Goal: Task Accomplishment & Management: Use online tool/utility

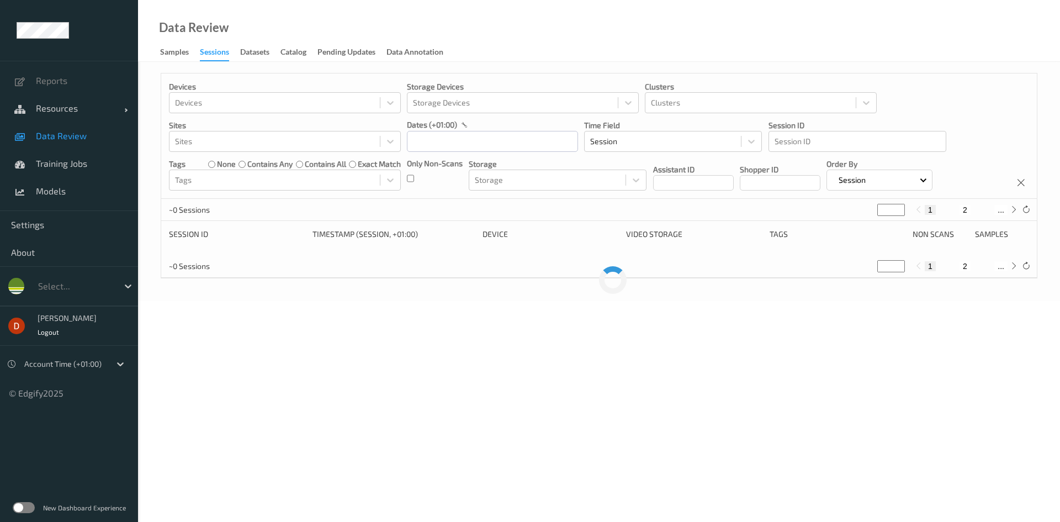
click at [414, 180] on div "Only Non-Scans" at bounding box center [435, 174] width 56 height 33
click at [449, 135] on input "text" at bounding box center [492, 141] width 171 height 21
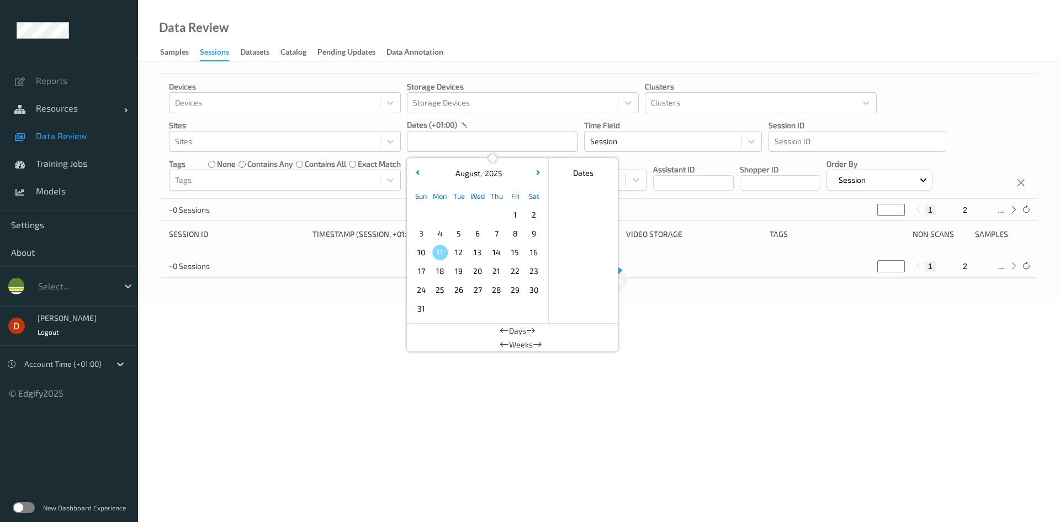
click at [423, 253] on span "10" at bounding box center [420, 251] width 15 height 15
type input "10/08/2025 00:00 -> 10/08/2025 23:59"
click at [694, 215] on div "~0 Sessions * 1 2 ..." at bounding box center [598, 210] width 875 height 22
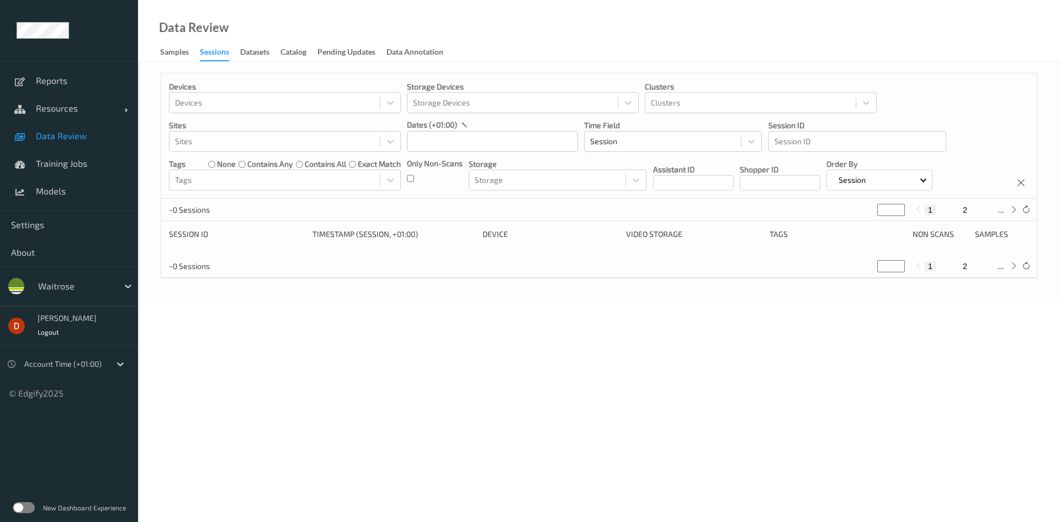
click at [414, 180] on div "Only Non-Scans" at bounding box center [435, 174] width 56 height 33
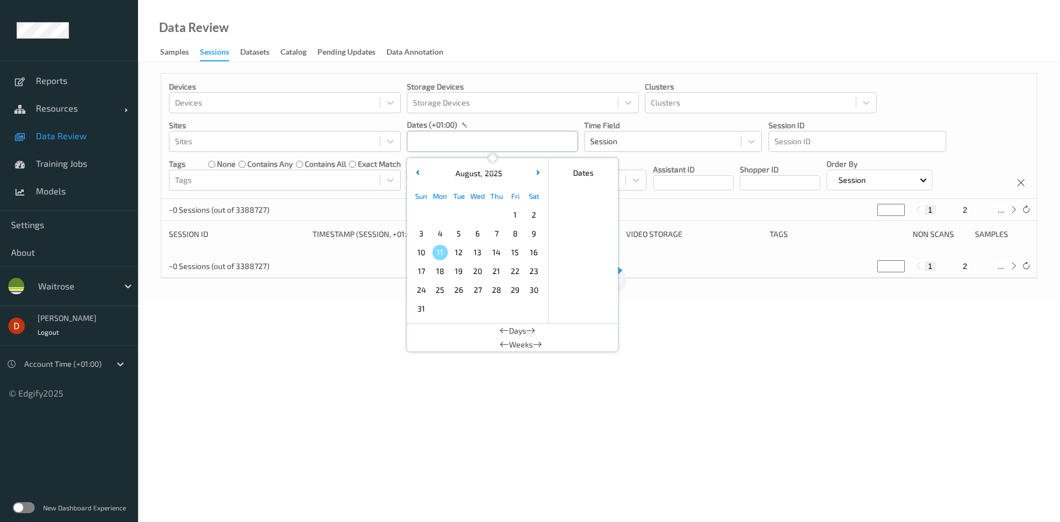
click at [440, 147] on input "text" at bounding box center [492, 141] width 171 height 21
click at [424, 248] on span "10" at bounding box center [420, 251] width 15 height 15
type input "10/08/2025 00:00 -> 10/08/2025 23:59"
click at [645, 211] on div "593 Sessions (out of 3388727) * 1 2 ... 593" at bounding box center [598, 210] width 875 height 22
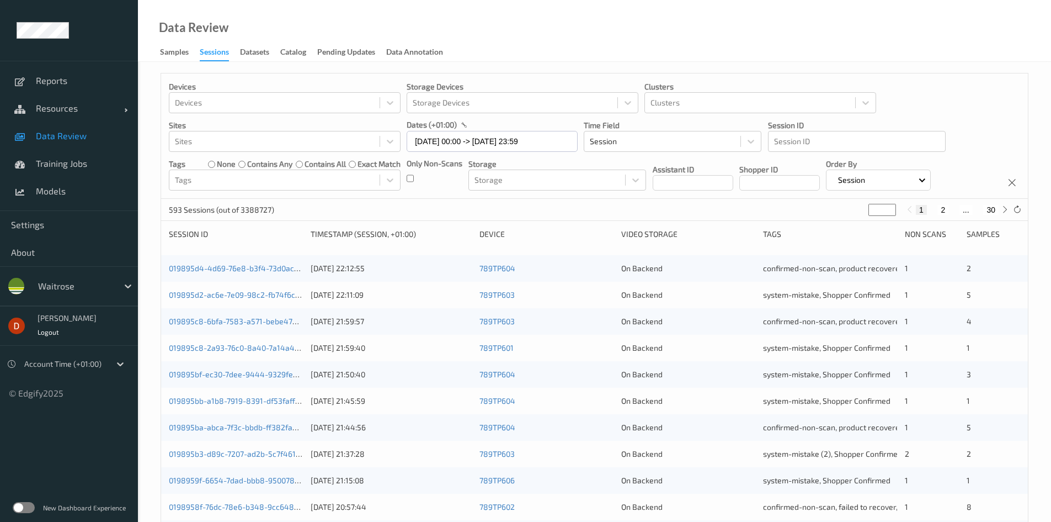
click at [948, 209] on button "2" at bounding box center [943, 210] width 11 height 10
type input "*"
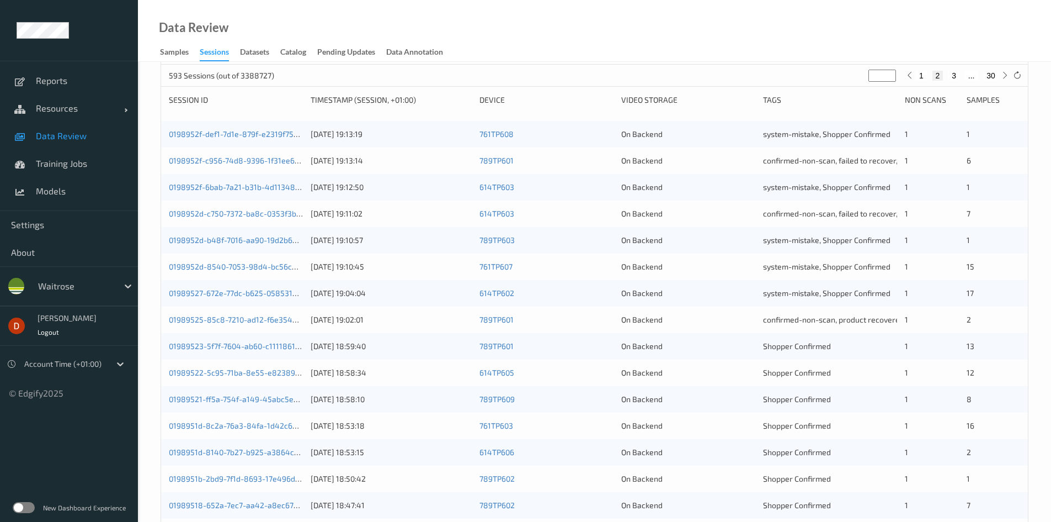
scroll to position [166, 0]
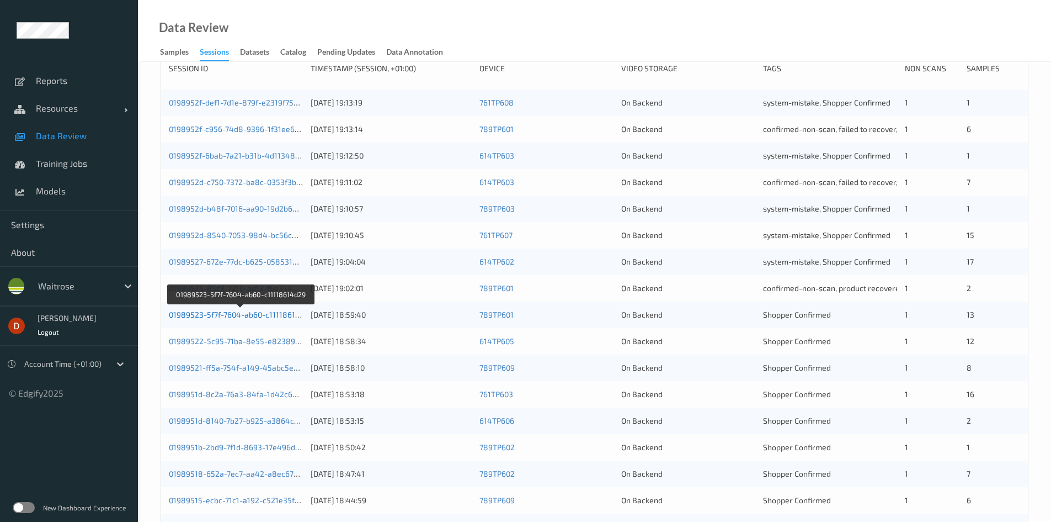
click at [277, 314] on link "01989523-5f7f-7604-ab60-c11118614d29" at bounding box center [241, 314] width 145 height 9
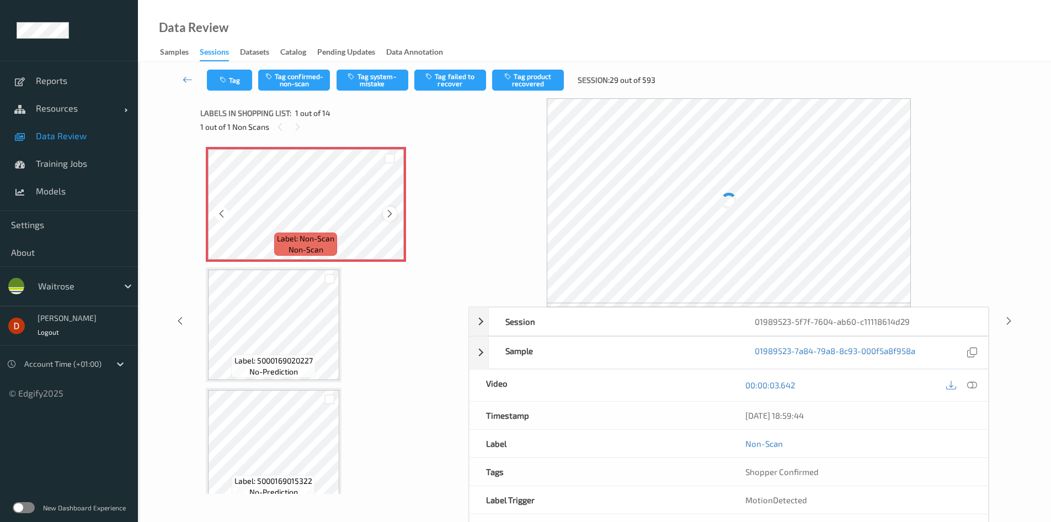
click at [384, 212] on div at bounding box center [390, 213] width 14 height 14
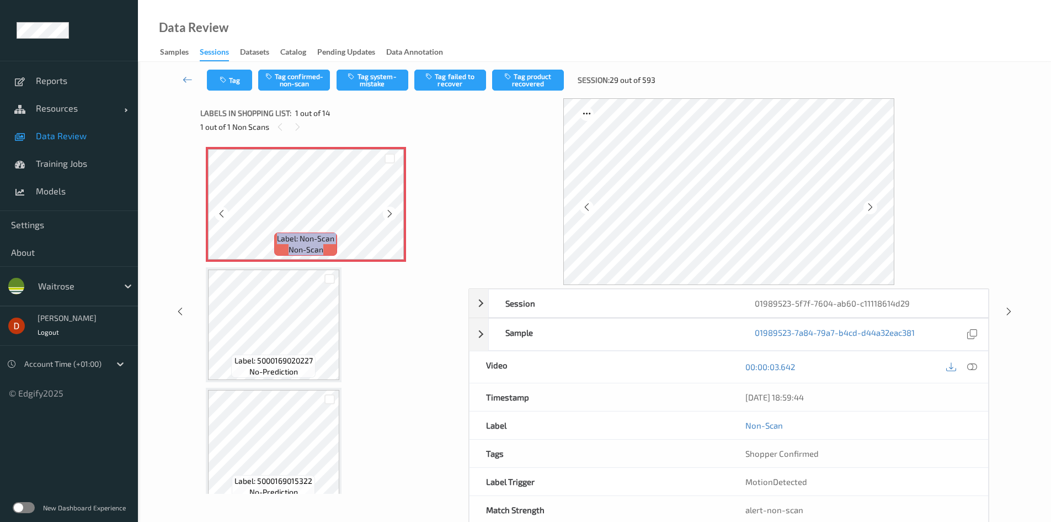
click at [384, 212] on div at bounding box center [390, 213] width 14 height 14
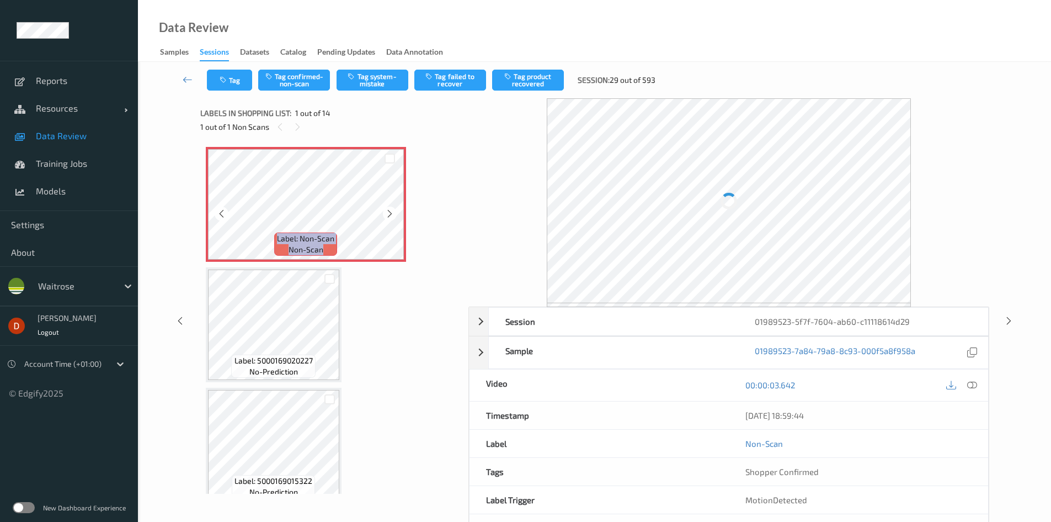
click at [384, 212] on div at bounding box center [390, 213] width 14 height 14
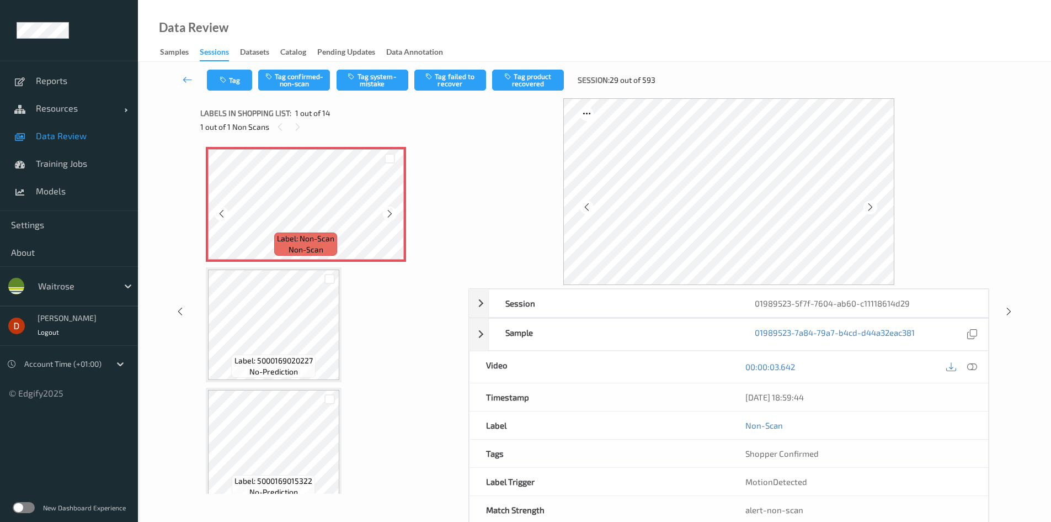
click at [384, 212] on div at bounding box center [390, 213] width 14 height 14
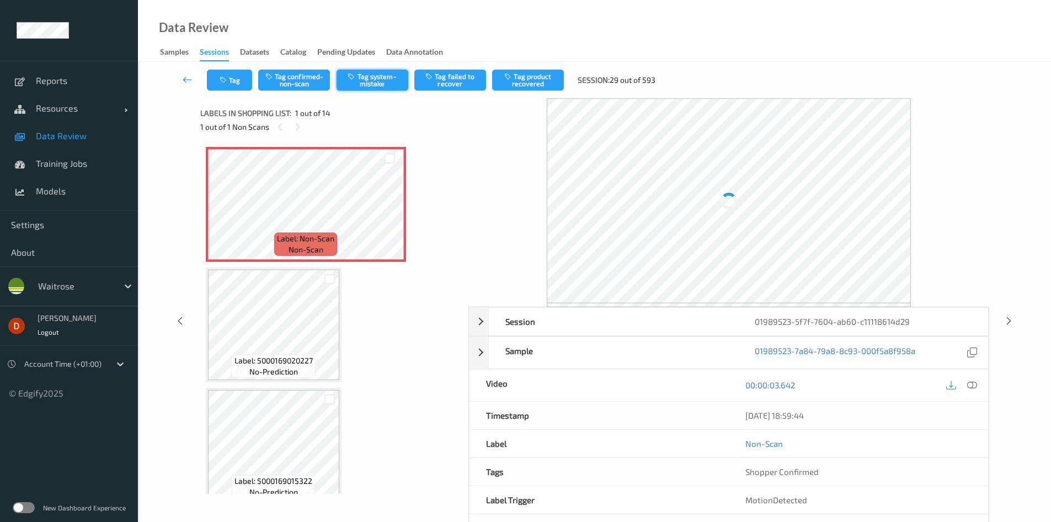
click at [369, 82] on button "Tag system-mistake" at bounding box center [373, 80] width 72 height 21
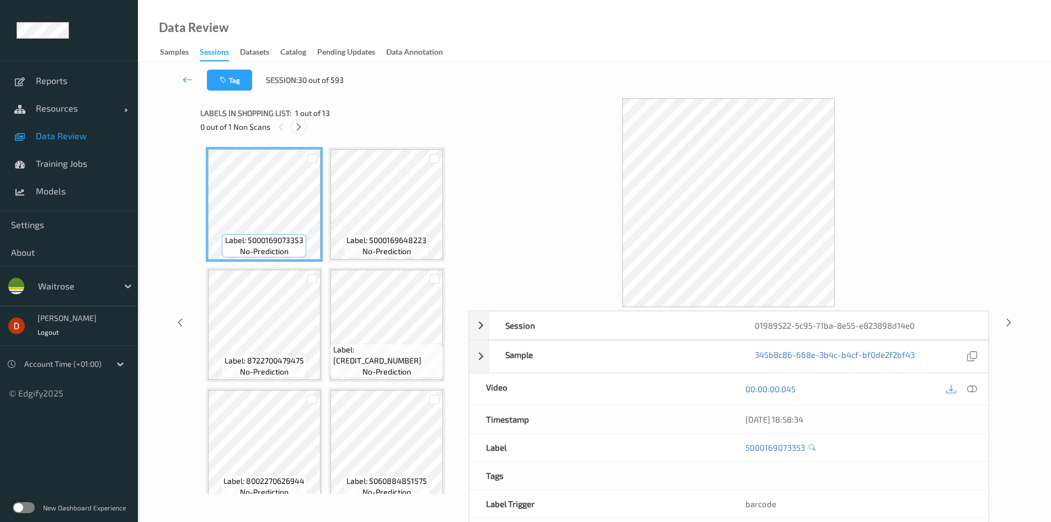
click at [292, 127] on div at bounding box center [299, 127] width 14 height 14
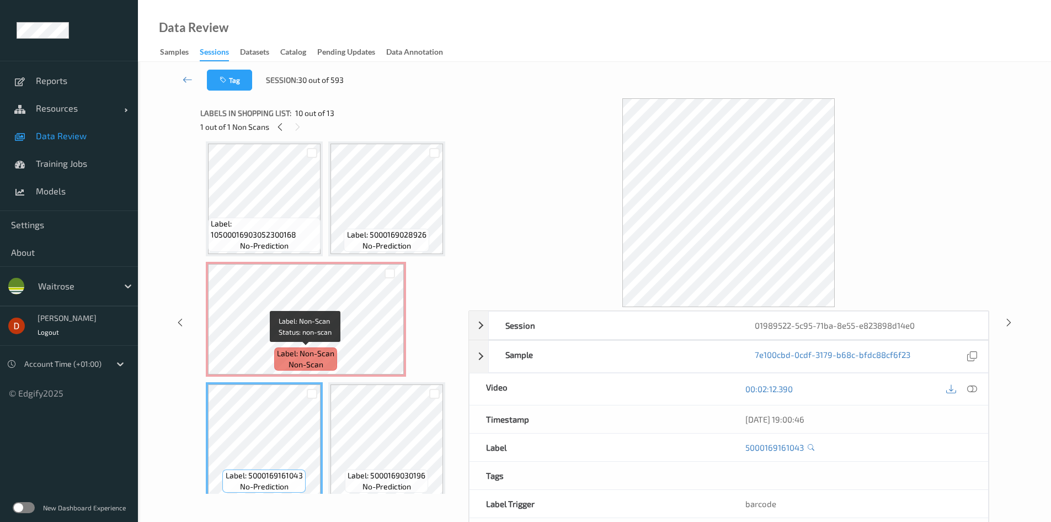
click at [318, 355] on span "Label: Non-Scan" at bounding box center [305, 353] width 57 height 11
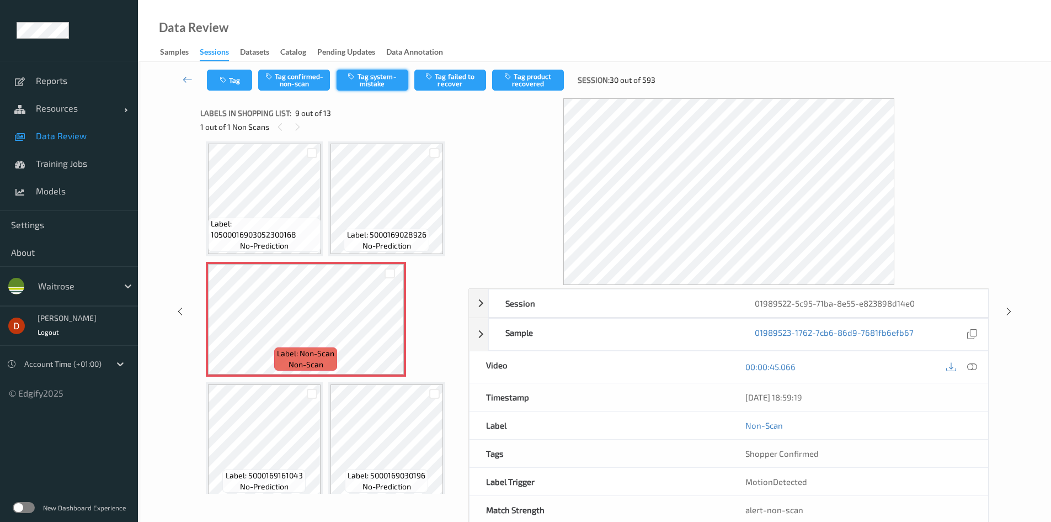
click at [373, 87] on button "Tag system-mistake" at bounding box center [373, 80] width 72 height 21
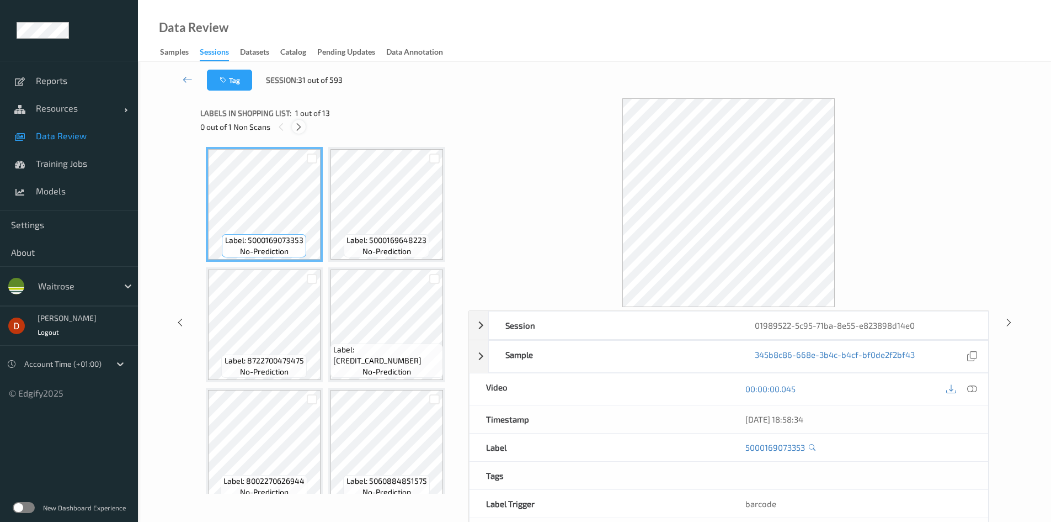
click at [296, 126] on icon at bounding box center [298, 127] width 9 height 10
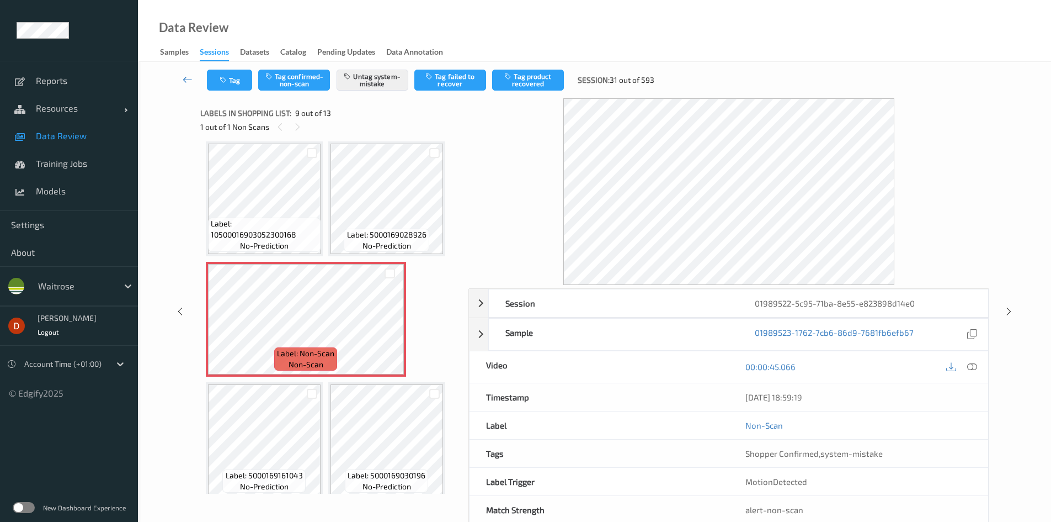
click at [189, 86] on link at bounding box center [187, 80] width 39 height 21
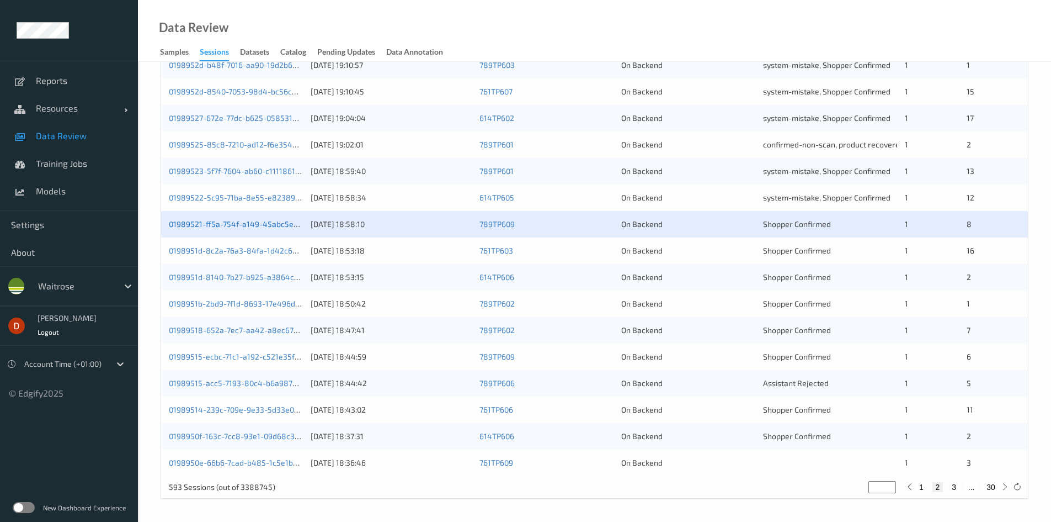
click at [261, 226] on link "01989521-ff5a-754f-a149-45abc5e4c28a" at bounding box center [242, 223] width 147 height 9
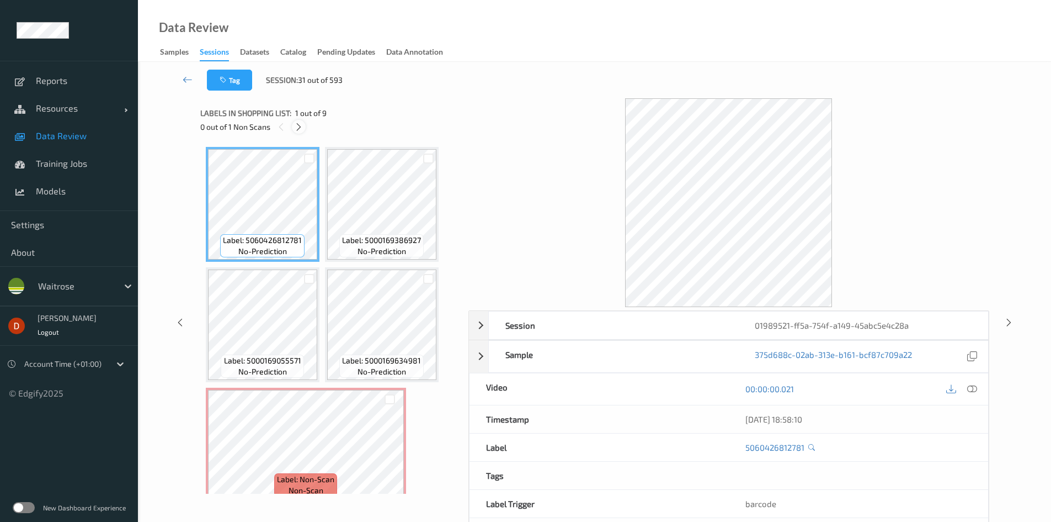
click at [297, 122] on icon at bounding box center [298, 127] width 9 height 10
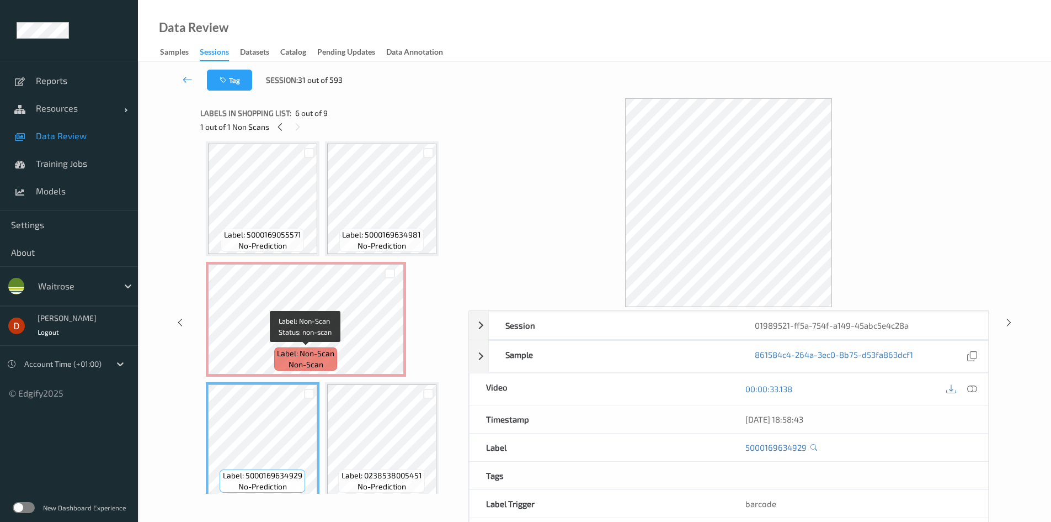
click at [311, 354] on span "Label: Non-Scan" at bounding box center [305, 353] width 57 height 11
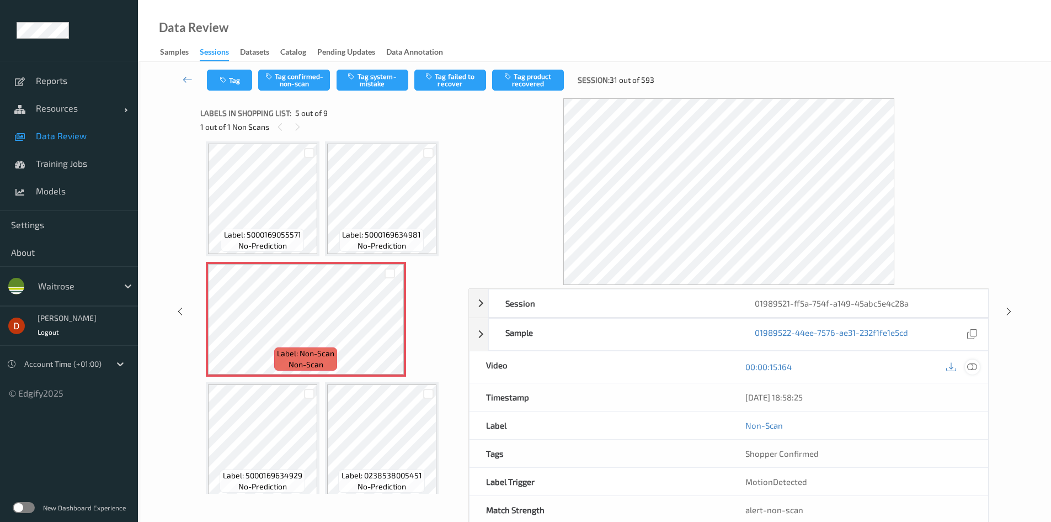
click at [966, 369] on div at bounding box center [972, 366] width 15 height 15
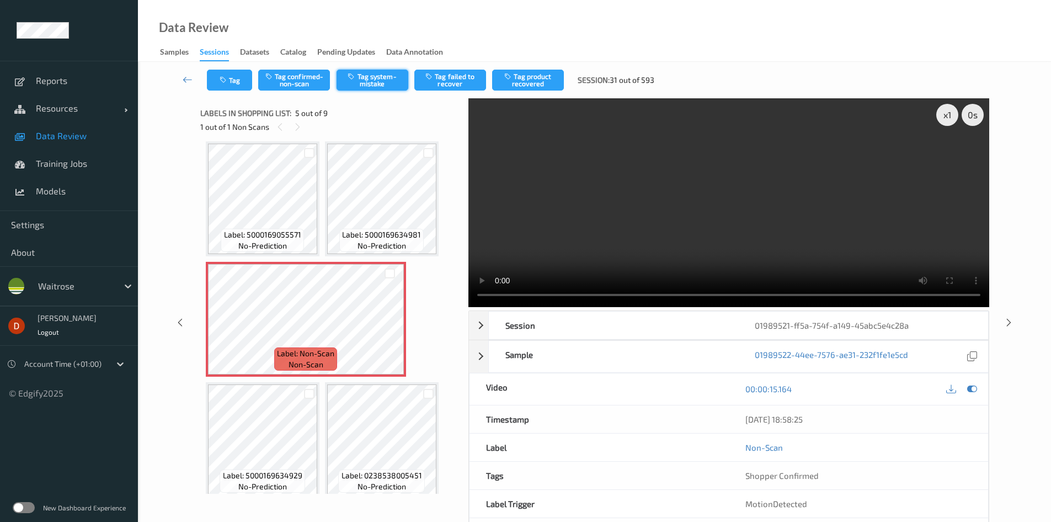
click at [359, 74] on button "Tag system-mistake" at bounding box center [373, 80] width 72 height 21
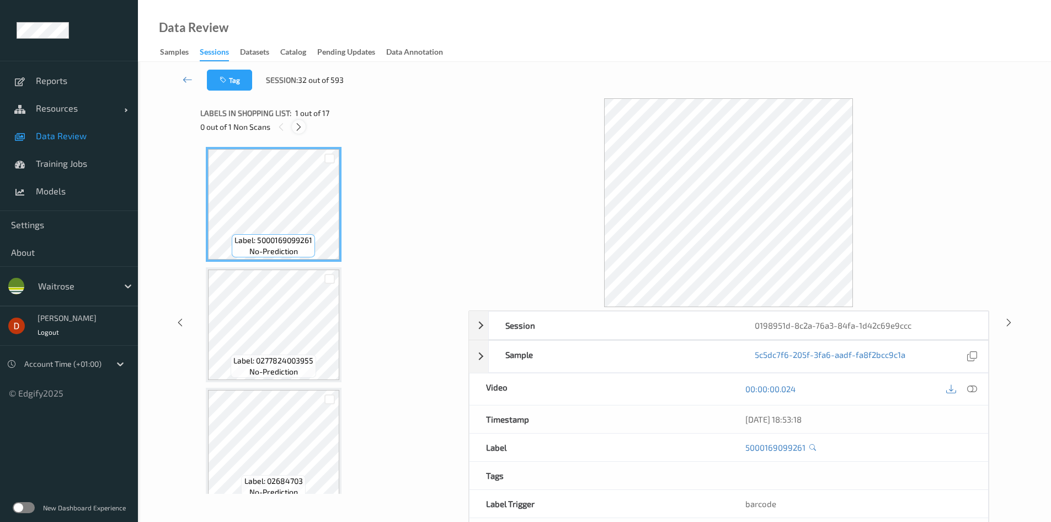
click at [301, 126] on icon at bounding box center [298, 127] width 9 height 10
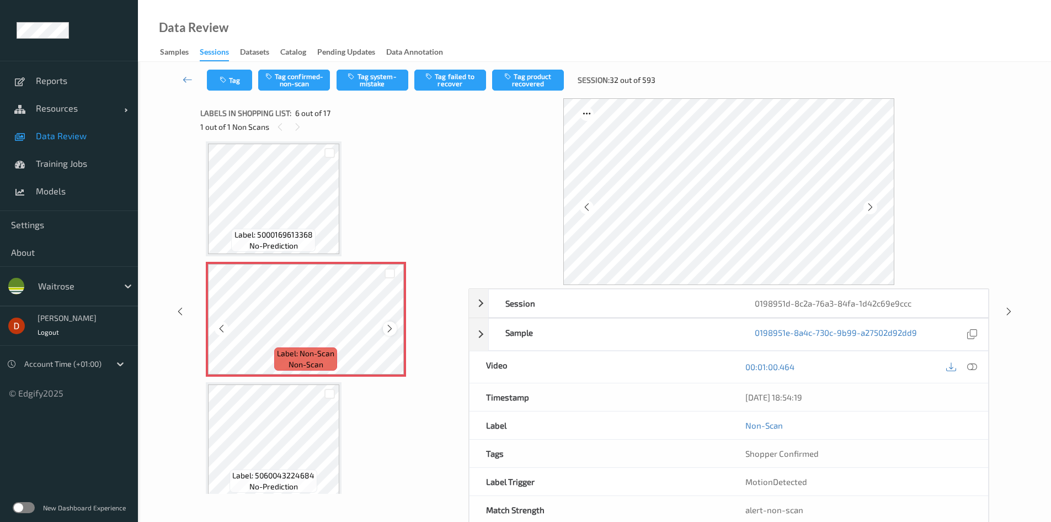
click at [386, 327] on icon at bounding box center [389, 328] width 9 height 10
click at [310, 238] on span "Label: 5000169613368" at bounding box center [274, 234] width 78 height 11
click at [379, 91] on div "Tag Tag confirmed-non-scan Tag system-mistake Tag failed to recover Tag product…" at bounding box center [595, 80] width 868 height 36
click at [379, 89] on button "Tag system-mistake" at bounding box center [373, 80] width 72 height 21
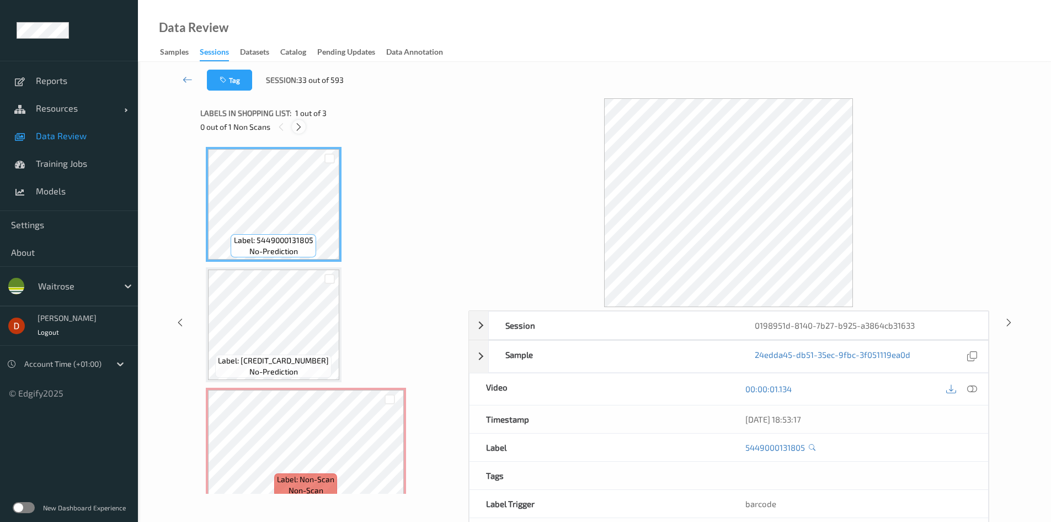
click at [300, 128] on icon at bounding box center [298, 127] width 9 height 10
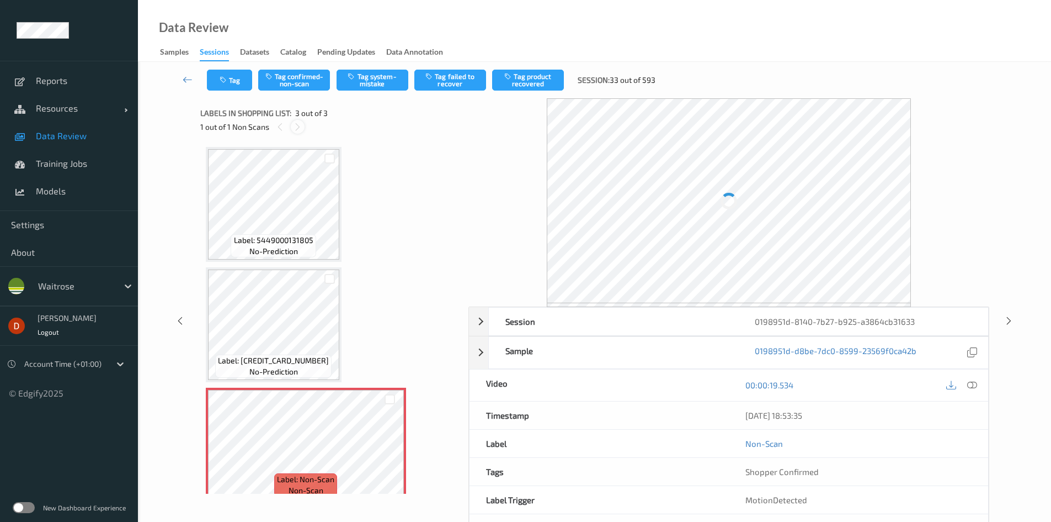
scroll to position [14, 0]
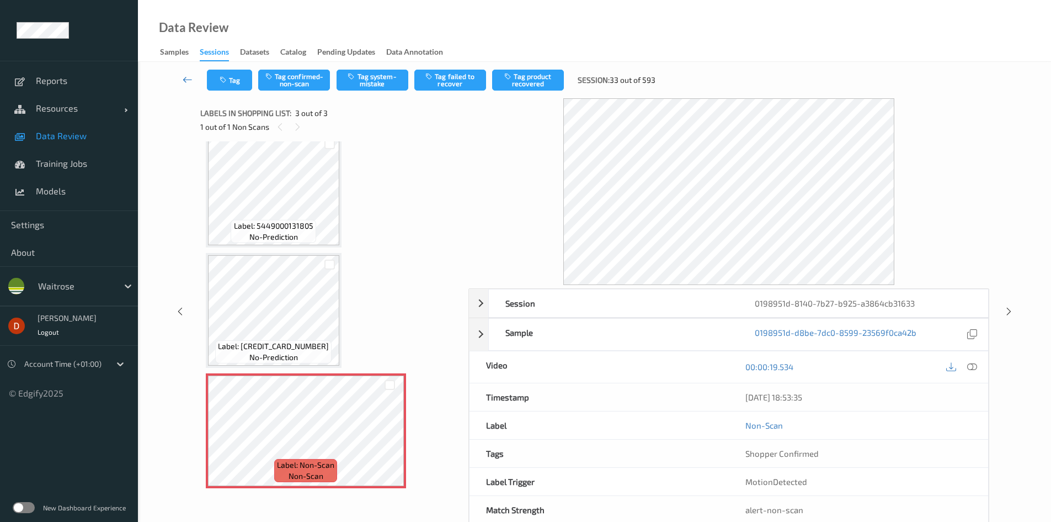
click at [193, 84] on icon at bounding box center [188, 79] width 10 height 11
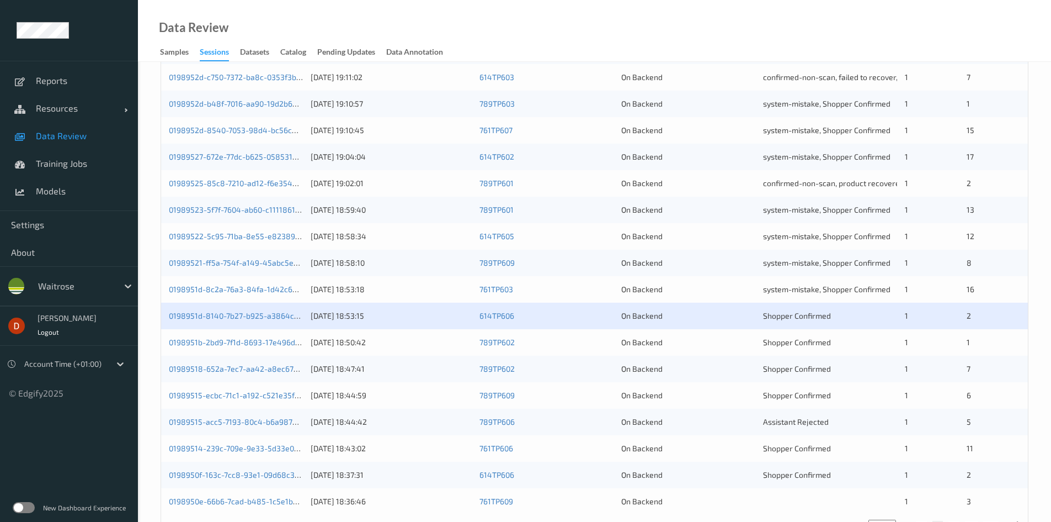
scroll to position [309, 0]
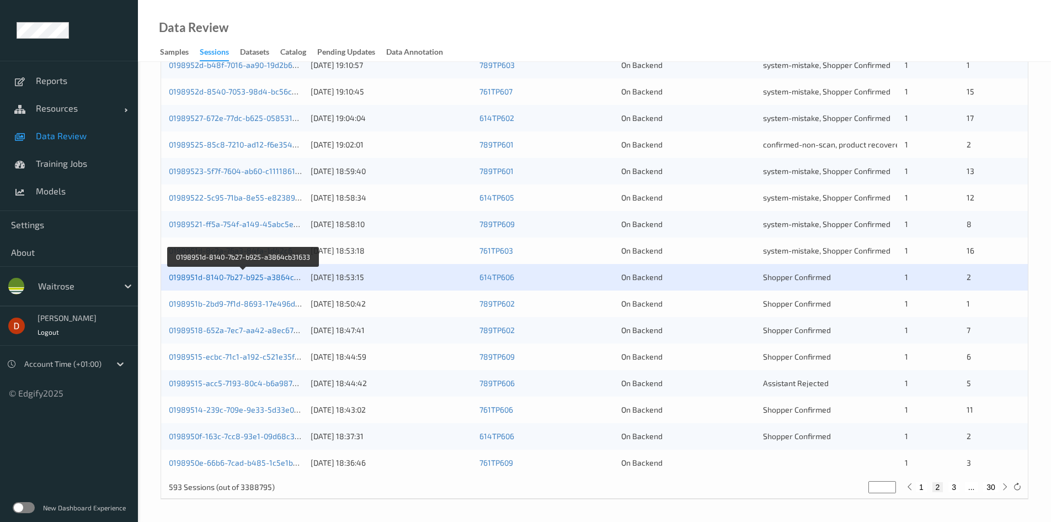
click at [219, 274] on link "0198951d-8140-7b27-b925-a3864cb31633" at bounding box center [244, 276] width 151 height 9
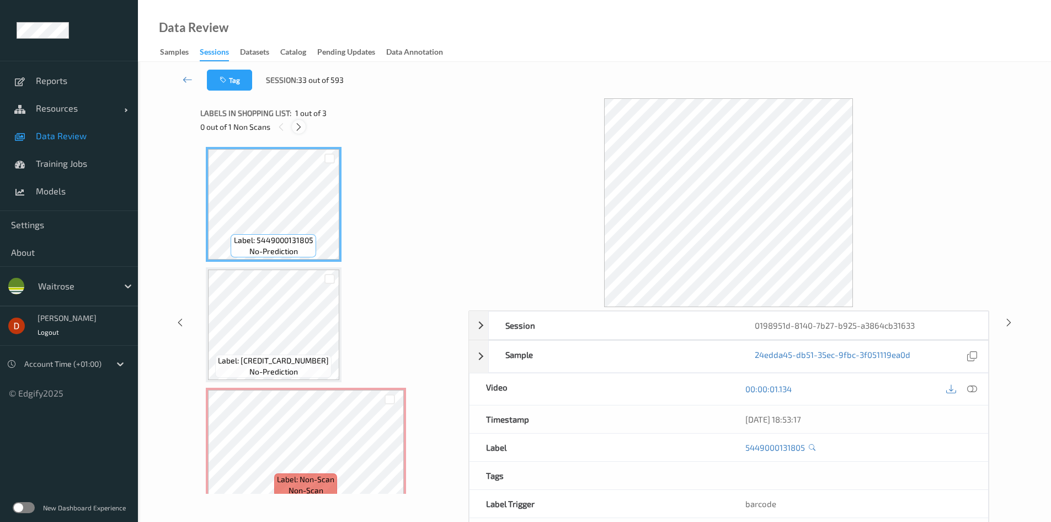
click at [296, 126] on icon at bounding box center [298, 127] width 9 height 10
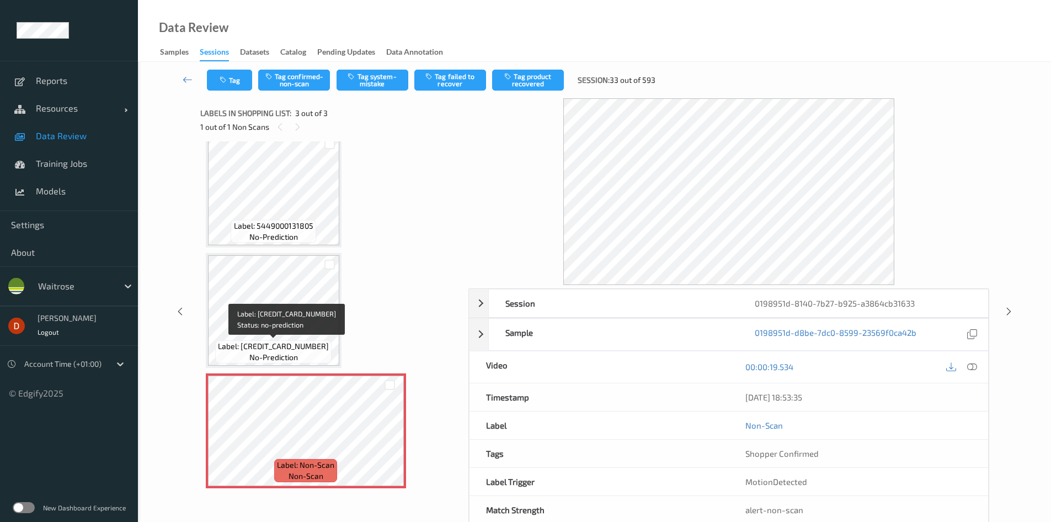
click at [306, 347] on span "Label: 5060042641000" at bounding box center [273, 345] width 111 height 11
click at [299, 81] on button "Tag confirmed-non-scan" at bounding box center [294, 80] width 72 height 21
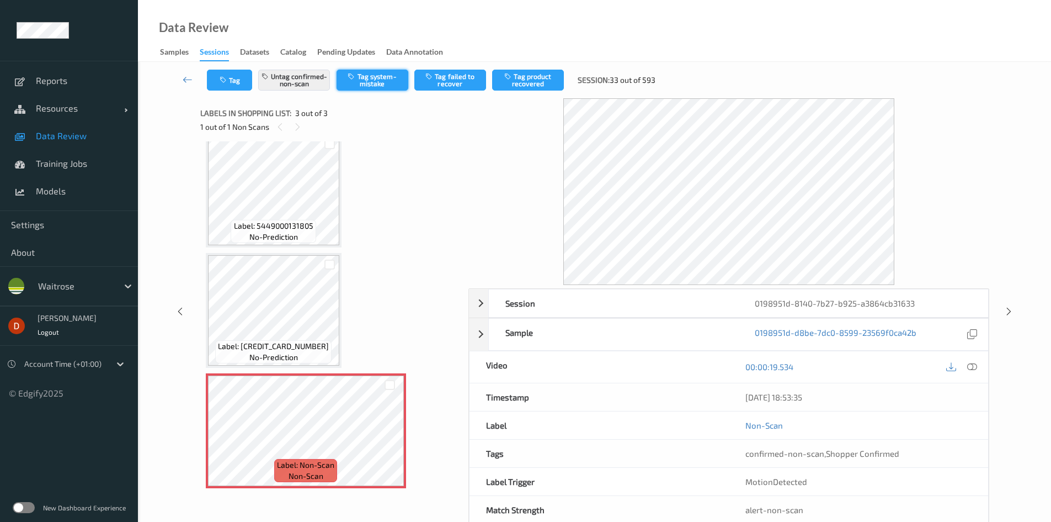
click at [384, 80] on button "Tag system-mistake" at bounding box center [373, 80] width 72 height 21
click at [379, 84] on button "Untag system-mistake" at bounding box center [373, 80] width 72 height 21
click at [542, 81] on button "Tag product recovered" at bounding box center [528, 80] width 72 height 21
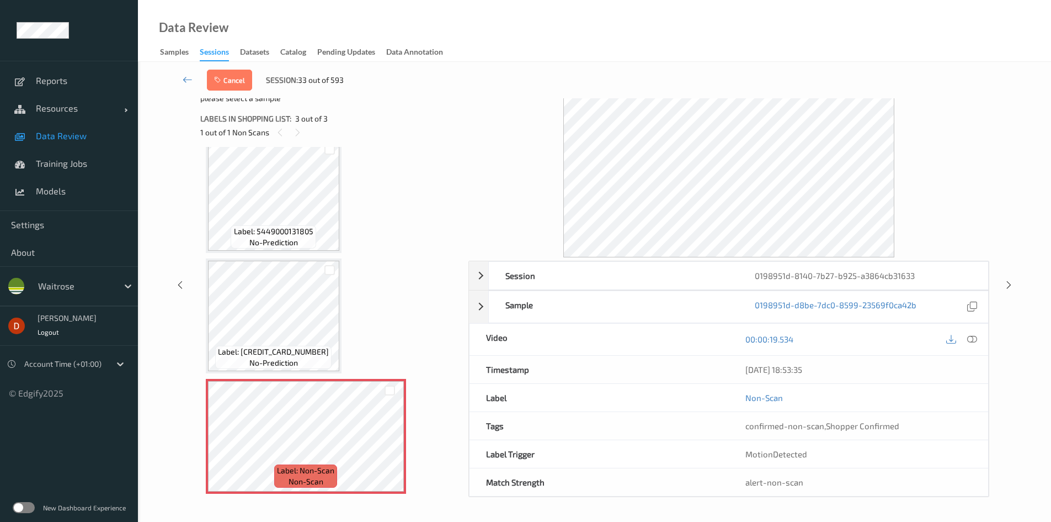
scroll to position [0, 0]
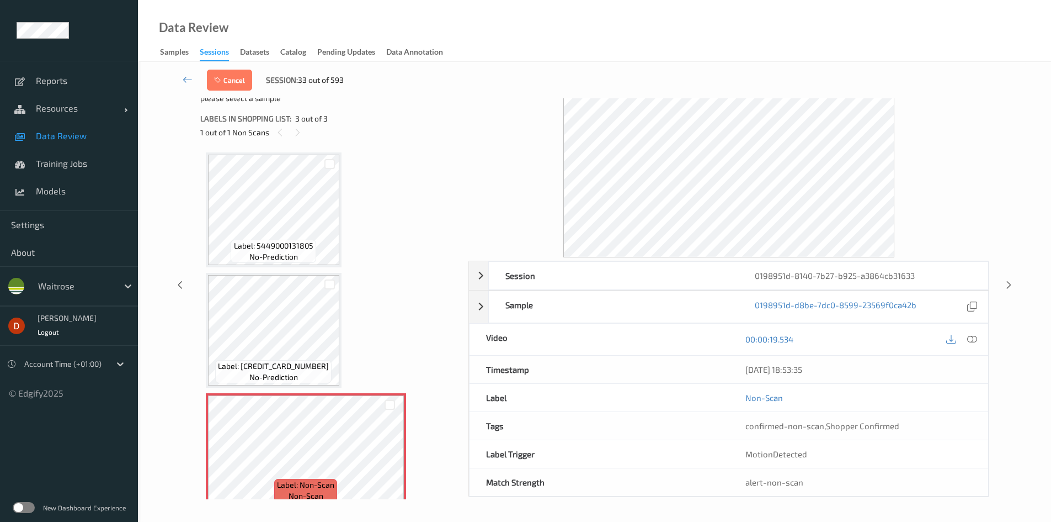
drag, startPoint x: 228, startPoint y: 80, endPoint x: 244, endPoint y: 103, distance: 28.2
click at [229, 80] on button "Cancel" at bounding box center [229, 80] width 45 height 21
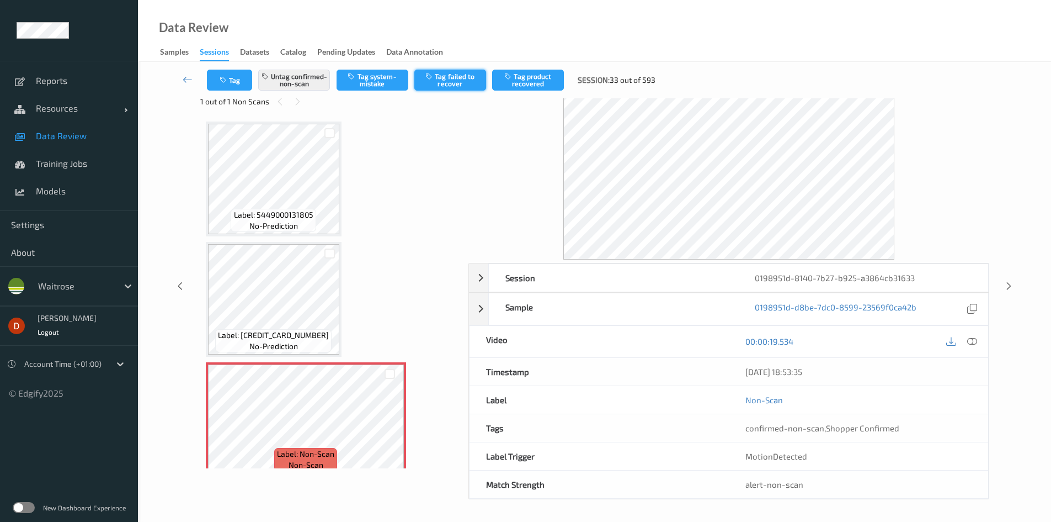
click at [434, 78] on icon "button" at bounding box center [429, 76] width 9 height 8
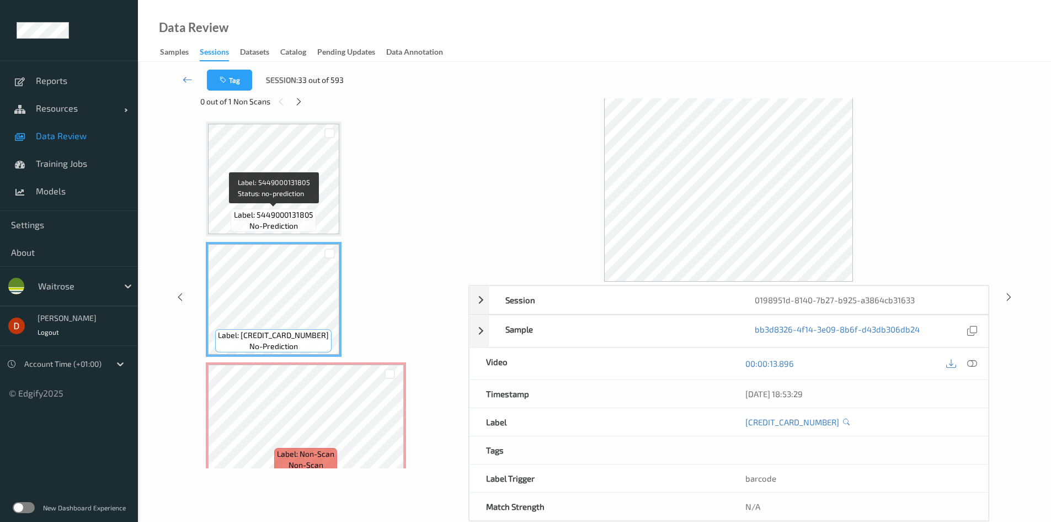
click at [299, 209] on span "Label: 5449000131805" at bounding box center [273, 214] width 79 height 11
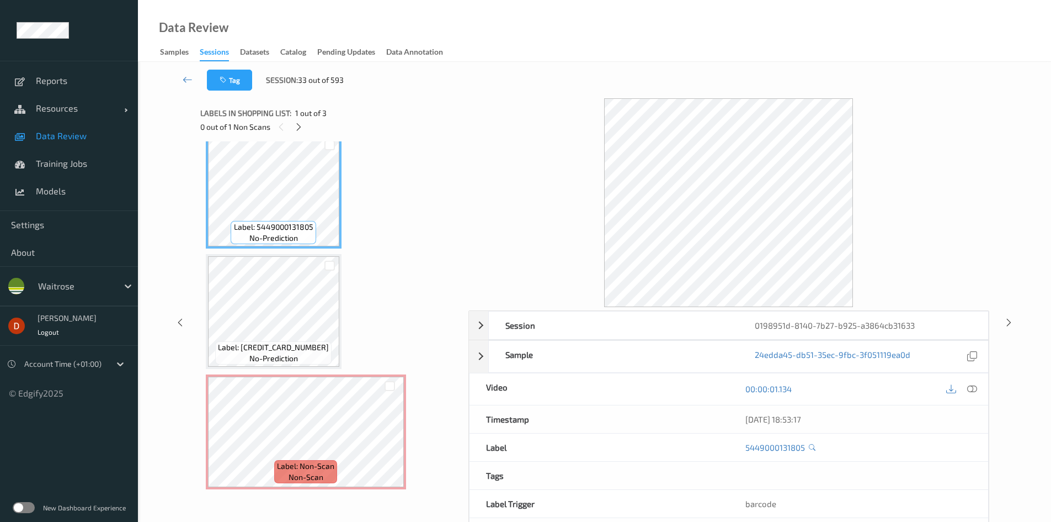
scroll to position [14, 0]
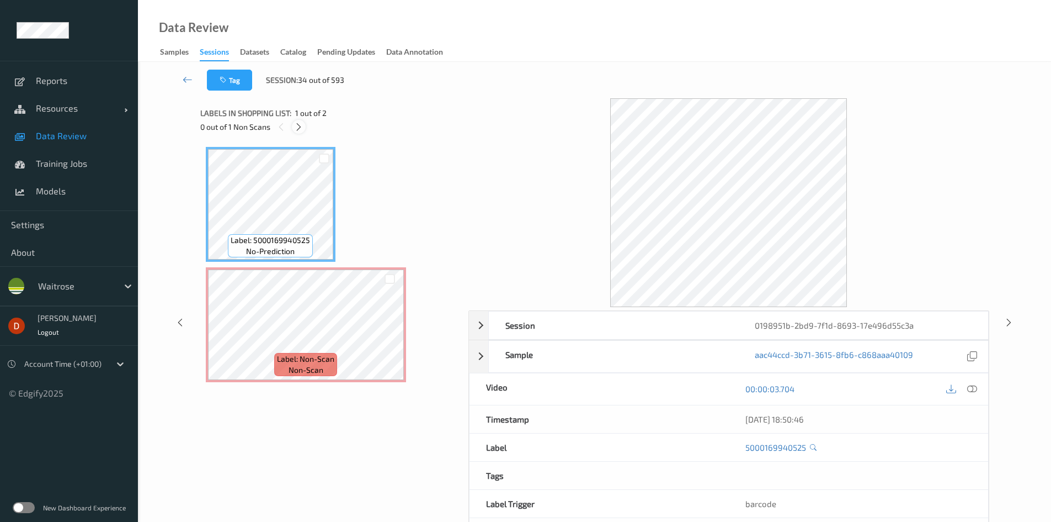
click at [300, 123] on icon at bounding box center [298, 127] width 9 height 10
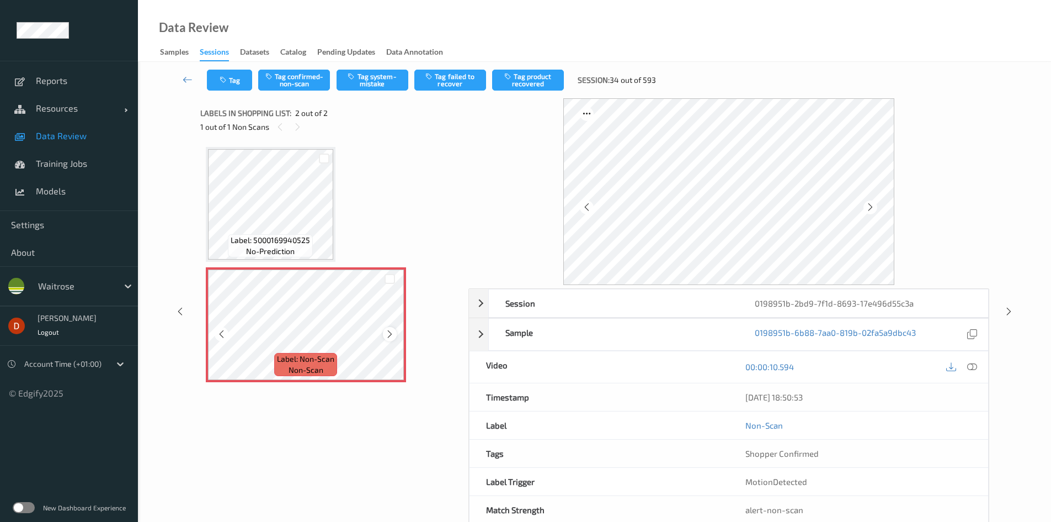
click at [387, 332] on icon at bounding box center [389, 334] width 9 height 10
drag, startPoint x: 316, startPoint y: 81, endPoint x: 374, endPoint y: 82, distance: 57.4
click at [317, 81] on button "Tag confirmed-non-scan" at bounding box center [294, 80] width 72 height 21
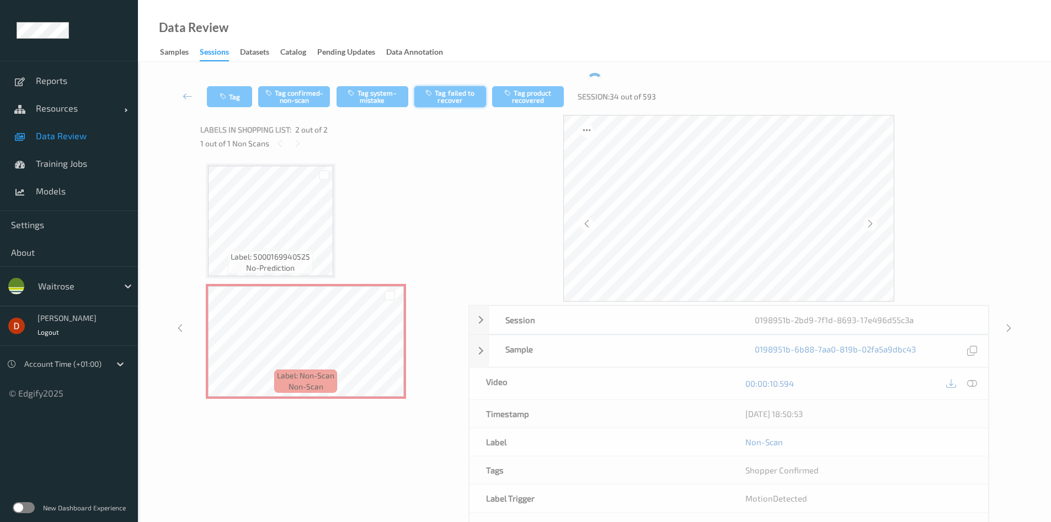
click at [439, 87] on button "Tag failed to recover" at bounding box center [450, 96] width 72 height 21
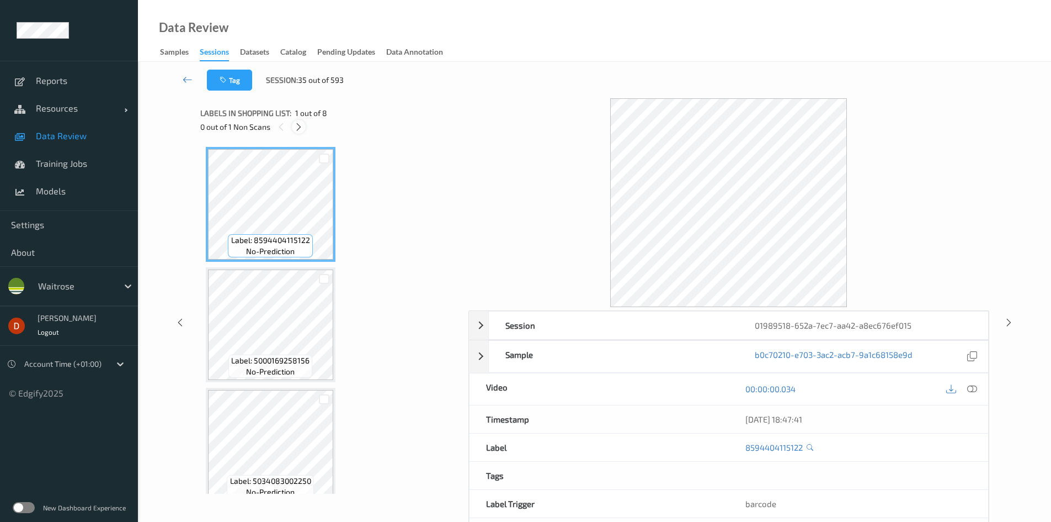
click at [295, 131] on icon at bounding box center [298, 127] width 9 height 10
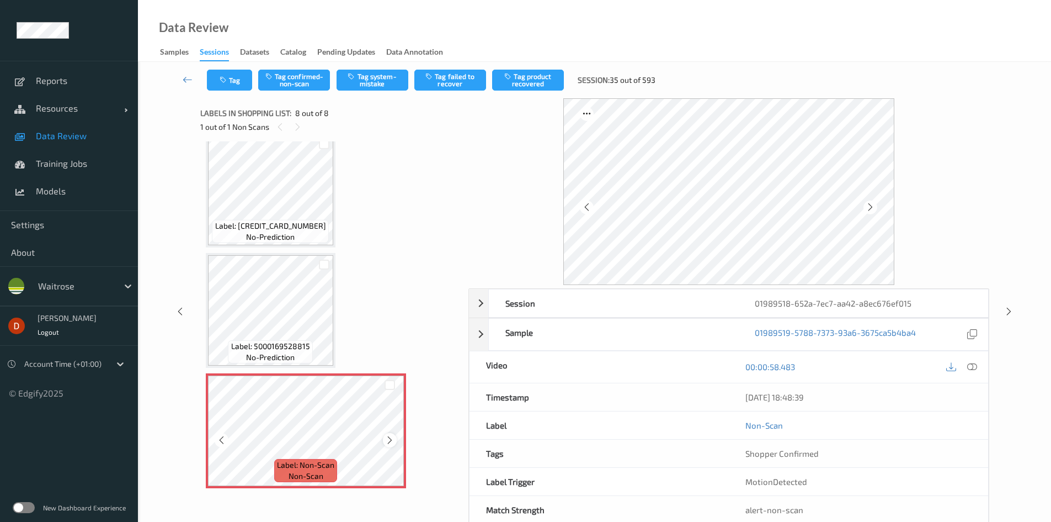
click at [396, 443] on div at bounding box center [390, 440] width 14 height 14
click at [379, 77] on button "Tag system-mistake" at bounding box center [373, 80] width 72 height 21
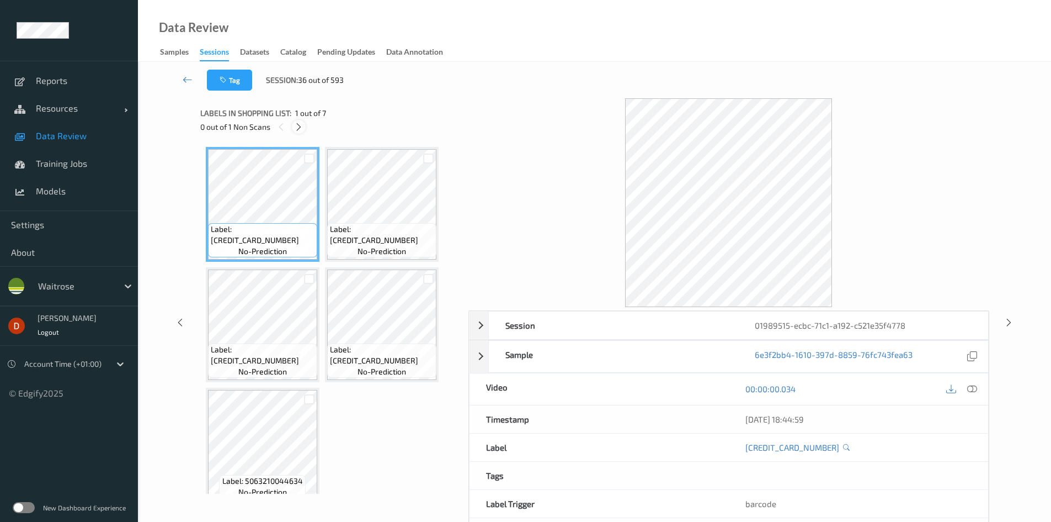
click at [301, 132] on div at bounding box center [299, 127] width 14 height 14
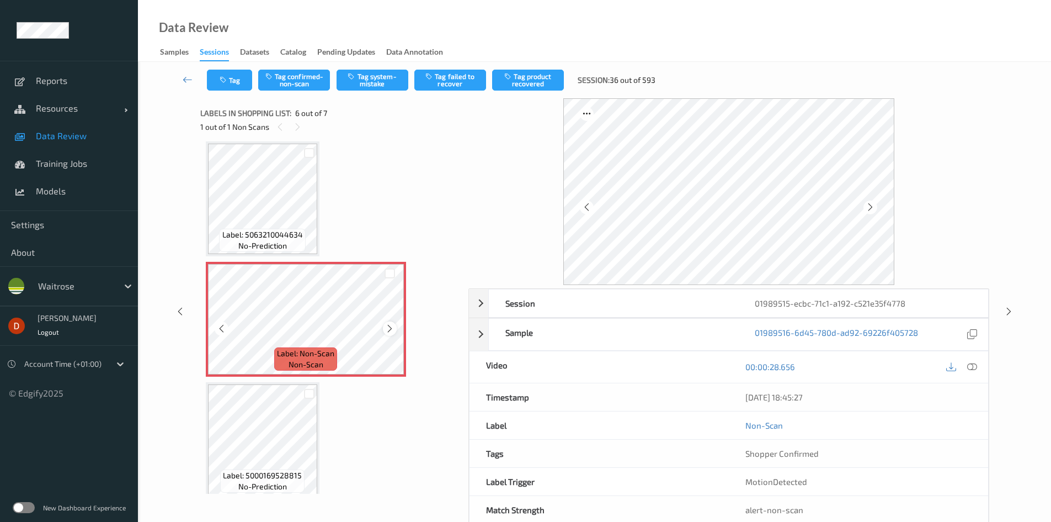
click at [387, 331] on icon at bounding box center [389, 328] width 9 height 10
click at [292, 229] on span "Label: 5063210044634" at bounding box center [262, 234] width 81 height 11
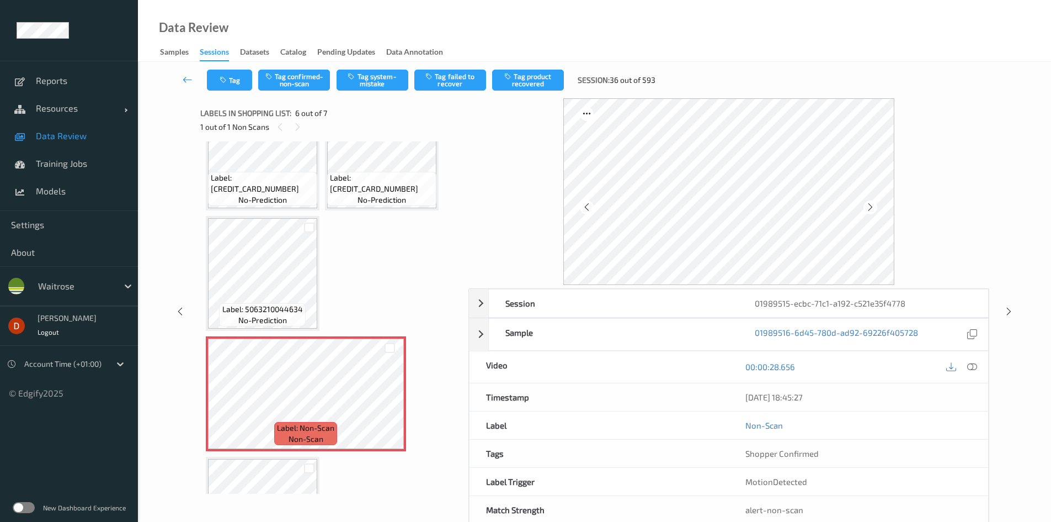
scroll to position [136, 0]
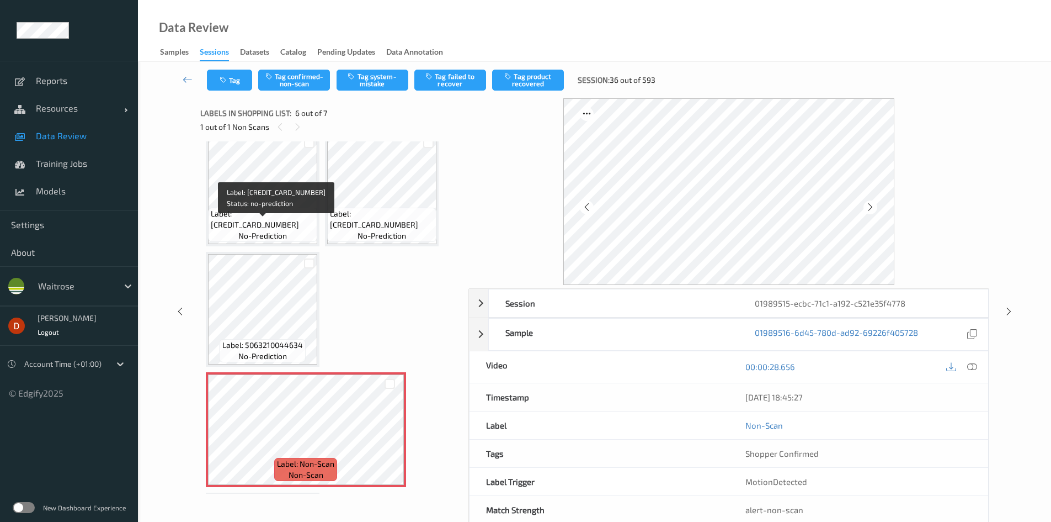
click at [290, 226] on span "Label: 5054267000612" at bounding box center [263, 219] width 104 height 22
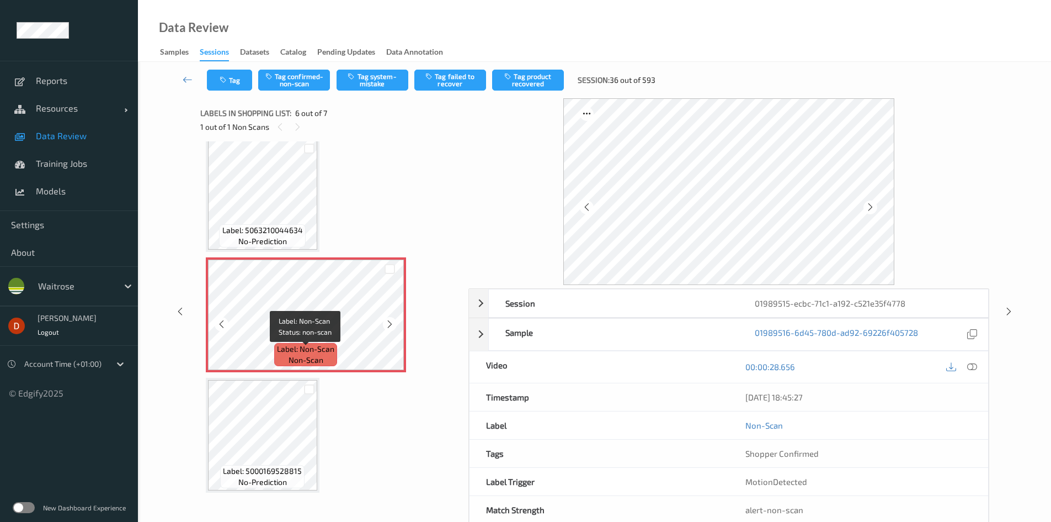
scroll to position [255, 0]
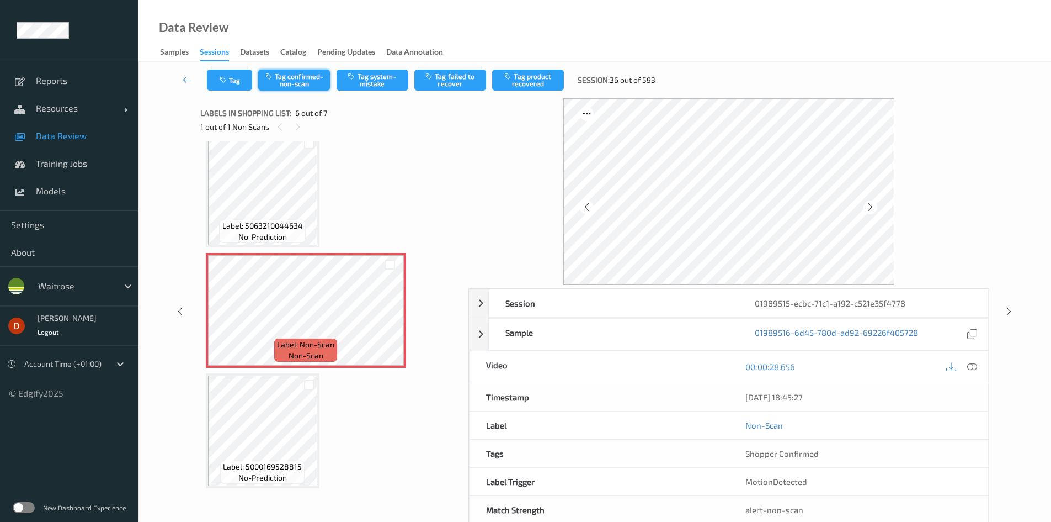
click at [308, 86] on button "Tag confirmed-non-scan" at bounding box center [294, 80] width 72 height 21
click at [459, 88] on button "Tag failed to recover" at bounding box center [450, 80] width 72 height 21
click at [972, 366] on icon at bounding box center [972, 366] width 10 height 10
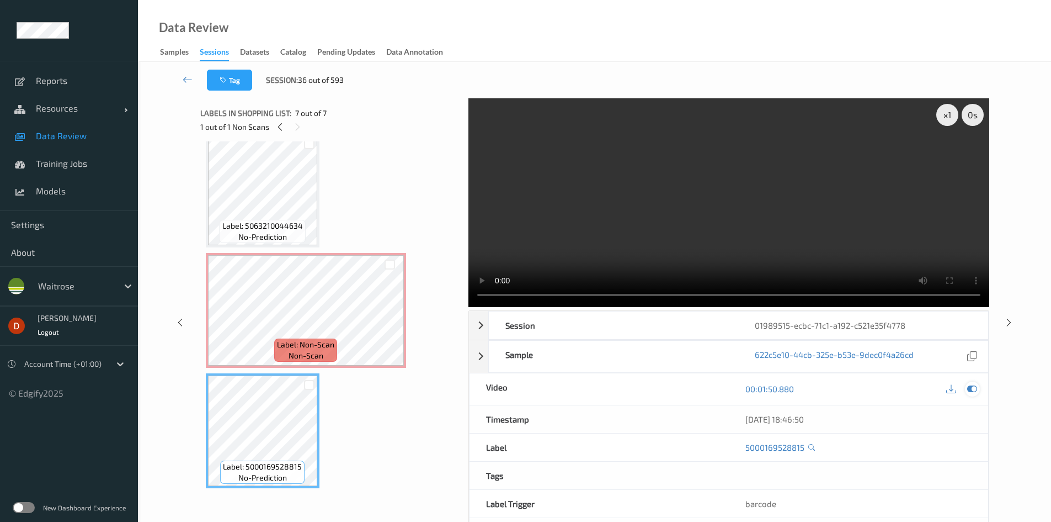
click at [975, 389] on icon at bounding box center [972, 389] width 10 height 10
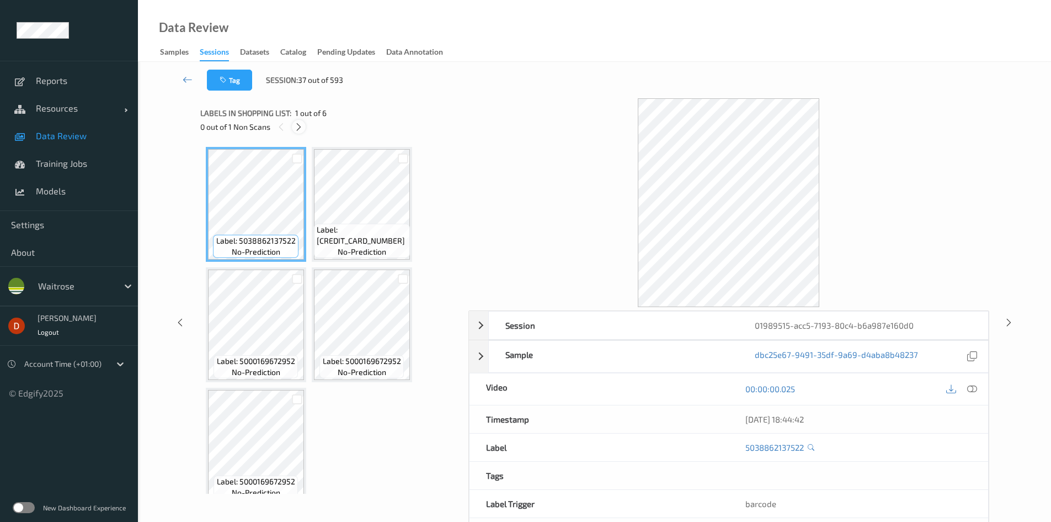
click at [297, 128] on icon at bounding box center [298, 127] width 9 height 10
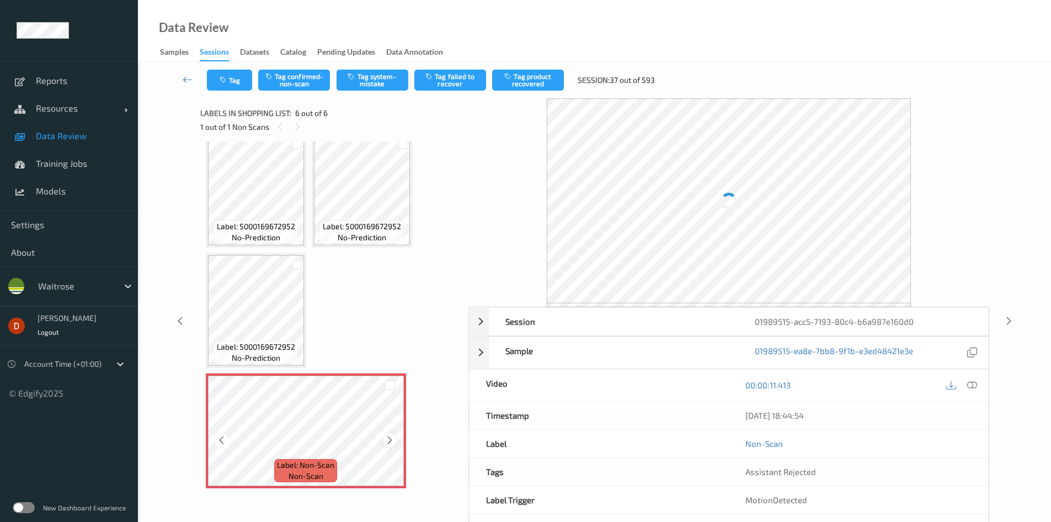
click at [385, 439] on icon at bounding box center [389, 440] width 9 height 10
click at [385, 85] on button "Tag system-mistake" at bounding box center [373, 80] width 72 height 21
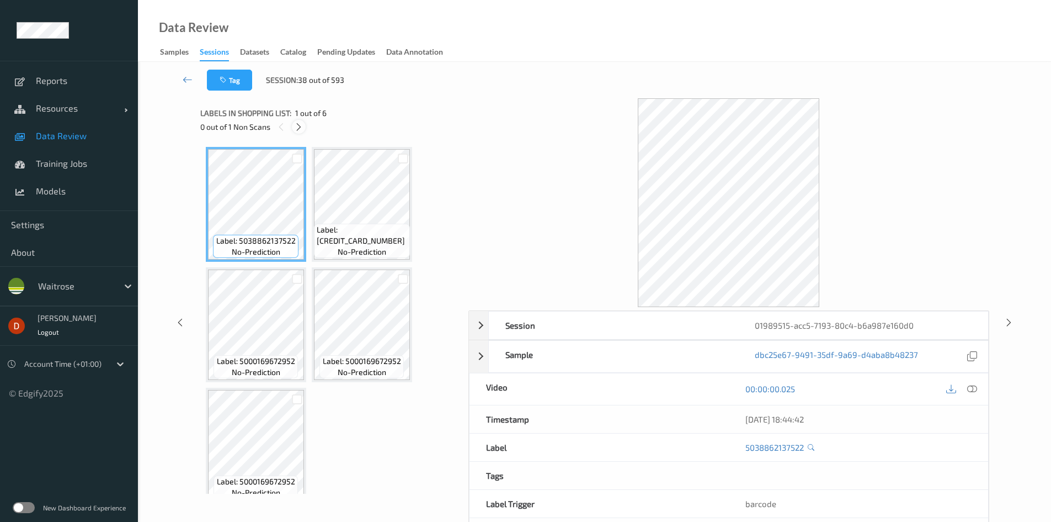
click at [295, 125] on icon at bounding box center [298, 127] width 9 height 10
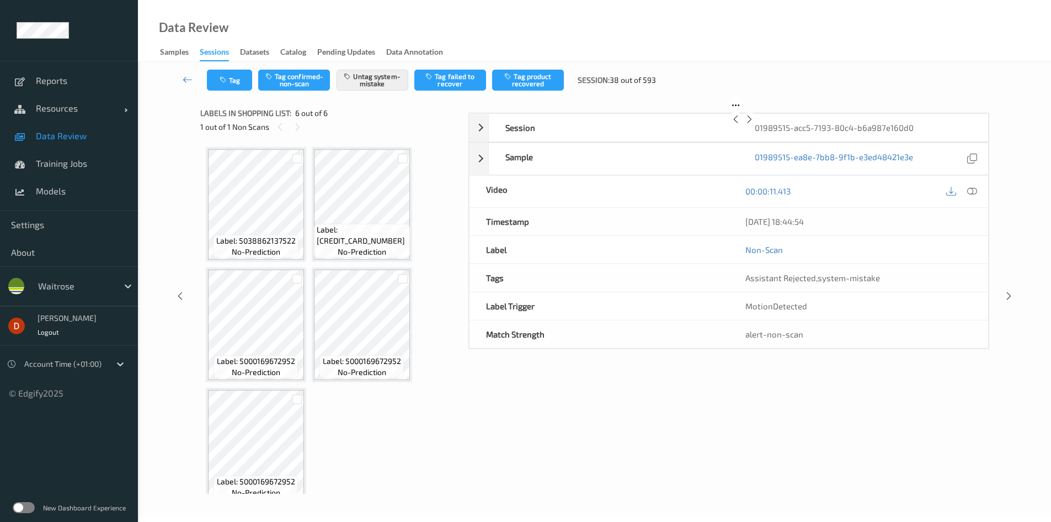
scroll to position [135, 0]
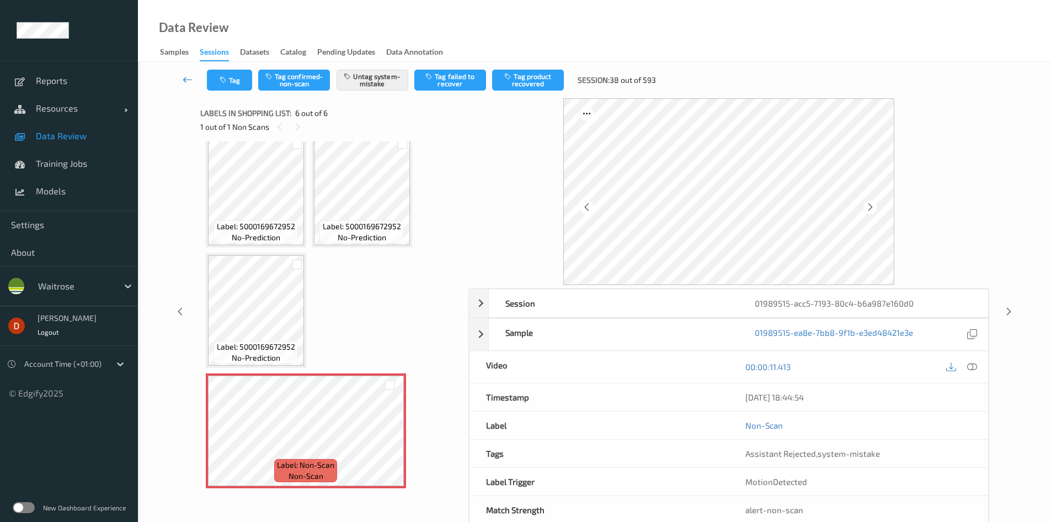
click at [181, 73] on link at bounding box center [187, 80] width 39 height 21
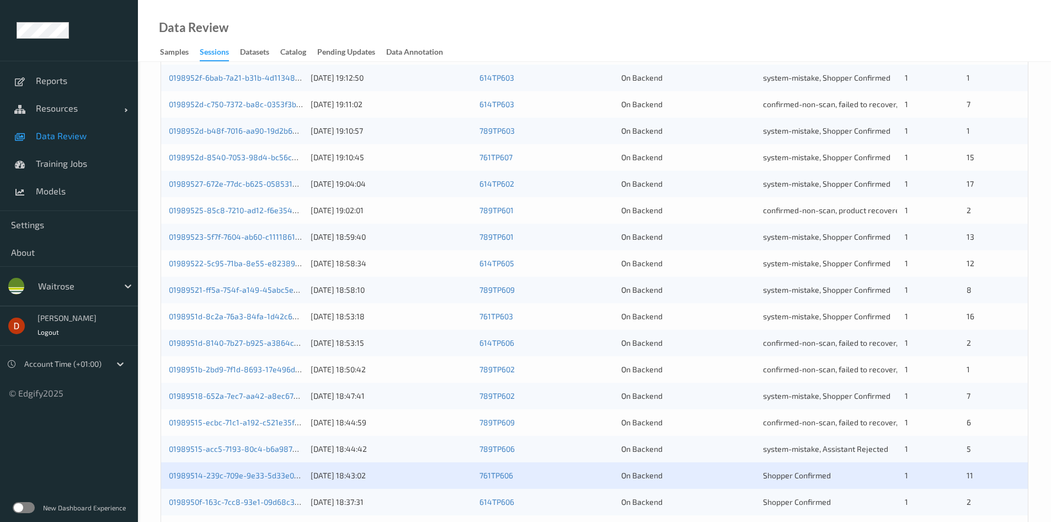
scroll to position [276, 0]
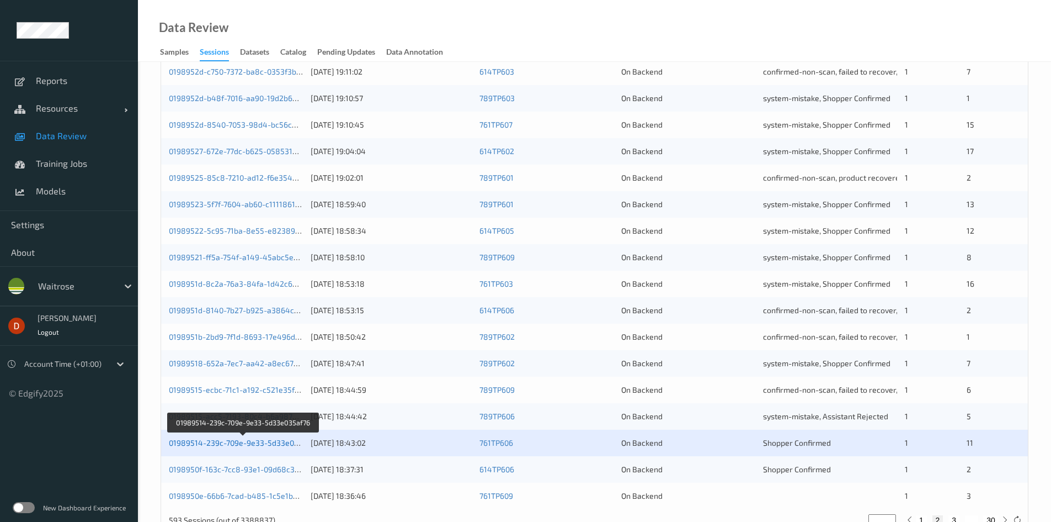
click at [247, 443] on link "01989514-239c-709e-9e33-5d33e035af76" at bounding box center [244, 442] width 150 height 9
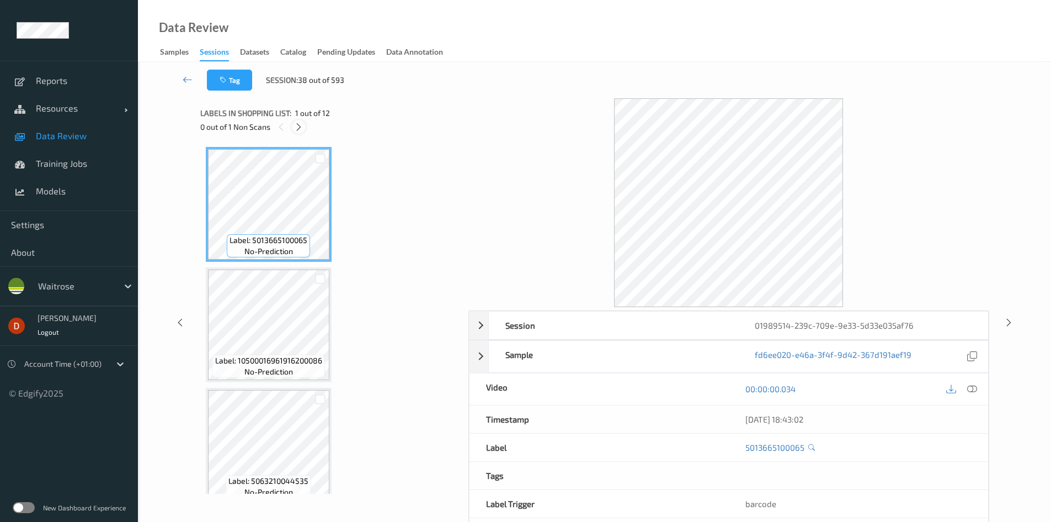
click at [296, 127] on icon at bounding box center [298, 127] width 9 height 10
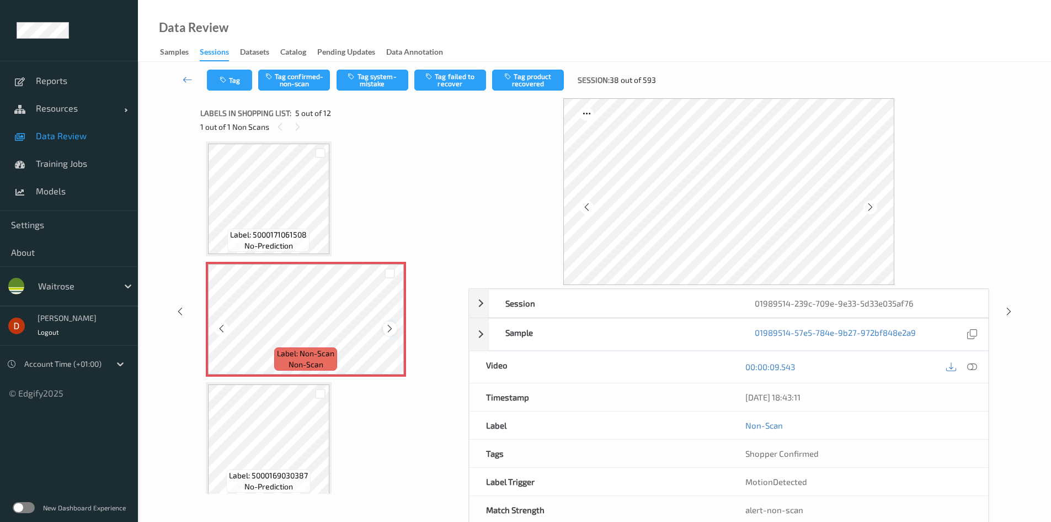
click at [387, 331] on icon at bounding box center [389, 328] width 9 height 10
click at [388, 331] on icon at bounding box center [389, 328] width 9 height 10
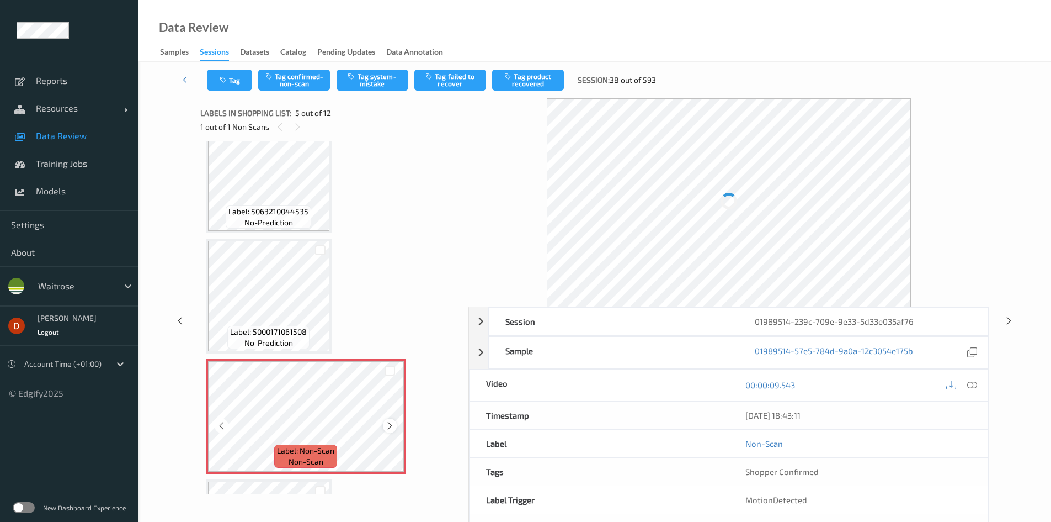
scroll to position [201, 0]
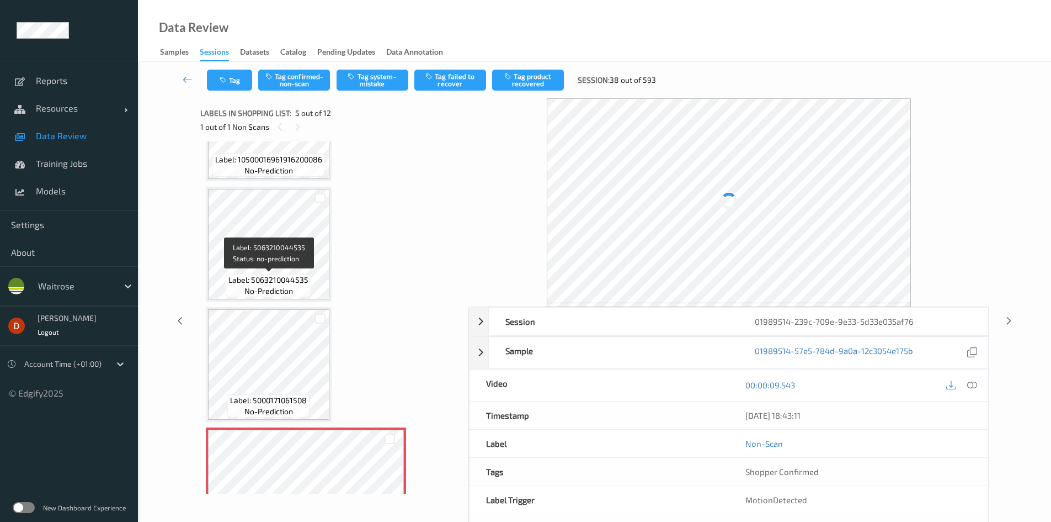
click at [299, 283] on span "Label: 5063210044535" at bounding box center [268, 279] width 80 height 11
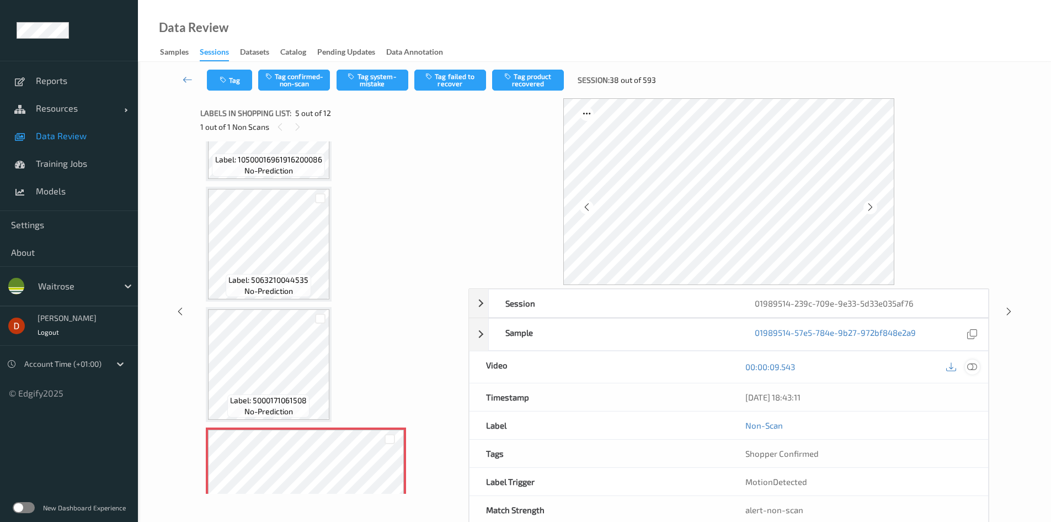
click at [972, 366] on icon at bounding box center [972, 366] width 10 height 10
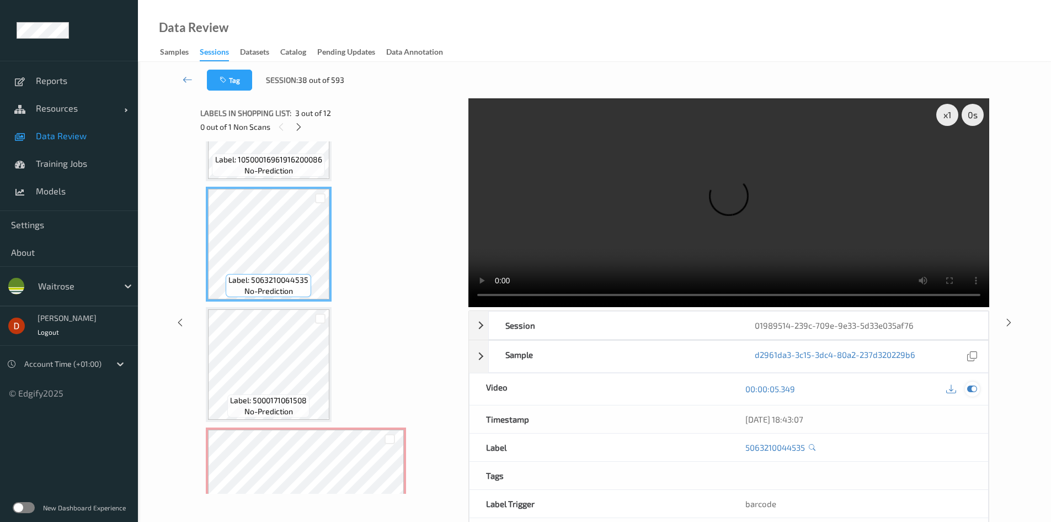
click at [976, 391] on icon at bounding box center [972, 389] width 10 height 10
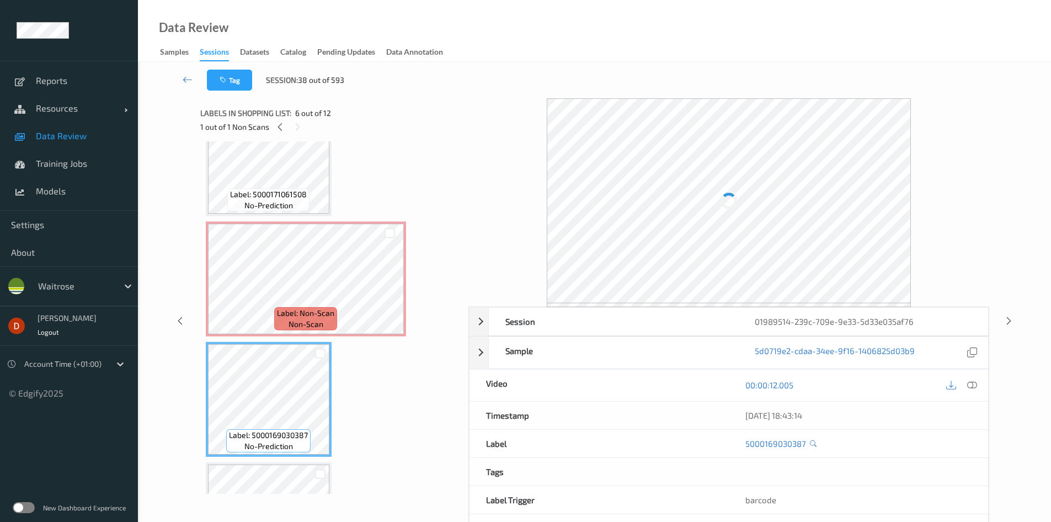
scroll to position [366, 0]
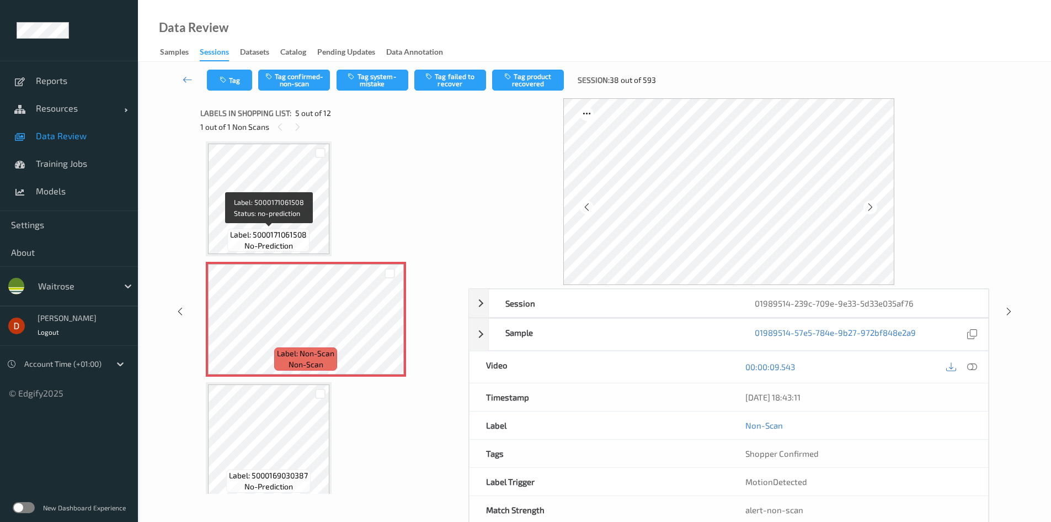
click at [275, 242] on span "no-prediction" at bounding box center [268, 245] width 49 height 11
click at [309, 86] on button "Tag confirmed-non-scan" at bounding box center [294, 80] width 72 height 21
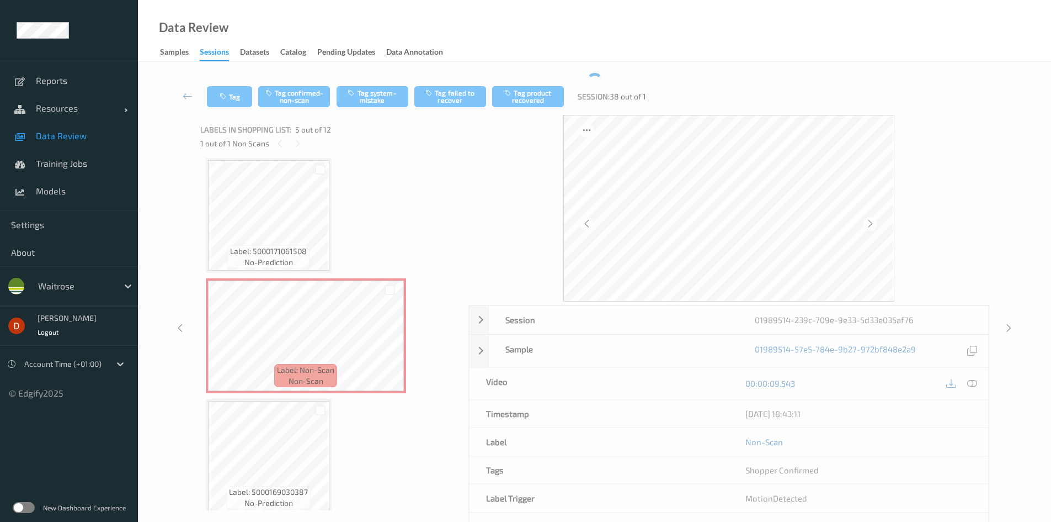
click at [457, 80] on div "Tag Tag confirmed-non-scan Tag system-mistake Tag failed to recover Tag product…" at bounding box center [595, 96] width 868 height 36
click at [442, 100] on button "Tag failed to recover" at bounding box center [450, 96] width 72 height 21
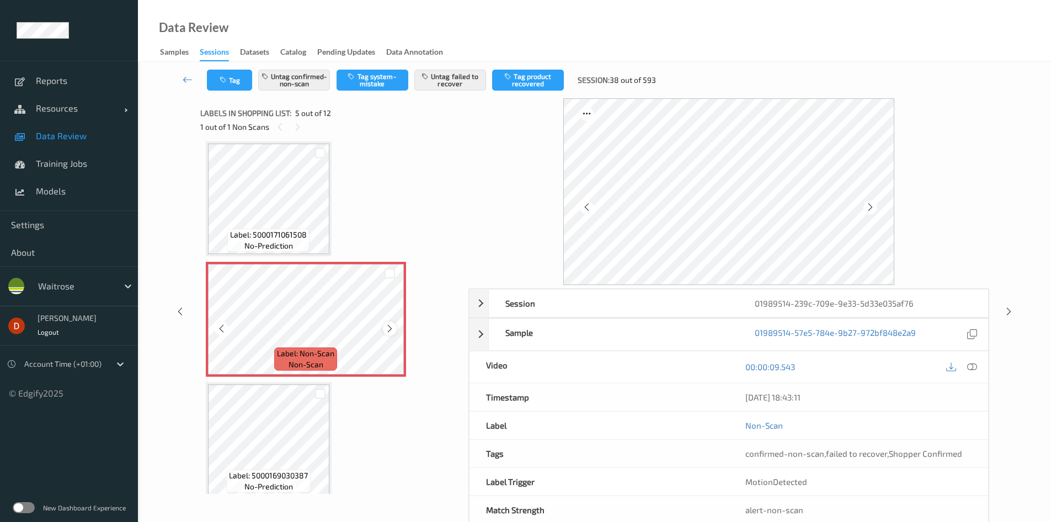
click at [385, 331] on icon at bounding box center [389, 328] width 9 height 10
click at [386, 331] on icon at bounding box center [389, 328] width 9 height 10
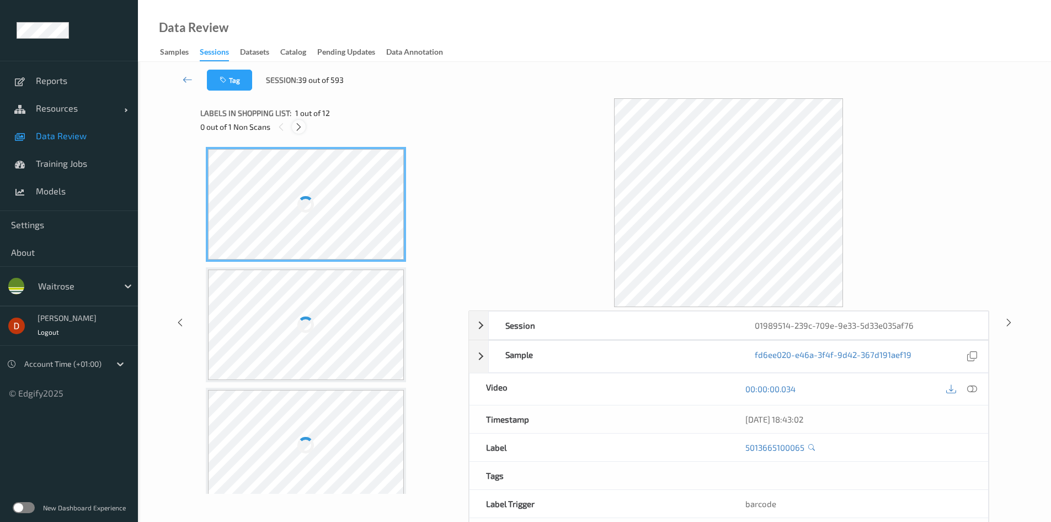
click at [300, 129] on icon at bounding box center [298, 127] width 9 height 10
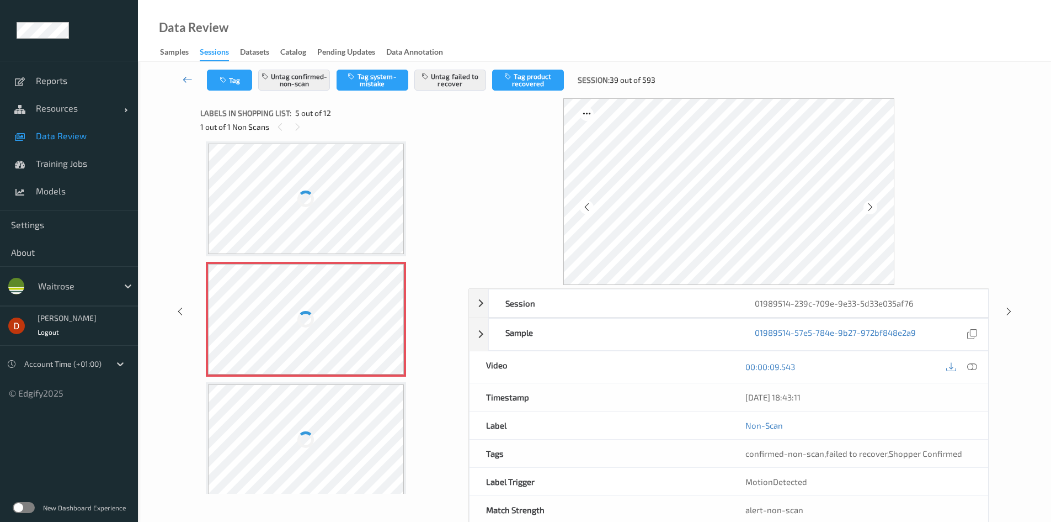
click at [194, 80] on link at bounding box center [187, 80] width 39 height 21
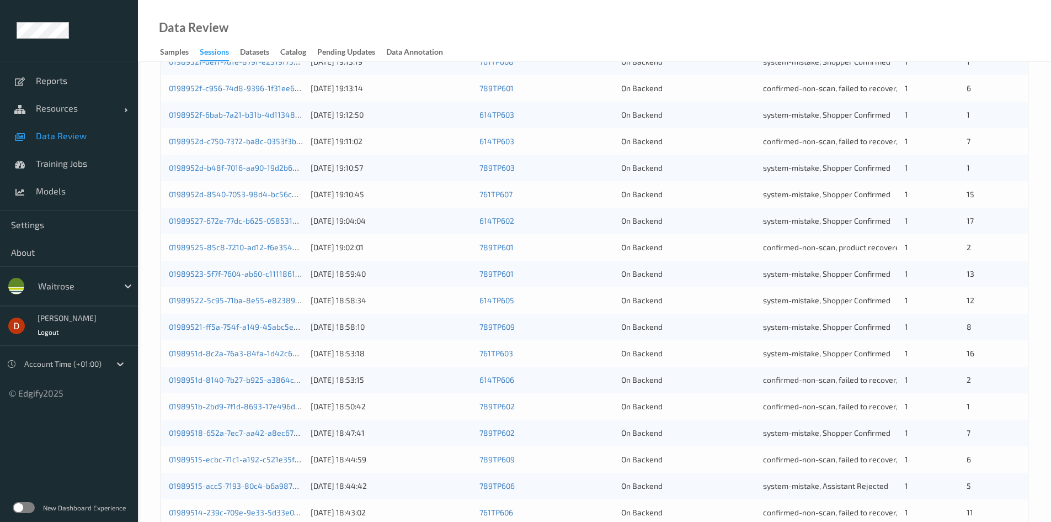
scroll to position [309, 0]
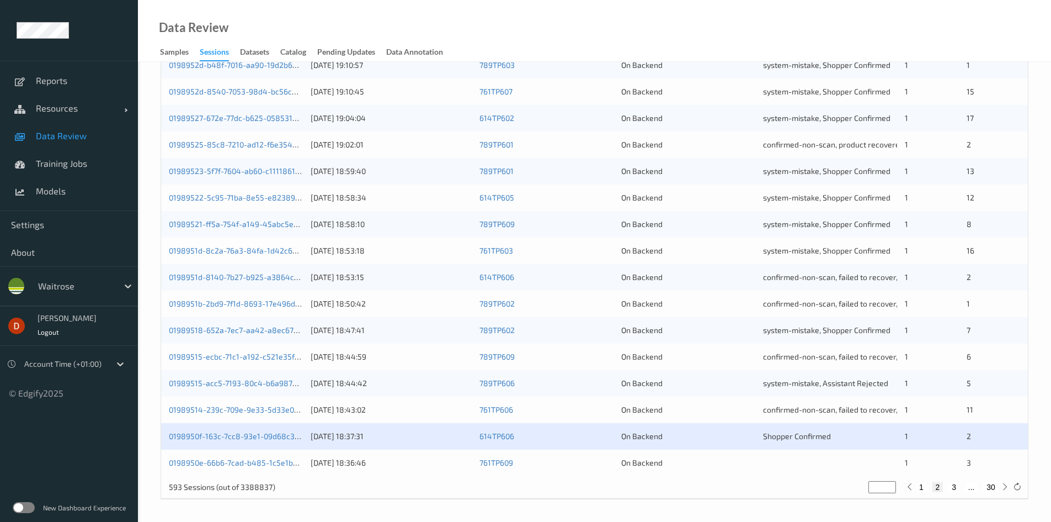
click at [275, 430] on div "0198950f-163c-7cc8-93e1-09d68c381dfb 10/08/2025 18:37:31 614TP606 On Backend Sh…" at bounding box center [594, 436] width 867 height 26
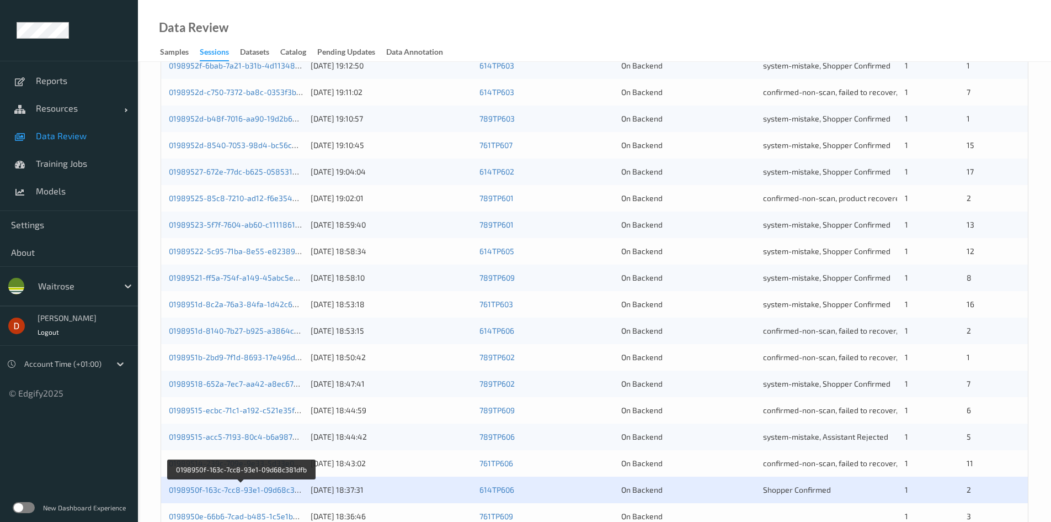
scroll to position [0, 0]
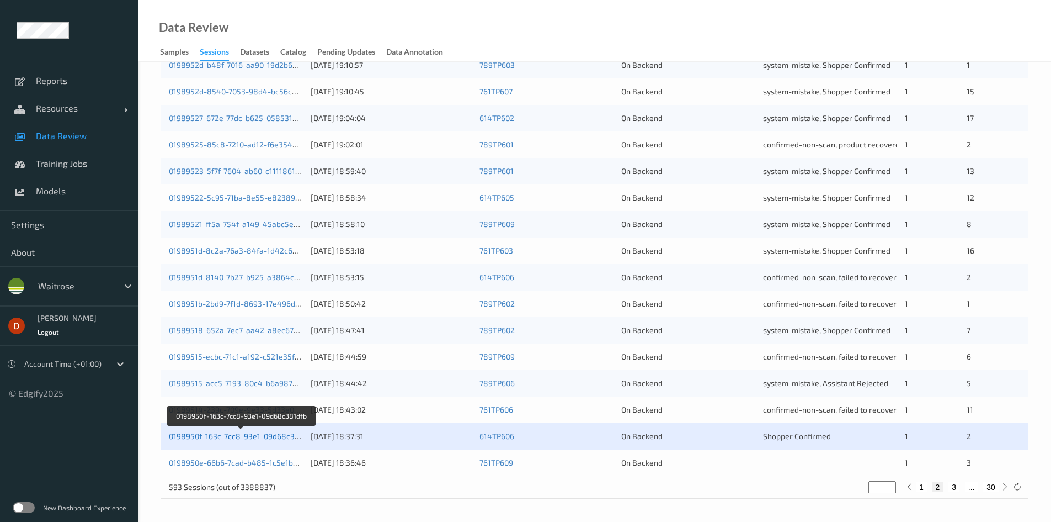
click at [277, 439] on link "0198950f-163c-7cc8-93e1-09d68c381dfb" at bounding box center [242, 435] width 146 height 9
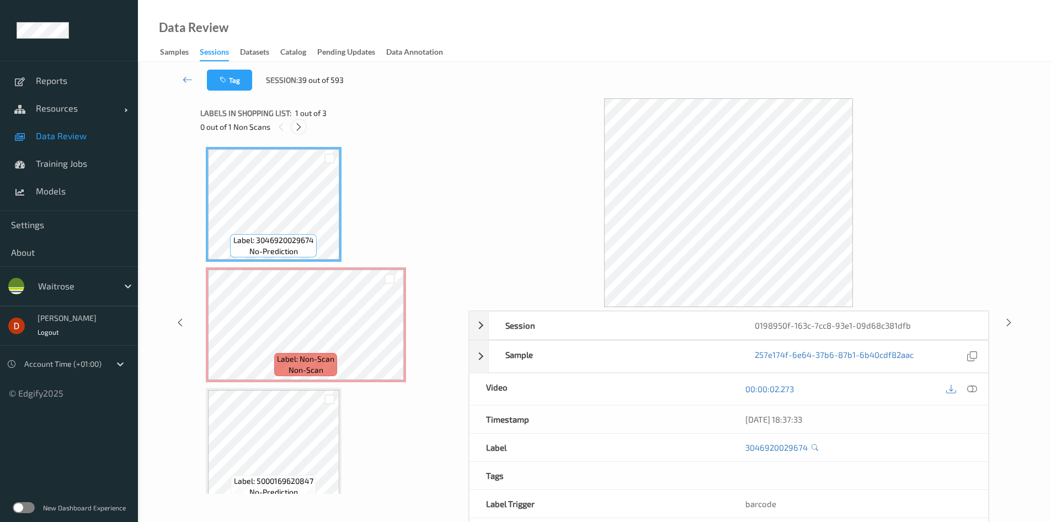
click at [296, 125] on icon at bounding box center [298, 127] width 9 height 10
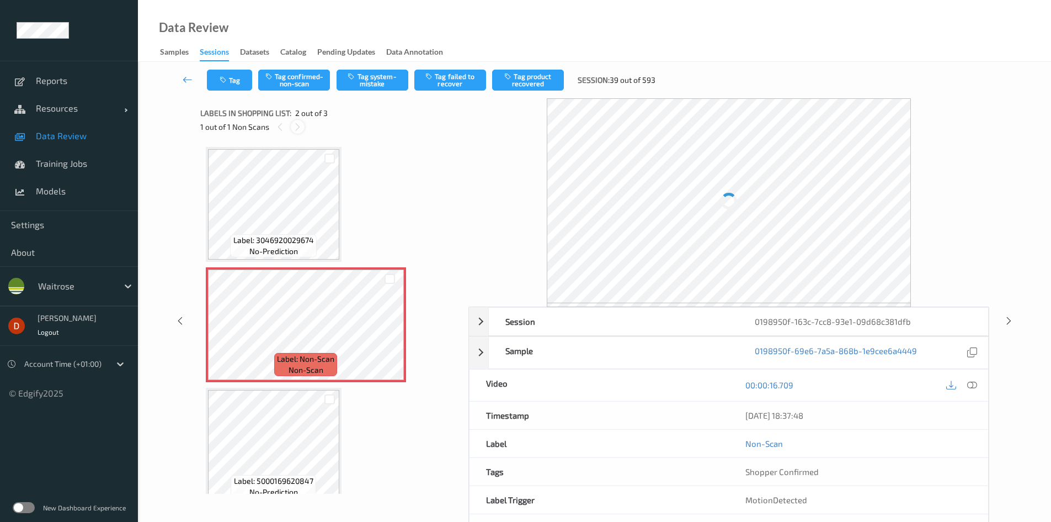
scroll to position [6, 0]
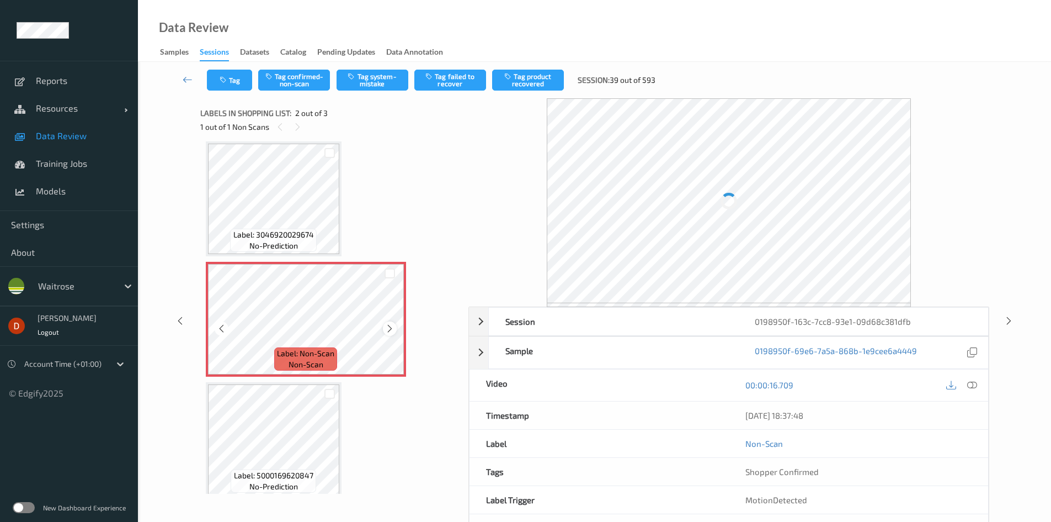
click at [384, 327] on div at bounding box center [390, 328] width 14 height 14
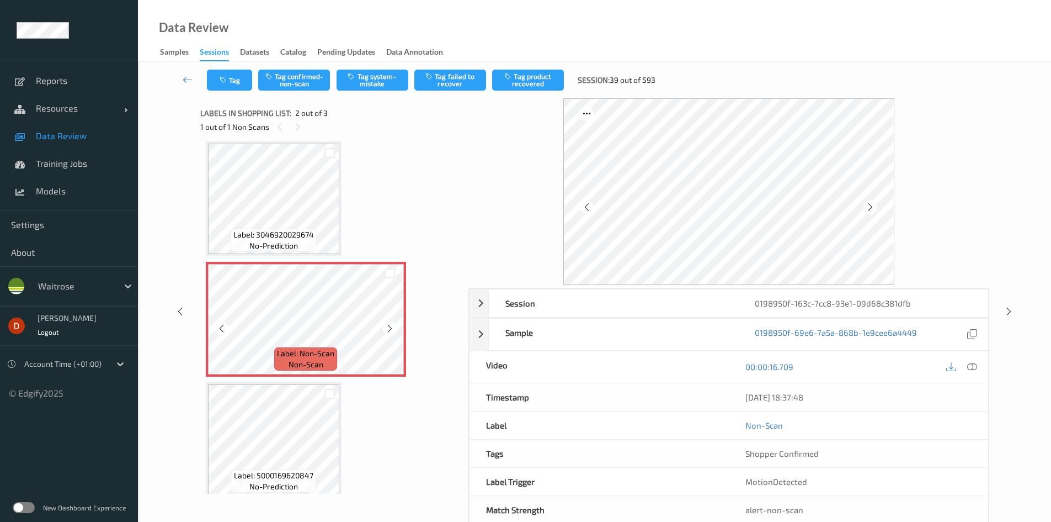
click at [387, 327] on icon at bounding box center [389, 328] width 9 height 10
click at [387, 328] on icon at bounding box center [389, 328] width 9 height 10
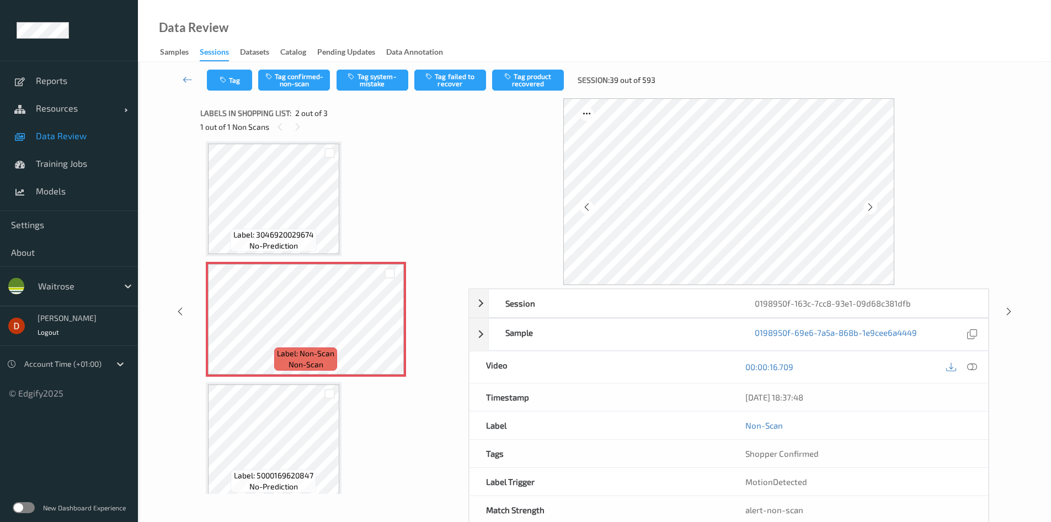
click at [359, 222] on div "Label: 3046920029674 no-prediction Label: Non-Scan non-scan Label: Non-Scan non…" at bounding box center [330, 318] width 249 height 355
click at [189, 90] on link at bounding box center [187, 80] width 39 height 21
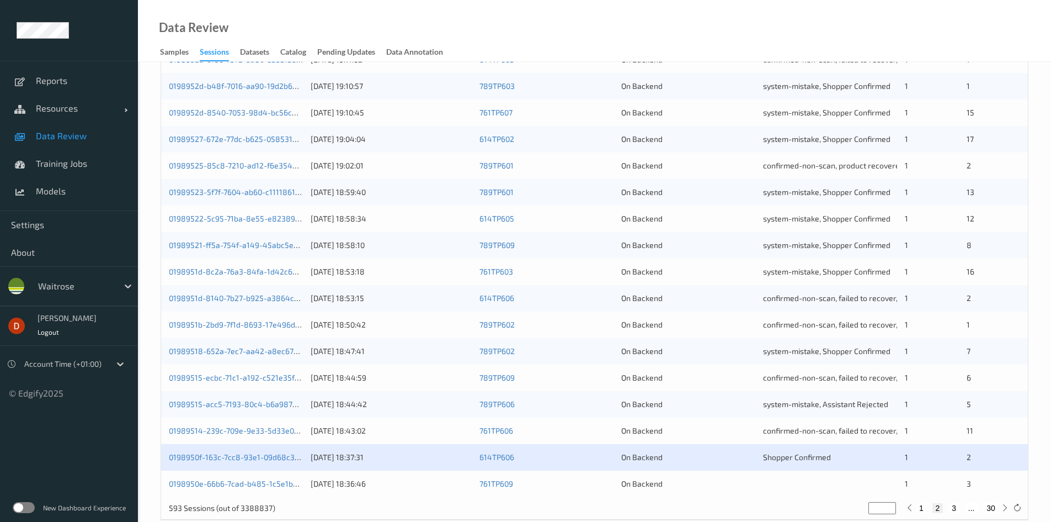
scroll to position [309, 0]
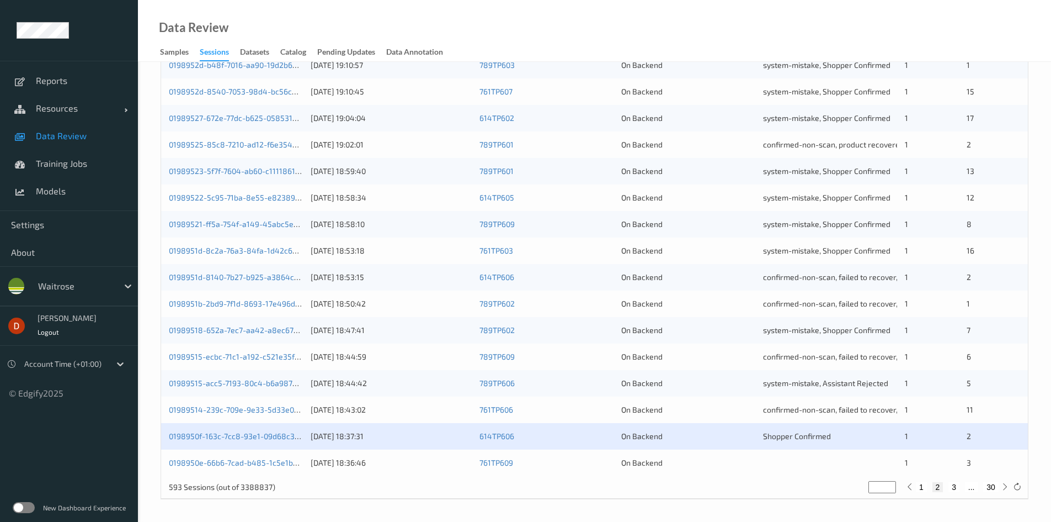
click at [251, 428] on div "0198950f-163c-7cc8-93e1-09d68c381dfb 10/08/2025 18:37:31 614TP606 On Backend Sh…" at bounding box center [594, 436] width 867 height 26
click at [251, 435] on link "0198950f-163c-7cc8-93e1-09d68c381dfb" at bounding box center [242, 435] width 146 height 9
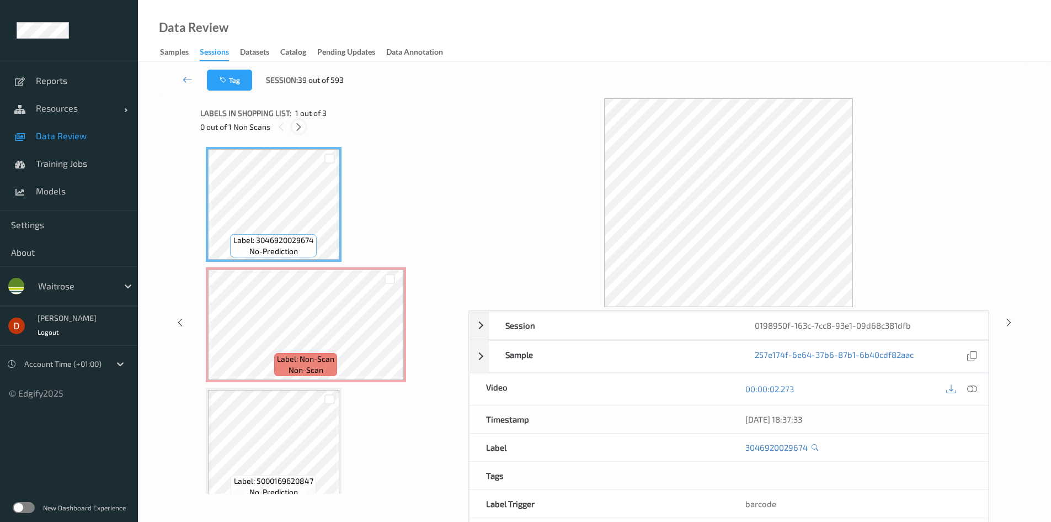
click at [297, 123] on icon at bounding box center [298, 127] width 9 height 10
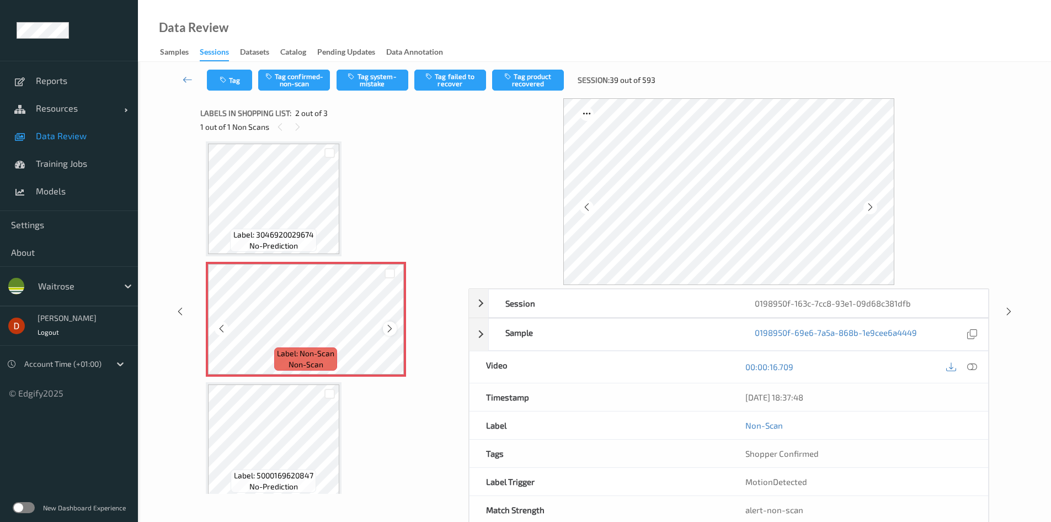
click at [385, 327] on icon at bounding box center [389, 328] width 9 height 10
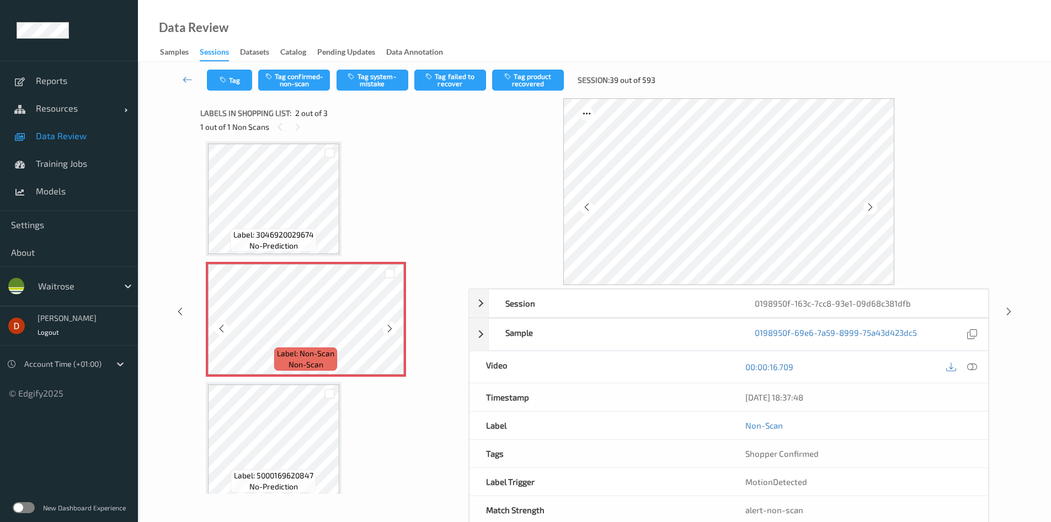
click at [385, 327] on icon at bounding box center [389, 328] width 9 height 10
click at [386, 323] on icon at bounding box center [389, 328] width 9 height 10
click at [386, 328] on icon at bounding box center [389, 328] width 9 height 10
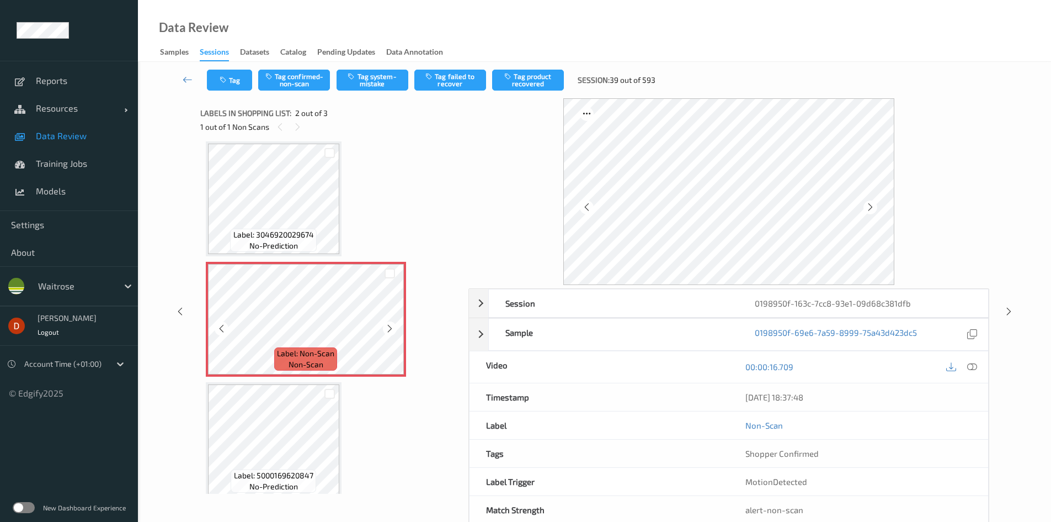
click at [386, 329] on icon at bounding box center [389, 328] width 9 height 10
click at [370, 90] on button "Tag system-mistake" at bounding box center [373, 80] width 72 height 21
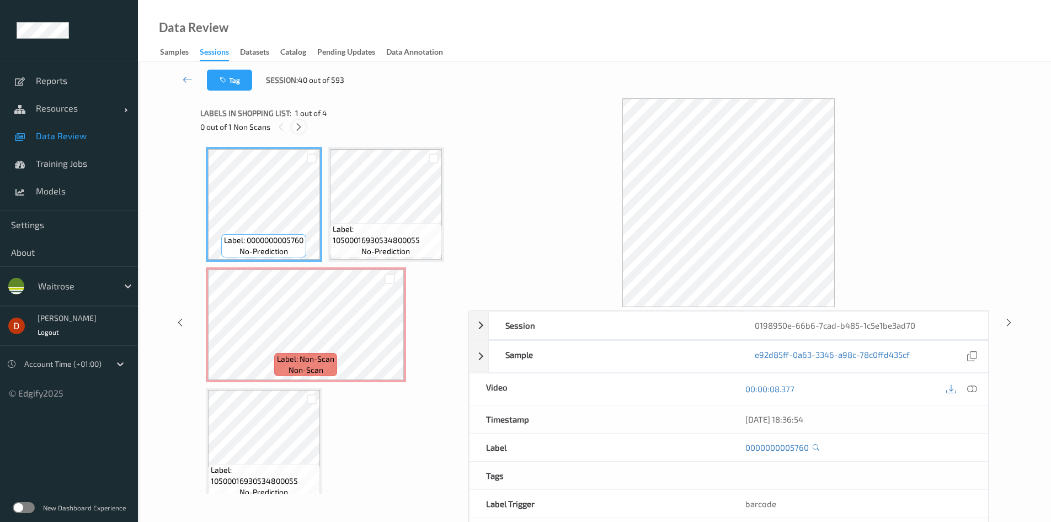
click at [304, 126] on icon at bounding box center [298, 127] width 9 height 10
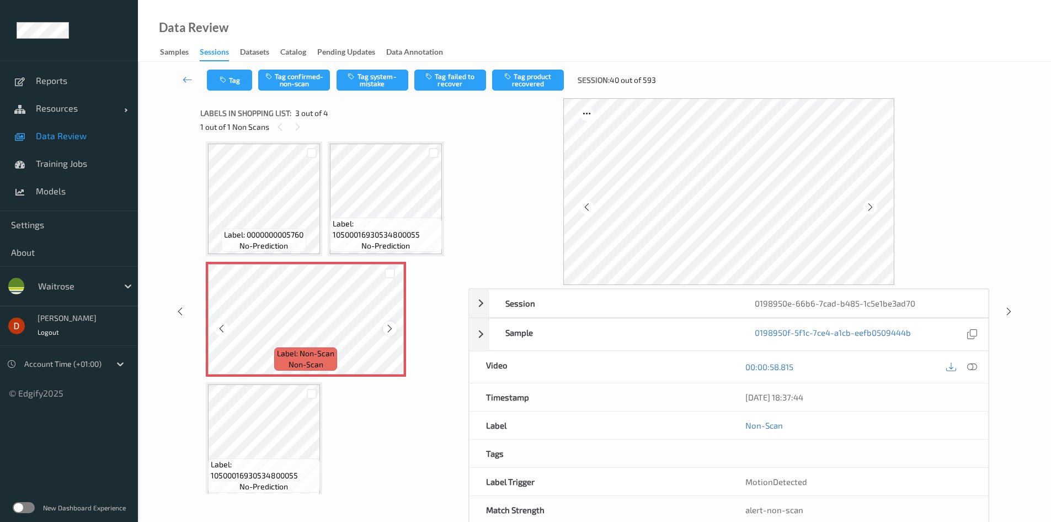
click at [384, 324] on div at bounding box center [390, 328] width 14 height 14
click at [387, 78] on button "Tag system-mistake" at bounding box center [373, 80] width 72 height 21
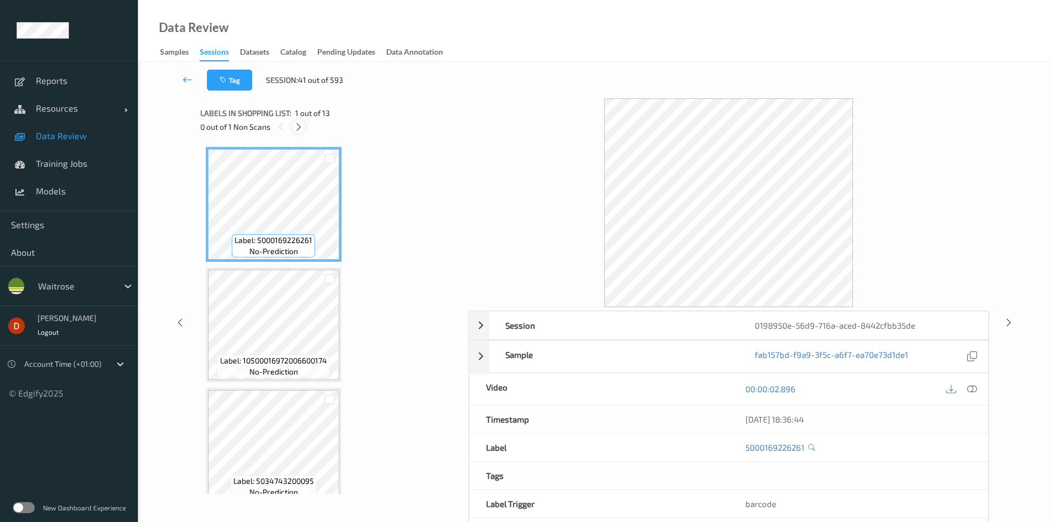
click at [302, 129] on icon at bounding box center [298, 127] width 9 height 10
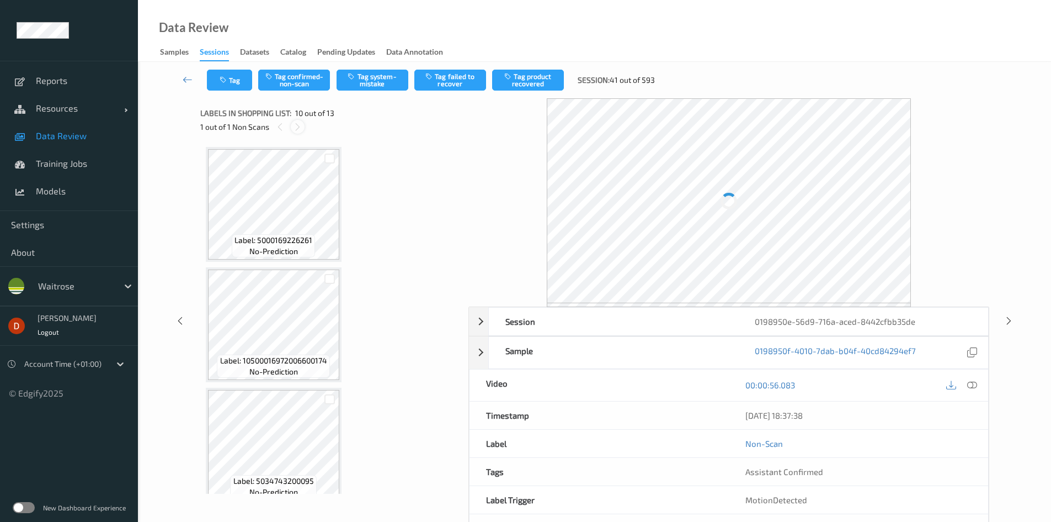
scroll to position [968, 0]
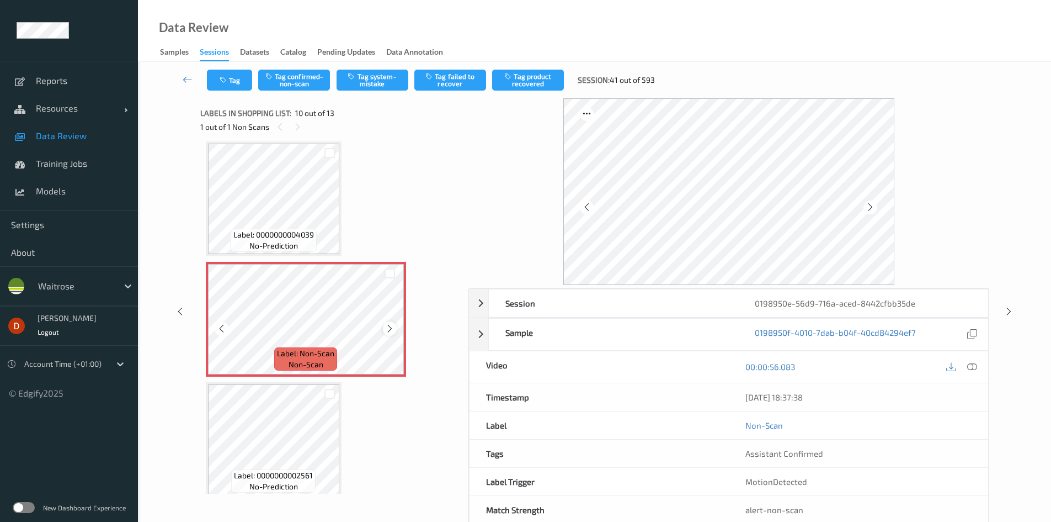
click at [394, 326] on icon at bounding box center [389, 328] width 9 height 10
click at [395, 326] on div at bounding box center [390, 328] width 14 height 14
click at [395, 324] on div at bounding box center [390, 328] width 14 height 14
click at [395, 82] on button "Tag system-mistake" at bounding box center [373, 80] width 72 height 21
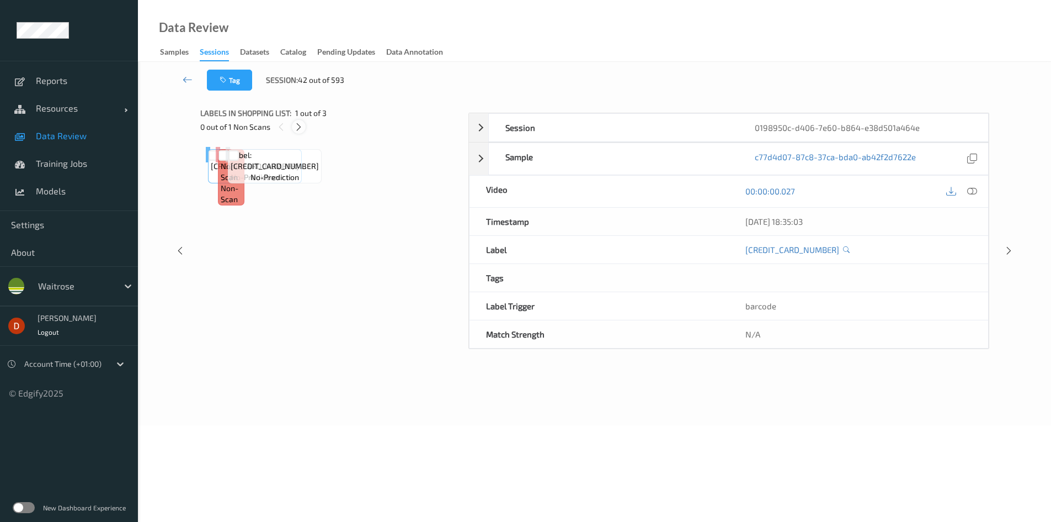
click at [300, 129] on icon at bounding box center [298, 127] width 9 height 10
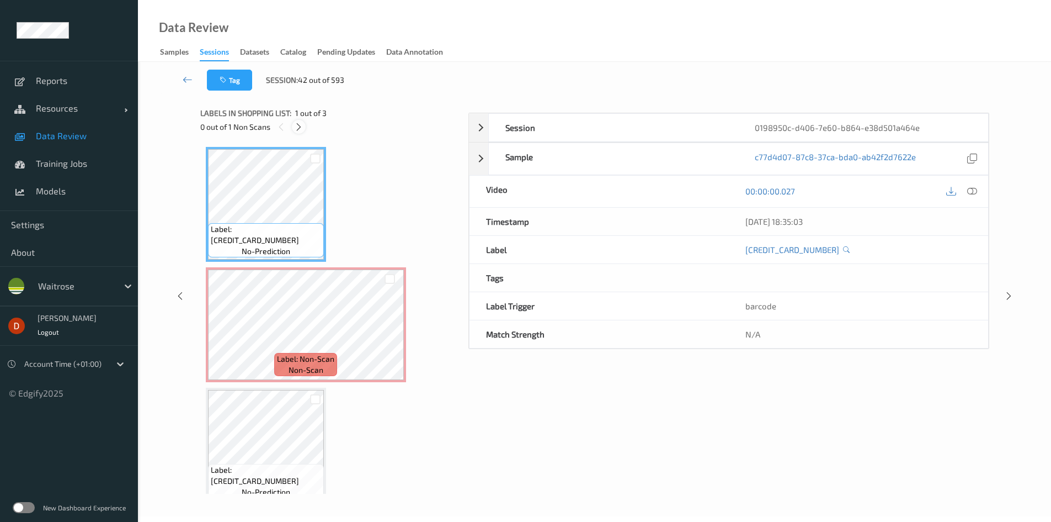
scroll to position [6, 0]
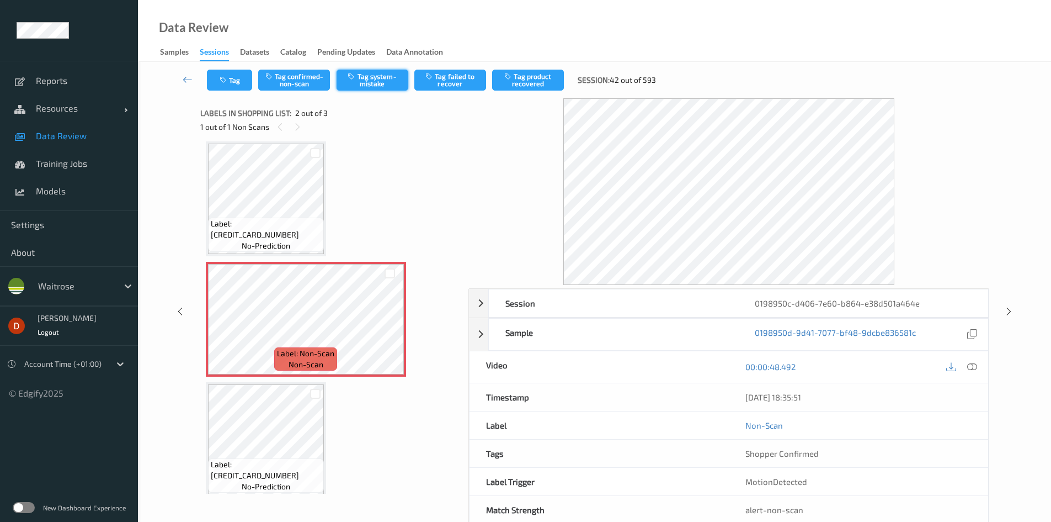
click at [369, 76] on button "Tag system-mistake" at bounding box center [373, 80] width 72 height 21
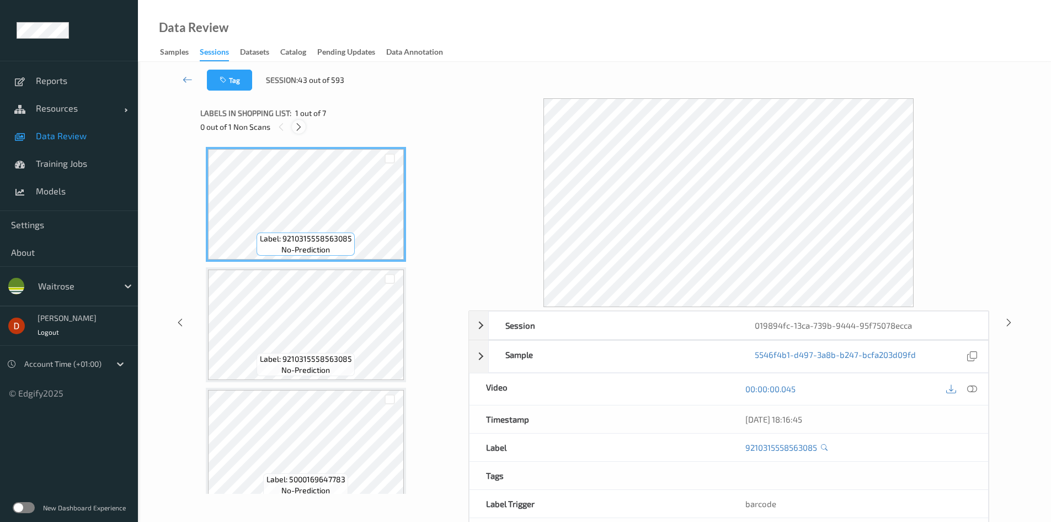
click at [300, 126] on icon at bounding box center [298, 127] width 9 height 10
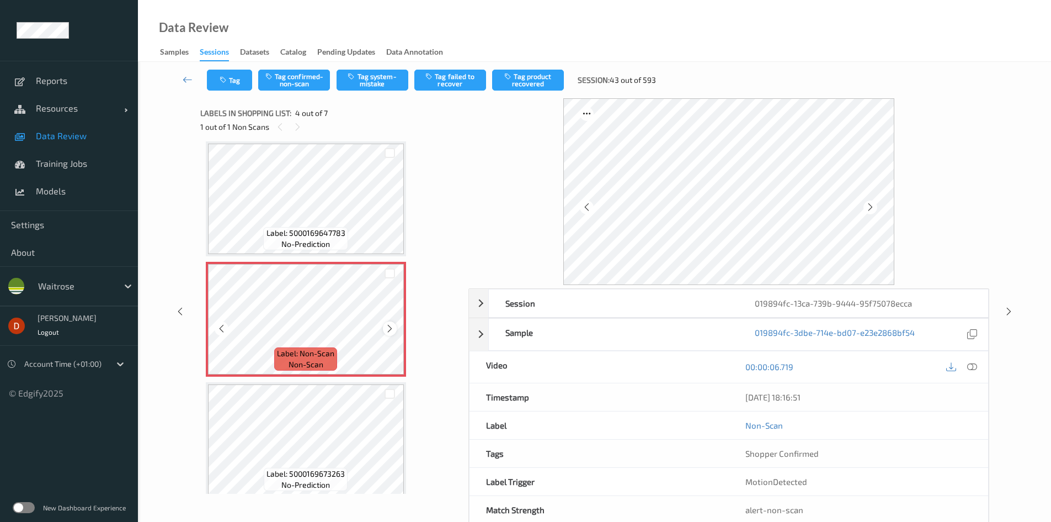
click at [389, 321] on div at bounding box center [390, 328] width 14 height 14
click at [966, 365] on div at bounding box center [972, 366] width 15 height 15
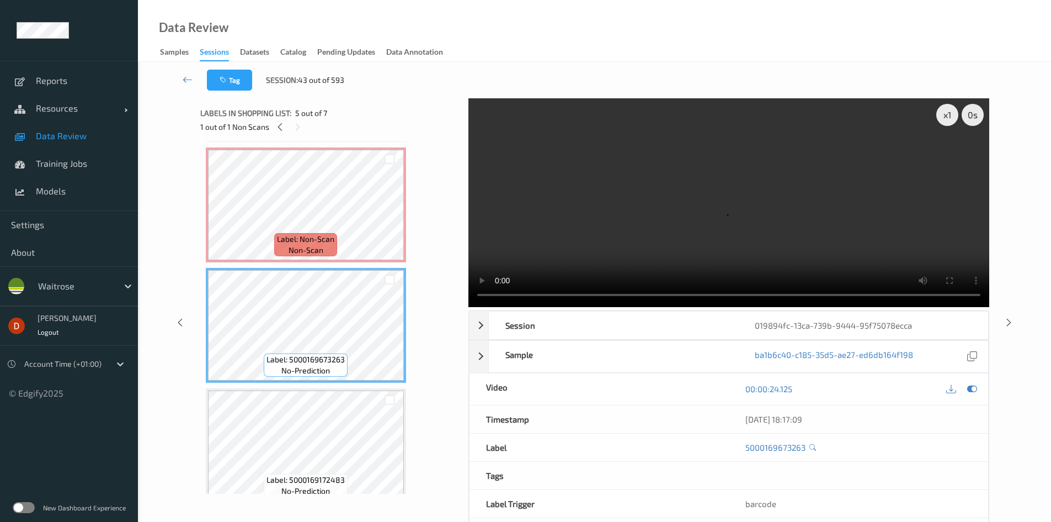
scroll to position [356, 0]
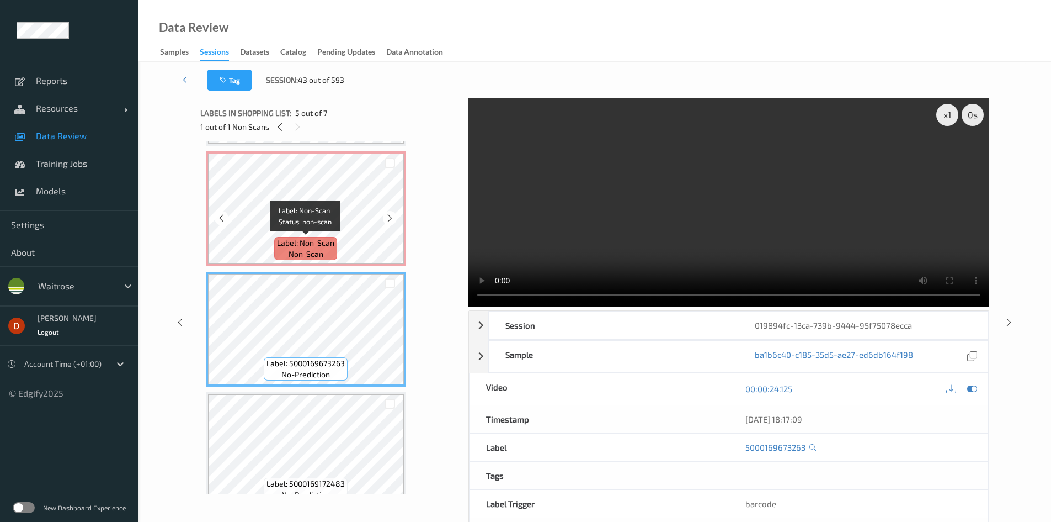
click at [323, 246] on span "Label: Non-Scan" at bounding box center [305, 242] width 57 height 11
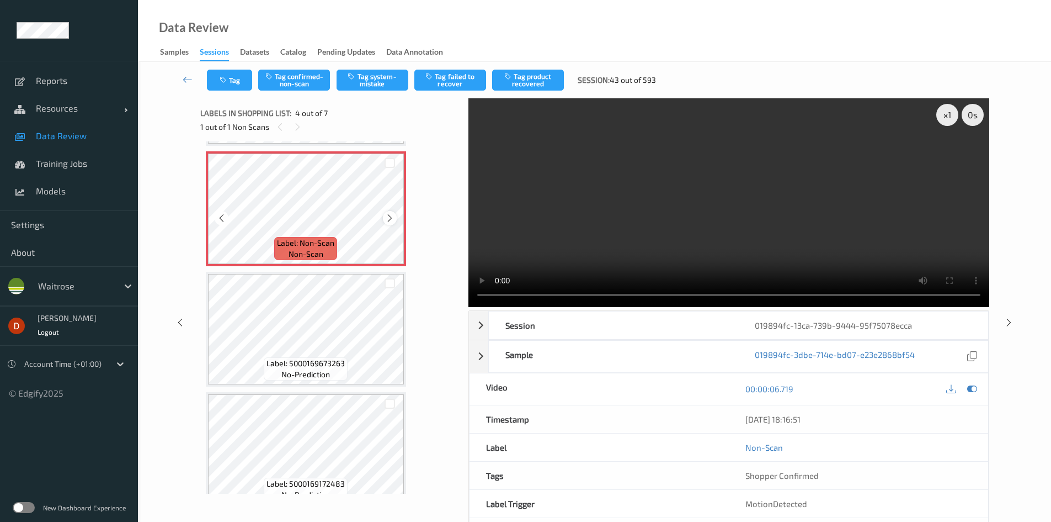
click at [390, 220] on icon at bounding box center [389, 218] width 9 height 10
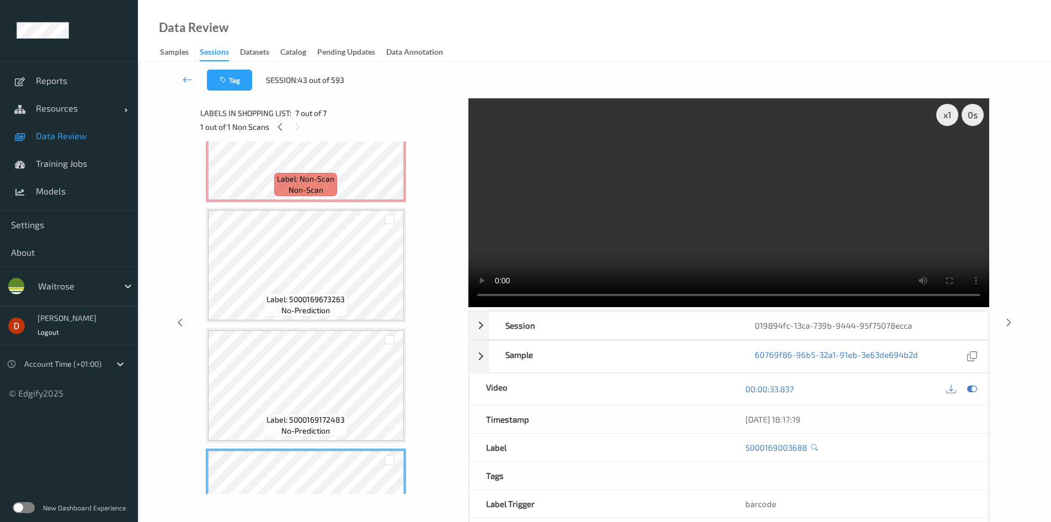
scroll to position [385, 0]
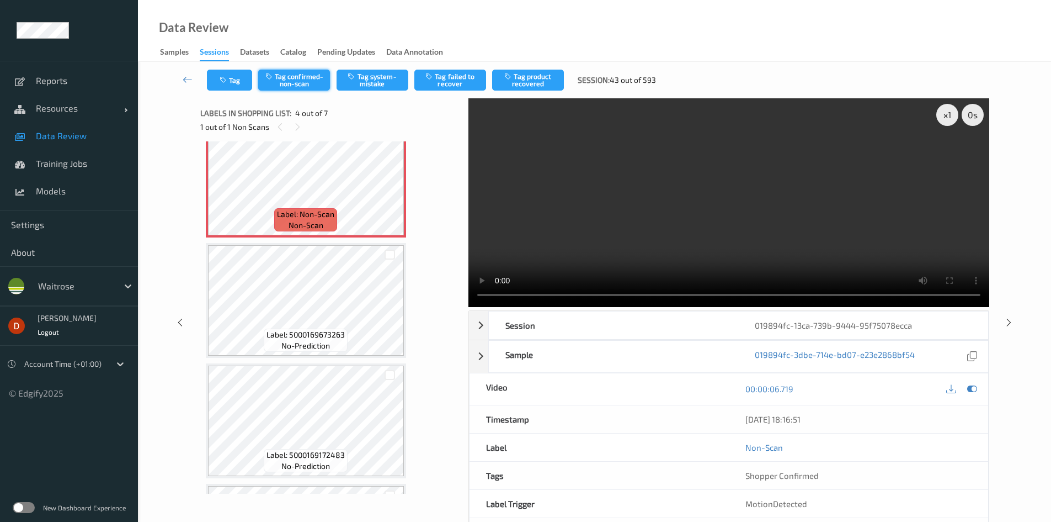
click at [294, 80] on button "Tag confirmed-non-scan" at bounding box center [294, 80] width 72 height 21
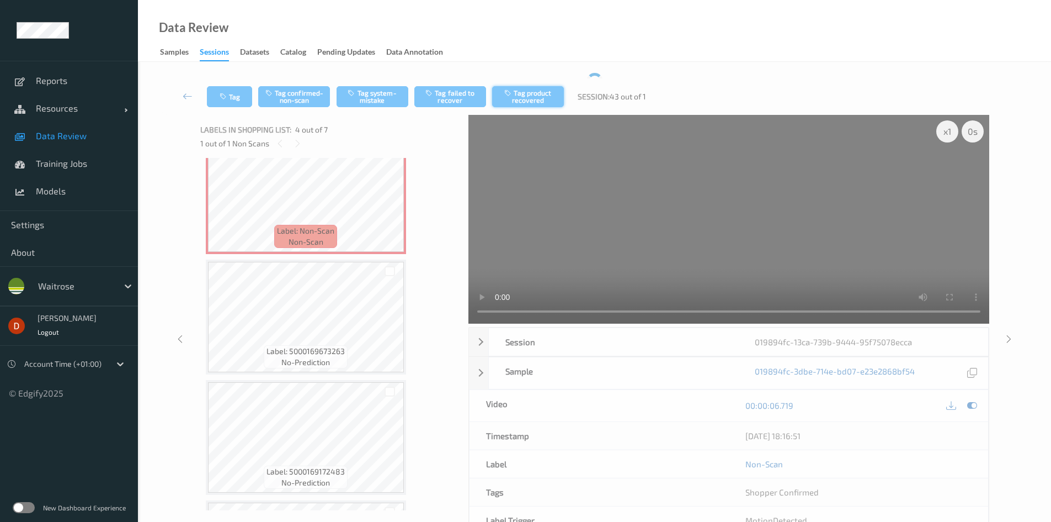
click at [519, 89] on button "Tag product recovered" at bounding box center [528, 96] width 72 height 21
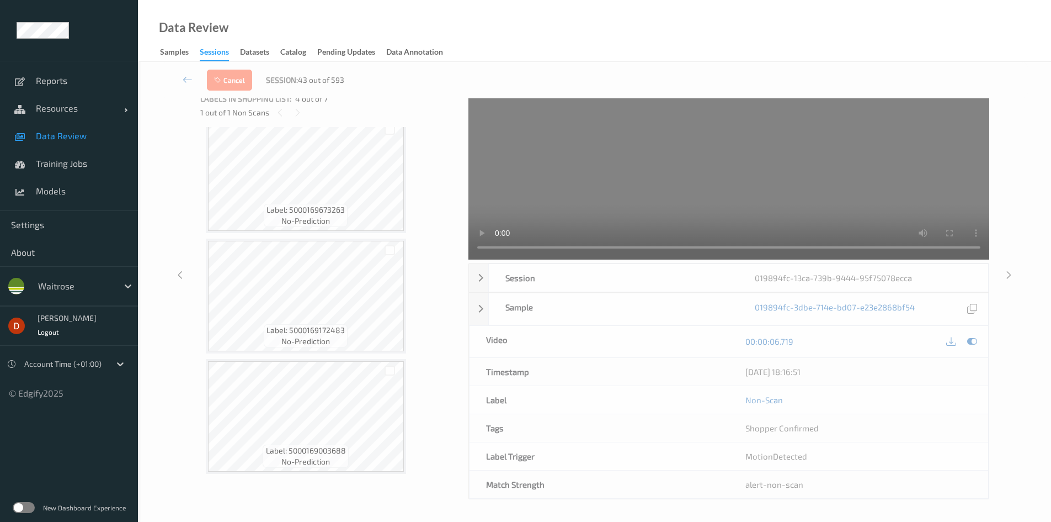
scroll to position [47, 0]
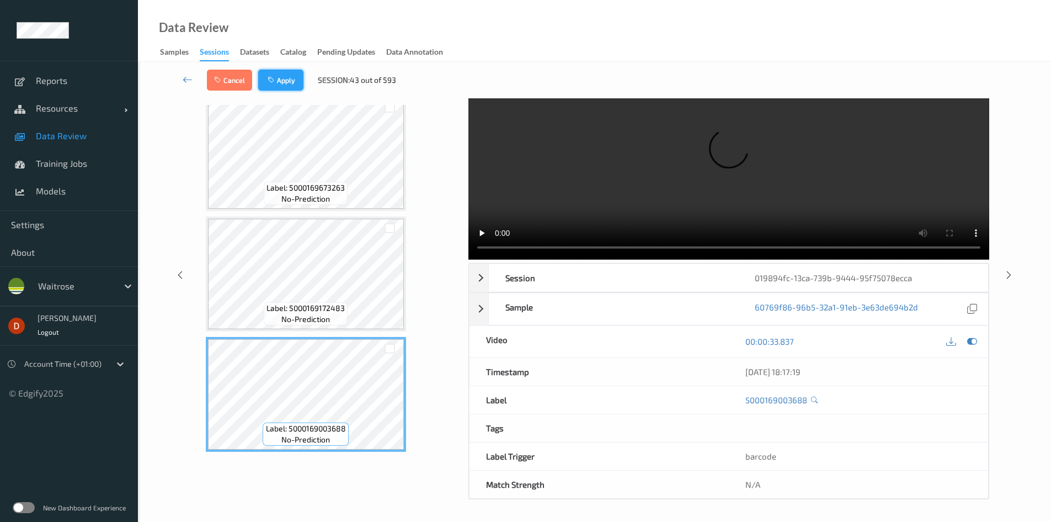
click at [299, 82] on button "Apply" at bounding box center [280, 80] width 45 height 21
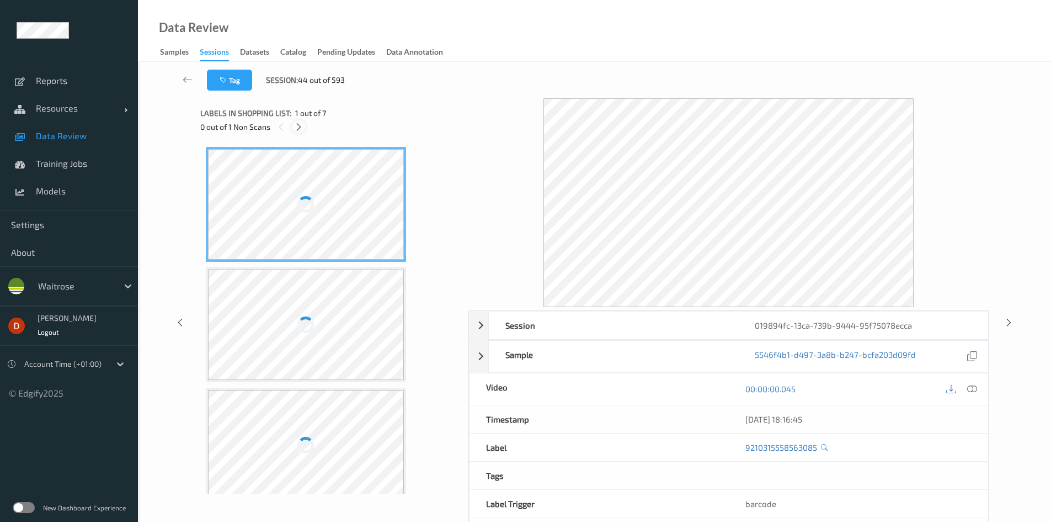
click at [302, 123] on icon at bounding box center [298, 127] width 9 height 10
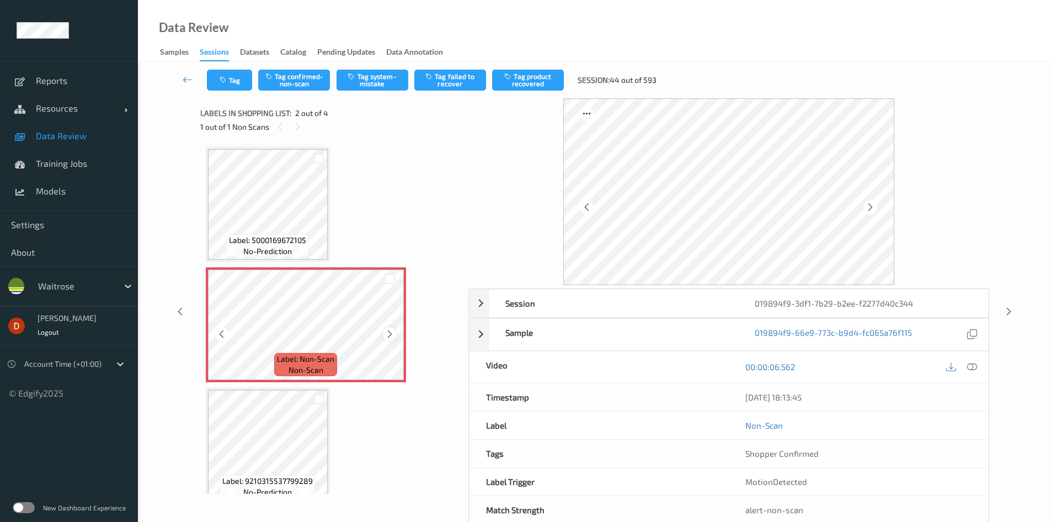
click at [389, 335] on icon at bounding box center [389, 334] width 9 height 10
click at [363, 91] on div "Tag Tag confirmed-non-scan Tag system-mistake Tag failed to recover Tag product…" at bounding box center [595, 80] width 868 height 36
click at [364, 85] on button "Tag system-mistake" at bounding box center [373, 80] width 72 height 21
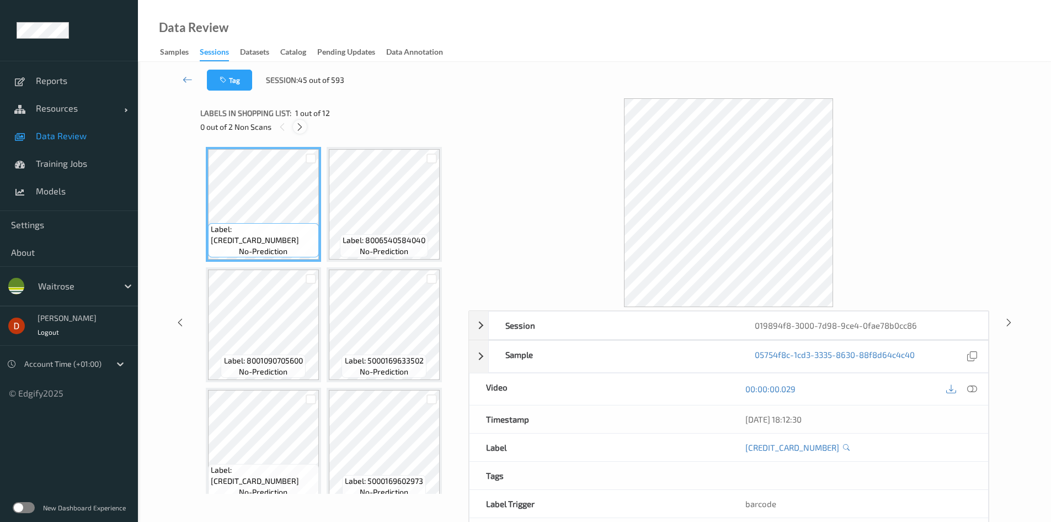
click at [298, 127] on icon at bounding box center [299, 127] width 9 height 10
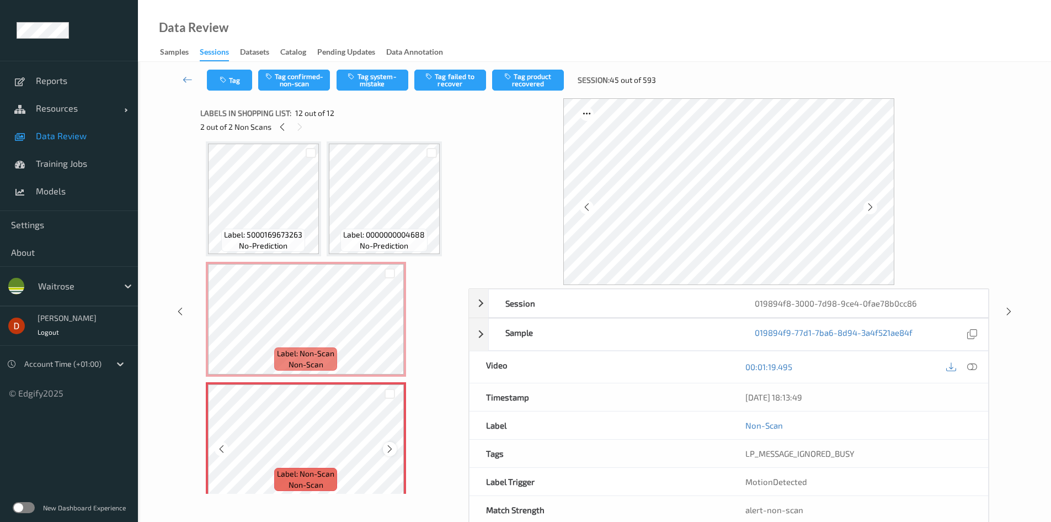
click at [385, 444] on icon at bounding box center [389, 449] width 9 height 10
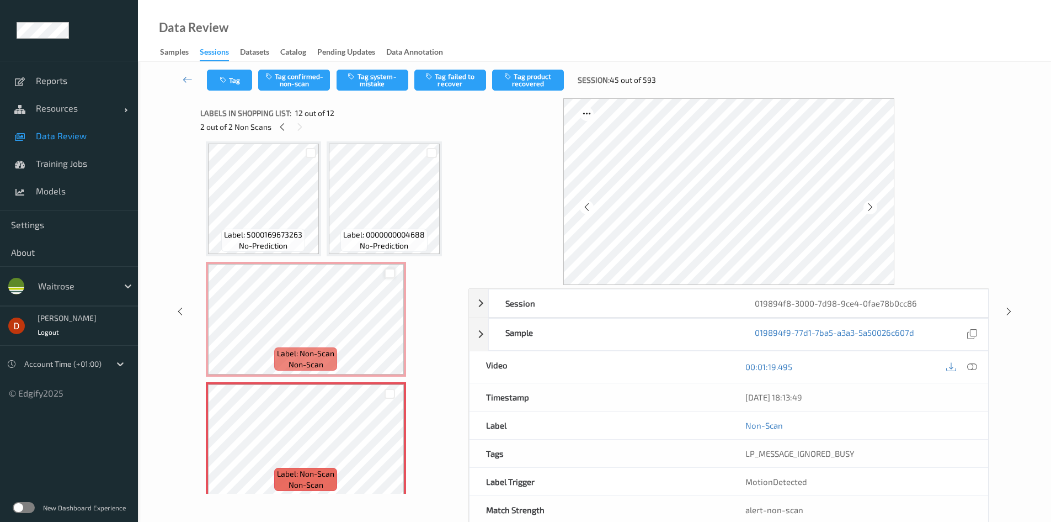
click at [390, 272] on div at bounding box center [390, 273] width 10 height 10
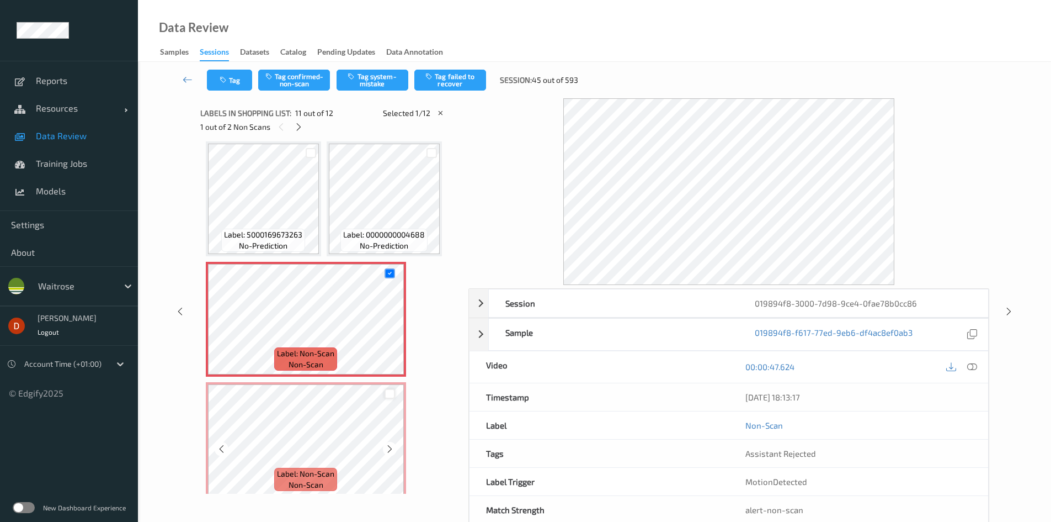
click at [393, 390] on div at bounding box center [390, 394] width 10 height 10
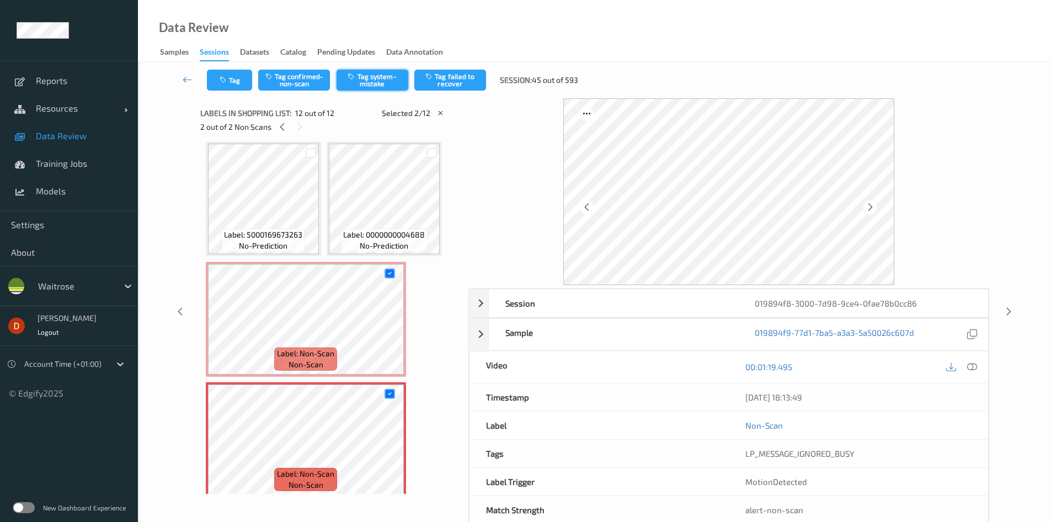
click at [344, 82] on button "Tag system-mistake" at bounding box center [373, 80] width 72 height 21
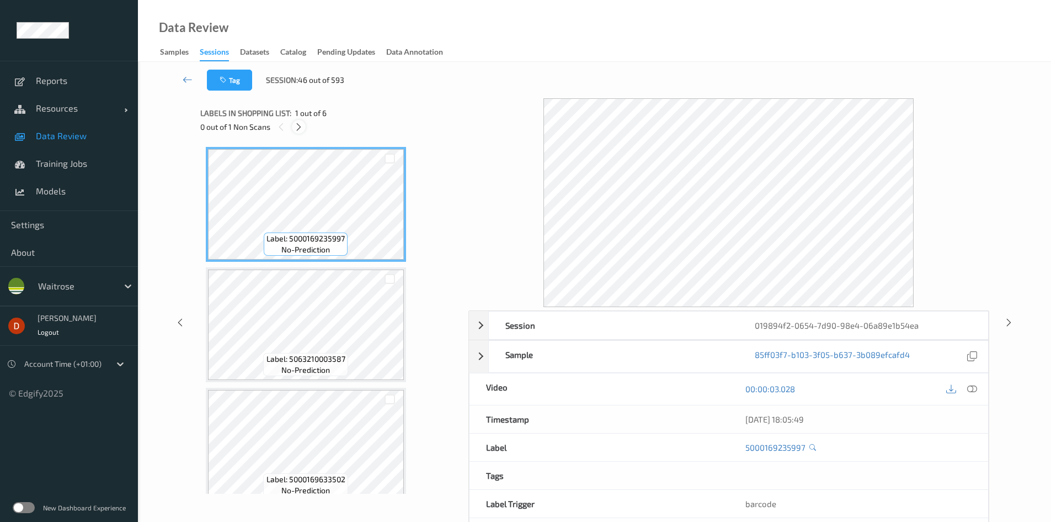
click at [299, 126] on icon at bounding box center [298, 127] width 9 height 10
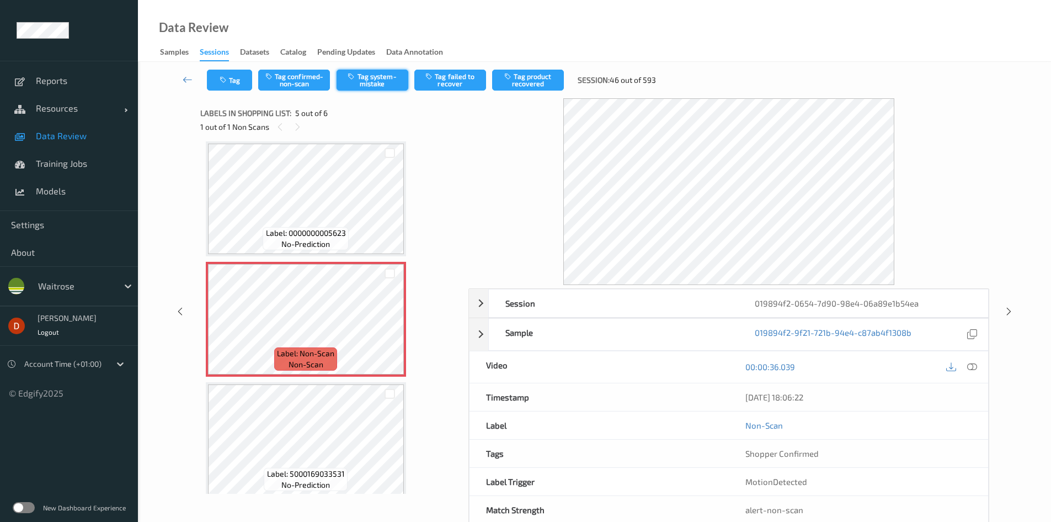
click at [344, 76] on button "Tag system-mistake" at bounding box center [373, 80] width 72 height 21
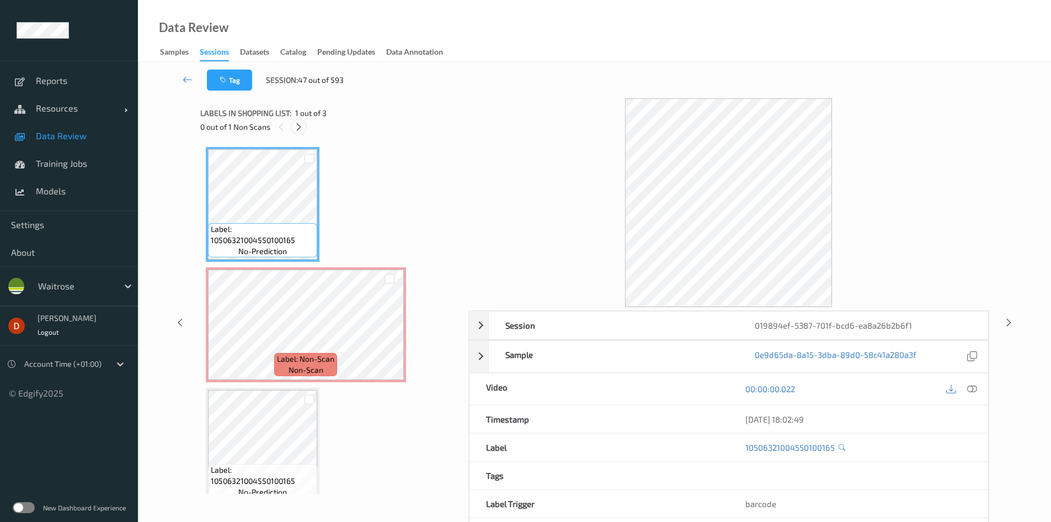
click at [300, 130] on icon at bounding box center [298, 127] width 9 height 10
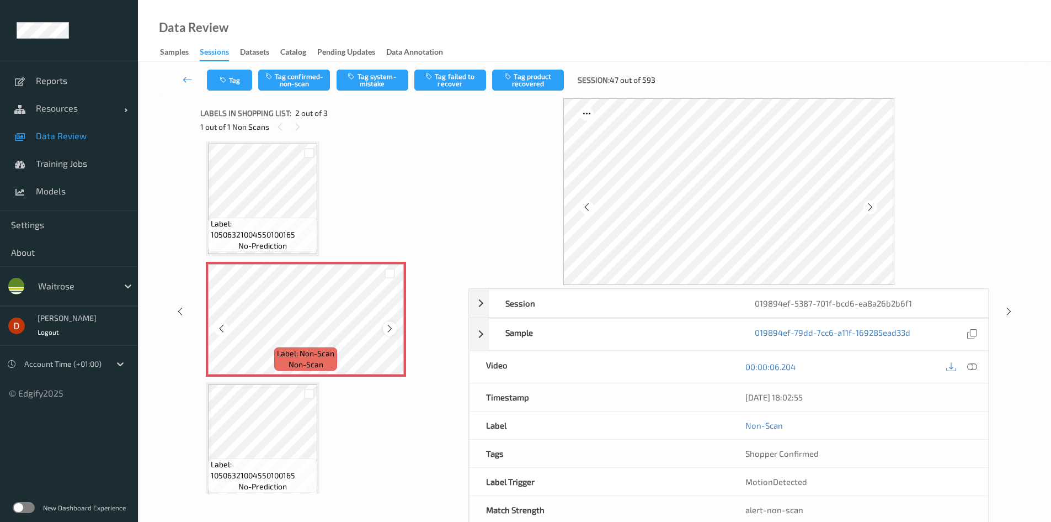
click at [391, 324] on icon at bounding box center [389, 328] width 9 height 10
click at [310, 251] on div "Label: 10506321004550100165 no-prediction" at bounding box center [262, 234] width 109 height 34
click at [287, 220] on span "Label: 10506321004550100165" at bounding box center [263, 229] width 104 height 22
click at [360, 80] on button "Tag system-mistake" at bounding box center [373, 80] width 72 height 21
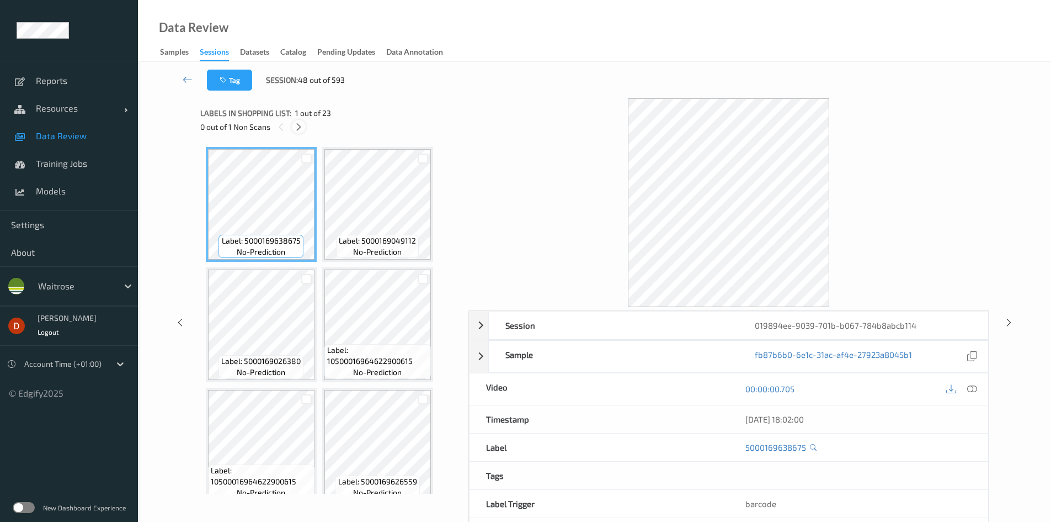
click at [303, 125] on icon at bounding box center [298, 127] width 9 height 10
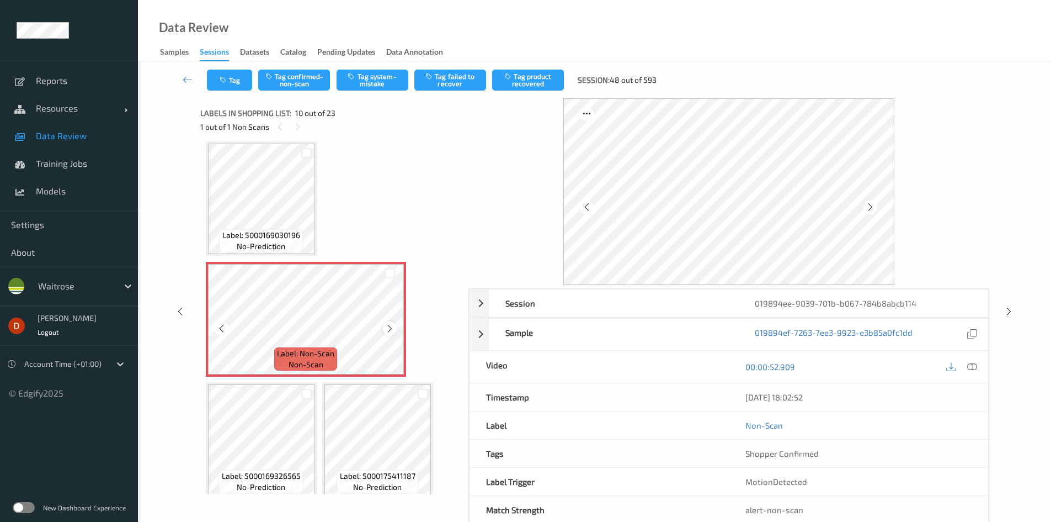
click at [392, 329] on icon at bounding box center [389, 328] width 9 height 10
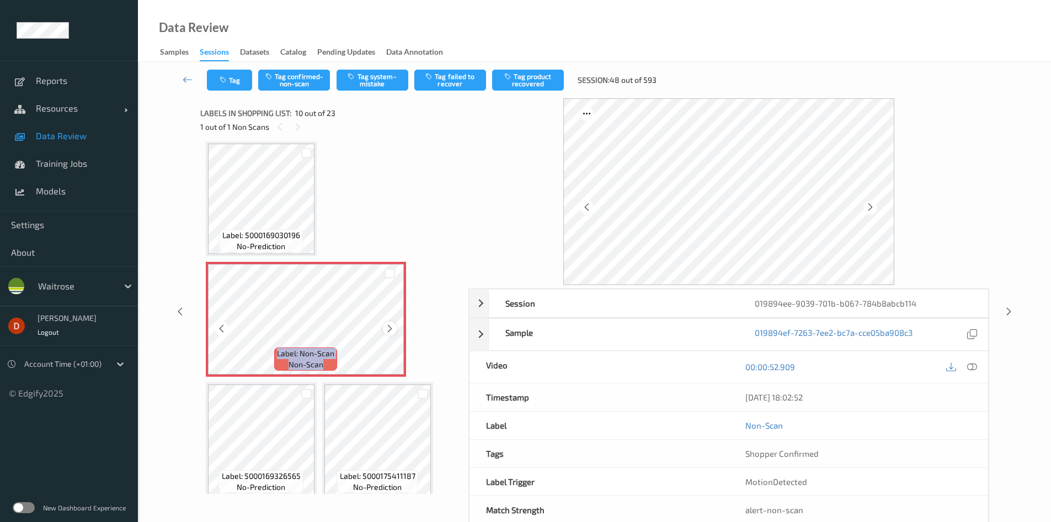
click at [394, 328] on icon at bounding box center [389, 328] width 9 height 10
click at [297, 87] on button "Tag confirmed-non-scan" at bounding box center [294, 80] width 72 height 21
click at [499, 86] on button "Tag product recovered" at bounding box center [528, 80] width 72 height 21
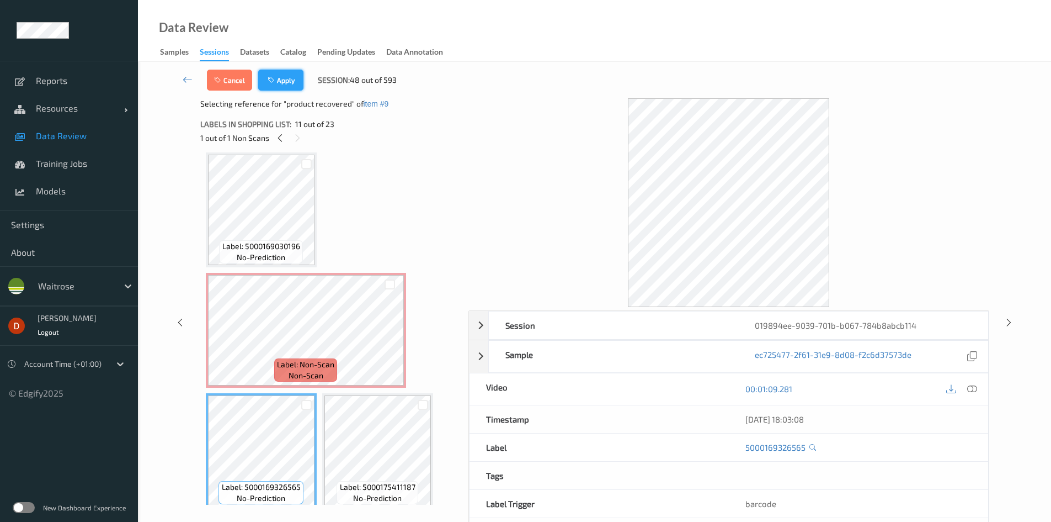
click at [280, 79] on button "Apply" at bounding box center [280, 80] width 45 height 21
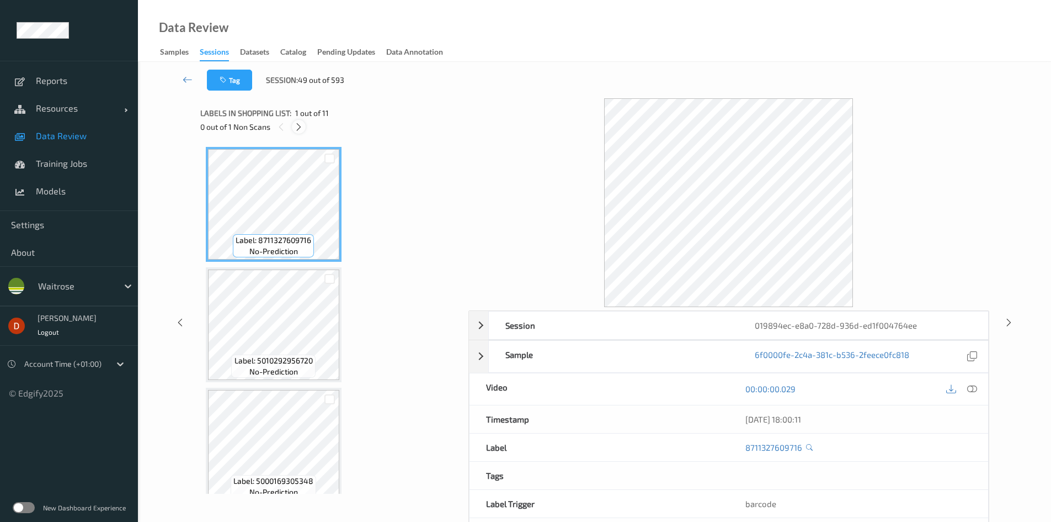
click at [299, 131] on icon at bounding box center [298, 127] width 9 height 10
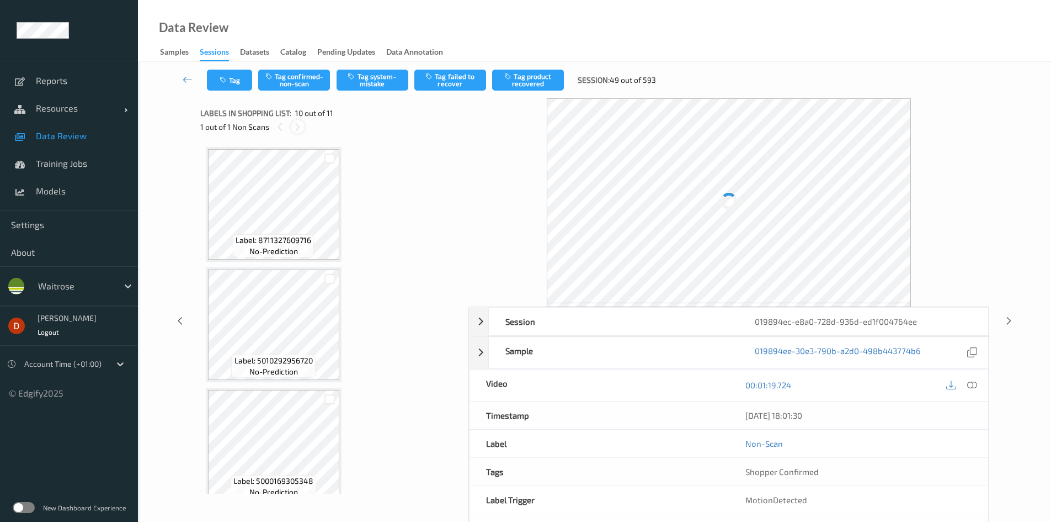
scroll to position [968, 0]
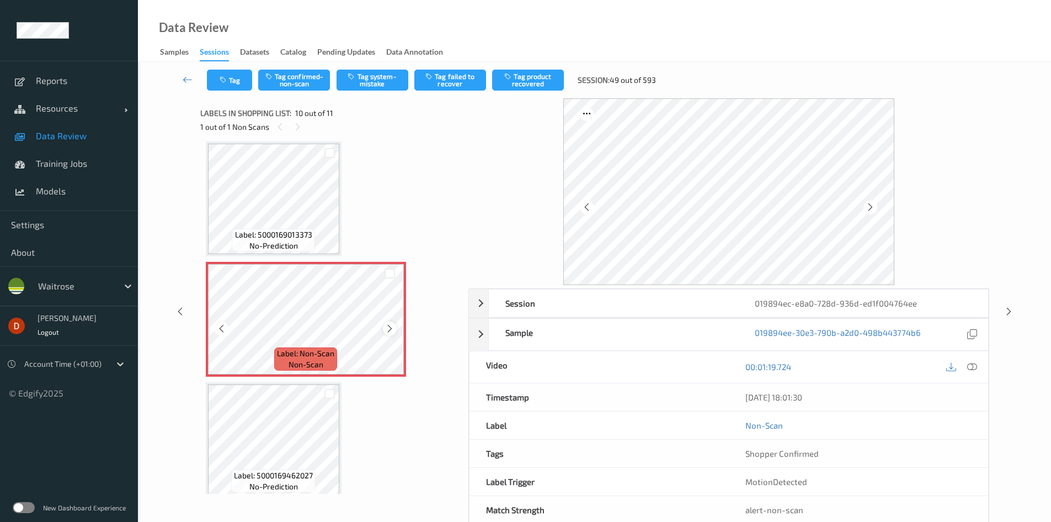
click at [391, 323] on icon at bounding box center [389, 328] width 9 height 10
click at [312, 78] on button "Tag confirmed-non-scan" at bounding box center [294, 80] width 72 height 21
click at [289, 77] on button "Tag confirmed-non-scan" at bounding box center [294, 80] width 72 height 21
click at [183, 82] on icon at bounding box center [188, 79] width 10 height 11
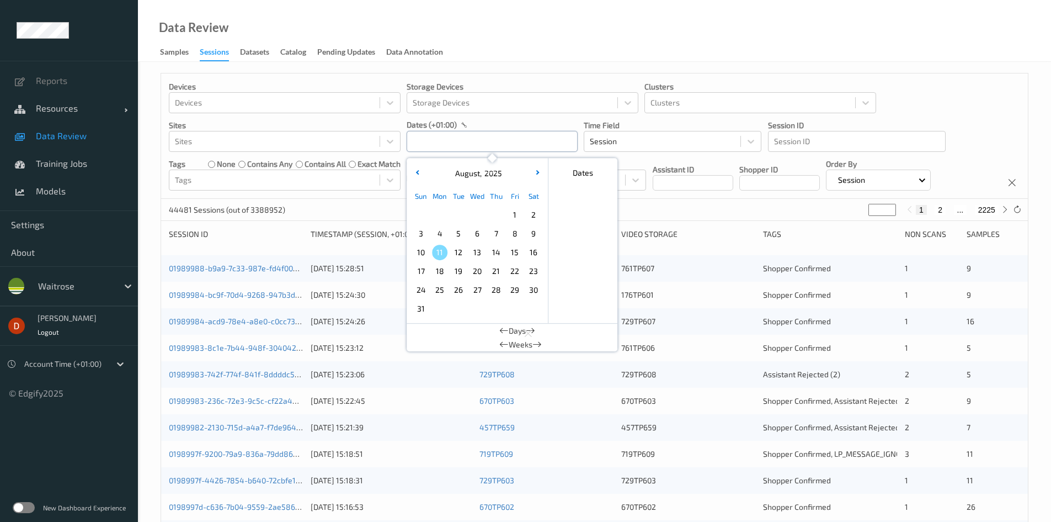
click at [480, 141] on input "text" at bounding box center [492, 141] width 171 height 21
click at [418, 252] on span "10" at bounding box center [420, 251] width 15 height 15
type input "10/08/2025 00:00 -> 10/08/2025 23:59"
click at [689, 211] on div "~20 Sessions (out of 3388952) * 1 2 ..." at bounding box center [594, 210] width 867 height 22
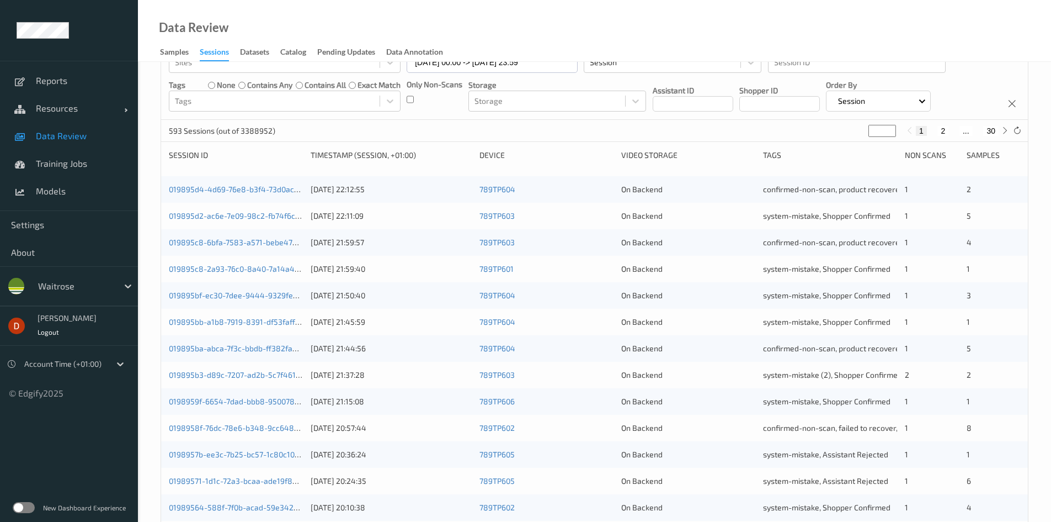
scroll to position [309, 0]
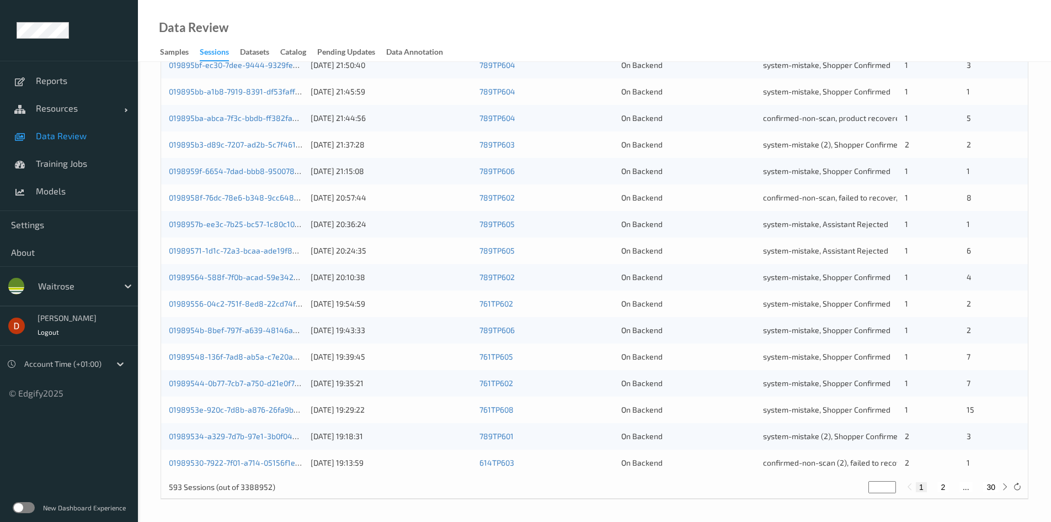
click at [945, 485] on button "2" at bounding box center [943, 487] width 11 height 10
type input "*"
click at [955, 488] on button "3" at bounding box center [954, 487] width 11 height 10
type input "*"
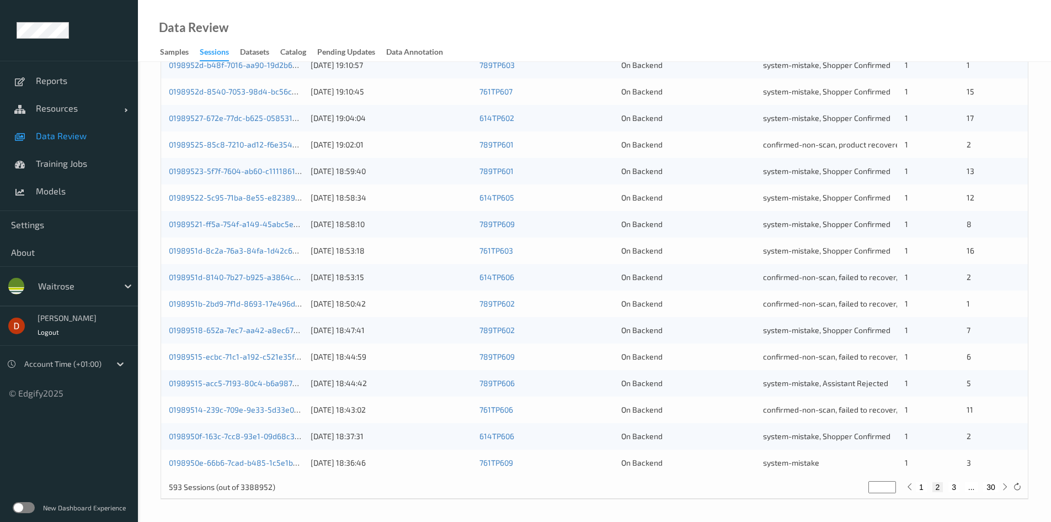
type input "*"
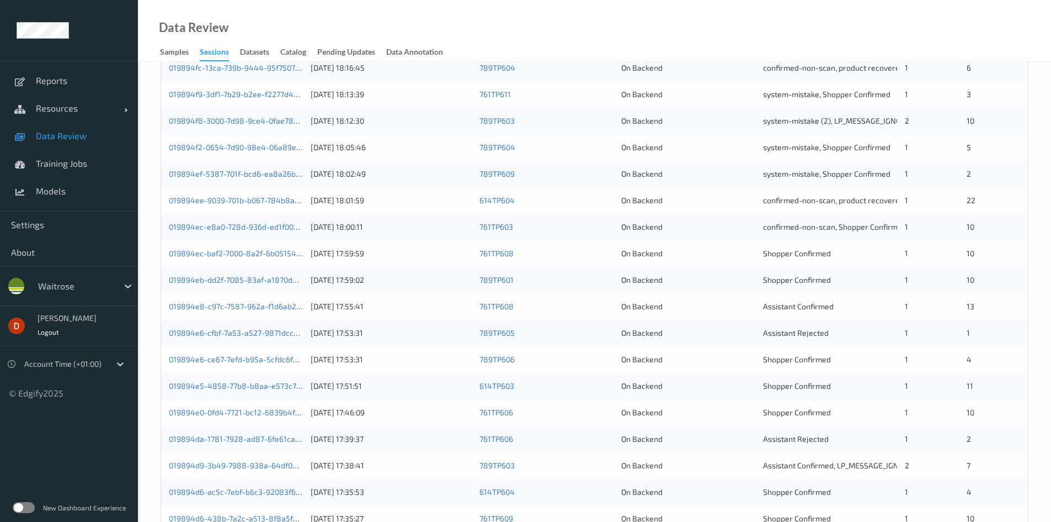
scroll to position [276, 0]
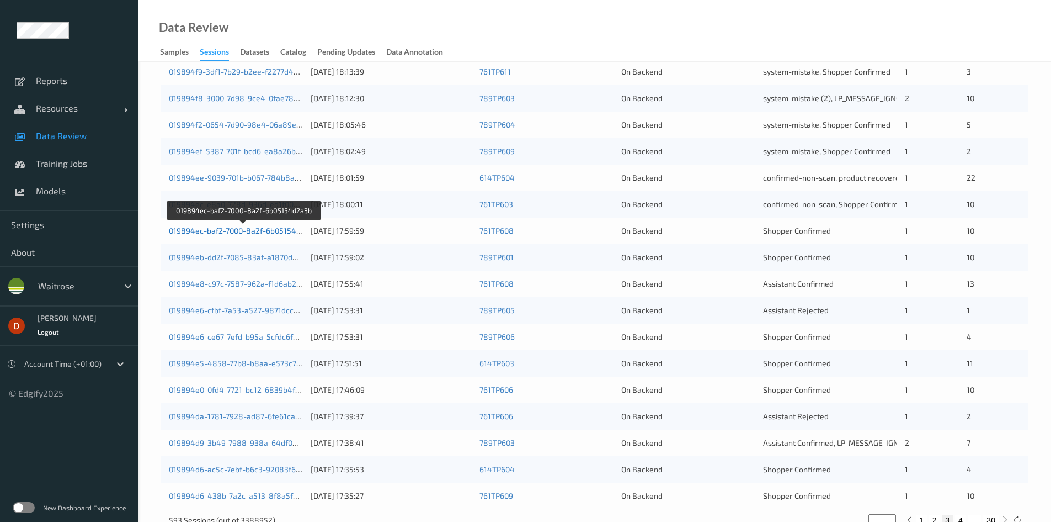
click at [238, 232] on link "019894ec-baf2-7000-8a2f-6b05154d2a3b" at bounding box center [244, 230] width 150 height 9
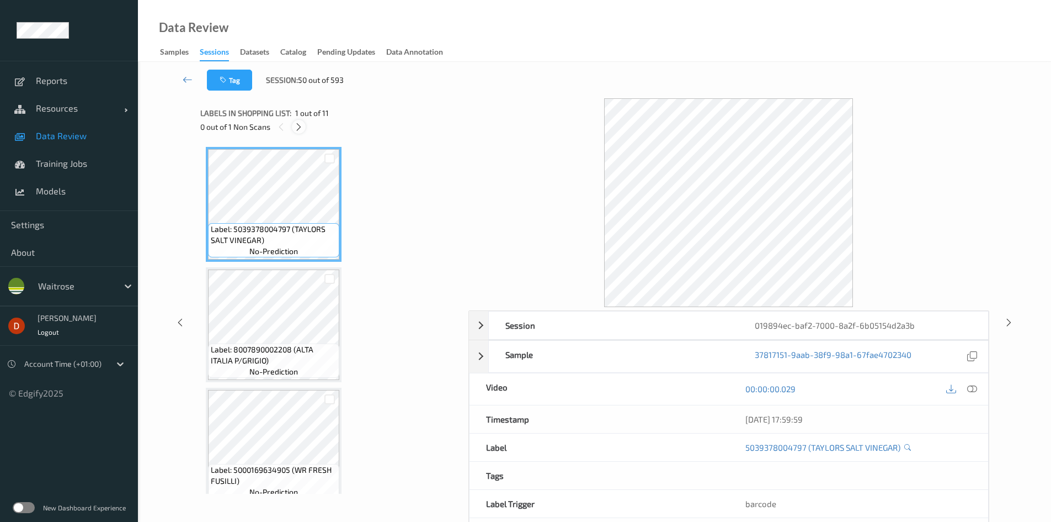
click at [295, 125] on icon at bounding box center [298, 127] width 9 height 10
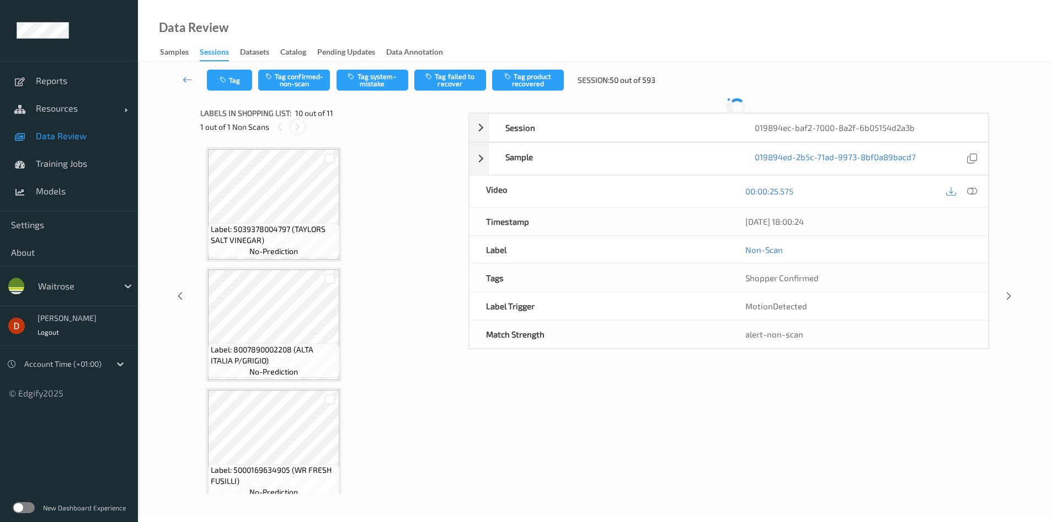
scroll to position [968, 0]
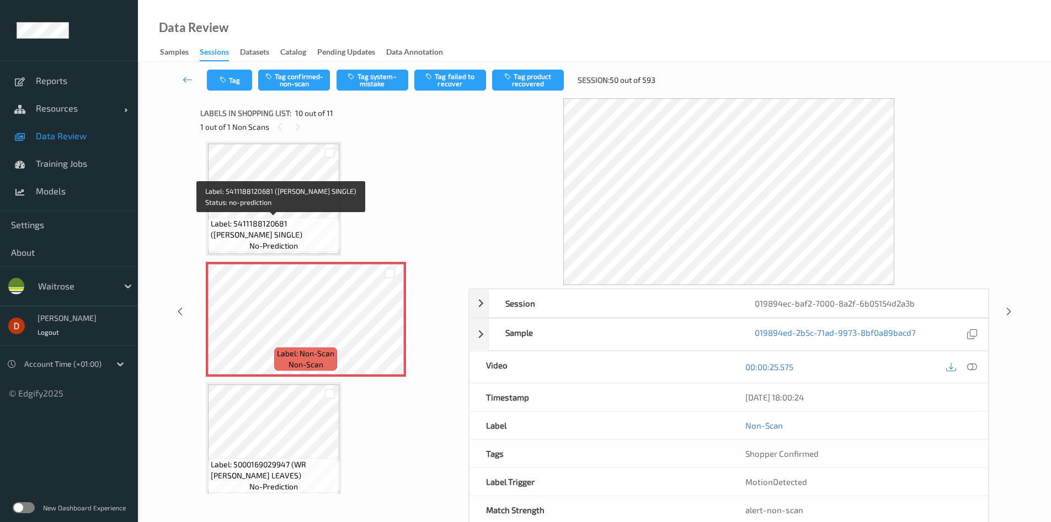
click at [309, 243] on div "Label: 5411188120681 (ALPRO SOYA SINGLE) no-prediction" at bounding box center [273, 234] width 131 height 34
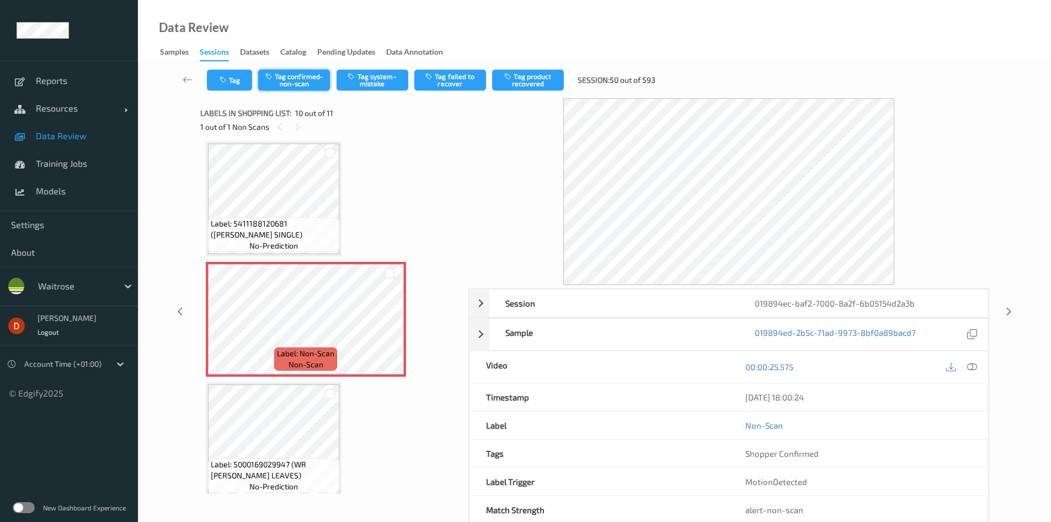
click at [318, 71] on button "Tag confirmed-non-scan" at bounding box center [294, 80] width 72 height 21
click at [519, 91] on div "Tag Untag confirmed-non-scan Tag system-mistake Tag failed to recover Tag produ…" at bounding box center [595, 80] width 868 height 36
click at [515, 87] on button "Tag product recovered" at bounding box center [528, 80] width 72 height 21
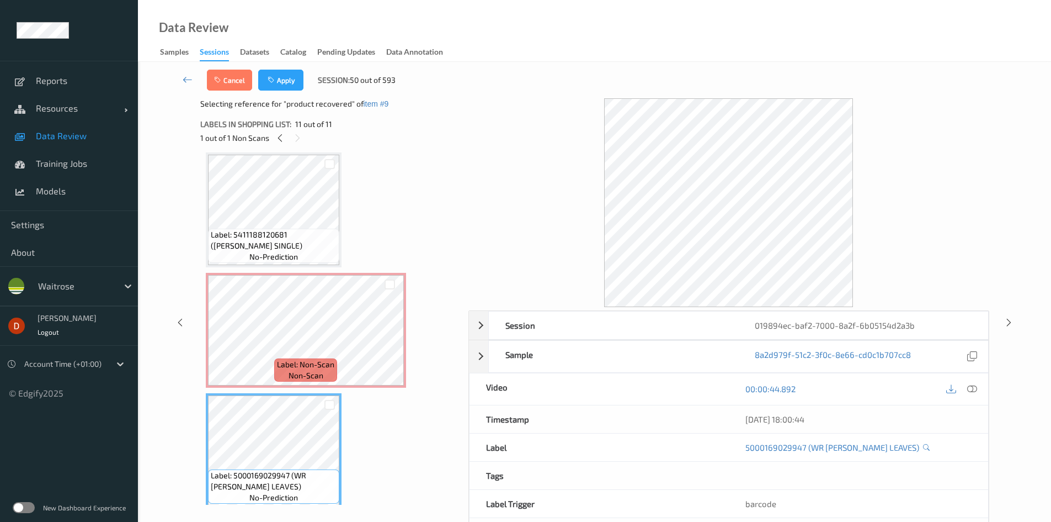
click at [283, 91] on div "Cancel Apply Session: 50 out of 593" at bounding box center [595, 80] width 868 height 36
click at [285, 88] on button "Apply" at bounding box center [280, 80] width 45 height 21
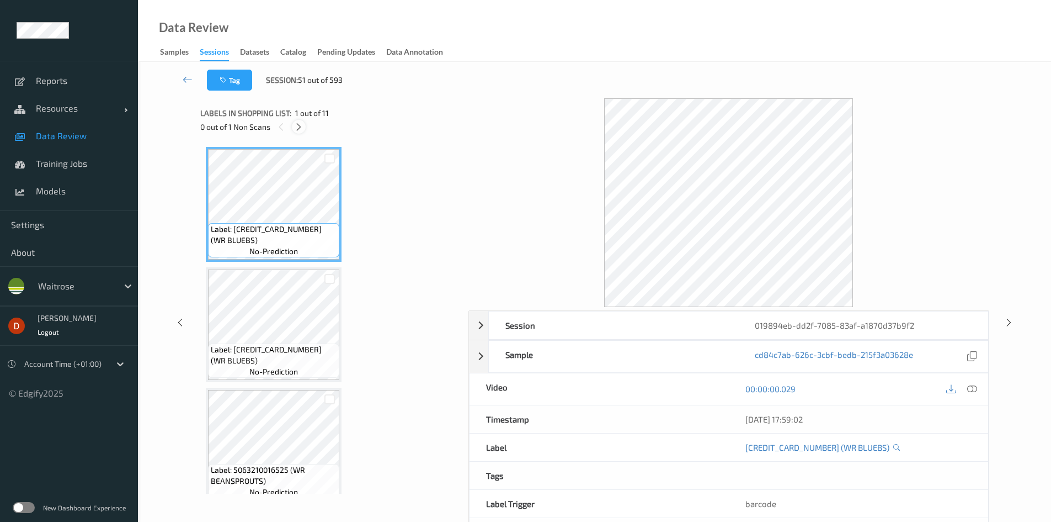
click at [295, 127] on icon at bounding box center [298, 127] width 9 height 10
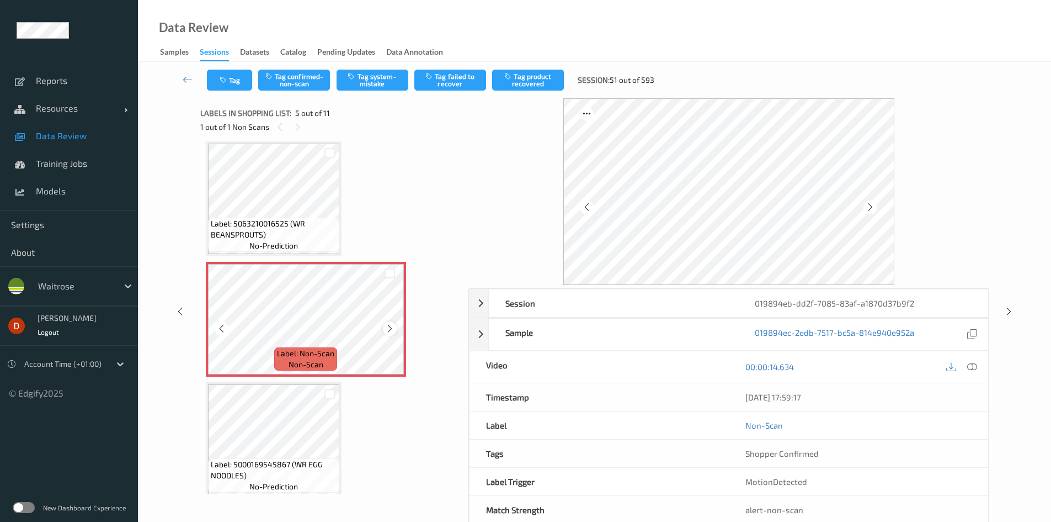
click at [395, 331] on div at bounding box center [390, 328] width 14 height 14
click at [328, 230] on span "Label: 5063210016525 (WR BEANSPROUTS)" at bounding box center [274, 229] width 126 height 22
click at [263, 225] on span "Label: 5063210016525 (WR BEANSPROUTS)" at bounding box center [274, 229] width 126 height 22
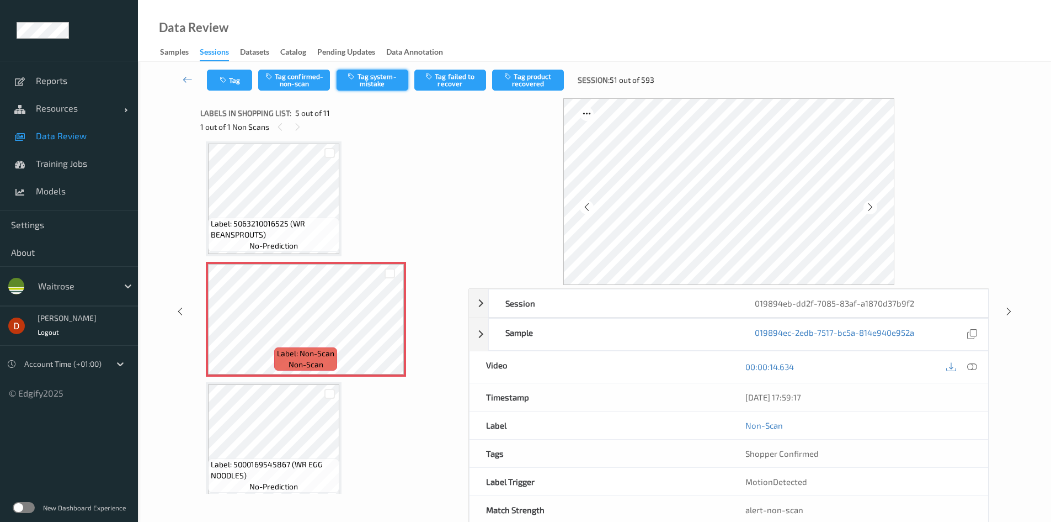
click at [356, 83] on button "Tag system-mistake" at bounding box center [373, 80] width 72 height 21
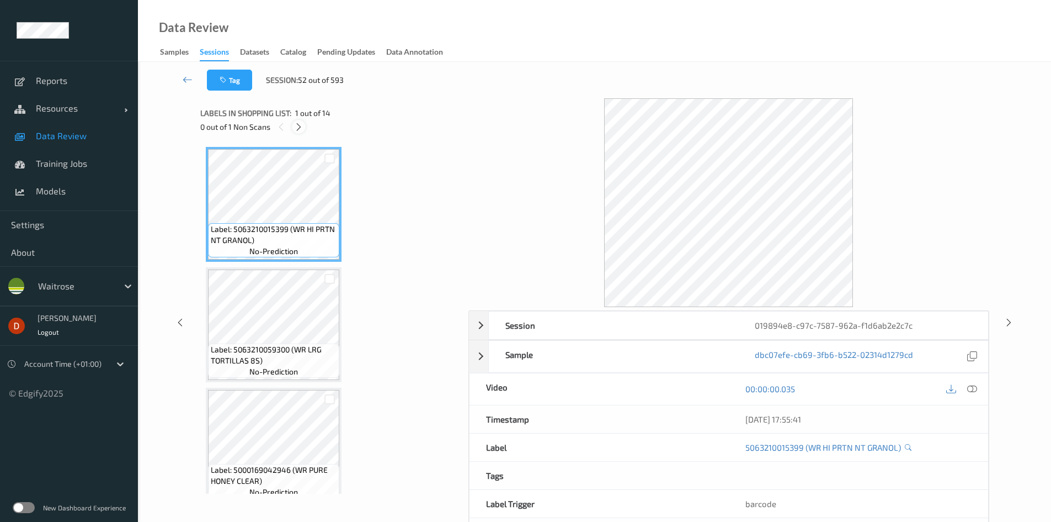
click at [296, 125] on icon at bounding box center [298, 127] width 9 height 10
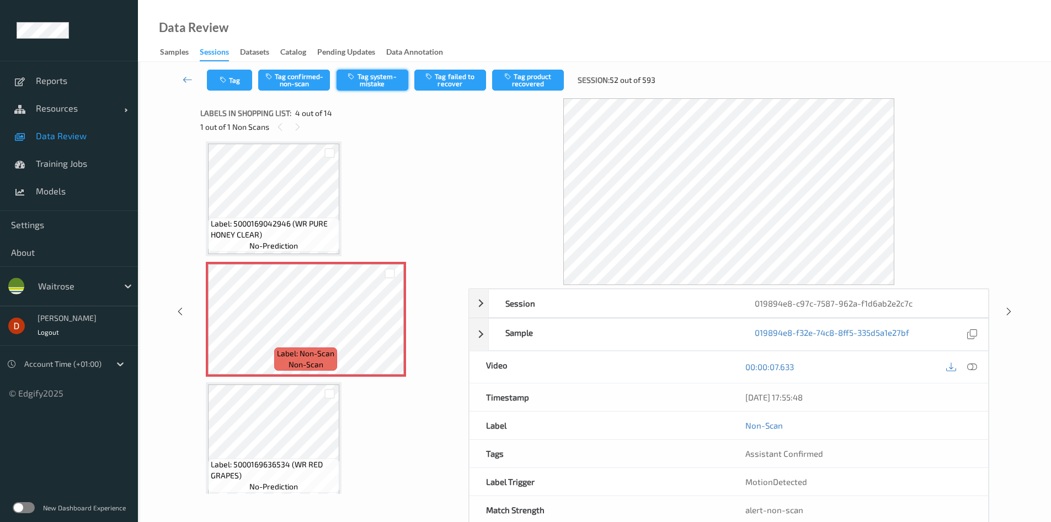
drag, startPoint x: 376, startPoint y: 84, endPoint x: 376, endPoint y: 98, distance: 13.2
click at [377, 84] on button "Tag system-mistake" at bounding box center [373, 80] width 72 height 21
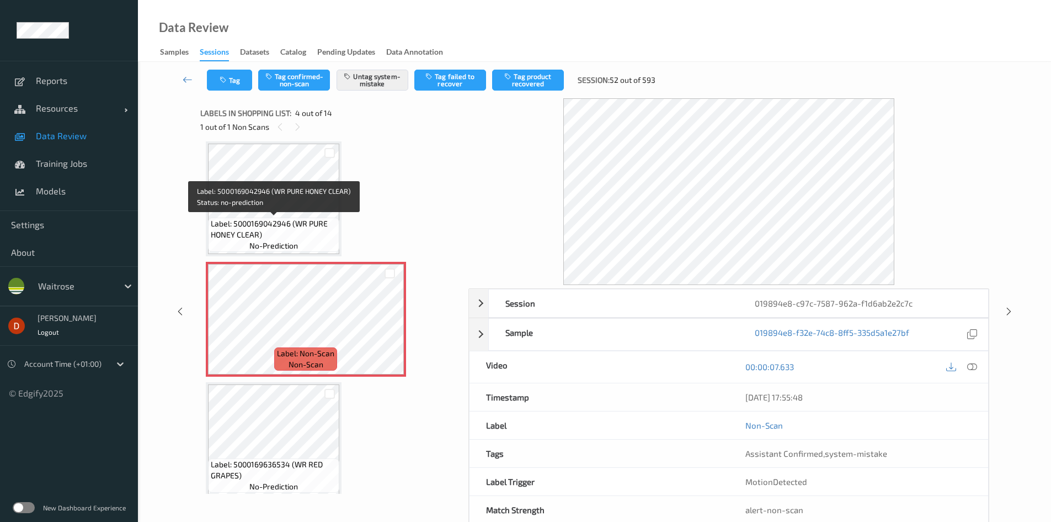
click at [275, 228] on span "Label: 5000169042946 (WR PURE HONEY CLEAR)" at bounding box center [274, 229] width 126 height 22
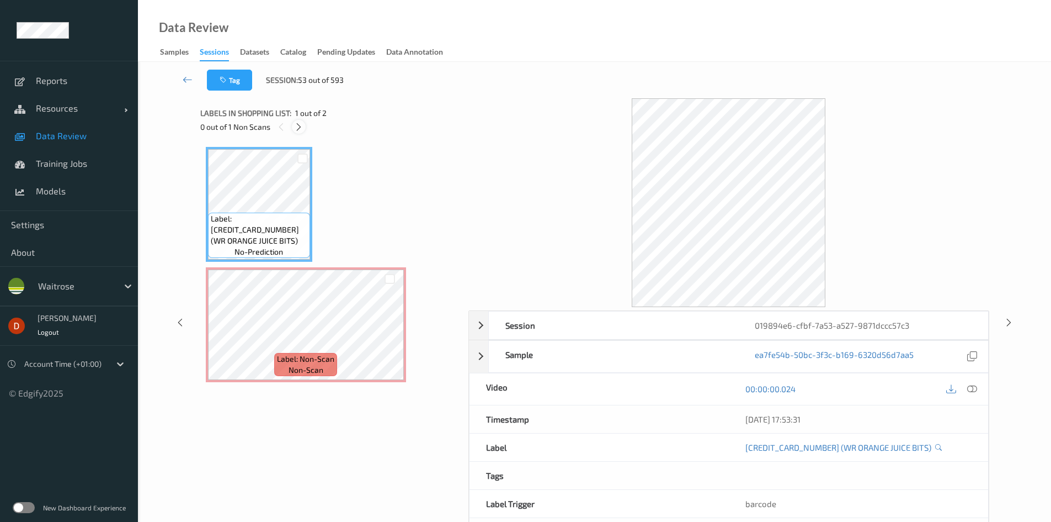
click at [297, 131] on icon at bounding box center [298, 127] width 9 height 10
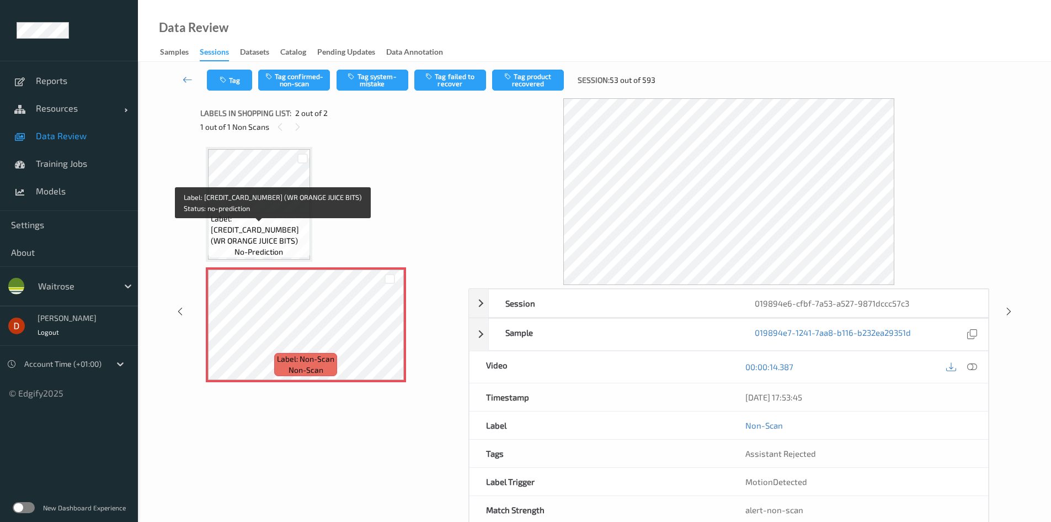
click at [286, 228] on span "Label: 5000169226292 (WR ORANGE JUICE BITS)" at bounding box center [259, 229] width 97 height 33
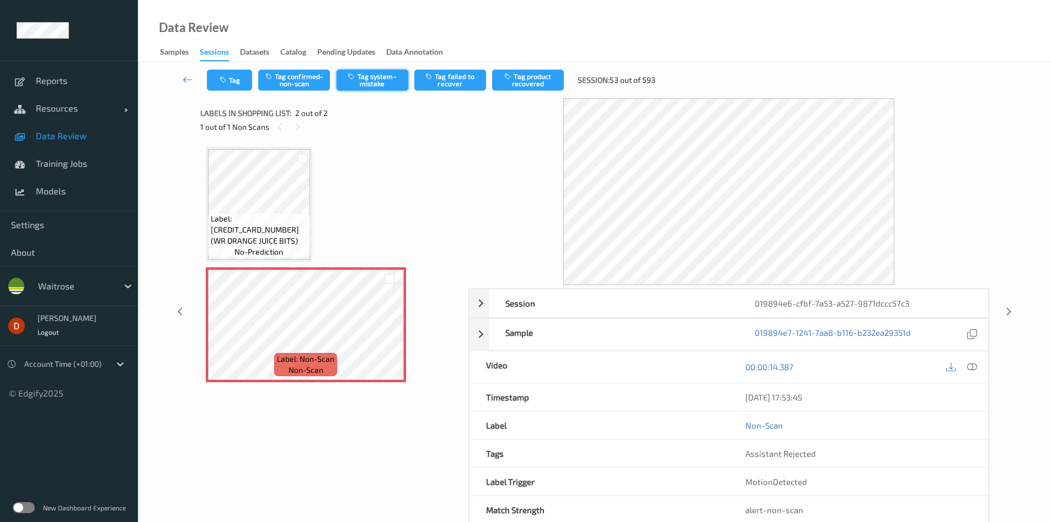
click at [364, 77] on button "Tag system-mistake" at bounding box center [373, 80] width 72 height 21
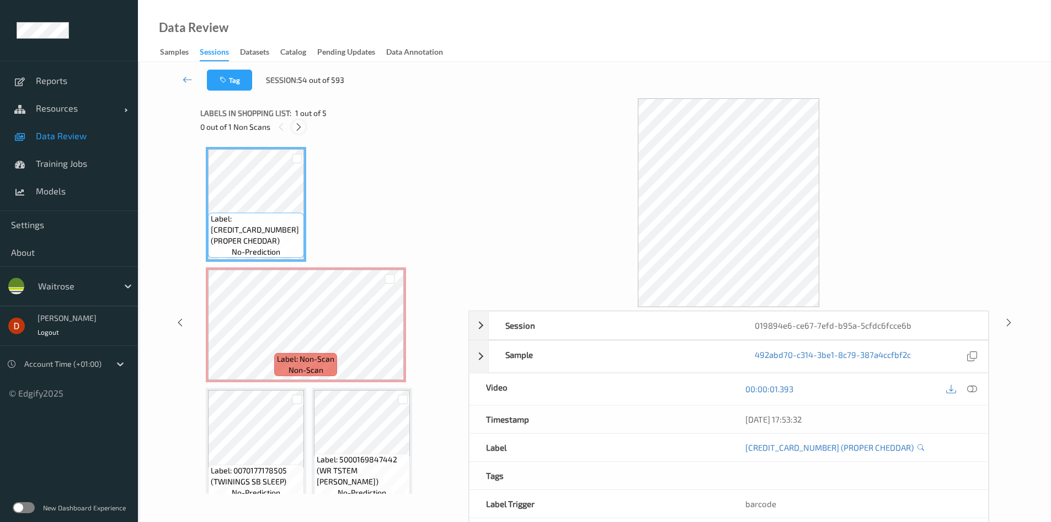
click at [299, 131] on icon at bounding box center [298, 127] width 9 height 10
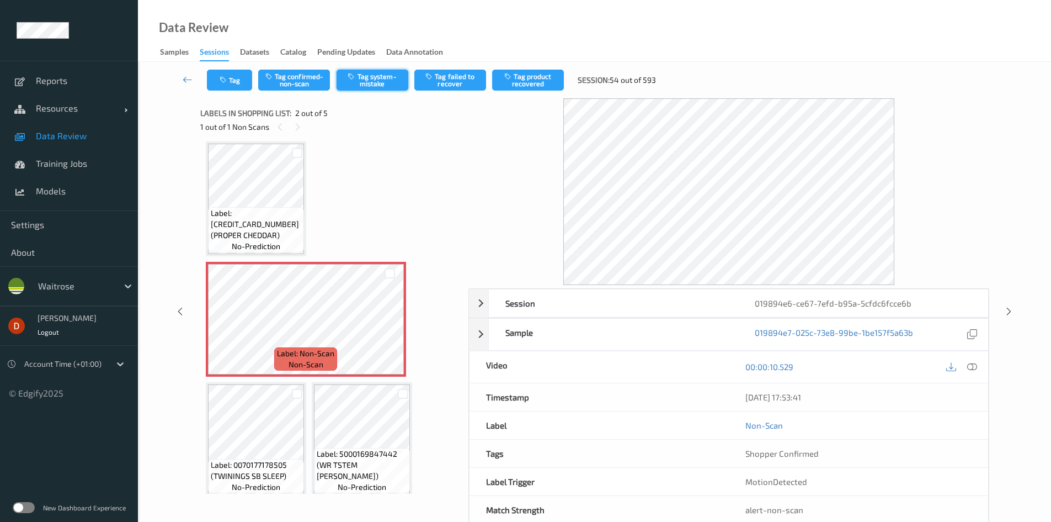
click at [365, 88] on button "Tag system-mistake" at bounding box center [373, 80] width 72 height 21
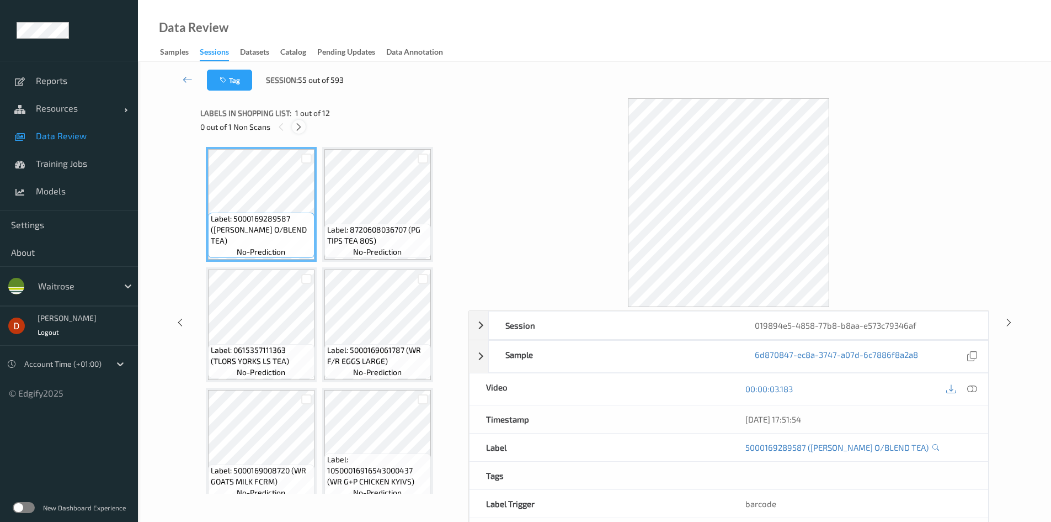
click at [299, 128] on icon at bounding box center [298, 127] width 9 height 10
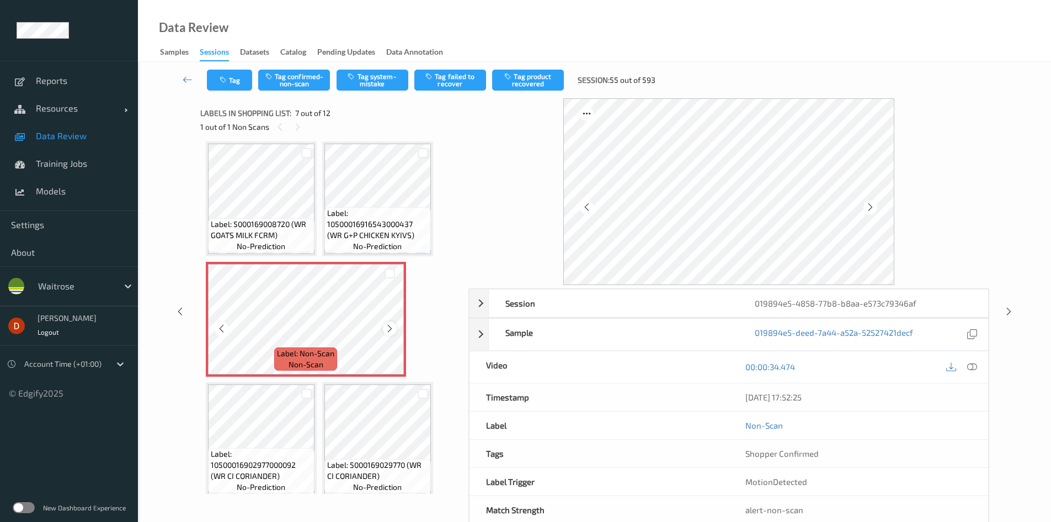
click at [395, 323] on div at bounding box center [390, 328] width 14 height 14
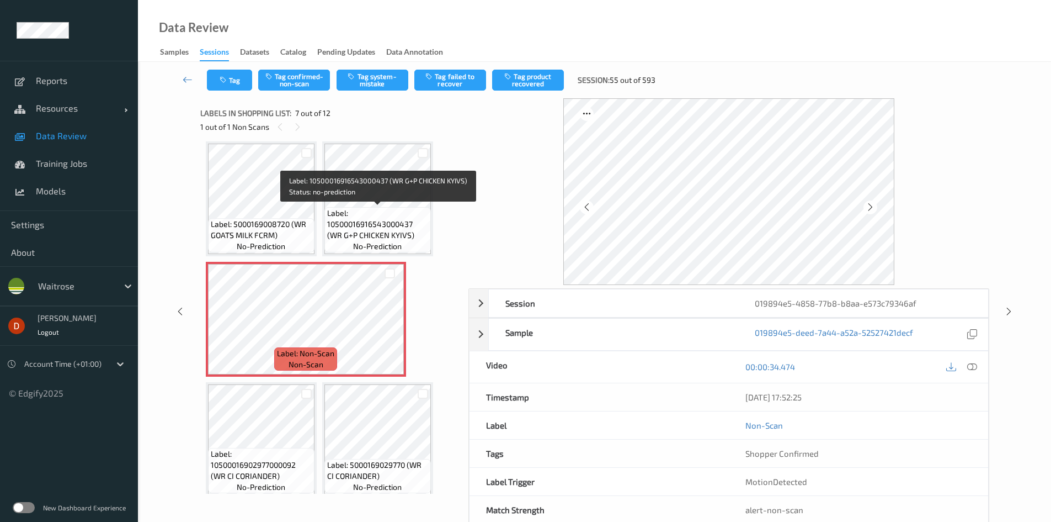
click at [369, 220] on span "Label: 10500016916543000437 (WR G+P CHICKEN KYIVS)" at bounding box center [377, 223] width 101 height 33
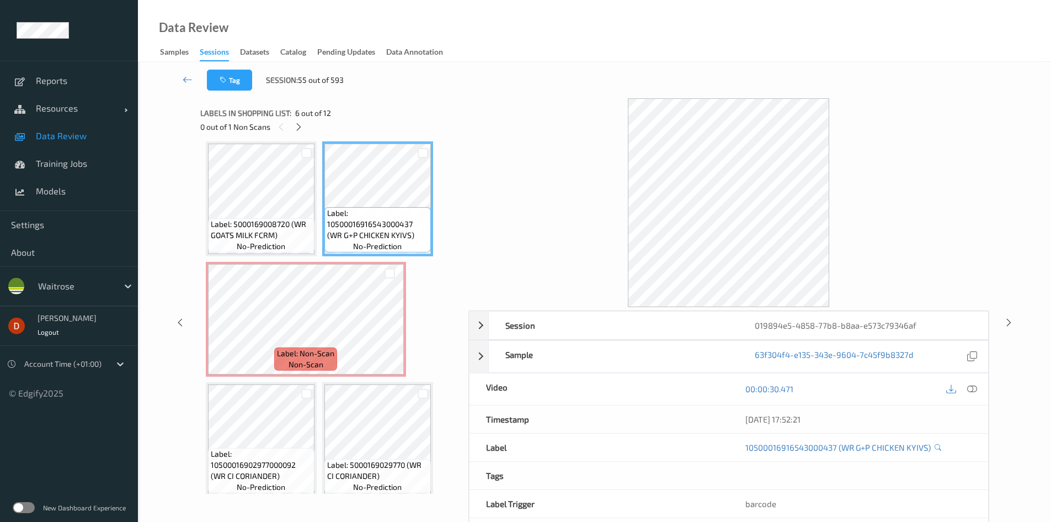
click at [316, 226] on div "Label: 5000169008720 (WR GOATS MILK FCRM) no-prediction" at bounding box center [261, 198] width 111 height 115
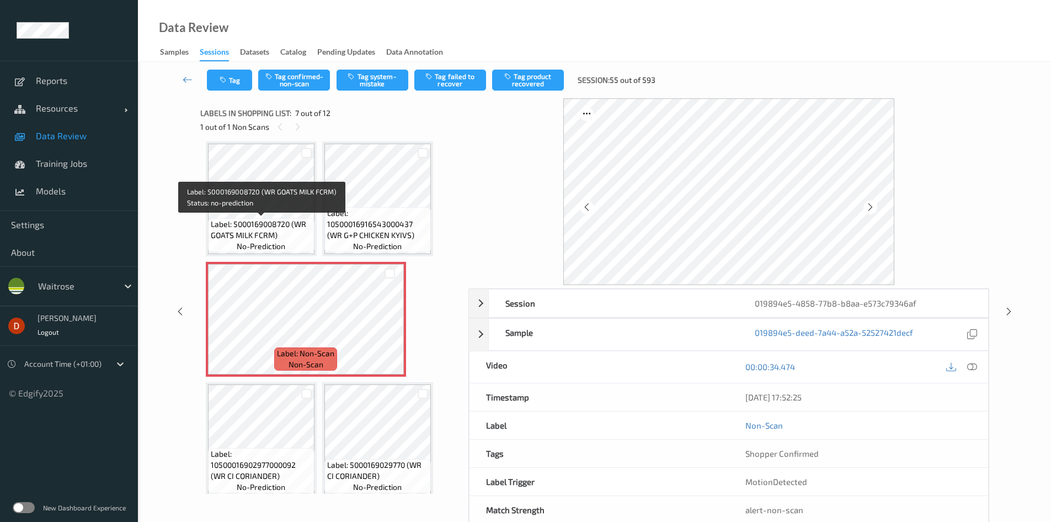
click at [286, 221] on span "Label: 5000169008720 (WR GOATS MILK FCRM)" at bounding box center [261, 230] width 101 height 22
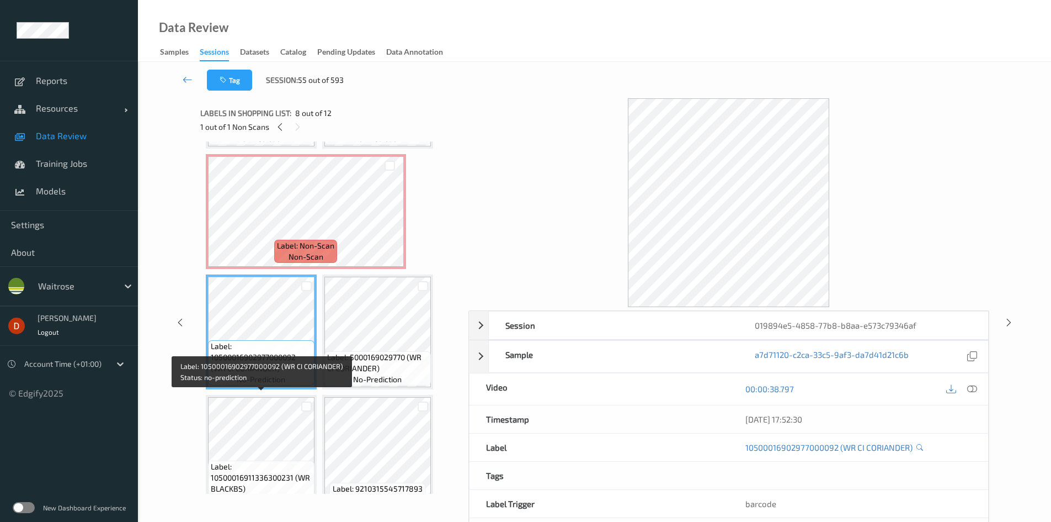
scroll to position [356, 0]
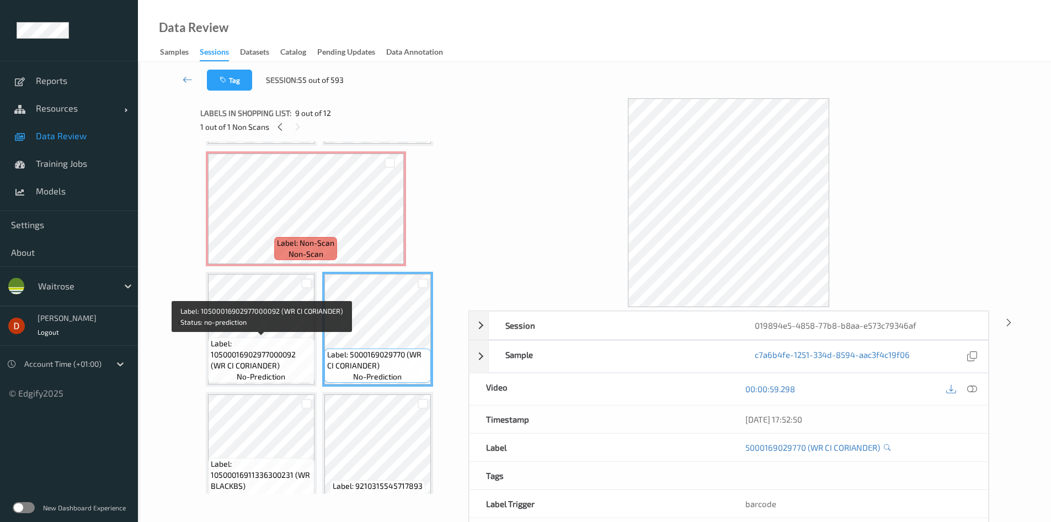
click at [284, 344] on span "Label: 10500016902977000092 (WR CI CORIANDER)" at bounding box center [261, 354] width 101 height 33
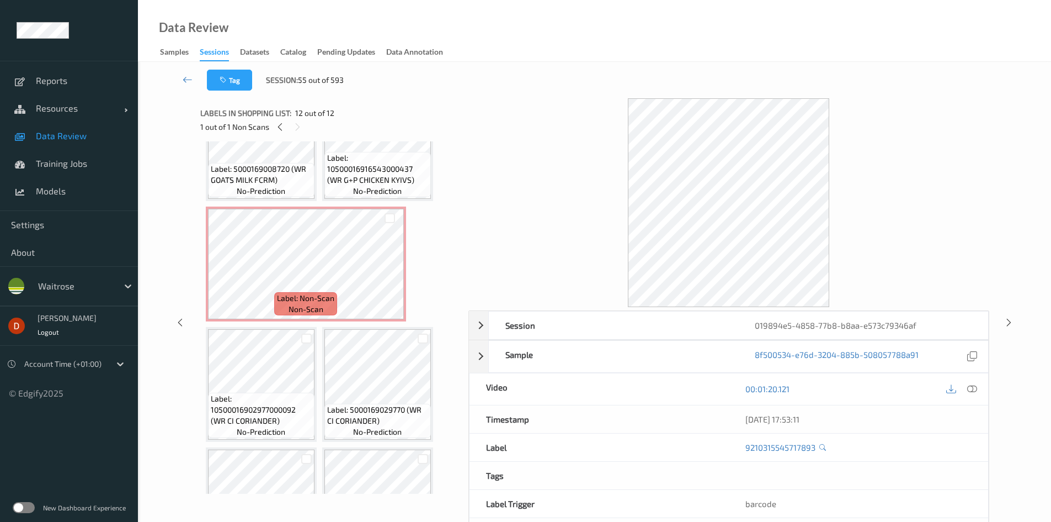
scroll to position [220, 0]
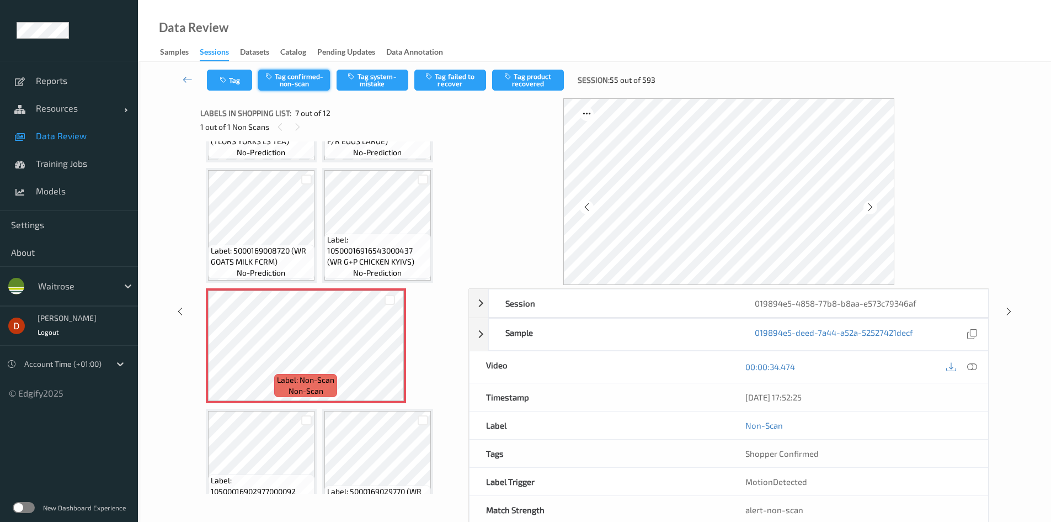
click at [279, 71] on button "Tag confirmed-non-scan" at bounding box center [294, 80] width 72 height 21
click at [449, 85] on button "Tag failed to recover" at bounding box center [450, 80] width 72 height 21
click at [974, 366] on icon at bounding box center [972, 366] width 10 height 10
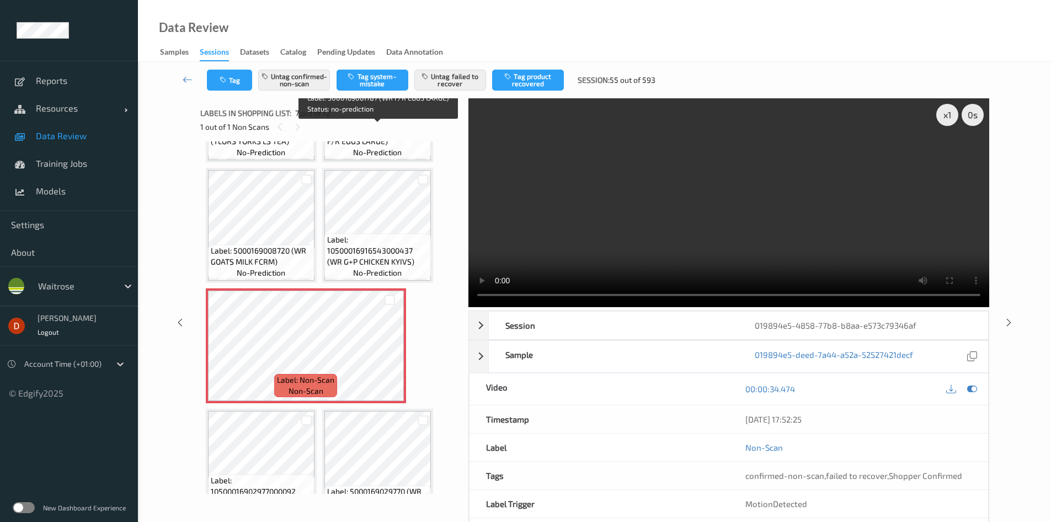
click at [380, 131] on div "1 out of 1 Non Scans" at bounding box center [330, 127] width 260 height 14
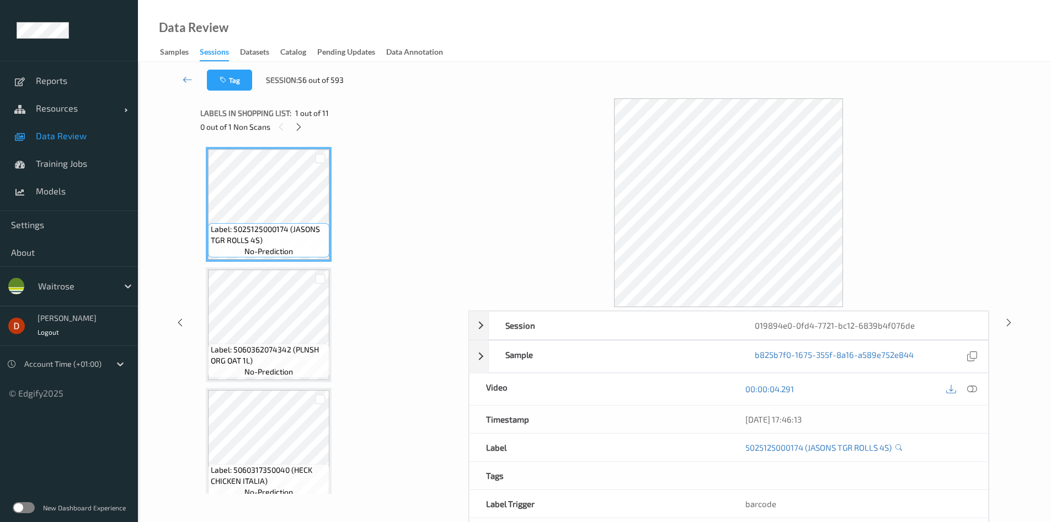
click at [291, 124] on div "0 out of 1 Non Scans" at bounding box center [330, 127] width 260 height 14
click at [294, 127] on div at bounding box center [299, 127] width 14 height 14
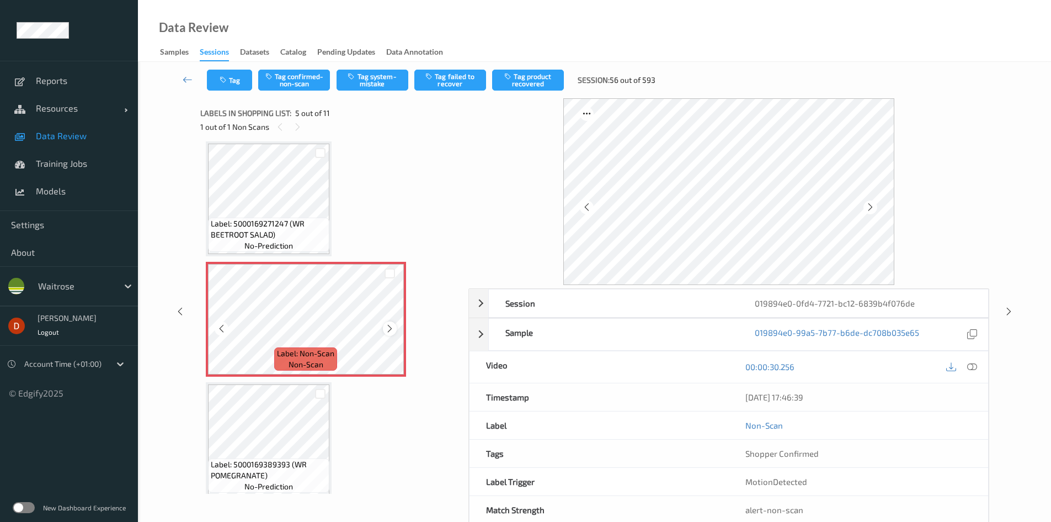
click at [390, 324] on icon at bounding box center [389, 328] width 9 height 10
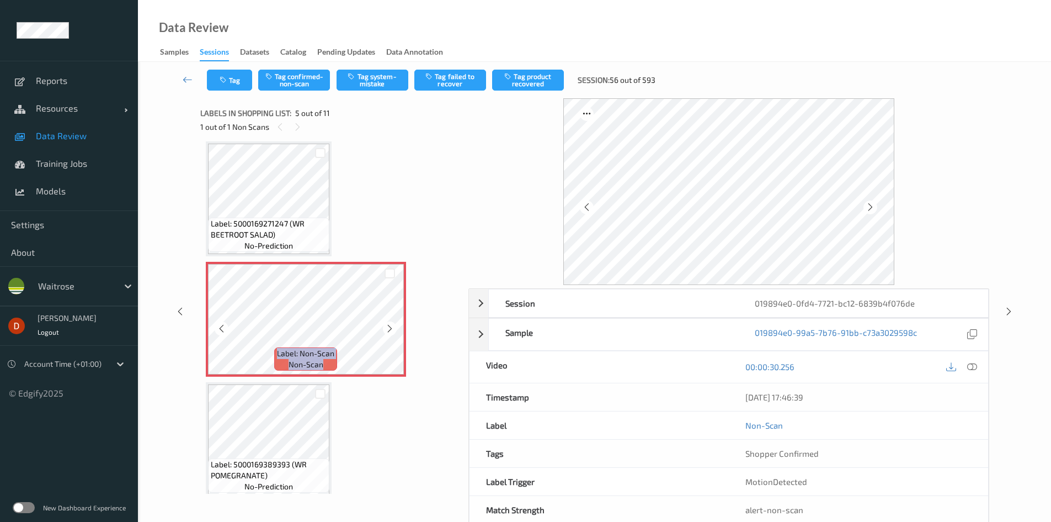
click at [390, 324] on icon at bounding box center [389, 328] width 9 height 10
click at [390, 325] on icon at bounding box center [389, 328] width 9 height 10
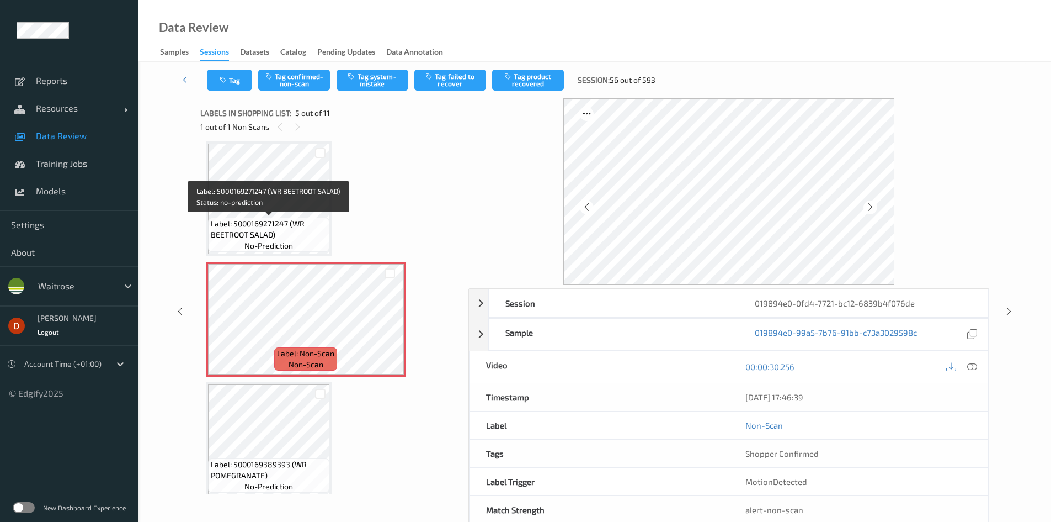
click at [308, 225] on span "Label: 5000169271247 (WR BEETROOT SALAD)" at bounding box center [269, 229] width 116 height 22
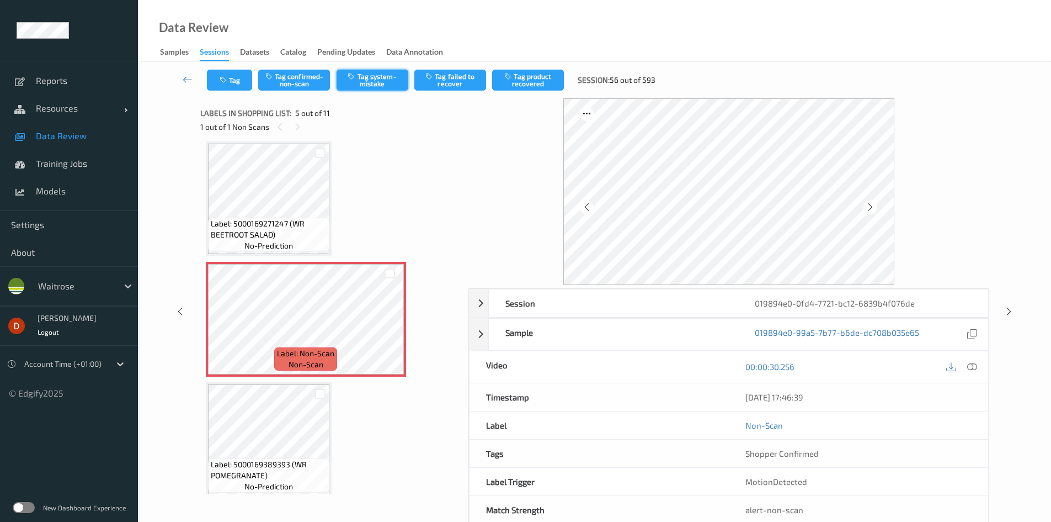
click at [352, 73] on icon "button" at bounding box center [352, 76] width 9 height 8
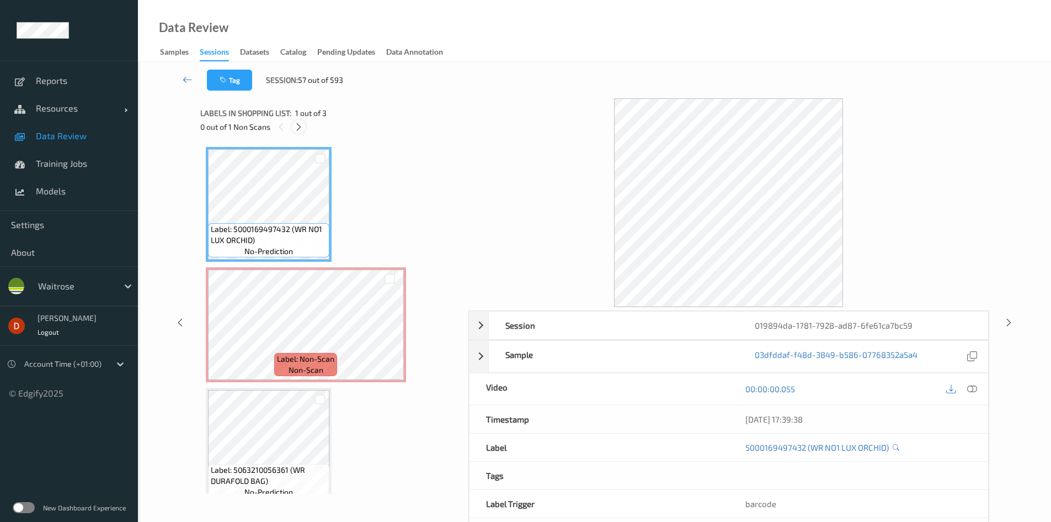
click at [302, 126] on icon at bounding box center [298, 127] width 9 height 10
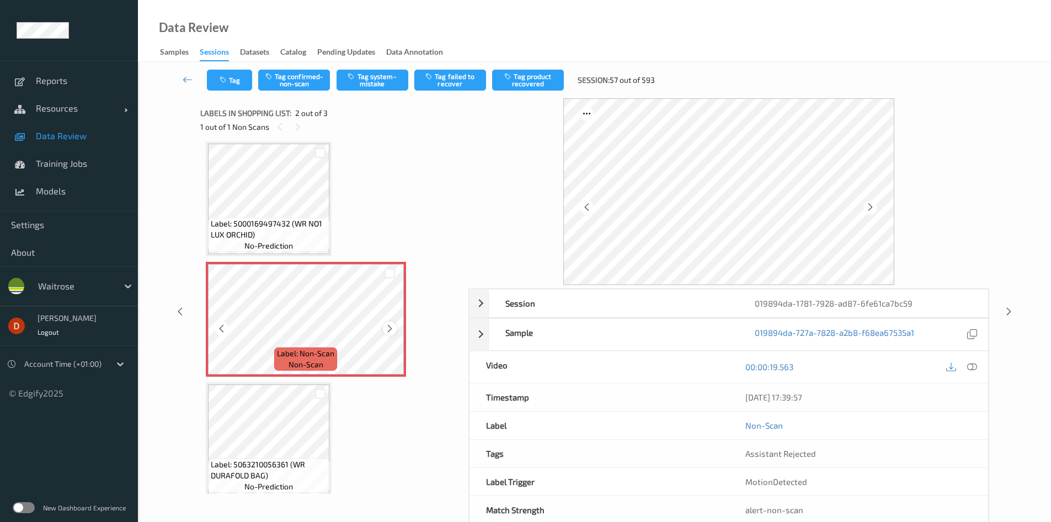
click at [393, 332] on icon at bounding box center [389, 328] width 9 height 10
click at [321, 220] on span "Label: 5000169497432 (WR NO1 LUX ORCHID)" at bounding box center [269, 229] width 116 height 22
click at [360, 81] on button "Tag system-mistake" at bounding box center [373, 80] width 72 height 21
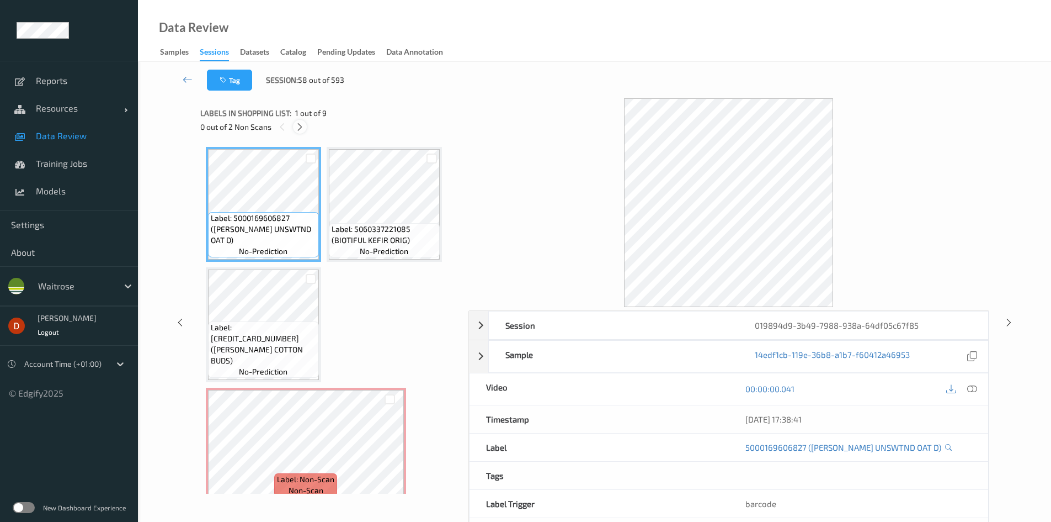
click at [295, 126] on icon at bounding box center [299, 127] width 9 height 10
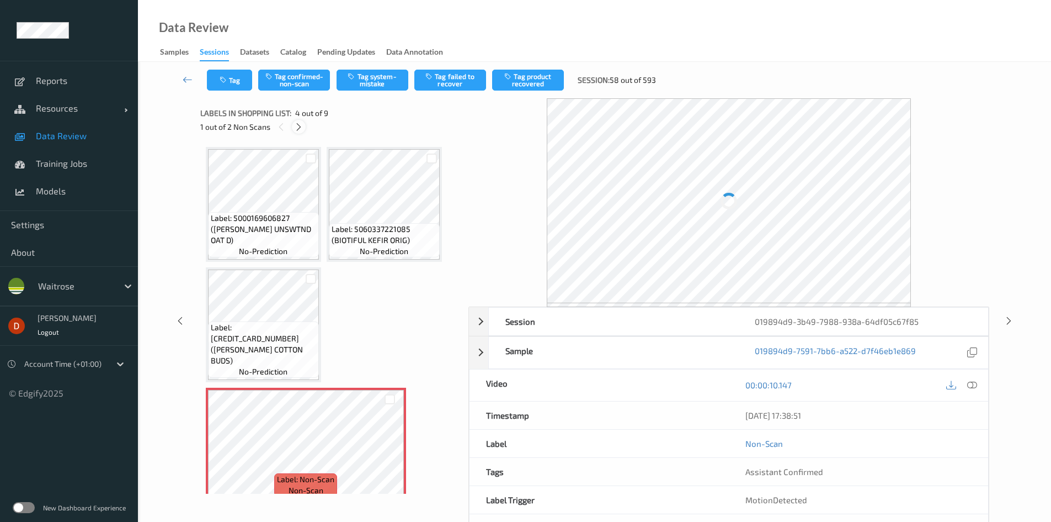
scroll to position [126, 0]
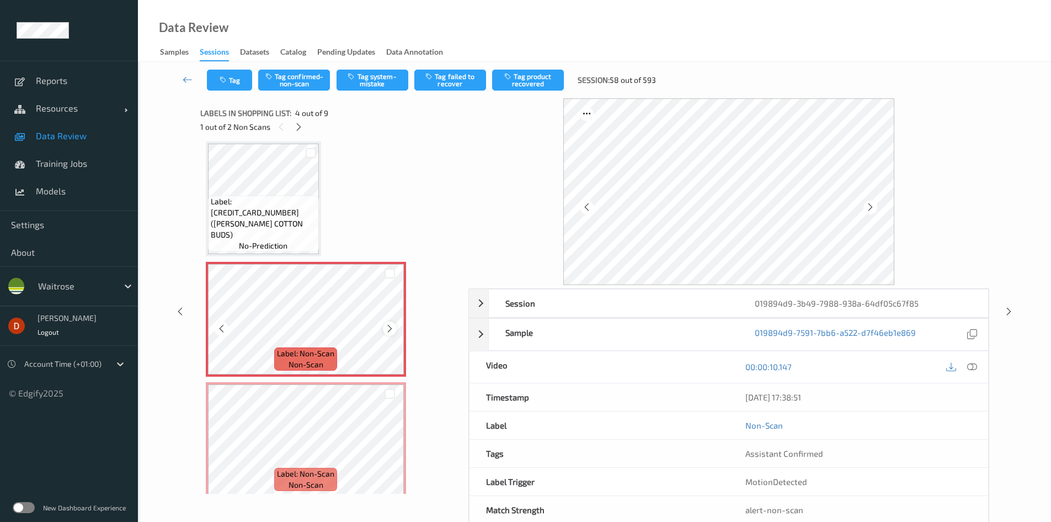
click at [387, 332] on icon at bounding box center [389, 328] width 9 height 10
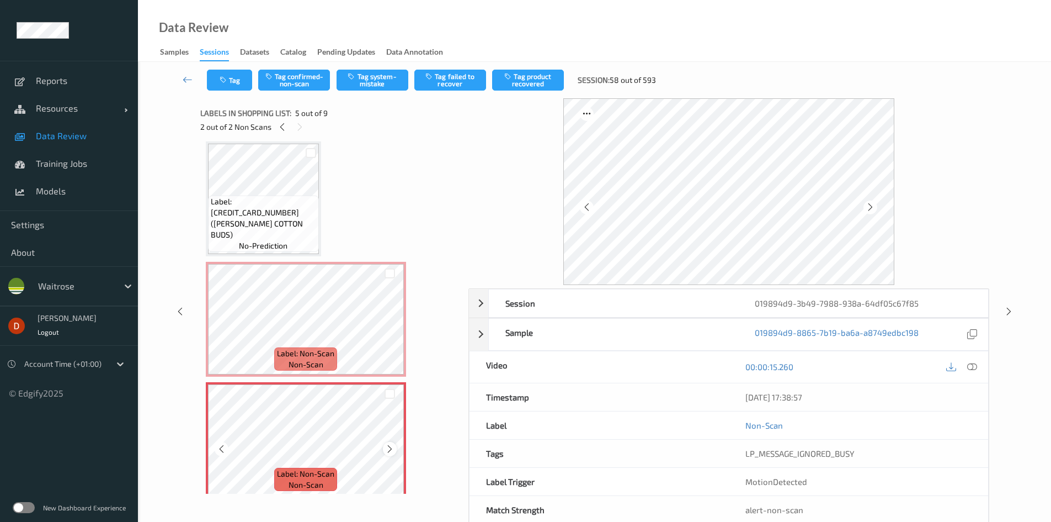
click at [388, 446] on icon at bounding box center [389, 449] width 9 height 10
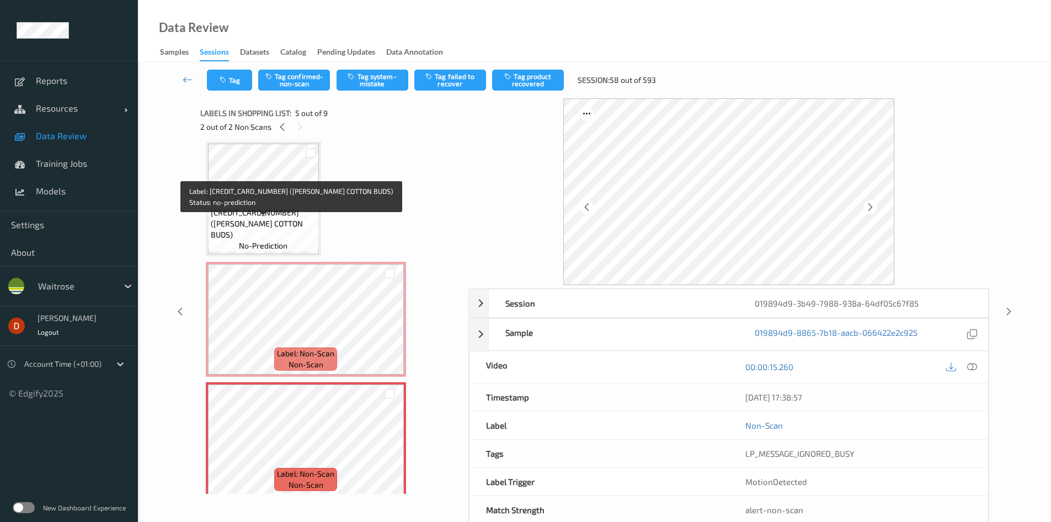
click at [276, 234] on span "Label: 5000169332504 (WR ESS COTTON BUDS)" at bounding box center [263, 218] width 105 height 44
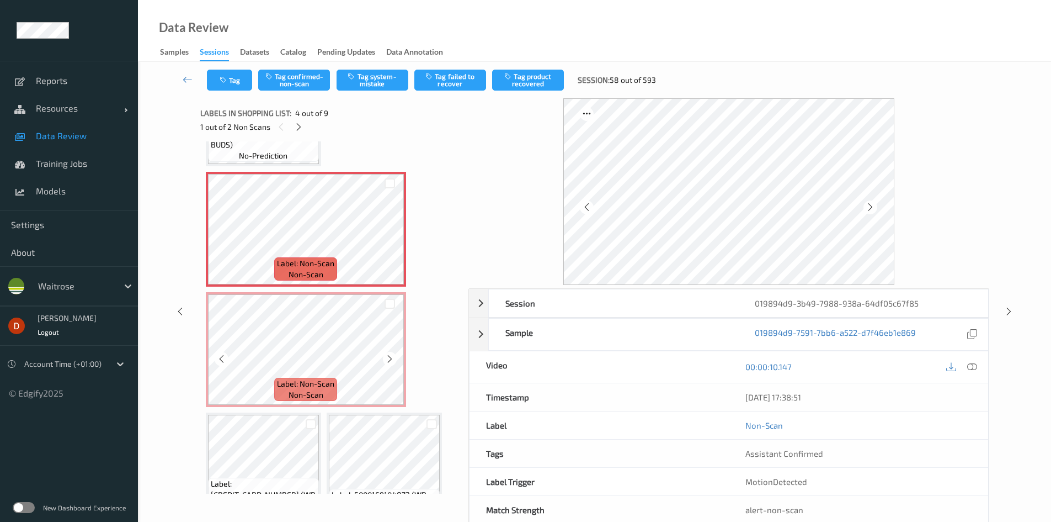
scroll to position [236, 0]
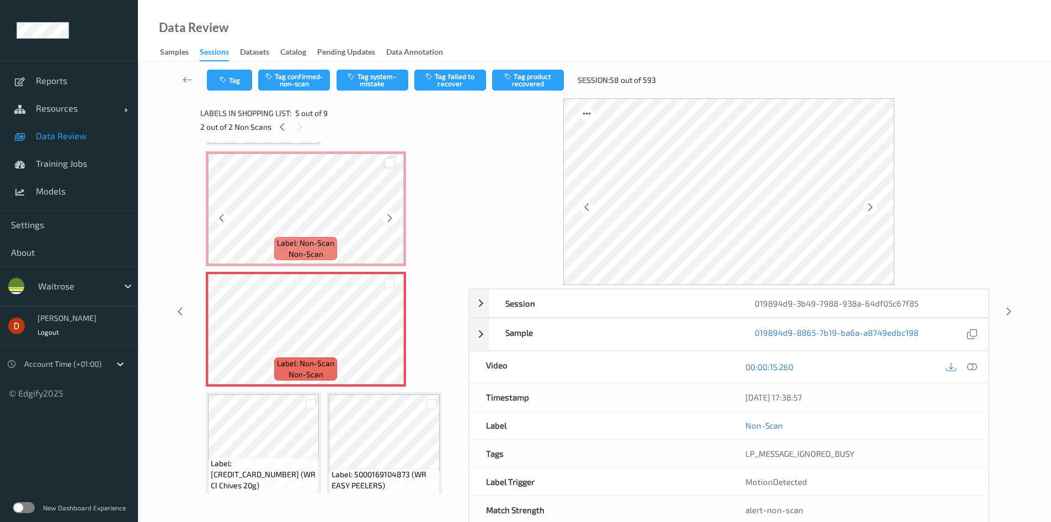
click at [387, 165] on div at bounding box center [390, 163] width 10 height 10
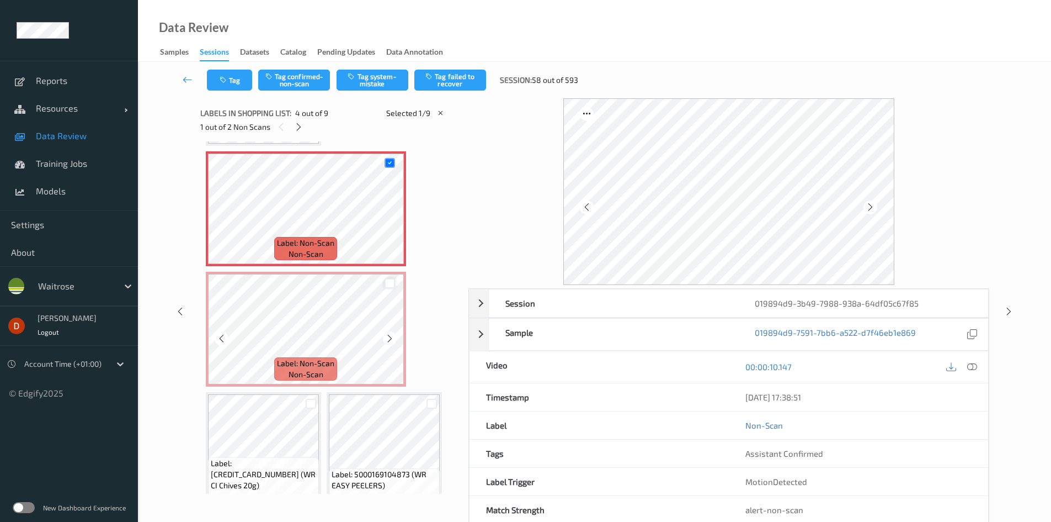
click at [388, 288] on div at bounding box center [390, 283] width 10 height 10
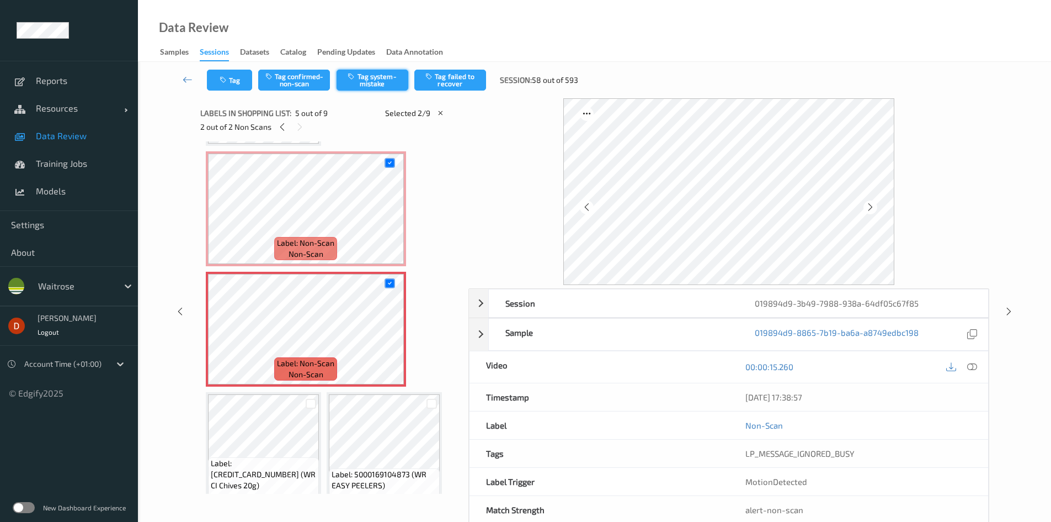
click at [384, 87] on button "Tag system-mistake" at bounding box center [373, 80] width 72 height 21
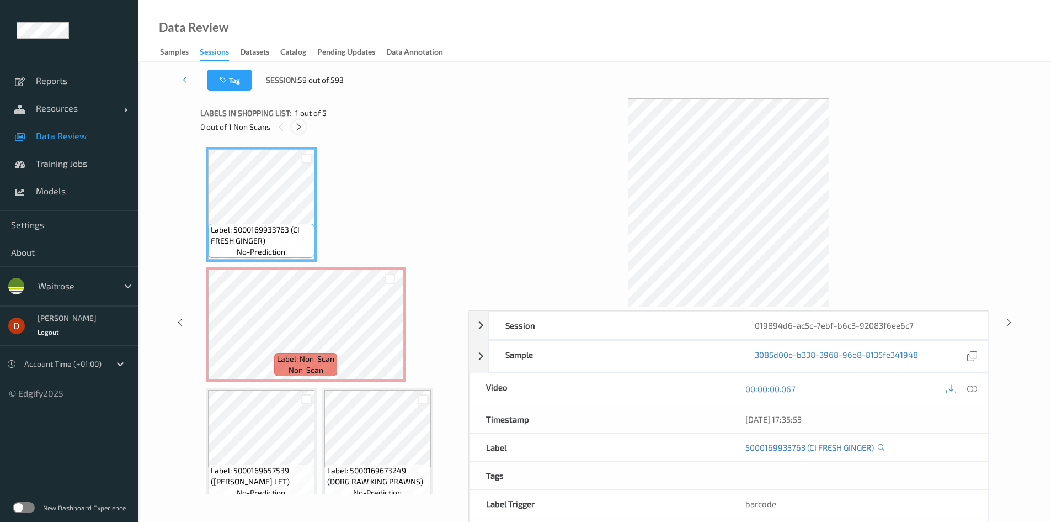
click at [296, 127] on icon at bounding box center [298, 127] width 9 height 10
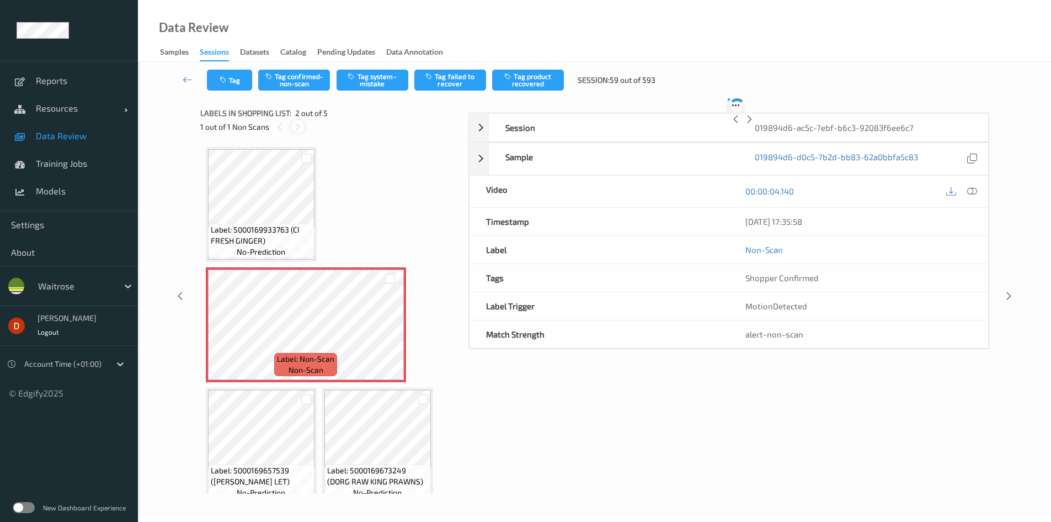
scroll to position [6, 0]
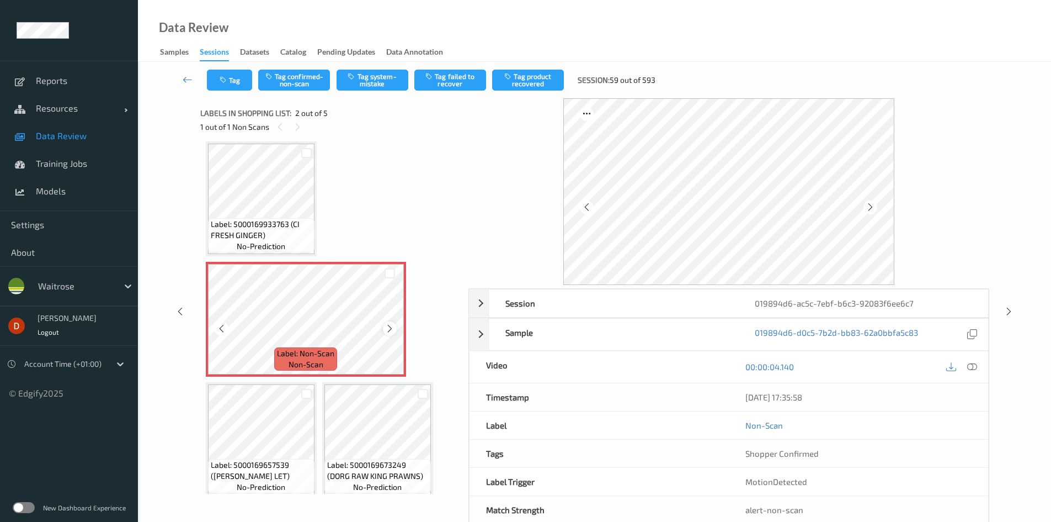
click at [390, 327] on icon at bounding box center [389, 328] width 9 height 10
click at [310, 225] on span "Label: 5000169933763 (CI FRESH GINGER)" at bounding box center [261, 230] width 101 height 22
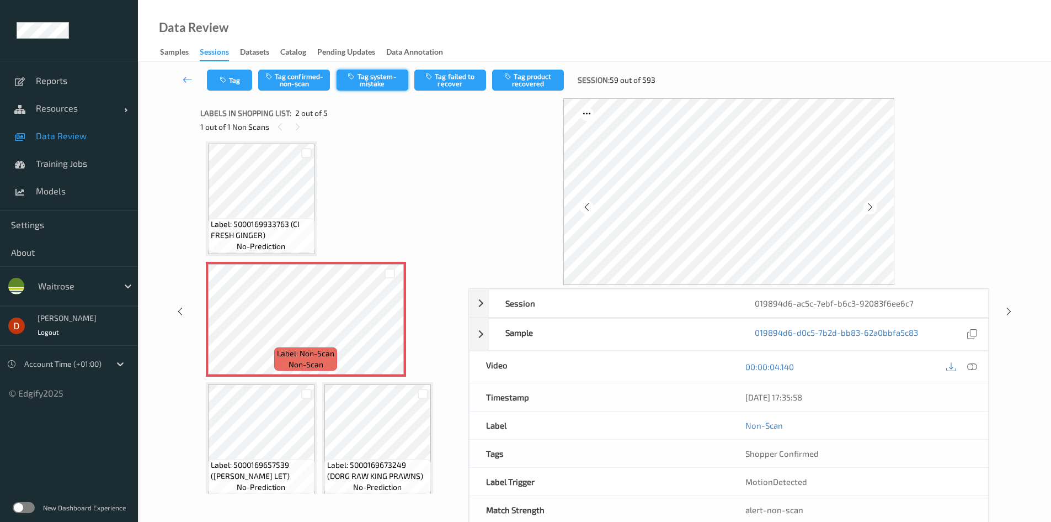
click at [393, 78] on button "Tag system-mistake" at bounding box center [373, 80] width 72 height 21
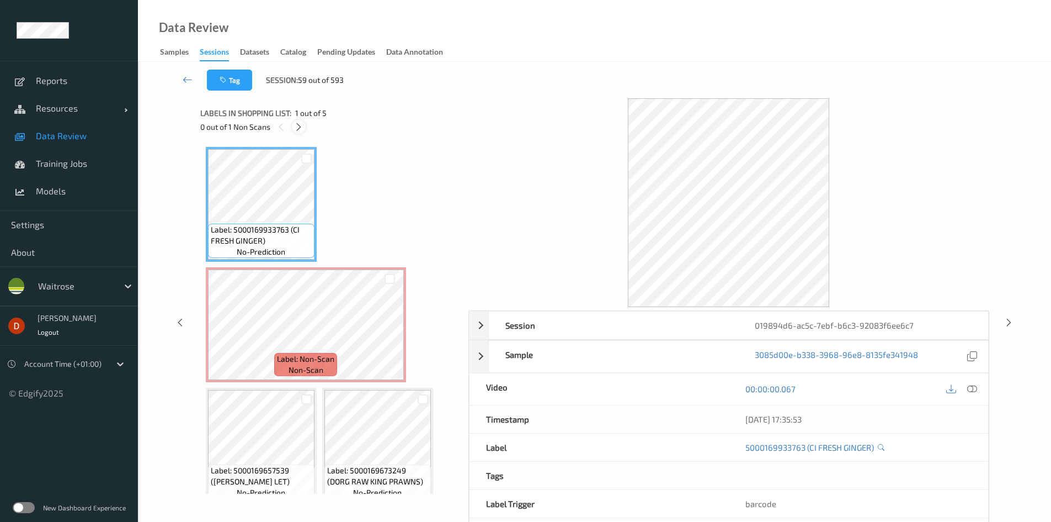
click at [300, 124] on icon at bounding box center [298, 127] width 9 height 10
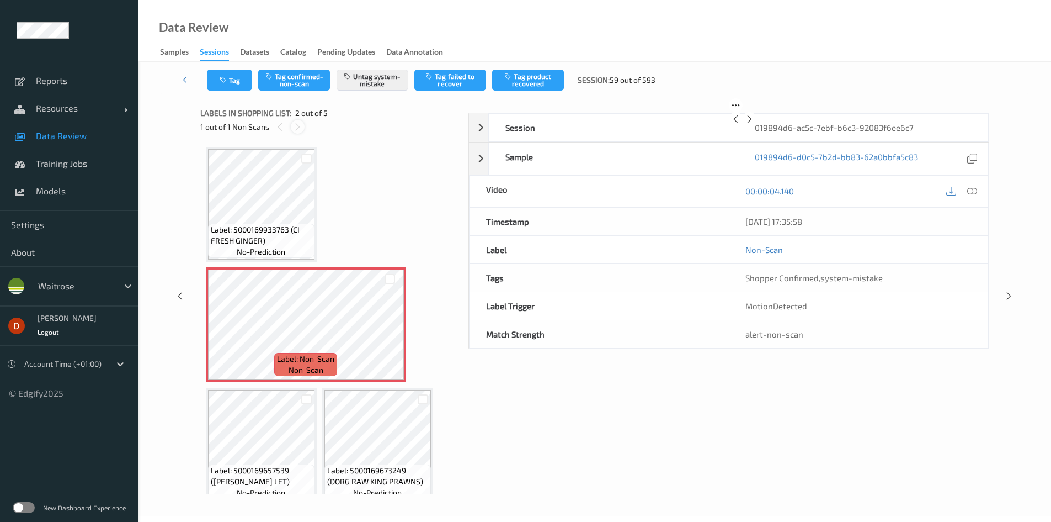
scroll to position [6, 0]
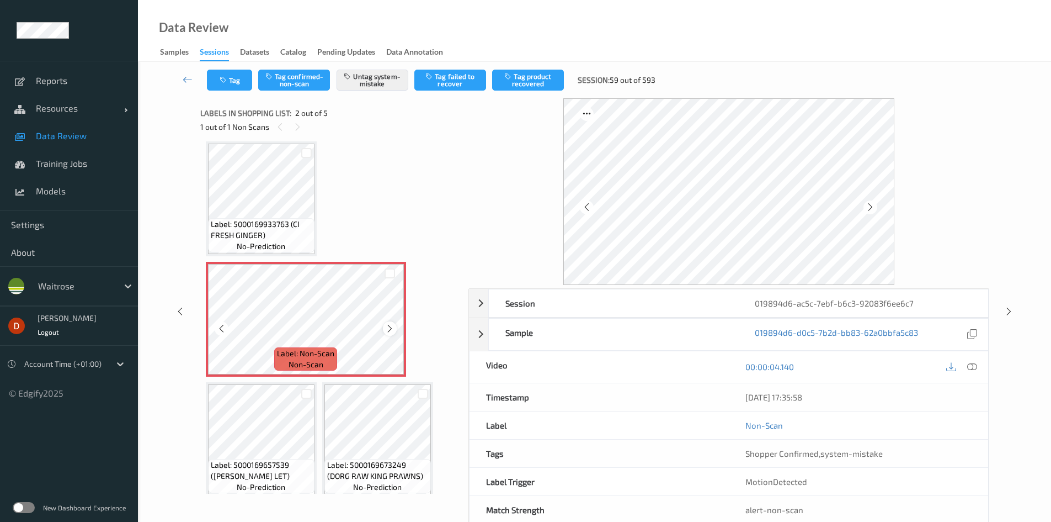
click at [393, 328] on icon at bounding box center [389, 328] width 9 height 10
click at [374, 78] on button "Untag system-mistake" at bounding box center [373, 80] width 72 height 21
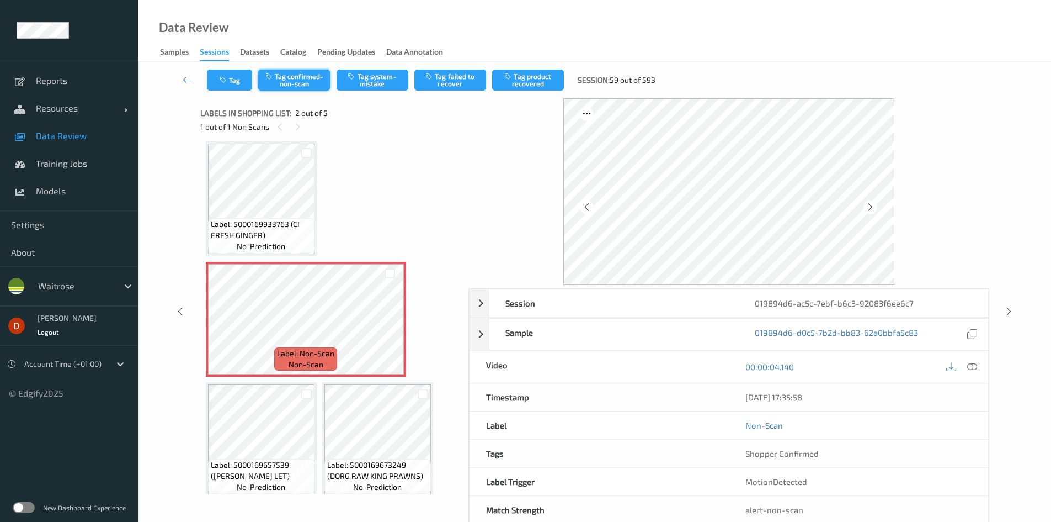
click at [324, 81] on button "Tag confirmed-non-scan" at bounding box center [294, 80] width 72 height 21
drag, startPoint x: 532, startPoint y: 83, endPoint x: 522, endPoint y: 96, distance: 16.1
click at [532, 83] on button "Tag product recovered" at bounding box center [528, 80] width 72 height 21
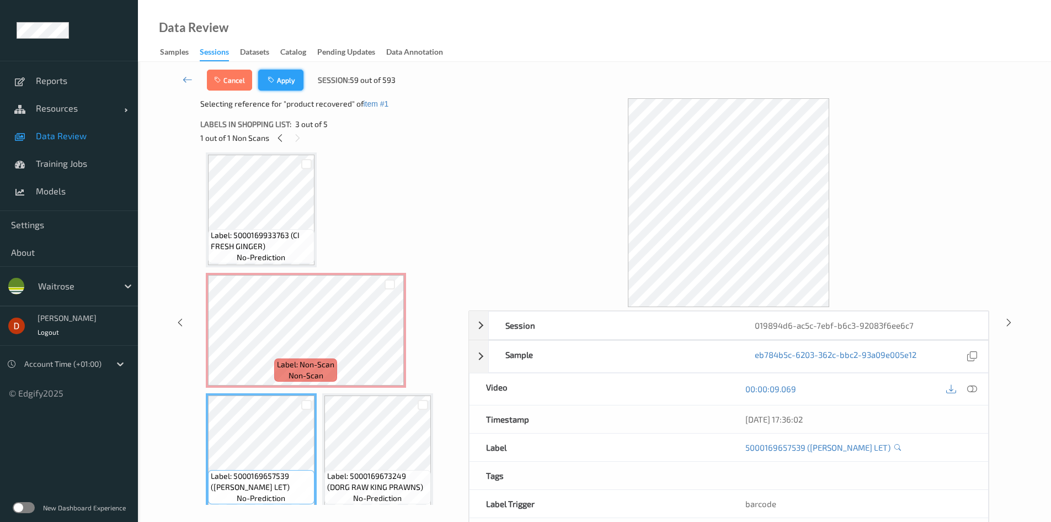
click at [299, 80] on button "Apply" at bounding box center [280, 80] width 45 height 21
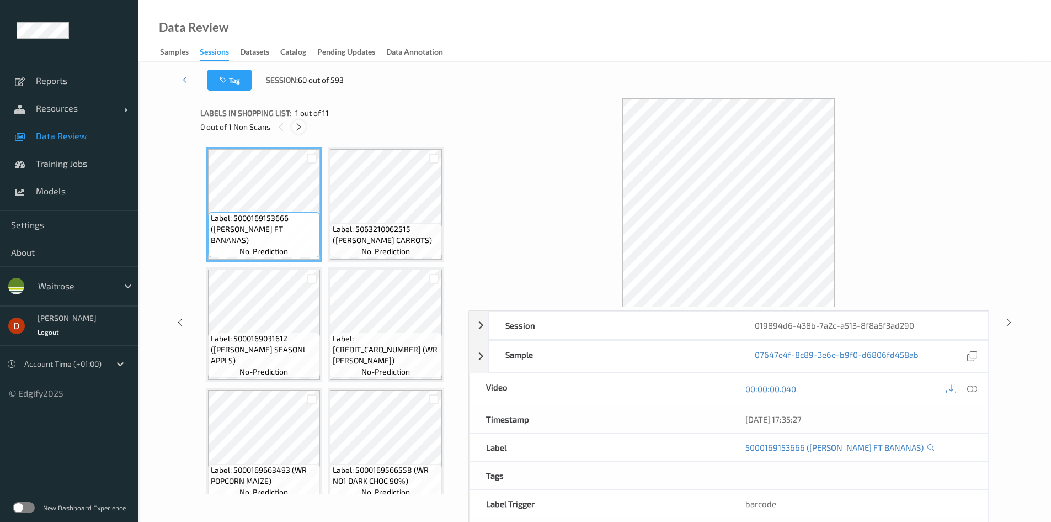
click at [293, 125] on div at bounding box center [299, 127] width 14 height 14
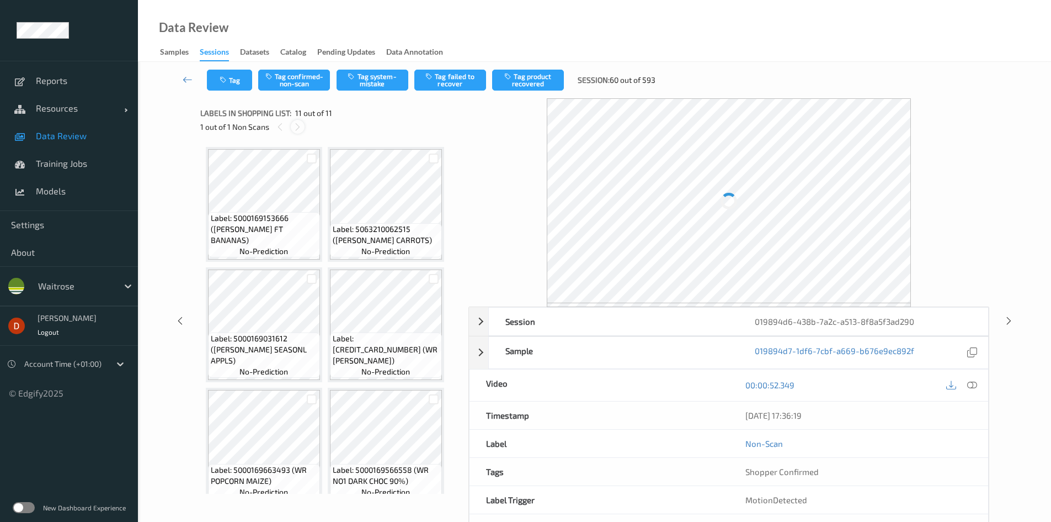
scroll to position [375, 0]
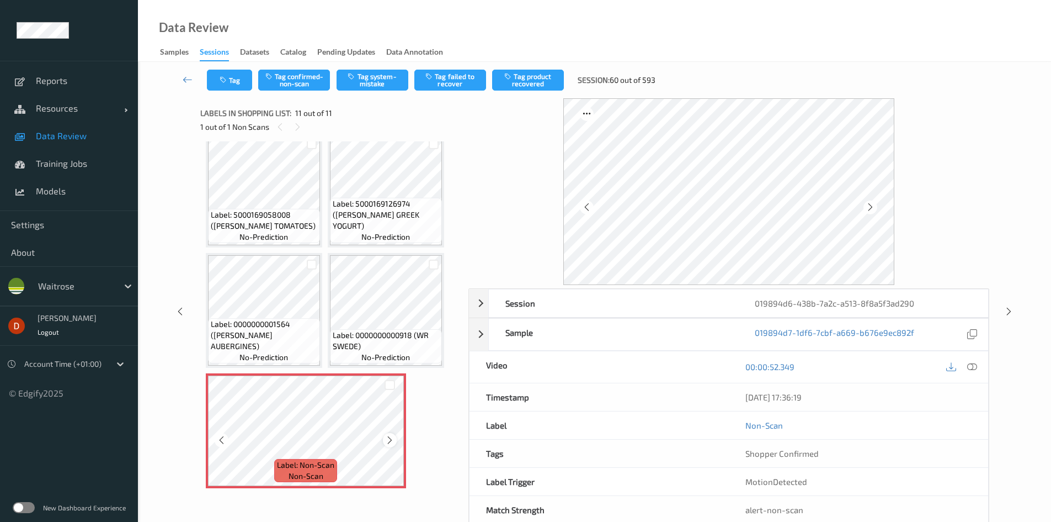
click at [396, 442] on div at bounding box center [390, 440] width 14 height 14
click at [376, 343] on span "Label: 0000000000918 (WR SWEDE)" at bounding box center [386, 340] width 107 height 22
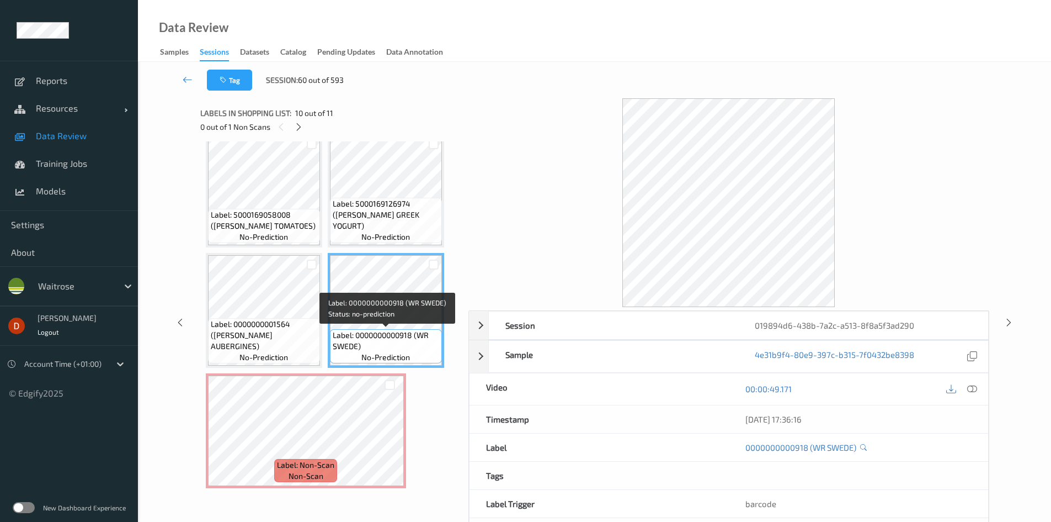
click at [313, 333] on span "Label: 0000000001564 (WR ESS AUBERGINES)" at bounding box center [264, 334] width 107 height 33
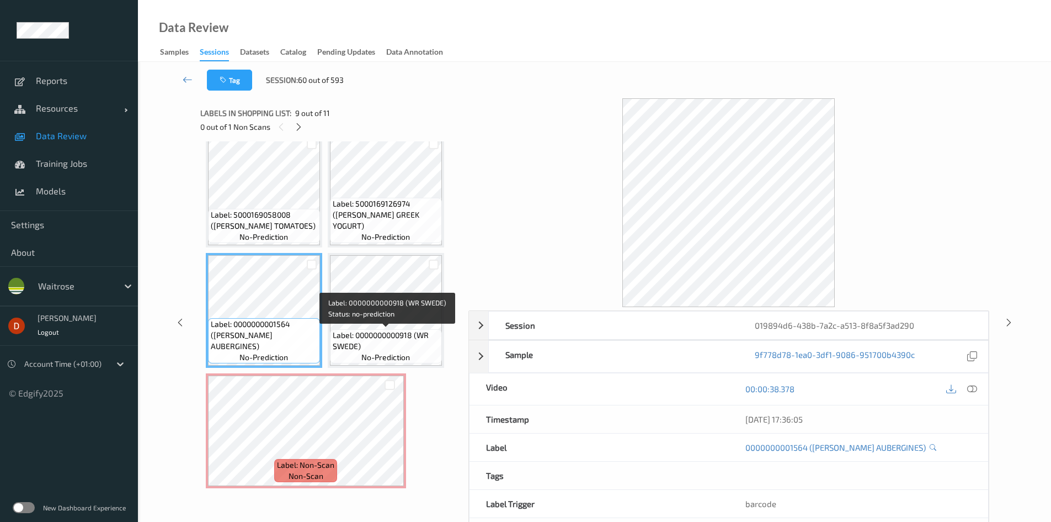
click at [375, 329] on span "Label: 0000000000918 (WR SWEDE)" at bounding box center [386, 340] width 107 height 22
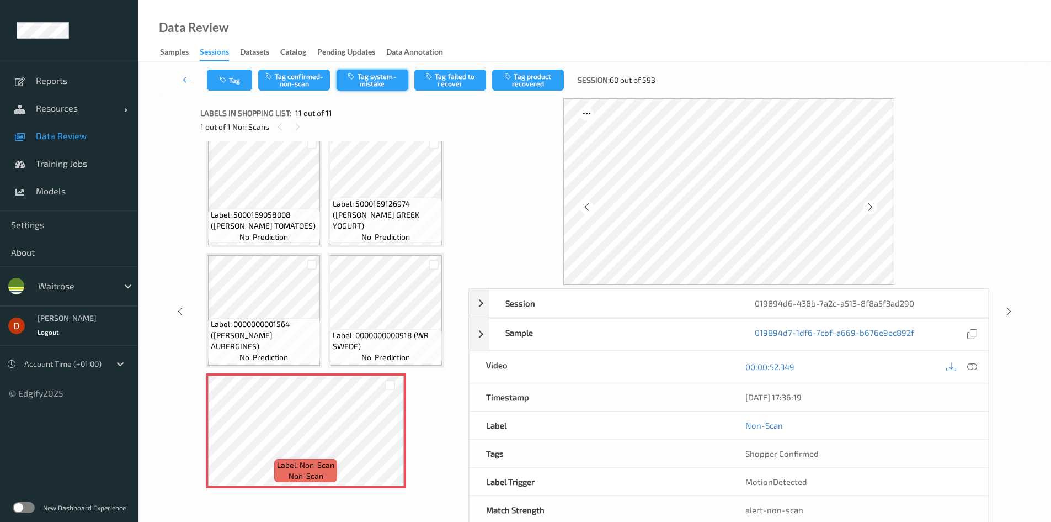
click at [382, 86] on button "Tag system-mistake" at bounding box center [373, 80] width 72 height 21
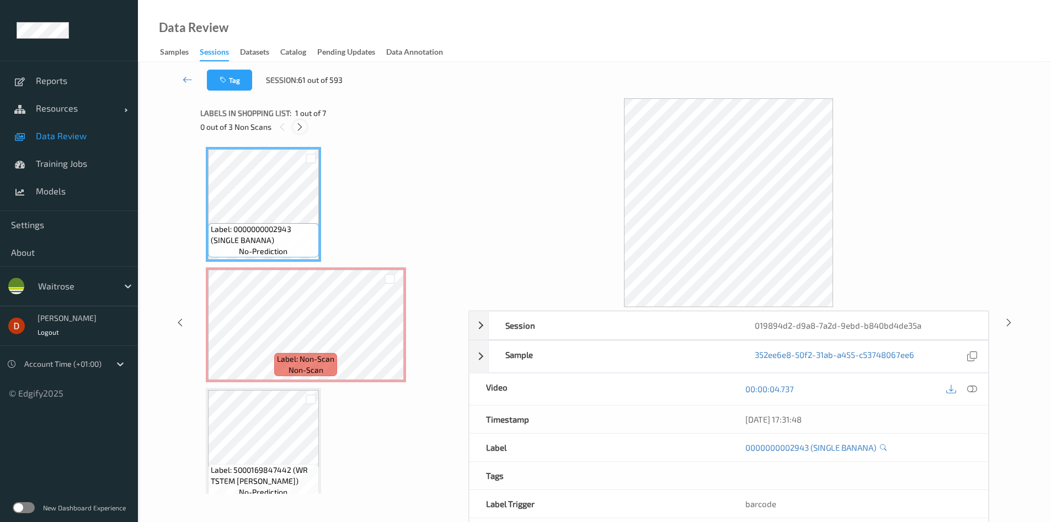
click at [303, 124] on icon at bounding box center [299, 127] width 9 height 10
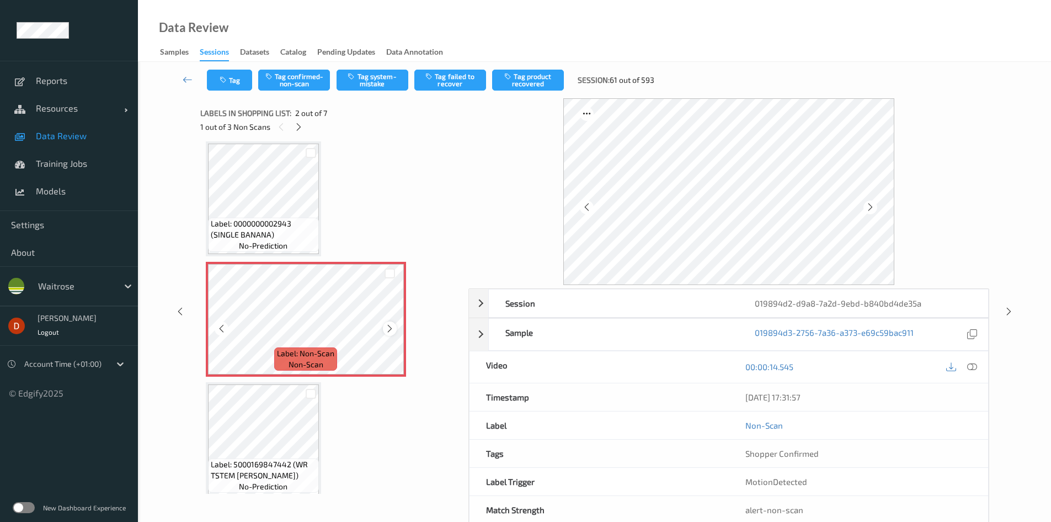
click at [386, 332] on icon at bounding box center [389, 328] width 9 height 10
click at [299, 228] on span "Label: 0000000002943 (SINGLE BANANA)" at bounding box center [263, 229] width 105 height 22
click at [324, 223] on div "Label: 0000000002943 (SINGLE BANANA) no-prediction Label: Non-Scan non-scan Lab…" at bounding box center [330, 499] width 249 height 716
click at [304, 223] on span "Label: 0000000002943 (SINGLE BANANA)" at bounding box center [263, 229] width 105 height 22
click at [374, 77] on button "Tag system-mistake" at bounding box center [373, 80] width 72 height 21
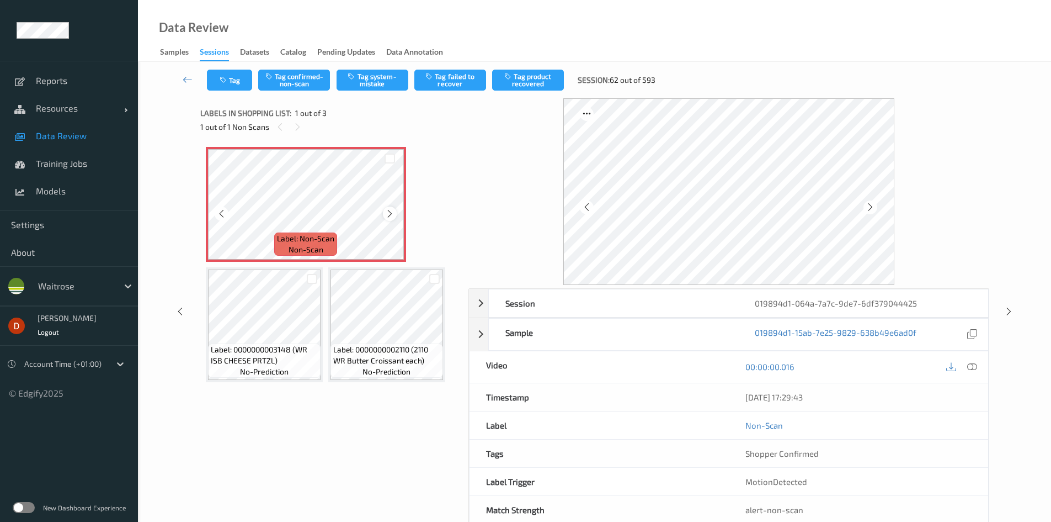
click at [384, 212] on div at bounding box center [390, 213] width 14 height 14
click at [358, 82] on button "Tag system-mistake" at bounding box center [373, 80] width 72 height 21
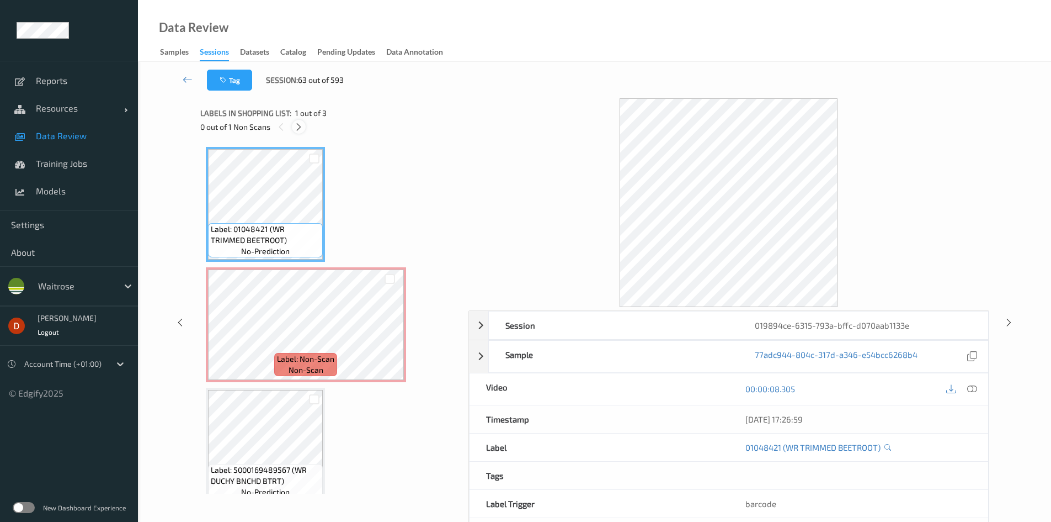
click at [305, 123] on div at bounding box center [299, 127] width 14 height 14
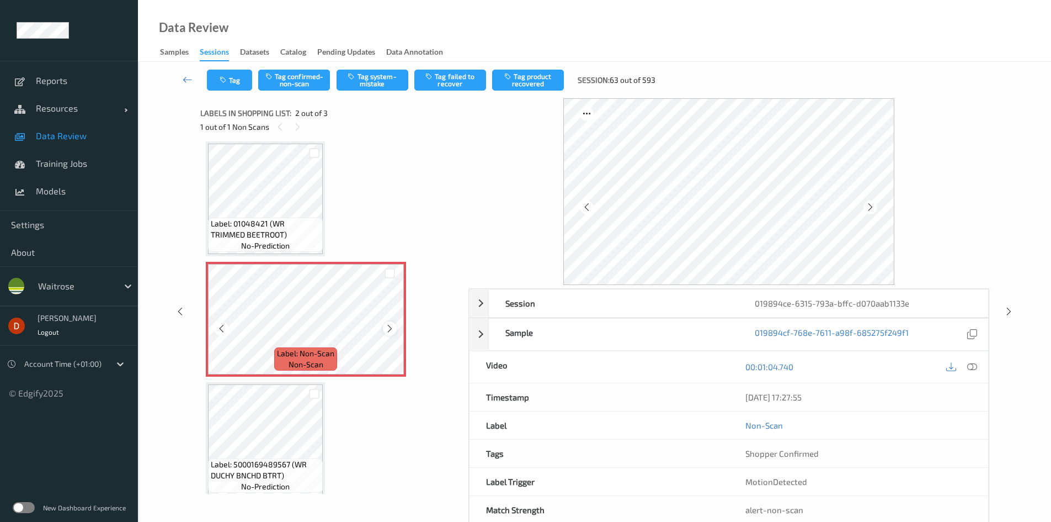
click at [385, 331] on icon at bounding box center [389, 328] width 9 height 10
click at [311, 222] on span "Label: 01048421 (WR TRIMMED BEETROOT)" at bounding box center [265, 229] width 109 height 22
click at [359, 82] on button "Tag system-mistake" at bounding box center [373, 80] width 72 height 21
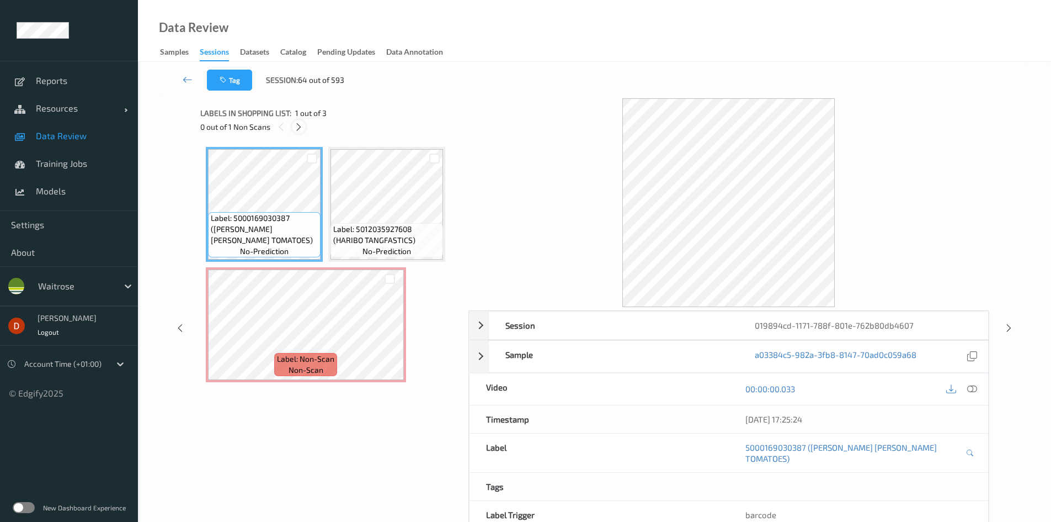
click at [297, 126] on icon at bounding box center [298, 127] width 9 height 10
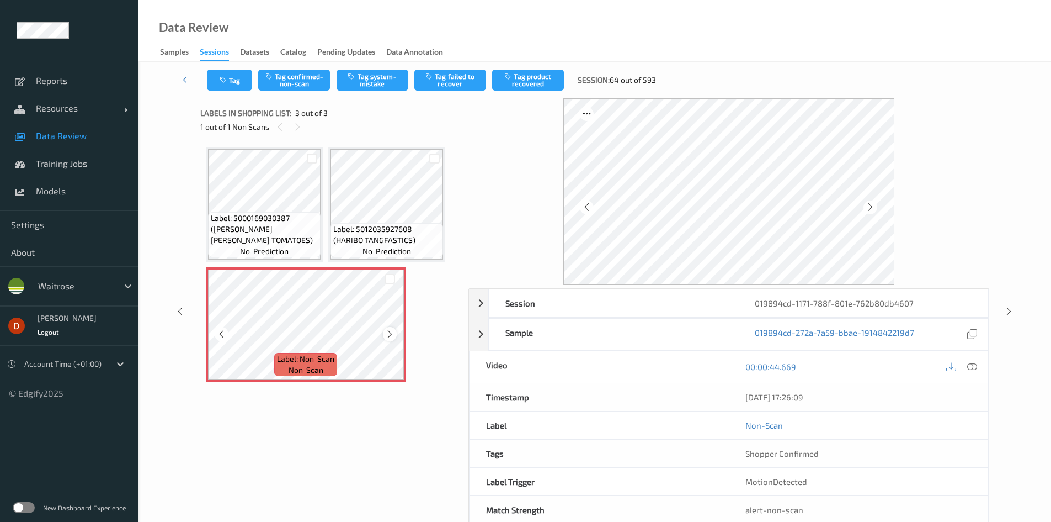
click at [387, 335] on icon at bounding box center [389, 334] width 9 height 10
click at [374, 233] on span "Label: 5012035927608 (HARIBO TANGFASTICS)" at bounding box center [386, 235] width 107 height 22
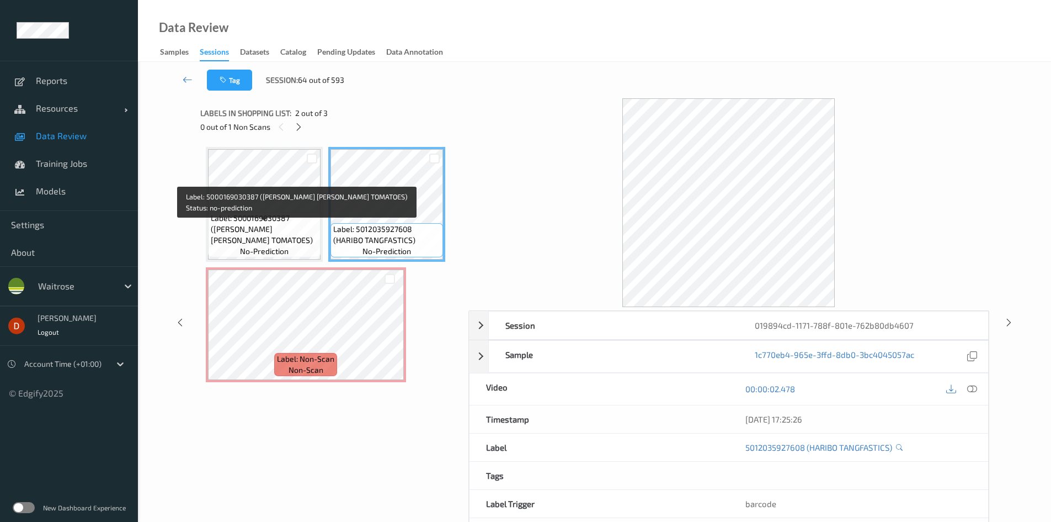
click at [311, 225] on span "Label: 5000169030387 (WR ESS CHER TOMATOES)" at bounding box center [264, 228] width 107 height 33
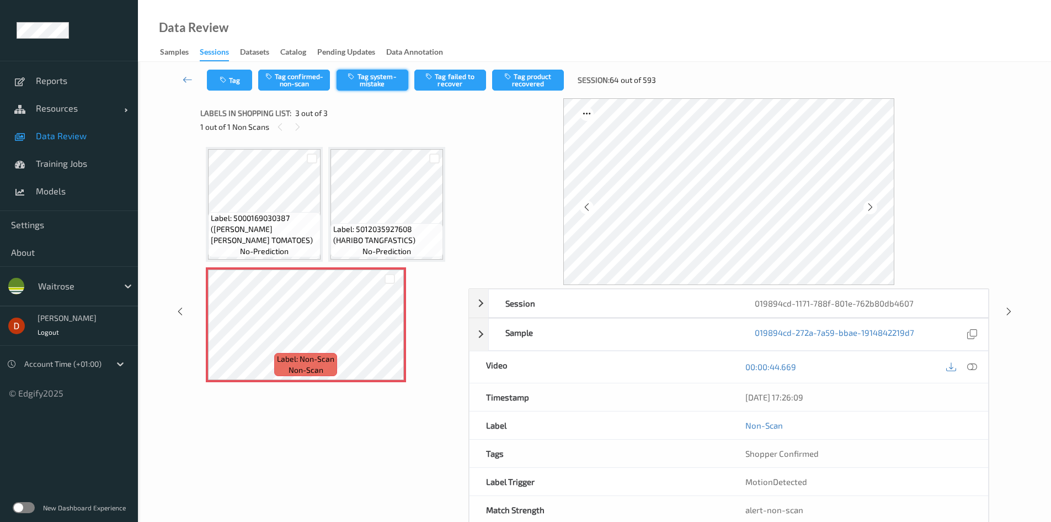
click at [358, 75] on button "Tag system-mistake" at bounding box center [373, 80] width 72 height 21
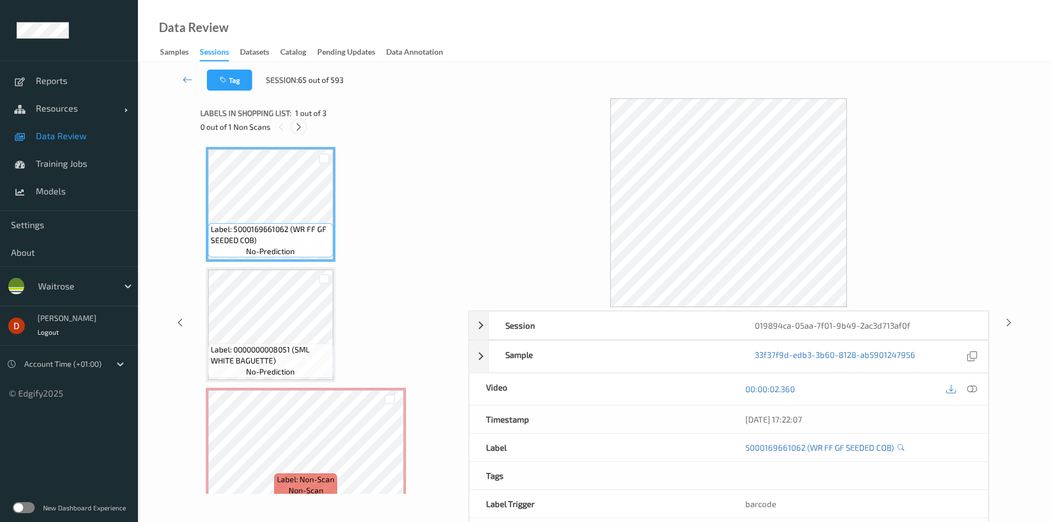
click at [297, 130] on icon at bounding box center [298, 127] width 9 height 10
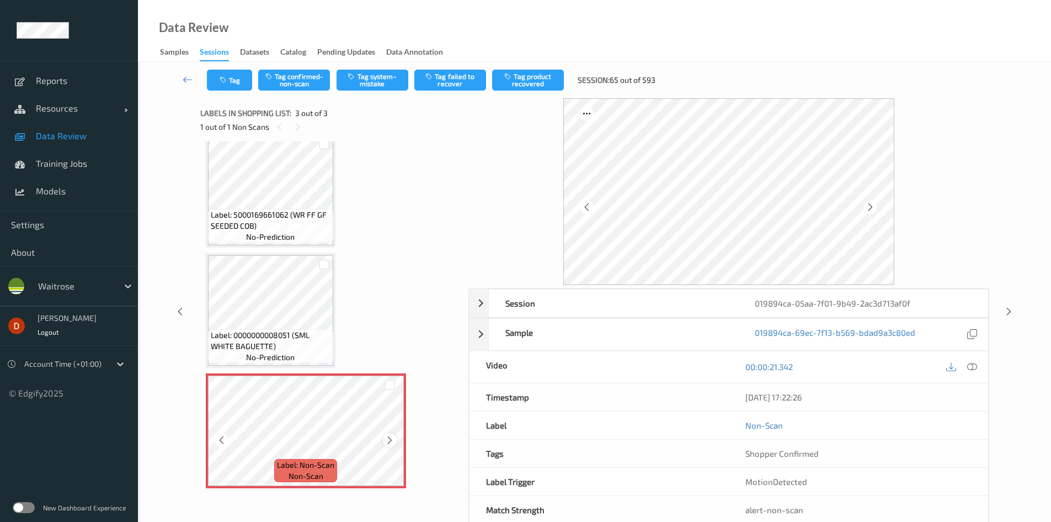
click at [384, 437] on div at bounding box center [390, 440] width 14 height 14
click at [354, 75] on icon "button" at bounding box center [352, 76] width 9 height 8
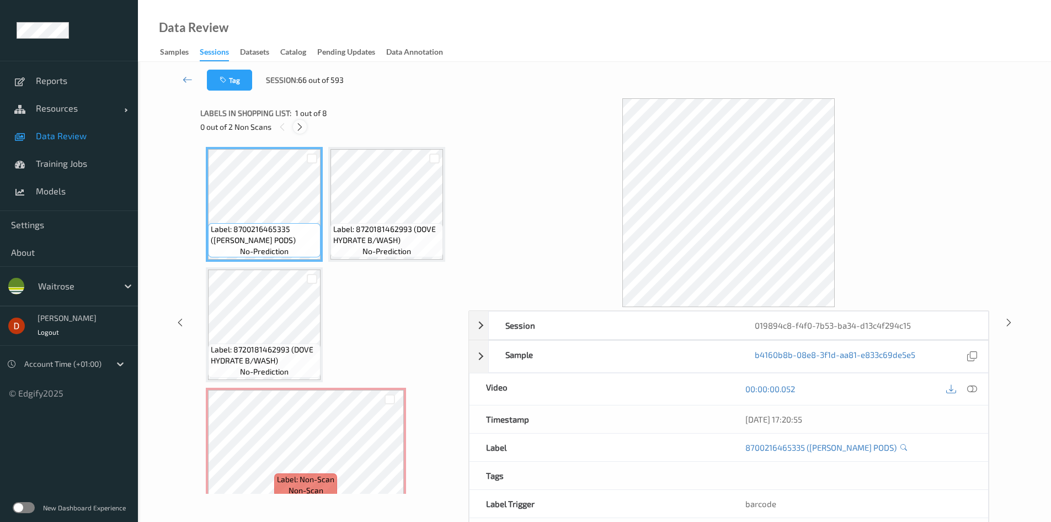
click at [303, 123] on icon at bounding box center [299, 127] width 9 height 10
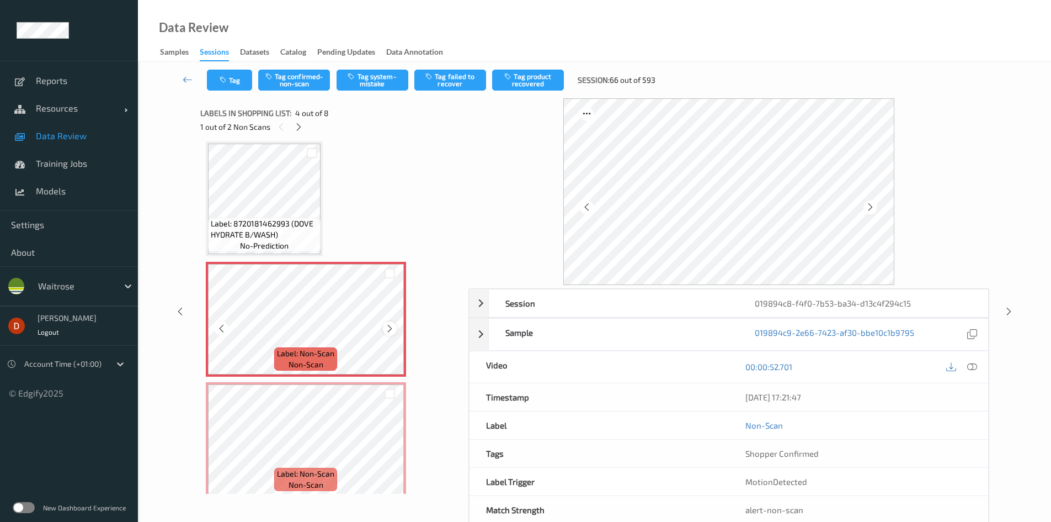
click at [390, 327] on icon at bounding box center [389, 328] width 9 height 10
click at [388, 326] on icon at bounding box center [389, 328] width 9 height 10
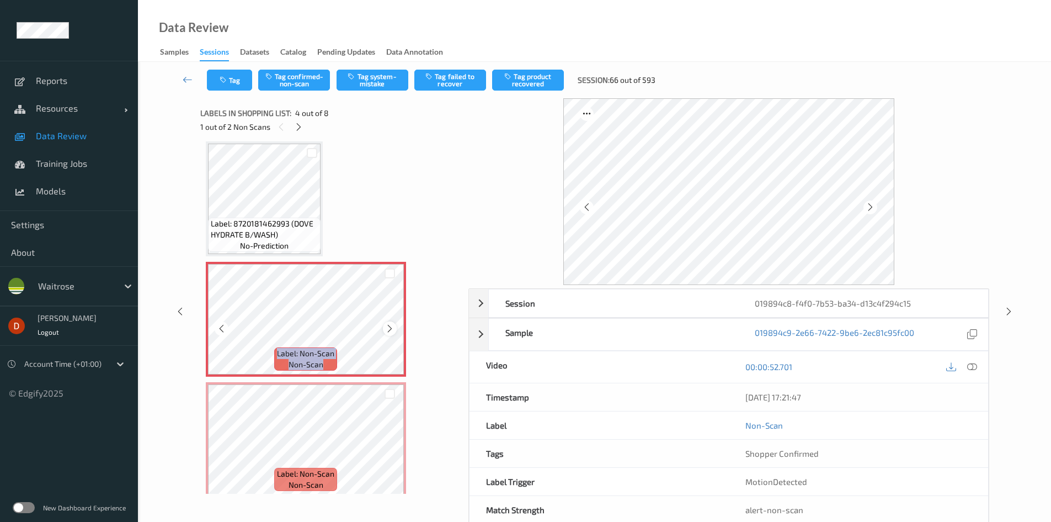
click at [388, 324] on icon at bounding box center [389, 328] width 9 height 10
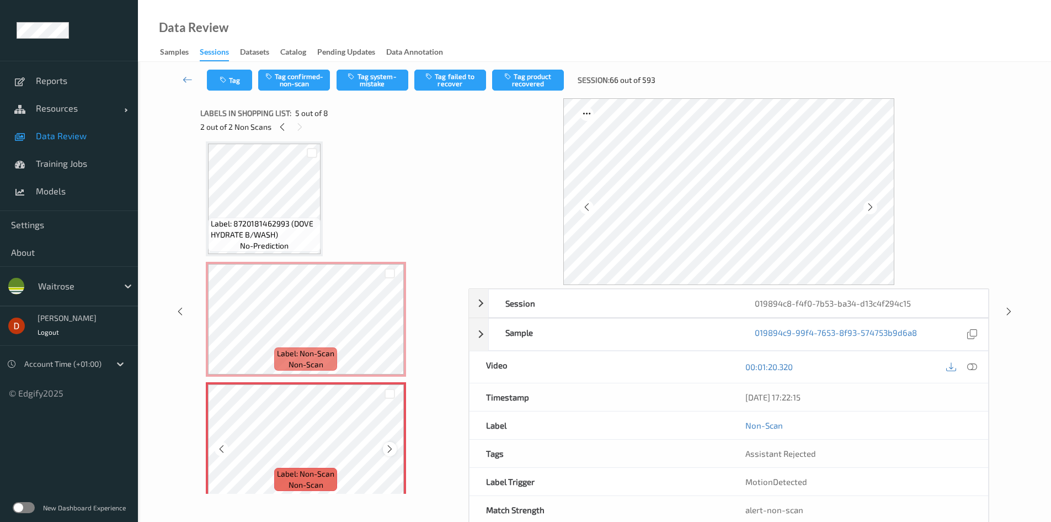
click at [394, 446] on icon at bounding box center [389, 449] width 9 height 10
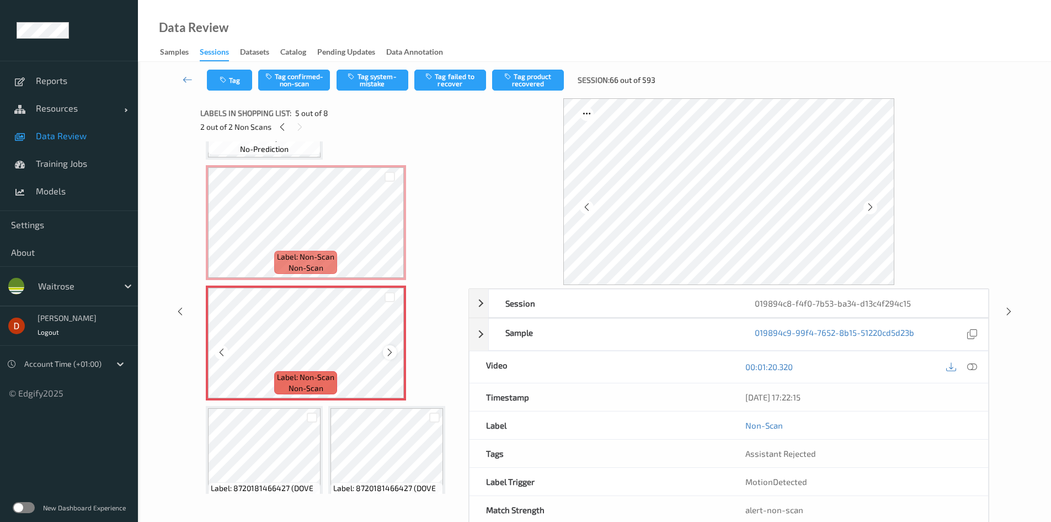
scroll to position [236, 0]
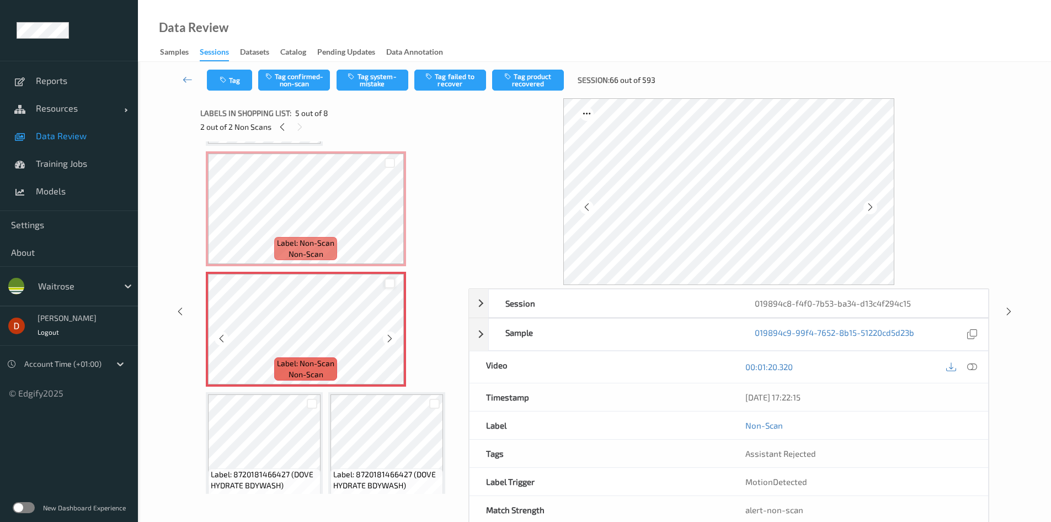
click at [389, 283] on div at bounding box center [390, 283] width 10 height 10
click at [389, 158] on div at bounding box center [390, 163] width 10 height 10
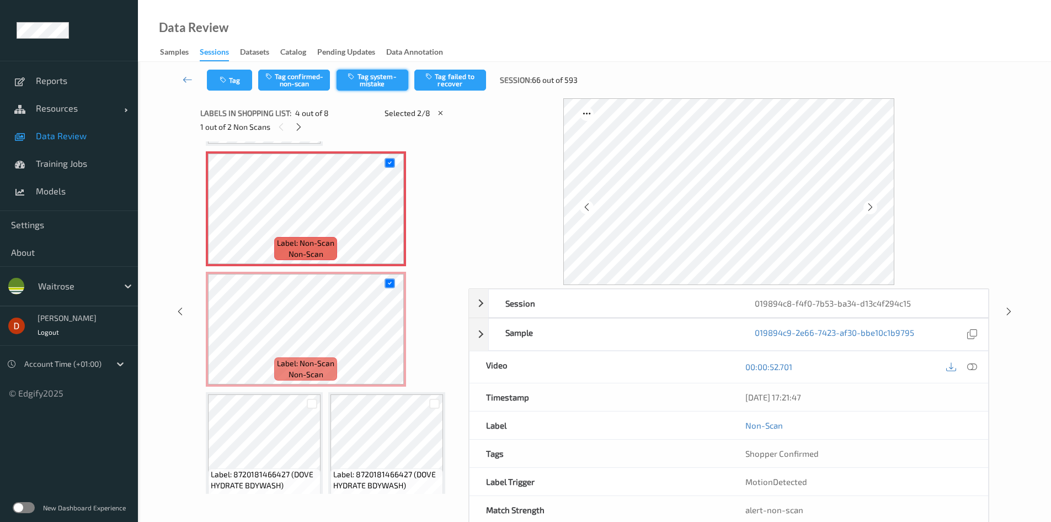
click at [345, 73] on button "Tag system-mistake" at bounding box center [373, 80] width 72 height 21
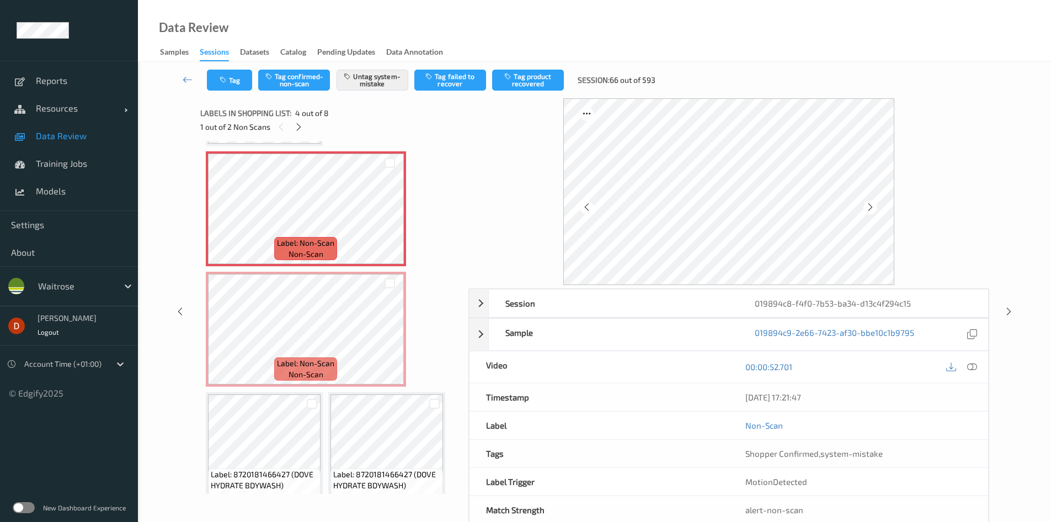
click at [352, 134] on div "1 out of 2 Non Scans" at bounding box center [330, 127] width 260 height 14
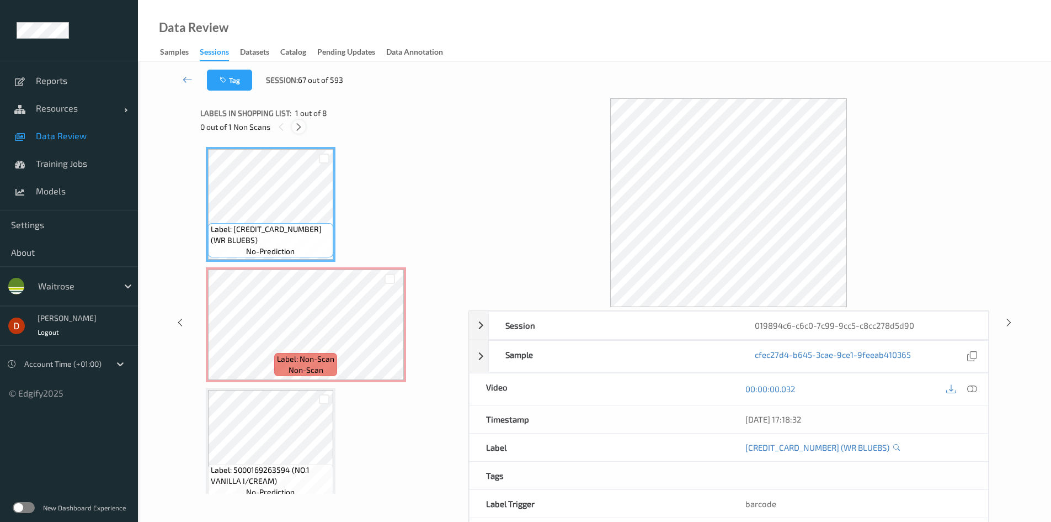
click at [302, 127] on icon at bounding box center [298, 127] width 9 height 10
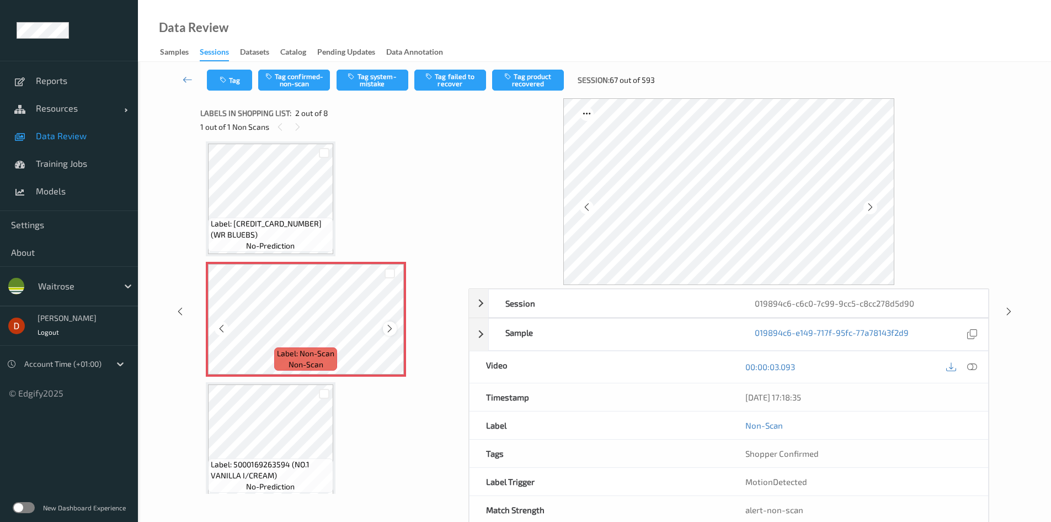
click at [393, 328] on icon at bounding box center [389, 328] width 9 height 10
click at [327, 241] on div "Label: 5000169292419 (WR BLUEBS) no-prediction" at bounding box center [270, 234] width 125 height 34
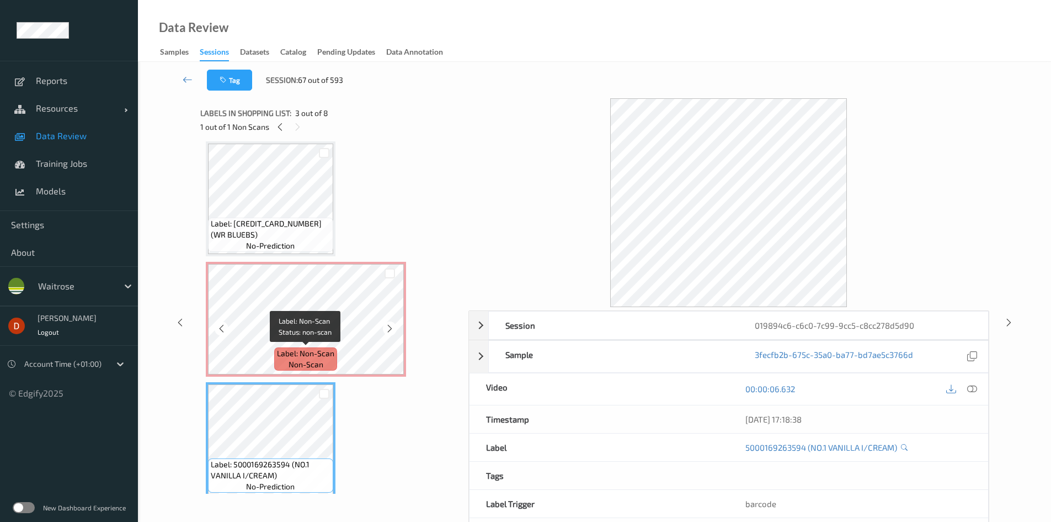
click at [322, 347] on div "Label: Non-Scan non-scan" at bounding box center [305, 358] width 63 height 23
click at [327, 352] on span "Label: Non-Scan" at bounding box center [305, 353] width 57 height 11
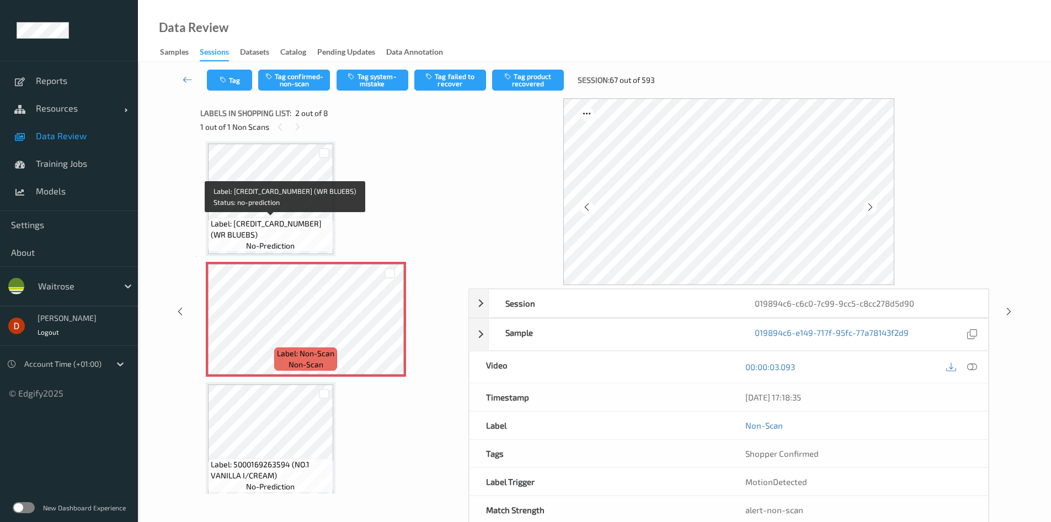
click at [305, 232] on span "Label: 5000169292419 (WR BLUEBS)" at bounding box center [271, 229] width 120 height 22
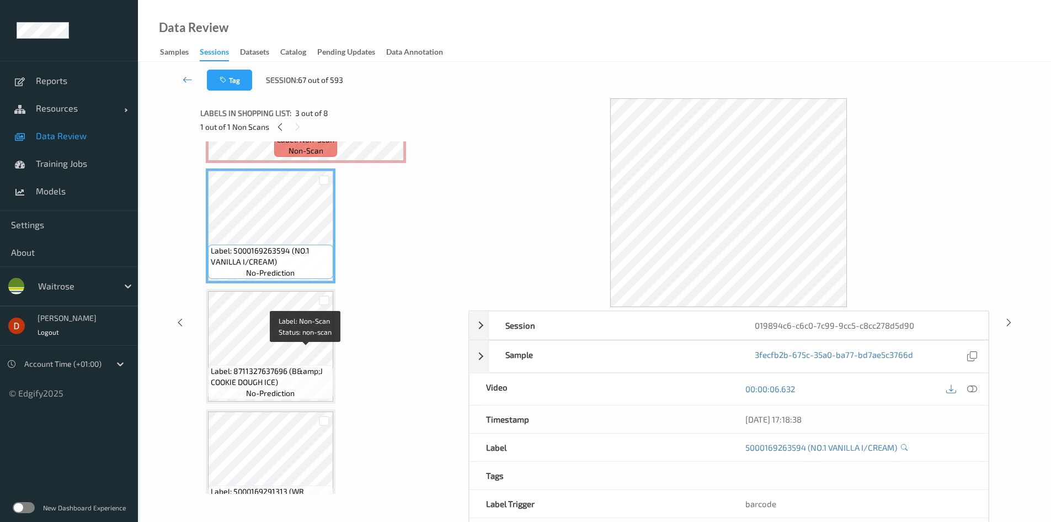
scroll to position [226, 0]
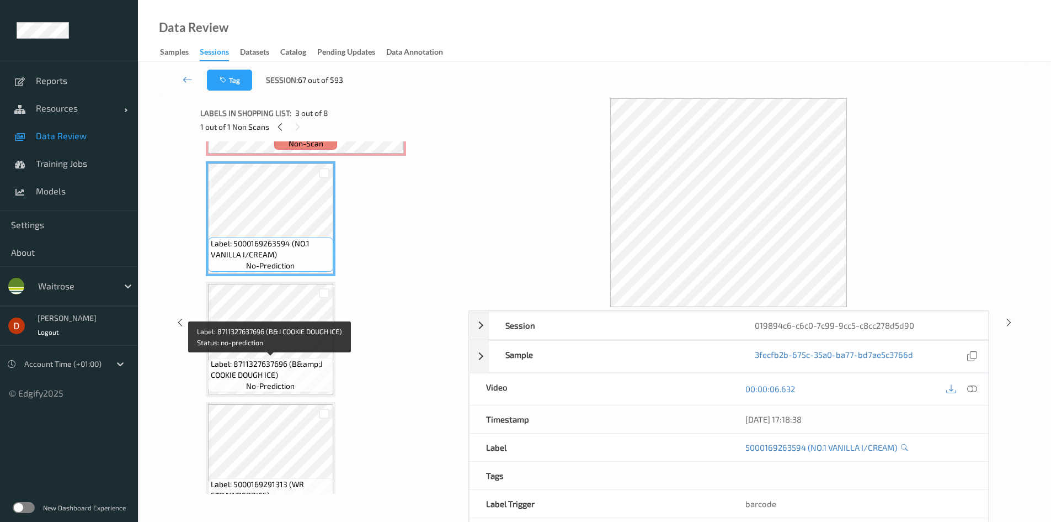
click at [316, 372] on span "Label: 8711327637696 (B&amp;J COOKIE DOUGH ICE)" at bounding box center [271, 369] width 120 height 22
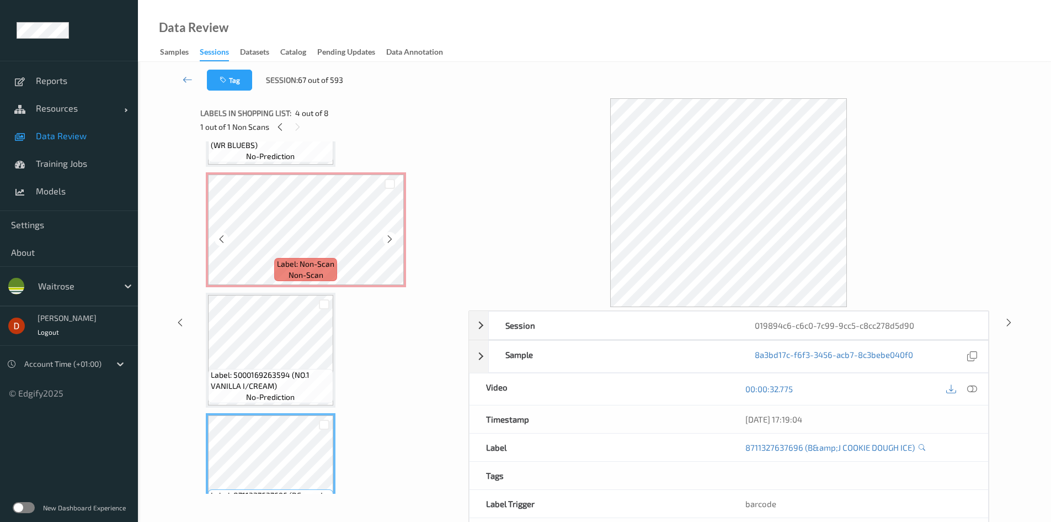
scroll to position [61, 0]
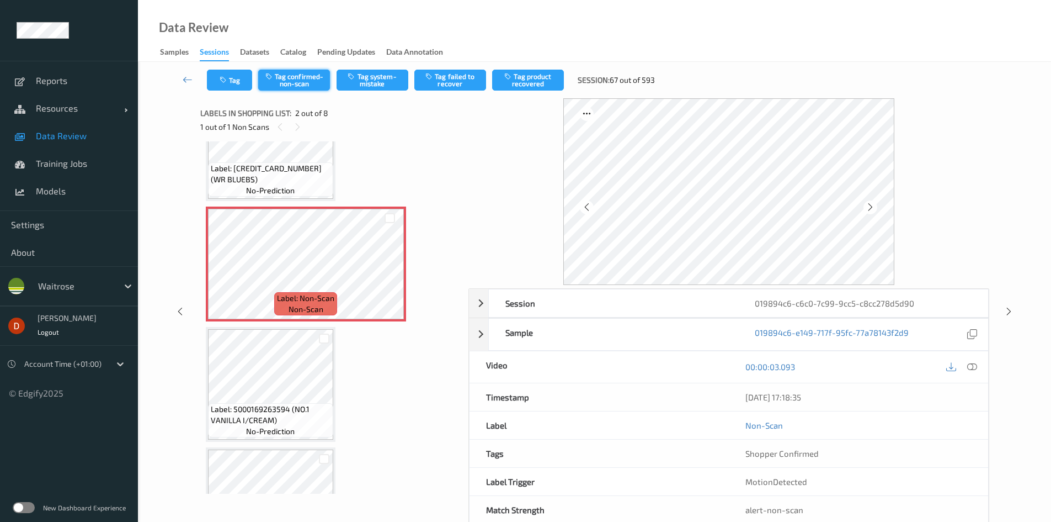
click at [295, 82] on button "Tag confirmed-non-scan" at bounding box center [294, 80] width 72 height 21
click at [511, 86] on button "Tag product recovered" at bounding box center [528, 80] width 72 height 21
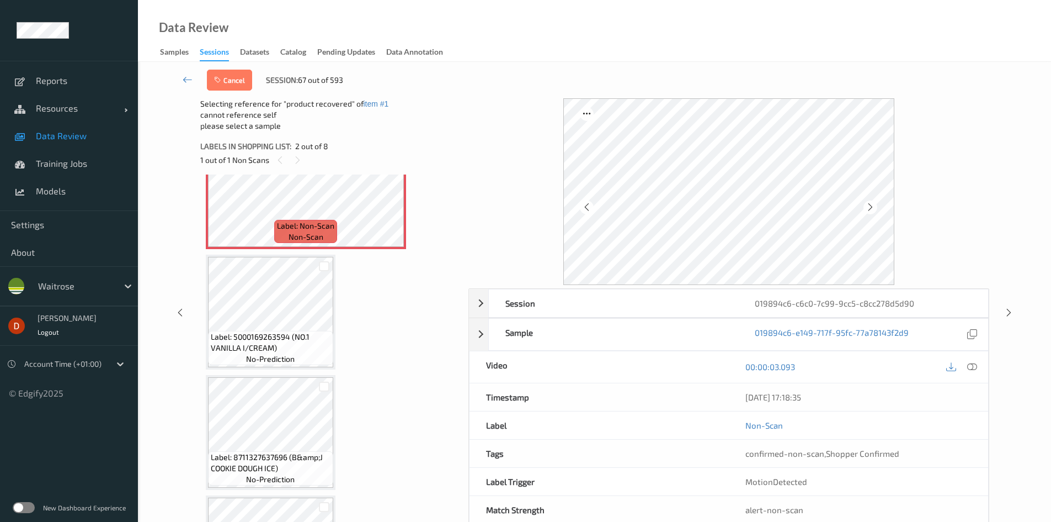
scroll to position [226, 0]
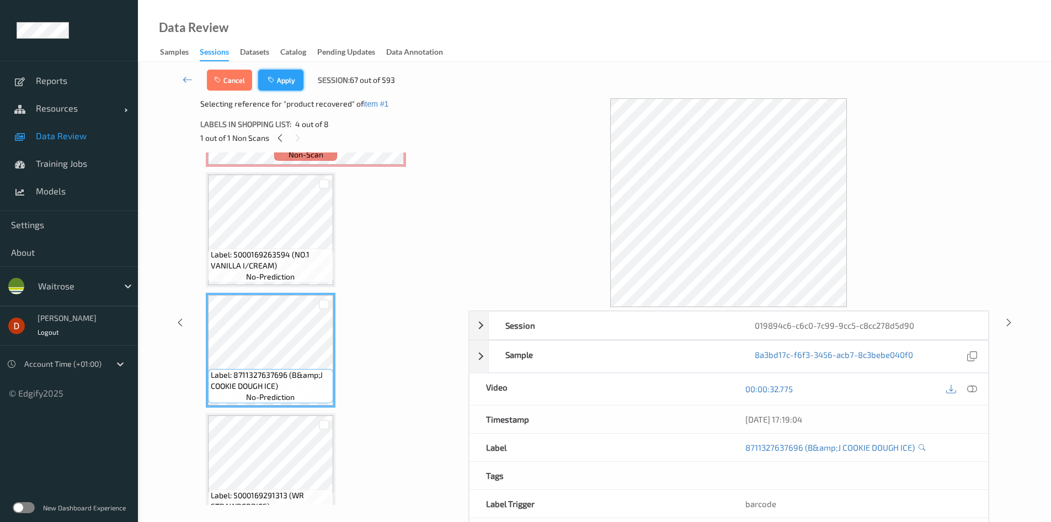
click at [293, 86] on button "Apply" at bounding box center [280, 80] width 45 height 21
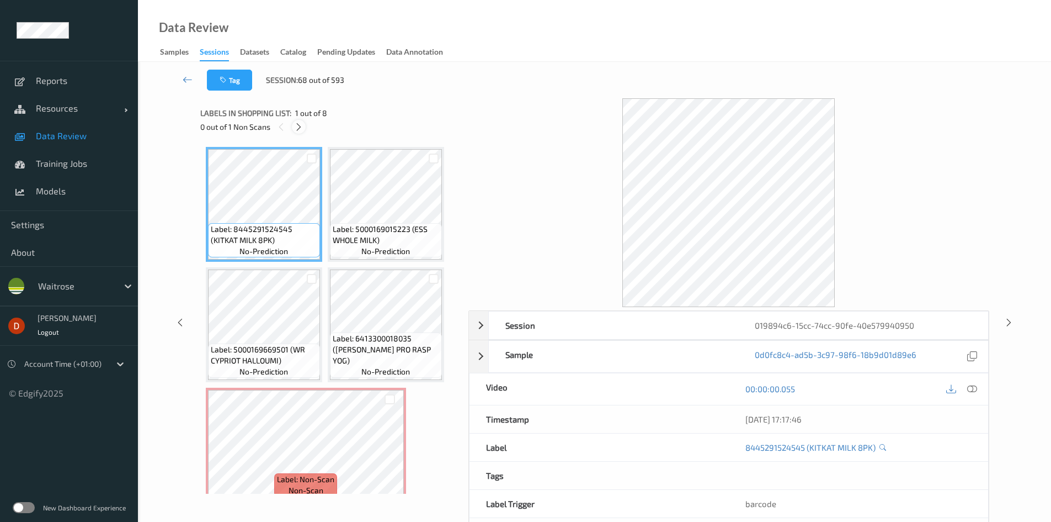
click at [298, 126] on icon at bounding box center [298, 127] width 9 height 10
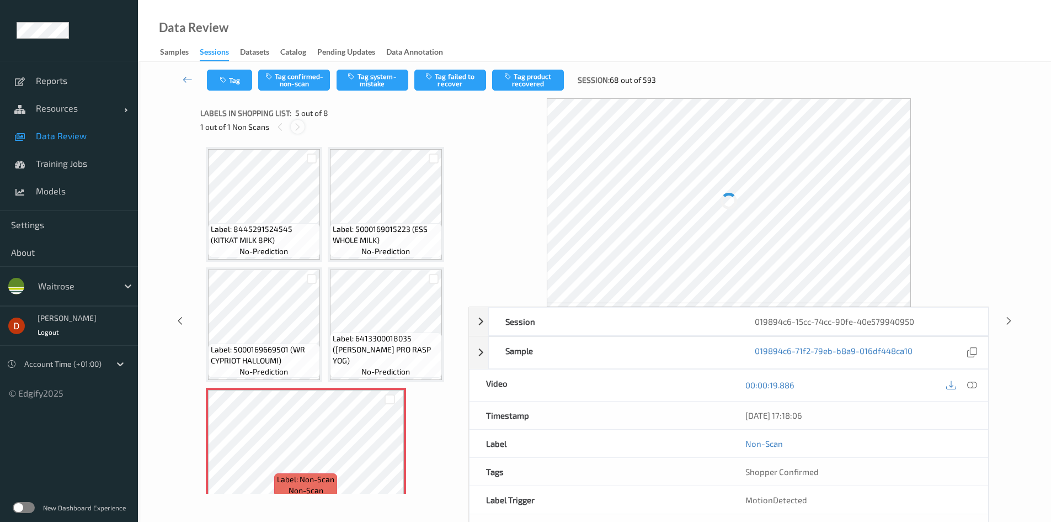
scroll to position [126, 0]
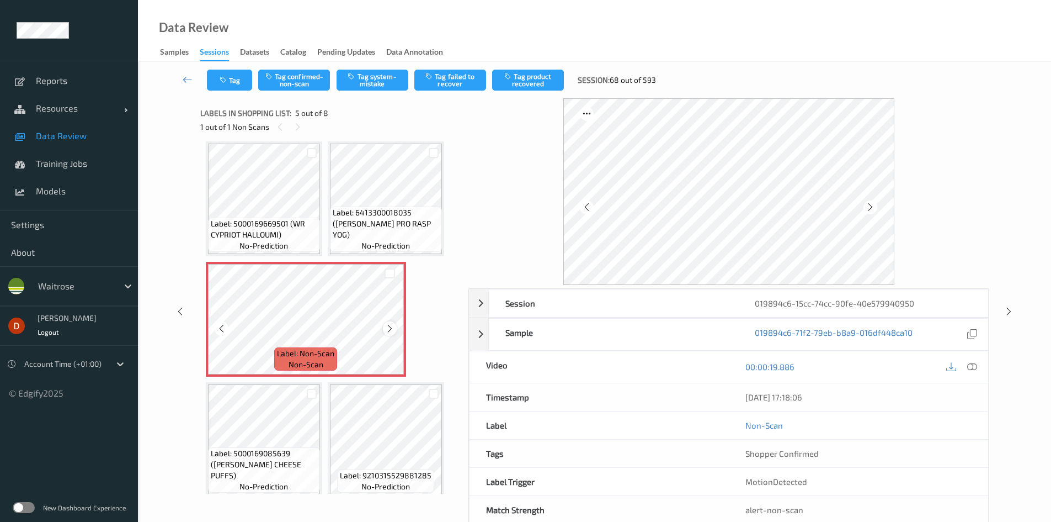
click at [386, 332] on icon at bounding box center [389, 328] width 9 height 10
click at [385, 78] on button "Tag system-mistake" at bounding box center [373, 80] width 72 height 21
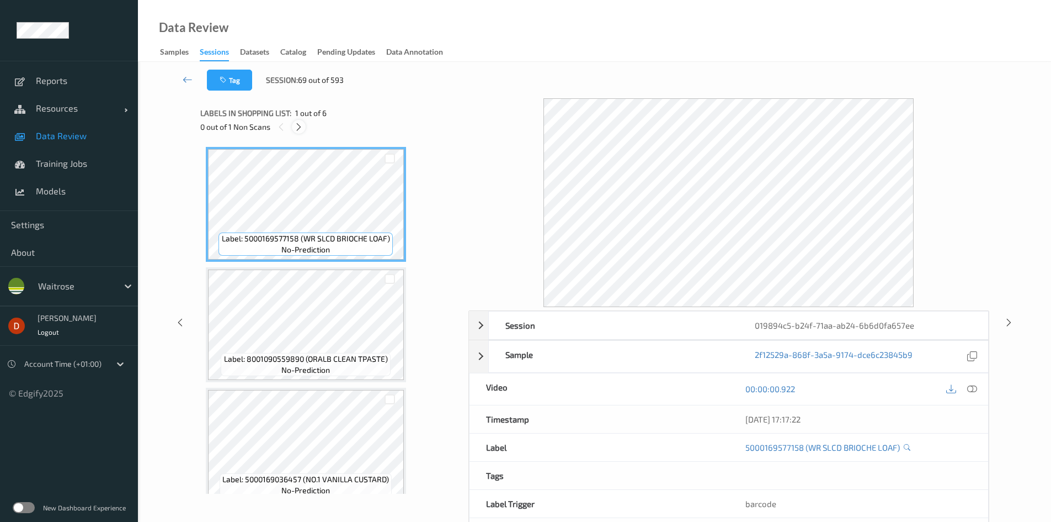
click at [294, 125] on div at bounding box center [299, 127] width 14 height 14
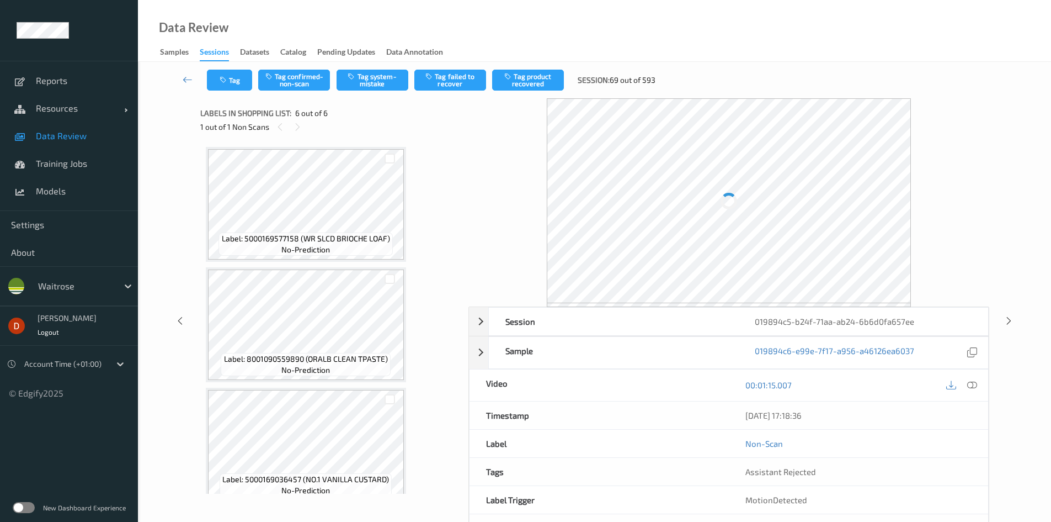
scroll to position [375, 0]
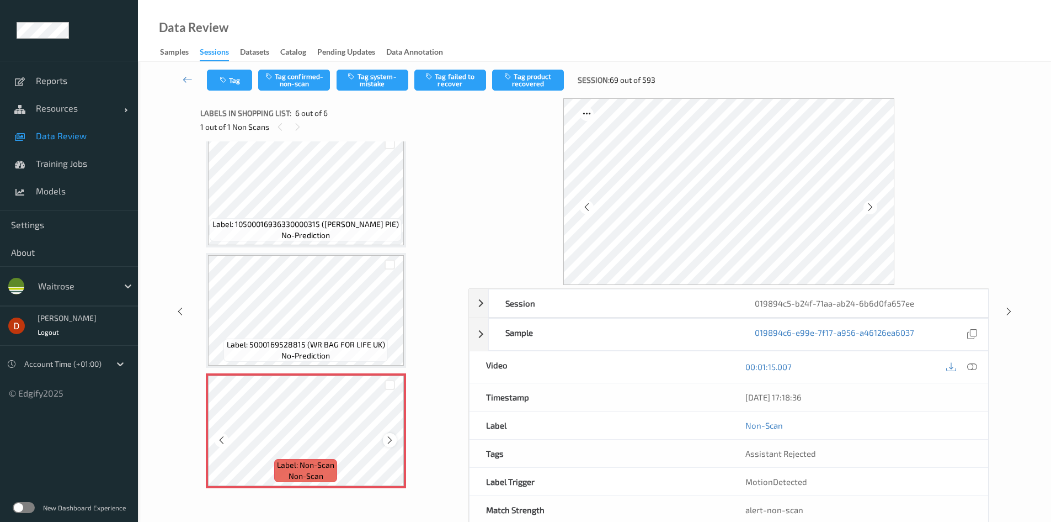
click at [391, 440] on icon at bounding box center [389, 440] width 9 height 10
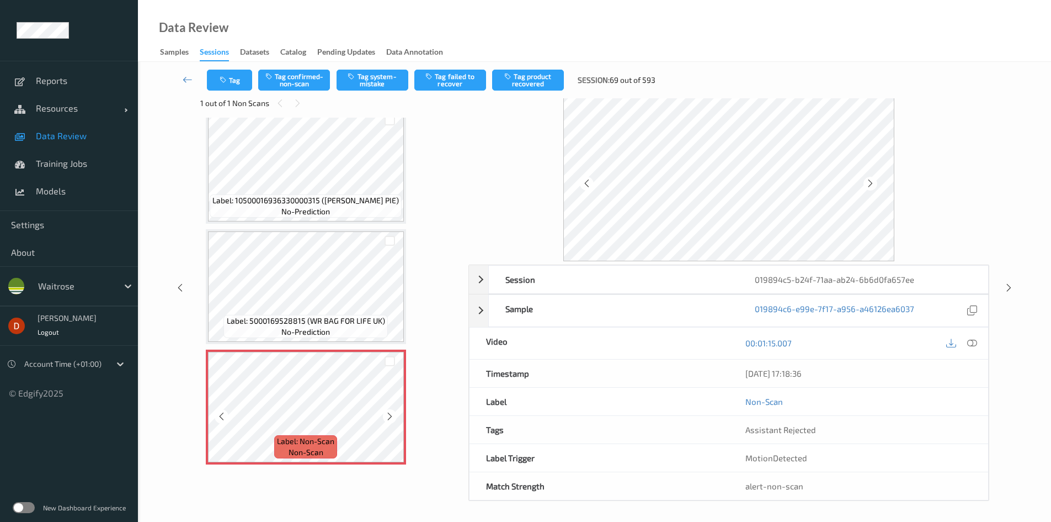
scroll to position [25, 0]
click at [384, 78] on button "Tag system-mistake" at bounding box center [373, 80] width 72 height 21
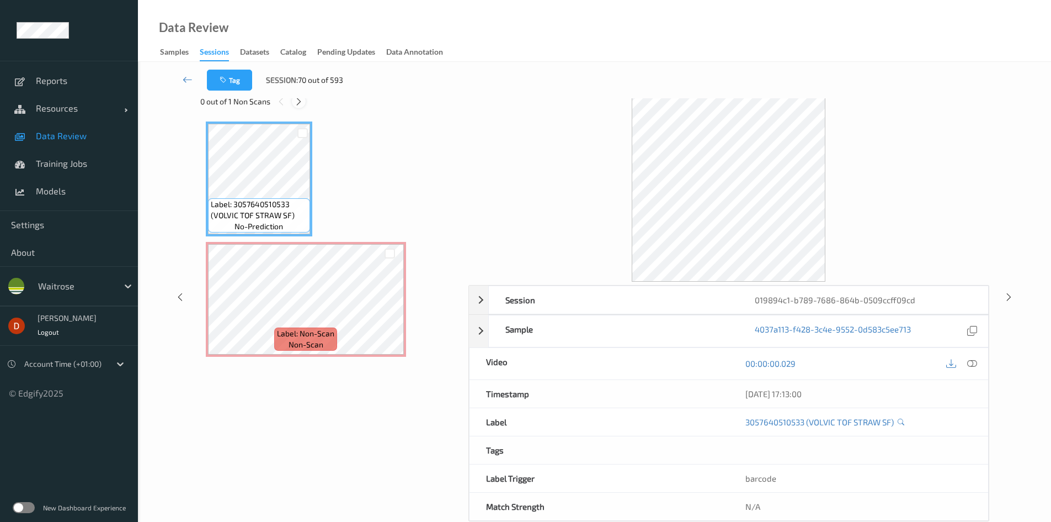
click at [302, 102] on icon at bounding box center [298, 102] width 9 height 10
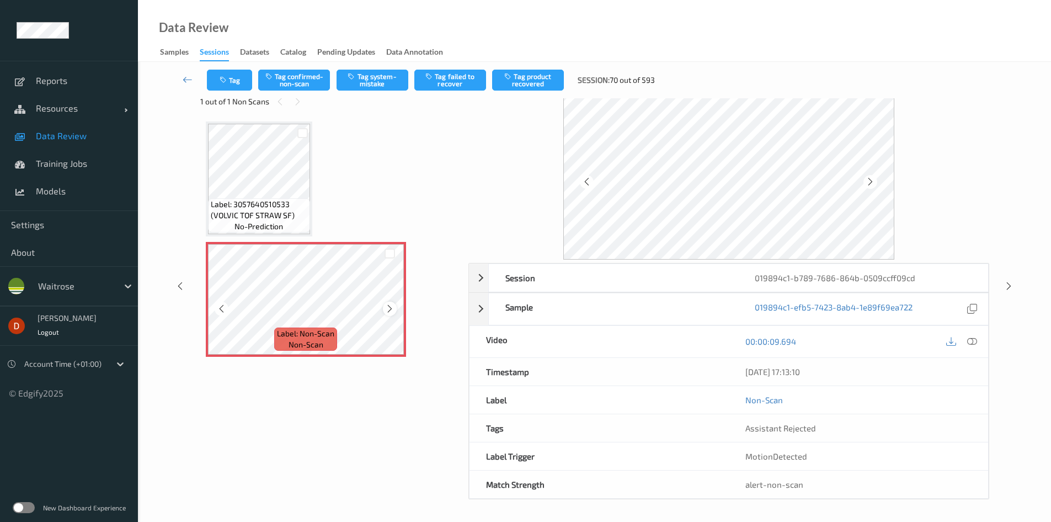
click at [389, 310] on icon at bounding box center [389, 309] width 9 height 10
click at [298, 206] on span "Label: 3057640510533 (VOLVIC TOF STRAW SF)" at bounding box center [259, 210] width 97 height 22
click at [358, 82] on button "Tag system-mistake" at bounding box center [373, 80] width 72 height 21
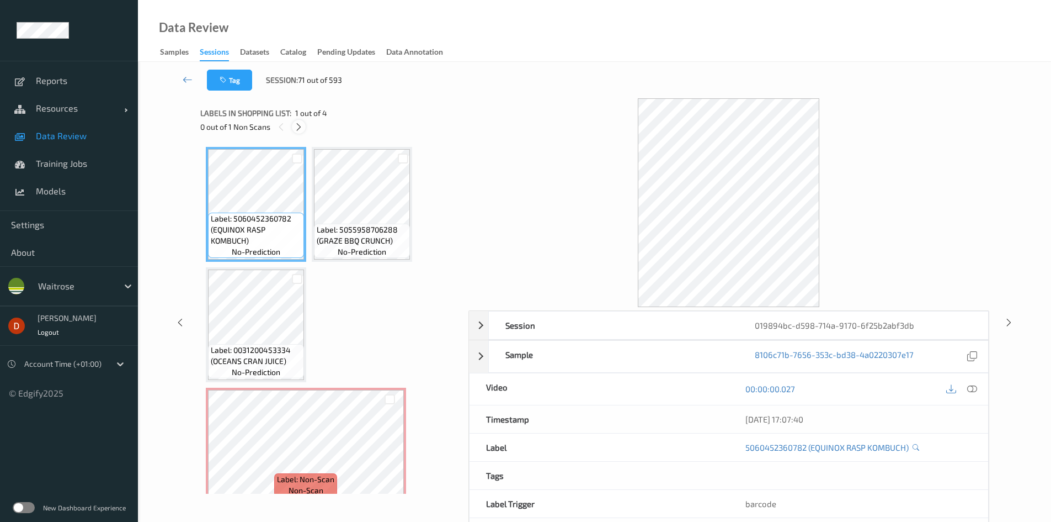
click at [294, 123] on icon at bounding box center [298, 127] width 9 height 10
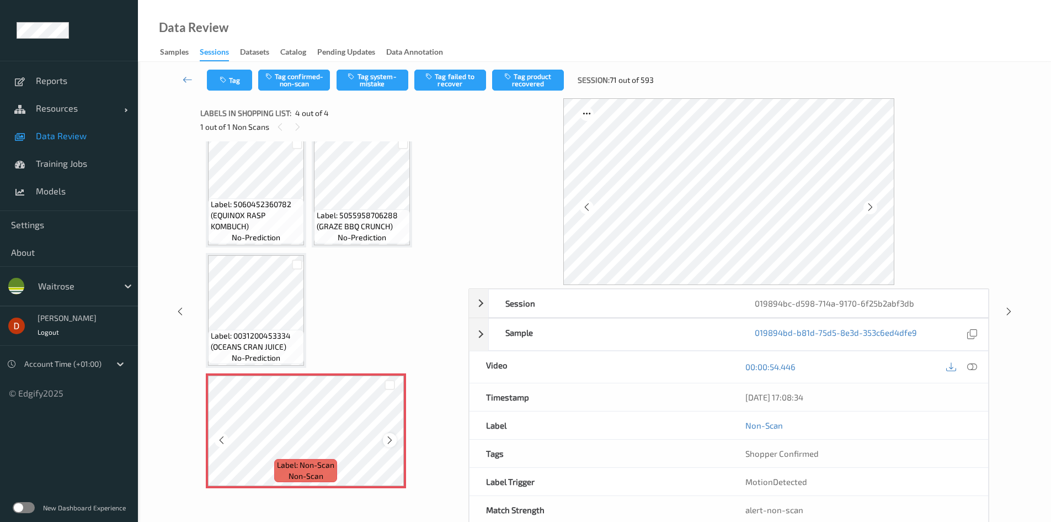
click at [387, 435] on icon at bounding box center [389, 440] width 9 height 10
click at [388, 437] on icon at bounding box center [389, 440] width 9 height 10
click at [389, 437] on icon at bounding box center [389, 440] width 9 height 10
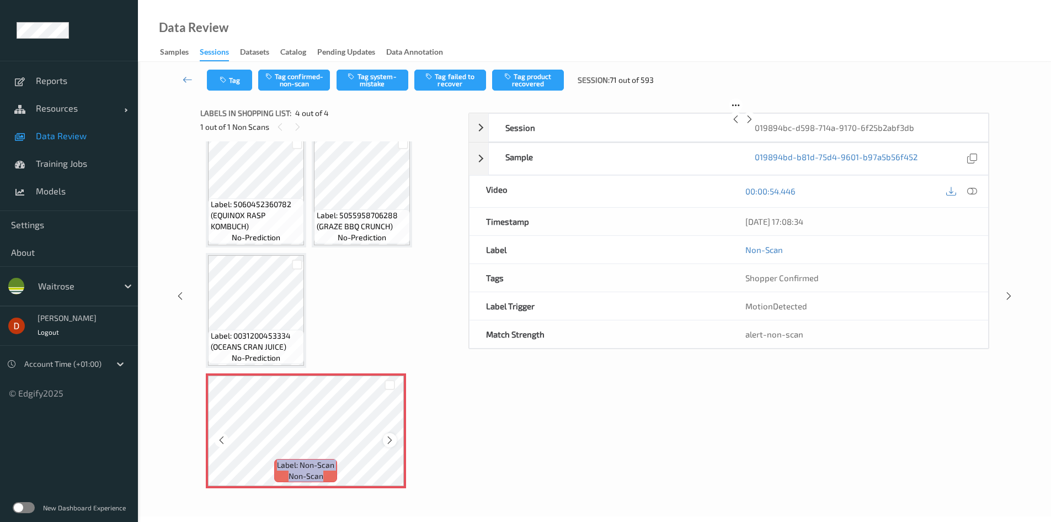
click at [390, 435] on icon at bounding box center [389, 440] width 9 height 10
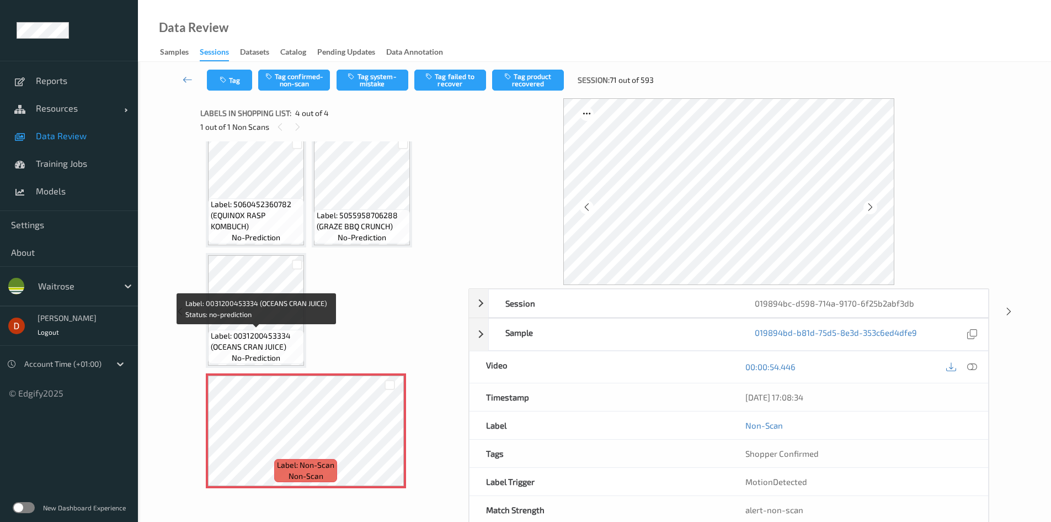
click at [286, 339] on span "Label: 0031200453334 (OCEANS CRAN JUICE)" at bounding box center [256, 341] width 91 height 22
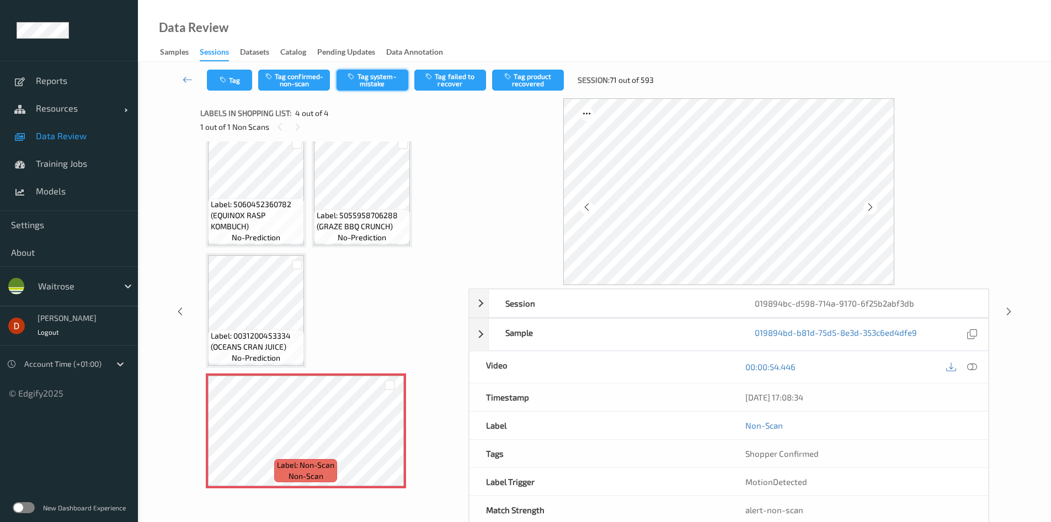
click at [365, 84] on button "Tag system-mistake" at bounding box center [373, 80] width 72 height 21
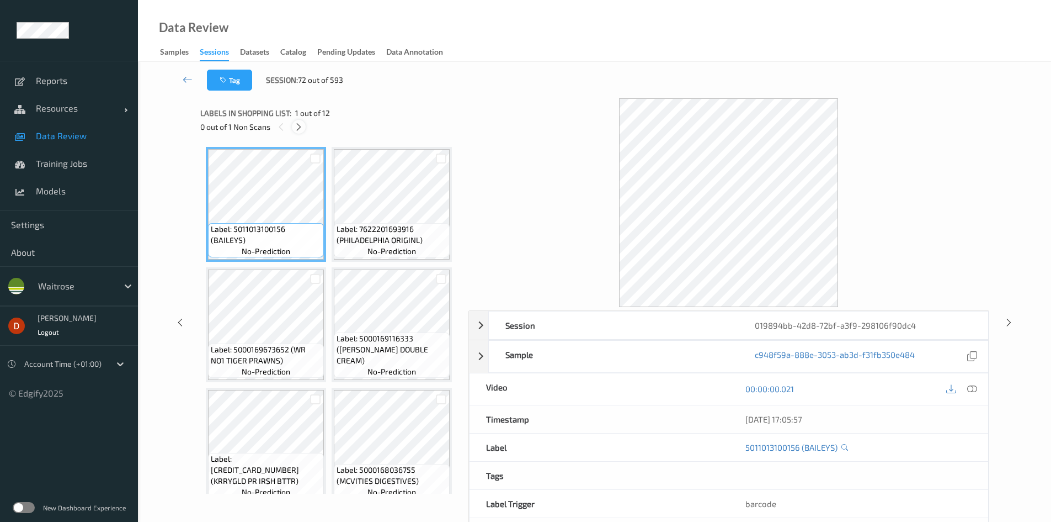
click at [301, 130] on icon at bounding box center [298, 127] width 9 height 10
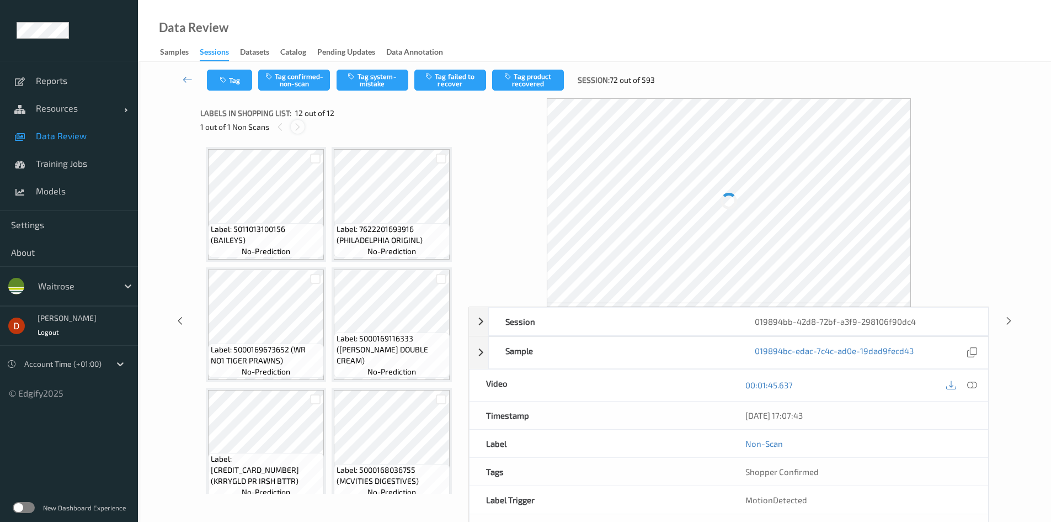
scroll to position [1097, 0]
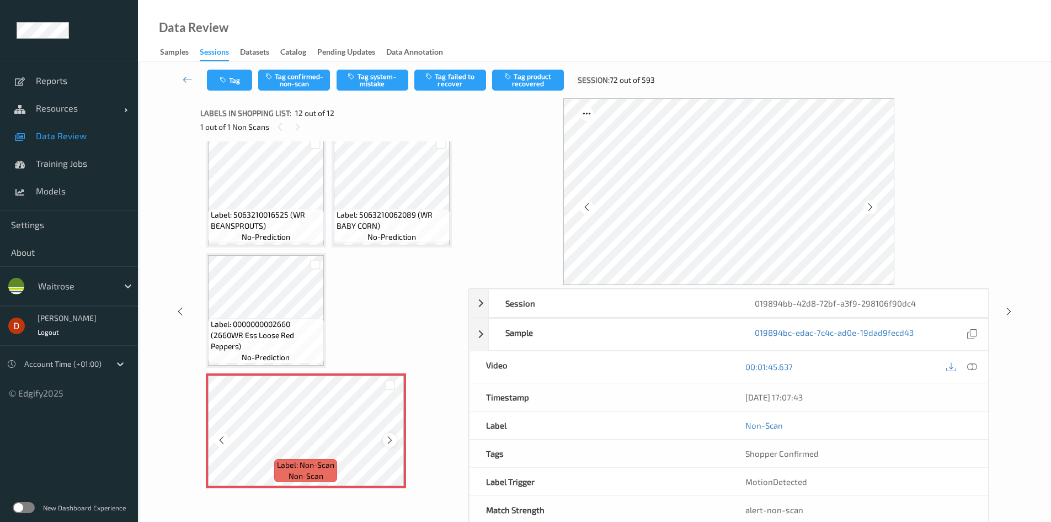
click at [389, 443] on icon at bounding box center [389, 440] width 9 height 10
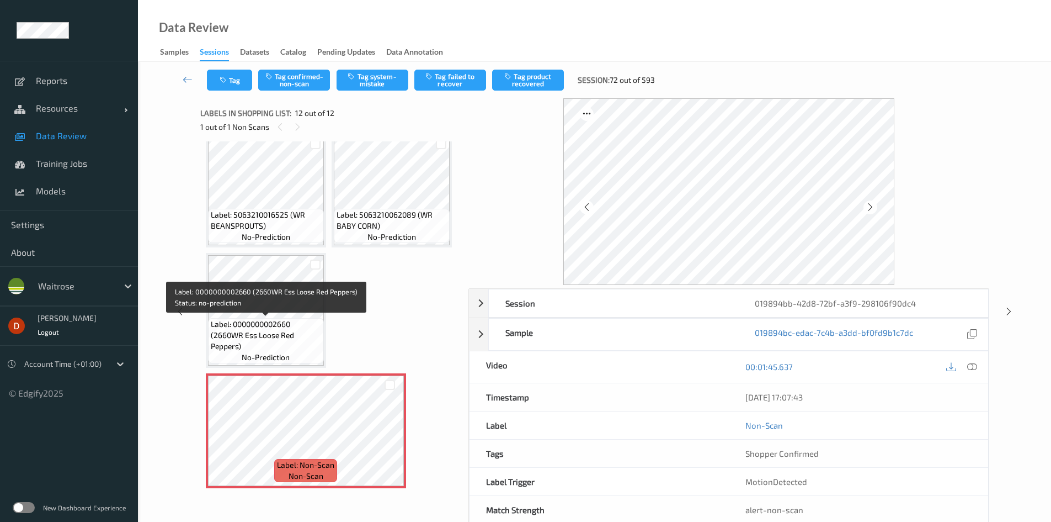
click at [305, 339] on span "Label: 0000000002660 (2660WR Ess Loose Red Peppers)" at bounding box center [266, 334] width 110 height 33
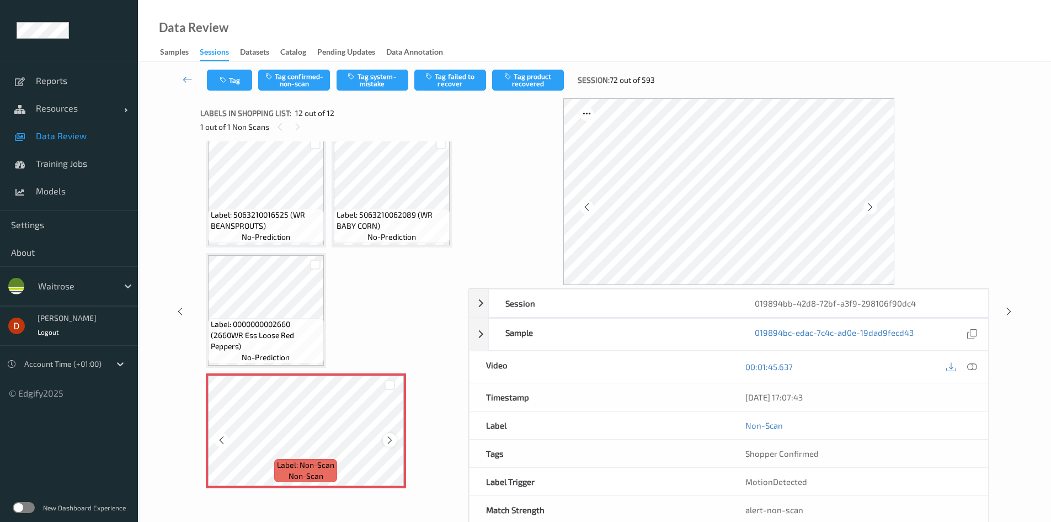
click at [384, 441] on div at bounding box center [390, 440] width 14 height 14
click at [360, 88] on button "Tag system-mistake" at bounding box center [373, 80] width 72 height 21
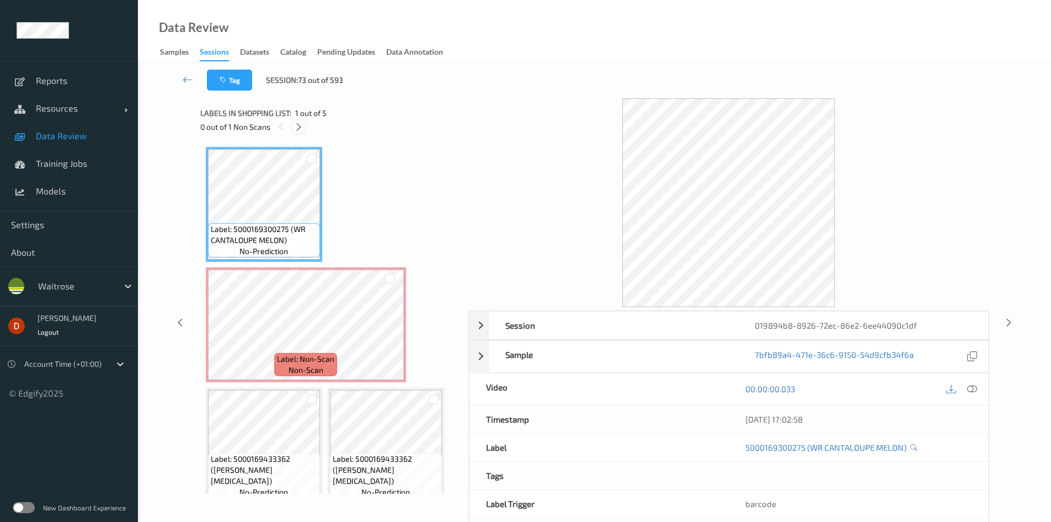
click at [301, 127] on icon at bounding box center [298, 127] width 9 height 10
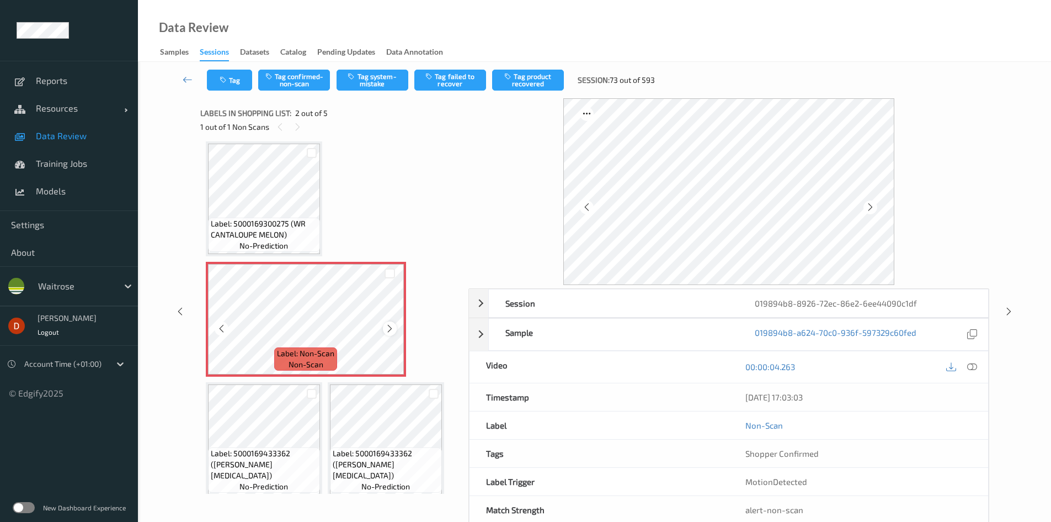
click at [392, 331] on icon at bounding box center [389, 328] width 9 height 10
click at [313, 240] on span "Label: 5000169300275 (WR CANTALOUPE MELON)" at bounding box center [264, 229] width 107 height 22
click at [360, 80] on button "Tag system-mistake" at bounding box center [373, 80] width 72 height 21
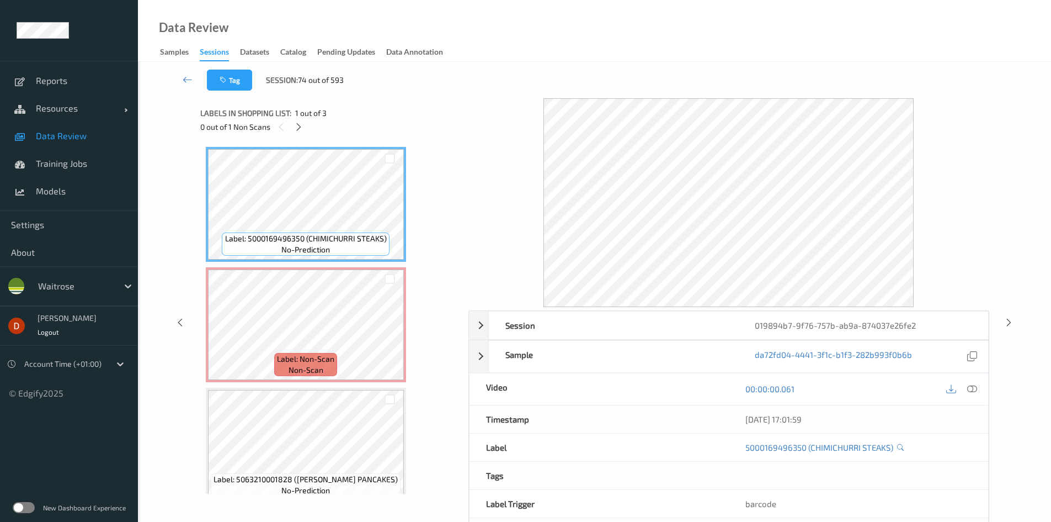
click at [304, 131] on div "0 out of 1 Non Scans" at bounding box center [330, 127] width 260 height 14
click at [300, 126] on icon at bounding box center [298, 127] width 9 height 10
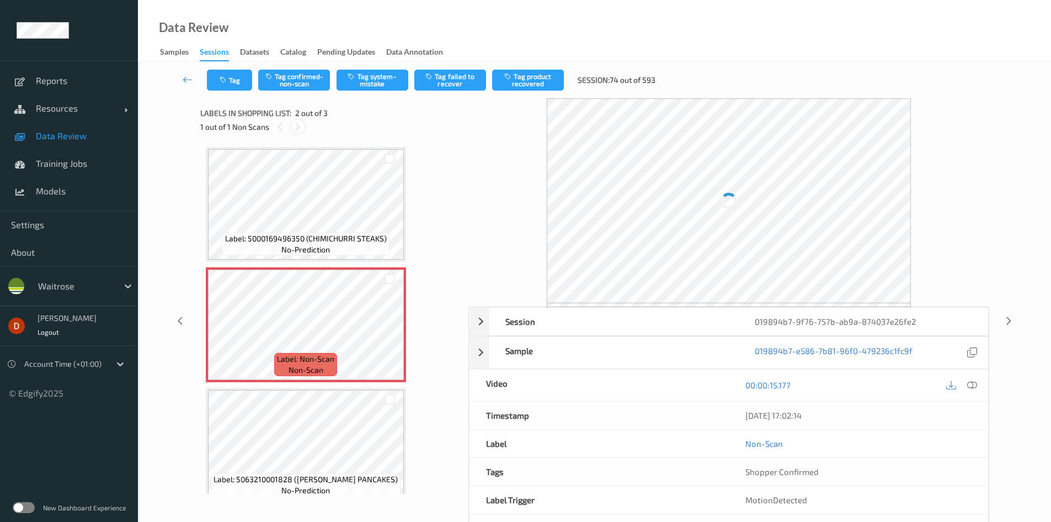
scroll to position [6, 0]
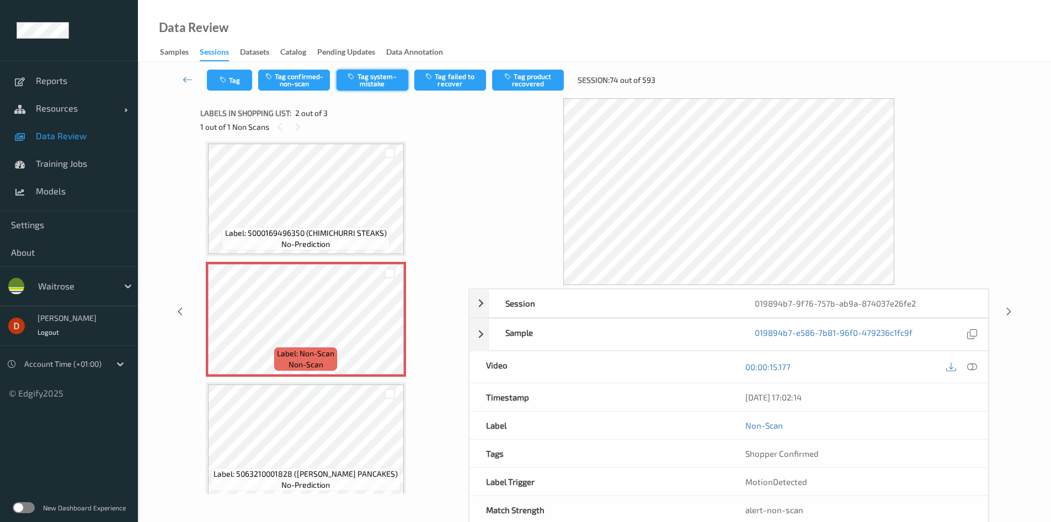
click at [359, 86] on button "Tag system-mistake" at bounding box center [373, 80] width 72 height 21
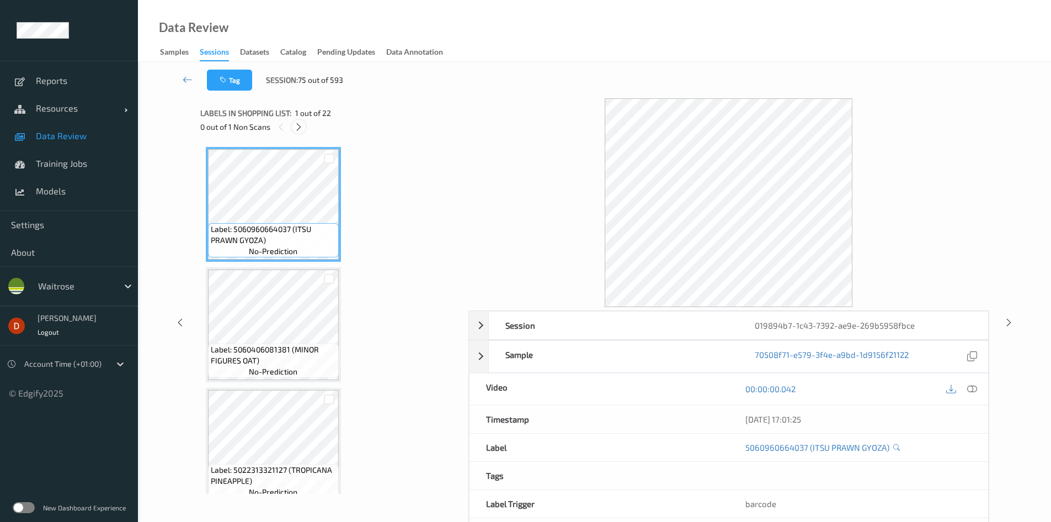
click at [300, 129] on icon at bounding box center [298, 127] width 9 height 10
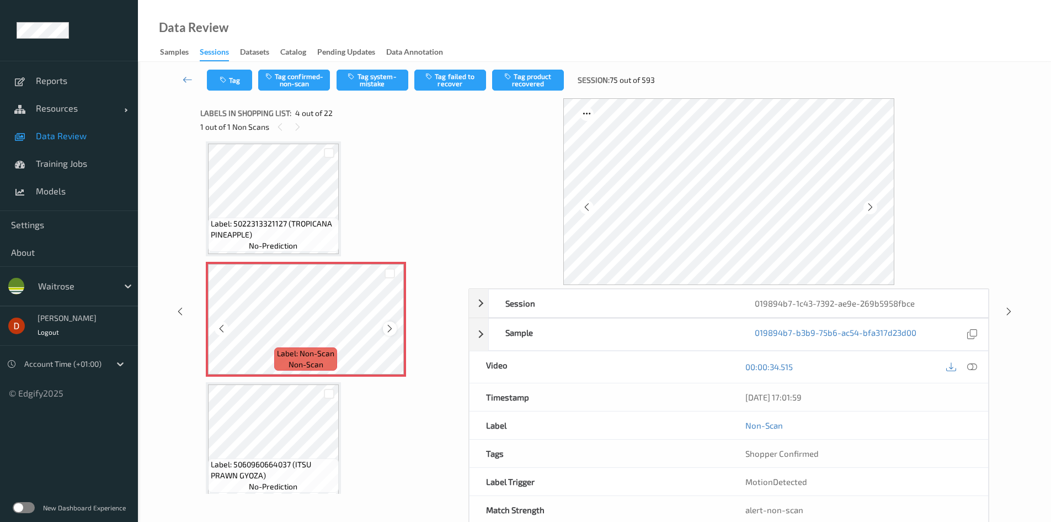
click at [393, 328] on icon at bounding box center [389, 328] width 9 height 10
click at [300, 233] on span "Label: 5022313321127 (TROPICANA PINEAPPLE)" at bounding box center [273, 229] width 125 height 22
click at [387, 327] on icon at bounding box center [389, 328] width 9 height 10
click at [388, 327] on icon at bounding box center [389, 328] width 9 height 10
click at [389, 327] on icon at bounding box center [389, 328] width 9 height 10
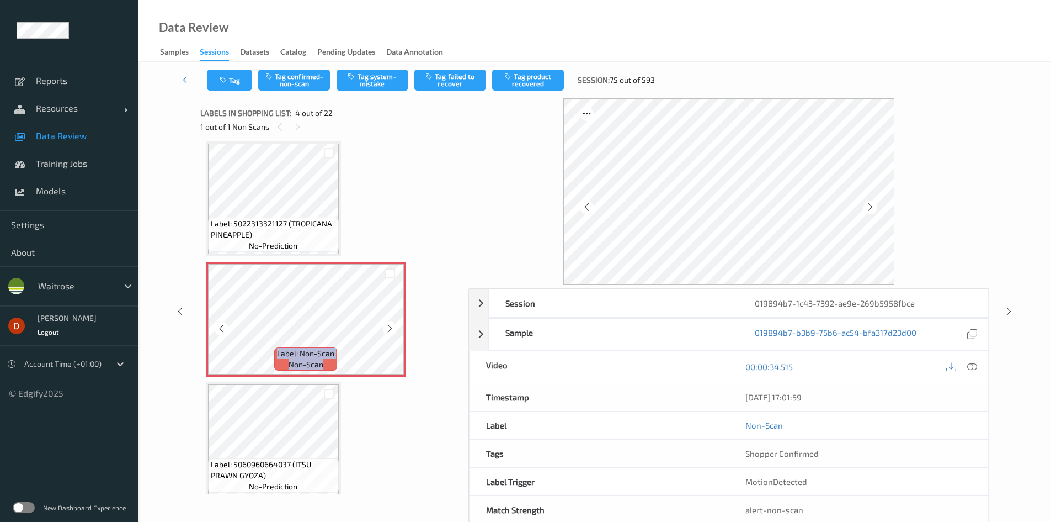
click at [389, 327] on icon at bounding box center [389, 328] width 9 height 10
click at [302, 79] on button "Tag confirmed-non-scan" at bounding box center [294, 80] width 72 height 21
click at [517, 73] on button "Tag product recovered" at bounding box center [528, 80] width 72 height 21
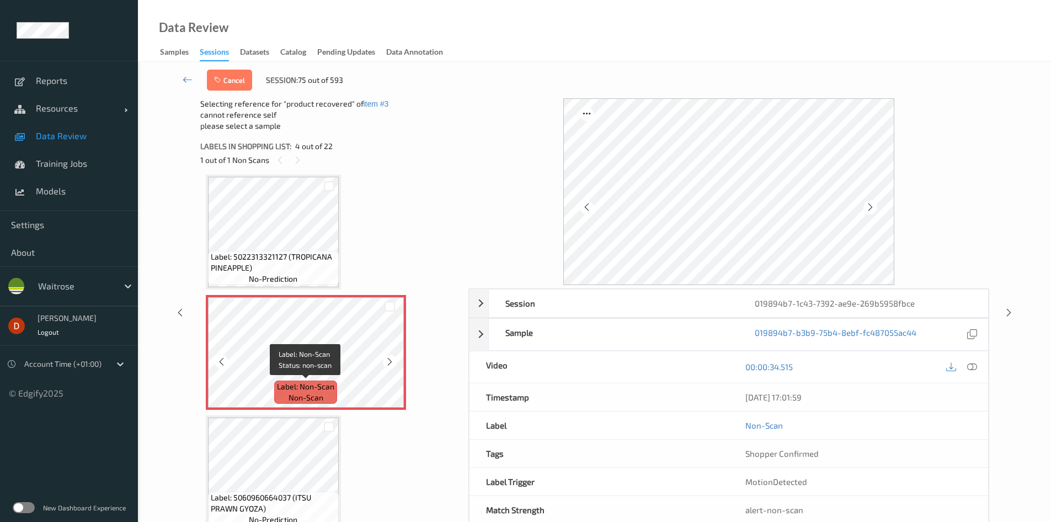
click at [305, 382] on span "Label: Non-Scan" at bounding box center [305, 386] width 57 height 11
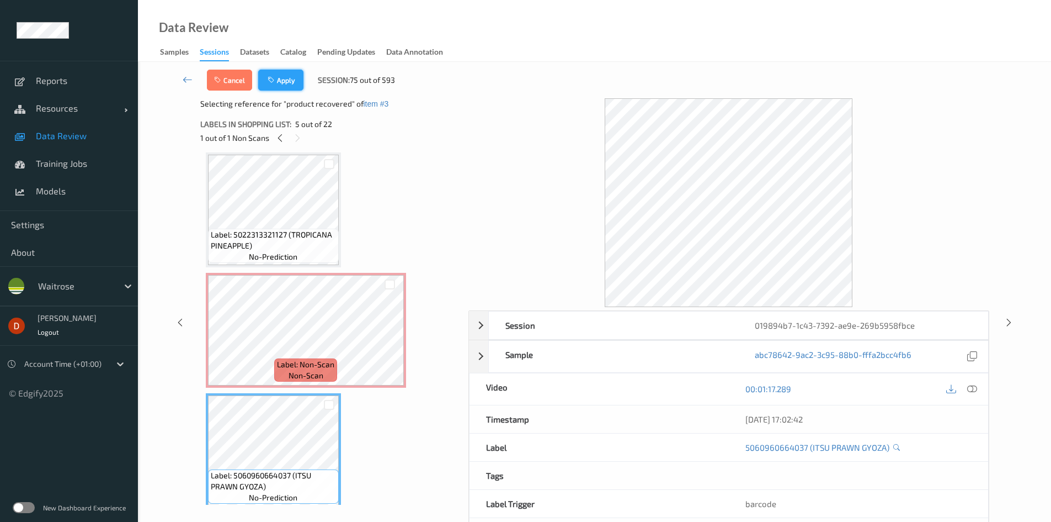
click at [284, 82] on button "Apply" at bounding box center [280, 80] width 45 height 21
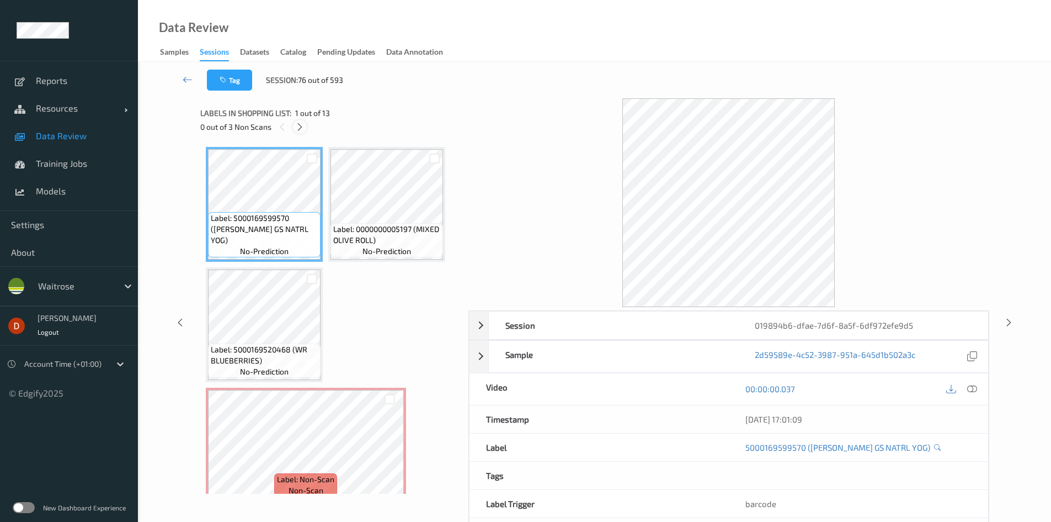
click at [304, 126] on icon at bounding box center [299, 127] width 9 height 10
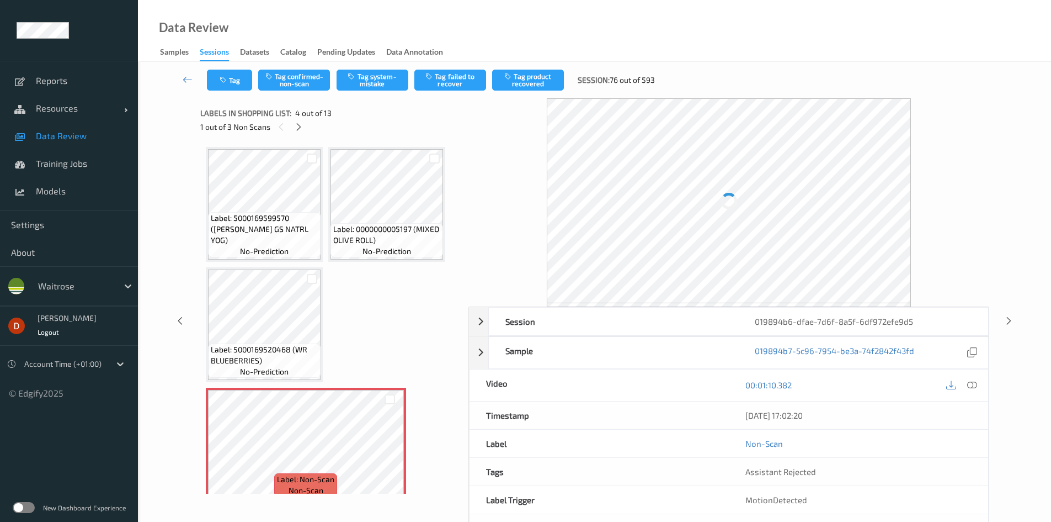
scroll to position [126, 0]
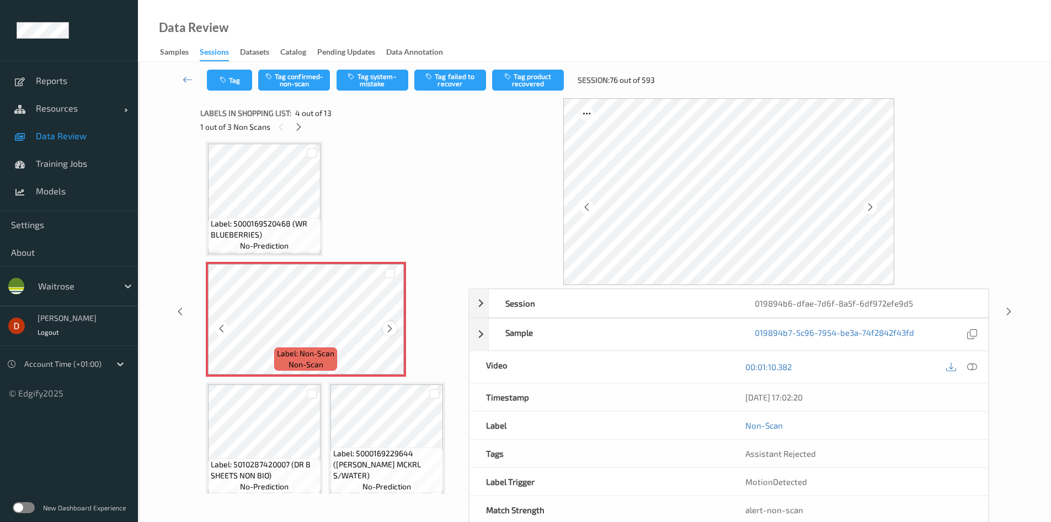
click at [383, 326] on div at bounding box center [390, 328] width 14 height 14
click at [384, 326] on div at bounding box center [390, 328] width 14 height 14
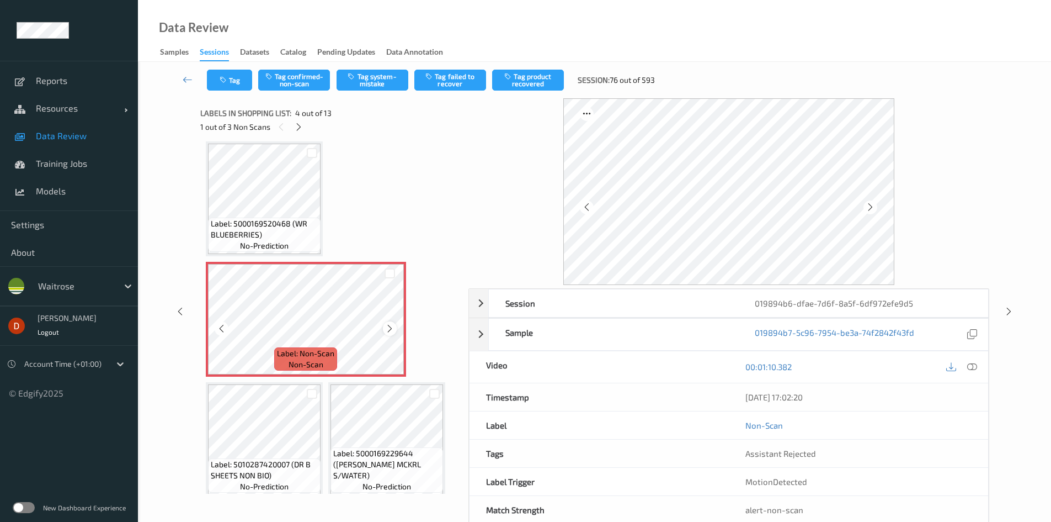
click at [386, 324] on div at bounding box center [390, 328] width 14 height 14
click at [386, 329] on icon at bounding box center [389, 328] width 9 height 10
click at [392, 328] on icon at bounding box center [389, 328] width 9 height 10
click at [392, 327] on icon at bounding box center [389, 328] width 9 height 10
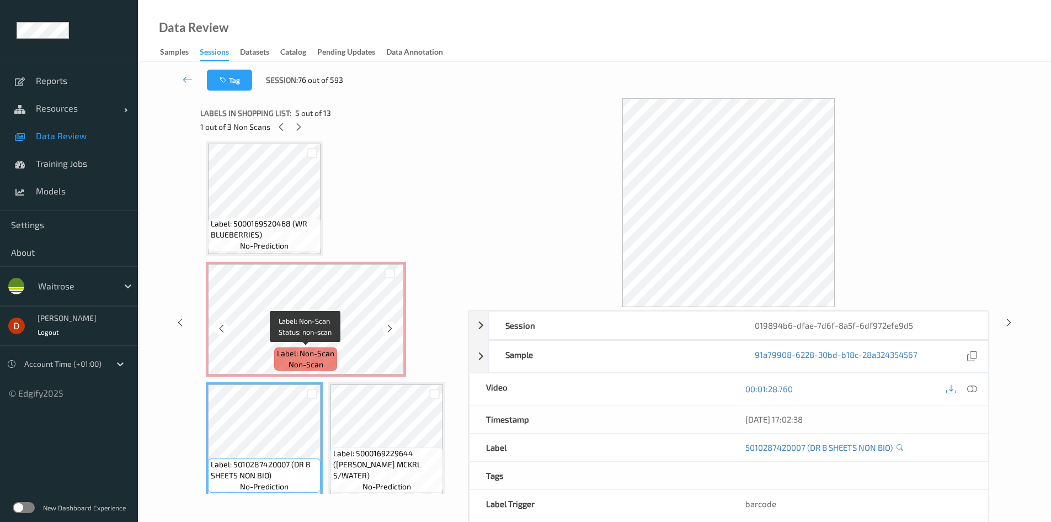
click at [315, 360] on span "non-scan" at bounding box center [306, 364] width 35 height 11
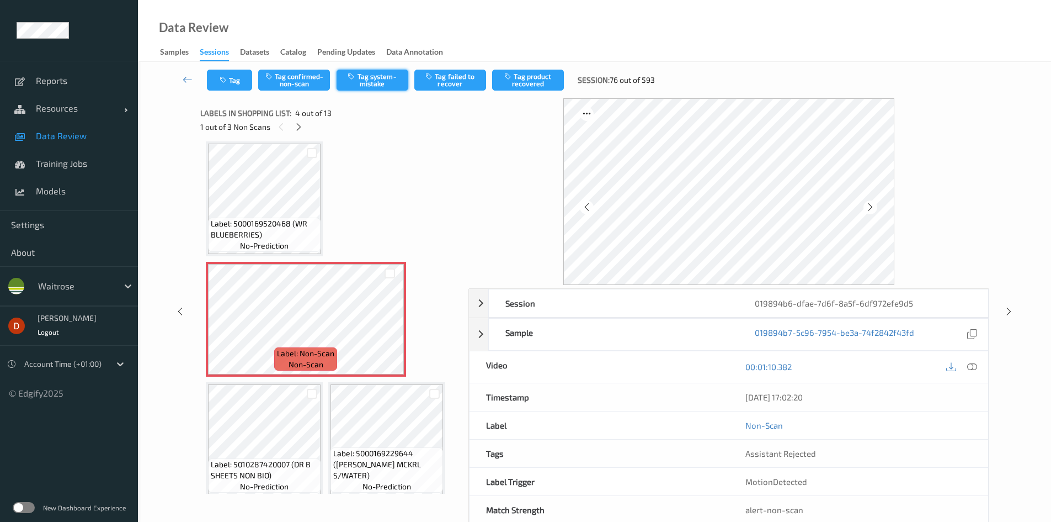
click at [375, 75] on button "Tag system-mistake" at bounding box center [373, 80] width 72 height 21
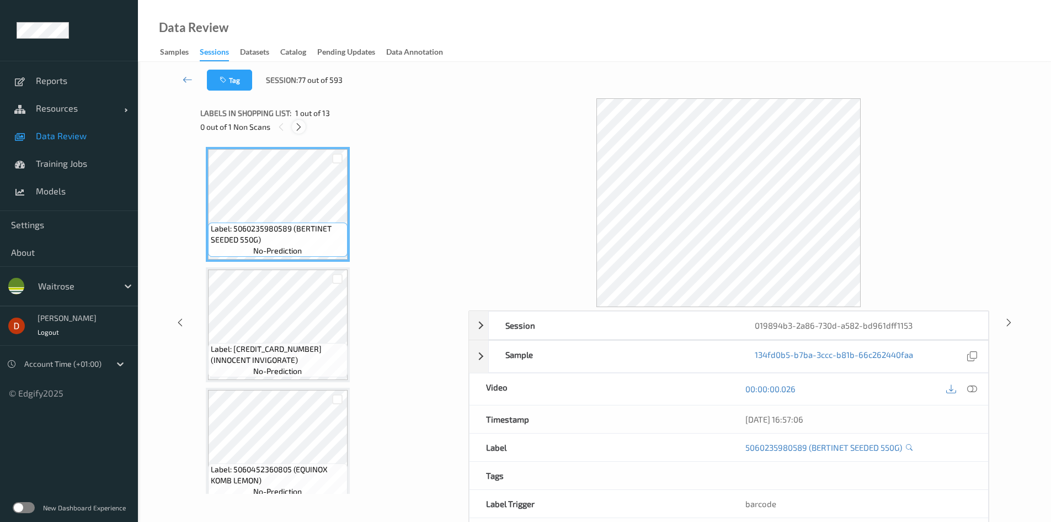
click at [304, 124] on icon at bounding box center [298, 127] width 9 height 10
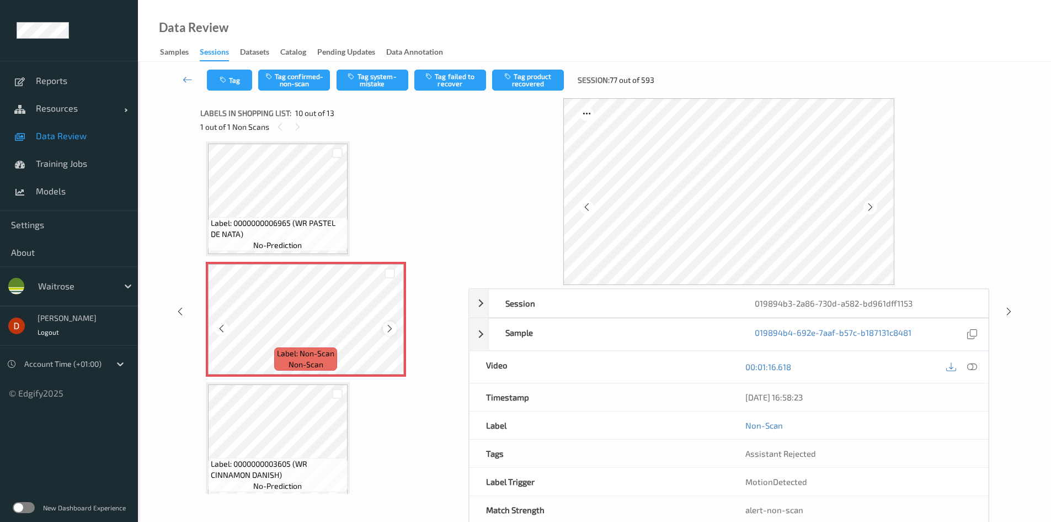
click at [384, 326] on div at bounding box center [390, 328] width 14 height 14
click at [389, 329] on icon at bounding box center [389, 328] width 9 height 10
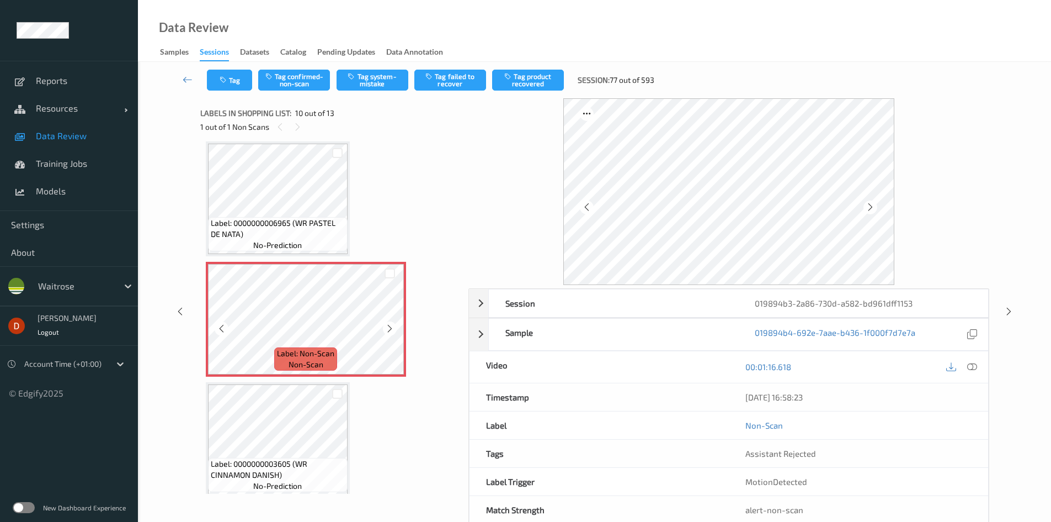
click at [294, 220] on span "Label: 0000000006965 (WR PASTEL DE NATA)" at bounding box center [278, 228] width 134 height 22
click at [364, 84] on button "Tag system-mistake" at bounding box center [373, 80] width 72 height 21
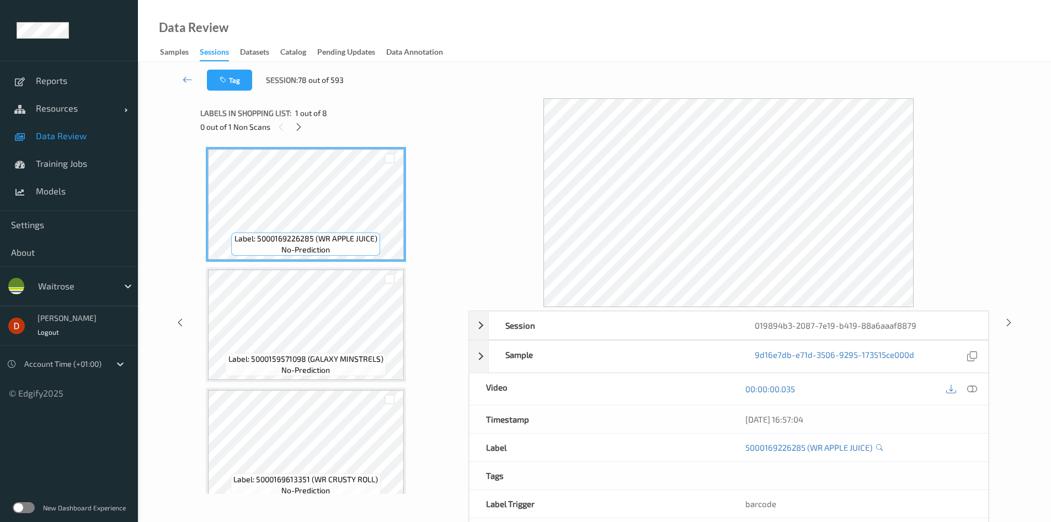
click at [305, 125] on div at bounding box center [299, 127] width 14 height 14
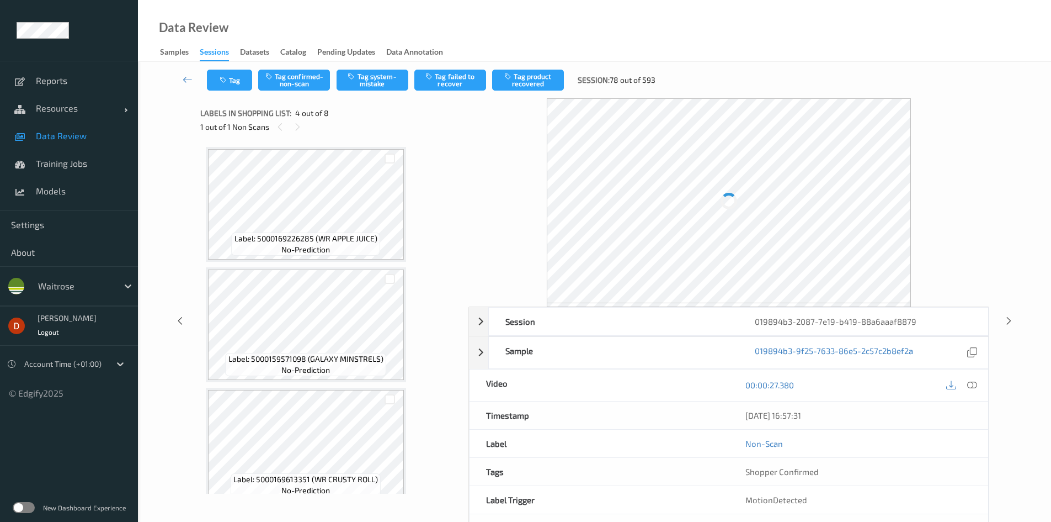
scroll to position [246, 0]
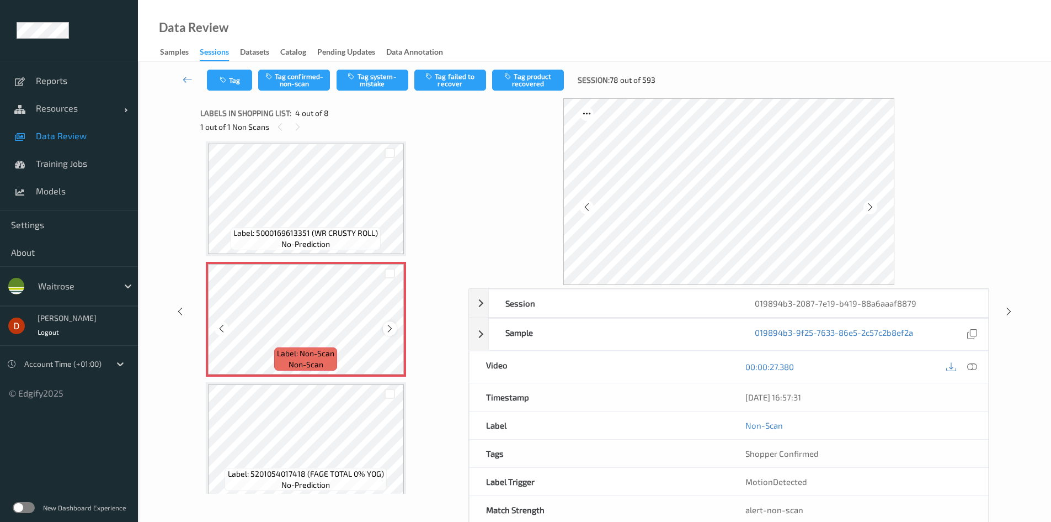
click at [389, 327] on icon at bounding box center [389, 328] width 9 height 10
click at [390, 326] on icon at bounding box center [389, 328] width 9 height 10
click at [394, 325] on icon at bounding box center [389, 328] width 9 height 10
click at [389, 326] on icon at bounding box center [389, 328] width 9 height 10
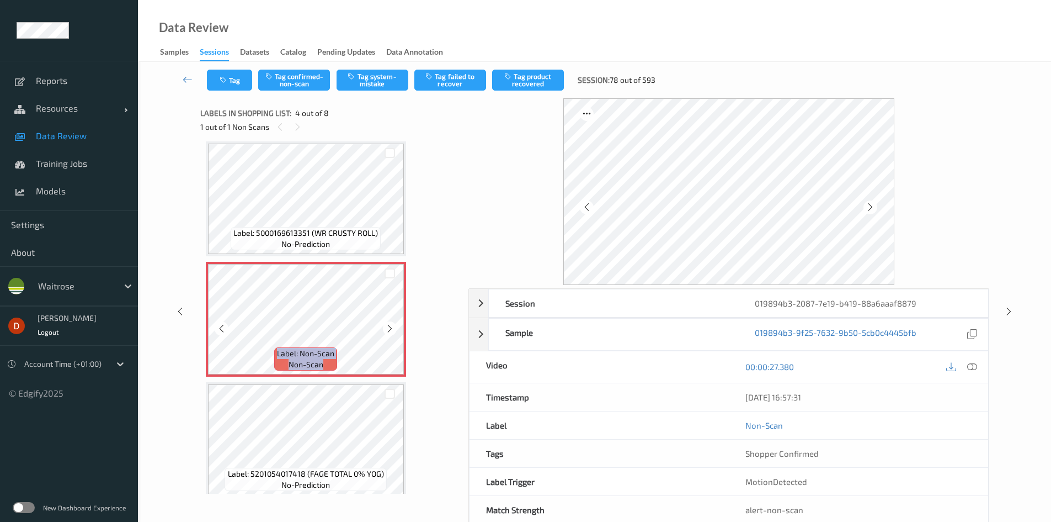
click at [389, 326] on icon at bounding box center [389, 328] width 9 height 10
click at [390, 326] on icon at bounding box center [389, 328] width 9 height 10
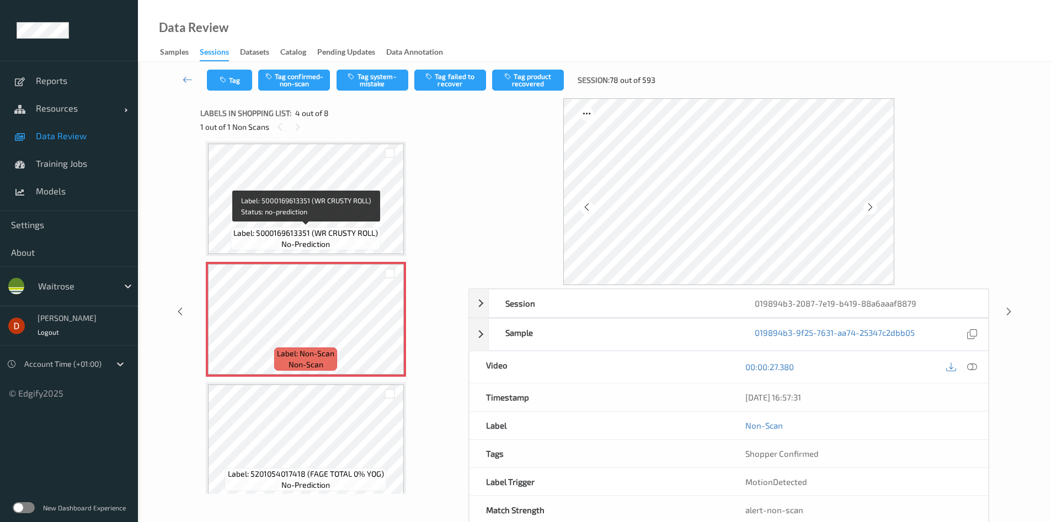
click at [340, 238] on span "Label: 5000169613351 (WR CRUSTY ROLL)" at bounding box center [305, 232] width 145 height 11
click at [382, 92] on div "Tag Tag confirmed-non-scan Tag system-mistake Tag failed to recover Tag product…" at bounding box center [595, 80] width 868 height 36
click at [382, 87] on button "Tag system-mistake" at bounding box center [373, 80] width 72 height 21
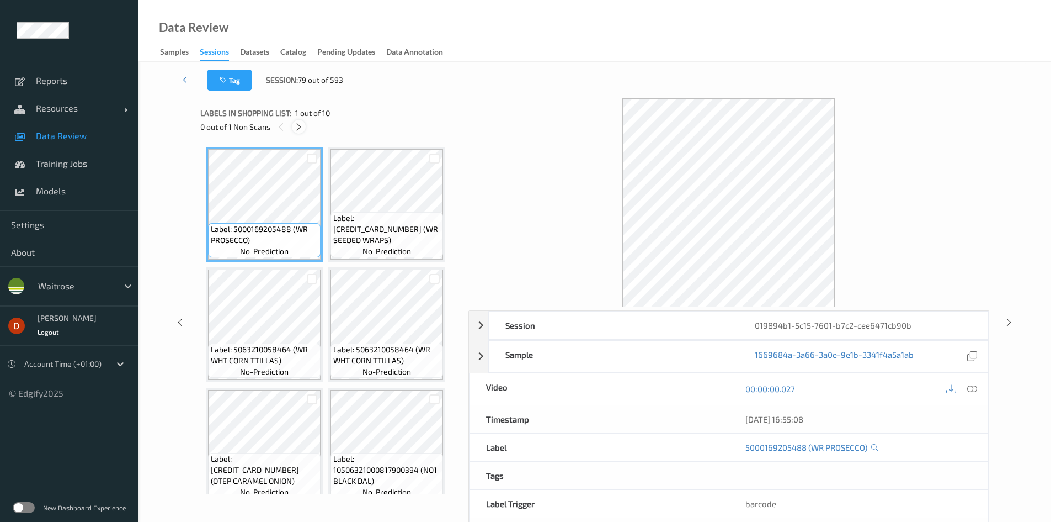
click at [300, 122] on icon at bounding box center [298, 127] width 9 height 10
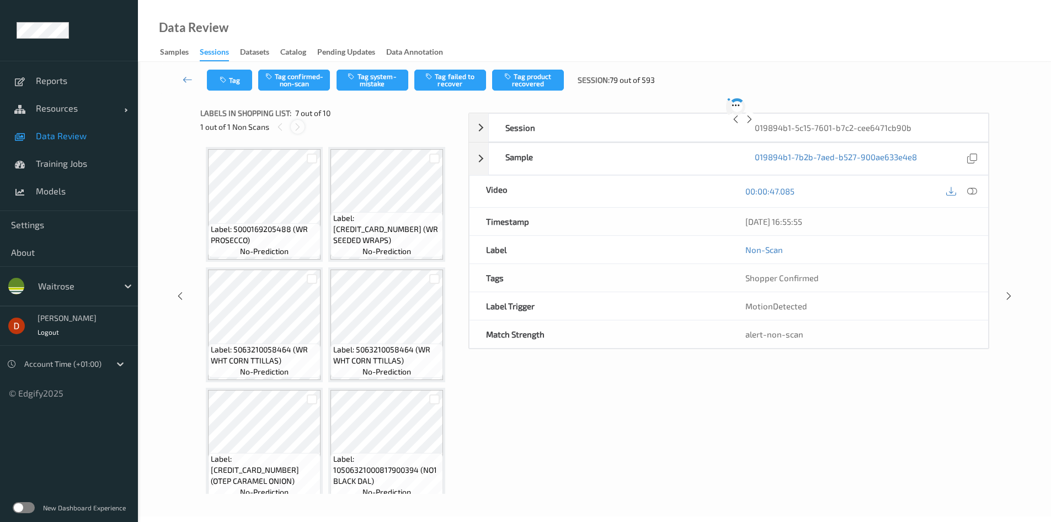
scroll to position [246, 0]
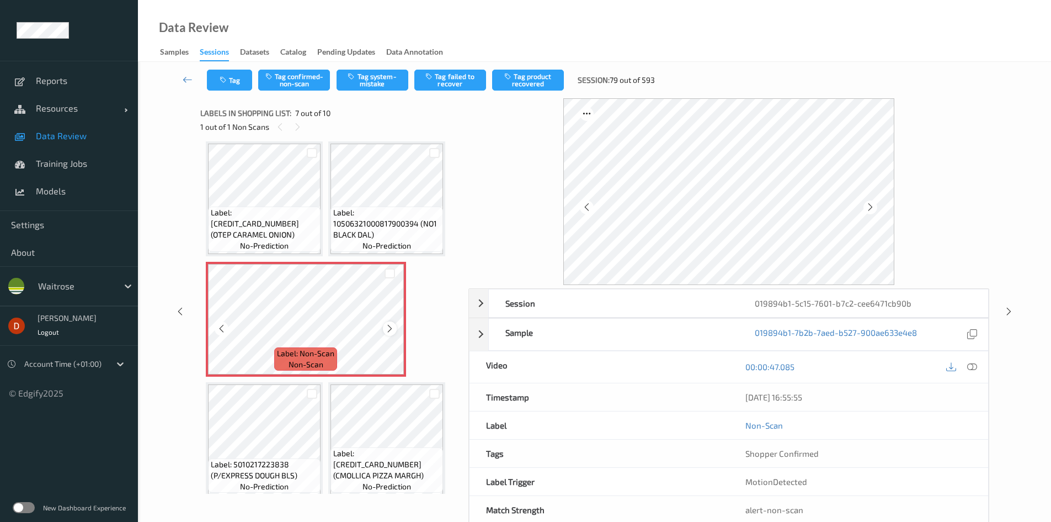
click at [391, 334] on div at bounding box center [390, 328] width 14 height 14
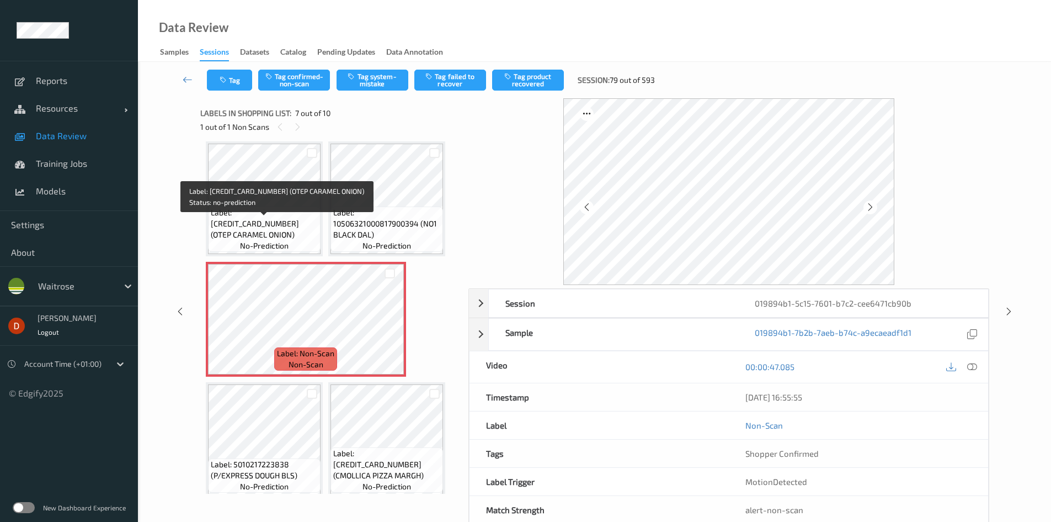
click at [313, 227] on span "Label: 5000328020792 (OTEP CARAMEL ONION)" at bounding box center [264, 223] width 107 height 33
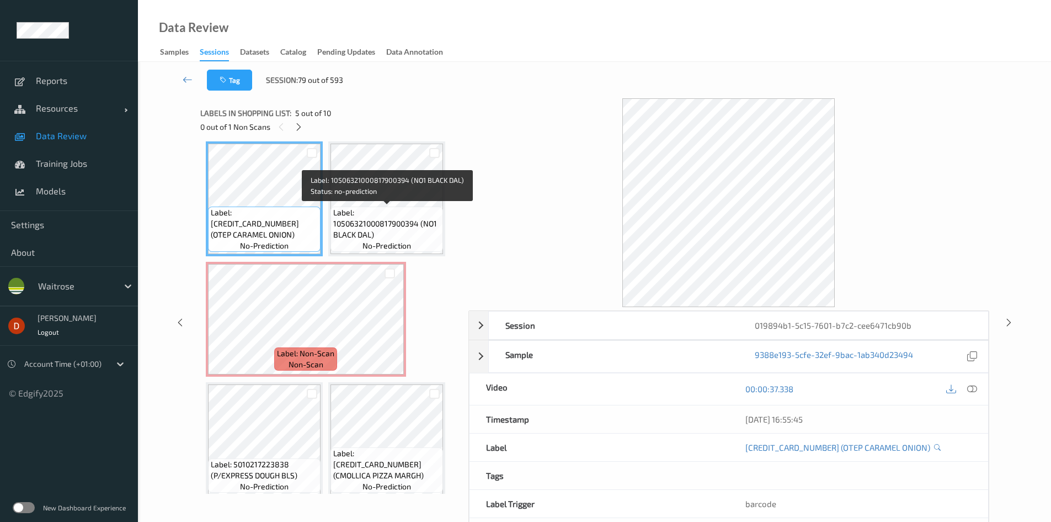
click at [353, 223] on span "Label: 10506321000817900394 (NO1 BLACK DAL)" at bounding box center [386, 223] width 107 height 33
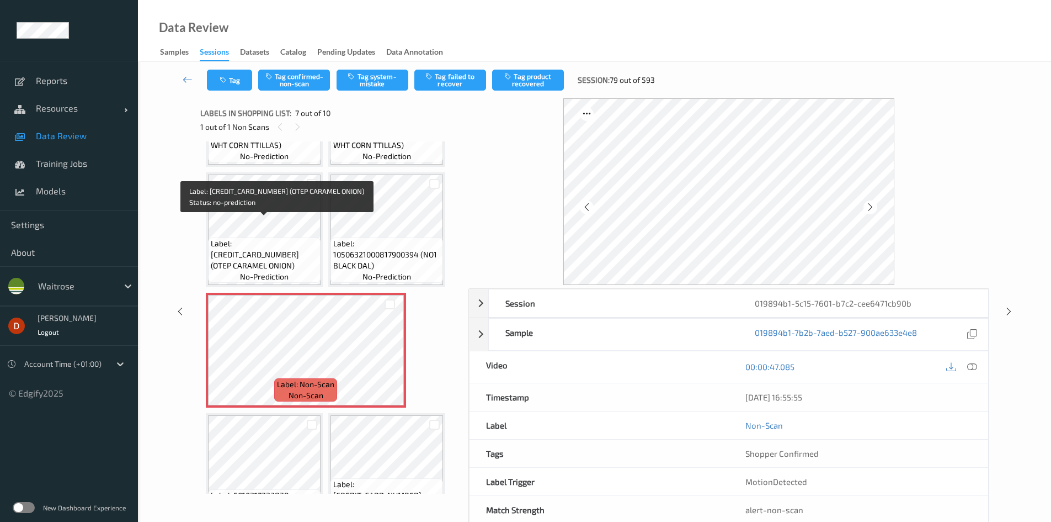
scroll to position [81, 0]
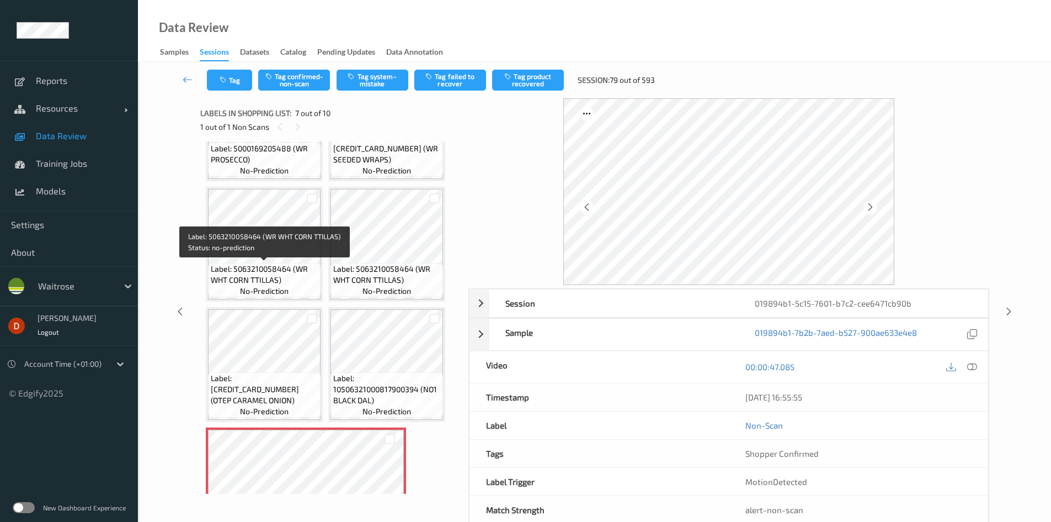
click at [288, 276] on span "Label: 5063210058464 (WR WHT CORN TTILLAS)" at bounding box center [264, 274] width 107 height 22
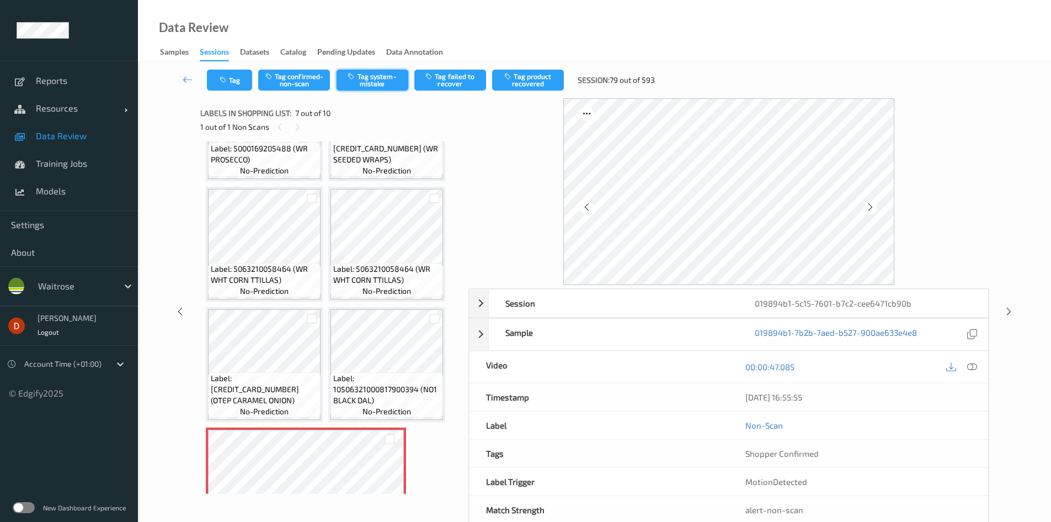
click at [365, 82] on button "Tag system-mistake" at bounding box center [373, 80] width 72 height 21
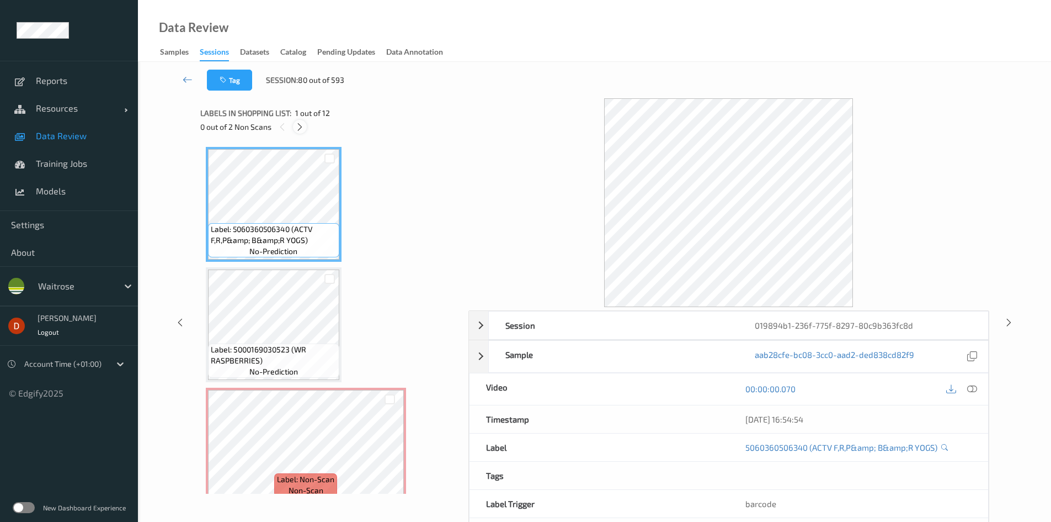
click at [294, 123] on div at bounding box center [300, 127] width 14 height 14
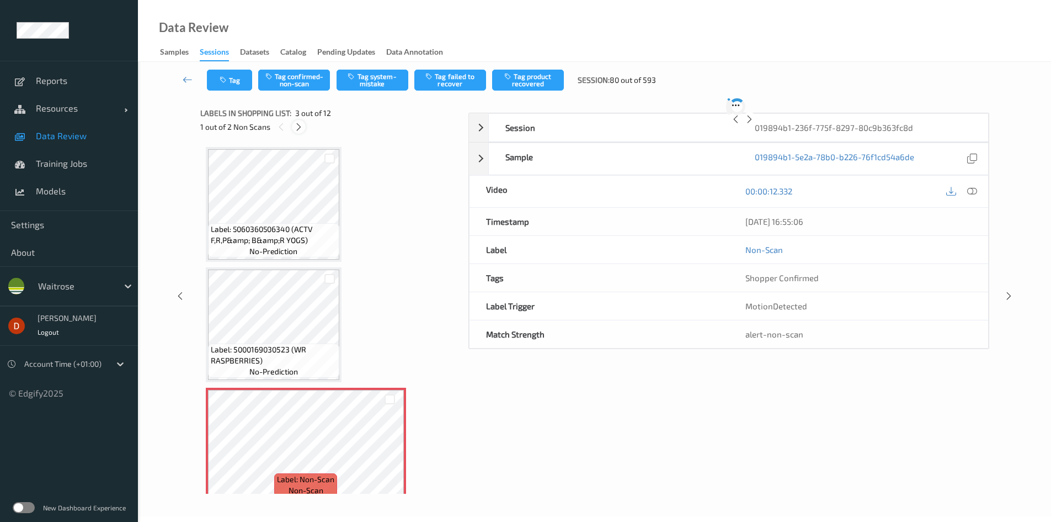
scroll to position [126, 0]
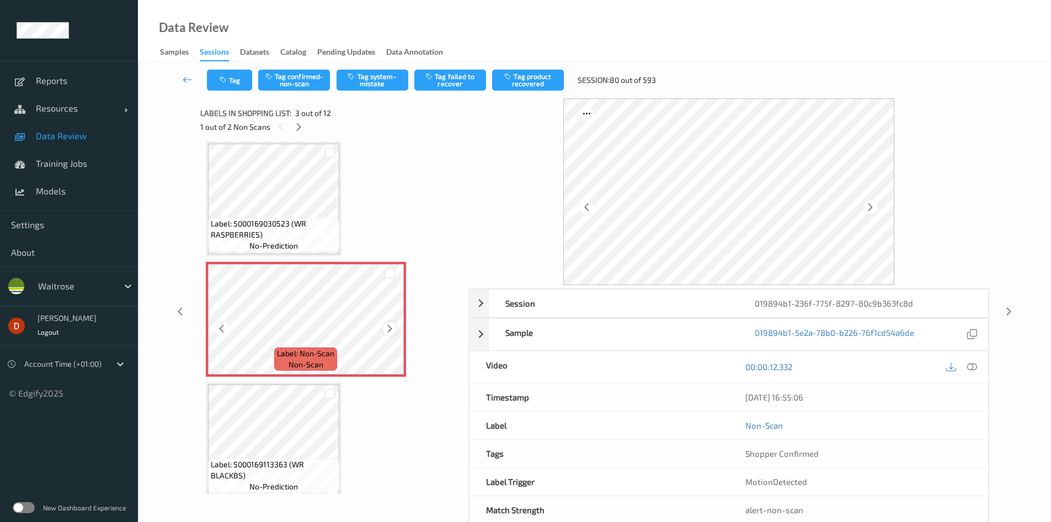
click at [390, 329] on icon at bounding box center [389, 328] width 9 height 10
click at [390, 328] on icon at bounding box center [389, 328] width 9 height 10
click at [368, 78] on button "Tag system-mistake" at bounding box center [373, 80] width 72 height 21
click at [299, 129] on icon at bounding box center [298, 127] width 9 height 10
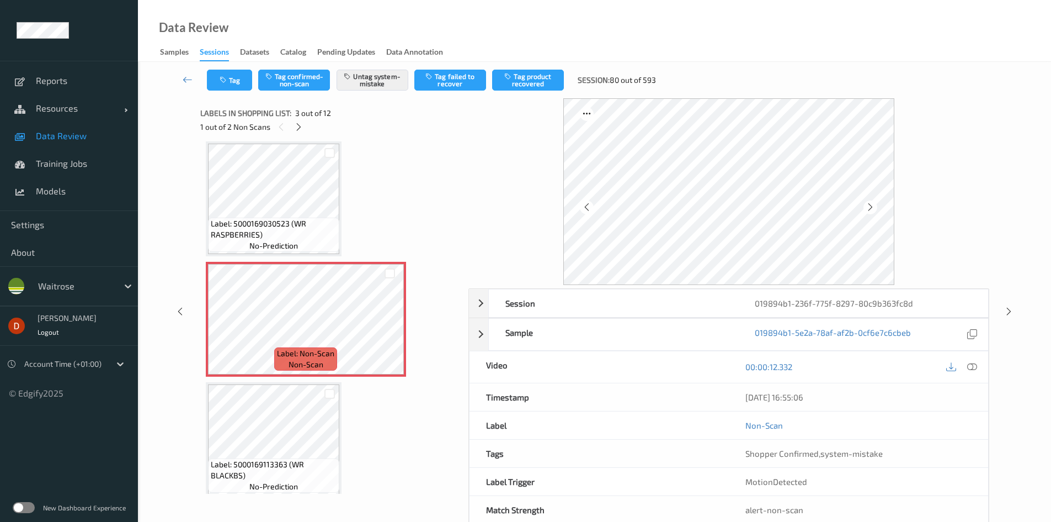
scroll to position [366, 0]
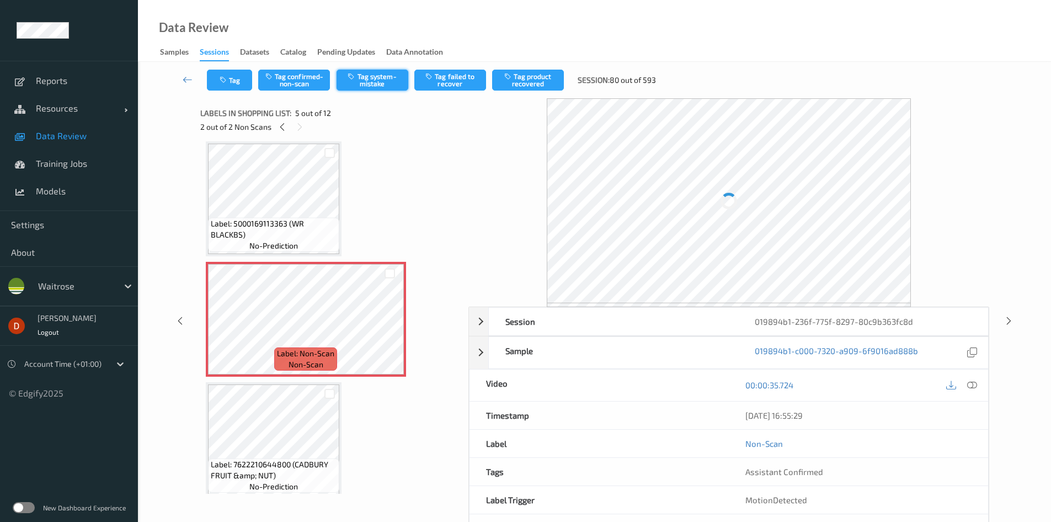
click at [377, 82] on button "Tag system-mistake" at bounding box center [373, 80] width 72 height 21
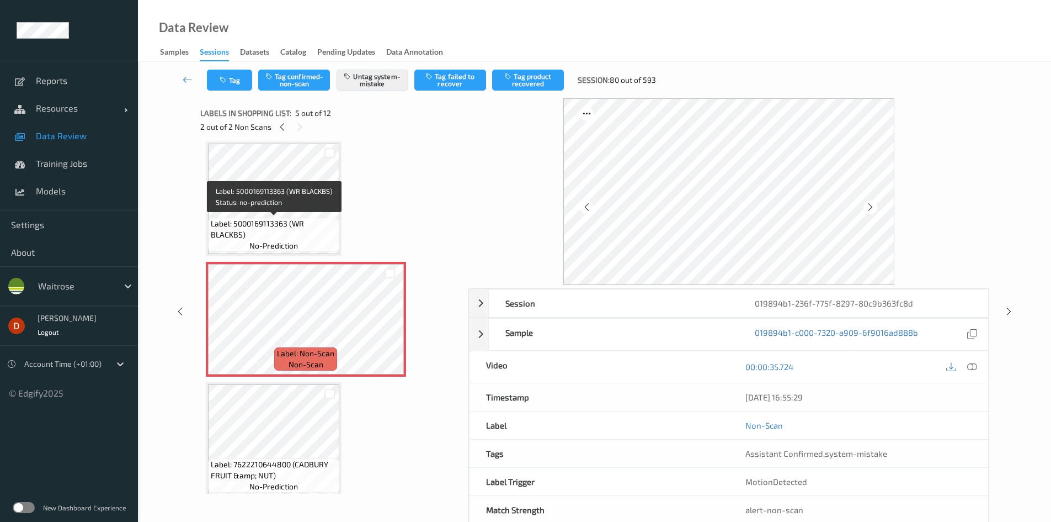
click at [300, 222] on span "Label: 5000169113363 (WR BLACKBS)" at bounding box center [274, 229] width 126 height 22
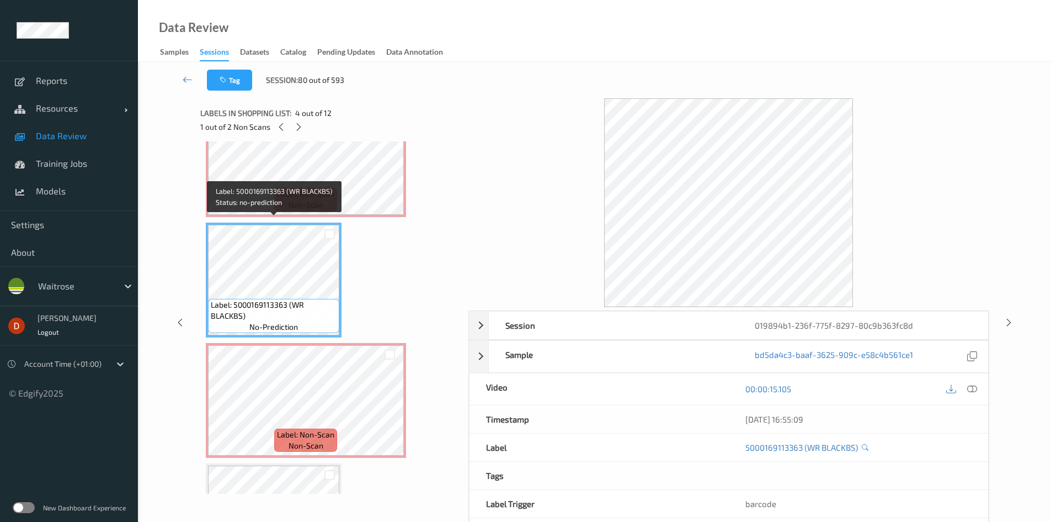
scroll to position [256, 0]
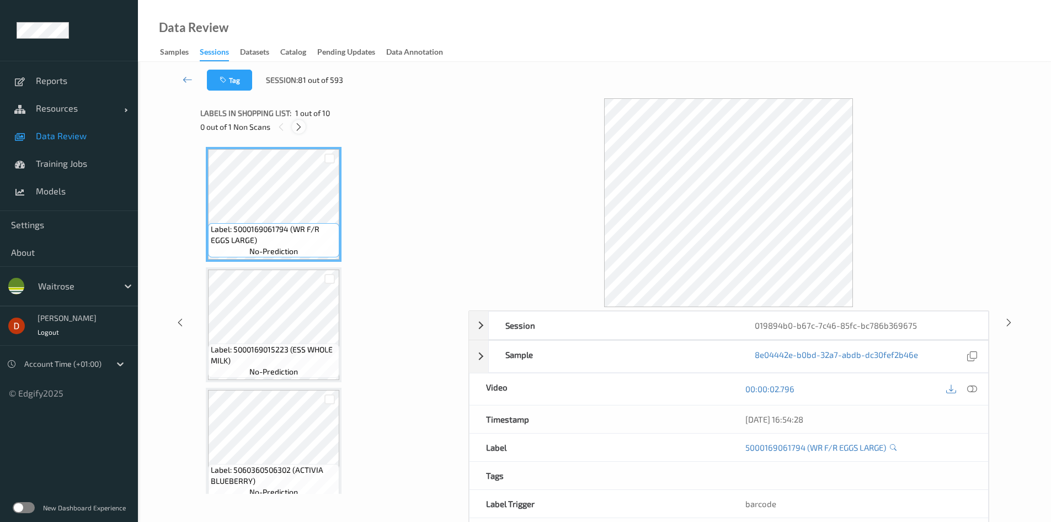
click at [301, 125] on icon at bounding box center [298, 127] width 9 height 10
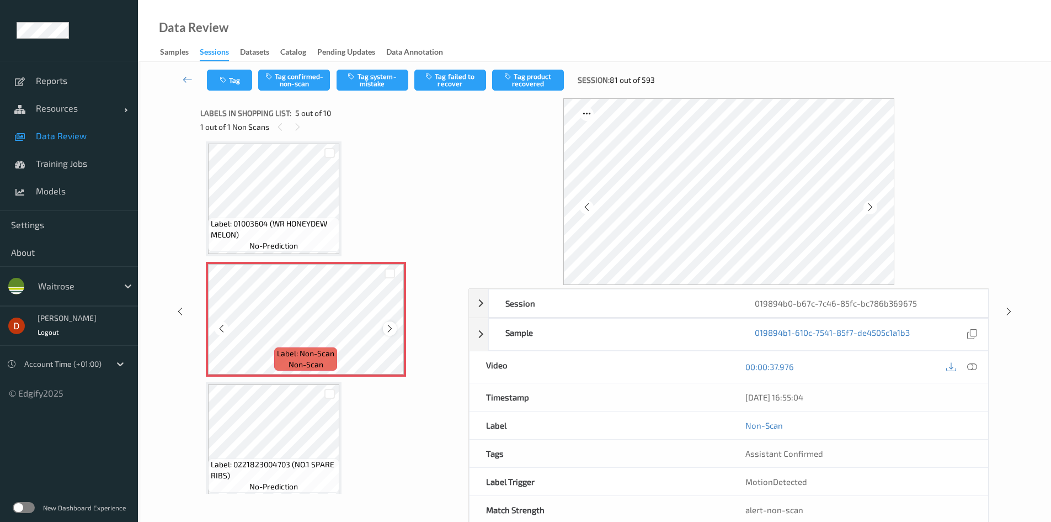
click at [391, 328] on icon at bounding box center [389, 328] width 9 height 10
click at [388, 323] on icon at bounding box center [389, 328] width 9 height 10
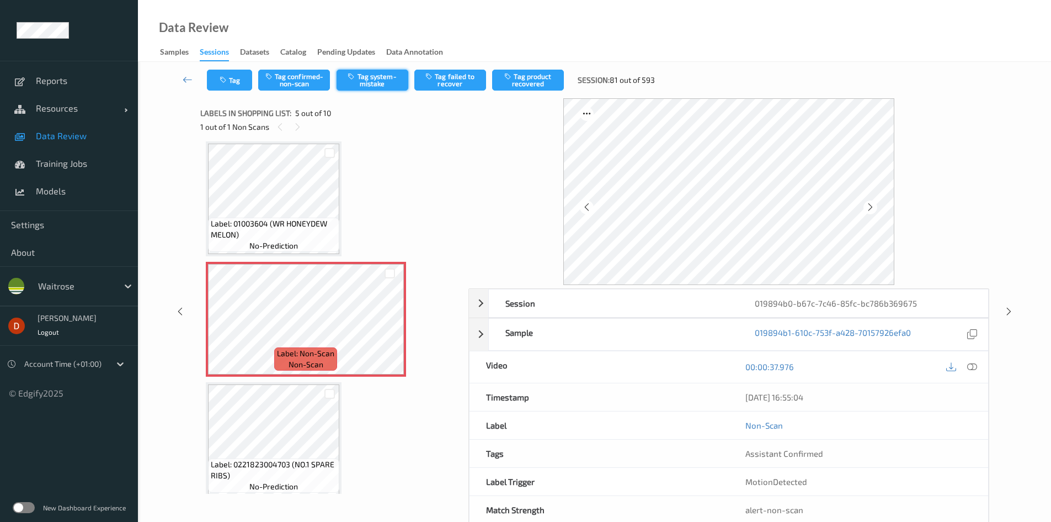
click at [394, 86] on button "Tag system-mistake" at bounding box center [373, 80] width 72 height 21
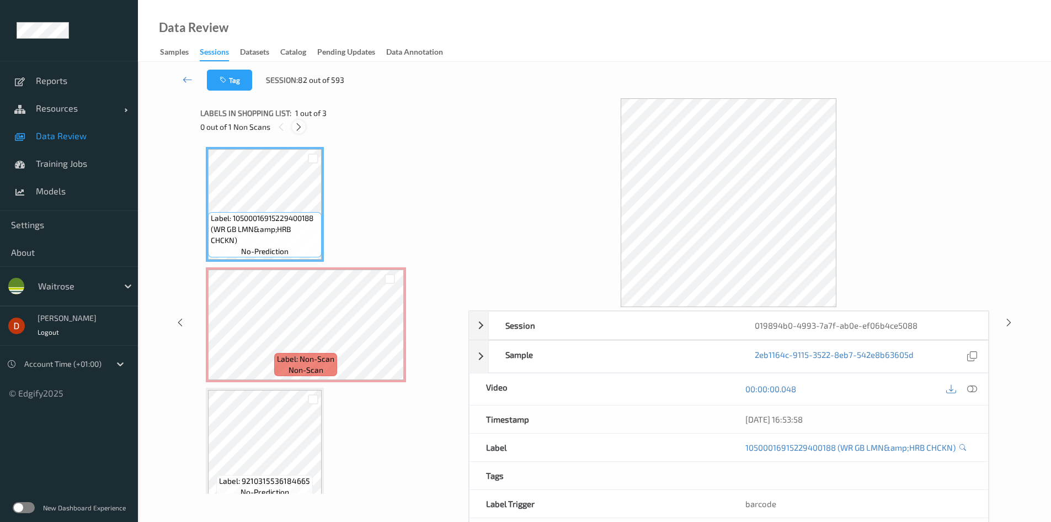
click at [297, 131] on icon at bounding box center [298, 127] width 9 height 10
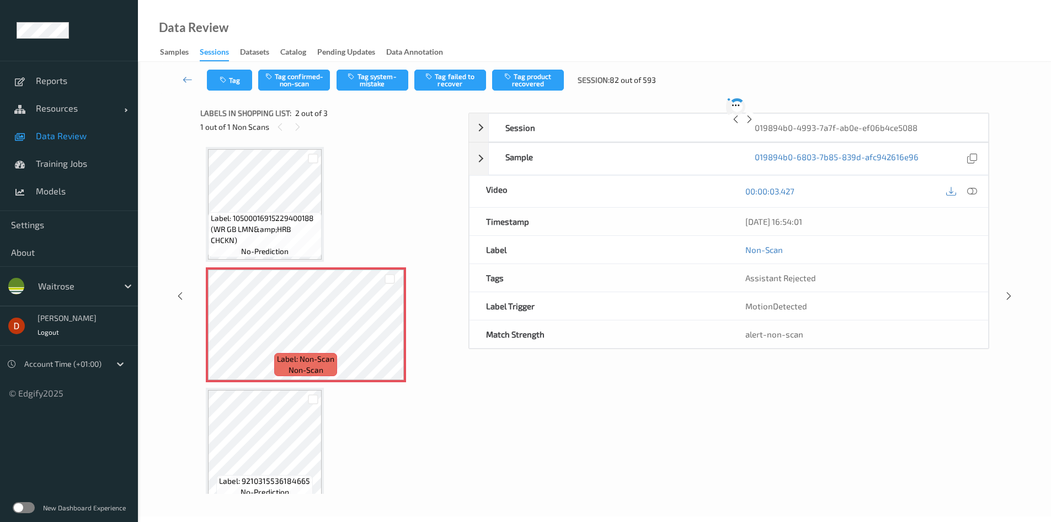
scroll to position [6, 0]
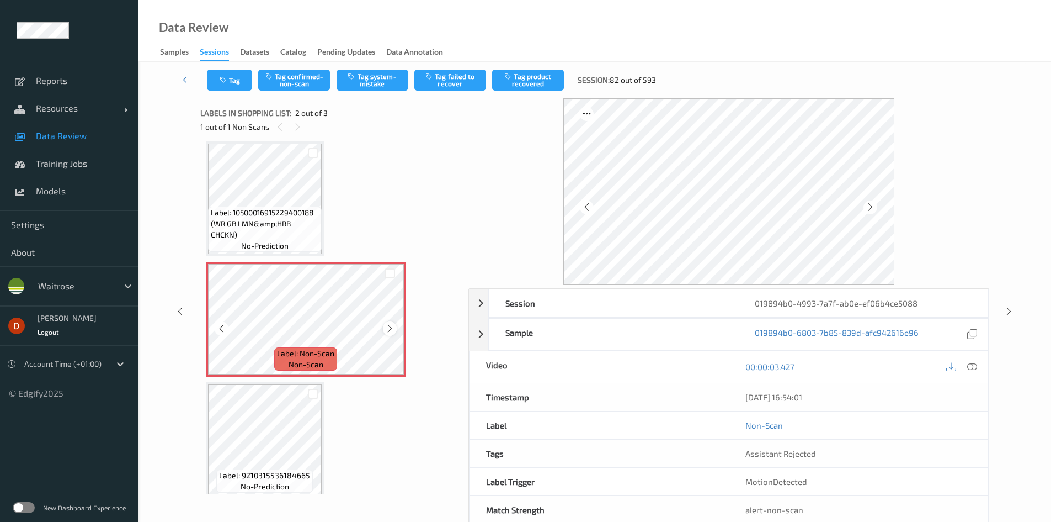
click at [393, 334] on div at bounding box center [390, 328] width 14 height 14
click at [273, 215] on span "Label: 10500016915229400188 (WR GB LMN&amp;HRB CHCKN)" at bounding box center [265, 223] width 108 height 33
click at [350, 82] on button "Tag system-mistake" at bounding box center [373, 80] width 72 height 21
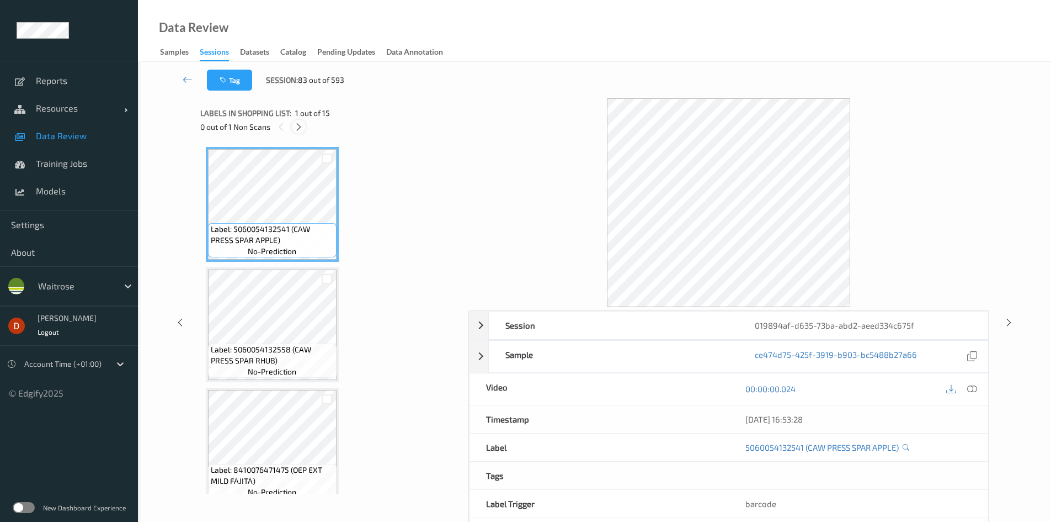
click at [297, 125] on icon at bounding box center [298, 127] width 9 height 10
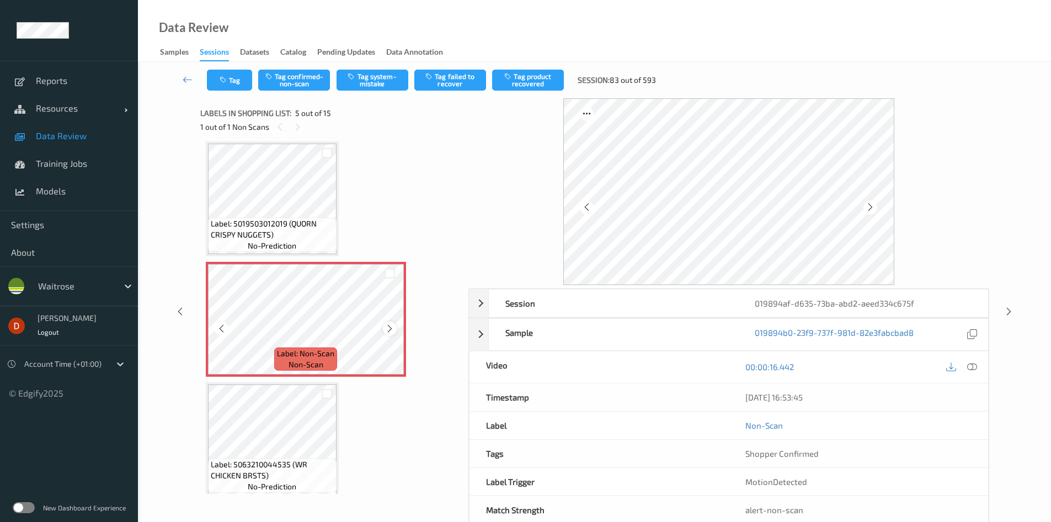
click at [396, 328] on div at bounding box center [390, 328] width 14 height 14
click at [315, 236] on span "Label: 5019503012019 (QUORN CRISPY NUGGETS)" at bounding box center [272, 229] width 123 height 22
click at [360, 82] on button "Tag system-mistake" at bounding box center [373, 80] width 72 height 21
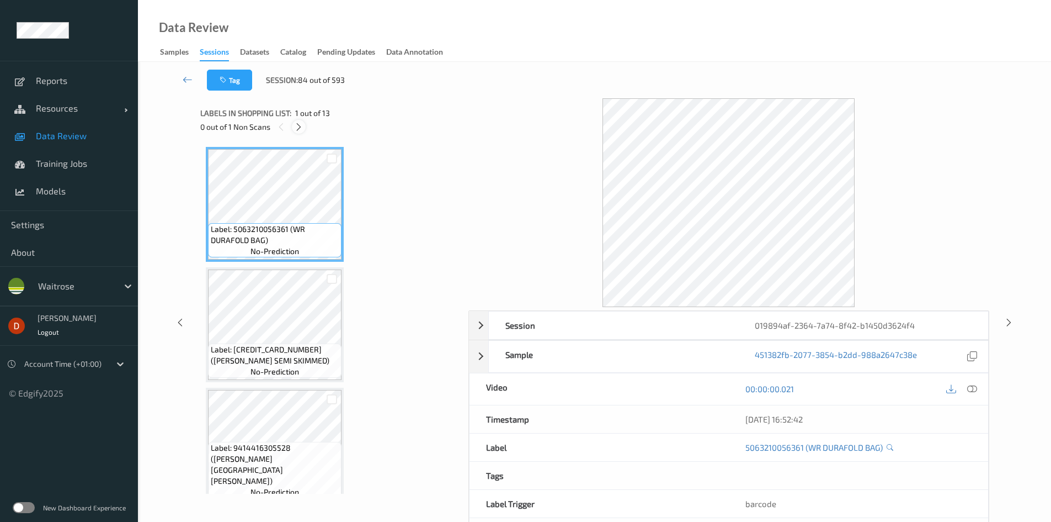
click at [295, 123] on icon at bounding box center [298, 127] width 9 height 10
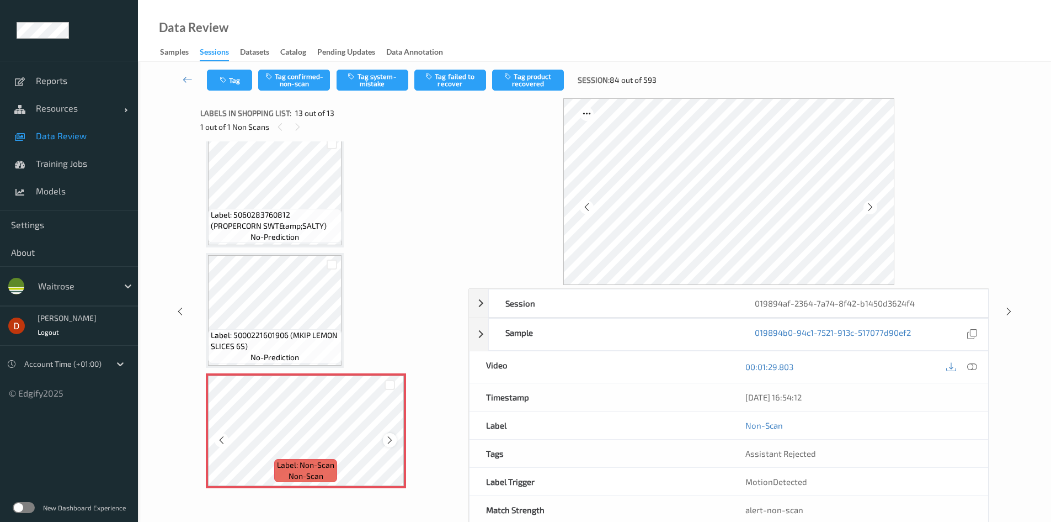
click at [385, 438] on icon at bounding box center [389, 440] width 9 height 10
click at [385, 437] on icon at bounding box center [389, 440] width 9 height 10
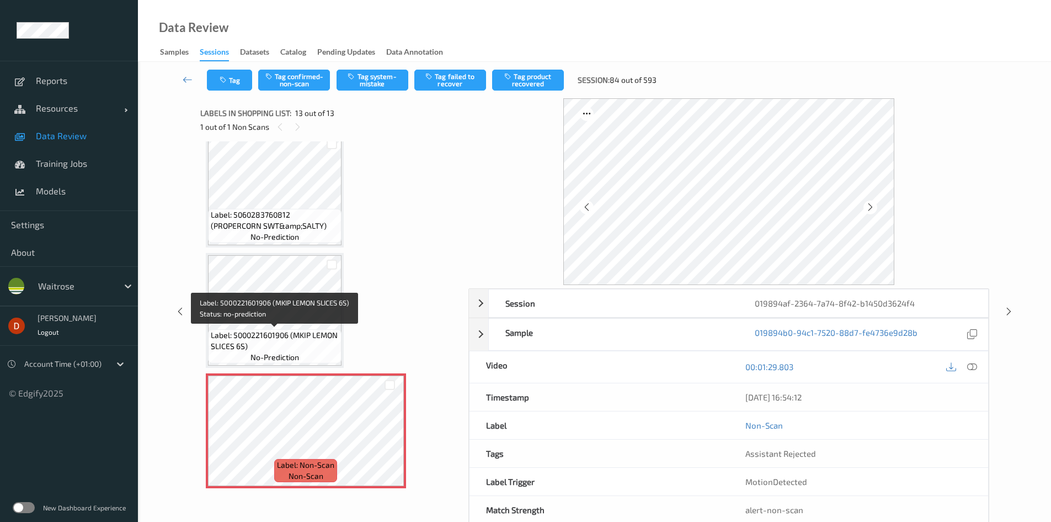
click at [310, 350] on span "Label: 5000221601906 (MKIP LEMON SLICES 6S)" at bounding box center [275, 340] width 128 height 22
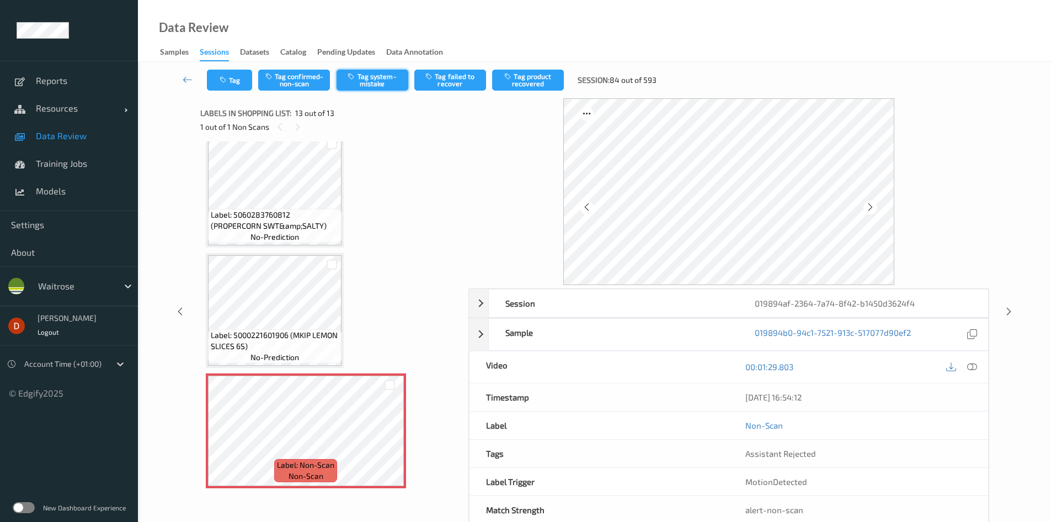
click at [369, 85] on button "Tag system-mistake" at bounding box center [373, 80] width 72 height 21
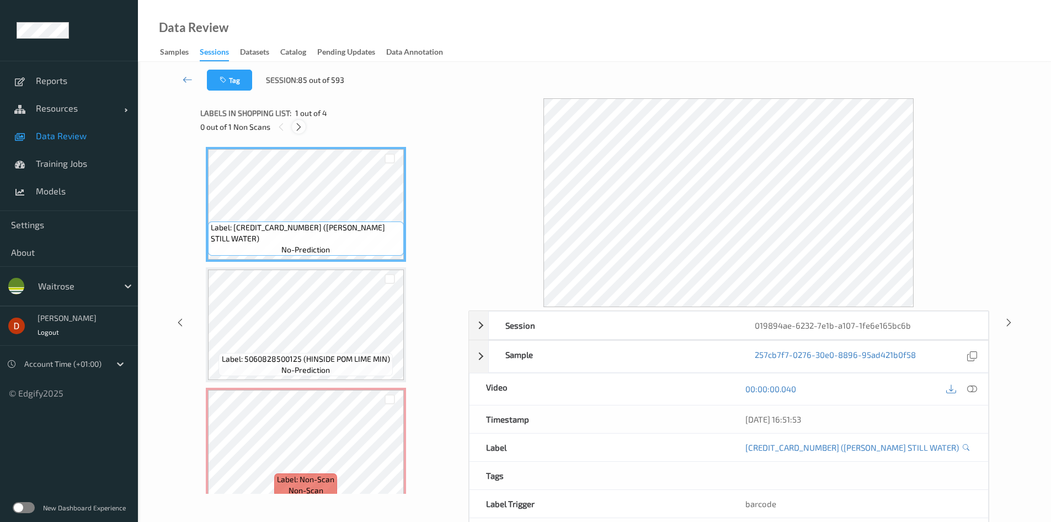
click at [298, 127] on icon at bounding box center [298, 127] width 9 height 10
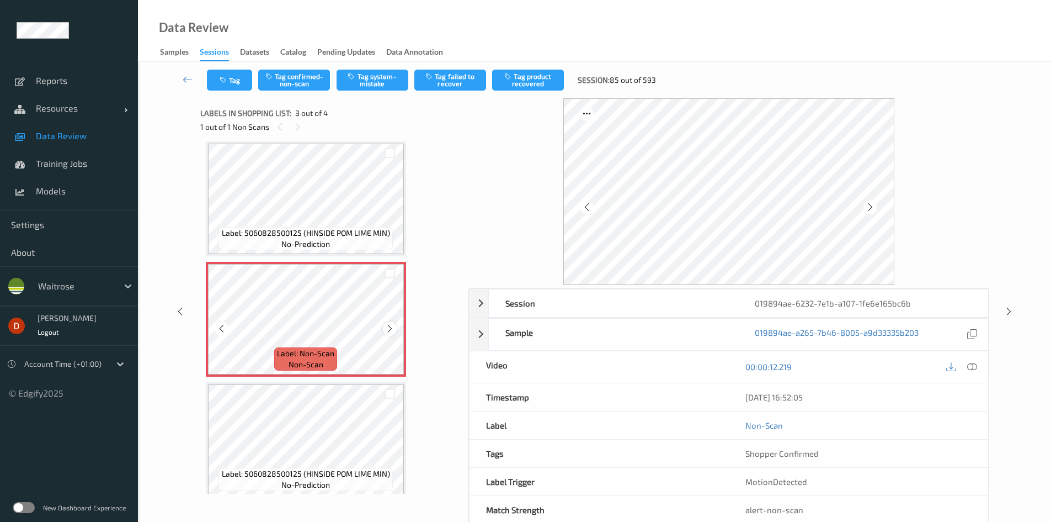
click at [386, 326] on icon at bounding box center [389, 328] width 9 height 10
click at [355, 88] on button "Tag system-mistake" at bounding box center [373, 80] width 72 height 21
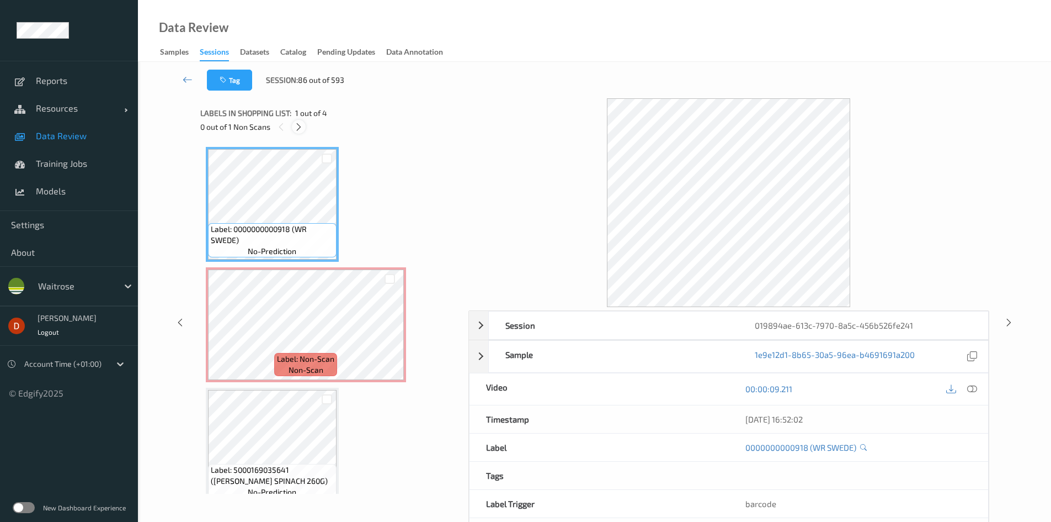
click at [301, 125] on icon at bounding box center [298, 127] width 9 height 10
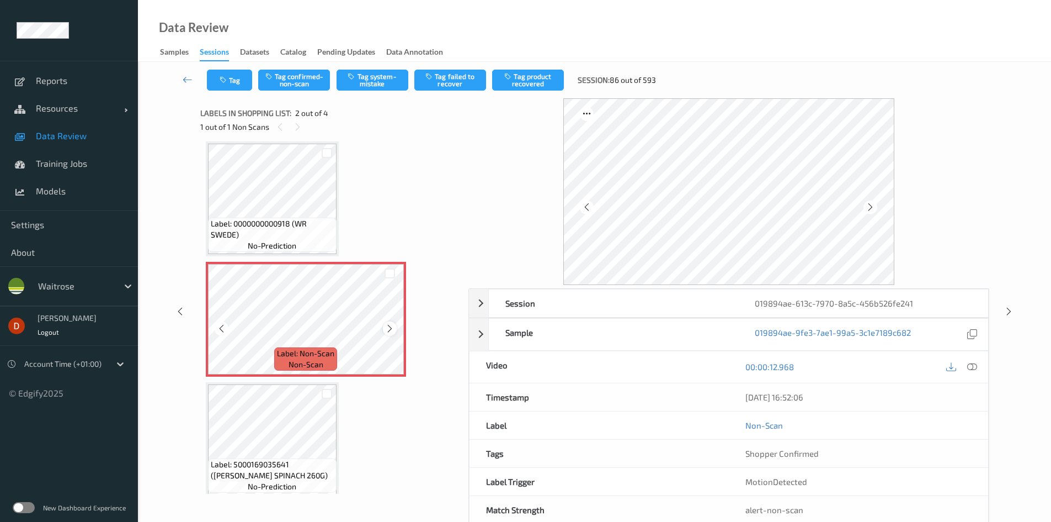
click at [389, 333] on div at bounding box center [390, 328] width 14 height 14
click at [388, 333] on div at bounding box center [390, 328] width 14 height 14
click at [389, 332] on icon at bounding box center [389, 328] width 9 height 10
drag, startPoint x: 353, startPoint y: 83, endPoint x: 359, endPoint y: 89, distance: 8.6
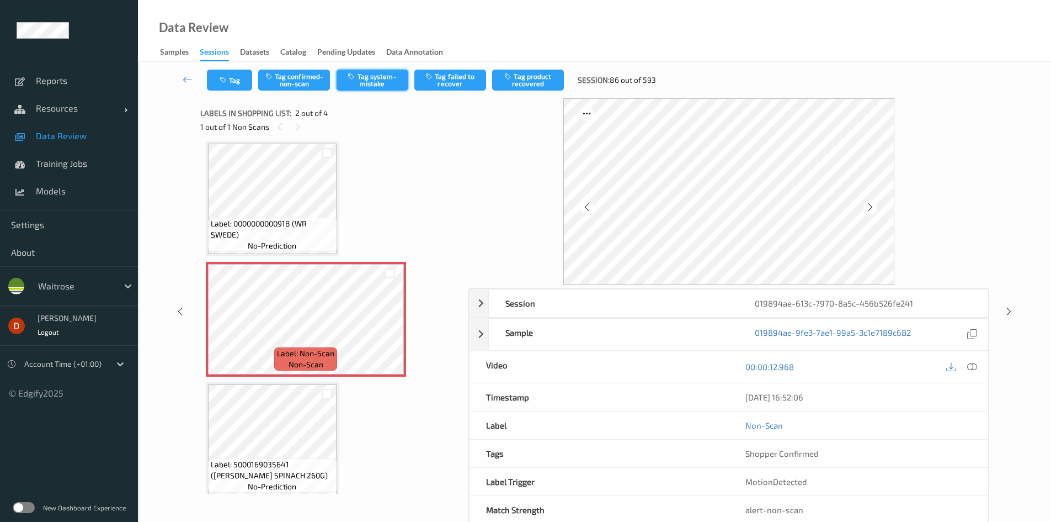
click at [353, 83] on button "Tag system-mistake" at bounding box center [373, 80] width 72 height 21
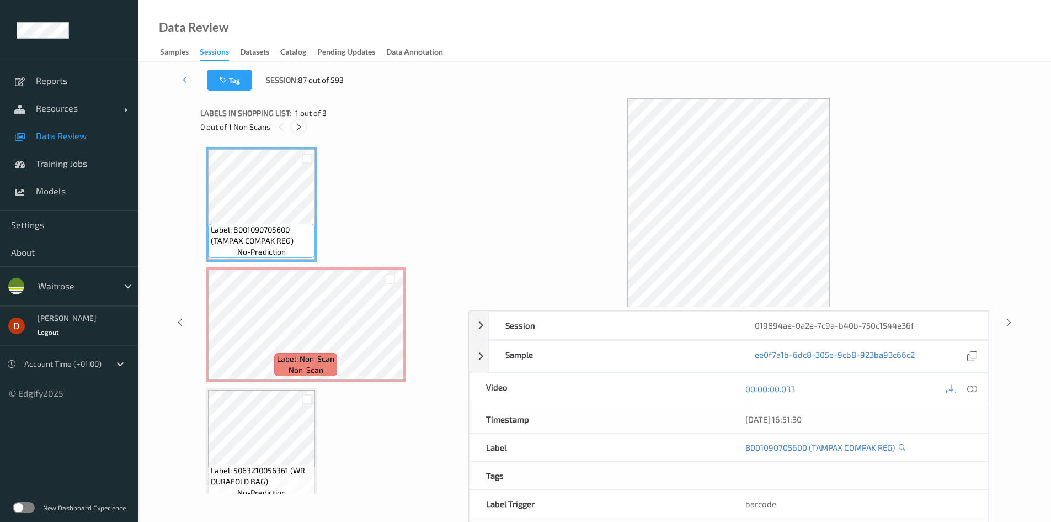
click at [303, 122] on icon at bounding box center [298, 127] width 9 height 10
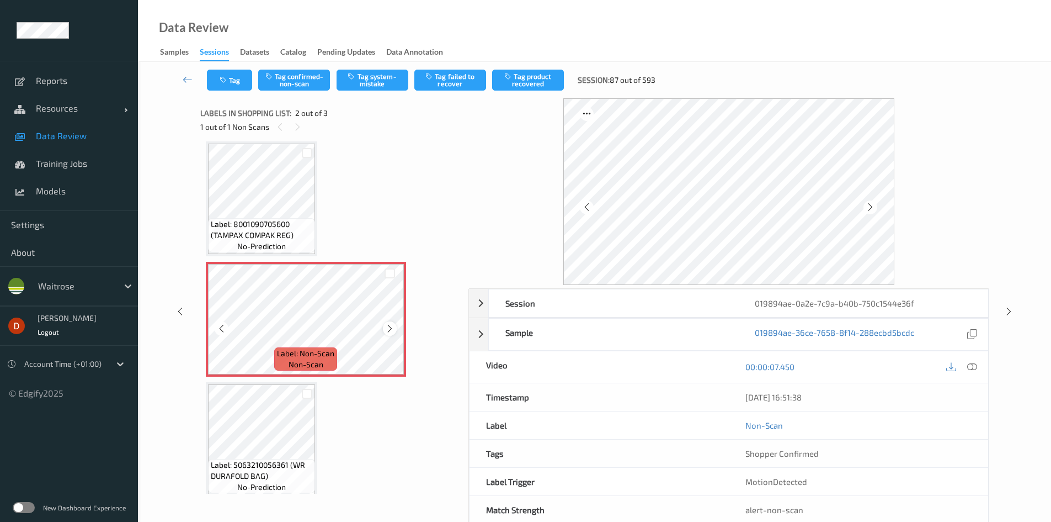
click at [384, 329] on div at bounding box center [390, 328] width 14 height 14
click at [286, 219] on span "Label: 8001090705600 (TAMPAX COMPAK REG)" at bounding box center [262, 230] width 102 height 22
click at [284, 223] on span "Label: 8001090705600 (TAMPAX COMPAK REG)" at bounding box center [262, 230] width 102 height 22
click at [340, 82] on button "Tag system-mistake" at bounding box center [373, 80] width 72 height 21
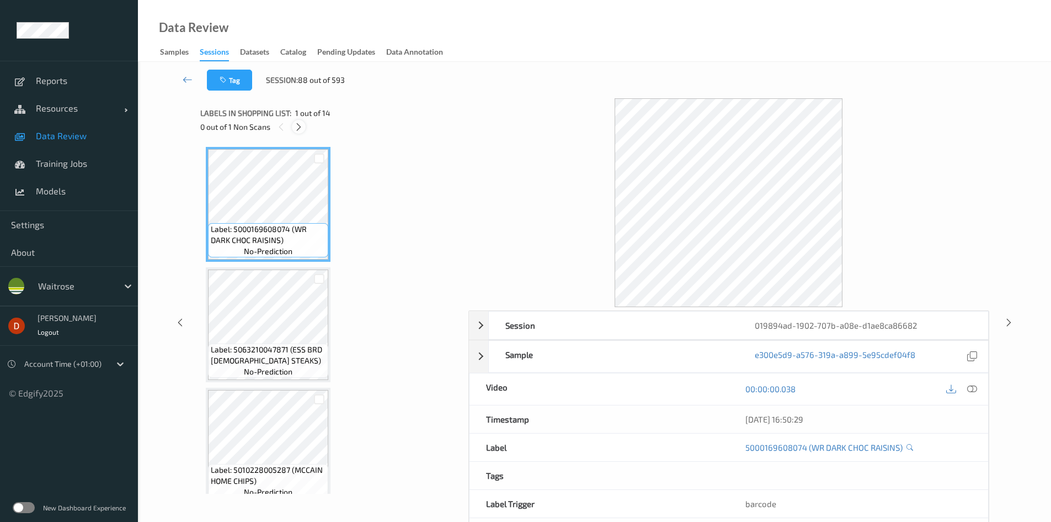
click at [296, 126] on icon at bounding box center [298, 127] width 9 height 10
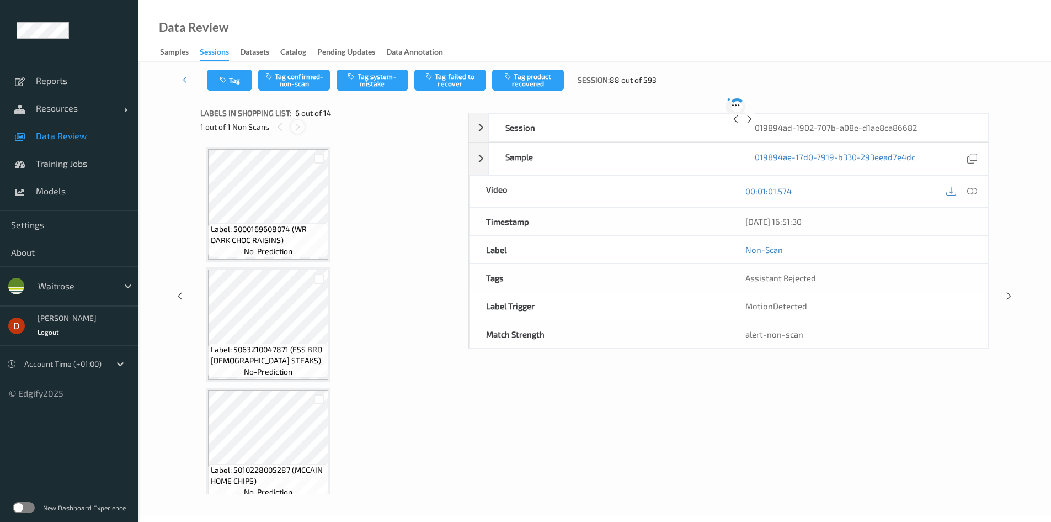
scroll to position [487, 0]
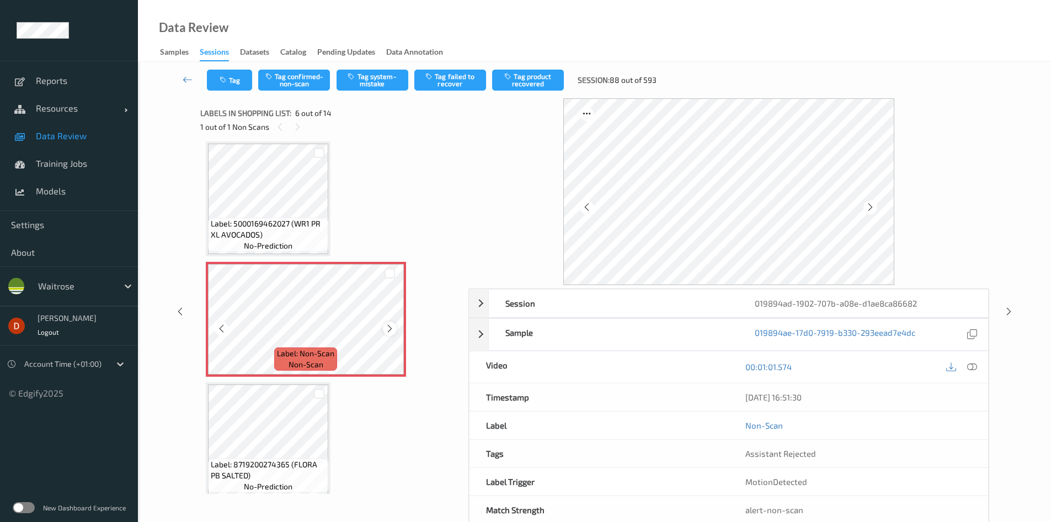
click at [391, 328] on icon at bounding box center [389, 328] width 9 height 10
click at [390, 328] on icon at bounding box center [389, 328] width 9 height 10
click at [390, 329] on icon at bounding box center [389, 328] width 9 height 10
click at [313, 221] on span "Label: 5000169462027 (WR1 PR XL AVOCADOS)" at bounding box center [268, 229] width 115 height 22
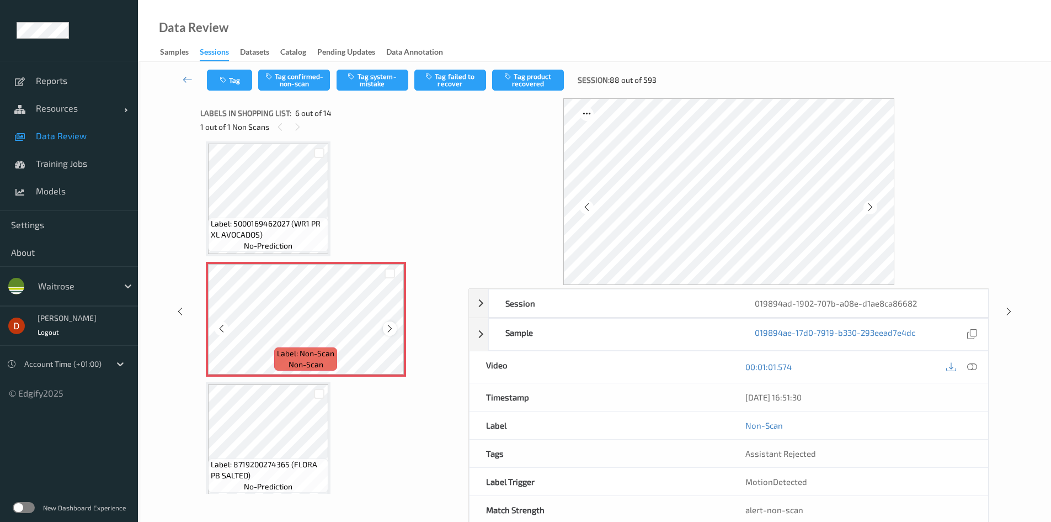
click at [391, 327] on icon at bounding box center [389, 328] width 9 height 10
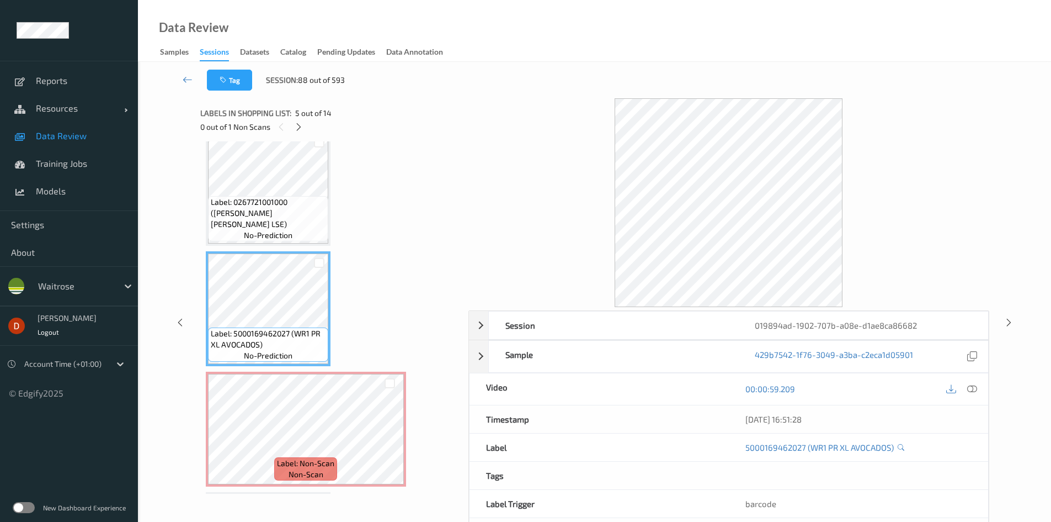
scroll to position [376, 0]
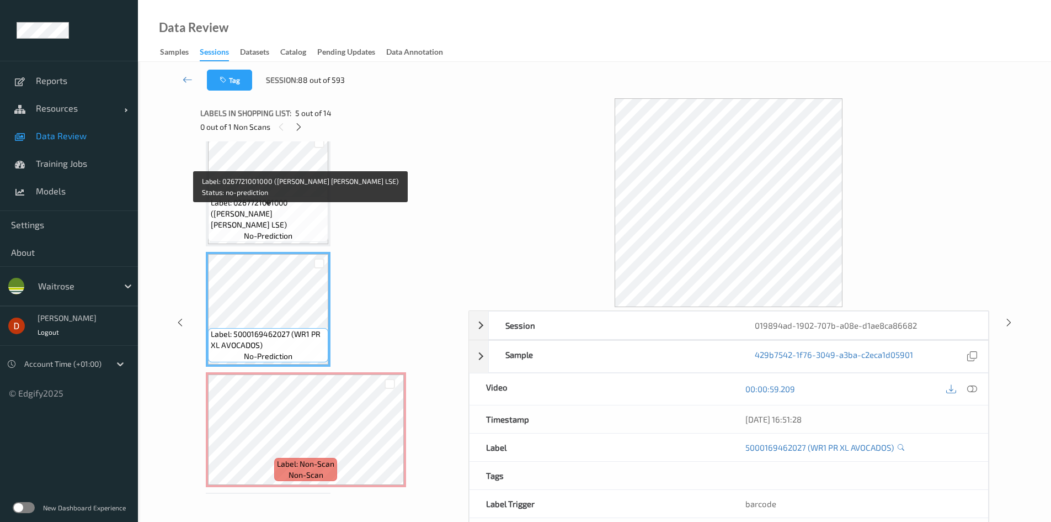
click at [285, 209] on span "Label: 0267721001000 (WR ESS BROC LSE)" at bounding box center [268, 213] width 115 height 33
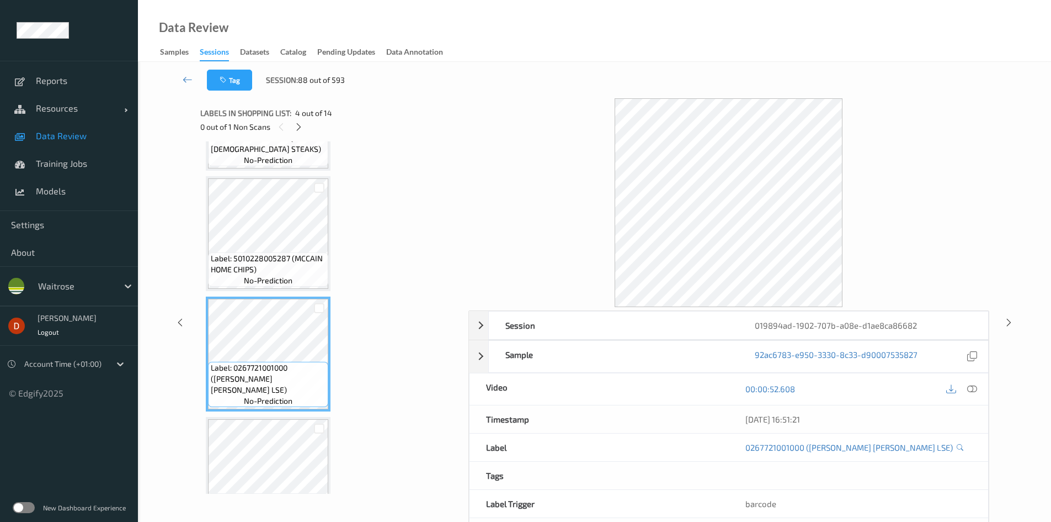
scroll to position [211, 0]
click at [299, 265] on span "Label: 5010228005287 (MCCAIN HOME CHIPS)" at bounding box center [268, 264] width 115 height 22
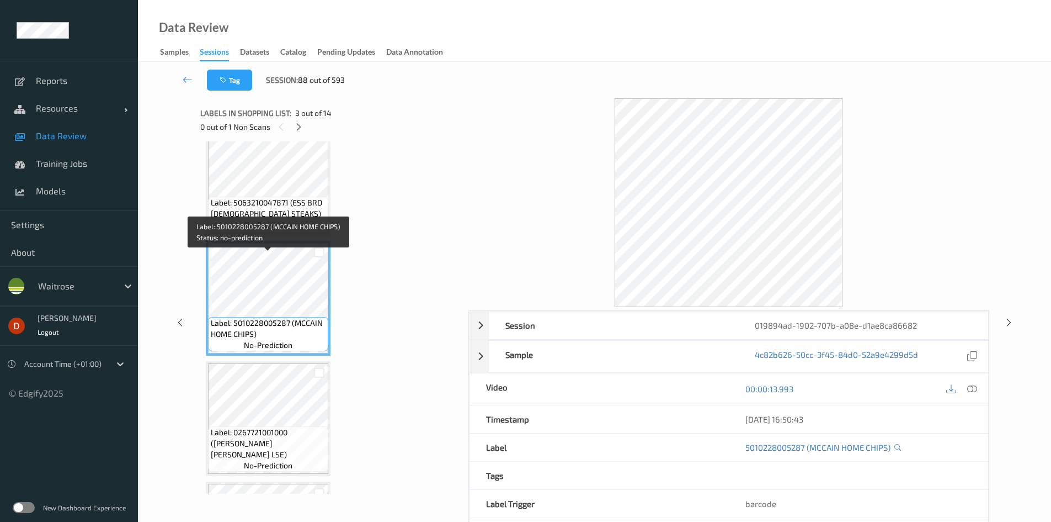
scroll to position [100, 0]
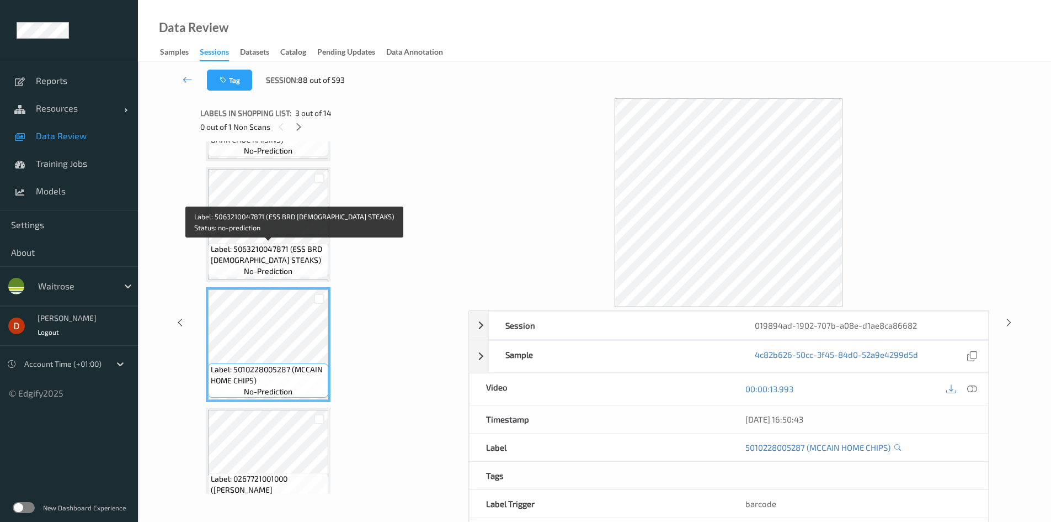
click at [296, 265] on span "Label: 5063210047871 (ESS BRD CHICK STEAKS)" at bounding box center [268, 254] width 115 height 22
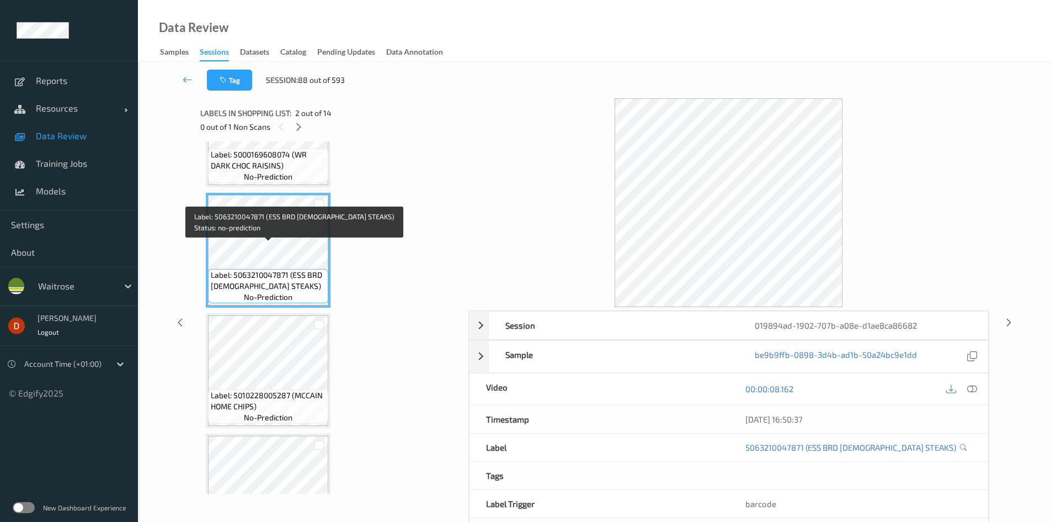
scroll to position [0, 0]
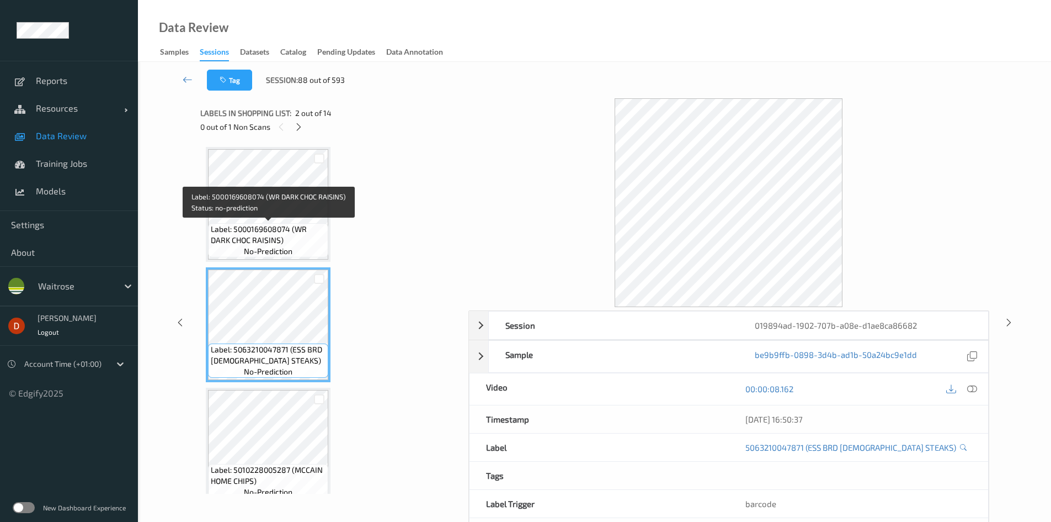
click at [293, 247] on div "Label: 5000169608074 (WR DARK CHOC RAISINS) no-prediction" at bounding box center [268, 240] width 120 height 34
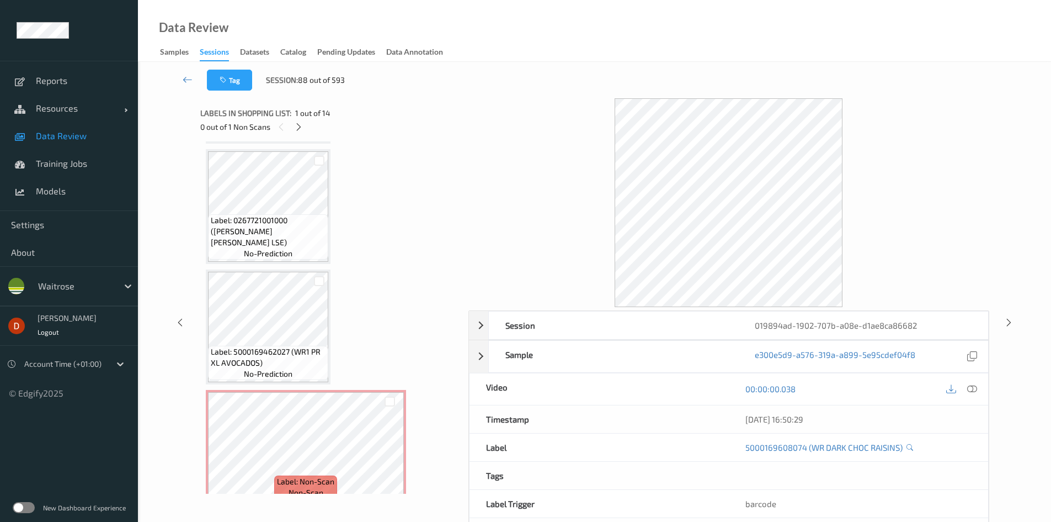
scroll to position [386, 0]
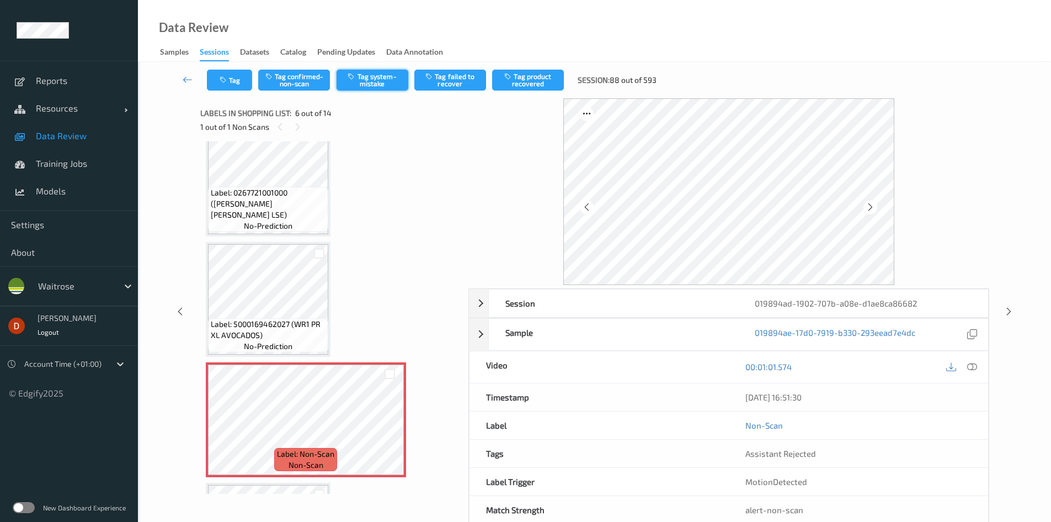
click at [374, 84] on button "Tag system-mistake" at bounding box center [373, 80] width 72 height 21
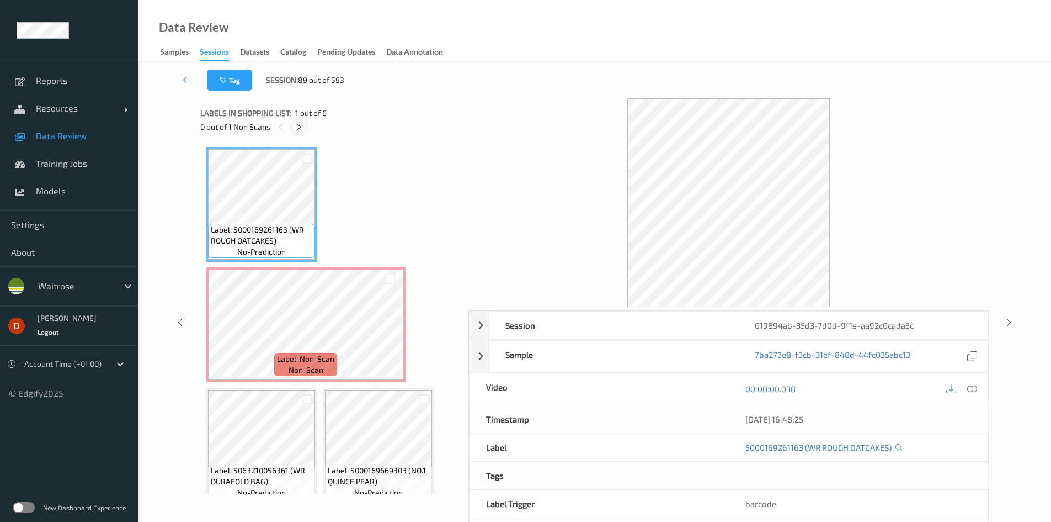
click at [301, 126] on icon at bounding box center [298, 127] width 9 height 10
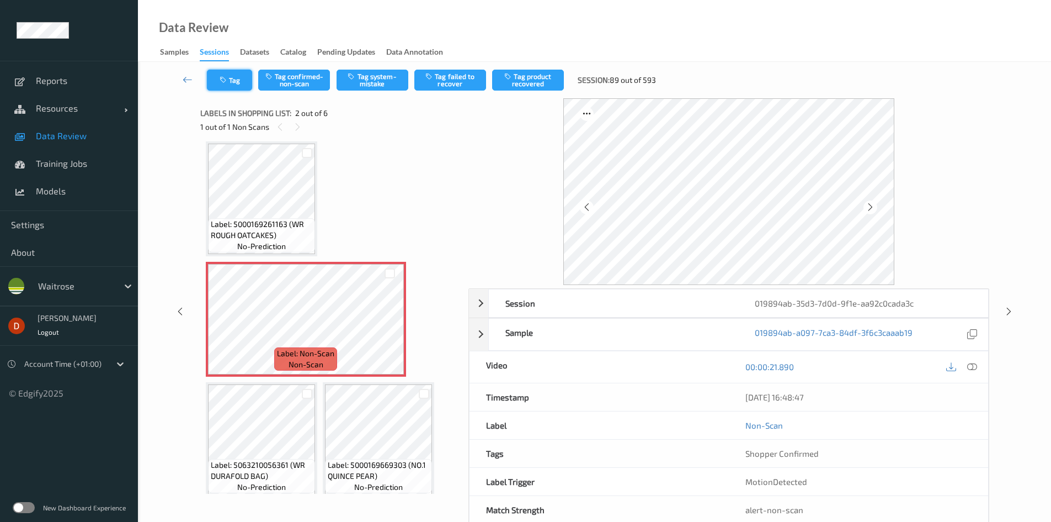
click at [222, 82] on icon "button" at bounding box center [224, 80] width 9 height 8
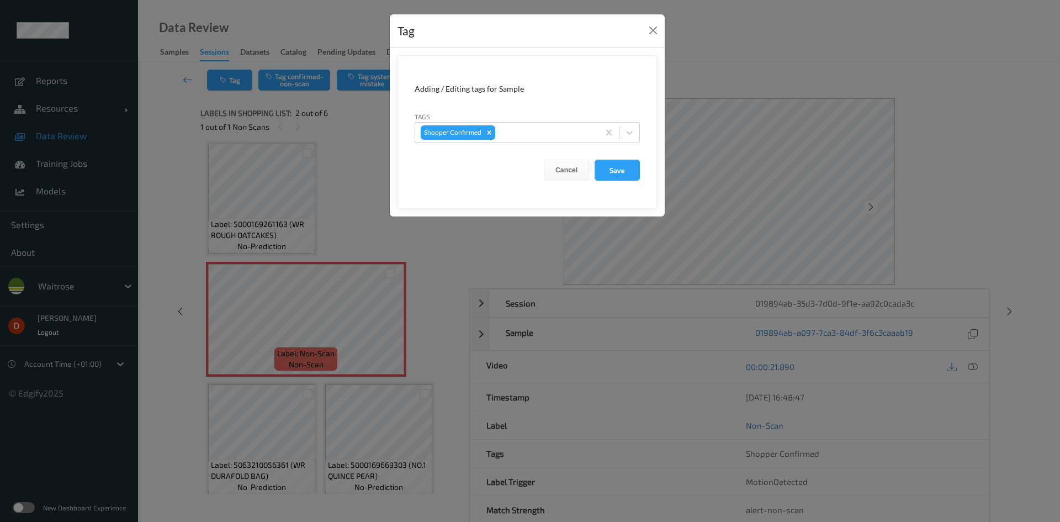
click at [324, 177] on div "Tag Adding / Editing tags for Sample Tags Shopper Confirmed Cancel Save" at bounding box center [530, 261] width 1060 height 522
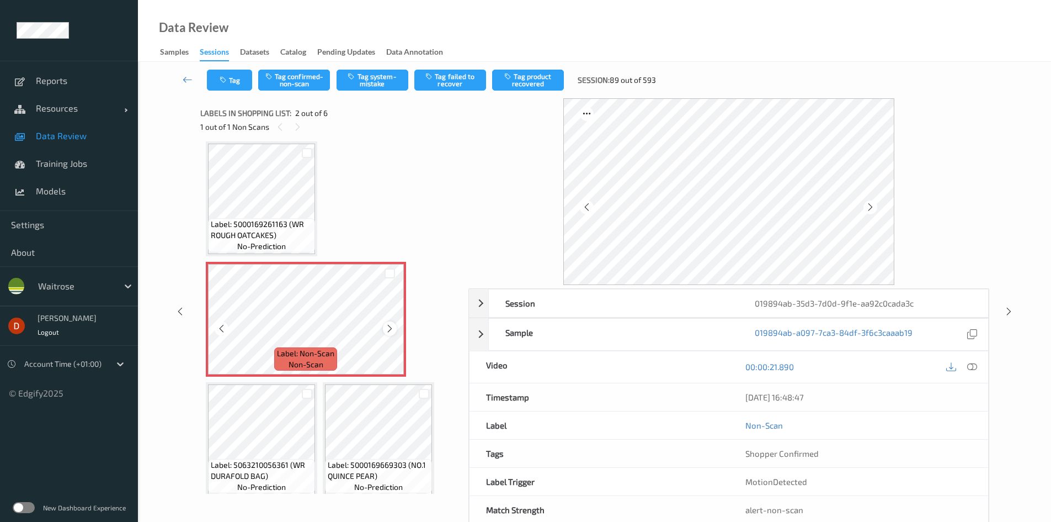
click at [393, 323] on div at bounding box center [390, 328] width 14 height 14
click at [394, 323] on icon at bounding box center [389, 328] width 9 height 10
click at [362, 76] on button "Tag system-mistake" at bounding box center [373, 80] width 72 height 21
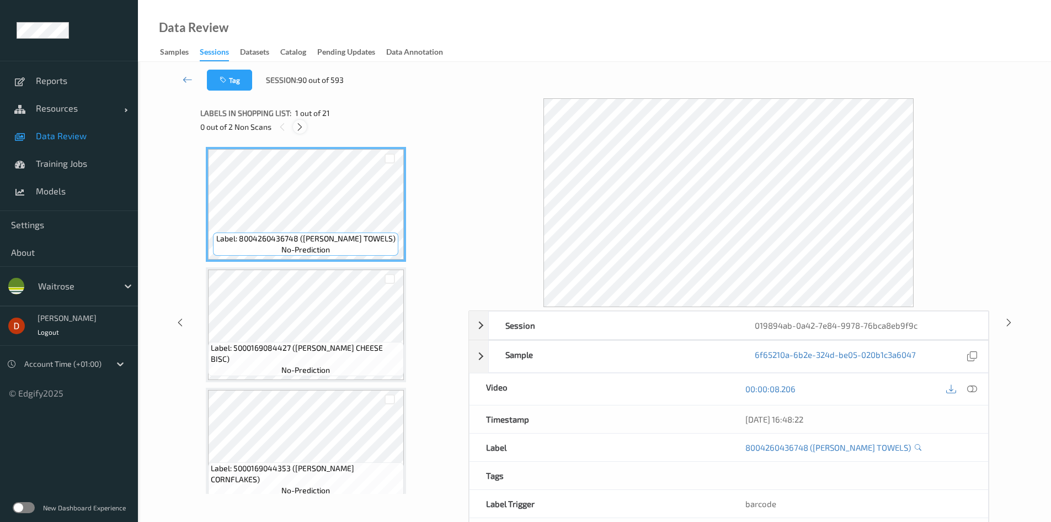
click at [298, 122] on icon at bounding box center [299, 127] width 9 height 10
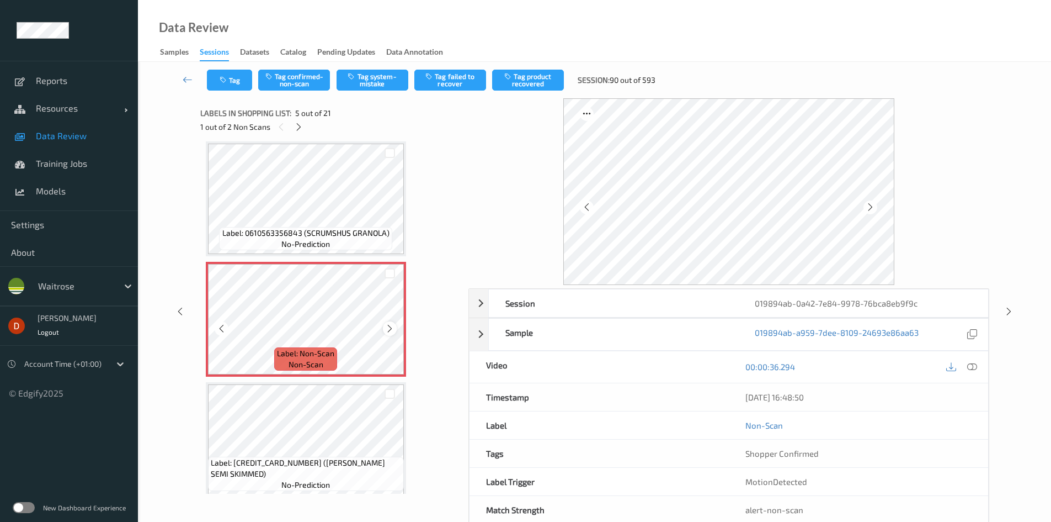
click at [393, 332] on icon at bounding box center [389, 328] width 9 height 10
click at [305, 82] on button "Tag confirmed-non-scan" at bounding box center [294, 80] width 72 height 21
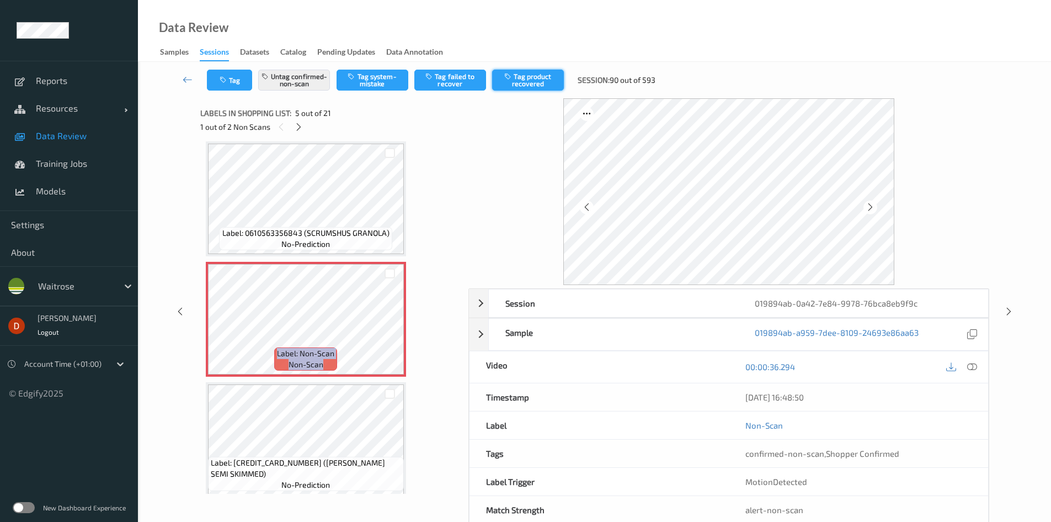
click at [543, 87] on button "Tag product recovered" at bounding box center [528, 80] width 72 height 21
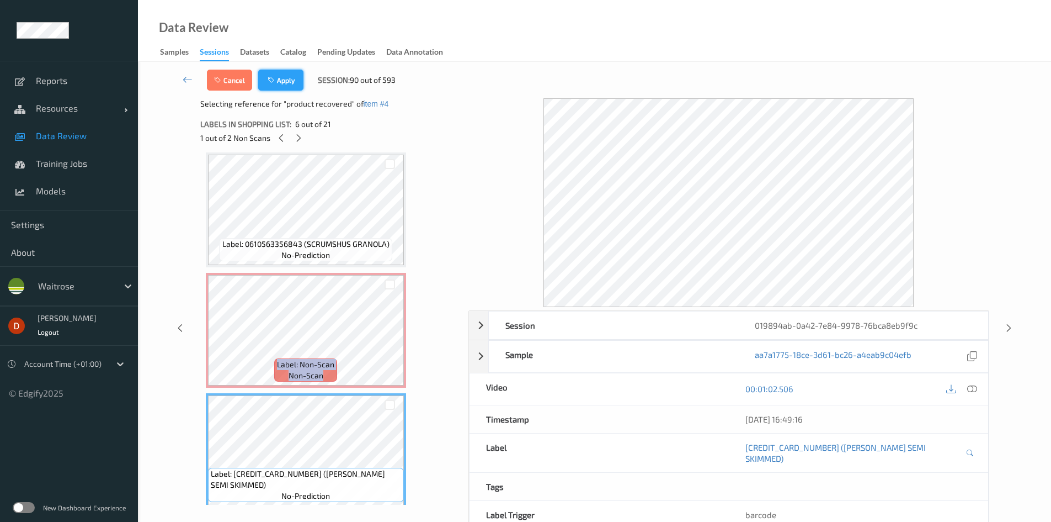
click at [281, 77] on button "Apply" at bounding box center [280, 80] width 45 height 21
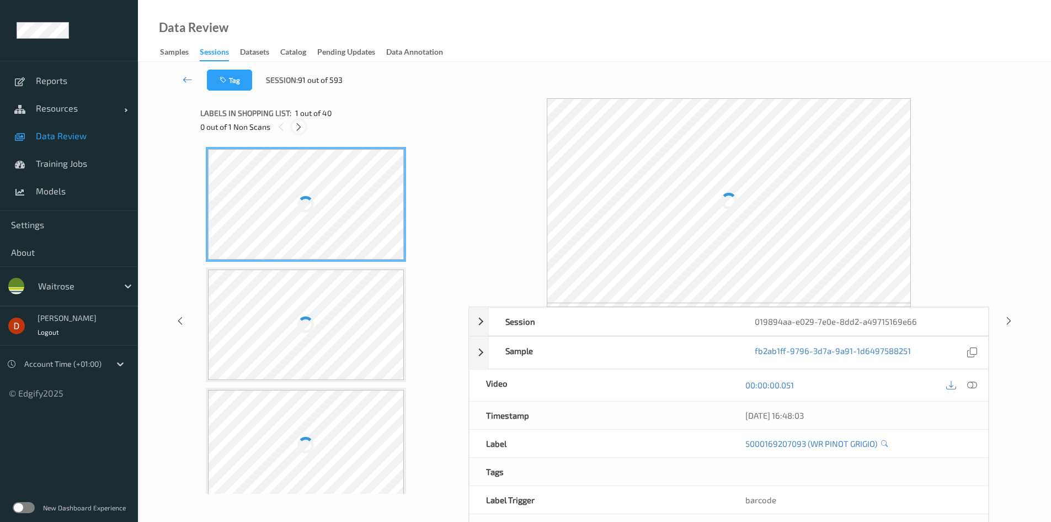
click at [299, 123] on icon at bounding box center [298, 127] width 9 height 10
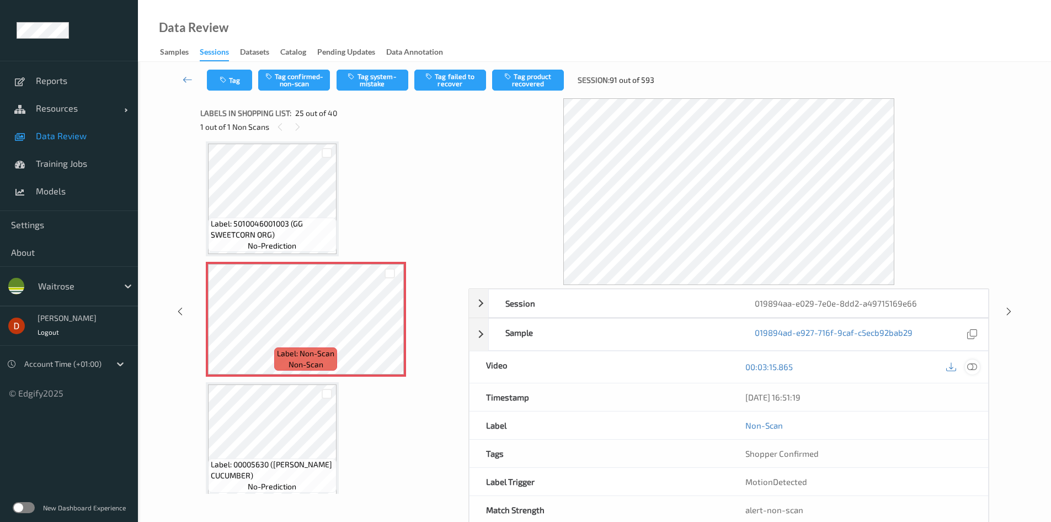
click at [976, 370] on icon at bounding box center [972, 366] width 10 height 10
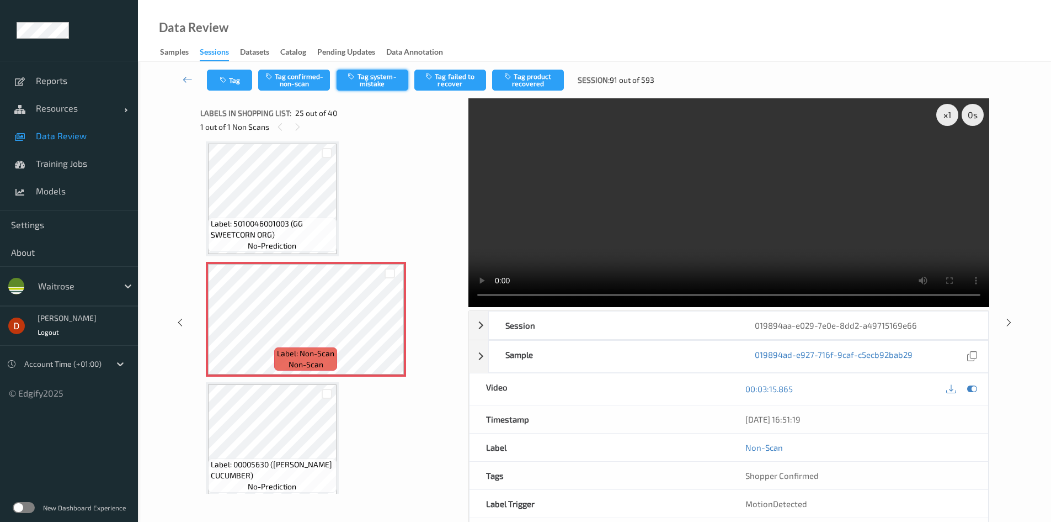
click at [374, 88] on button "Tag system-mistake" at bounding box center [373, 80] width 72 height 21
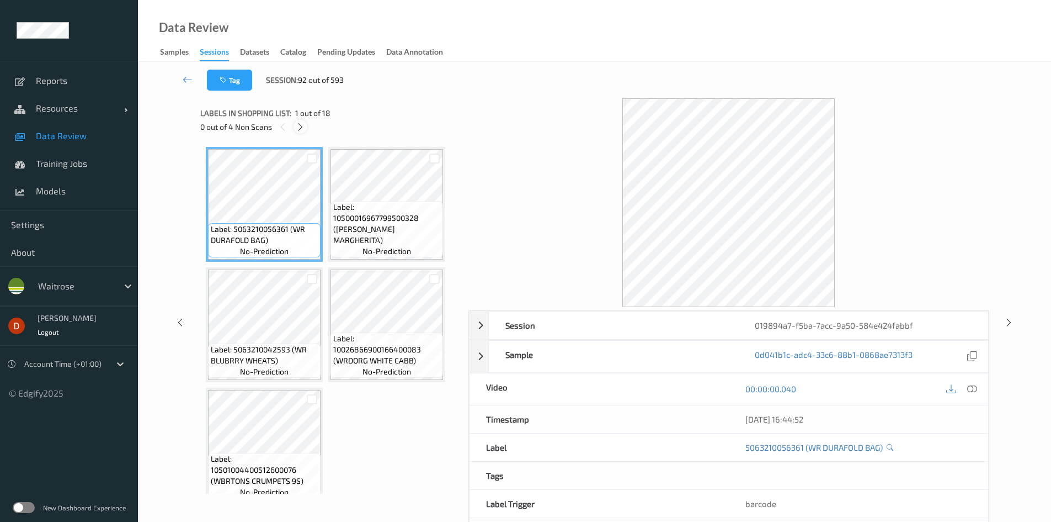
click at [297, 127] on icon at bounding box center [300, 127] width 9 height 10
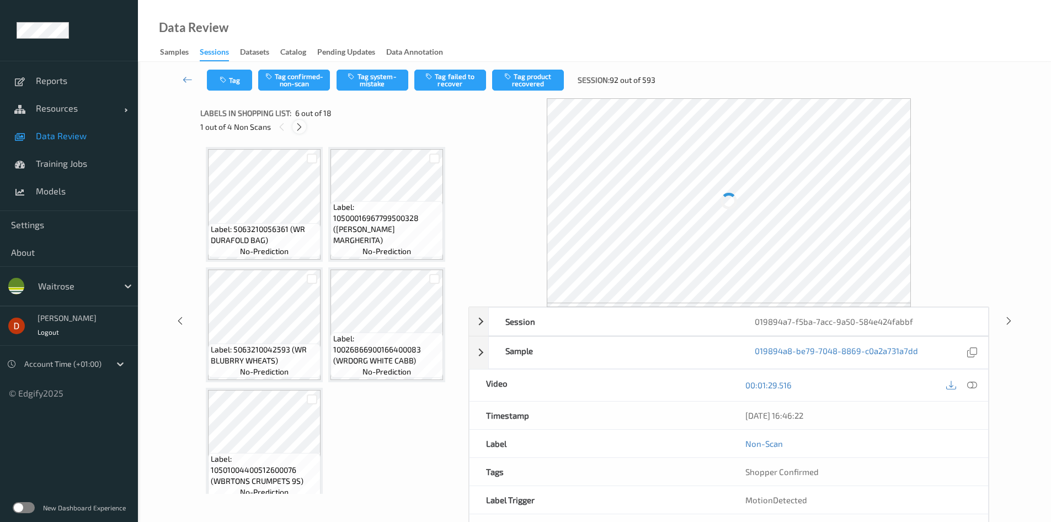
scroll to position [246, 0]
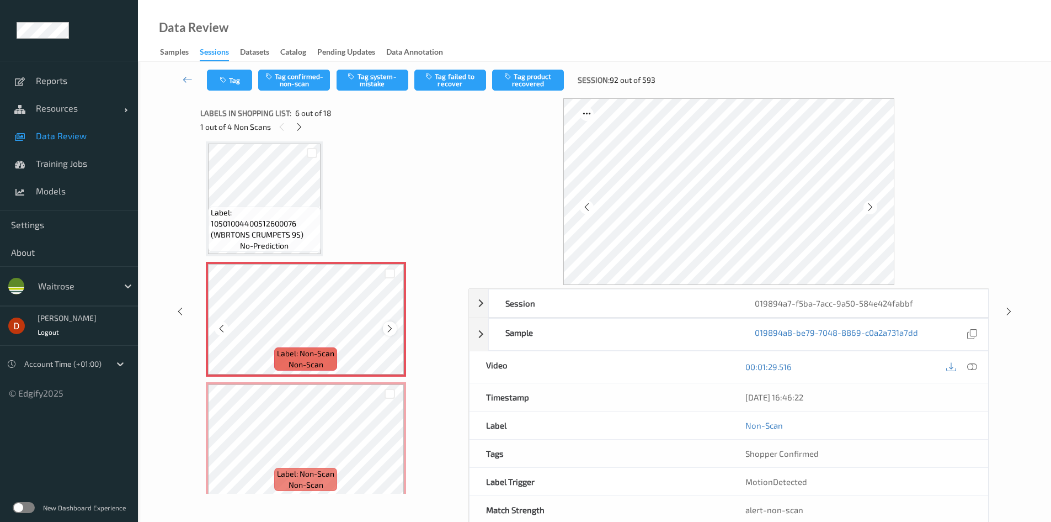
click at [385, 323] on icon at bounding box center [389, 328] width 9 height 10
click at [385, 323] on div at bounding box center [390, 328] width 14 height 14
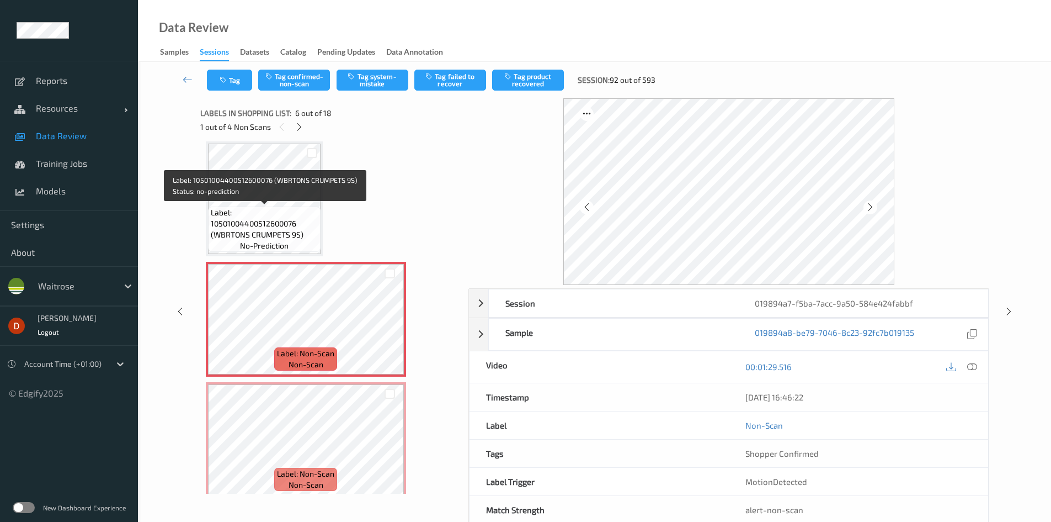
click at [299, 209] on span "Label: 10501004400512600076 (WBRTONS CRUMPETS 9S)" at bounding box center [264, 223] width 107 height 33
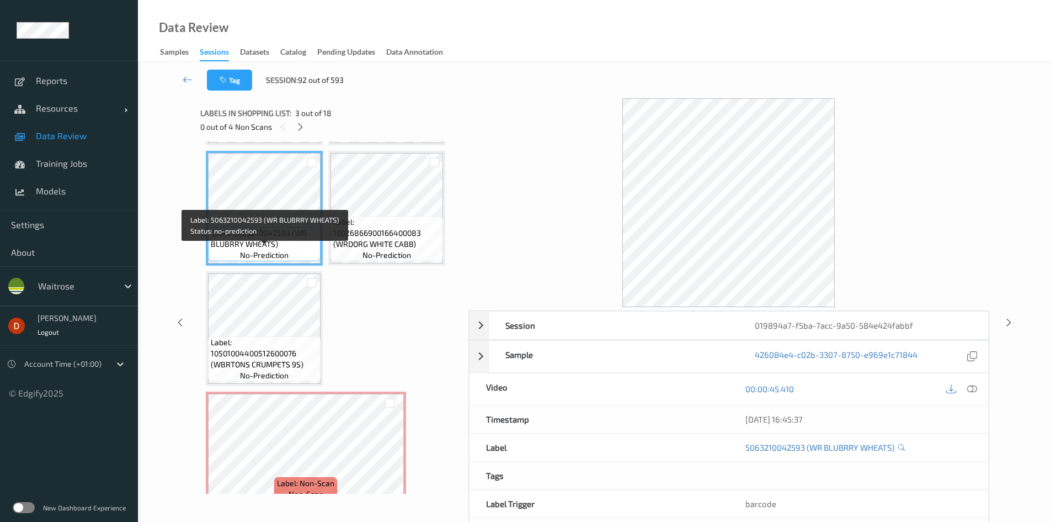
scroll to position [301, 0]
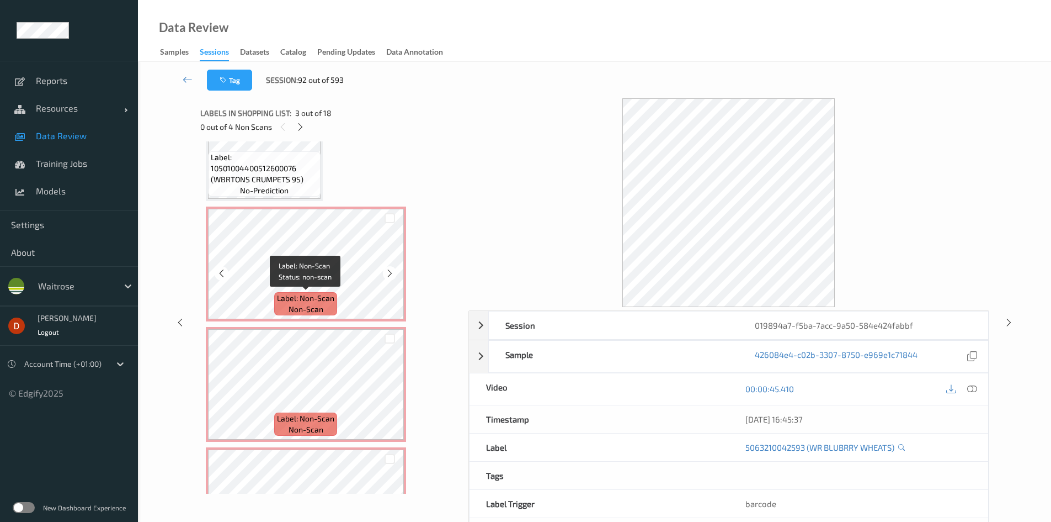
click at [320, 299] on span "Label: Non-Scan" at bounding box center [305, 297] width 57 height 11
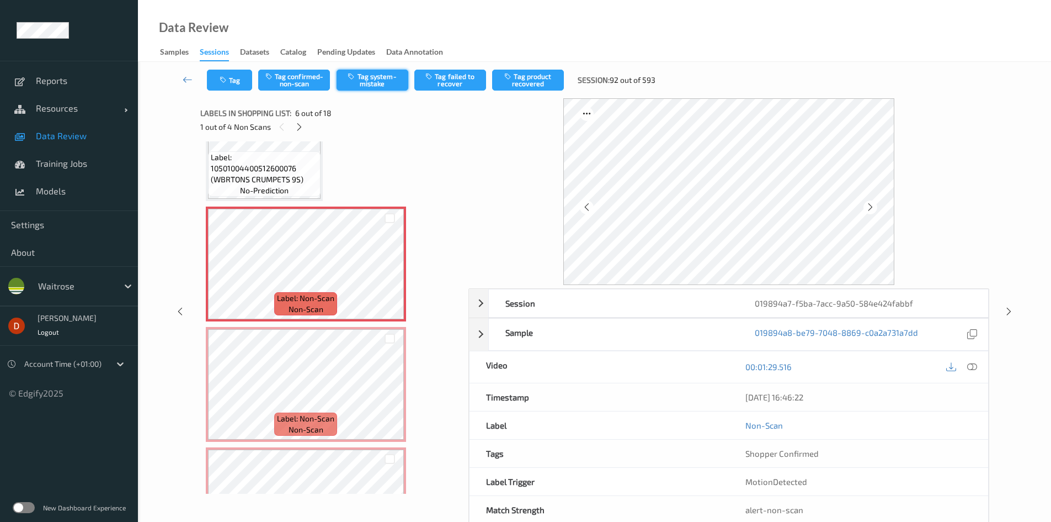
click at [361, 86] on button "Tag system-mistake" at bounding box center [373, 80] width 72 height 21
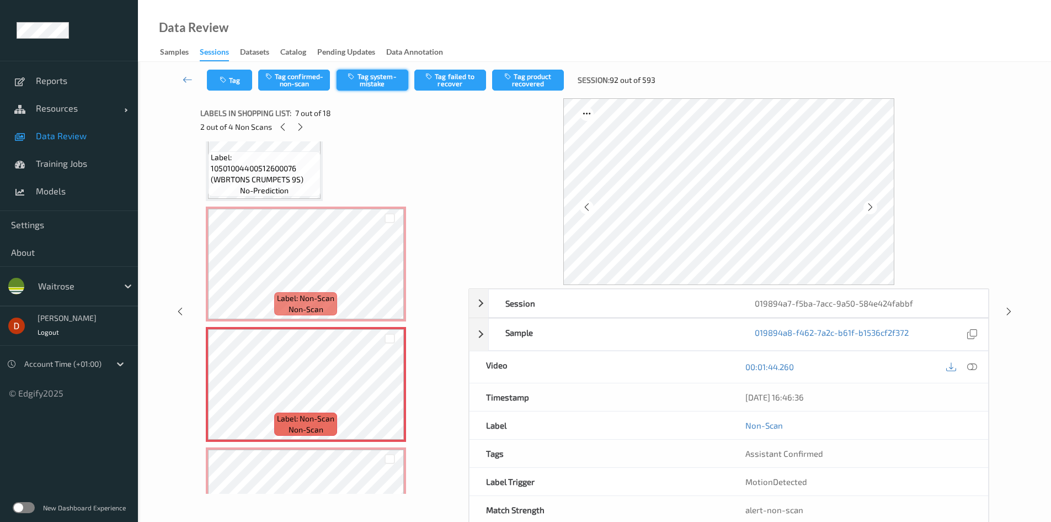
click at [371, 77] on button "Tag system-mistake" at bounding box center [373, 80] width 72 height 21
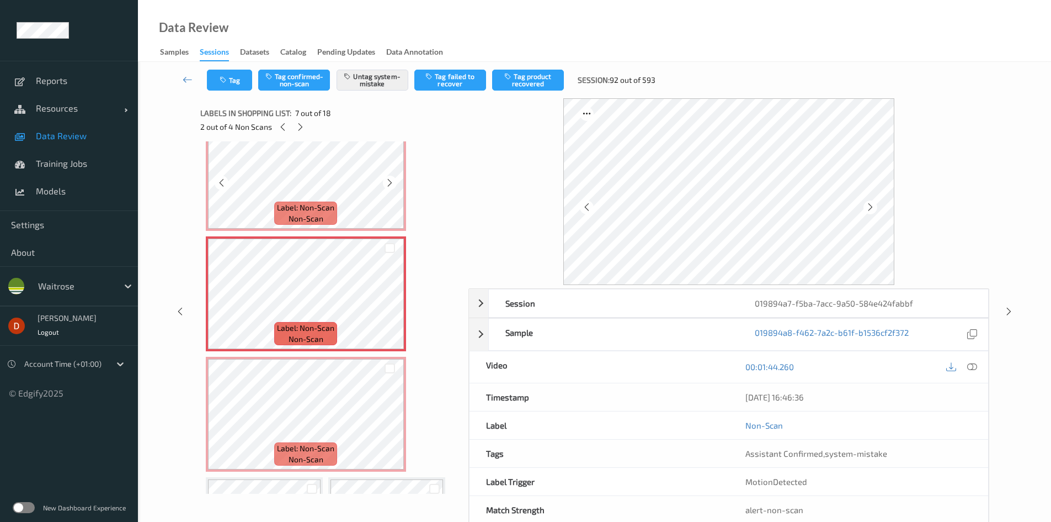
scroll to position [467, 0]
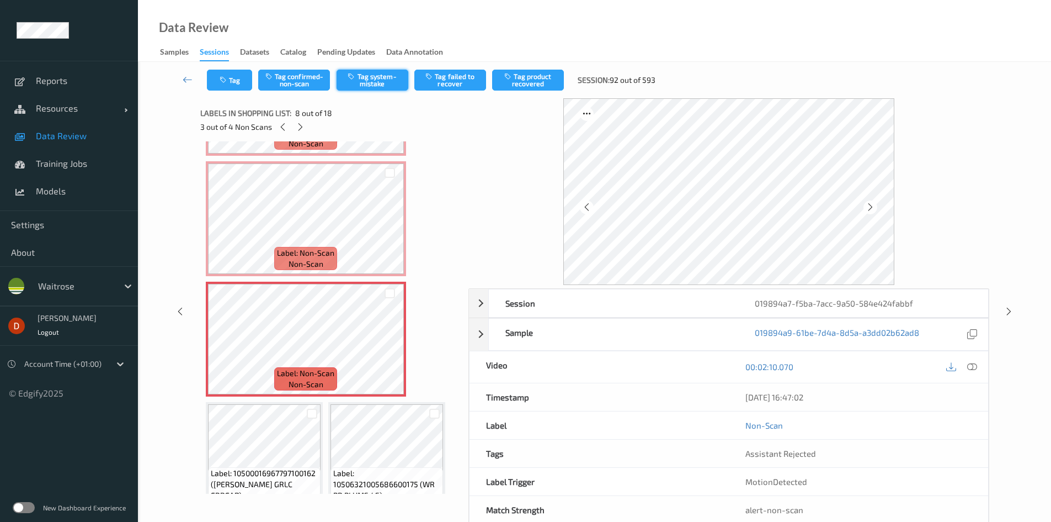
click at [375, 85] on button "Tag system-mistake" at bounding box center [373, 80] width 72 height 21
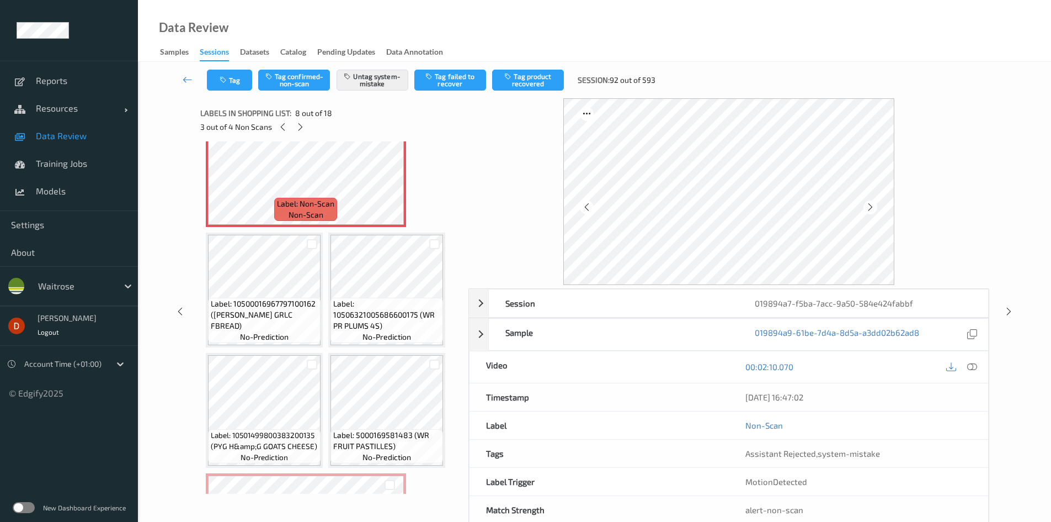
scroll to position [688, 0]
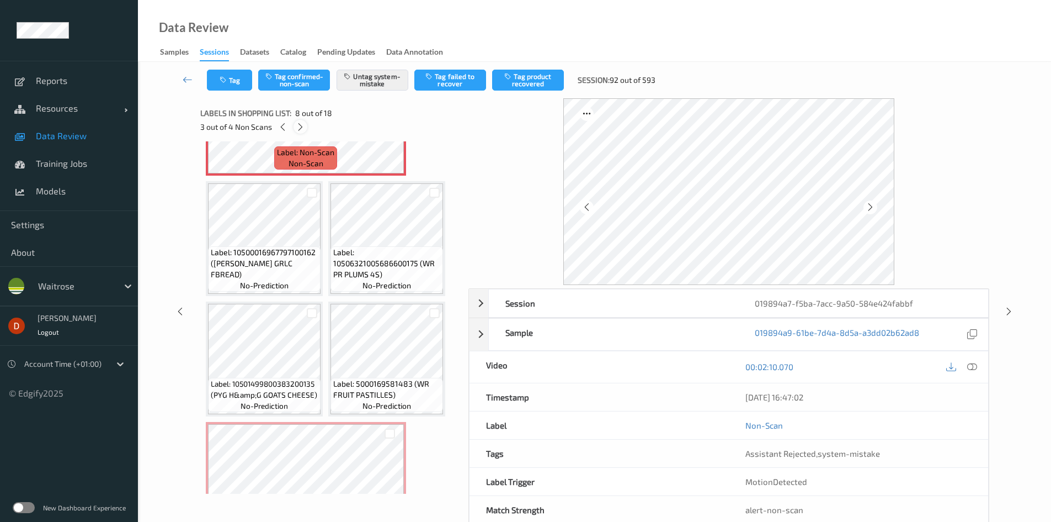
click at [303, 130] on icon at bounding box center [300, 127] width 9 height 10
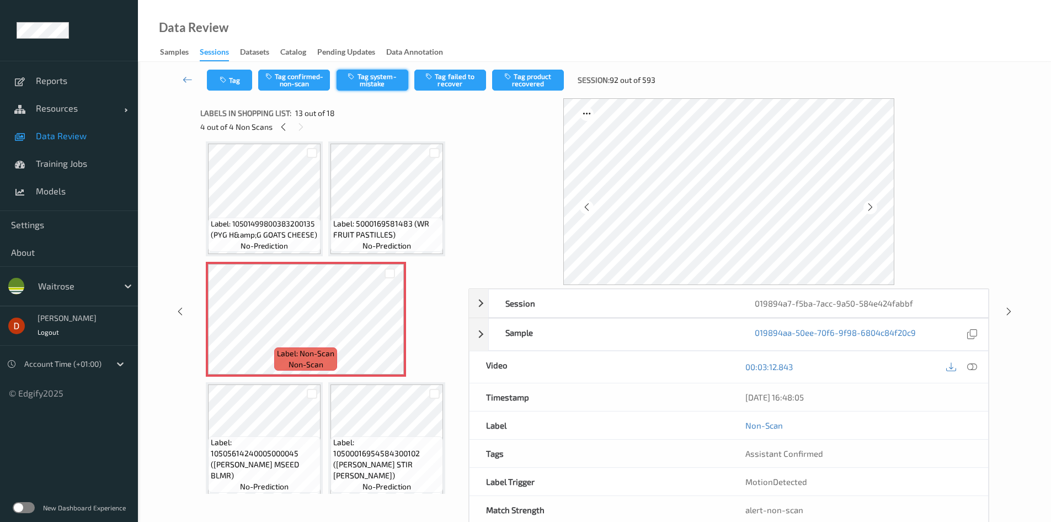
click at [377, 89] on button "Tag system-mistake" at bounding box center [373, 80] width 72 height 21
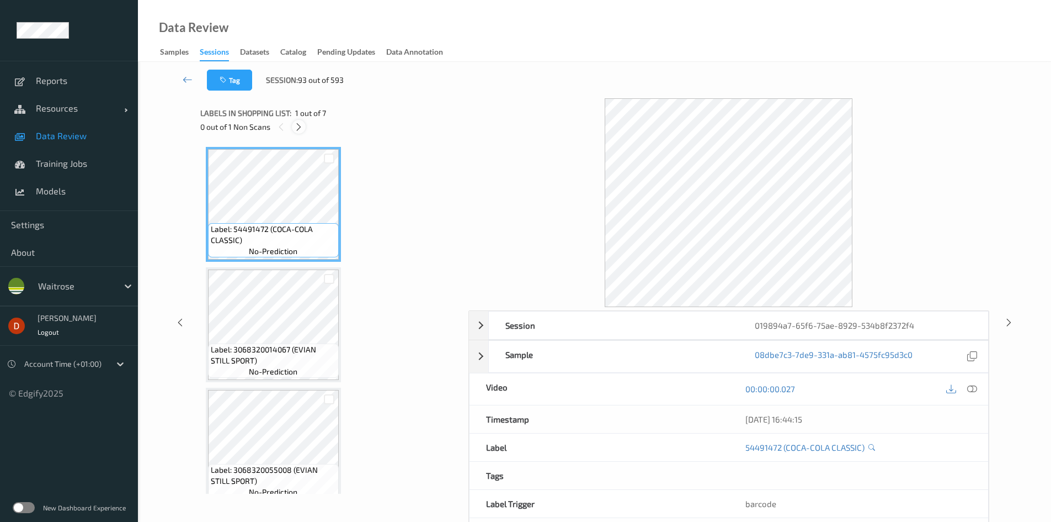
click at [296, 126] on icon at bounding box center [298, 127] width 9 height 10
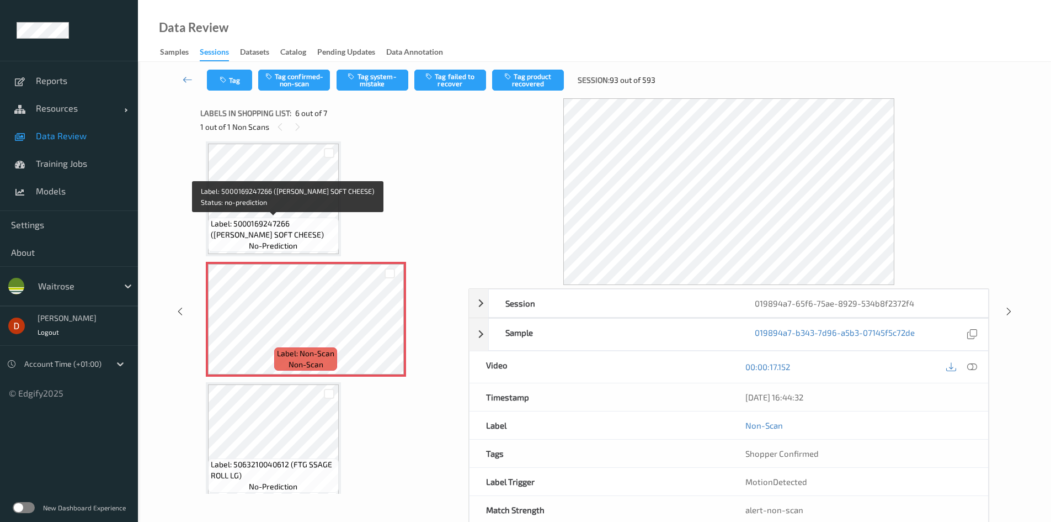
click at [307, 229] on span "Label: 5000169247266 (WR ESS SOFT CHEESE)" at bounding box center [273, 229] width 125 height 22
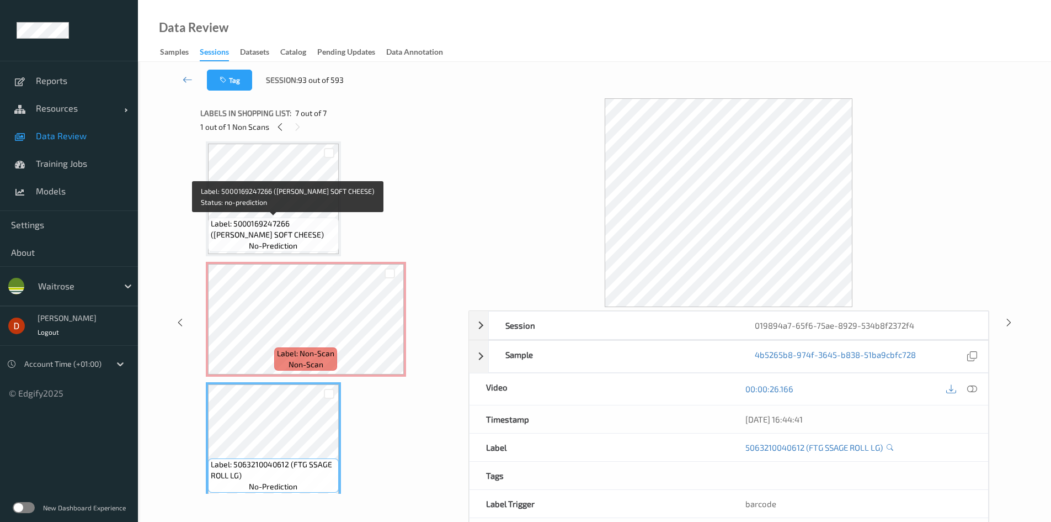
click at [305, 225] on span "Label: 5000169247266 (WR ESS SOFT CHEESE)" at bounding box center [273, 229] width 125 height 22
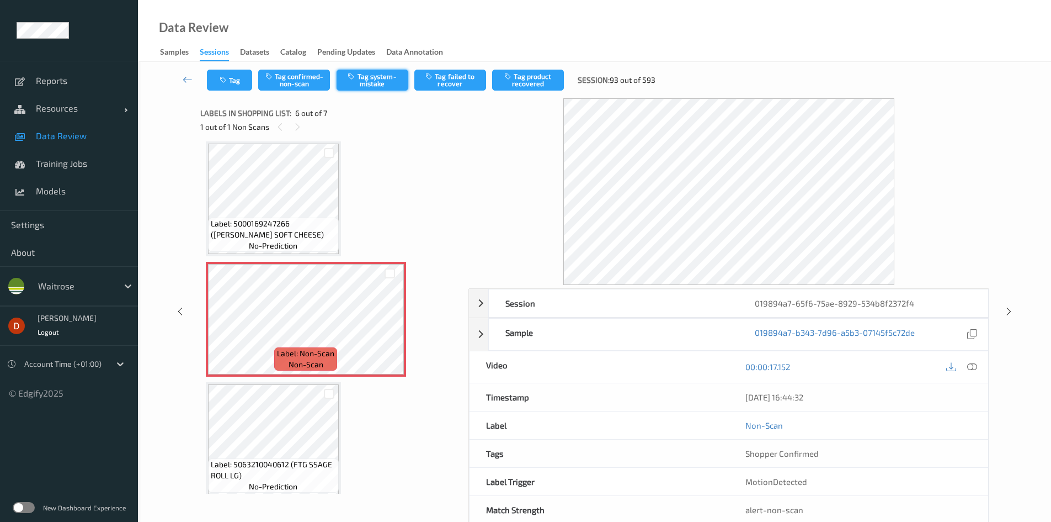
click at [355, 78] on icon "button" at bounding box center [352, 76] width 9 height 8
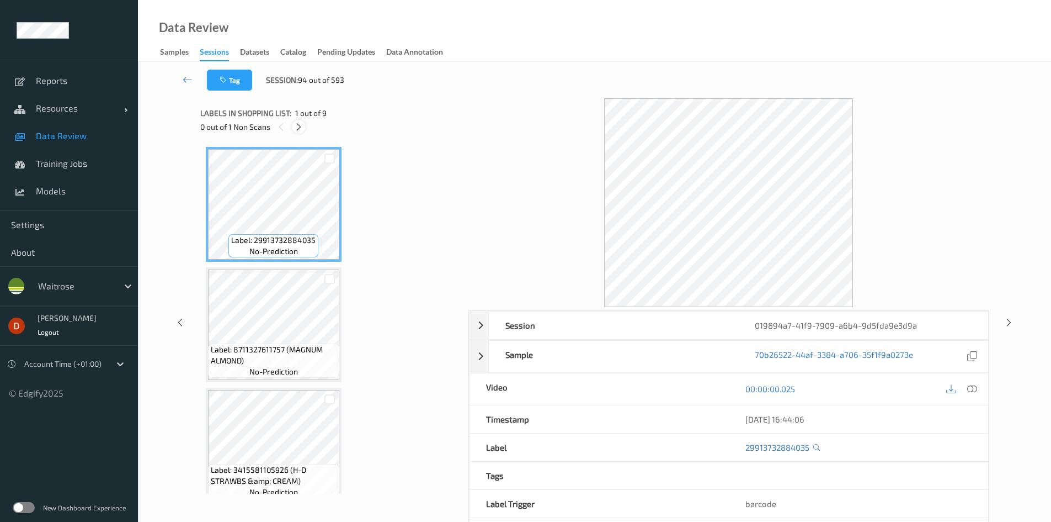
click at [298, 126] on icon at bounding box center [298, 127] width 9 height 10
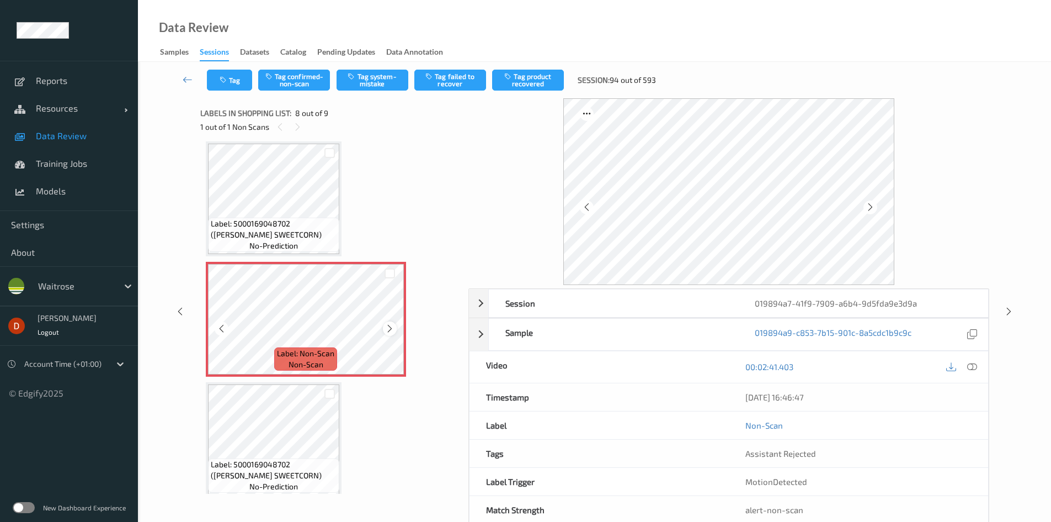
click at [396, 330] on div at bounding box center [390, 328] width 14 height 14
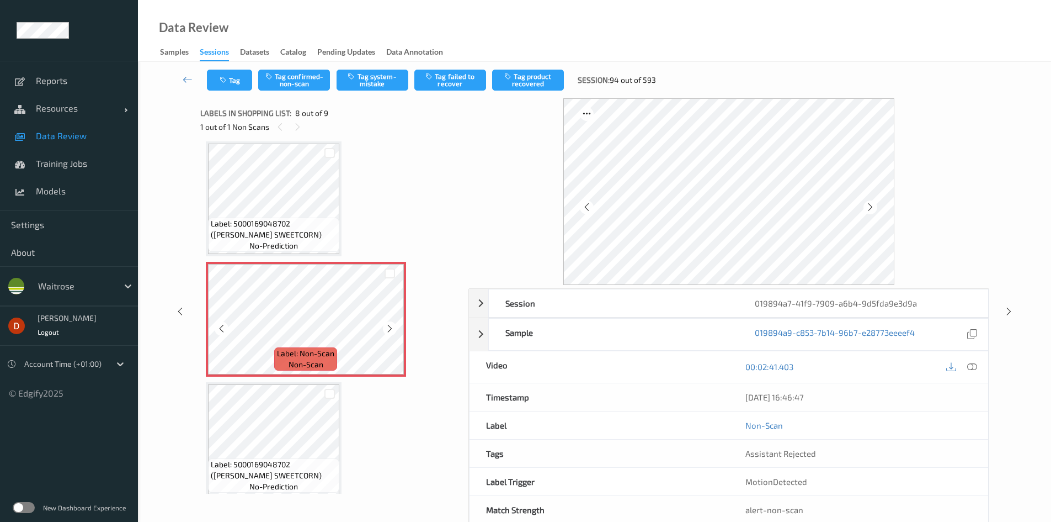
click at [396, 330] on div at bounding box center [390, 328] width 14 height 14
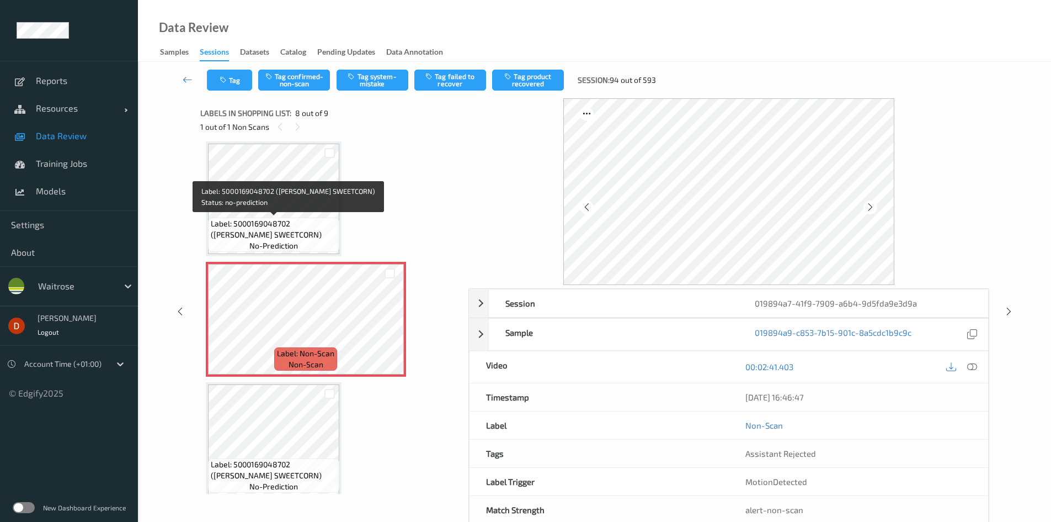
click at [296, 222] on span "Label: 5000169048702 (WR ESS SWEETCORN)" at bounding box center [274, 229] width 126 height 22
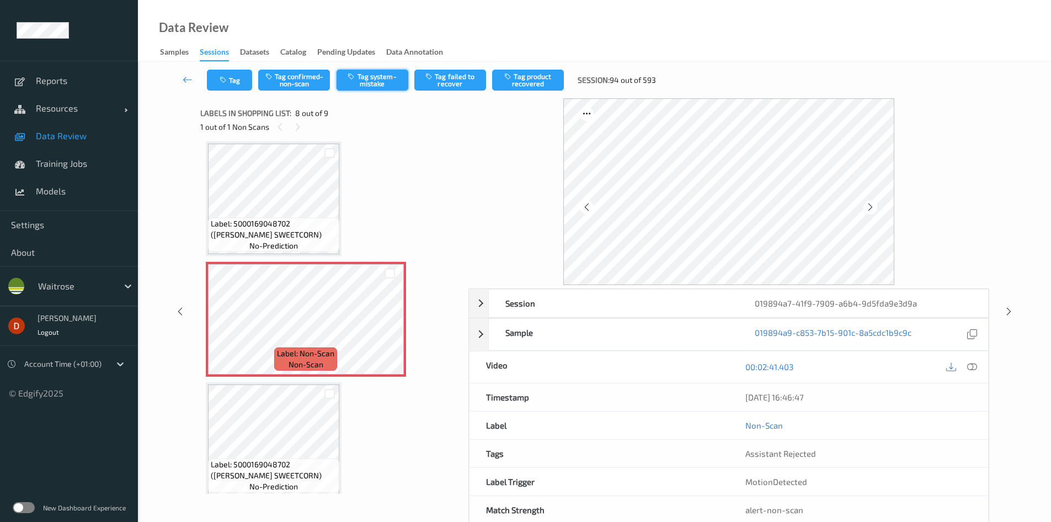
click at [370, 82] on button "Tag system-mistake" at bounding box center [373, 80] width 72 height 21
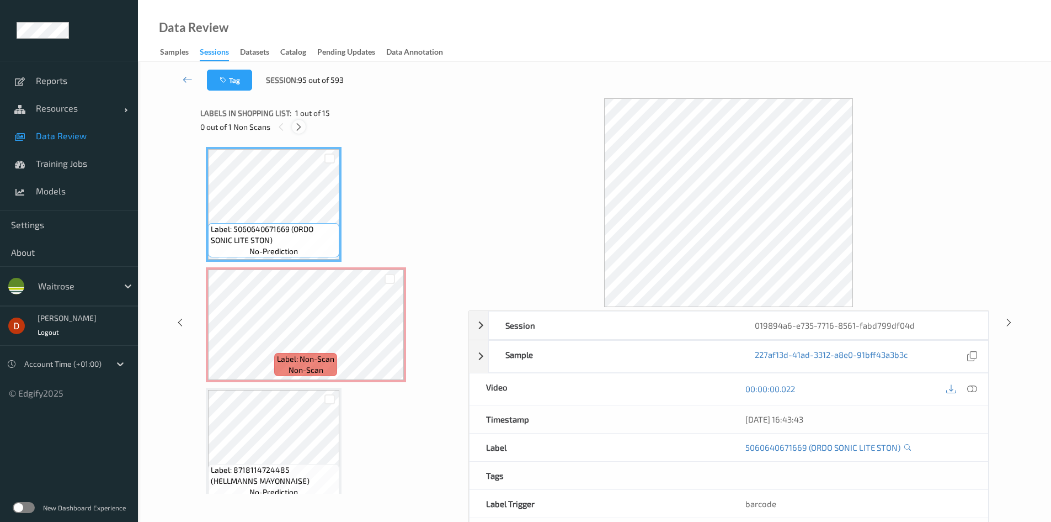
click at [299, 131] on icon at bounding box center [298, 127] width 9 height 10
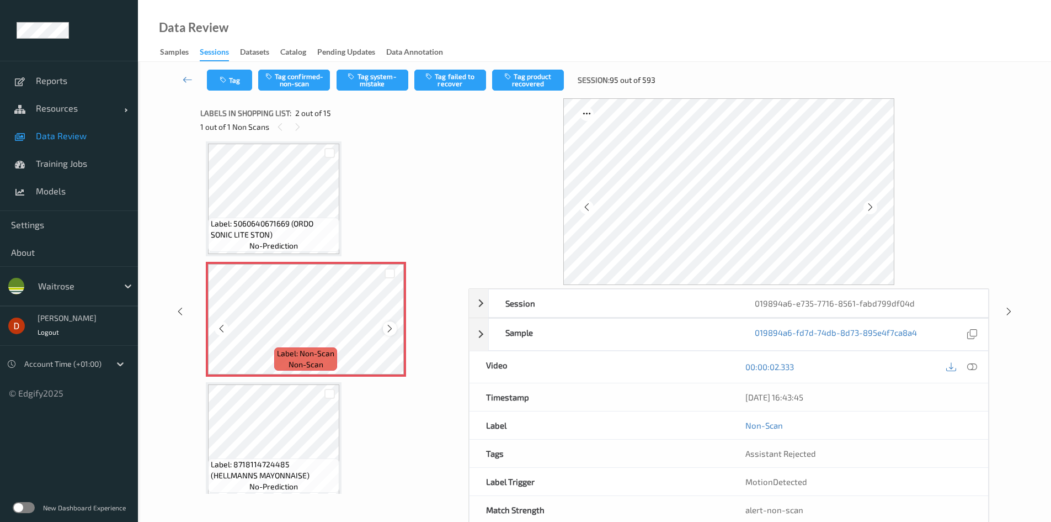
click at [387, 326] on icon at bounding box center [389, 328] width 9 height 10
click at [306, 226] on span "Label: 5060640671669 (ORDO SONIC LITE STON)" at bounding box center [274, 229] width 126 height 22
click at [368, 84] on button "Tag system-mistake" at bounding box center [373, 80] width 72 height 21
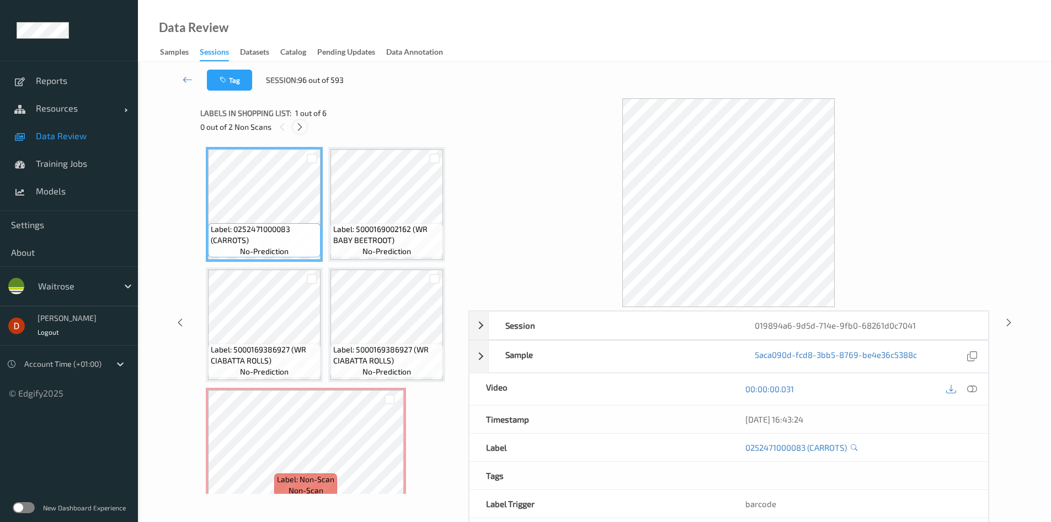
click at [297, 125] on icon at bounding box center [299, 127] width 9 height 10
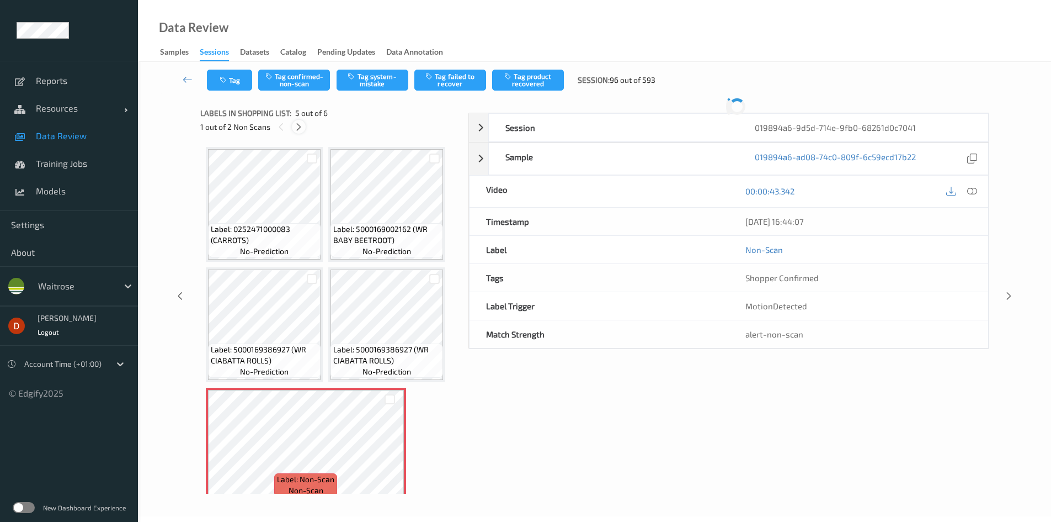
scroll to position [126, 0]
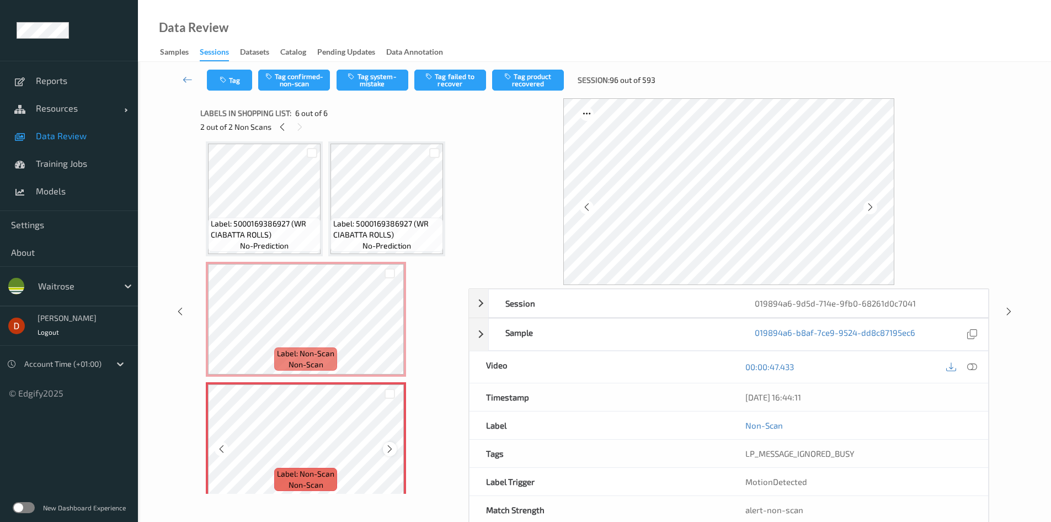
click at [391, 449] on icon at bounding box center [389, 449] width 9 height 10
click at [392, 449] on icon at bounding box center [389, 449] width 9 height 10
click at [403, 453] on div "Label: Non-Scan non-scan" at bounding box center [306, 439] width 200 height 115
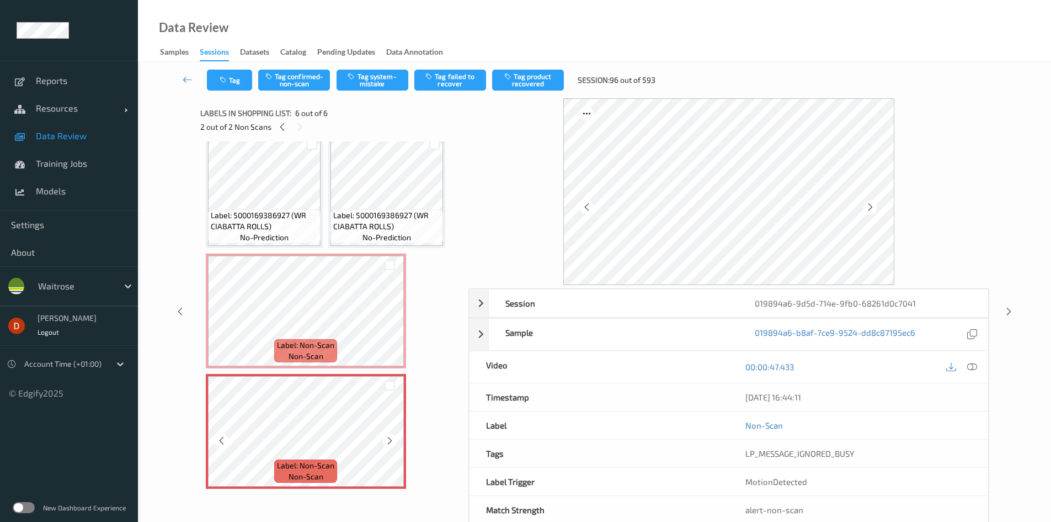
scroll to position [135, 0]
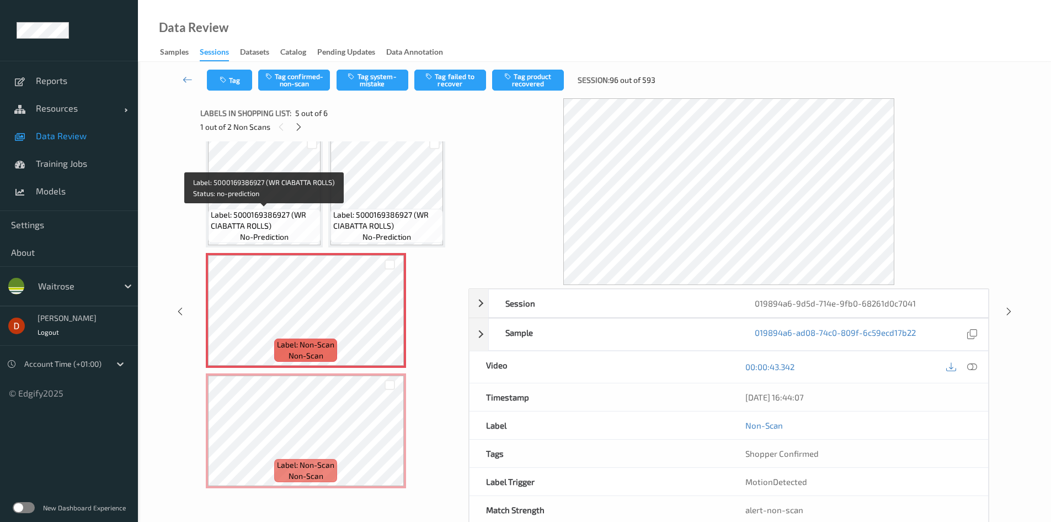
click at [297, 211] on span "Label: 5000169386927 (WR CIABATTA ROLLS)" at bounding box center [264, 220] width 107 height 22
click at [388, 268] on div at bounding box center [390, 264] width 10 height 10
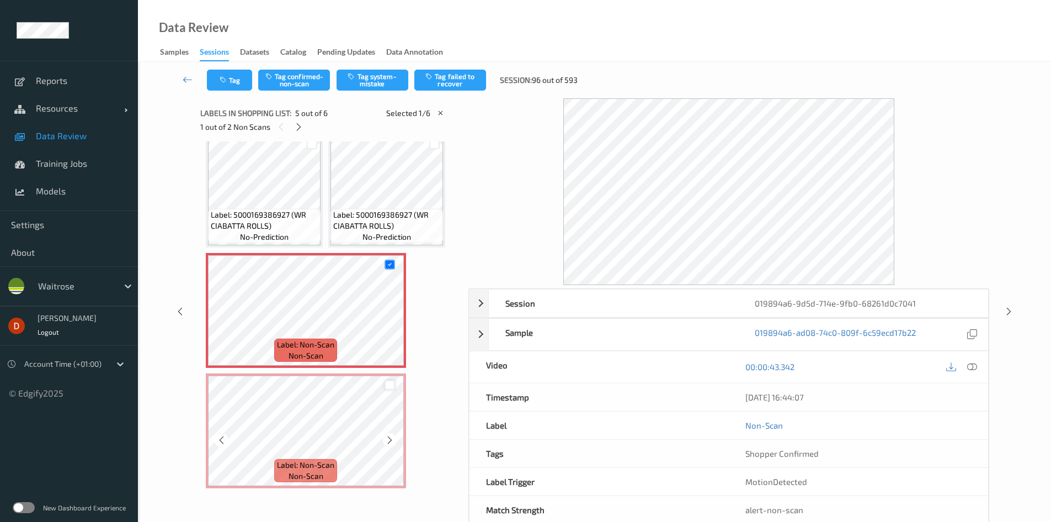
click at [392, 386] on div at bounding box center [390, 385] width 10 height 10
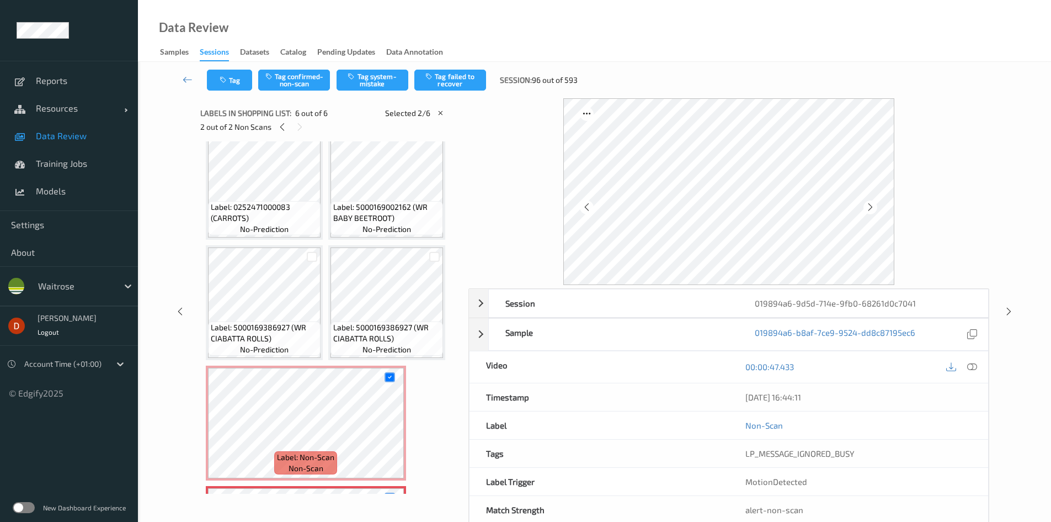
scroll to position [0, 0]
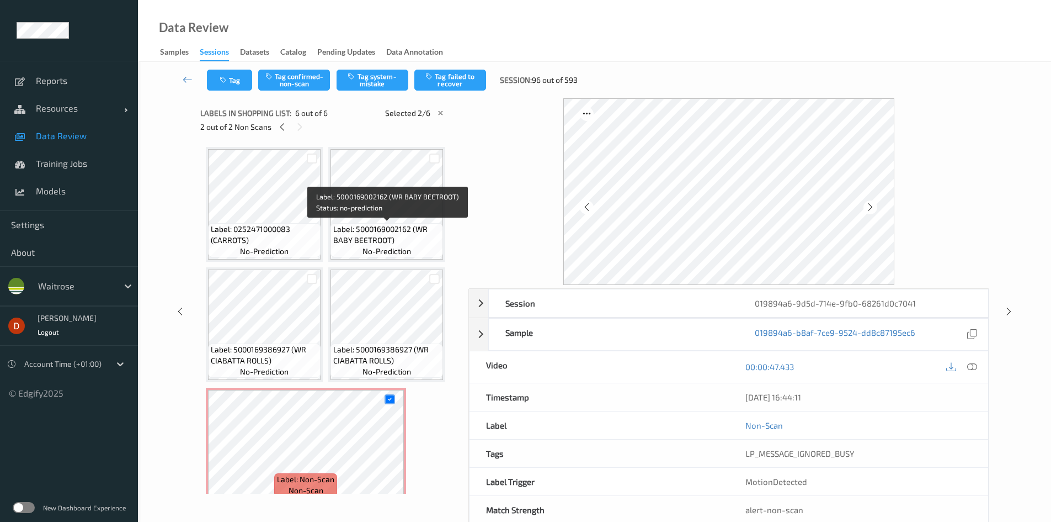
click at [392, 233] on span "Label: 5000169002162 (WR BABY BEETROOT)" at bounding box center [386, 235] width 107 height 22
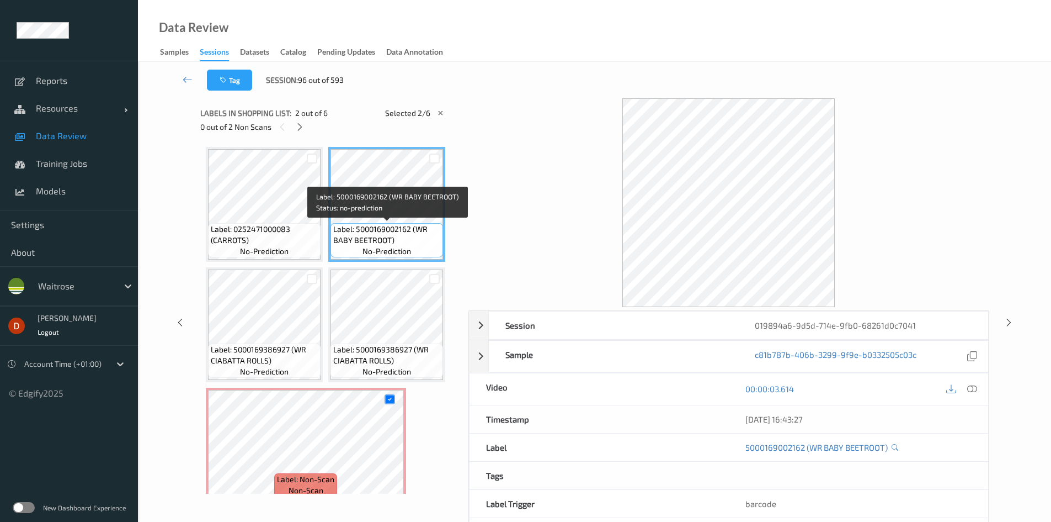
click at [295, 244] on span "Label: 0252471000083 (CARROTS)" at bounding box center [264, 235] width 107 height 22
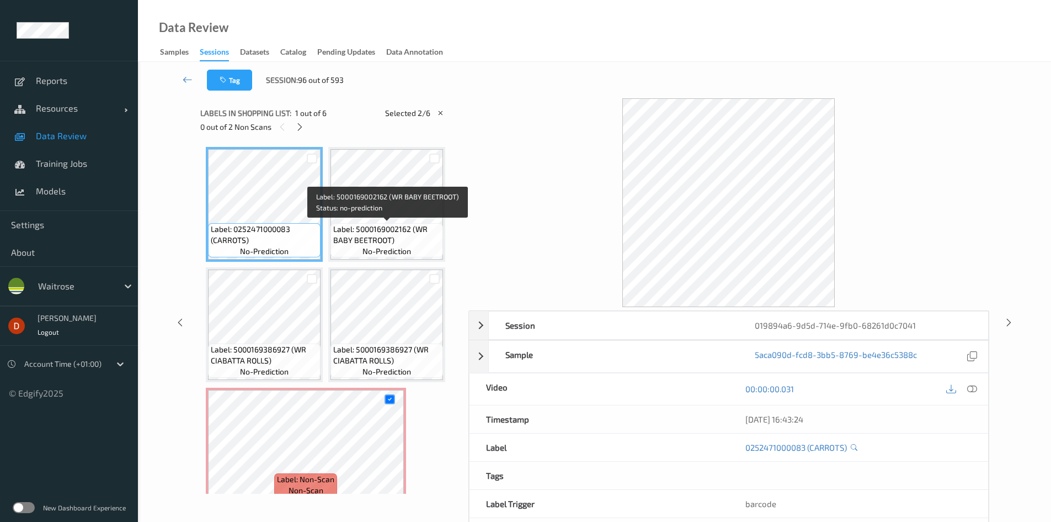
click at [386, 238] on span "Label: 5000169002162 (WR BABY BEETROOT)" at bounding box center [386, 235] width 107 height 22
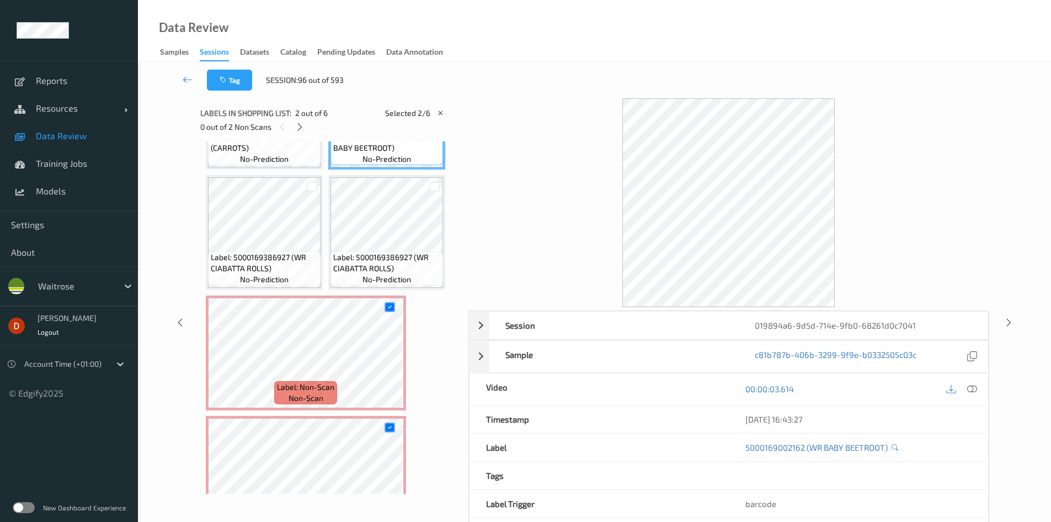
scroll to position [135, 0]
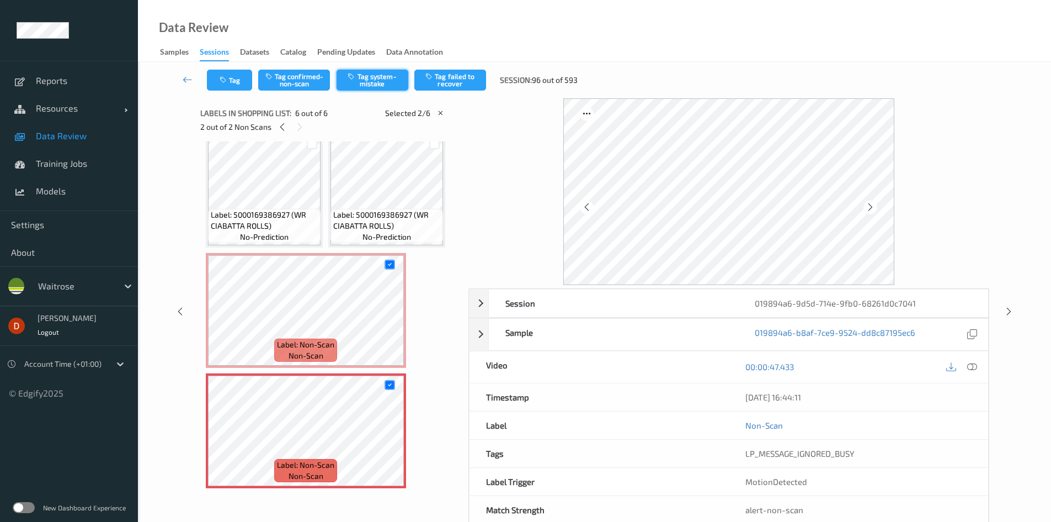
click at [391, 88] on button "Tag system-mistake" at bounding box center [373, 80] width 72 height 21
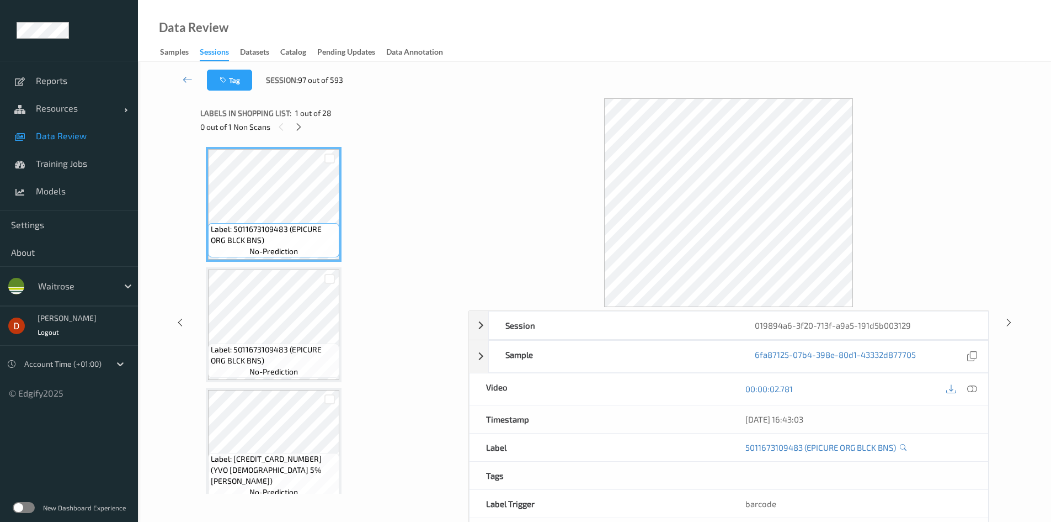
click at [291, 126] on div "0 out of 1 Non Scans" at bounding box center [330, 127] width 260 height 14
drag, startPoint x: 291, startPoint y: 126, endPoint x: 291, endPoint y: 132, distance: 5.5
click at [291, 129] on div "0 out of 1 Non Scans" at bounding box center [330, 127] width 260 height 14
click at [302, 125] on icon at bounding box center [298, 127] width 9 height 10
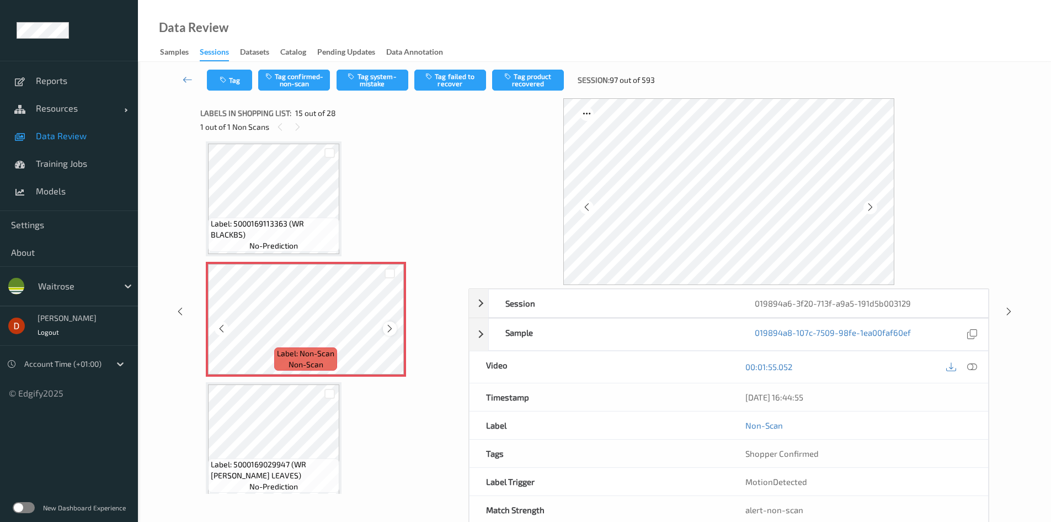
click at [390, 330] on icon at bounding box center [389, 328] width 9 height 10
click at [323, 231] on span "Label: 5000169113363 (WR BLACKBS)" at bounding box center [274, 229] width 126 height 22
click at [386, 324] on icon at bounding box center [389, 328] width 9 height 10
click at [382, 84] on button "Tag system-mistake" at bounding box center [373, 80] width 72 height 21
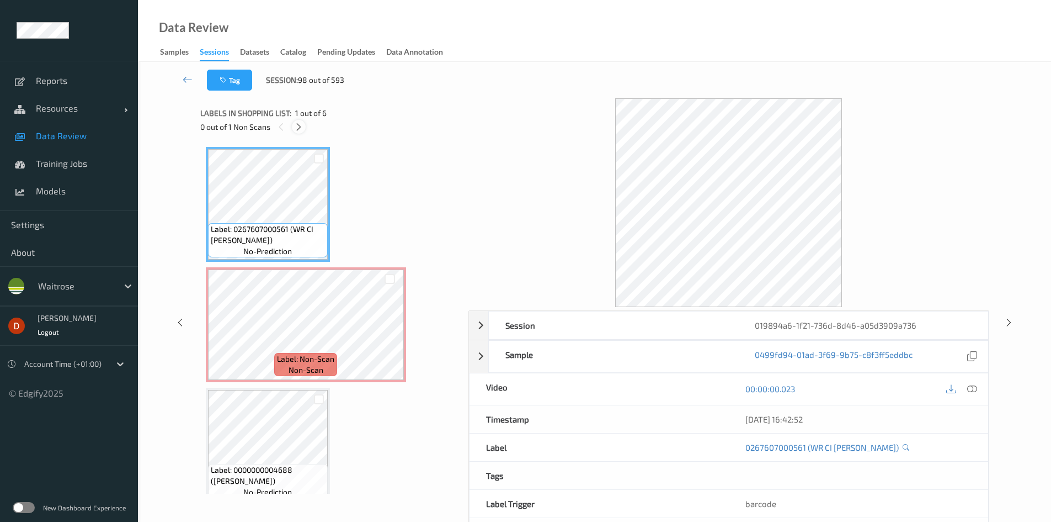
click at [295, 125] on icon at bounding box center [298, 127] width 9 height 10
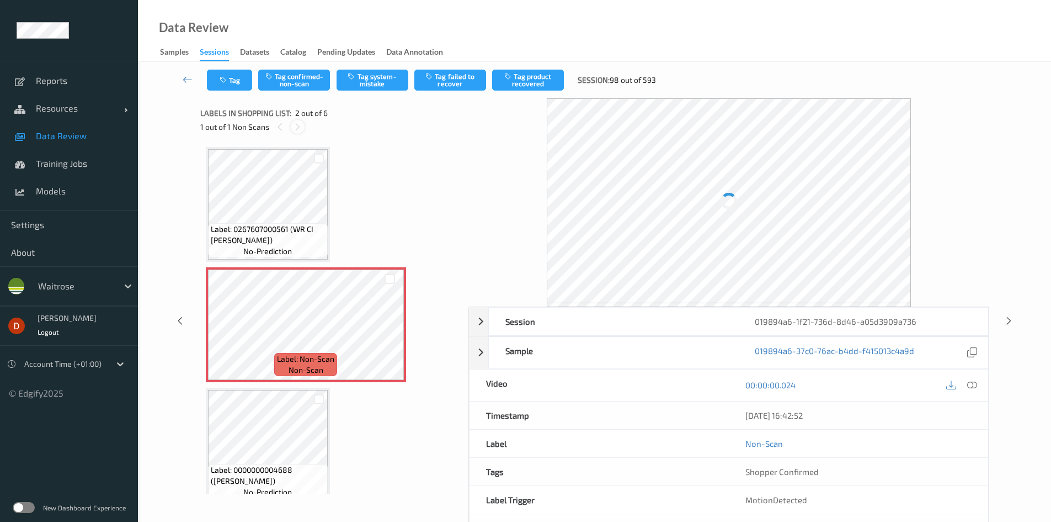
scroll to position [6, 0]
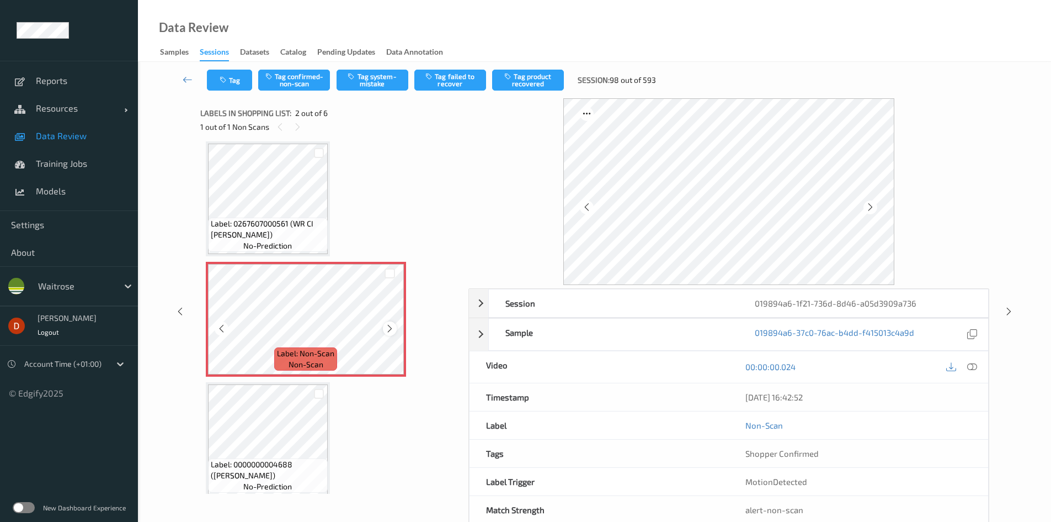
click at [389, 326] on icon at bounding box center [389, 328] width 9 height 10
click at [391, 325] on icon at bounding box center [389, 328] width 9 height 10
click at [392, 321] on div at bounding box center [390, 328] width 14 height 14
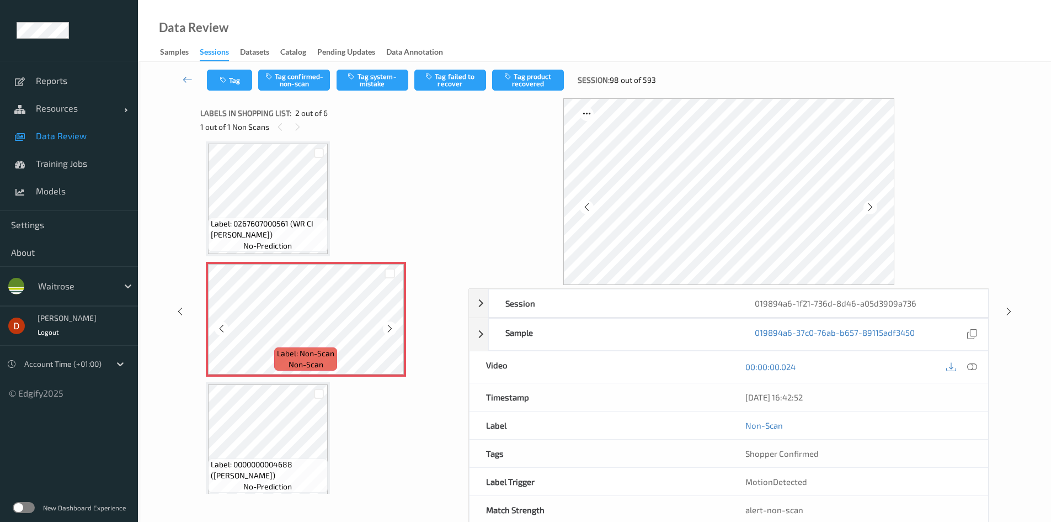
click at [392, 321] on div at bounding box center [390, 328] width 14 height 14
click at [366, 79] on button "Tag system-mistake" at bounding box center [373, 80] width 72 height 21
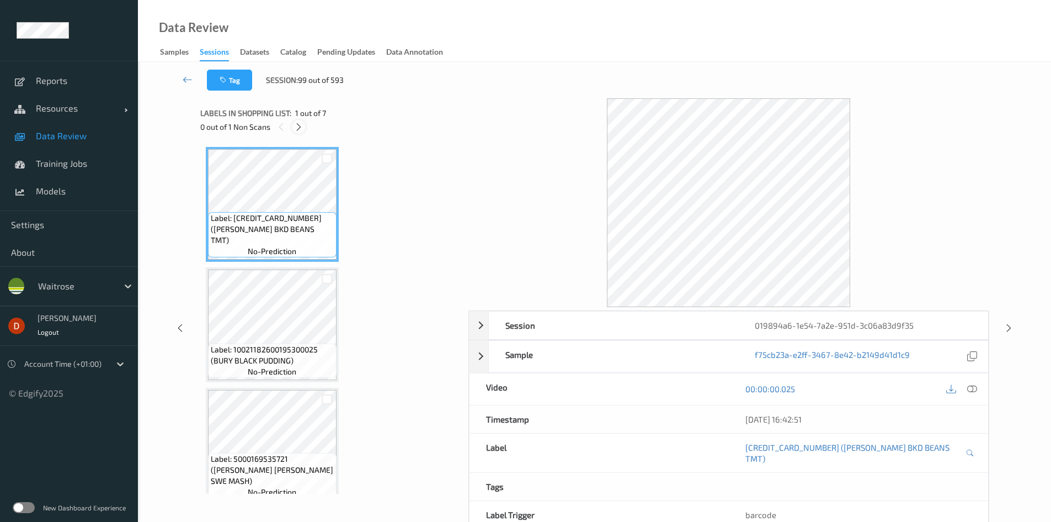
click at [299, 130] on icon at bounding box center [298, 127] width 9 height 10
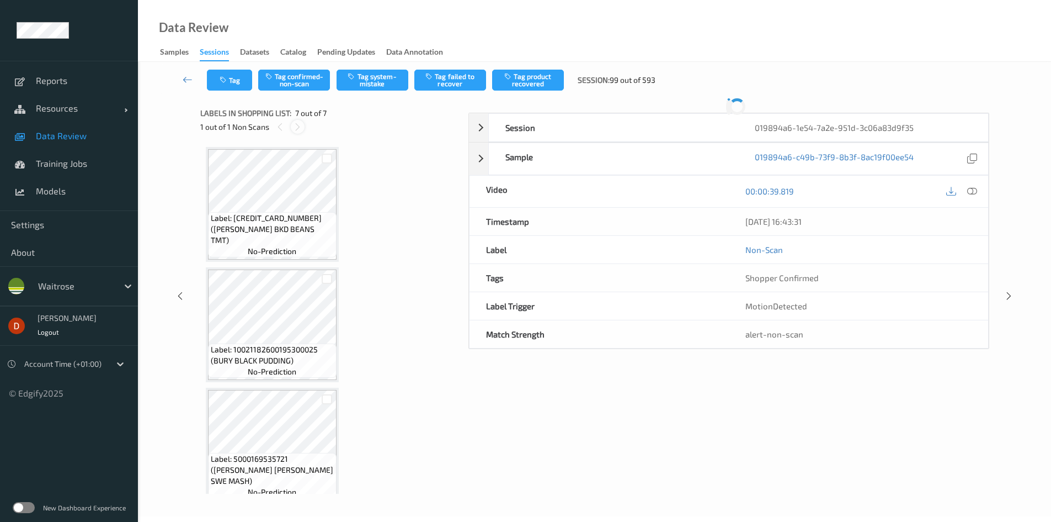
scroll to position [496, 0]
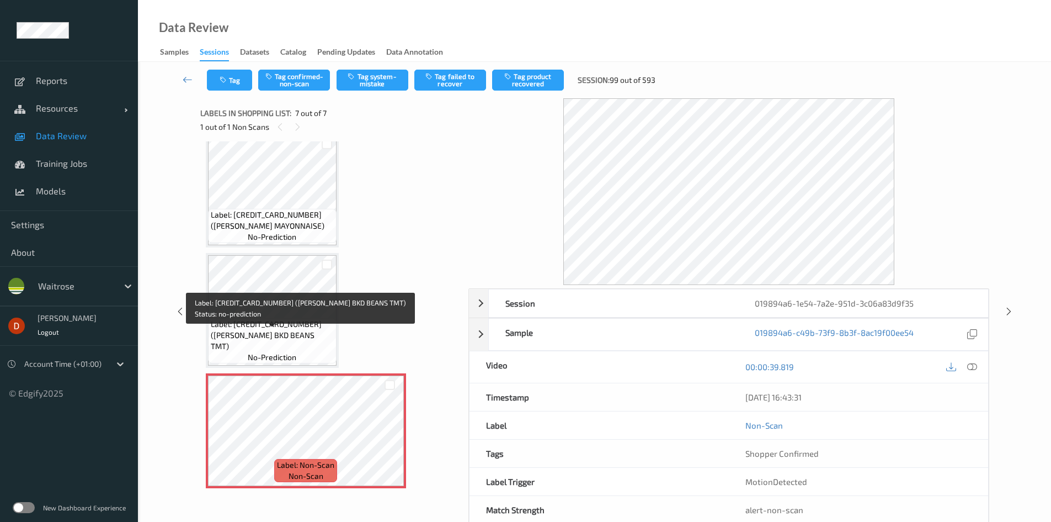
click at [288, 345] on span "Label: 5000169061046 (WR ESS BKD BEANS TMT)" at bounding box center [272, 334] width 123 height 33
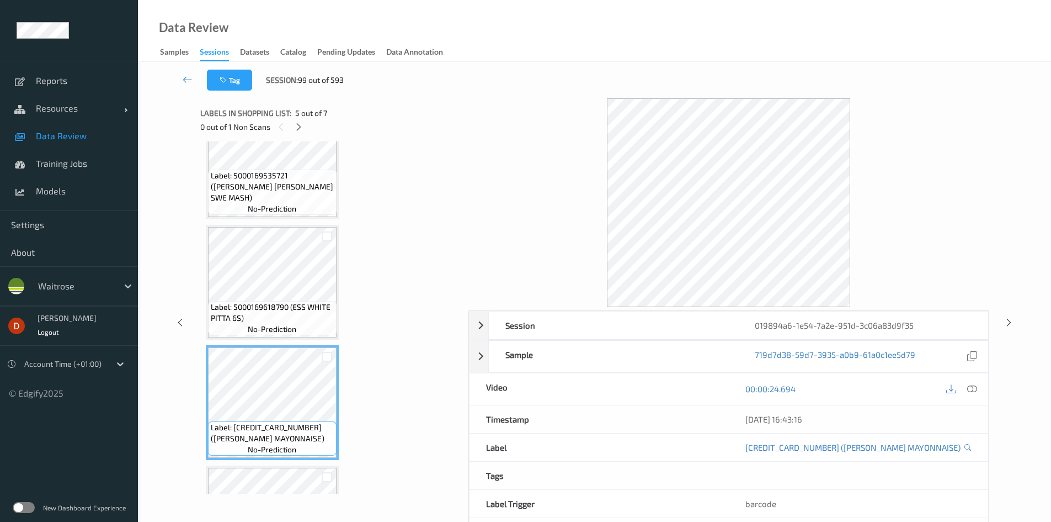
scroll to position [275, 0]
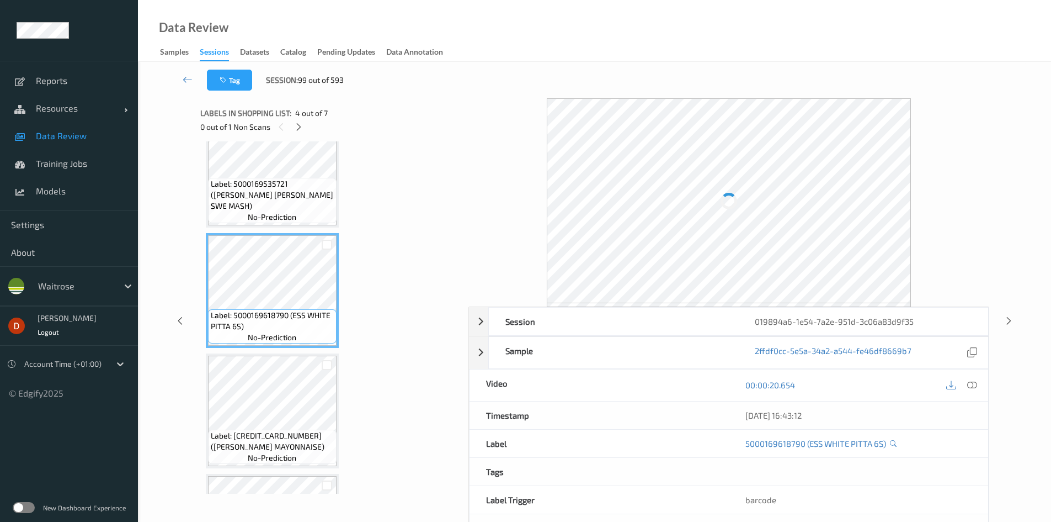
click at [285, 190] on span "Label: 5000169535721 (WR ESS CARR SWE MASH)" at bounding box center [272, 194] width 123 height 33
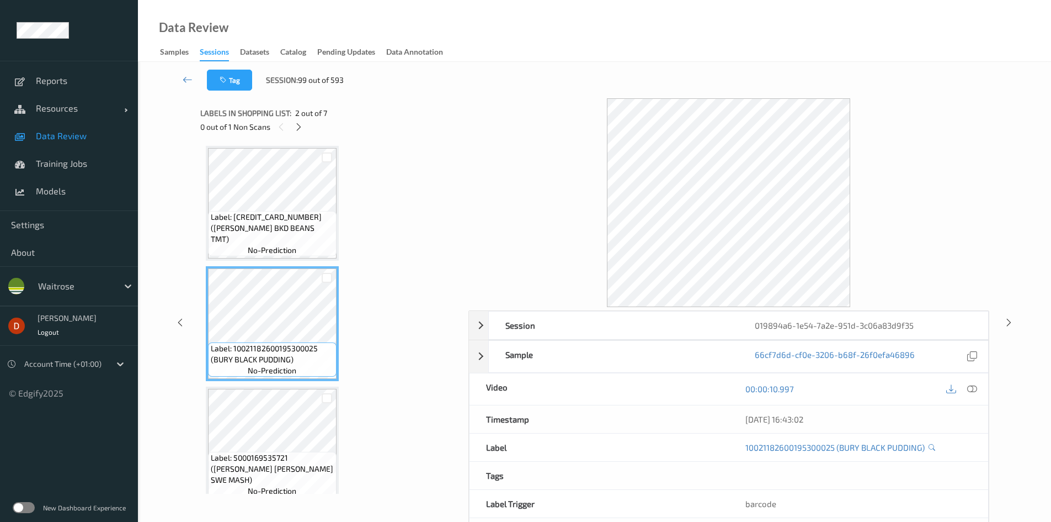
scroll to position [0, 0]
click at [295, 225] on span "Label: 5000169061046 (WR ESS BKD BEANS TMT)" at bounding box center [272, 228] width 123 height 33
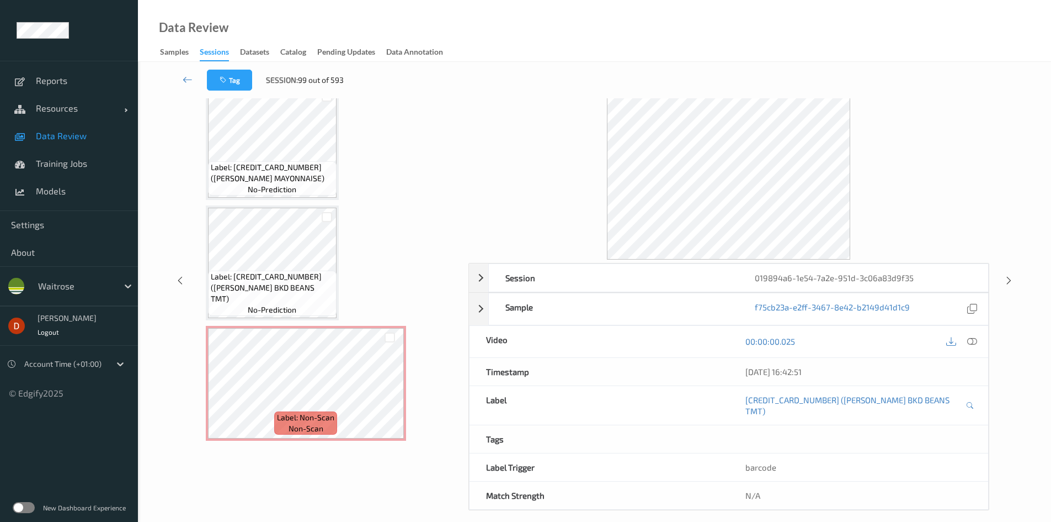
scroll to position [25, 0]
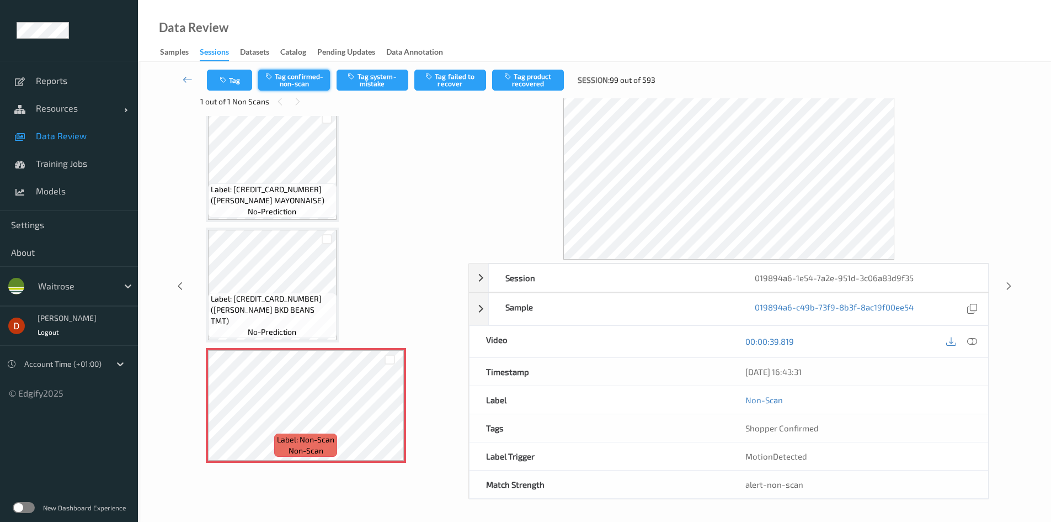
click at [308, 83] on button "Tag confirmed-non-scan" at bounding box center [294, 80] width 72 height 21
click at [465, 81] on button "Tag failed to recover" at bounding box center [450, 80] width 72 height 21
click at [969, 340] on icon at bounding box center [972, 341] width 10 height 10
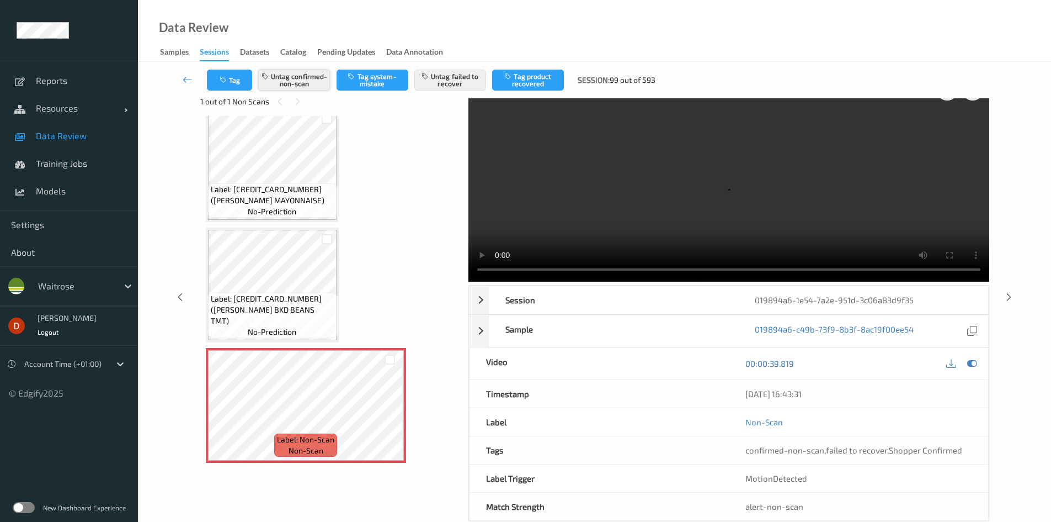
click at [318, 81] on button "Untag confirmed-non-scan" at bounding box center [294, 80] width 72 height 21
click at [446, 77] on button "Untag failed to recover" at bounding box center [450, 80] width 72 height 21
click at [377, 84] on button "Tag system-mistake" at bounding box center [373, 80] width 72 height 21
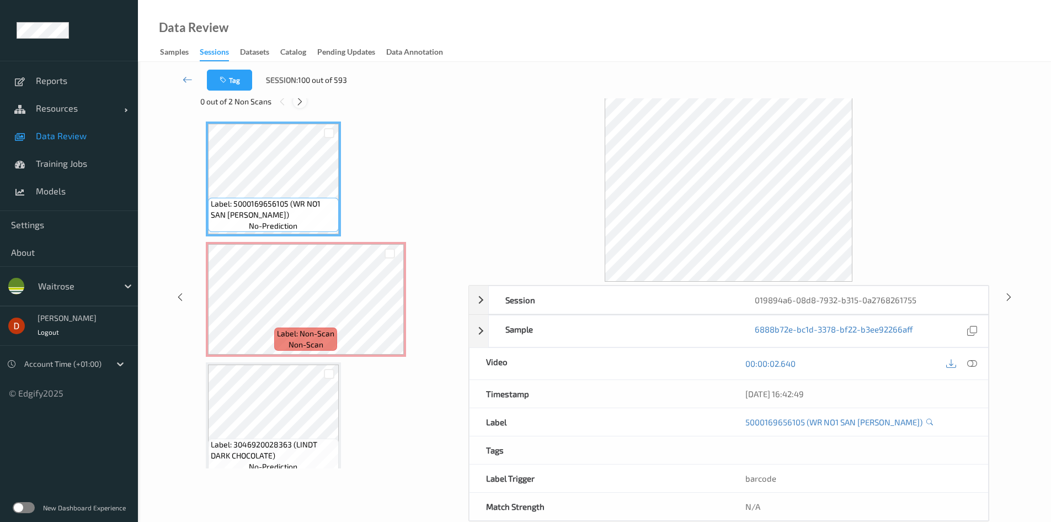
click at [301, 100] on icon at bounding box center [299, 102] width 9 height 10
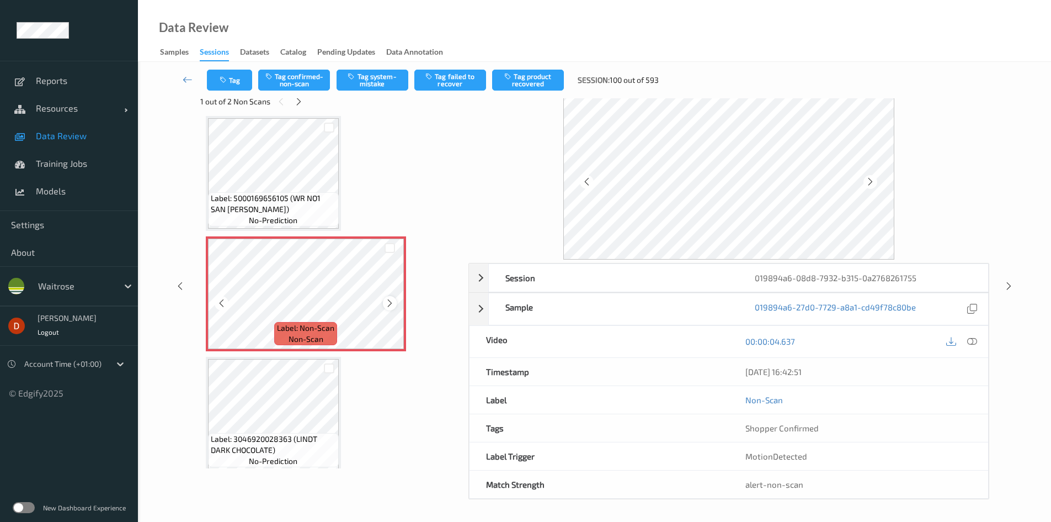
click at [385, 304] on icon at bounding box center [389, 303] width 9 height 10
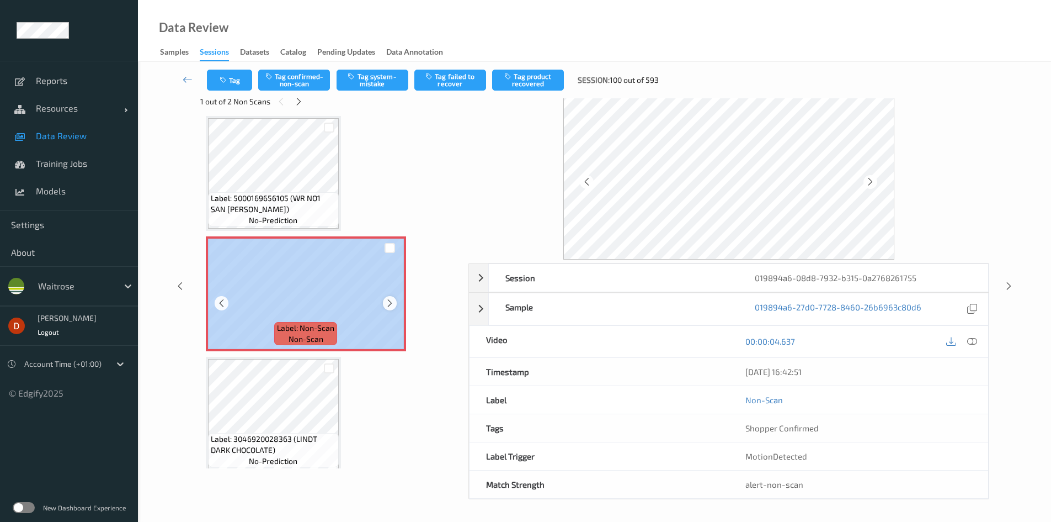
click at [401, 294] on div "Label: Non-Scan non-scan" at bounding box center [306, 293] width 200 height 115
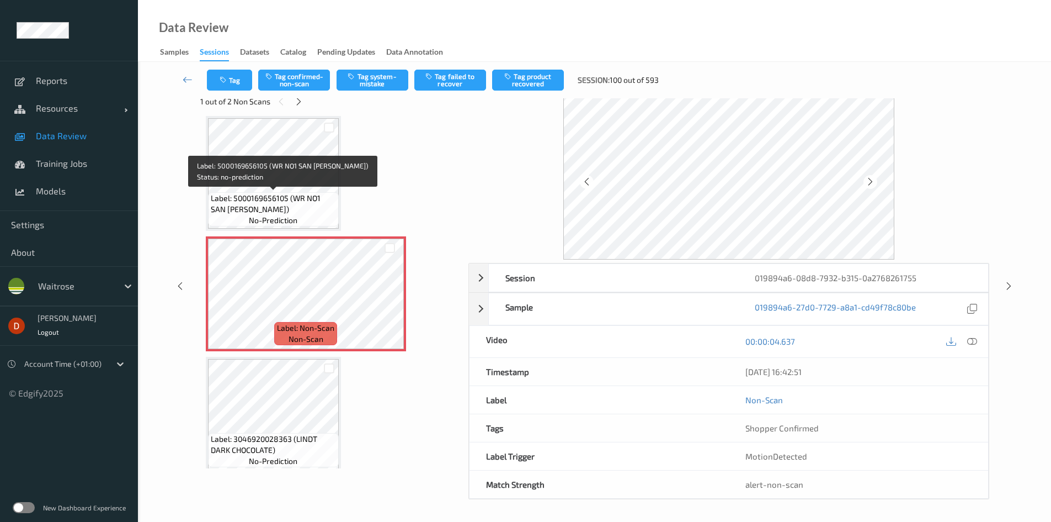
click at [326, 201] on span "Label: 5000169656105 (WR NO1 SAN MARZ TOM)" at bounding box center [273, 204] width 125 height 22
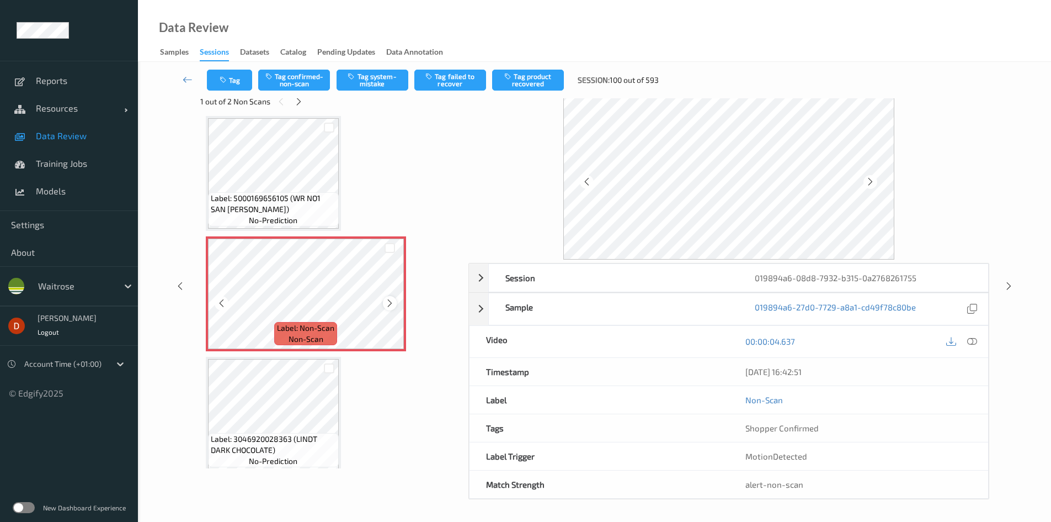
click at [392, 300] on icon at bounding box center [389, 303] width 9 height 10
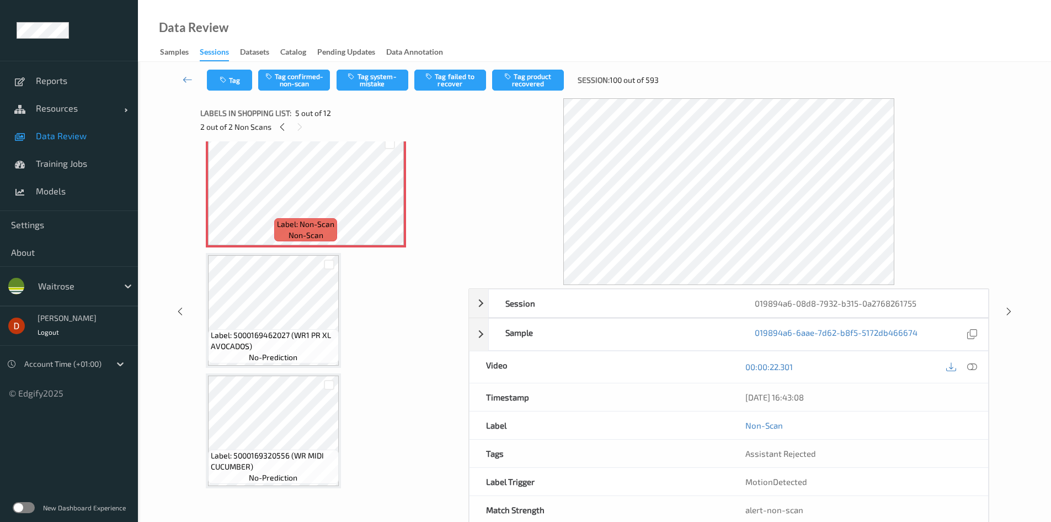
scroll to position [497, 0]
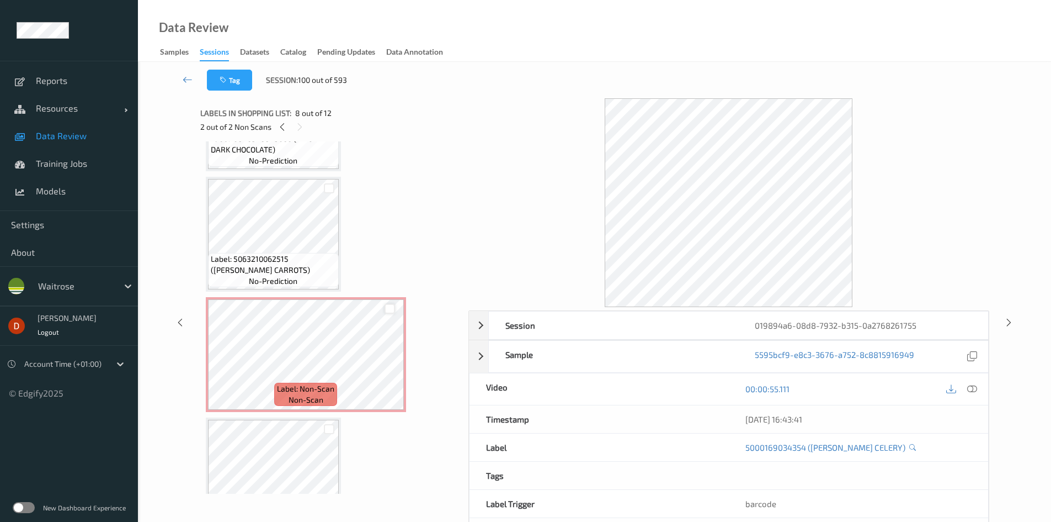
click at [393, 308] on div at bounding box center [390, 309] width 10 height 10
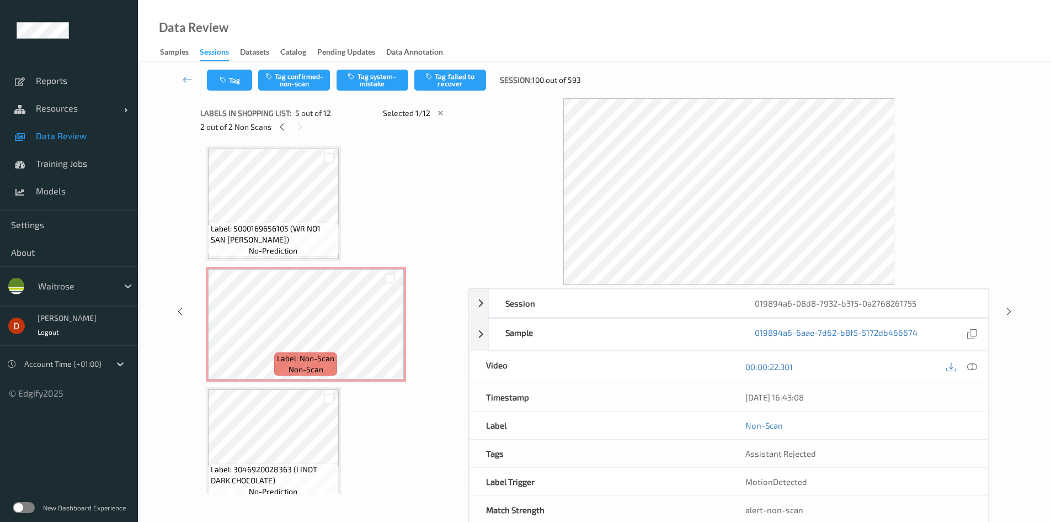
scroll to position [0, 0]
click at [392, 278] on div at bounding box center [390, 279] width 10 height 10
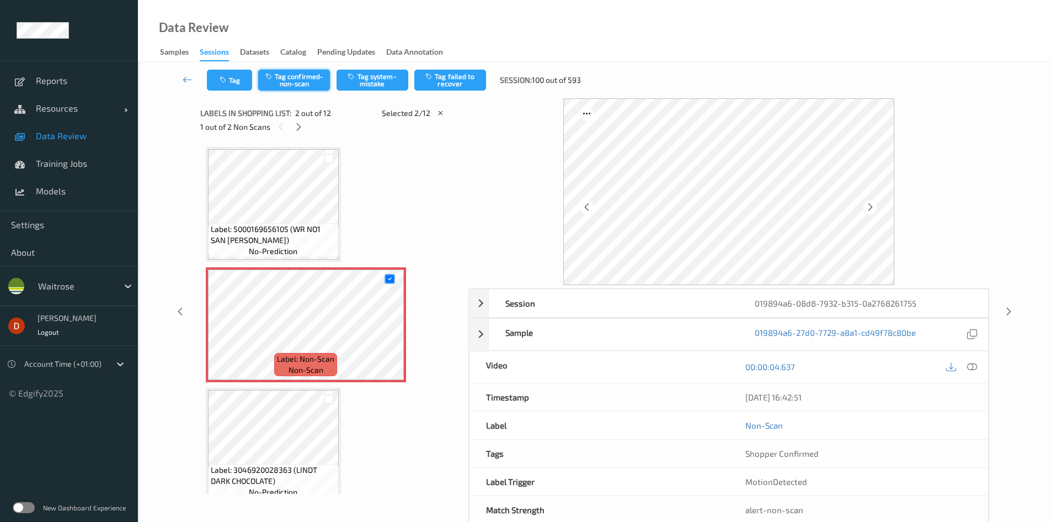
click at [313, 81] on button "Tag confirmed-non-scan" at bounding box center [294, 80] width 72 height 21
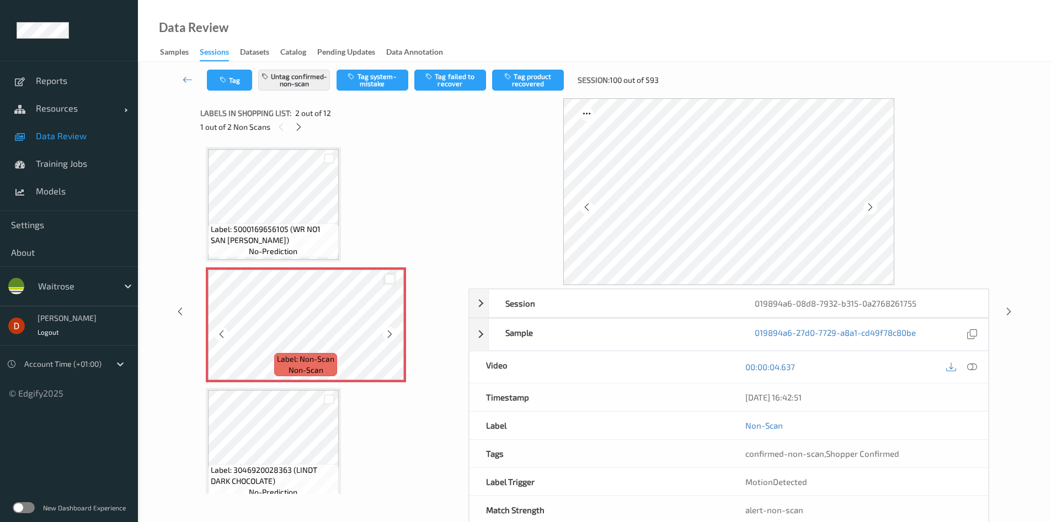
click at [393, 281] on div at bounding box center [390, 279] width 10 height 10
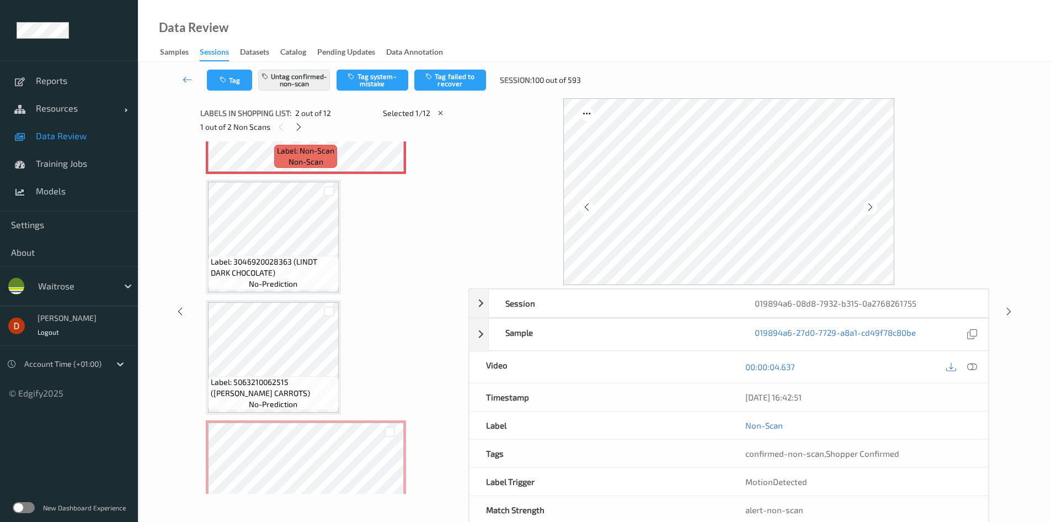
scroll to position [221, 0]
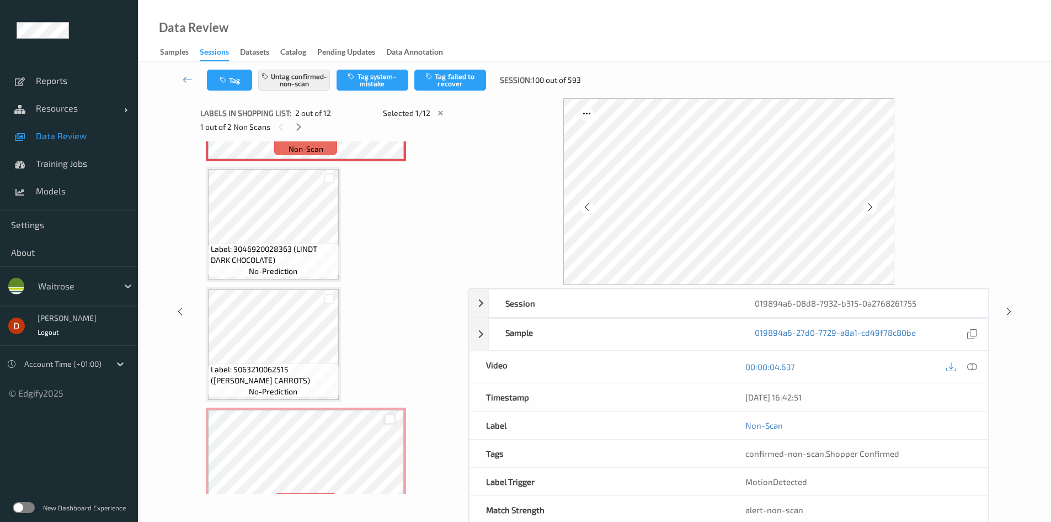
click at [387, 423] on div at bounding box center [390, 419] width 10 height 10
click at [445, 73] on button "Tag failed to recover" at bounding box center [450, 80] width 72 height 21
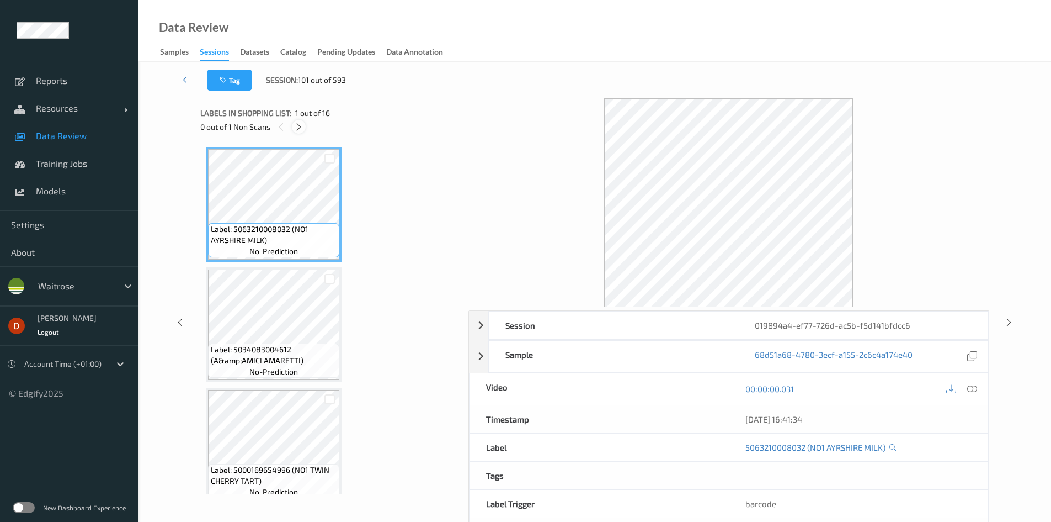
click at [296, 129] on icon at bounding box center [298, 127] width 9 height 10
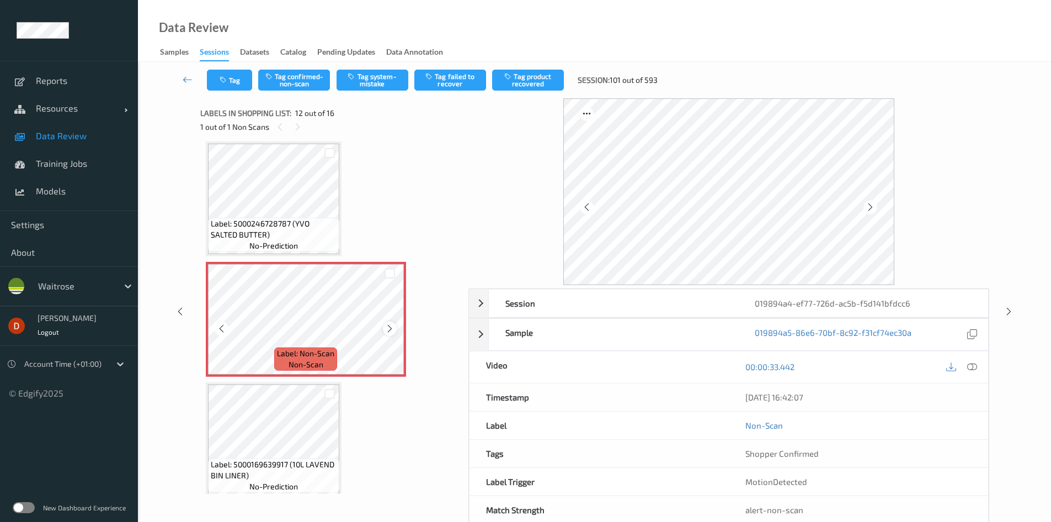
click at [396, 327] on div at bounding box center [390, 328] width 14 height 14
click at [277, 222] on span "Label: 5000246728787 (YVO SALTED BUTTER)" at bounding box center [274, 229] width 126 height 22
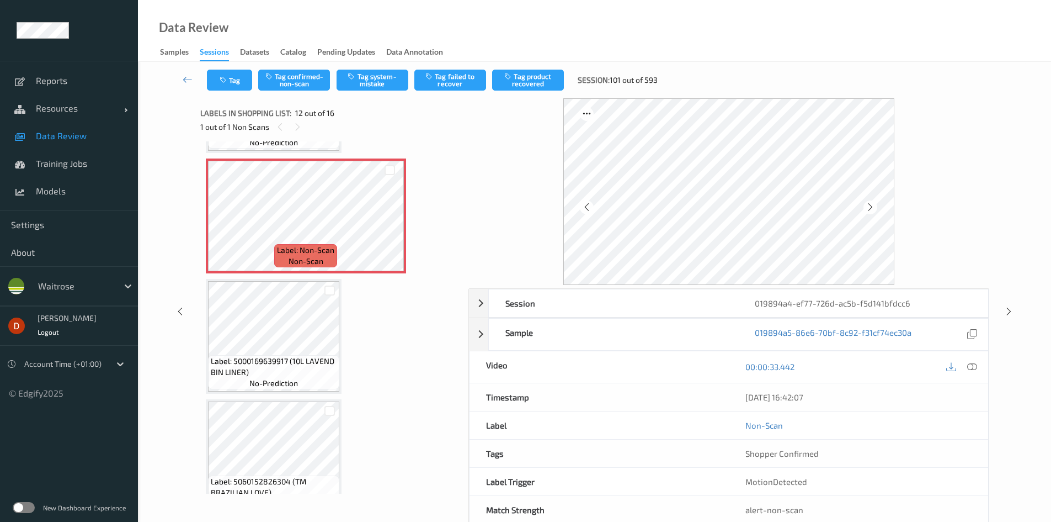
scroll to position [1319, 0]
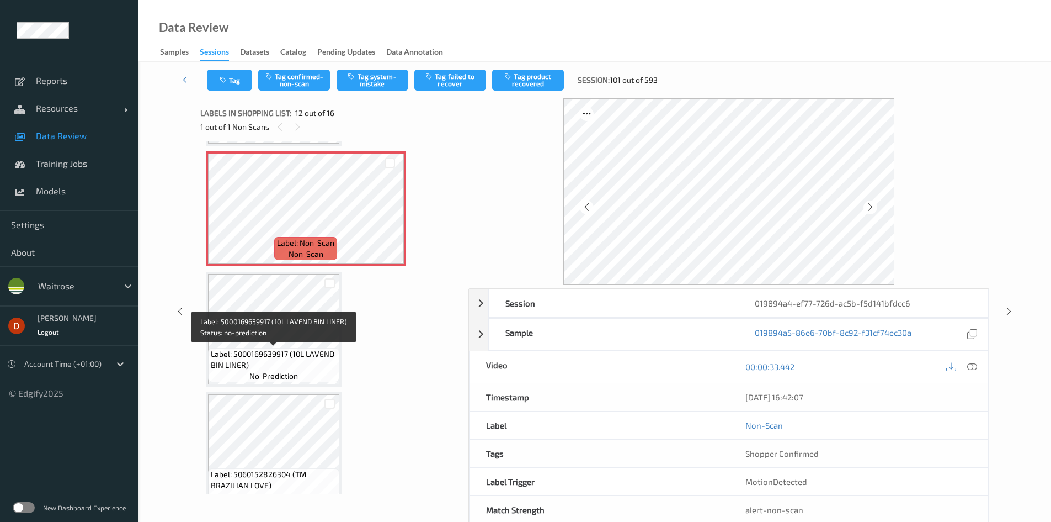
click at [320, 352] on span "Label: 5000169639917 (10L LAVEND BIN LINER)" at bounding box center [274, 359] width 126 height 22
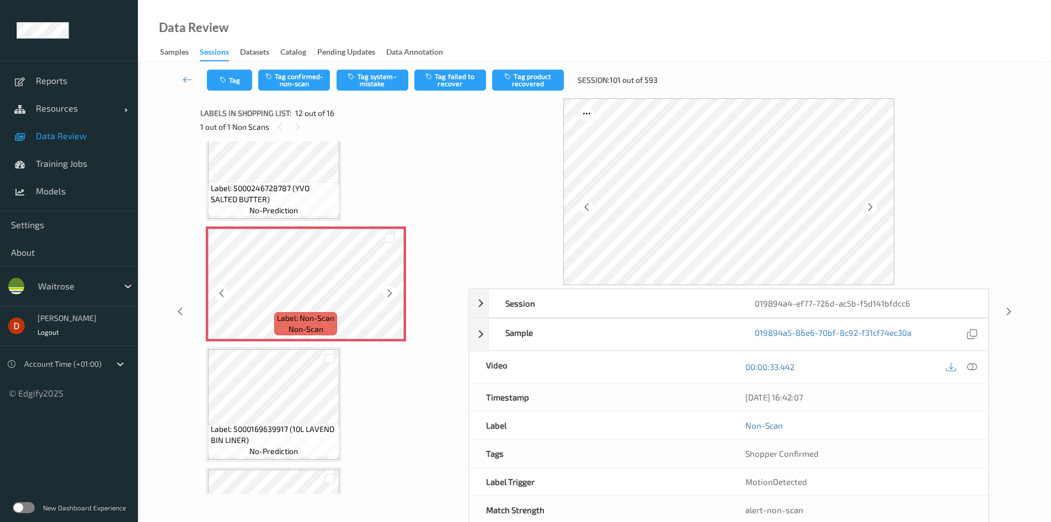
scroll to position [1209, 0]
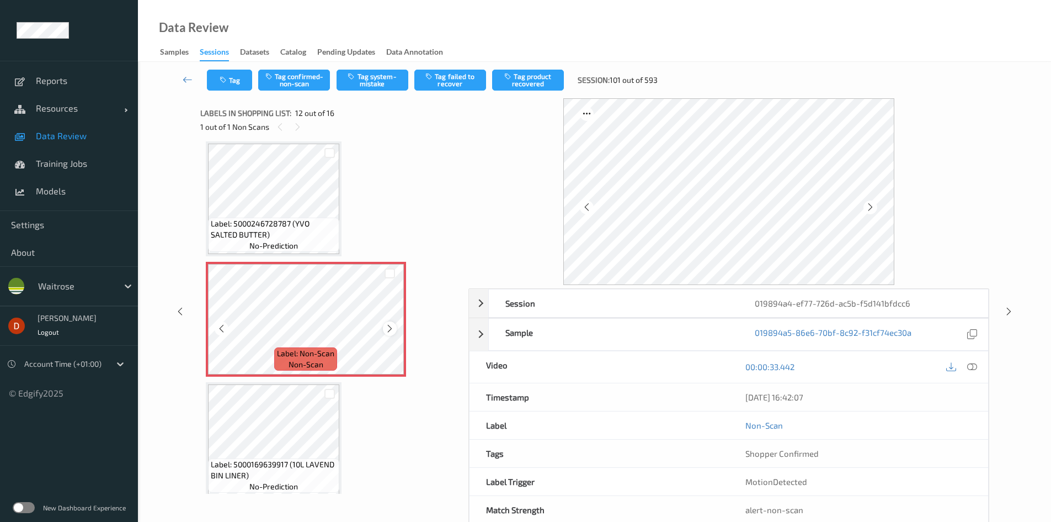
click at [386, 331] on icon at bounding box center [389, 328] width 9 height 10
click at [390, 329] on icon at bounding box center [389, 328] width 9 height 10
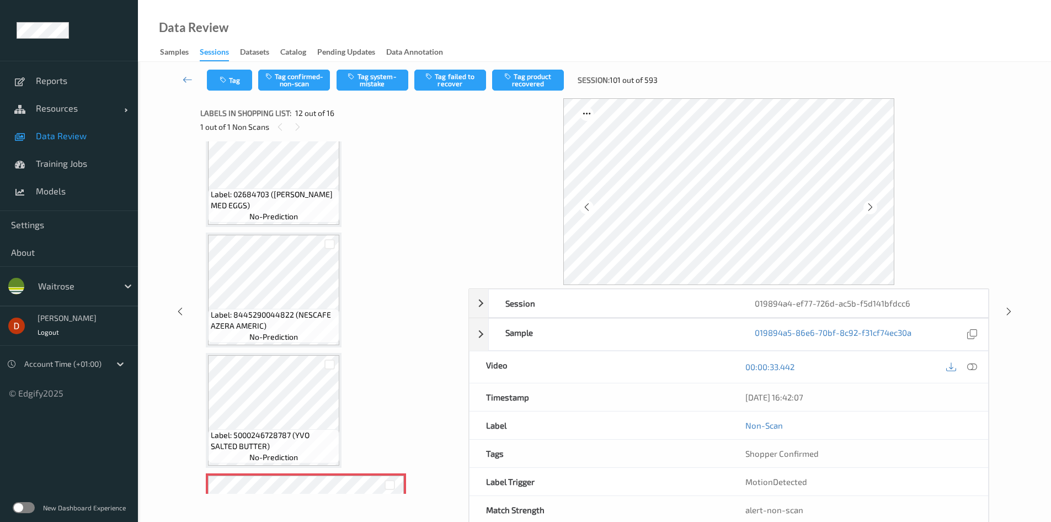
scroll to position [988, 0]
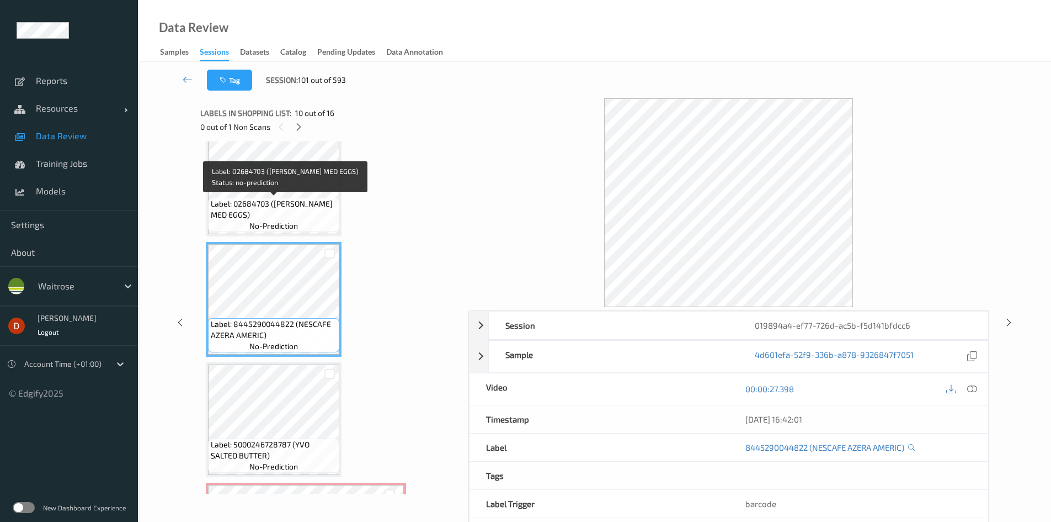
click at [305, 207] on span "Label: 02684703 (WR DORG MED EGGS)" at bounding box center [274, 209] width 126 height 22
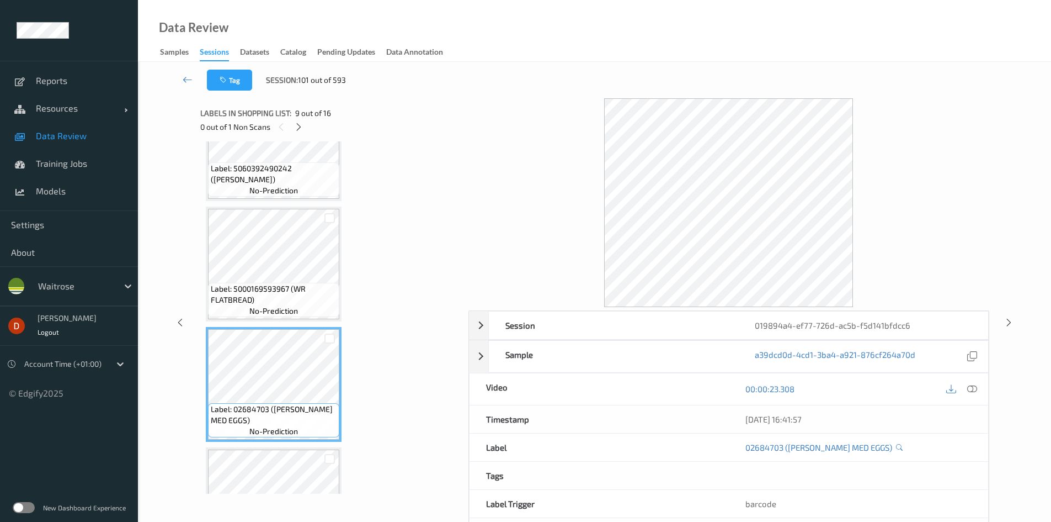
scroll to position [767, 0]
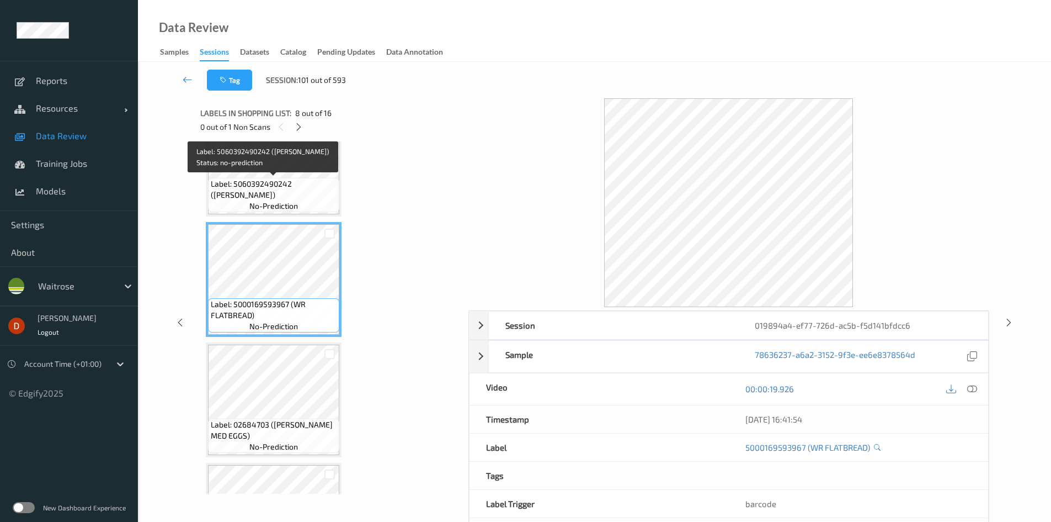
click at [291, 190] on span "Label: 5060392490242 (REMEO MANGO LOLLIES)" at bounding box center [274, 189] width 126 height 22
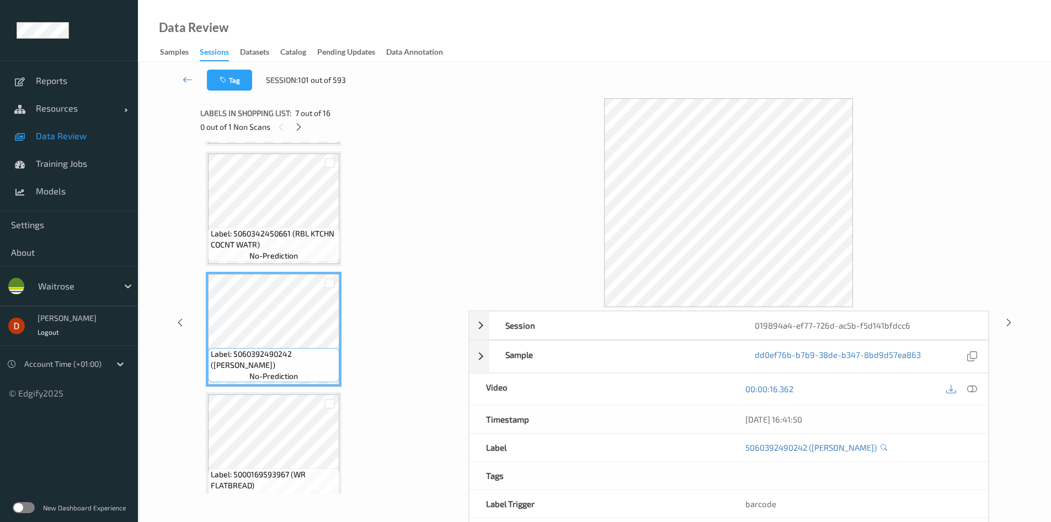
scroll to position [546, 0]
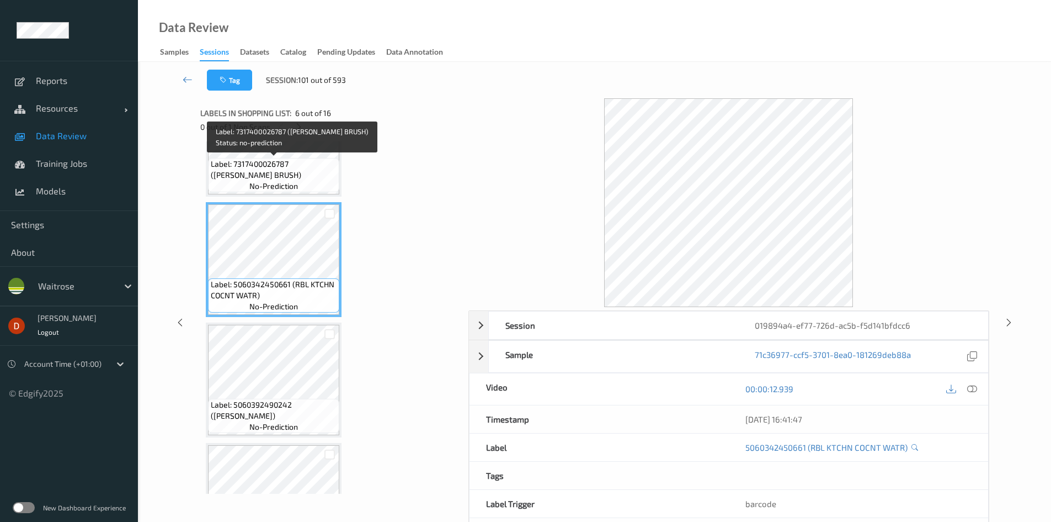
click at [299, 180] on div "Label: 7317400026787 (TEPE BRUSH) no-prediction" at bounding box center [273, 175] width 131 height 34
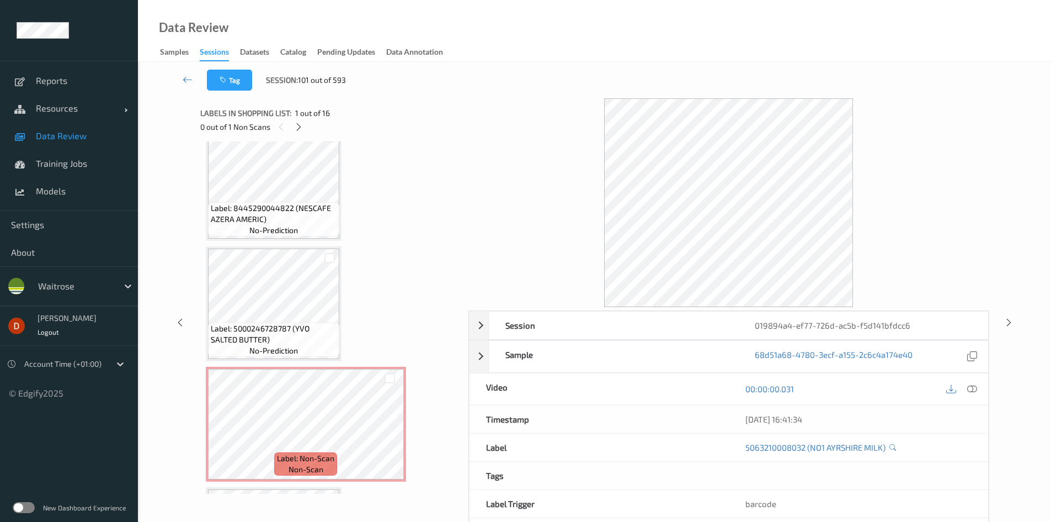
scroll to position [1380, 0]
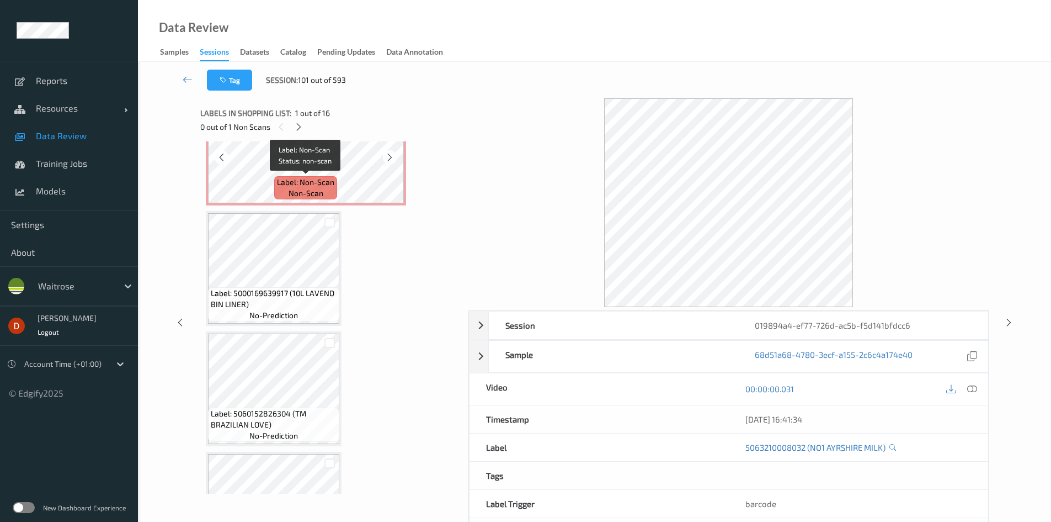
click at [318, 187] on span "Label: Non-Scan" at bounding box center [305, 182] width 57 height 11
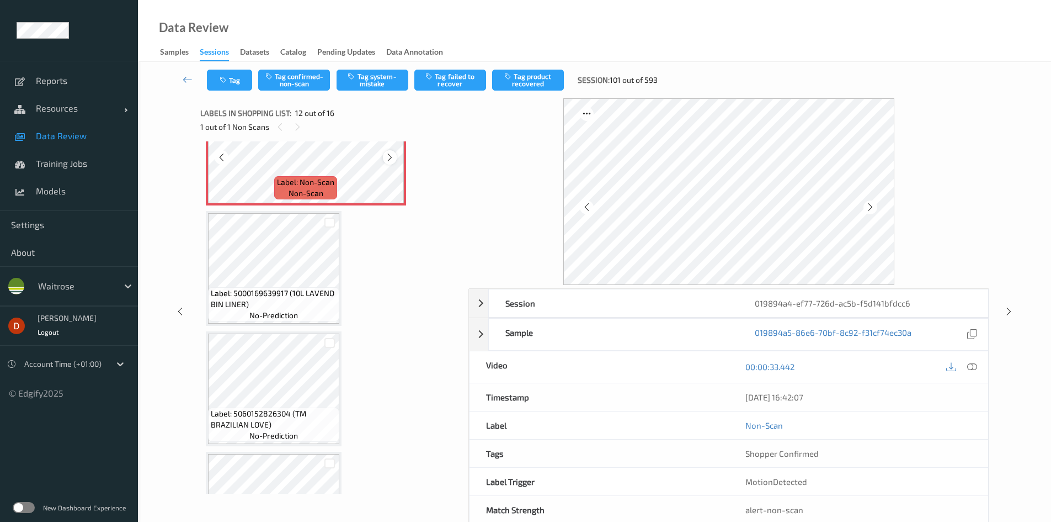
click at [390, 161] on icon at bounding box center [389, 157] width 9 height 10
click at [320, 292] on span "Label: 5000169639917 (10L LAVEND BIN LINER)" at bounding box center [274, 299] width 126 height 22
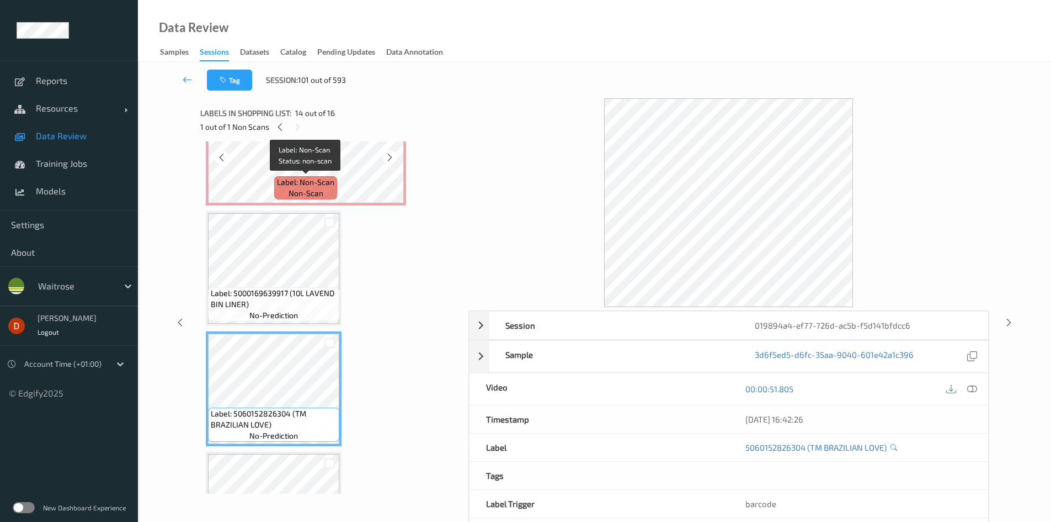
click at [317, 183] on span "Label: Non-Scan" at bounding box center [305, 182] width 57 height 11
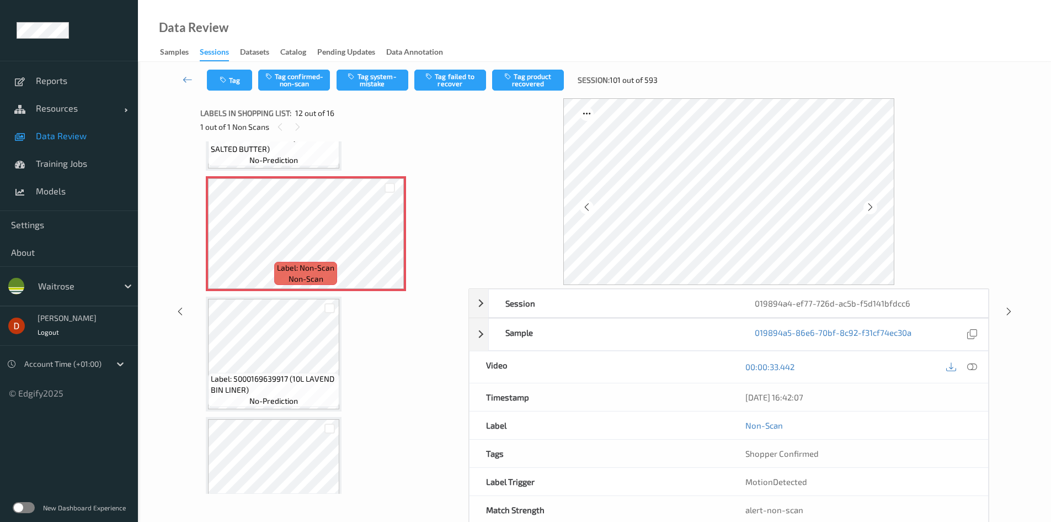
scroll to position [1269, 0]
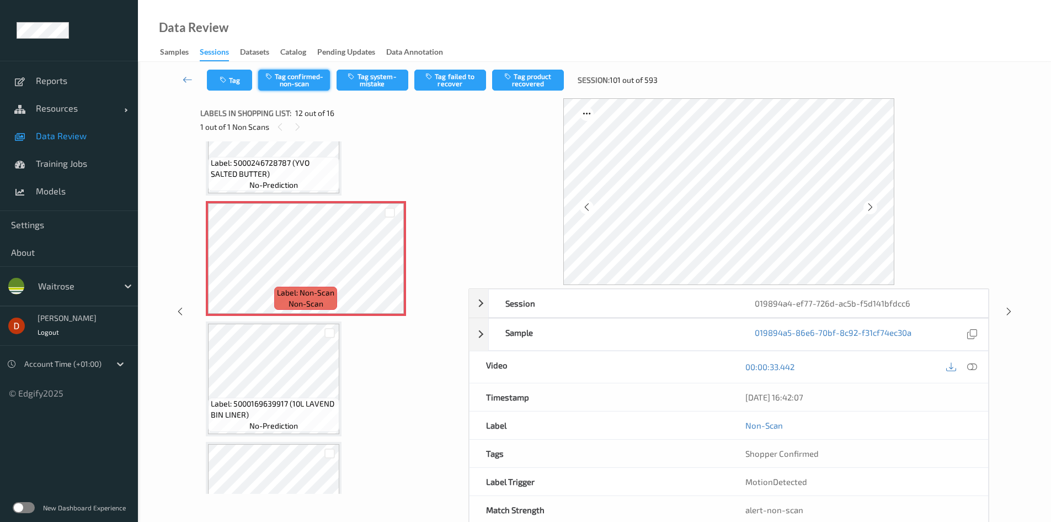
click at [300, 87] on button "Tag confirmed-non-scan" at bounding box center [294, 80] width 72 height 21
click at [513, 86] on button "Tag product recovered" at bounding box center [528, 80] width 72 height 21
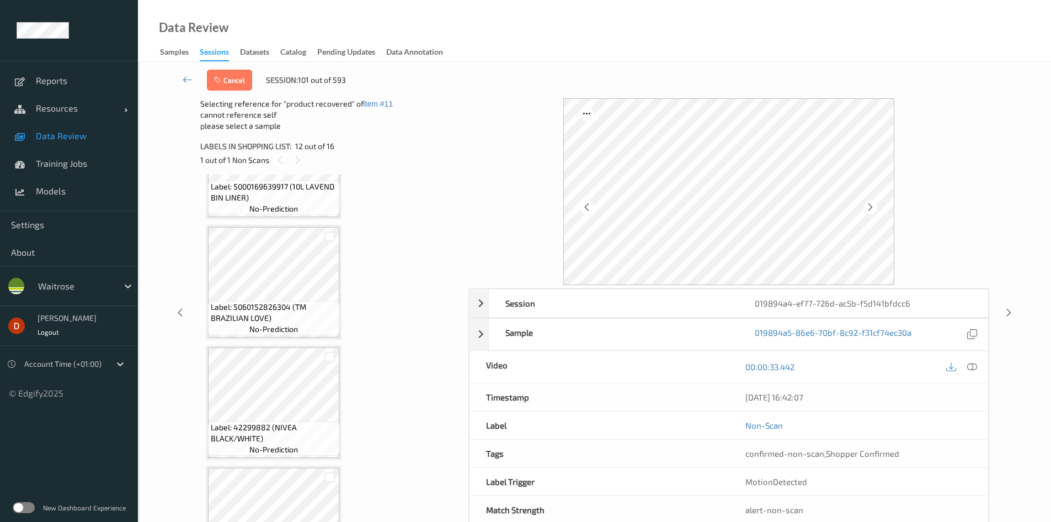
scroll to position [1545, 0]
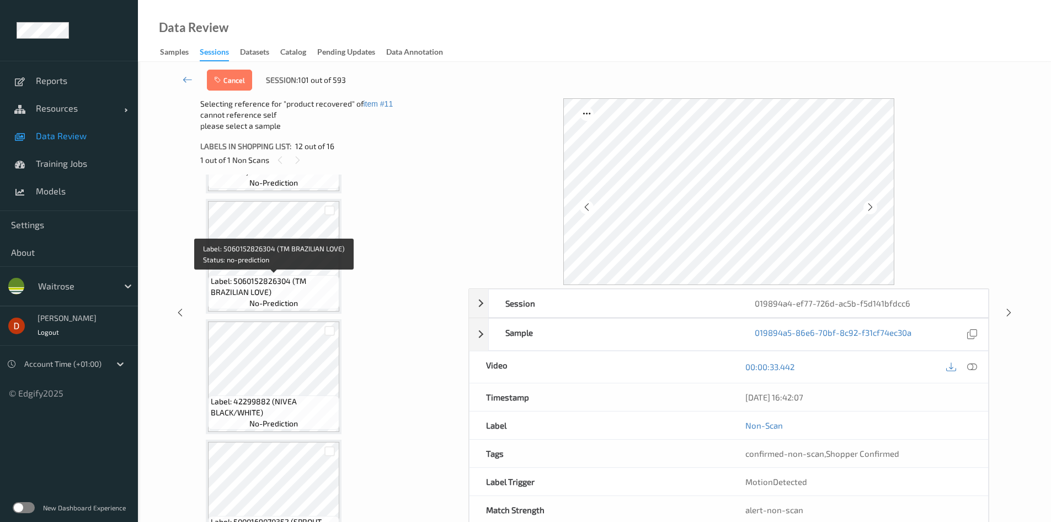
click at [295, 280] on span "Label: 5060152826304 (TM BRAZILIAN LOVE)" at bounding box center [274, 286] width 126 height 22
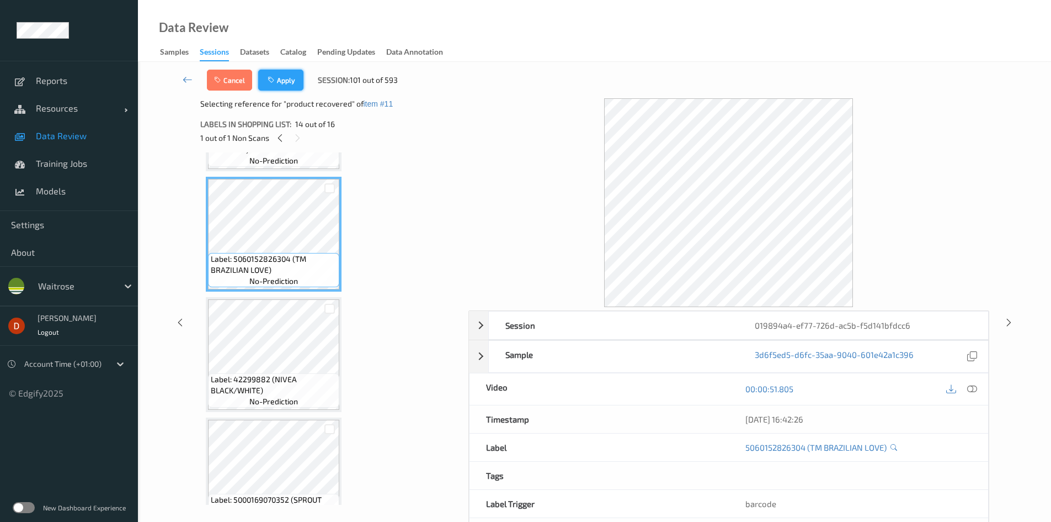
click at [284, 87] on button "Apply" at bounding box center [280, 80] width 45 height 21
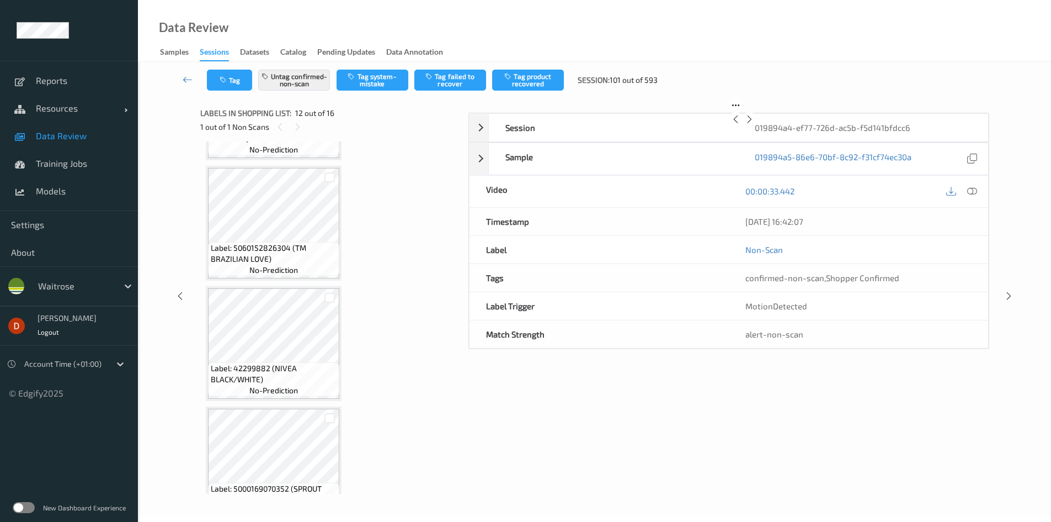
scroll to position [1209, 0]
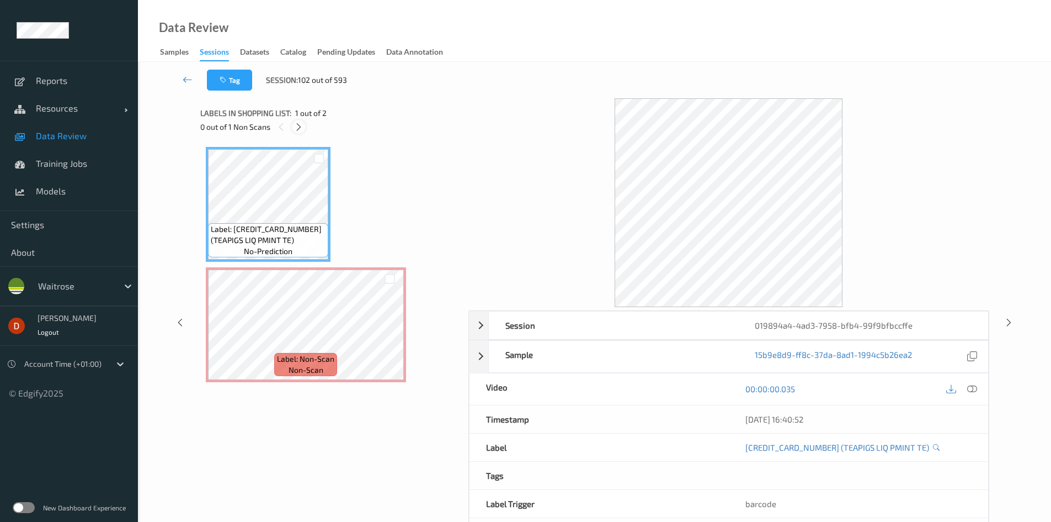
click at [305, 125] on div at bounding box center [299, 127] width 14 height 14
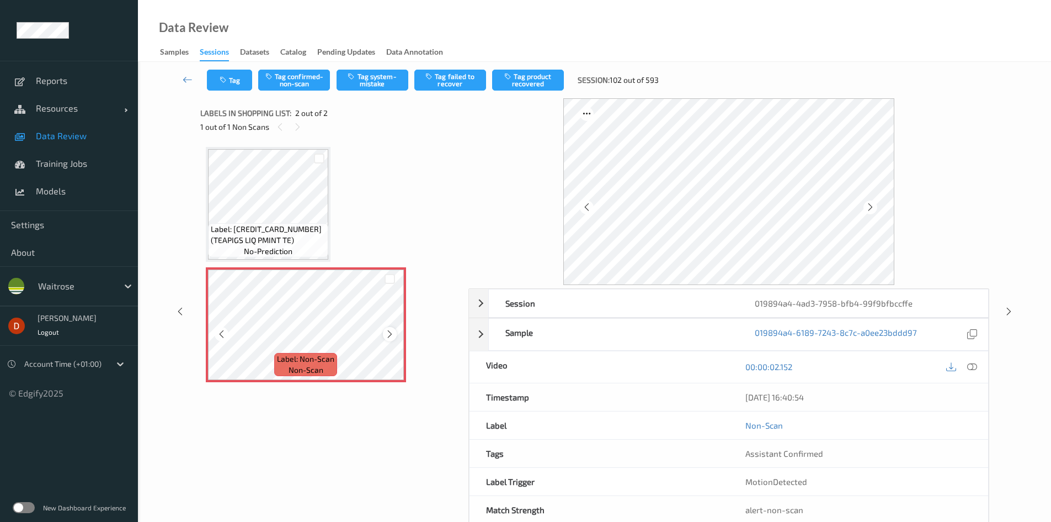
click at [387, 331] on icon at bounding box center [389, 334] width 9 height 10
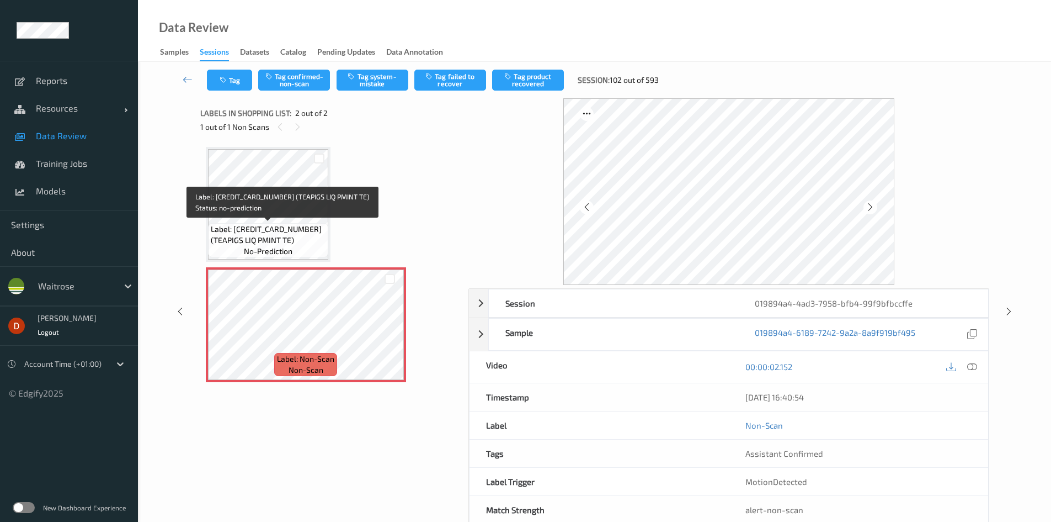
click at [313, 238] on span "Label: 5060136750212 (TEAPIGS LIQ PMINT TE)" at bounding box center [268, 235] width 115 height 22
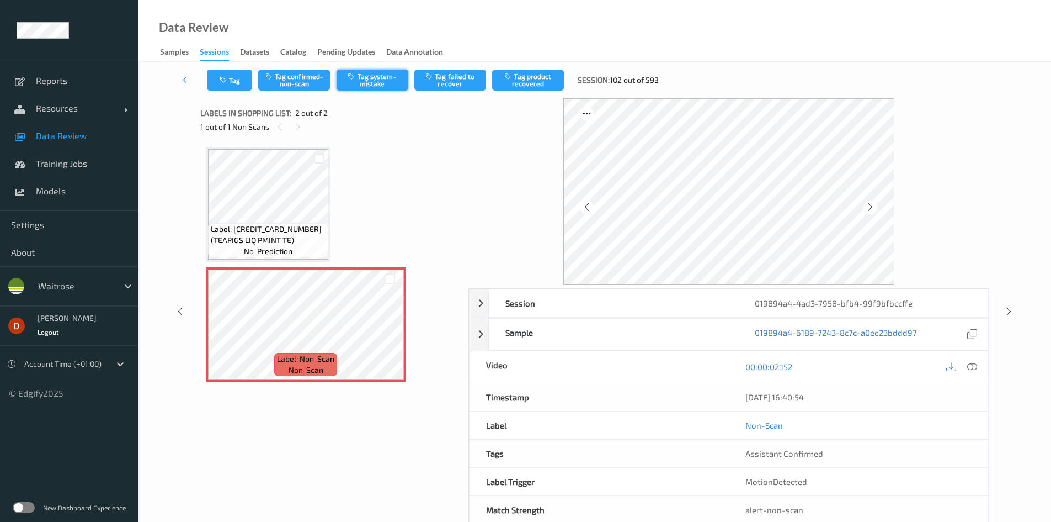
click at [354, 77] on icon "button" at bounding box center [352, 76] width 9 height 8
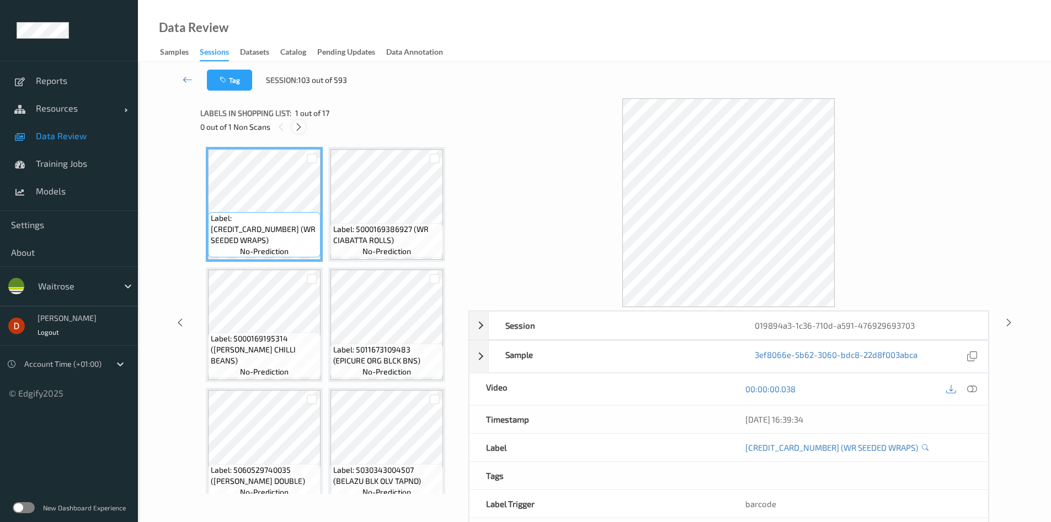
click at [303, 127] on icon at bounding box center [298, 127] width 9 height 10
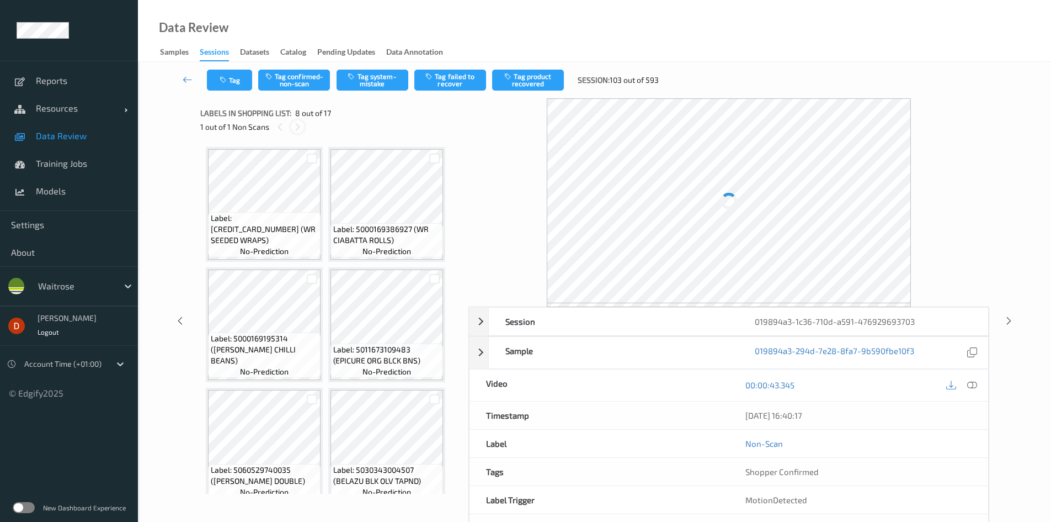
scroll to position [366, 0]
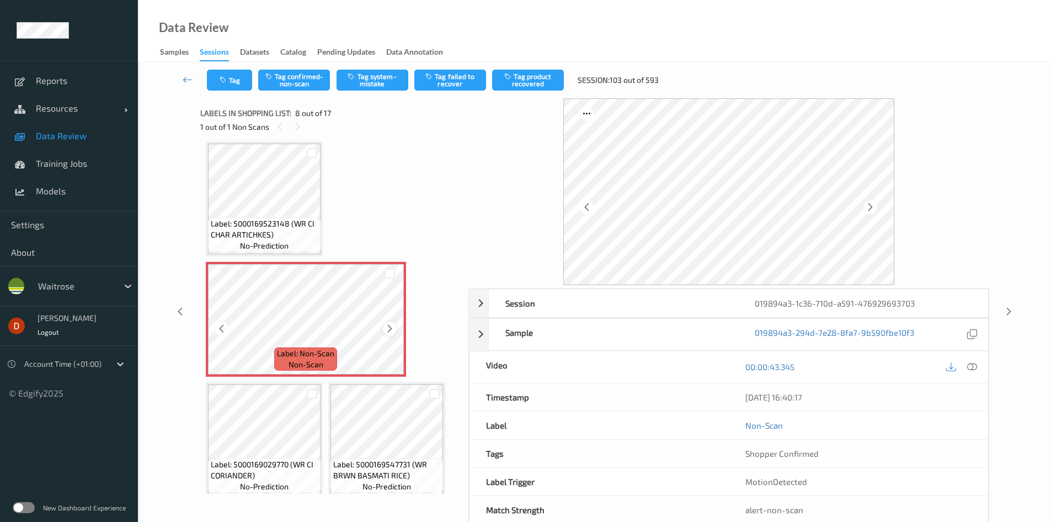
click at [386, 329] on icon at bounding box center [389, 328] width 9 height 10
click at [387, 329] on icon at bounding box center [389, 328] width 9 height 10
click at [299, 233] on span "Label: 5000169523148 (WR CI CHAR ARTICHKES)" at bounding box center [264, 229] width 107 height 22
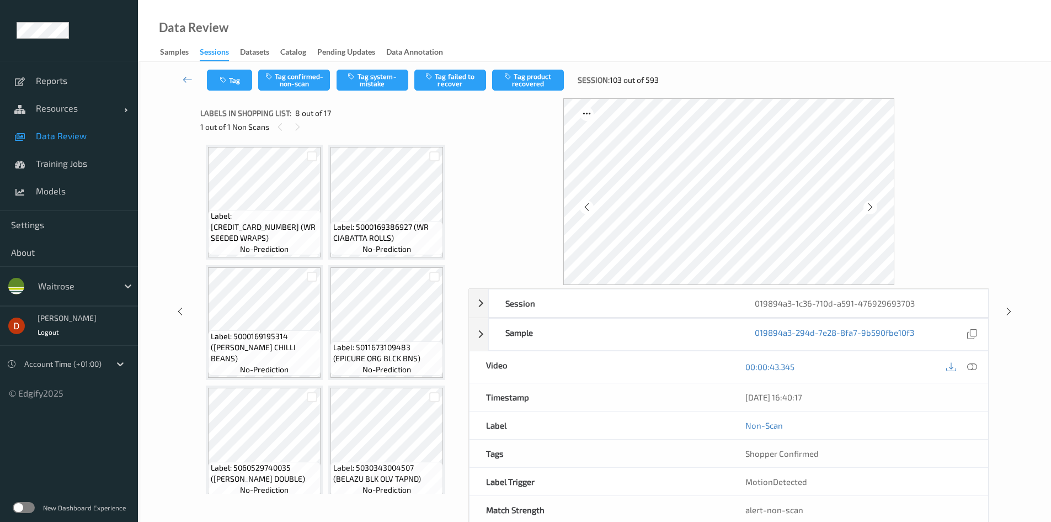
scroll to position [0, 0]
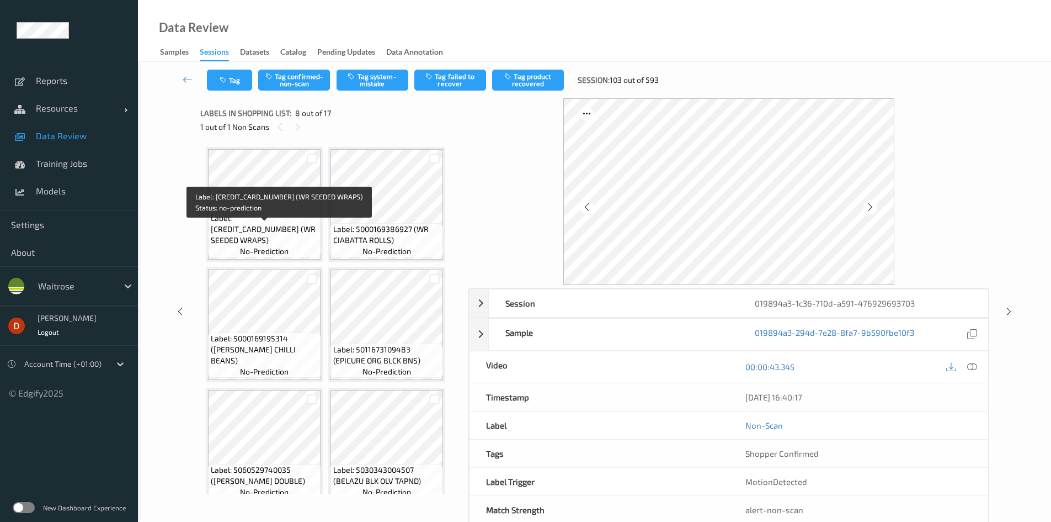
click at [280, 238] on span "Label: 5000169217887 (WR SEEDED WRAPS)" at bounding box center [264, 228] width 107 height 33
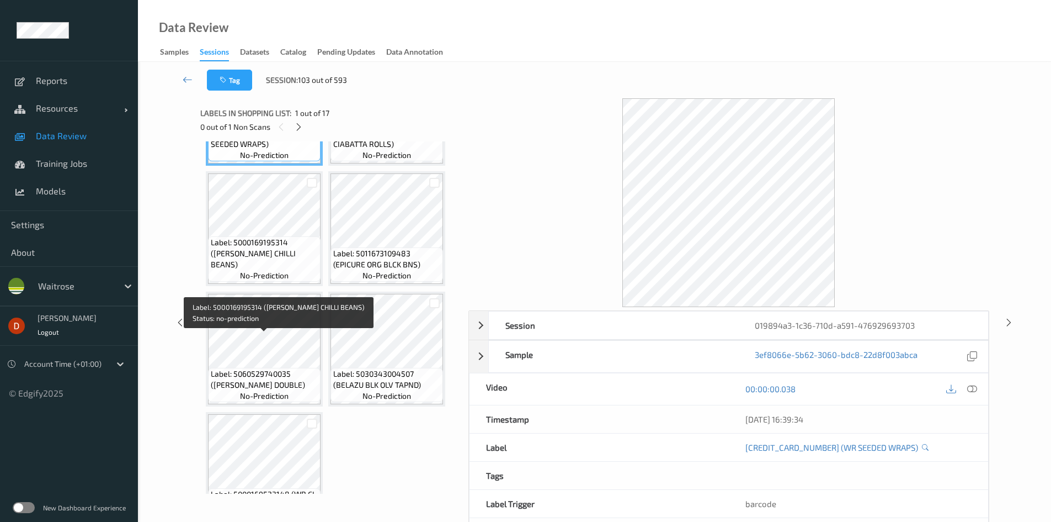
scroll to position [276, 0]
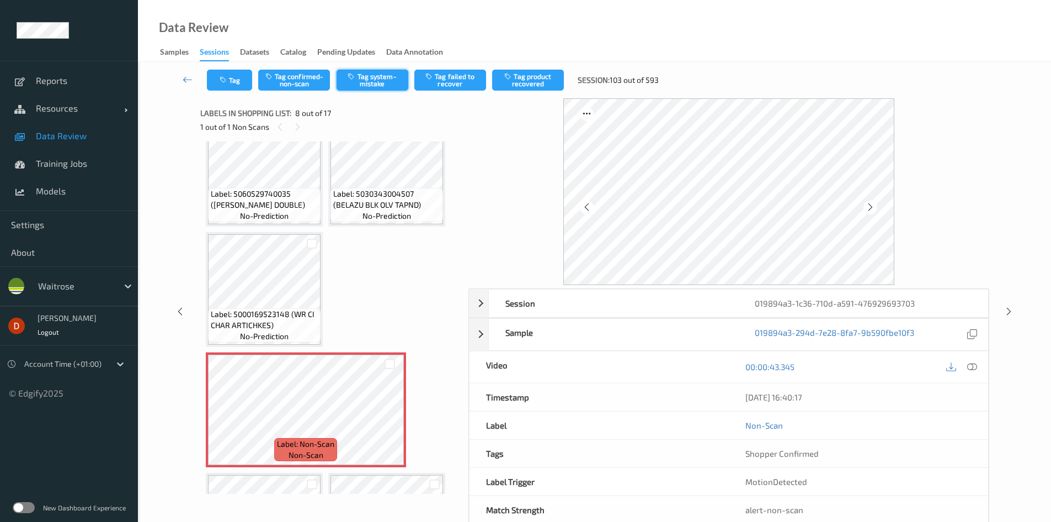
click at [359, 72] on button "Tag system-mistake" at bounding box center [373, 80] width 72 height 21
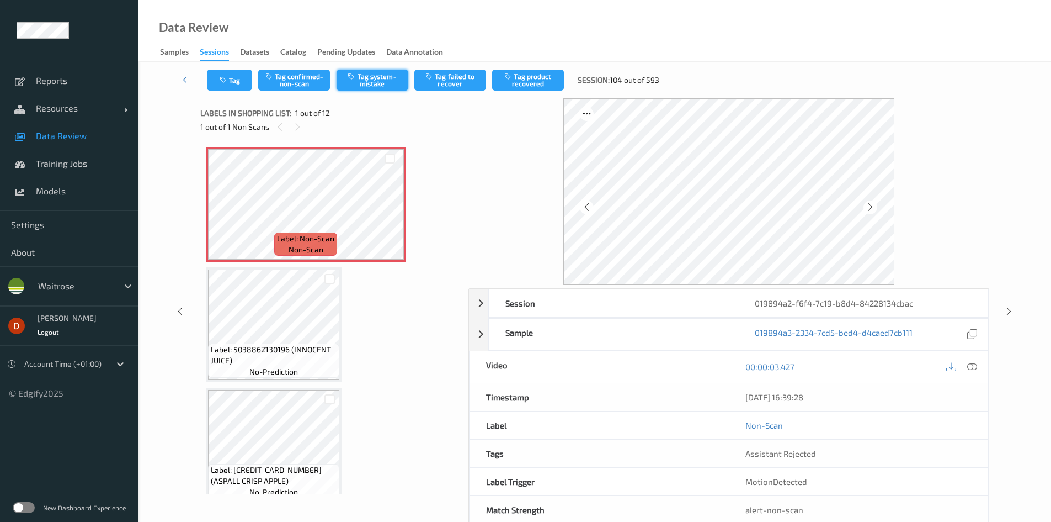
click at [371, 82] on button "Tag system-mistake" at bounding box center [373, 80] width 72 height 21
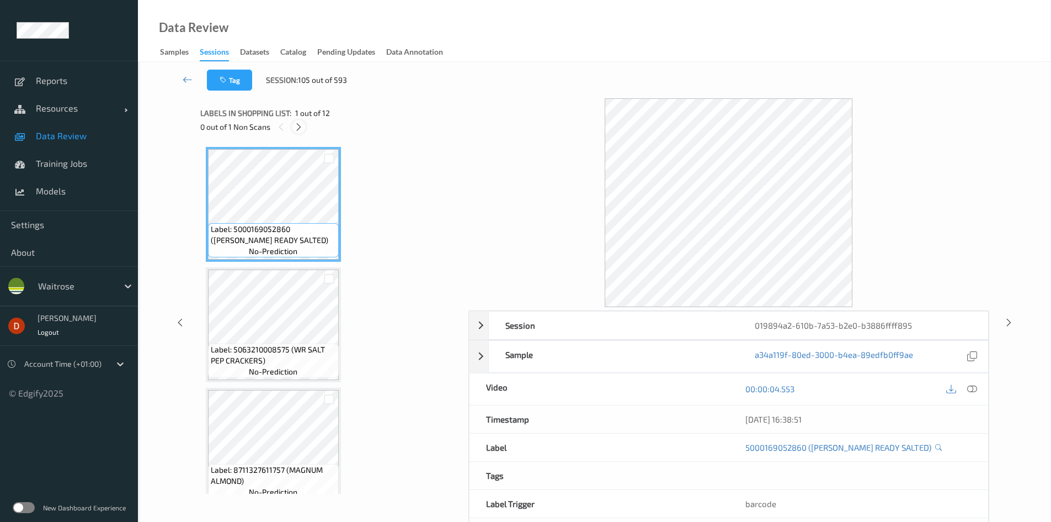
click at [297, 125] on icon at bounding box center [298, 127] width 9 height 10
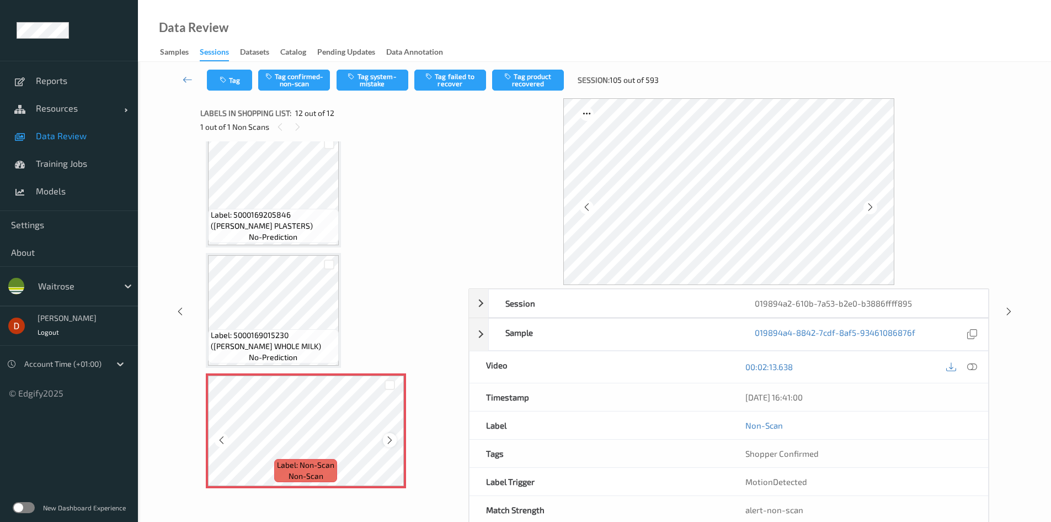
click at [387, 438] on icon at bounding box center [389, 440] width 9 height 10
click at [369, 86] on button "Tag system-mistake" at bounding box center [373, 80] width 72 height 21
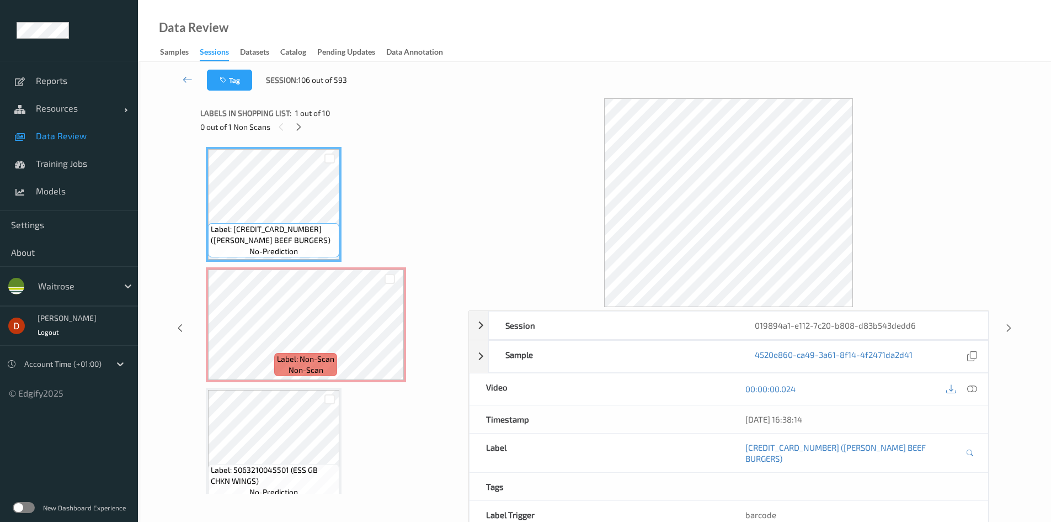
click at [291, 126] on div "0 out of 1 Non Scans" at bounding box center [330, 127] width 260 height 14
click at [295, 127] on icon at bounding box center [298, 127] width 9 height 10
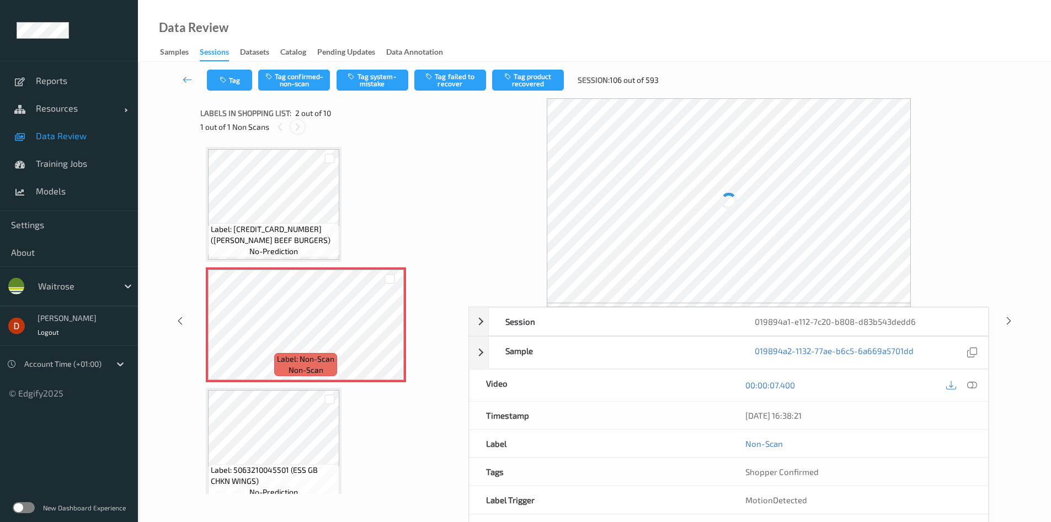
scroll to position [6, 0]
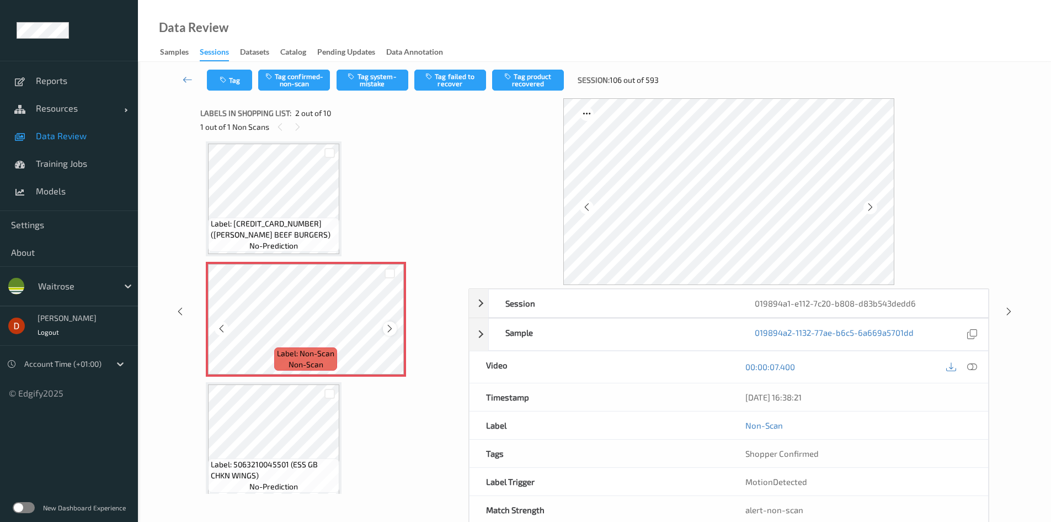
click at [389, 322] on div at bounding box center [390, 328] width 14 height 14
click at [357, 69] on div "Tag Tag confirmed-non-scan Tag system-mistake Tag failed to recover Tag product…" at bounding box center [595, 80] width 868 height 36
click at [370, 93] on div "Tag Tag confirmed-non-scan Tag system-mistake Tag failed to recover Tag product…" at bounding box center [595, 80] width 868 height 36
click at [369, 78] on button "Tag system-mistake" at bounding box center [373, 80] width 72 height 21
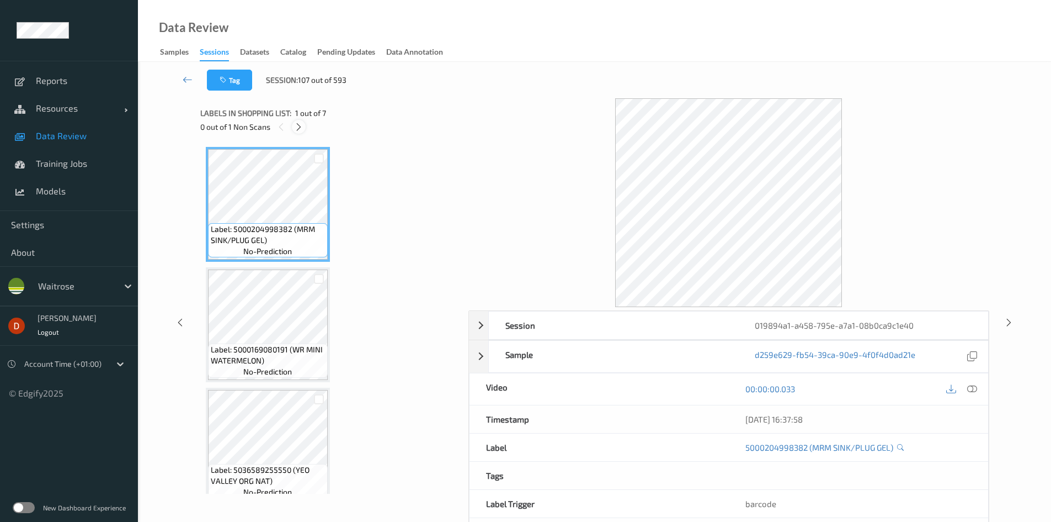
click at [293, 126] on div at bounding box center [299, 127] width 14 height 14
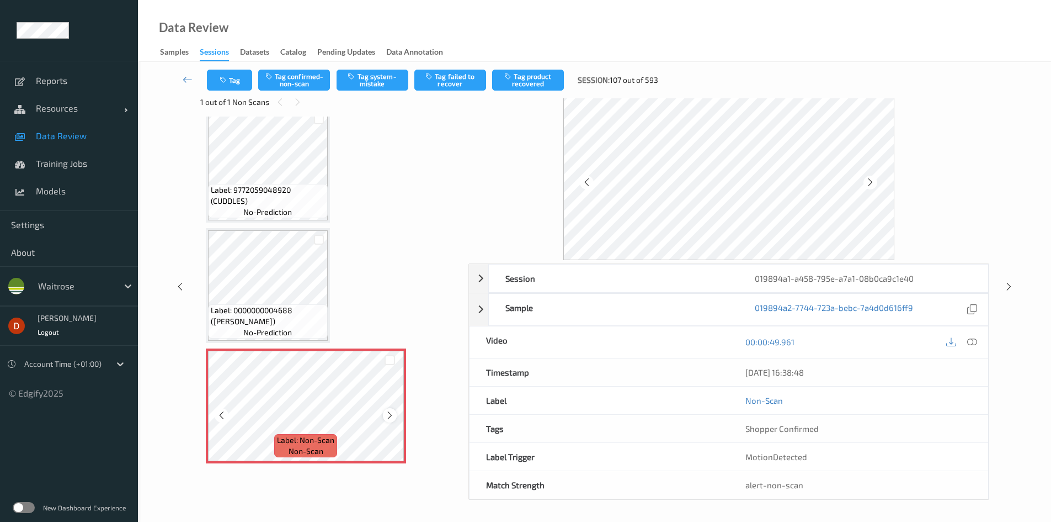
scroll to position [25, 0]
click at [387, 409] on icon at bounding box center [389, 414] width 9 height 10
click at [358, 77] on button "Tag system-mistake" at bounding box center [373, 80] width 72 height 21
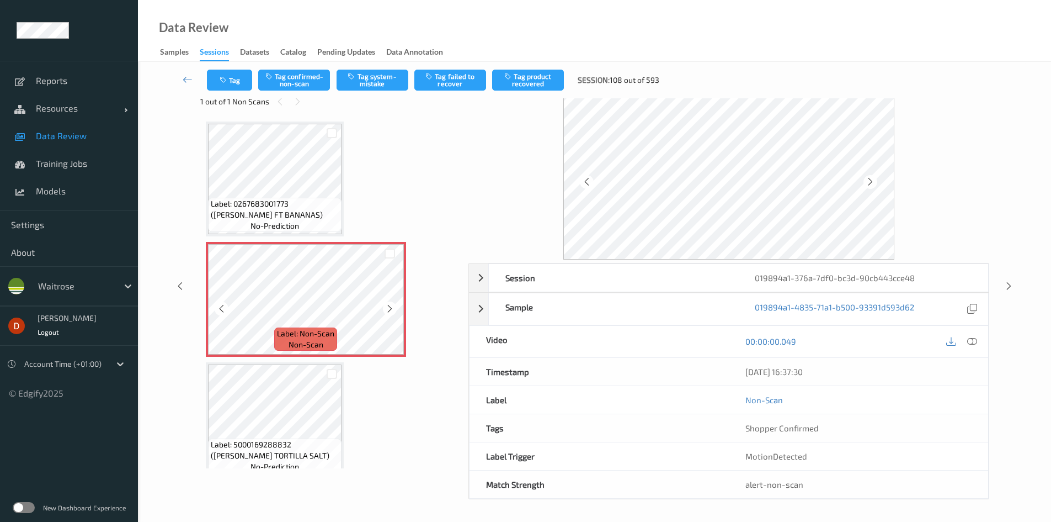
click at [391, 304] on icon at bounding box center [389, 309] width 9 height 10
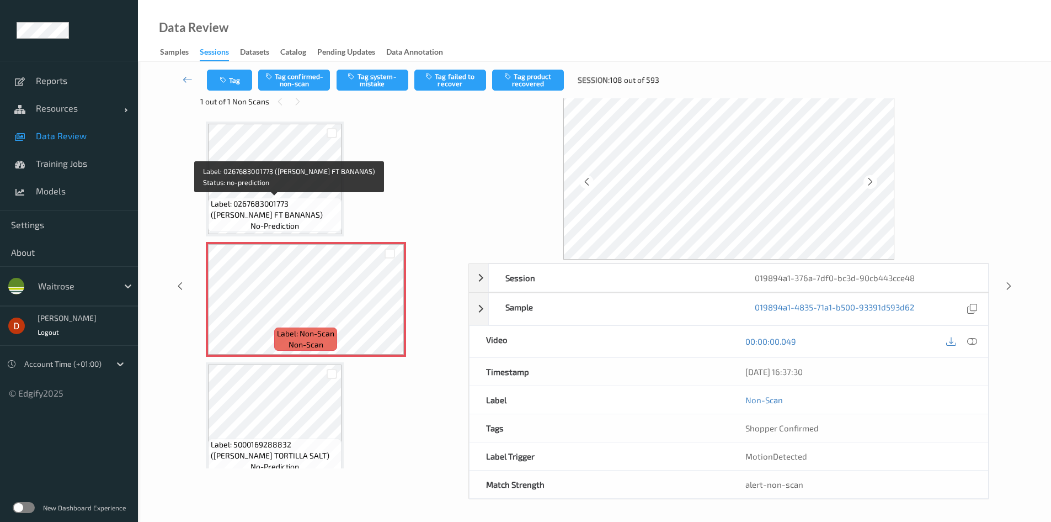
click at [284, 198] on span "Label: 0267683001773 (WR ESS FT BANANAS)" at bounding box center [275, 209] width 128 height 22
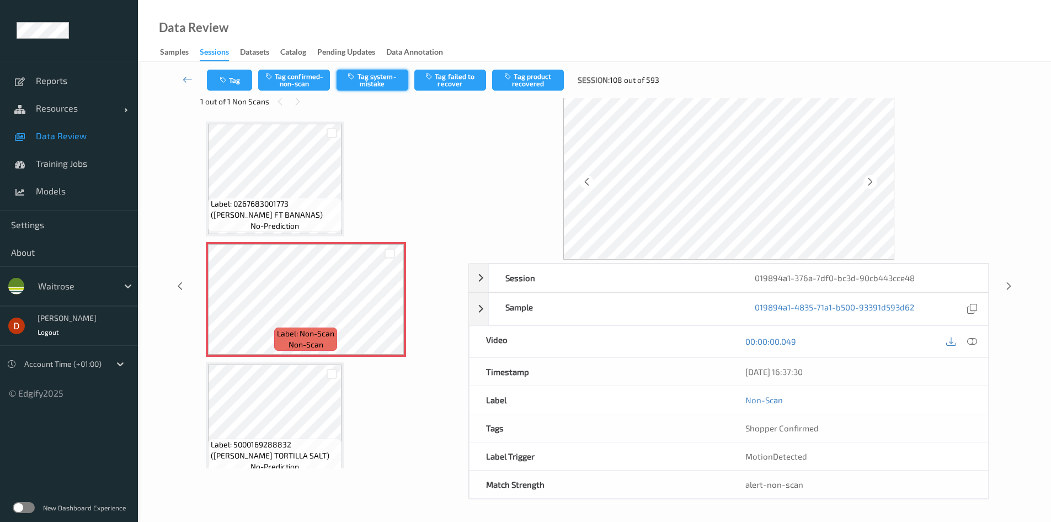
click at [354, 87] on button "Tag system-mistake" at bounding box center [373, 80] width 72 height 21
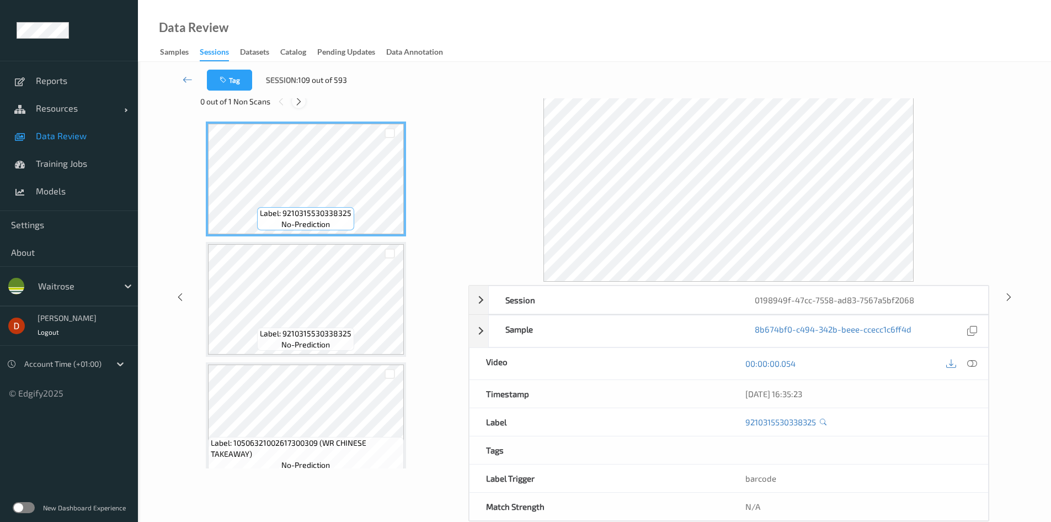
click at [294, 100] on div at bounding box center [299, 101] width 14 height 14
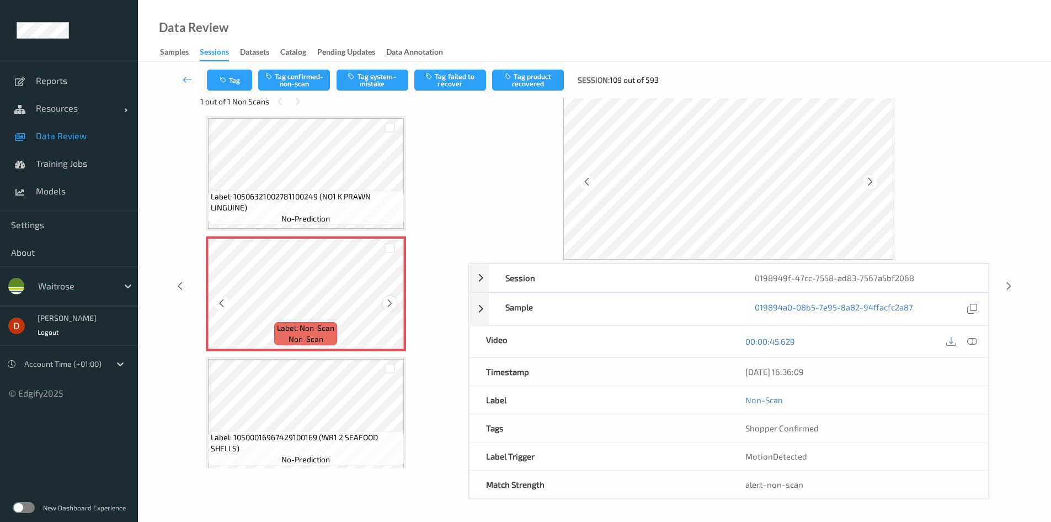
click at [385, 305] on icon at bounding box center [389, 303] width 9 height 10
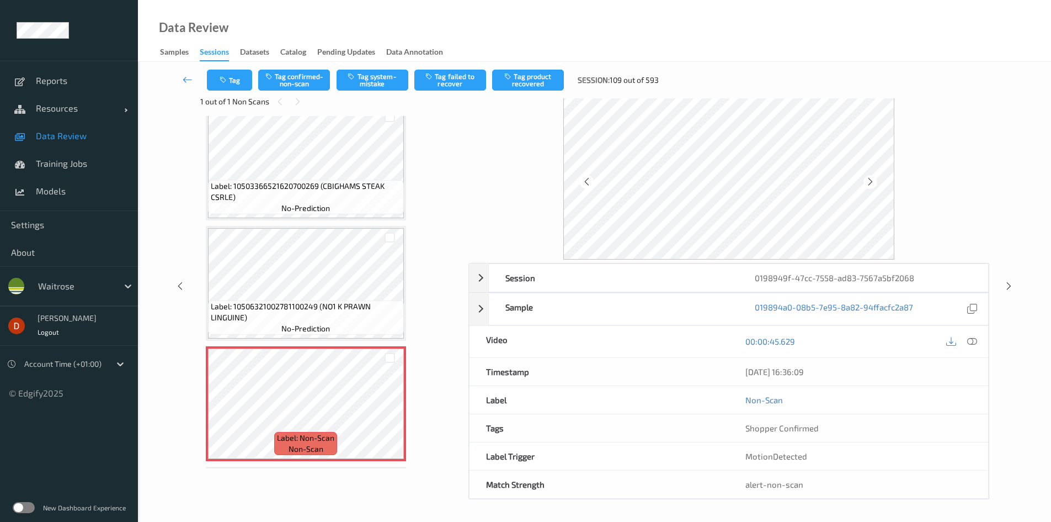
scroll to position [497, 0]
click at [380, 85] on button "Tag system-mistake" at bounding box center [373, 80] width 72 height 21
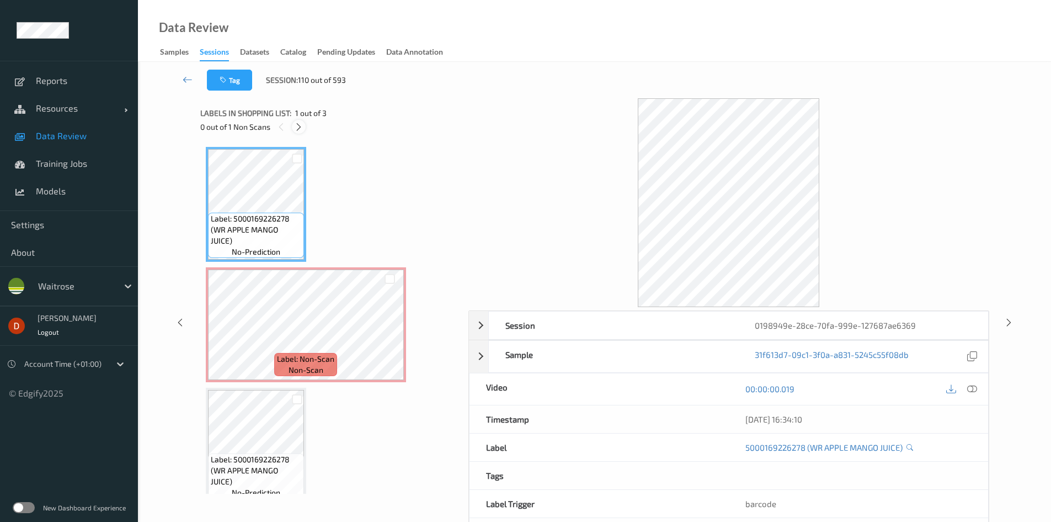
click at [297, 124] on icon at bounding box center [298, 127] width 9 height 10
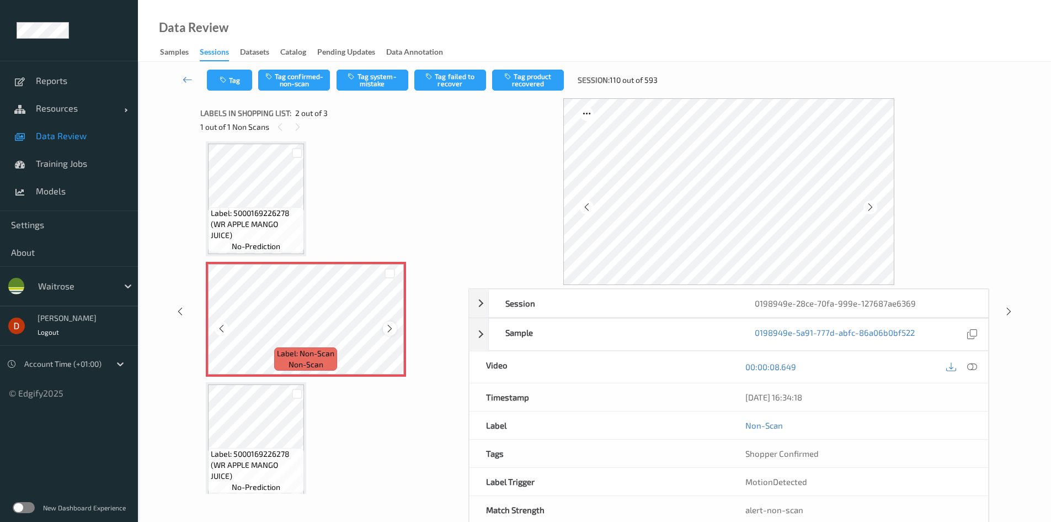
click at [391, 328] on icon at bounding box center [389, 328] width 9 height 10
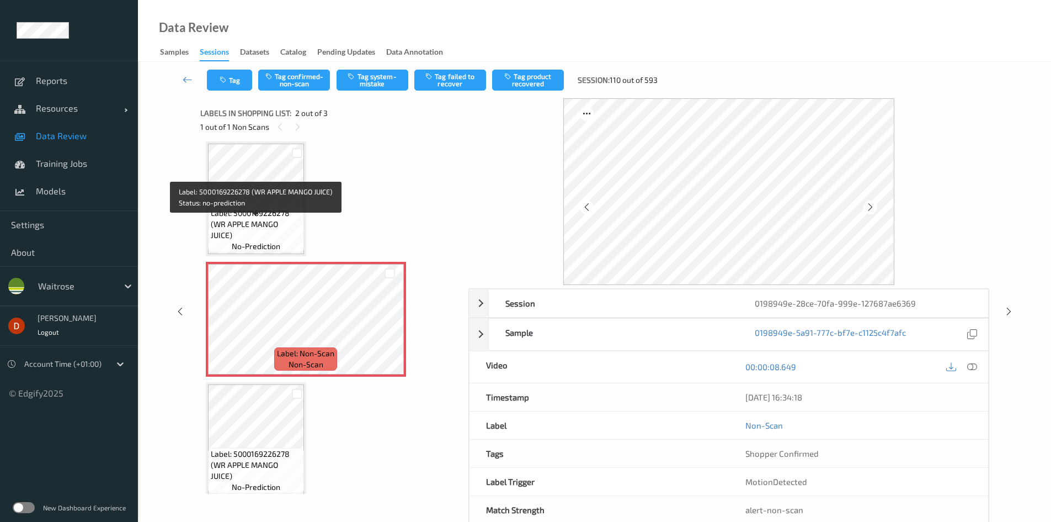
click at [283, 223] on span "Label: 5000169226278 (WR APPLE MANGO JUICE)" at bounding box center [256, 223] width 91 height 33
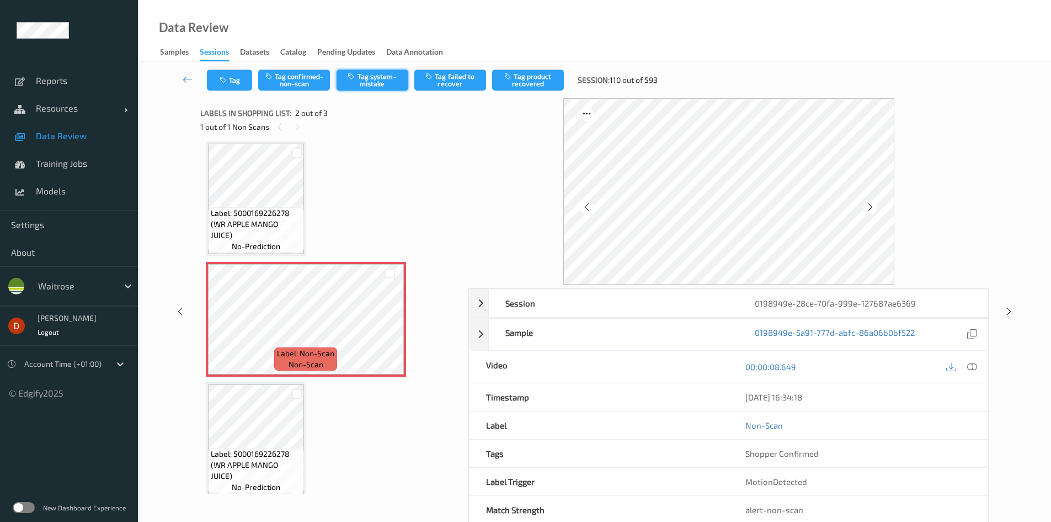
click at [346, 78] on button "Tag system-mistake" at bounding box center [373, 80] width 72 height 21
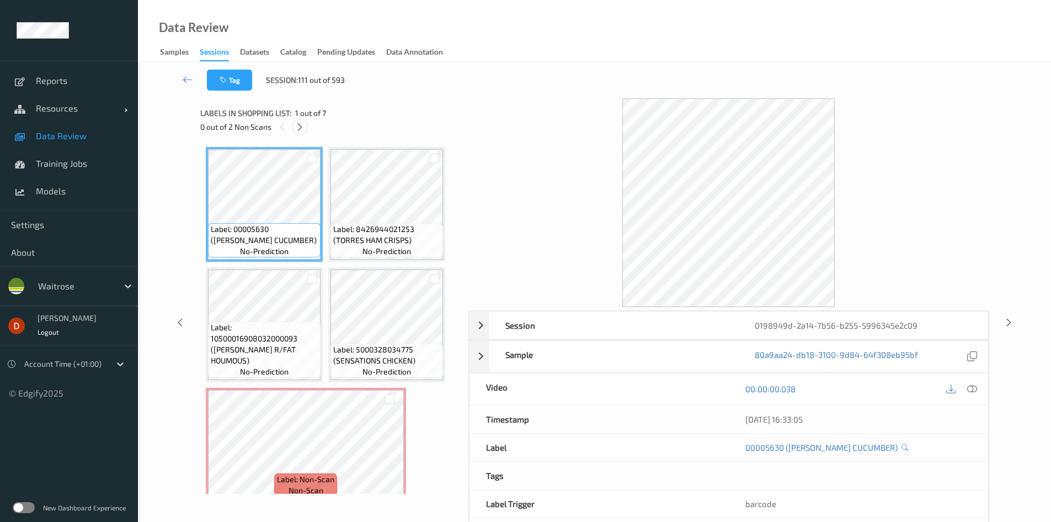
click at [302, 126] on icon at bounding box center [299, 127] width 9 height 10
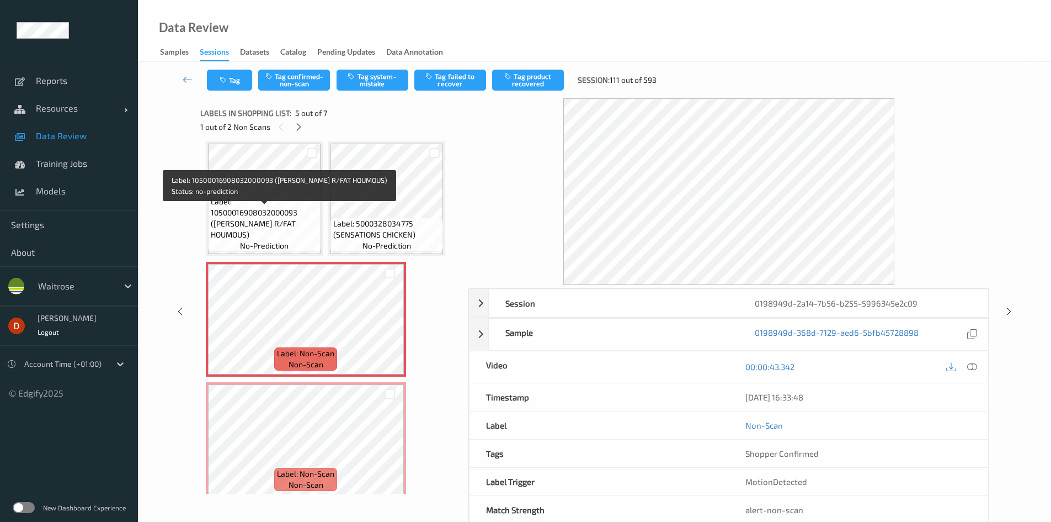
click at [281, 207] on span "Label: 10500016908032000093 (WR ESS R/FAT HOUMOUS)" at bounding box center [264, 218] width 107 height 44
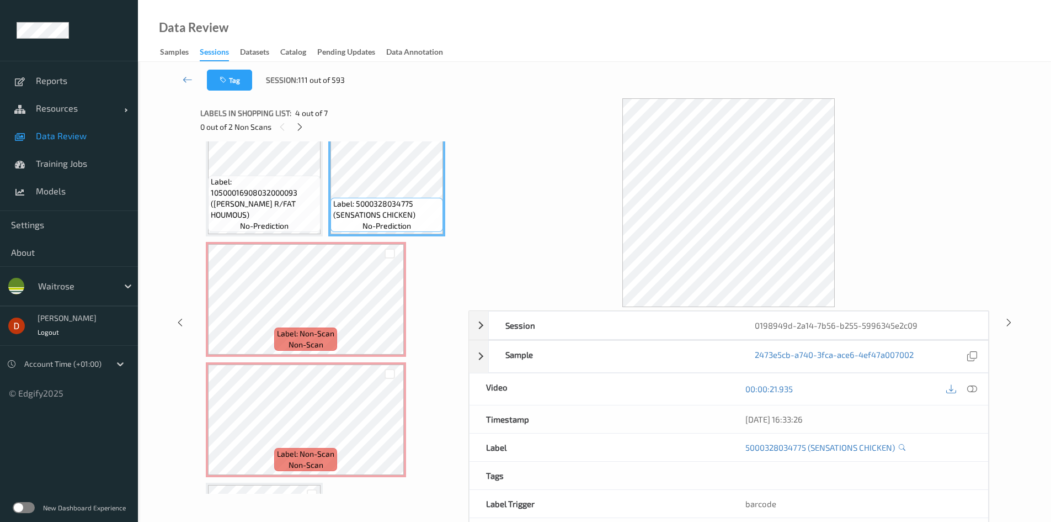
scroll to position [166, 0]
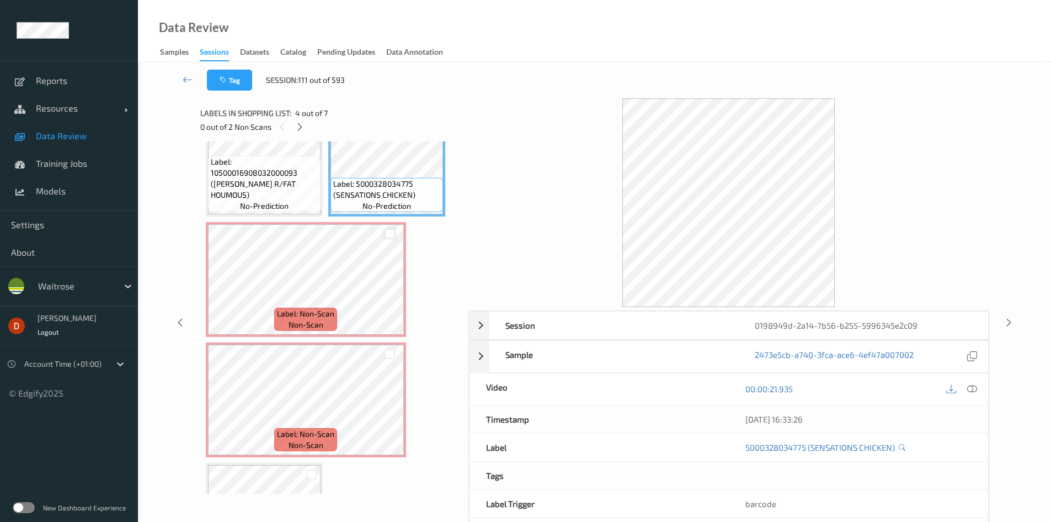
click at [392, 233] on div at bounding box center [390, 233] width 10 height 10
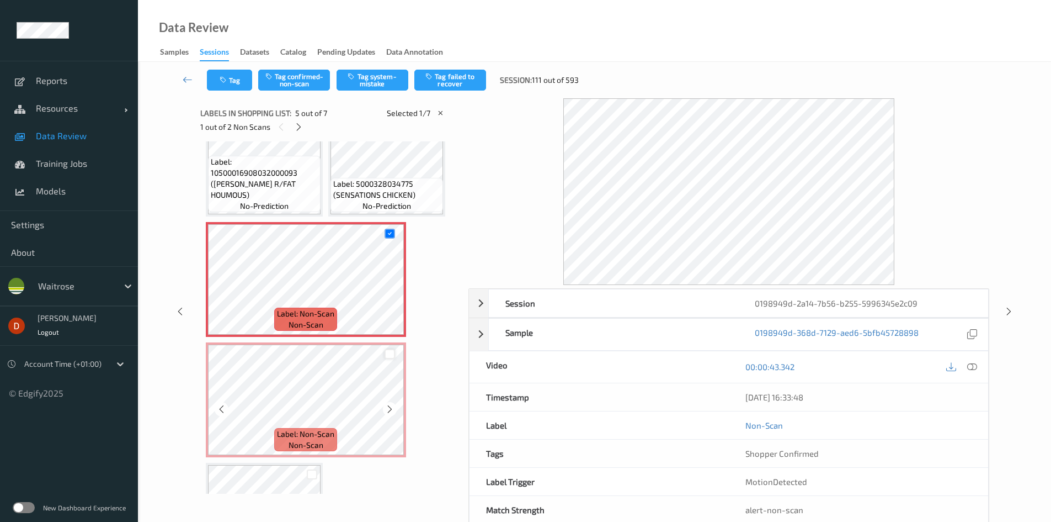
click at [389, 355] on div at bounding box center [390, 354] width 10 height 10
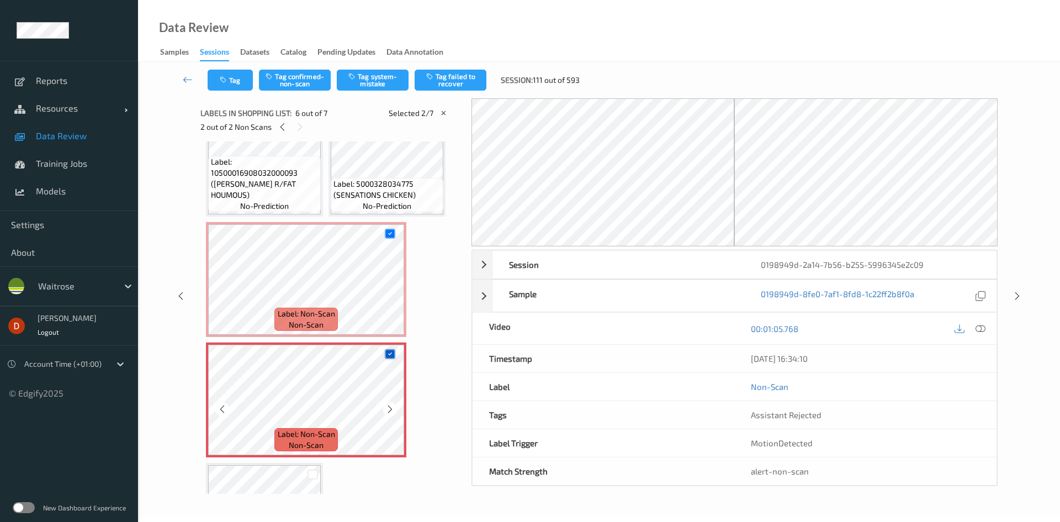
click at [389, 354] on icon at bounding box center [389, 353] width 7 height 7
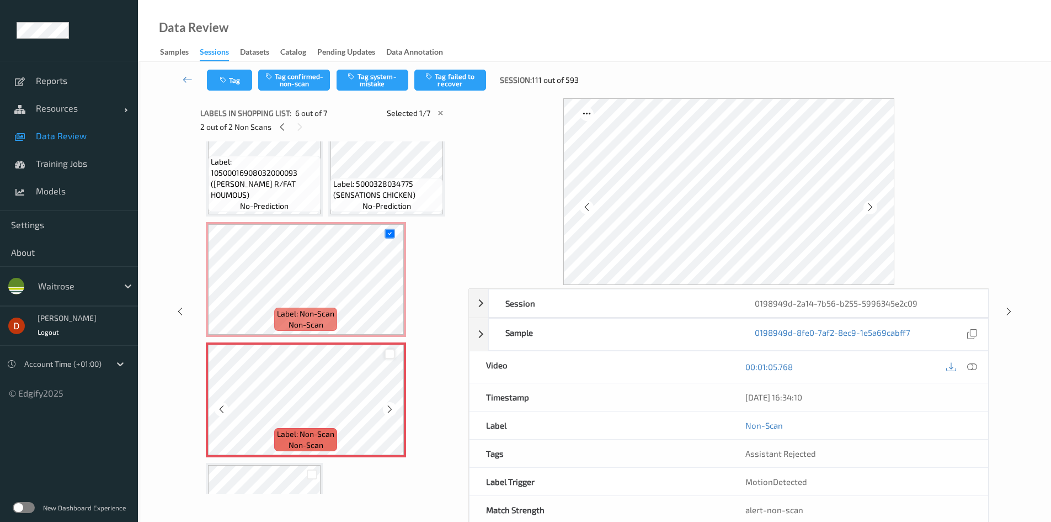
click at [393, 354] on div at bounding box center [390, 354] width 10 height 10
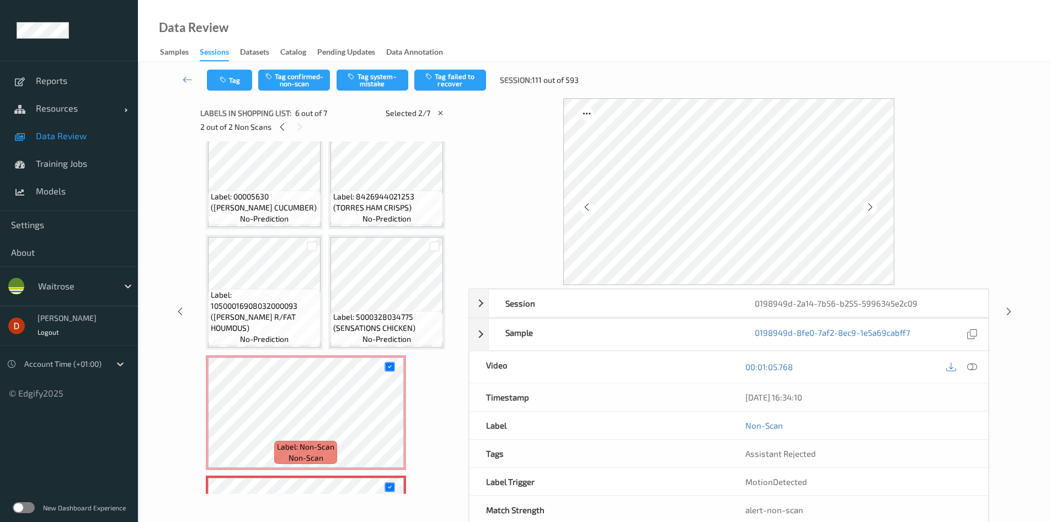
scroll to position [0, 0]
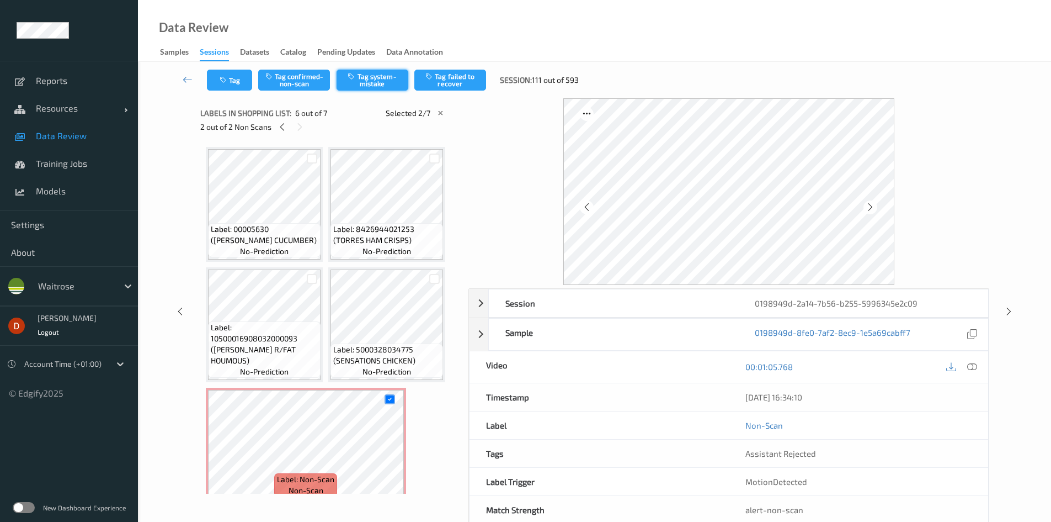
click at [374, 86] on button "Tag system-mistake" at bounding box center [373, 80] width 72 height 21
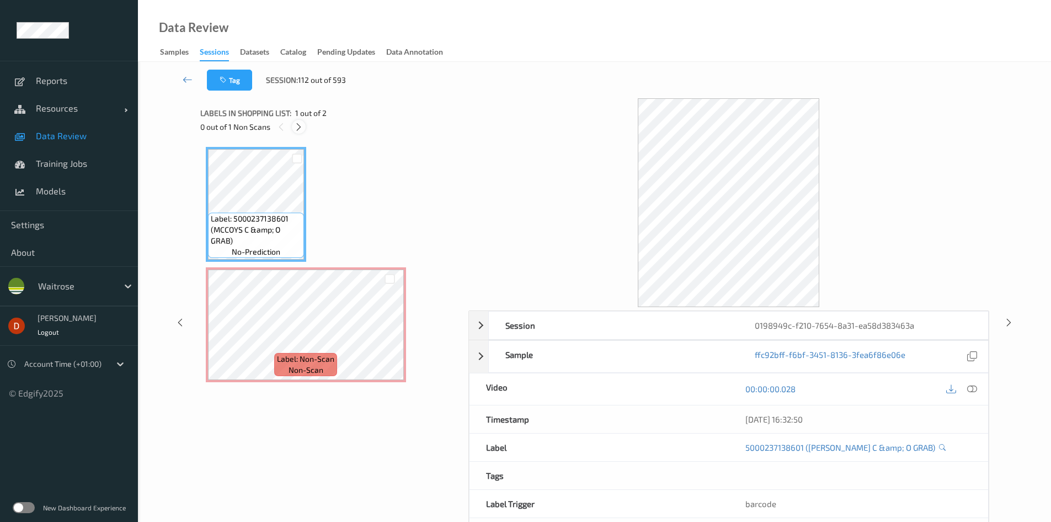
click at [296, 121] on div at bounding box center [299, 127] width 14 height 14
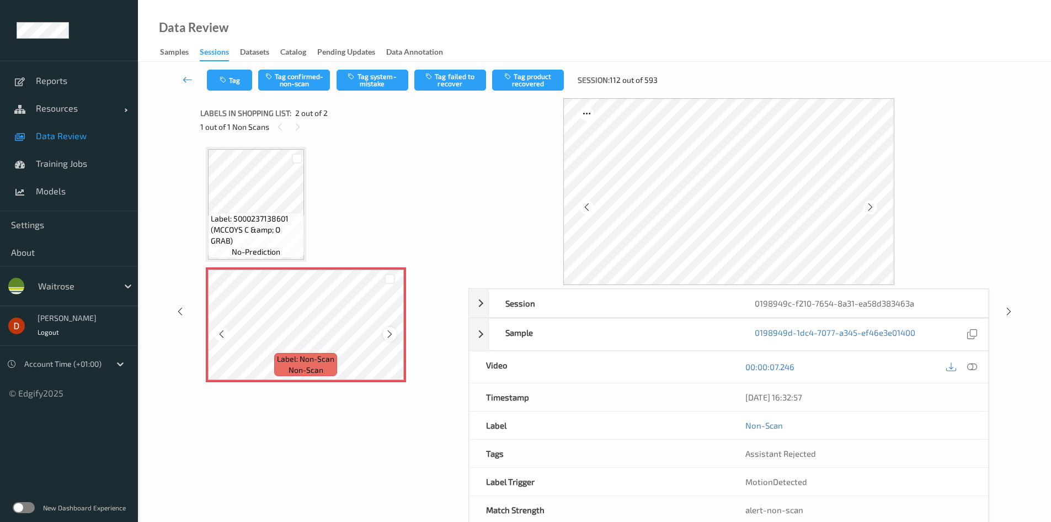
click at [387, 333] on icon at bounding box center [389, 334] width 9 height 10
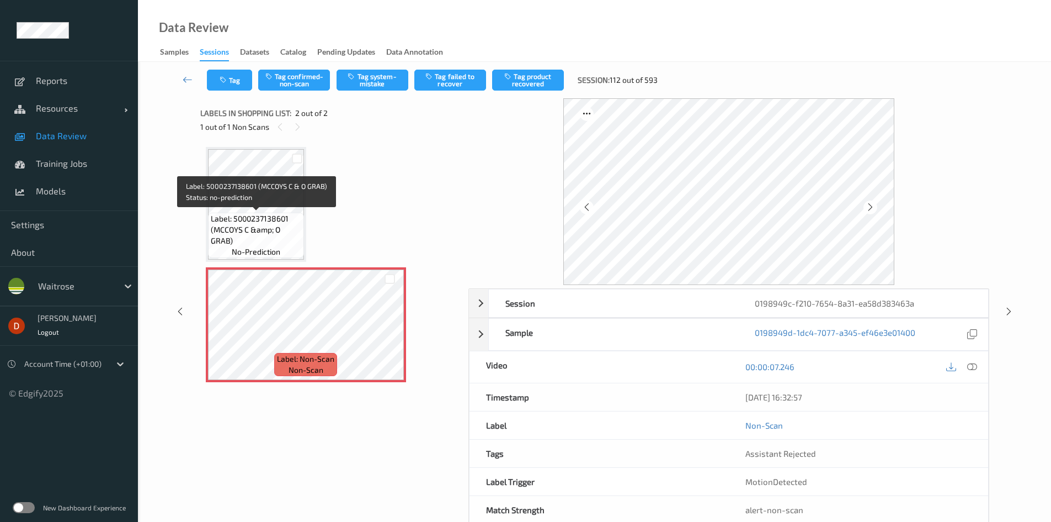
click at [281, 236] on span "Label: 5000237138601 (MCCOYS C &amp; O GRAB)" at bounding box center [256, 229] width 91 height 33
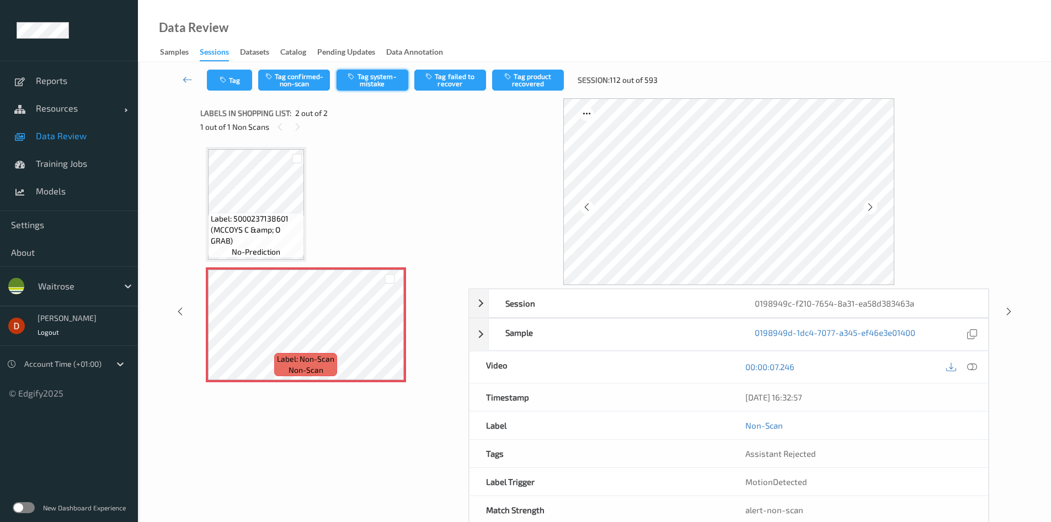
click at [382, 78] on button "Tag system-mistake" at bounding box center [373, 80] width 72 height 21
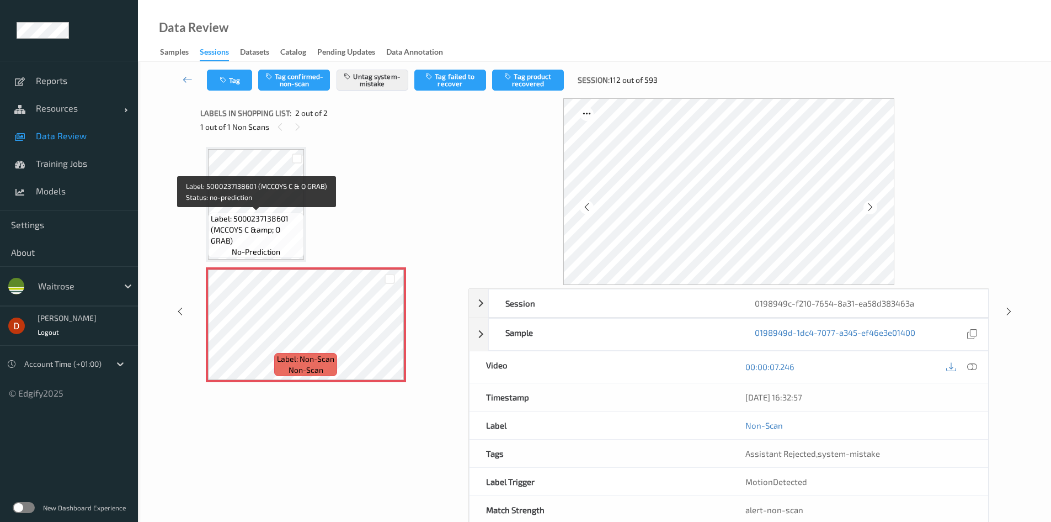
click at [286, 215] on span "Label: 5000237138601 (MCCOYS C &amp; O GRAB)" at bounding box center [256, 229] width 91 height 33
click at [260, 218] on span "Label: 5000237138601 (MCCOYS C &amp; O GRAB)" at bounding box center [256, 229] width 91 height 33
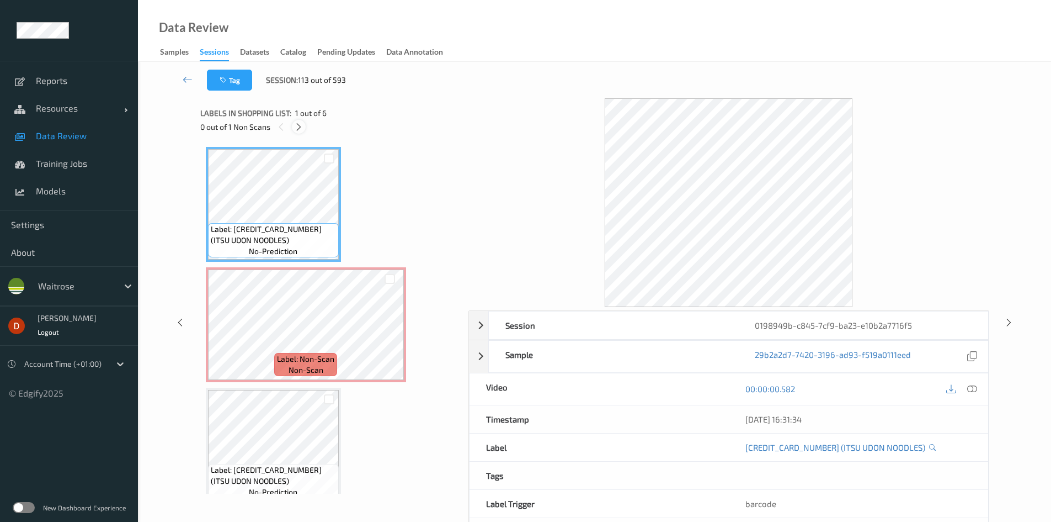
click at [301, 126] on icon at bounding box center [298, 127] width 9 height 10
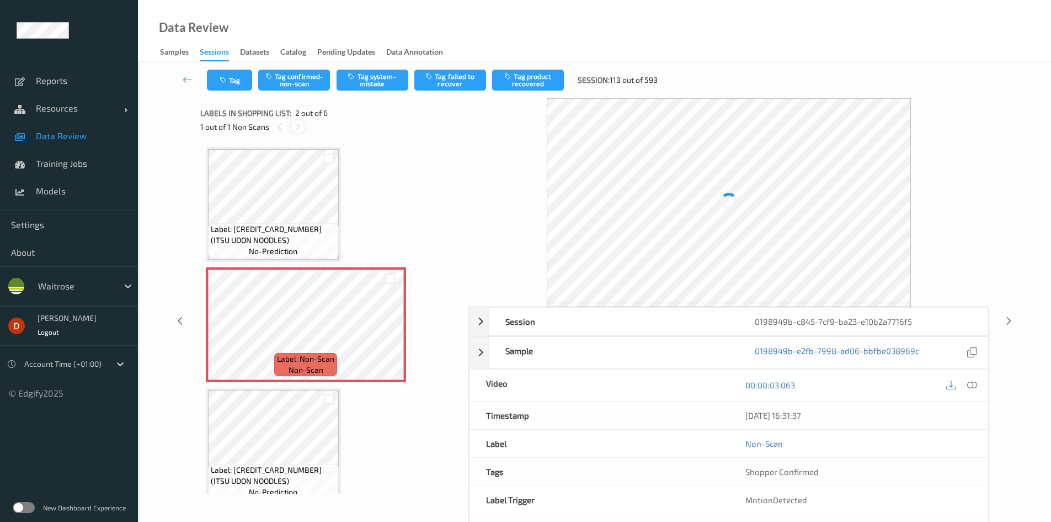
scroll to position [6, 0]
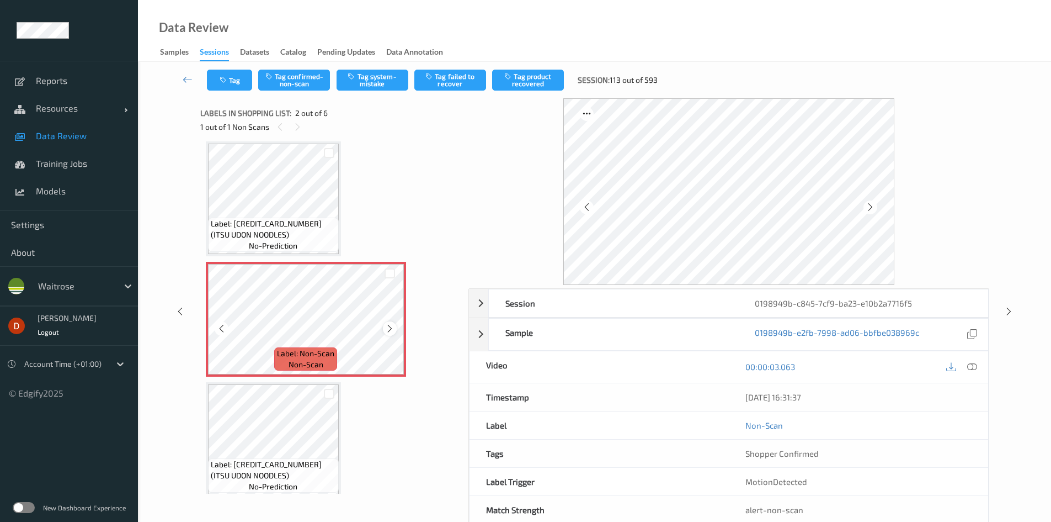
click at [389, 324] on icon at bounding box center [389, 328] width 9 height 10
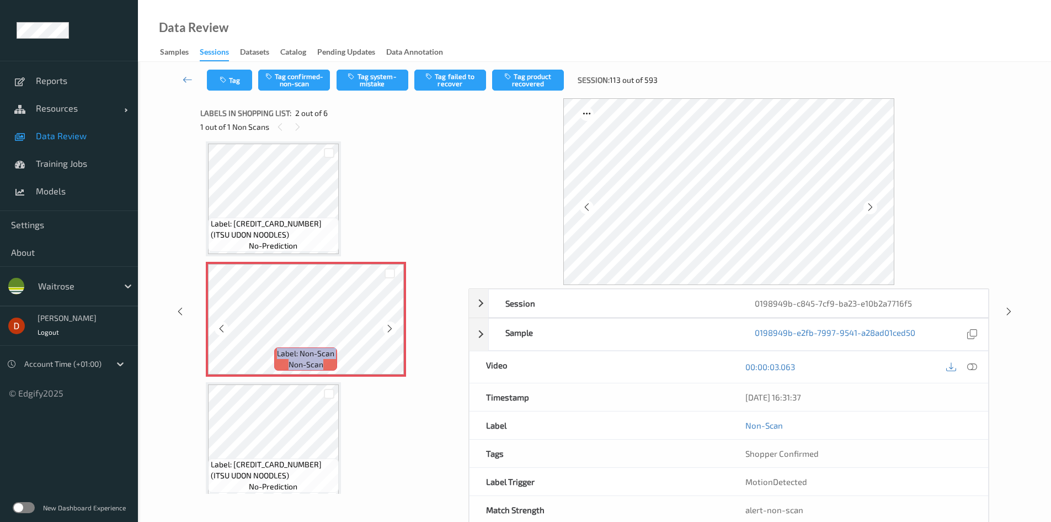
click at [389, 324] on icon at bounding box center [389, 328] width 9 height 10
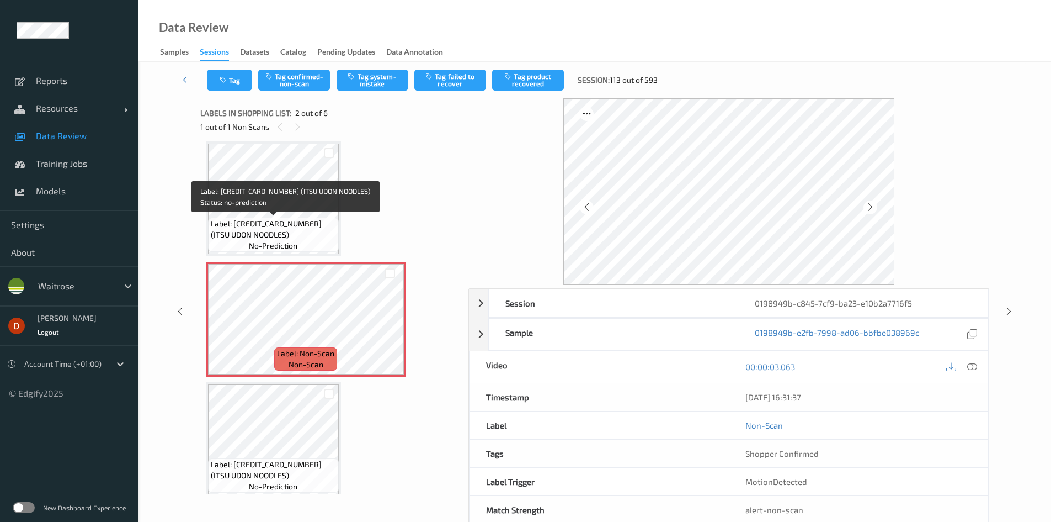
click at [264, 236] on span "Label: 5060262489833 (ITSU UDON NOODLES)" at bounding box center [273, 229] width 125 height 22
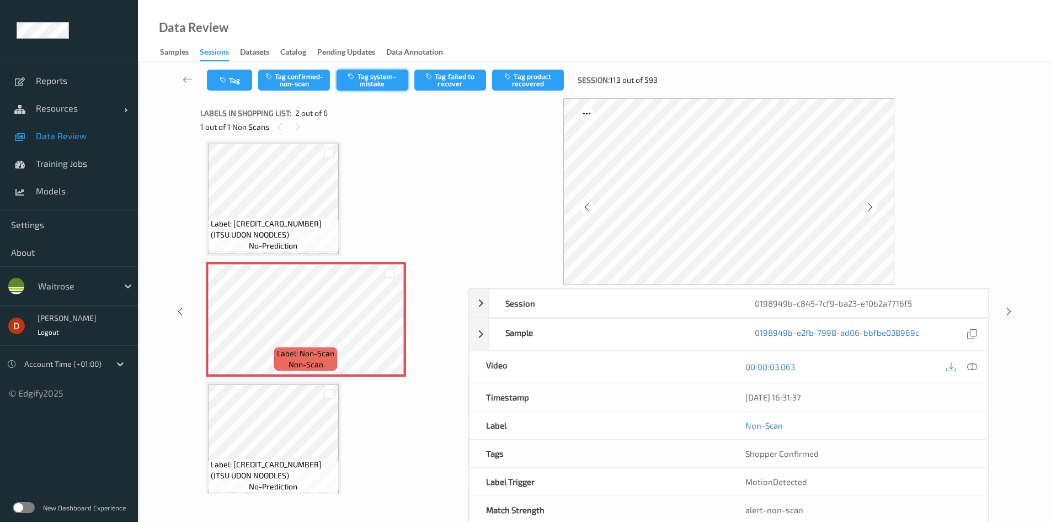
click at [374, 82] on button "Tag system-mistake" at bounding box center [373, 80] width 72 height 21
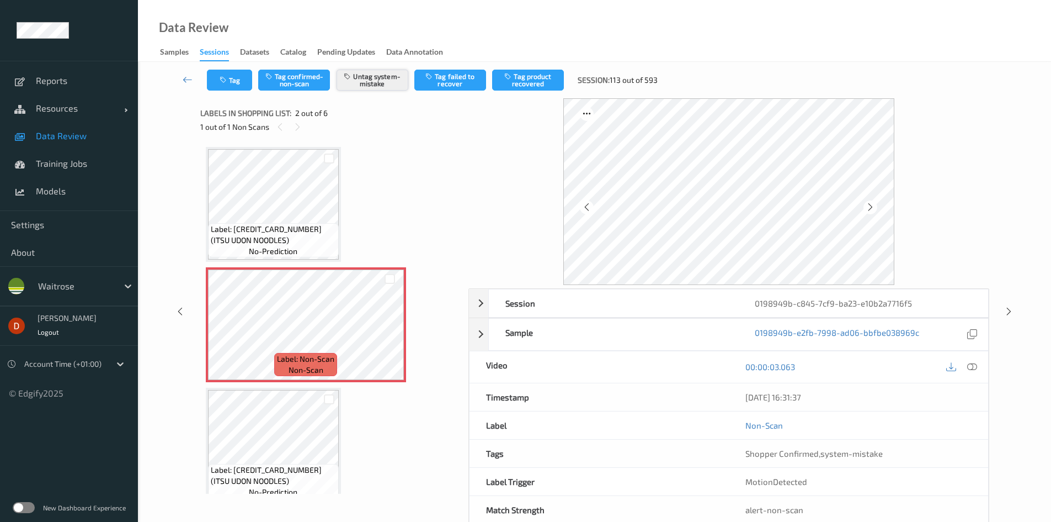
click at [353, 73] on icon "button" at bounding box center [348, 76] width 9 height 8
click at [306, 83] on button "Tag confirmed-non-scan" at bounding box center [294, 80] width 72 height 21
click at [536, 84] on button "Tag product recovered" at bounding box center [528, 80] width 72 height 21
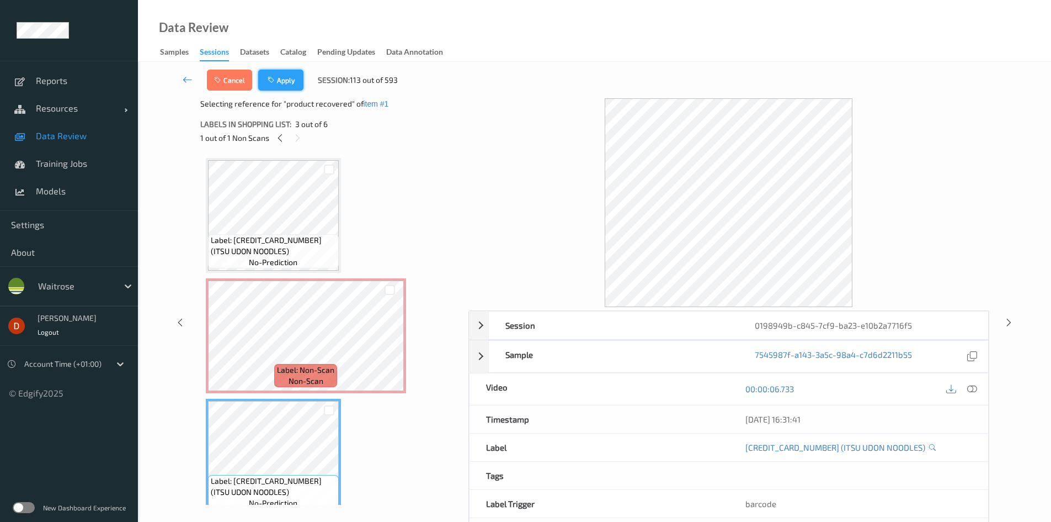
click at [296, 81] on button "Apply" at bounding box center [280, 80] width 45 height 21
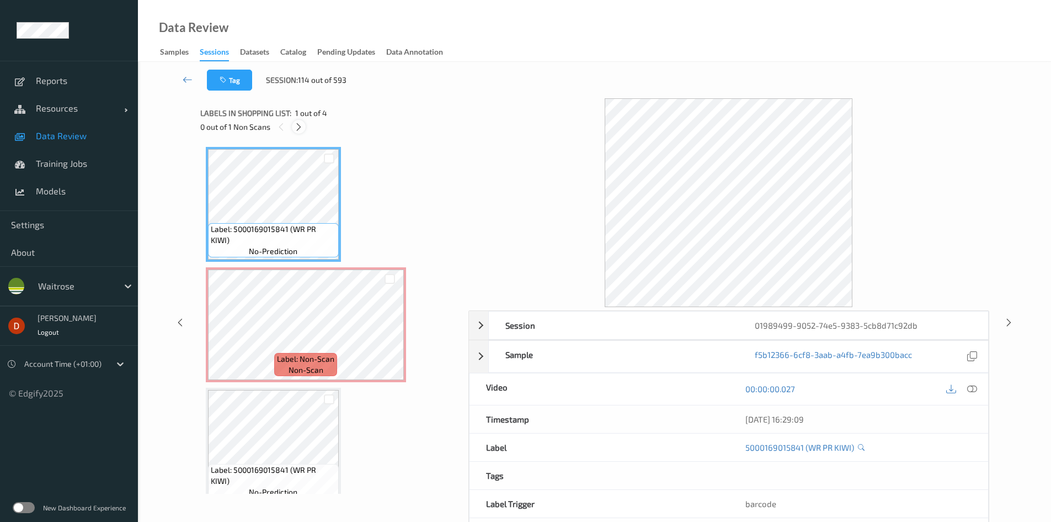
click at [304, 122] on div at bounding box center [299, 127] width 14 height 14
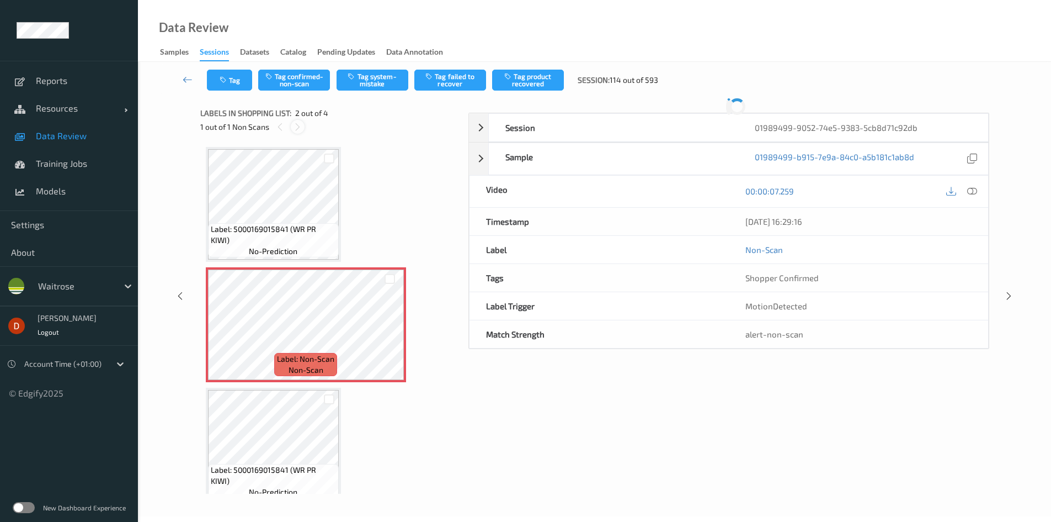
scroll to position [6, 0]
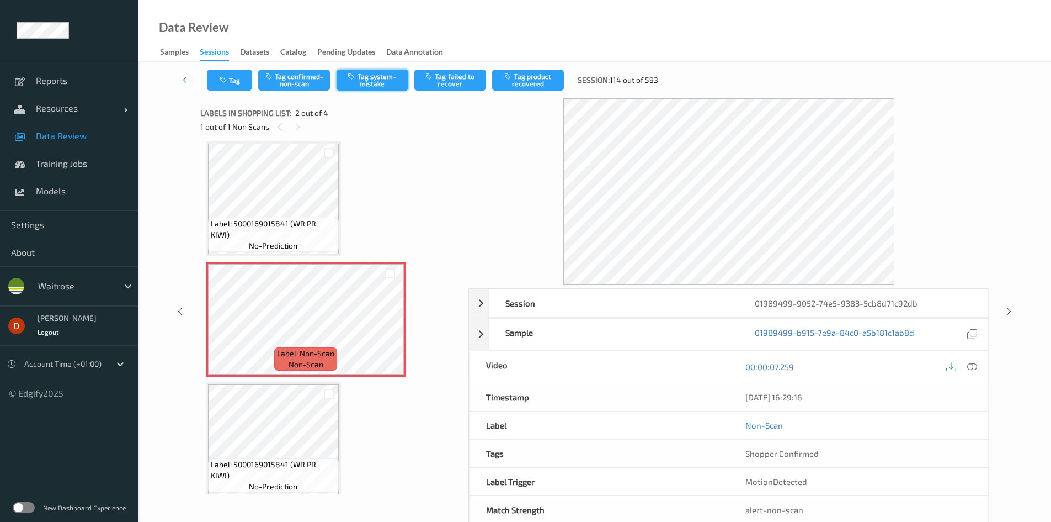
click at [381, 83] on button "Tag system-mistake" at bounding box center [373, 80] width 72 height 21
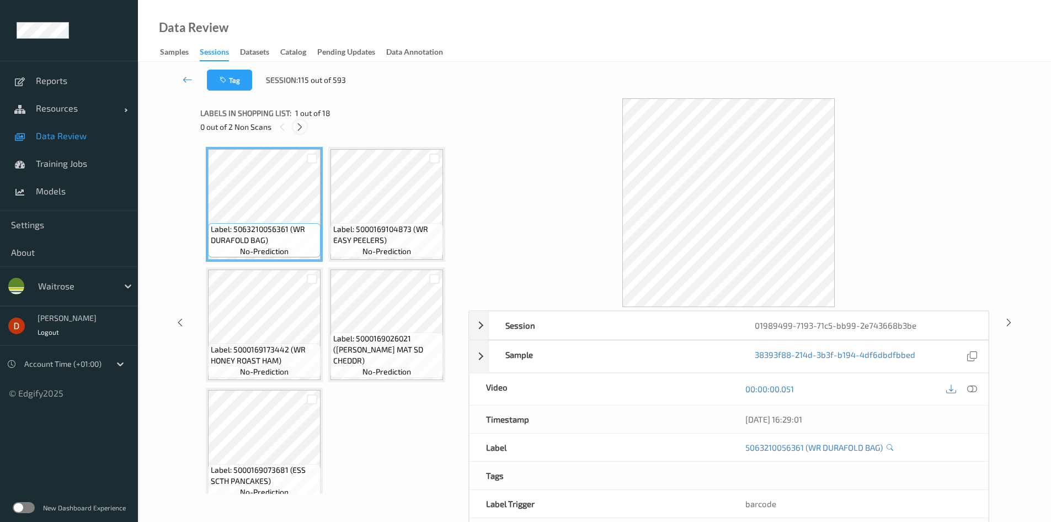
click at [296, 125] on icon at bounding box center [299, 127] width 9 height 10
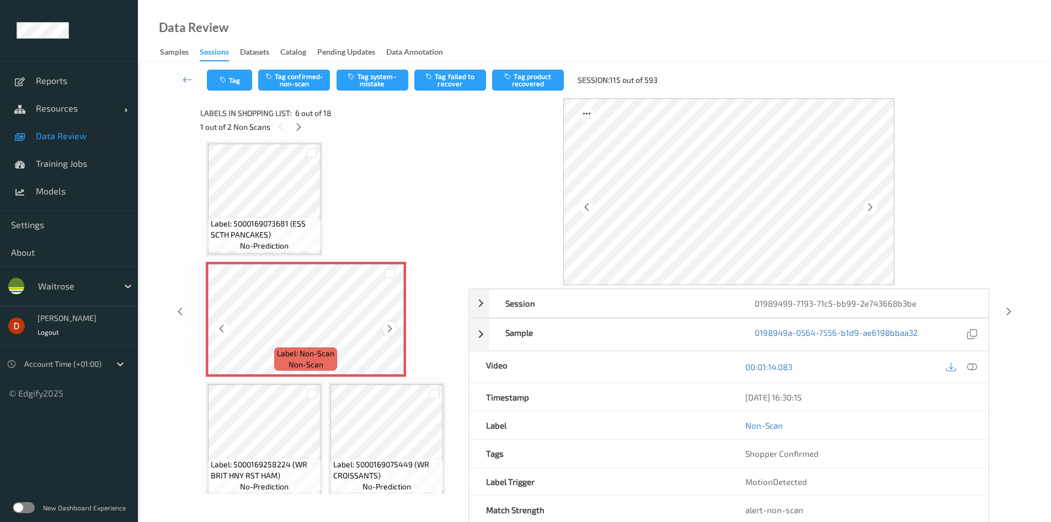
click at [392, 331] on icon at bounding box center [389, 328] width 9 height 10
click at [392, 330] on icon at bounding box center [389, 328] width 9 height 10
click at [393, 329] on icon at bounding box center [389, 328] width 9 height 10
click at [362, 63] on div "Tag Tag confirmed-non-scan Tag system-mistake Tag failed to recover Tag product…" at bounding box center [595, 80] width 868 height 36
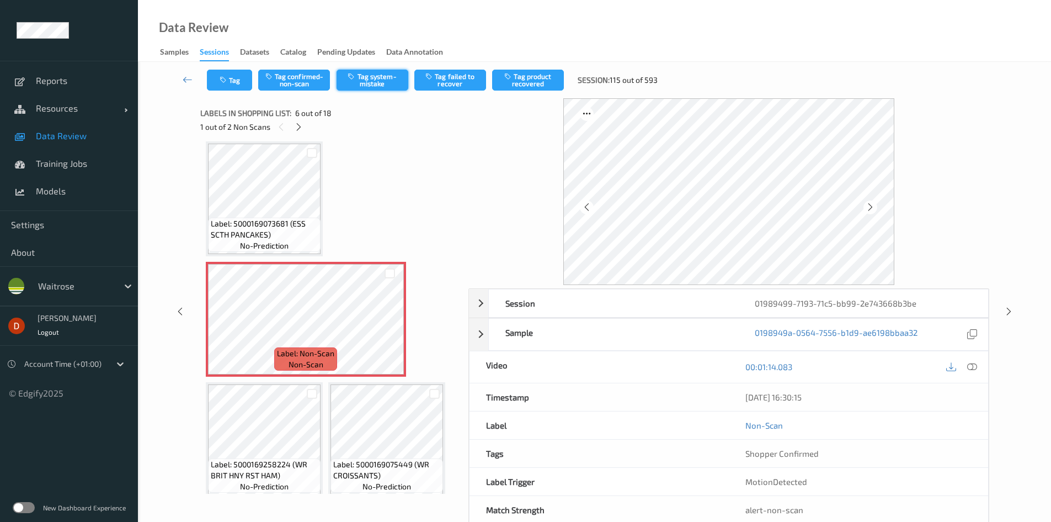
click at [365, 76] on button "Tag system-mistake" at bounding box center [373, 80] width 72 height 21
click at [302, 121] on div at bounding box center [299, 127] width 14 height 14
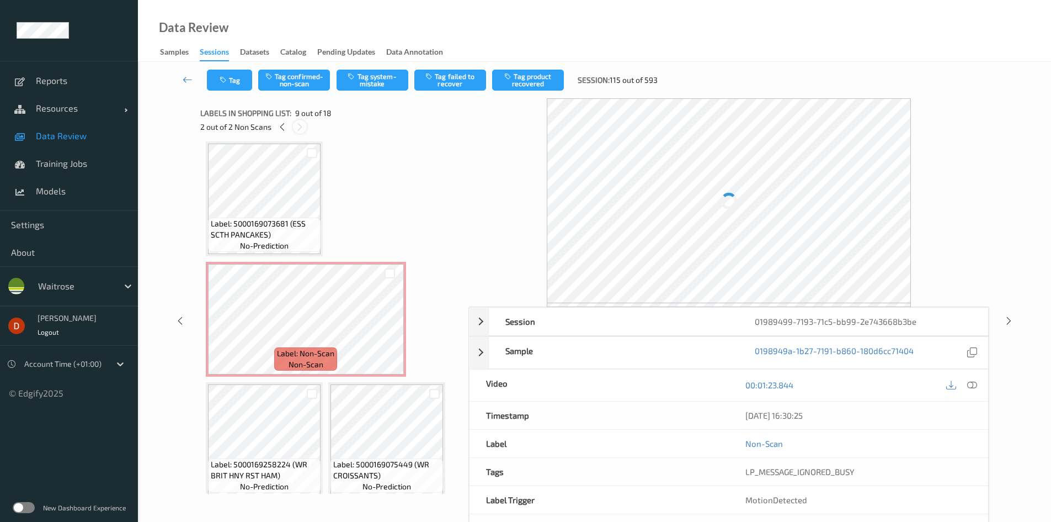
scroll to position [487, 0]
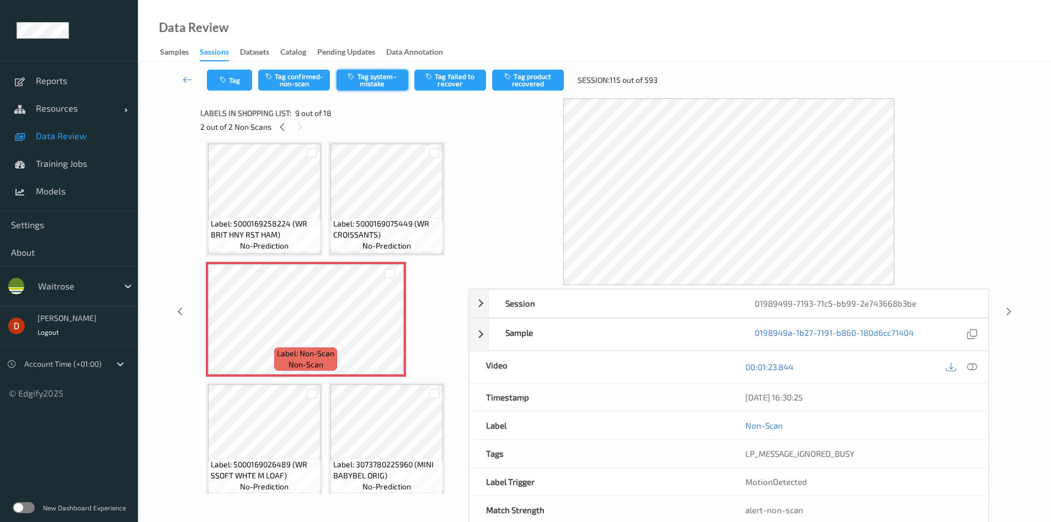
click at [379, 81] on button "Tag system-mistake" at bounding box center [373, 80] width 72 height 21
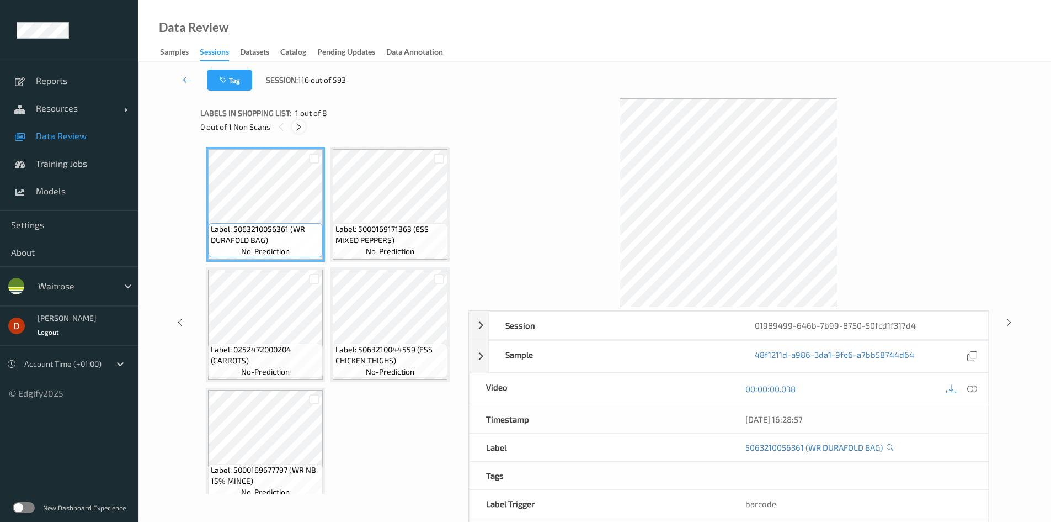
click at [304, 127] on icon at bounding box center [298, 127] width 9 height 10
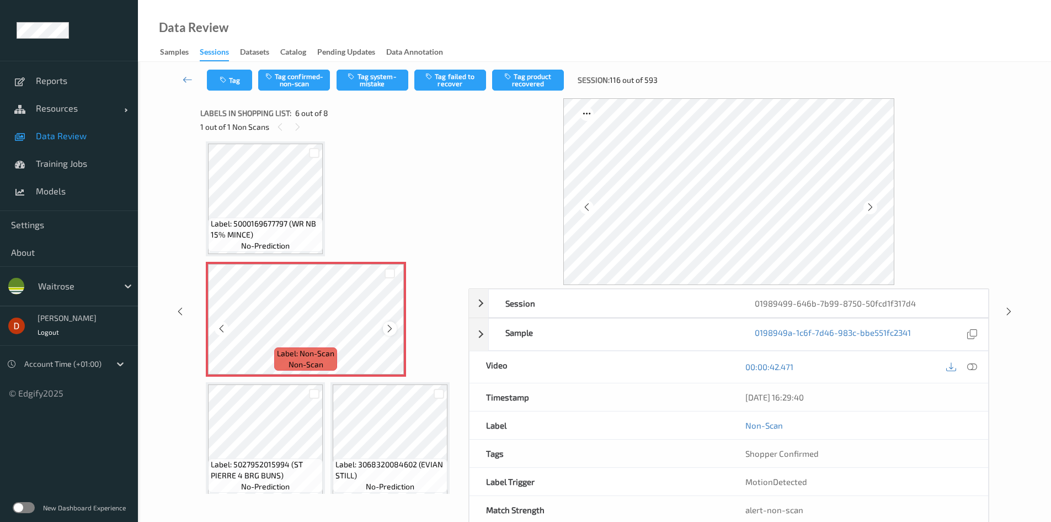
click at [384, 332] on div at bounding box center [390, 328] width 14 height 14
click at [310, 228] on span "Label: 5000169677797 (WR NB 15% MINCE)" at bounding box center [265, 229] width 109 height 22
click at [294, 221] on span "Label: 5000169677797 (WR NB 15% MINCE)" at bounding box center [265, 229] width 109 height 22
click at [389, 331] on icon at bounding box center [389, 328] width 9 height 10
click at [293, 237] on span "Label: 5000169677797 (WR NB 15% MINCE)" at bounding box center [265, 229] width 109 height 22
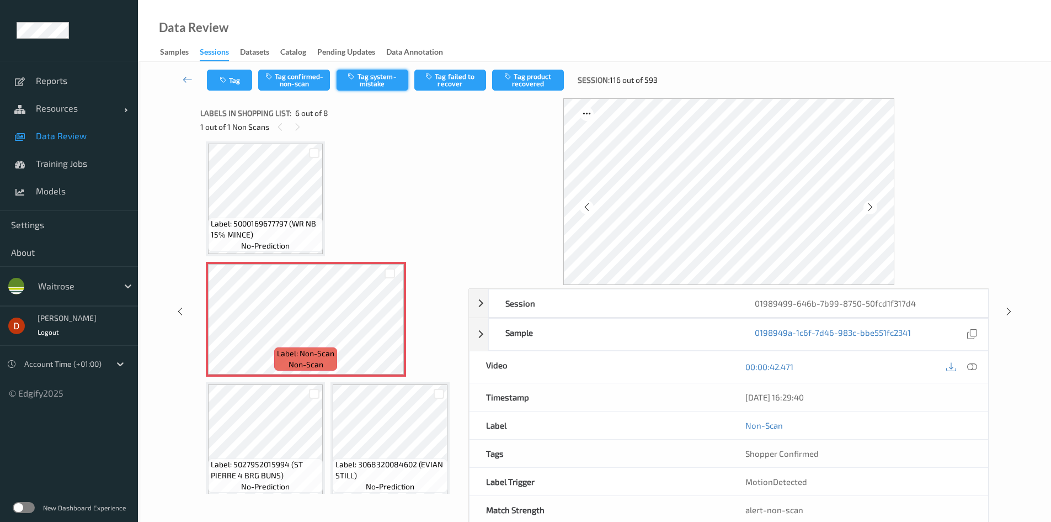
click at [359, 88] on button "Tag system-mistake" at bounding box center [373, 80] width 72 height 21
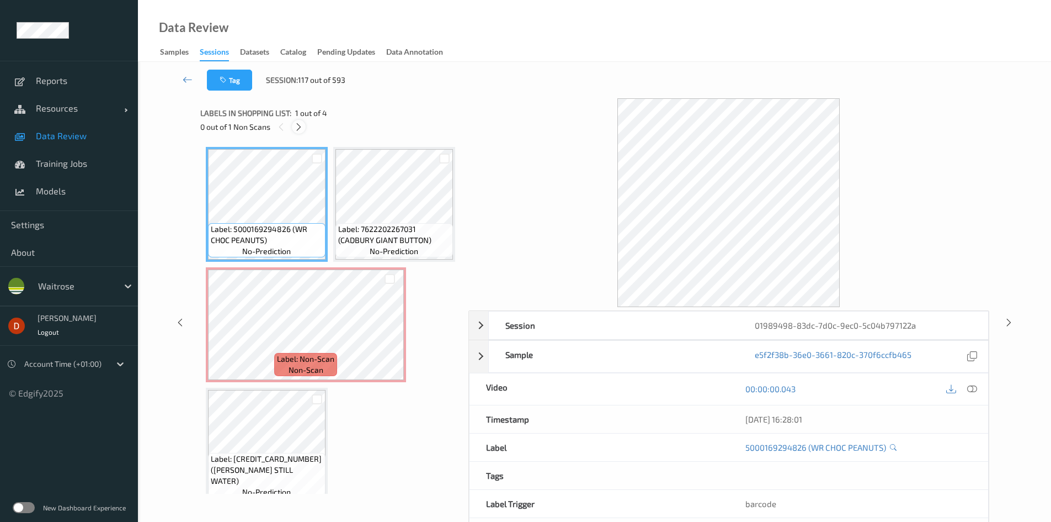
click at [301, 129] on icon at bounding box center [298, 127] width 9 height 10
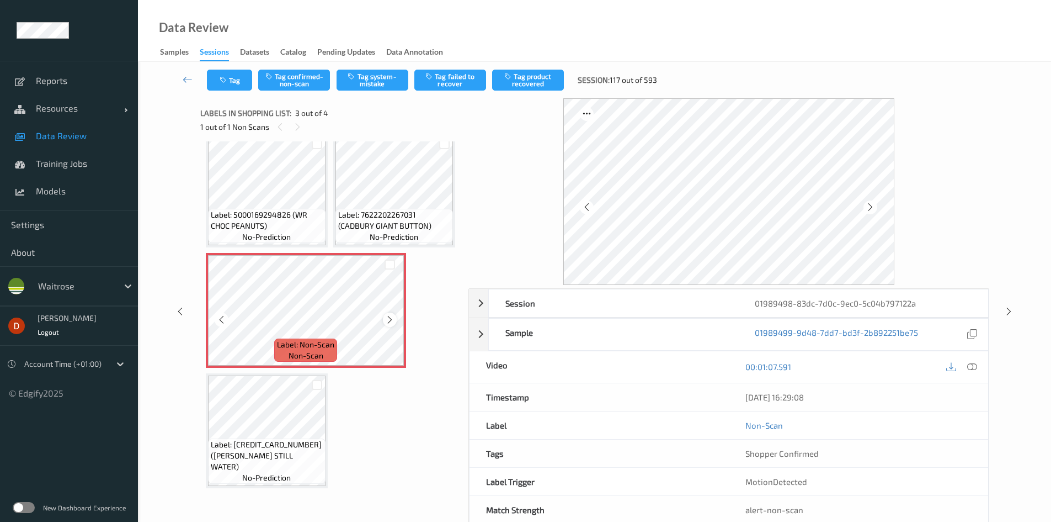
click at [391, 324] on icon at bounding box center [389, 320] width 9 height 10
click at [333, 231] on div "Label: 7622202267031 (CADBURY GIANT BUTTON) no-prediction" at bounding box center [394, 189] width 122 height 115
click at [360, 86] on button "Tag system-mistake" at bounding box center [373, 80] width 72 height 21
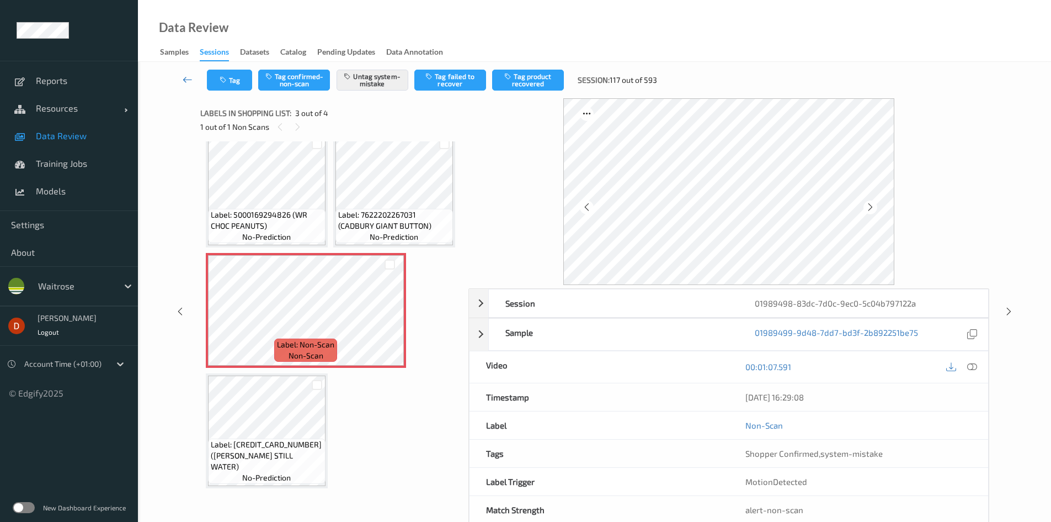
click at [183, 78] on icon at bounding box center [188, 79] width 10 height 11
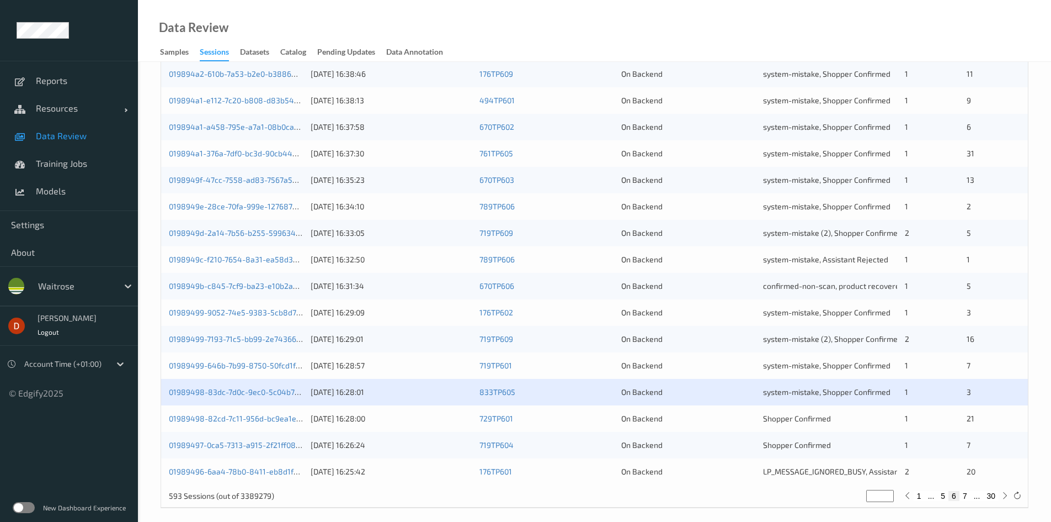
scroll to position [309, 0]
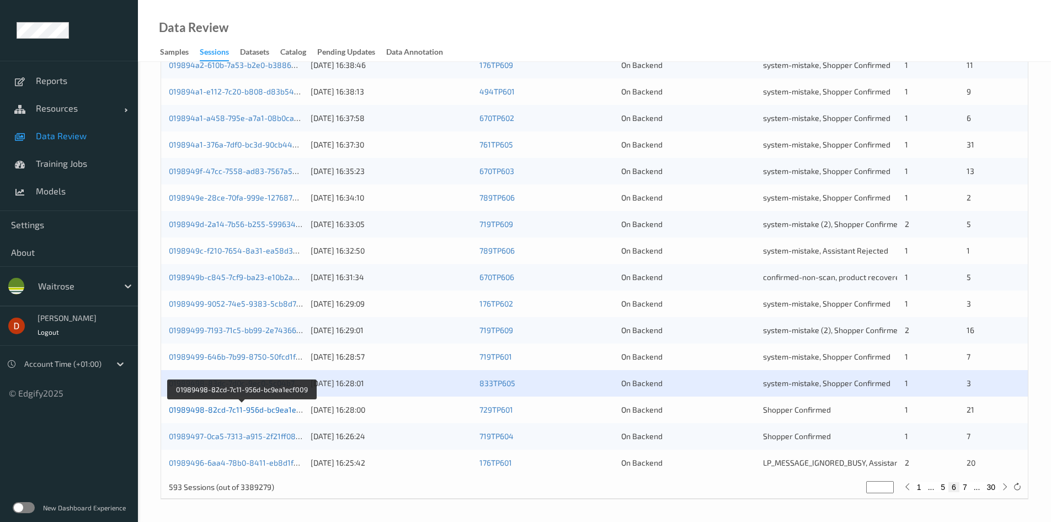
click at [227, 411] on link "01989498-82cd-7c11-956d-bc9ea1ecf009" at bounding box center [242, 409] width 147 height 9
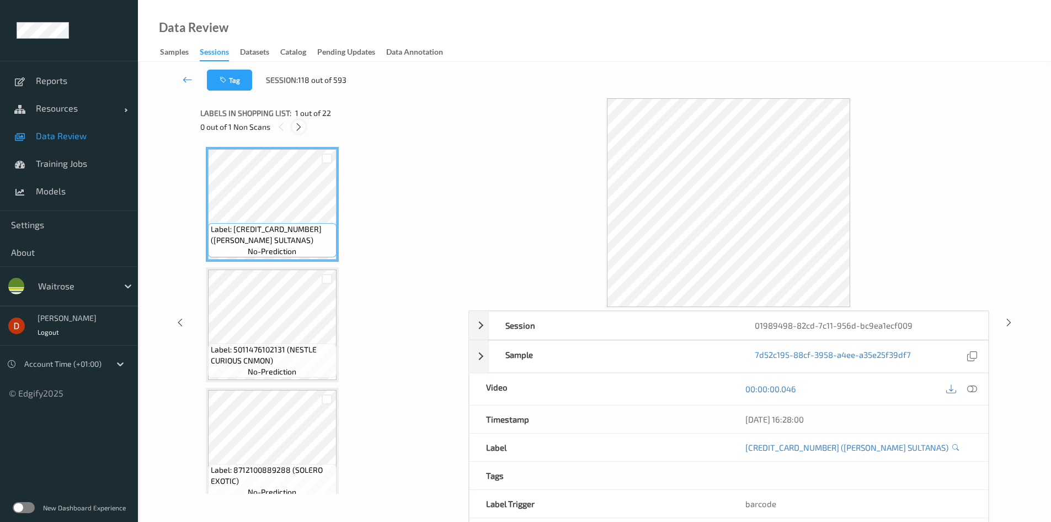
click at [300, 124] on icon at bounding box center [298, 127] width 9 height 10
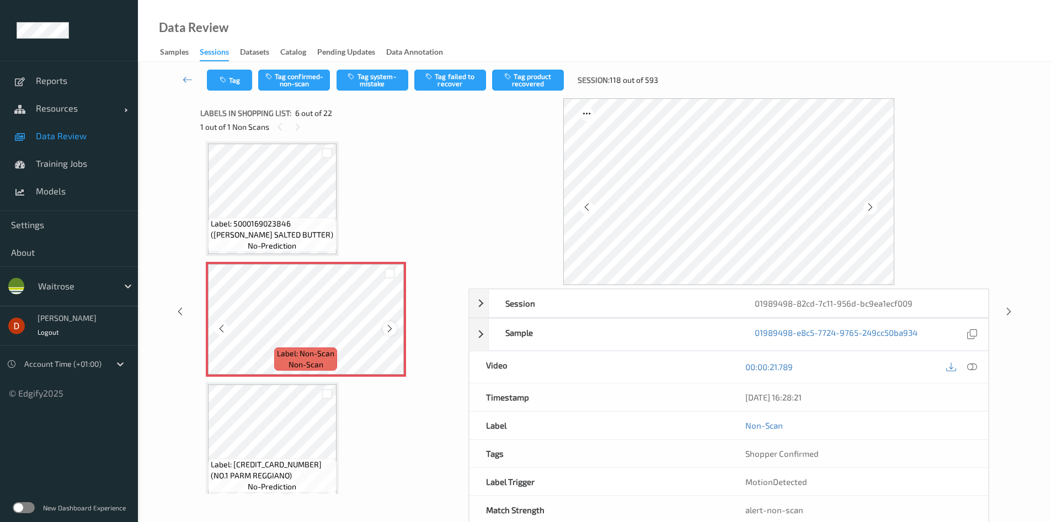
click at [392, 327] on icon at bounding box center [389, 328] width 9 height 10
click at [392, 330] on icon at bounding box center [389, 328] width 9 height 10
click at [390, 65] on div "Tag Tag confirmed-non-scan Tag system-mistake Tag failed to recover Tag product…" at bounding box center [595, 80] width 868 height 36
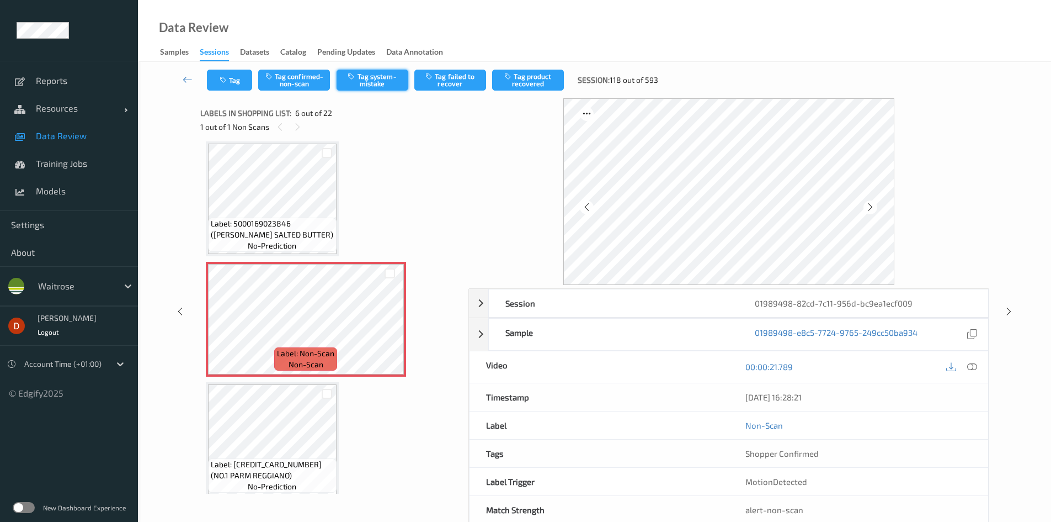
click at [391, 81] on button "Tag system-mistake" at bounding box center [373, 80] width 72 height 21
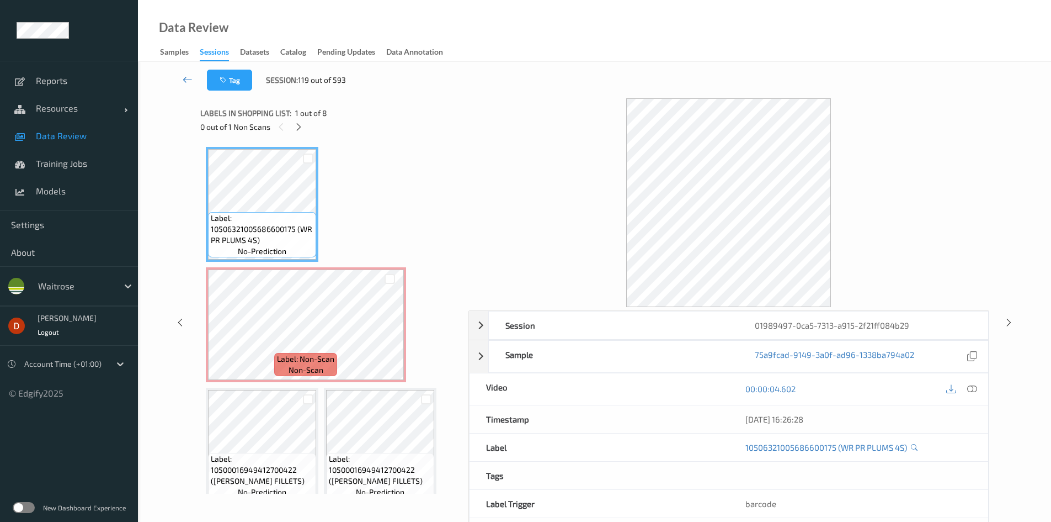
click at [186, 76] on icon at bounding box center [188, 79] width 10 height 11
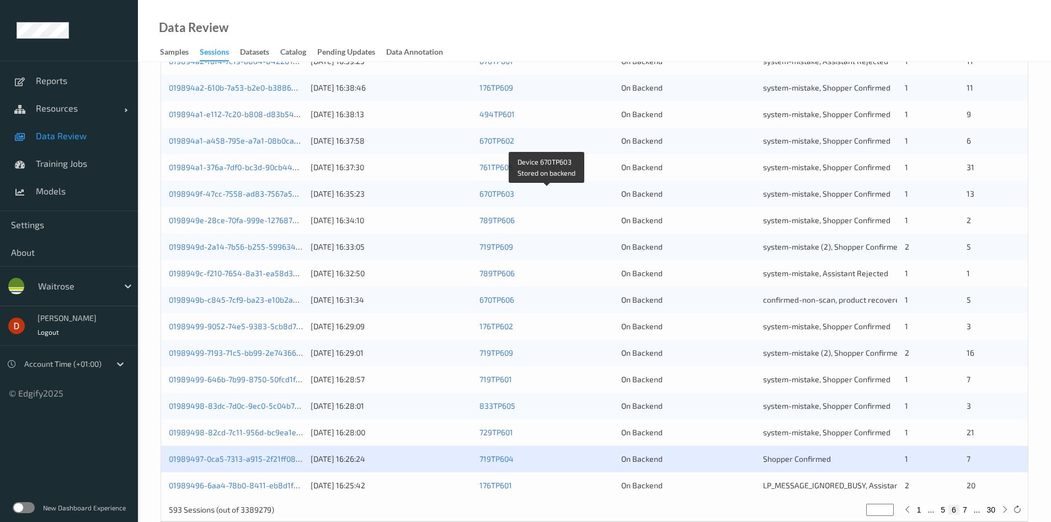
scroll to position [309, 0]
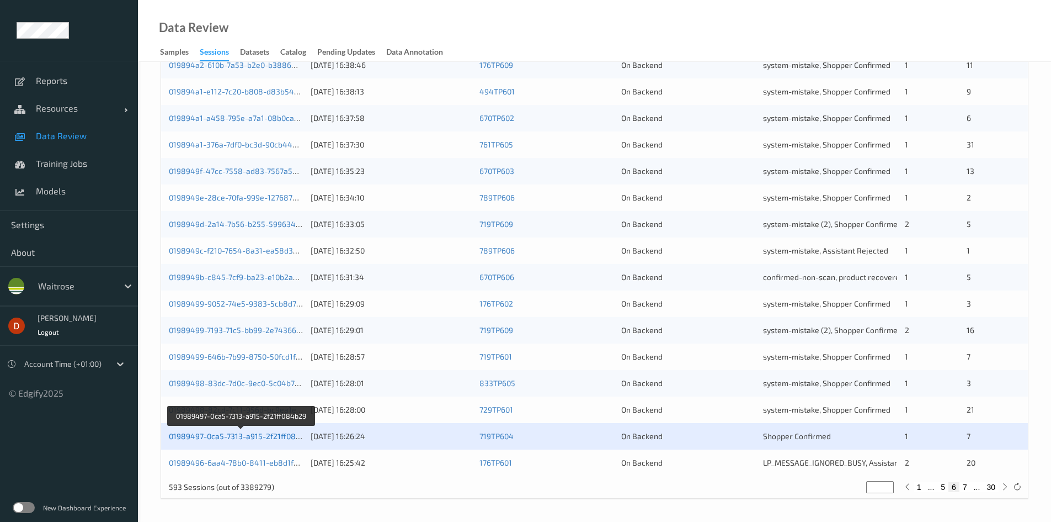
click at [266, 434] on link "01989497-0ca5-7313-a915-2f21ff084b29" at bounding box center [241, 435] width 145 height 9
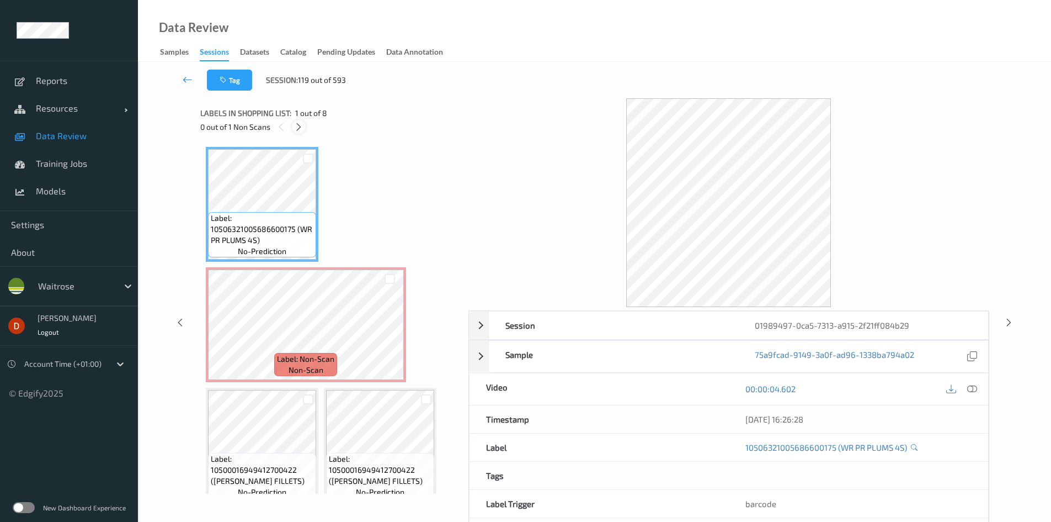
click at [302, 129] on icon at bounding box center [298, 127] width 9 height 10
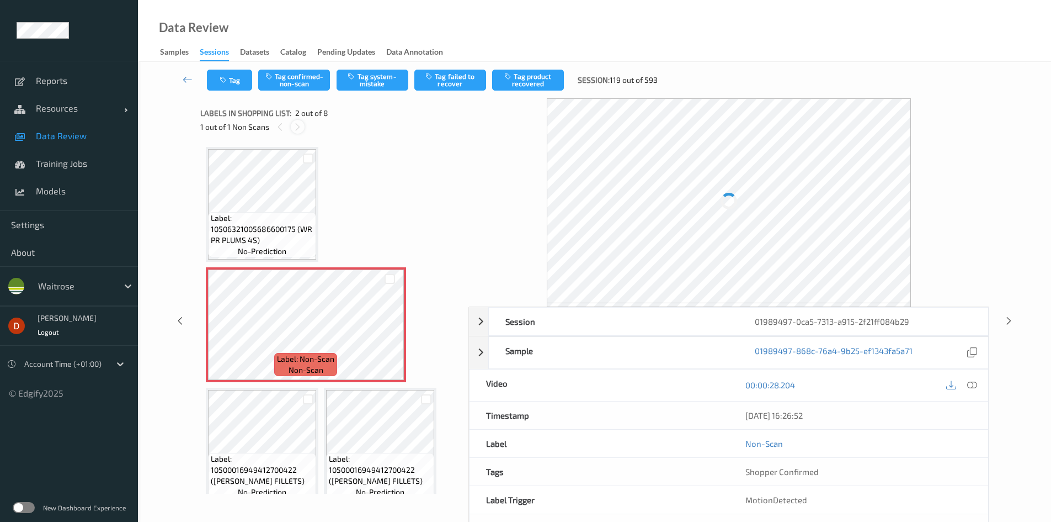
scroll to position [6, 0]
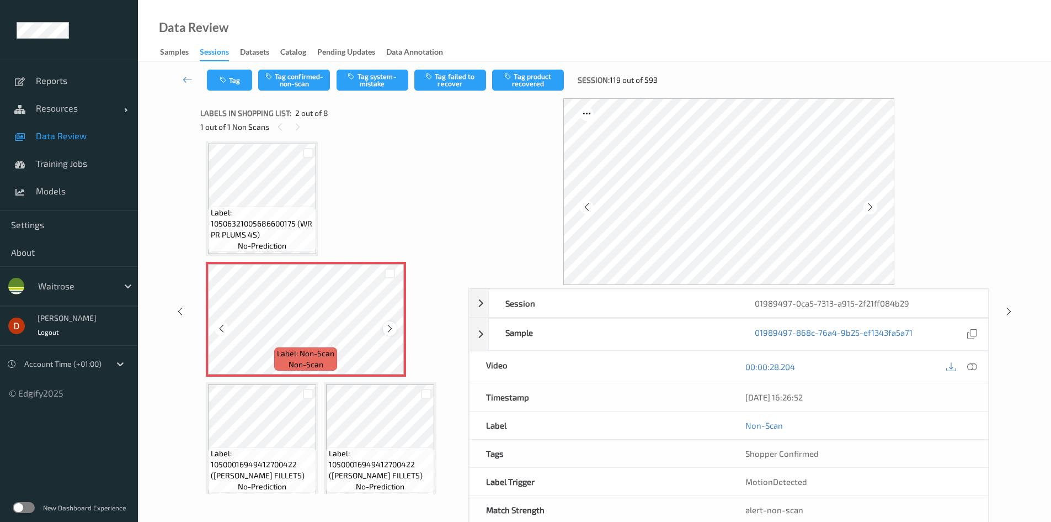
click at [393, 331] on icon at bounding box center [389, 328] width 9 height 10
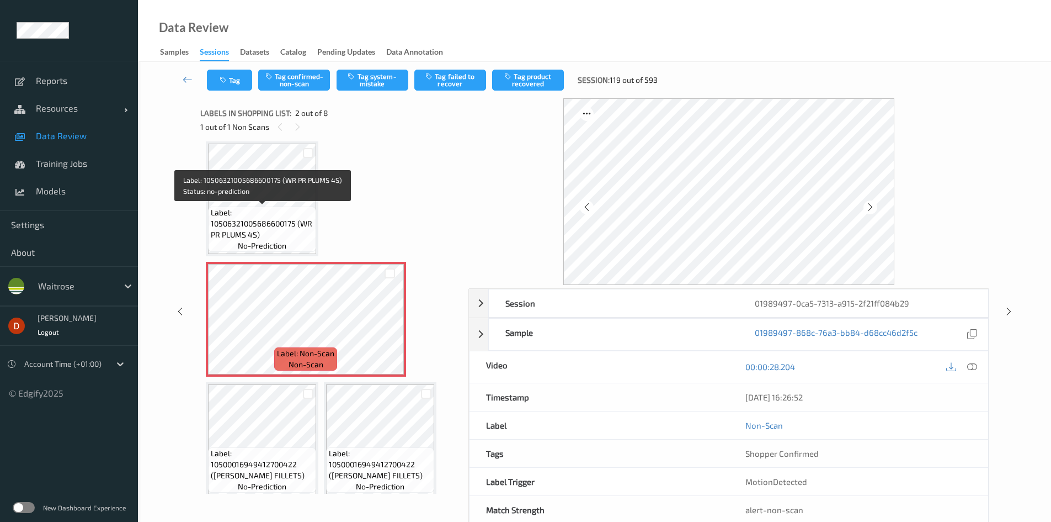
click at [300, 239] on span "Label: 10506321005686600175 (WR PR PLUMS 4S)" at bounding box center [262, 223] width 103 height 33
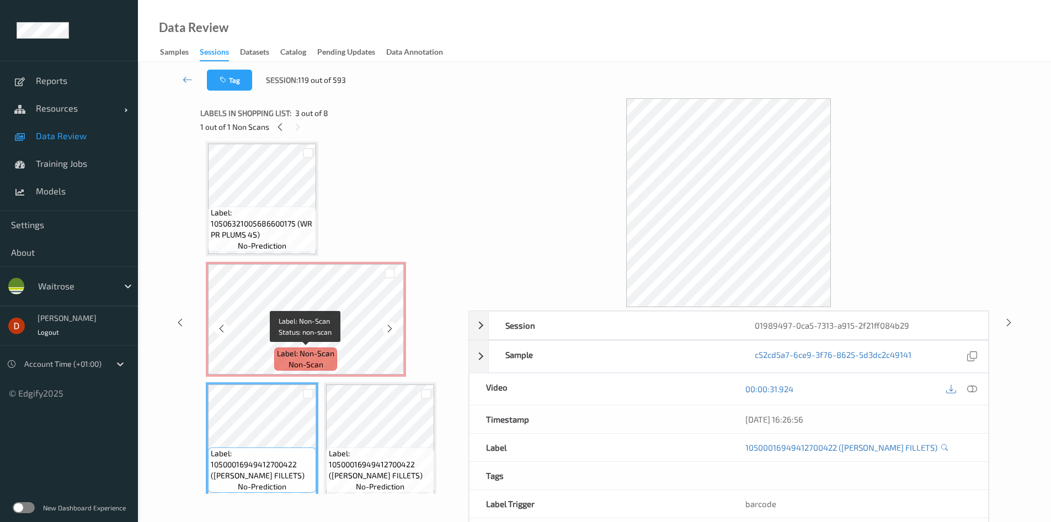
click at [294, 363] on span "non-scan" at bounding box center [306, 364] width 35 height 11
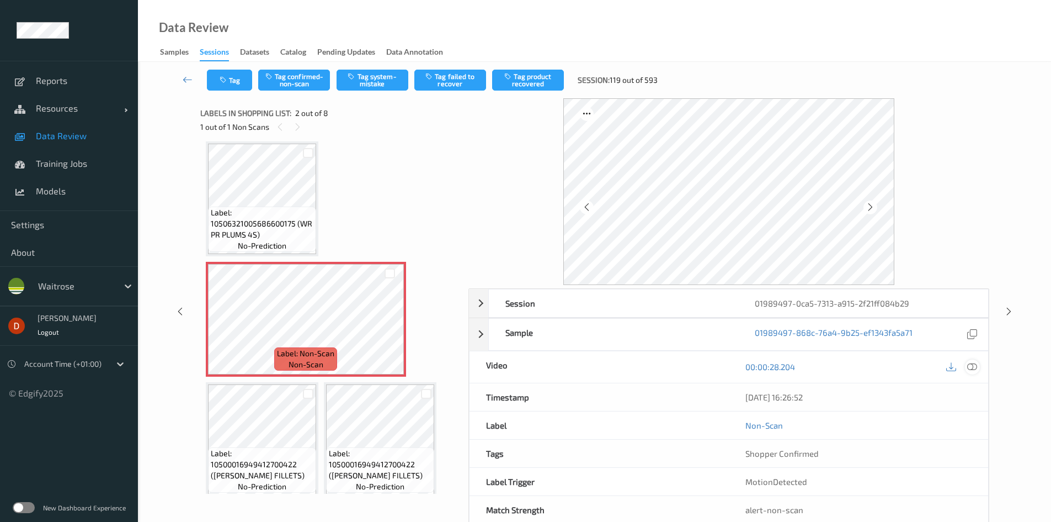
click at [969, 365] on icon at bounding box center [972, 366] width 10 height 10
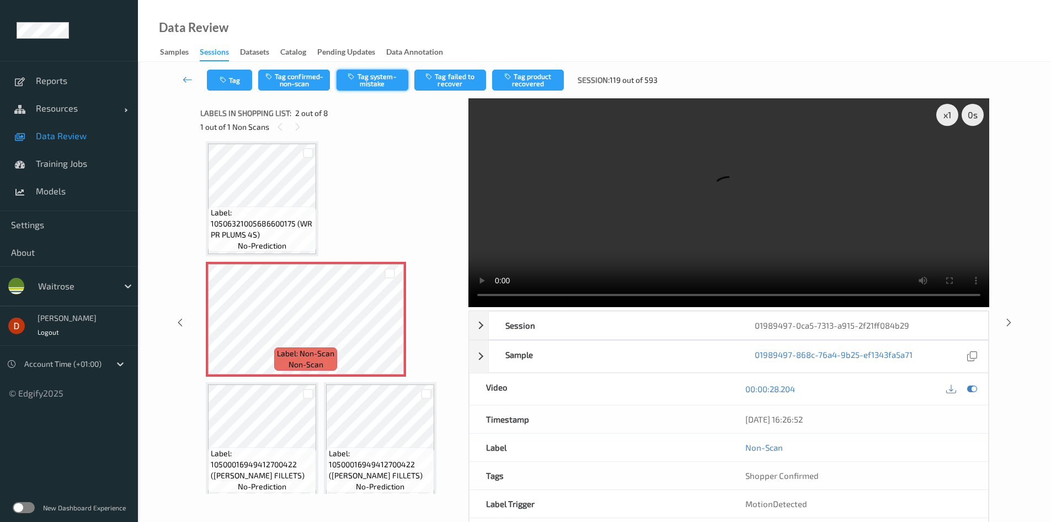
click at [389, 87] on button "Tag system-mistake" at bounding box center [373, 80] width 72 height 21
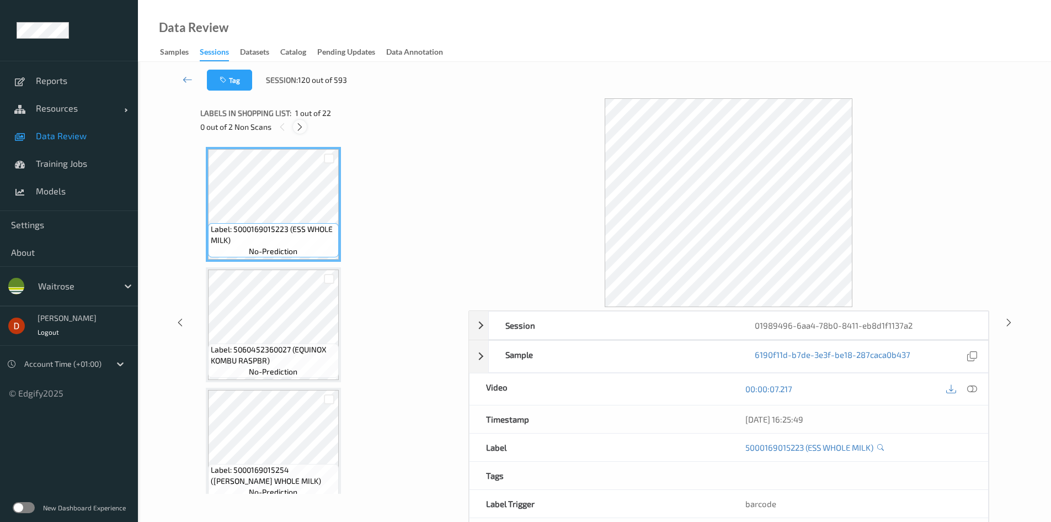
click at [299, 126] on icon at bounding box center [299, 127] width 9 height 10
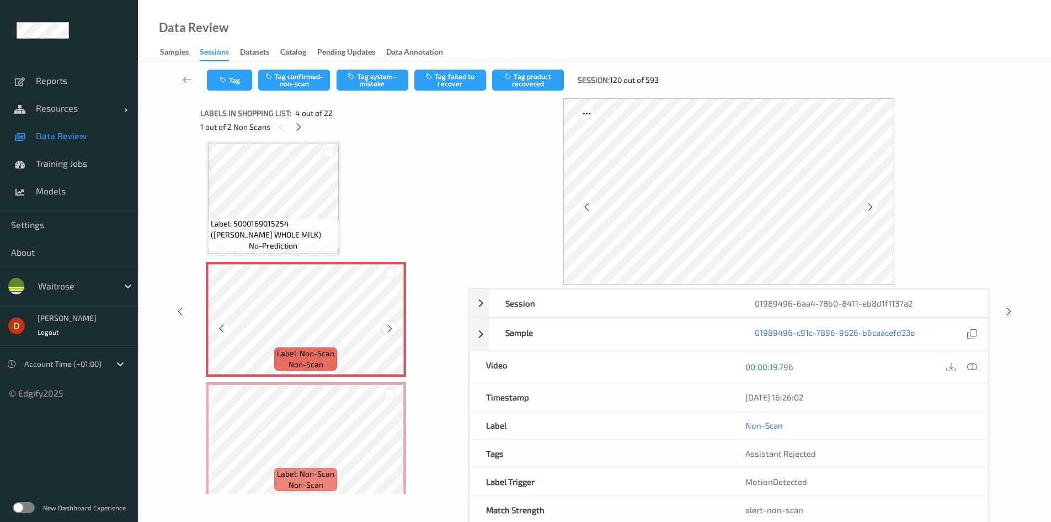
click at [391, 328] on icon at bounding box center [389, 328] width 9 height 10
click at [394, 450] on icon at bounding box center [389, 449] width 9 height 10
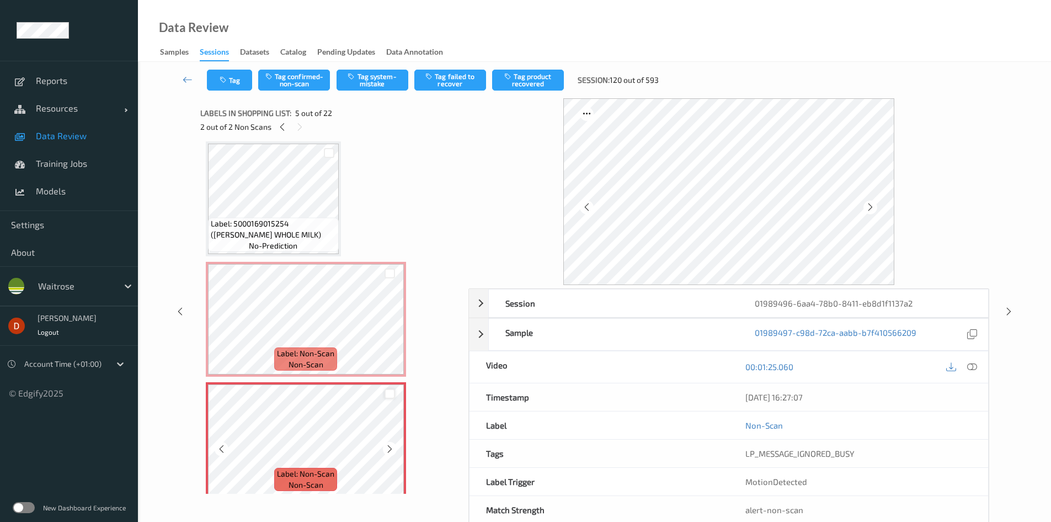
click at [393, 390] on div at bounding box center [390, 394] width 10 height 10
click at [386, 274] on div at bounding box center [390, 273] width 10 height 10
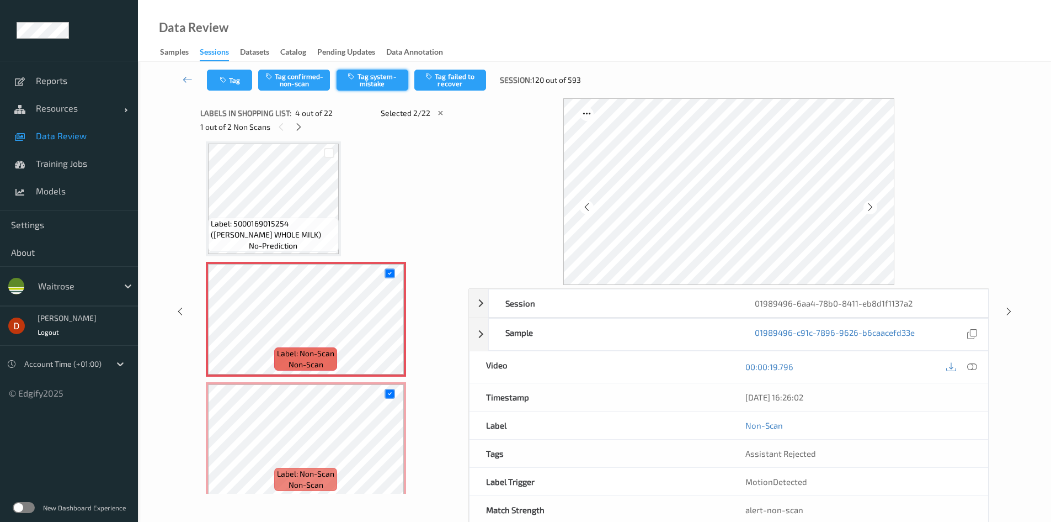
click at [359, 78] on button "Tag system-mistake" at bounding box center [373, 80] width 72 height 21
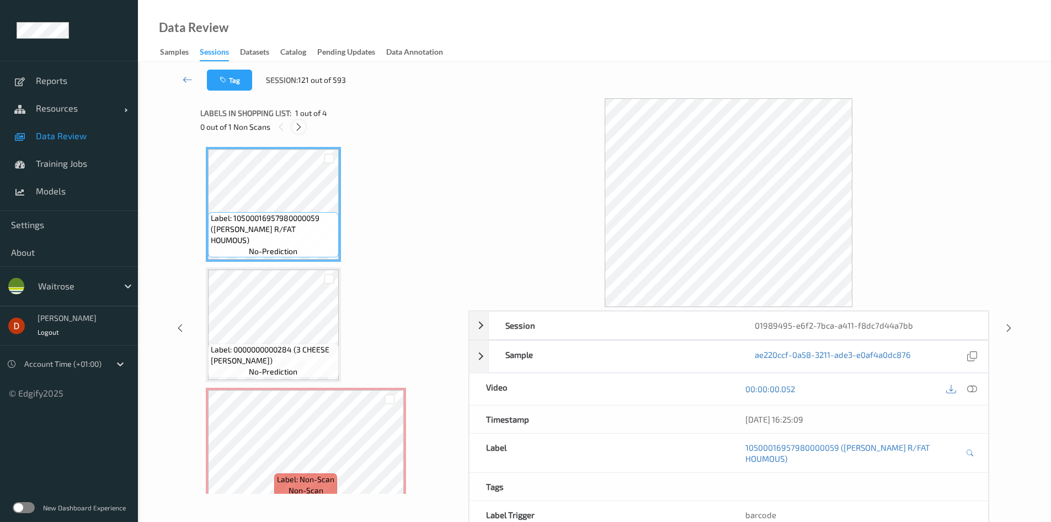
click at [297, 122] on icon at bounding box center [298, 127] width 9 height 10
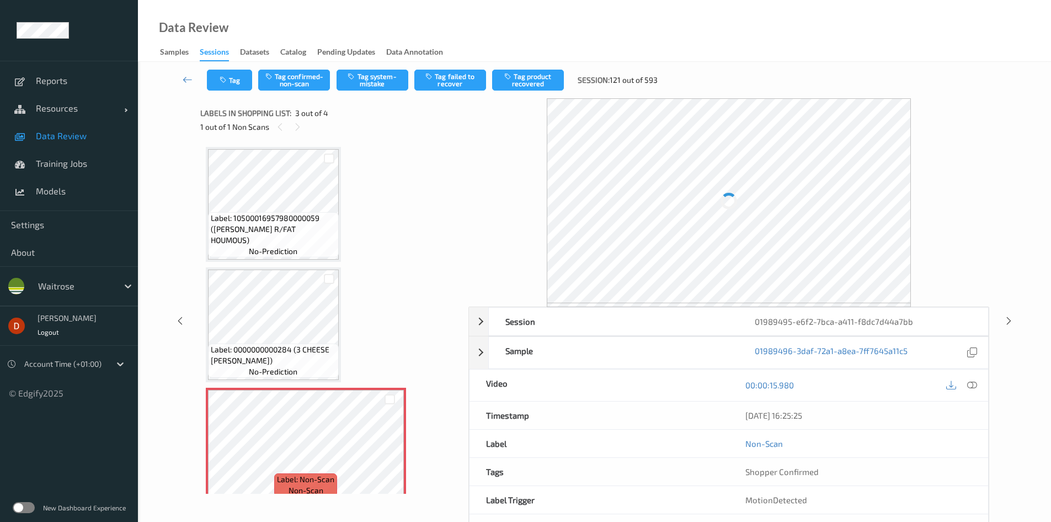
scroll to position [126, 0]
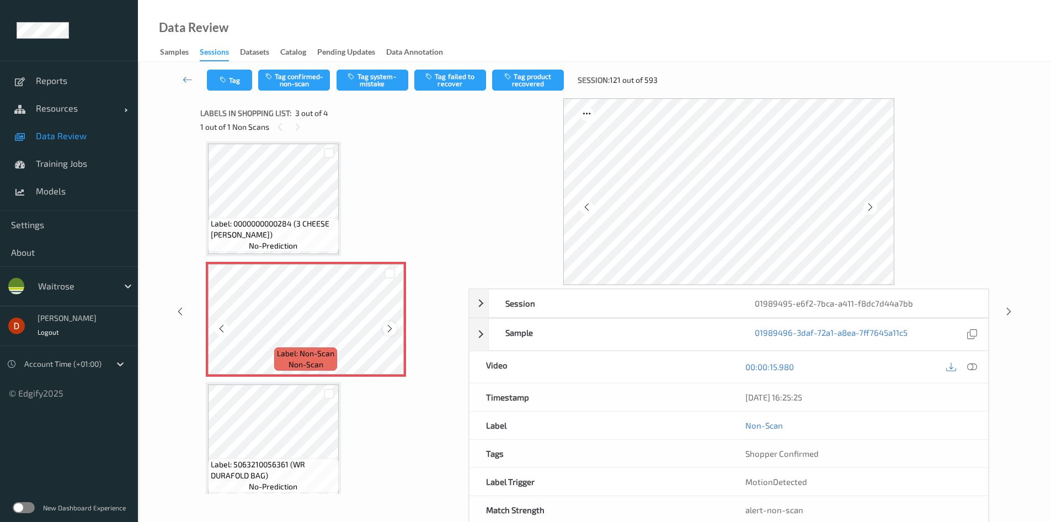
click at [392, 327] on icon at bounding box center [389, 328] width 9 height 10
click at [374, 83] on button "Tag system-mistake" at bounding box center [373, 80] width 72 height 21
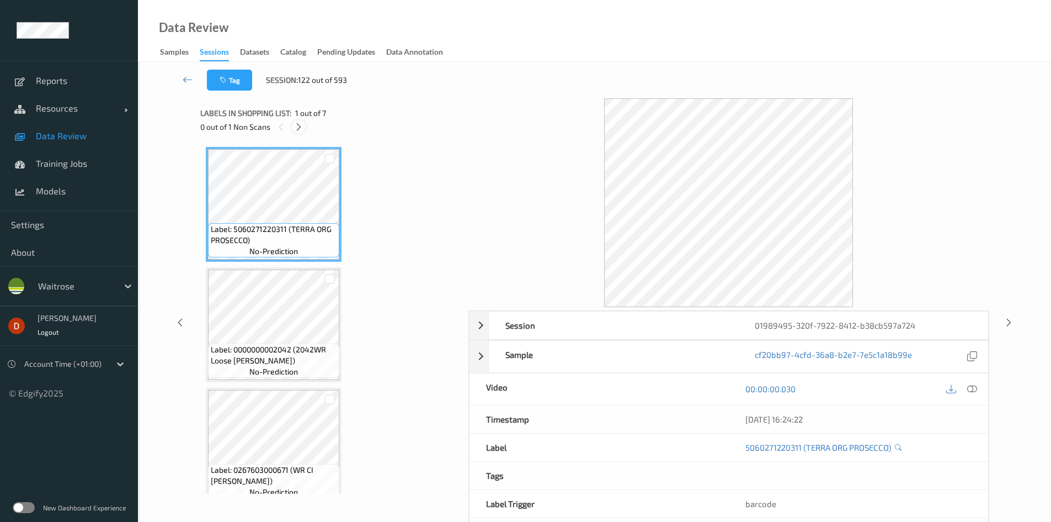
click at [301, 130] on icon at bounding box center [298, 127] width 9 height 10
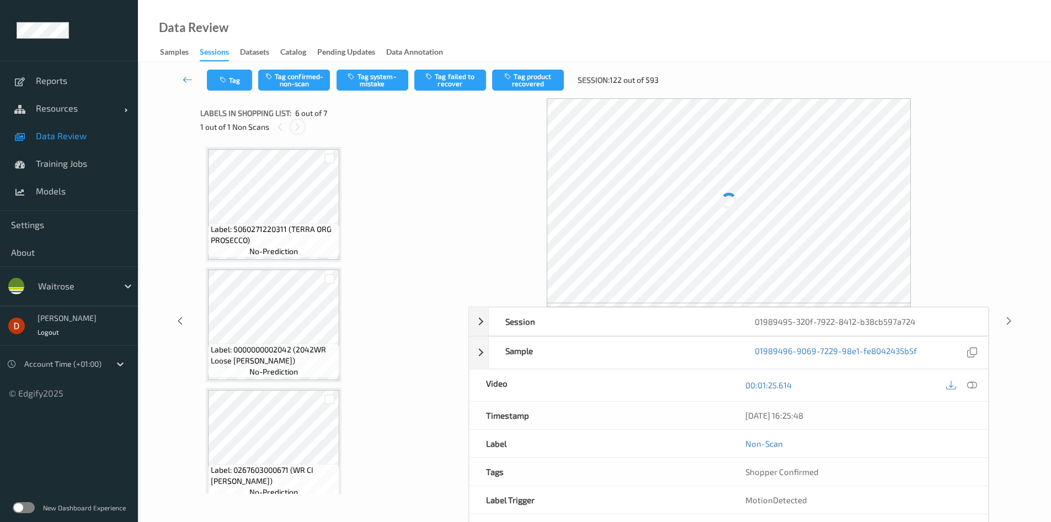
scroll to position [487, 0]
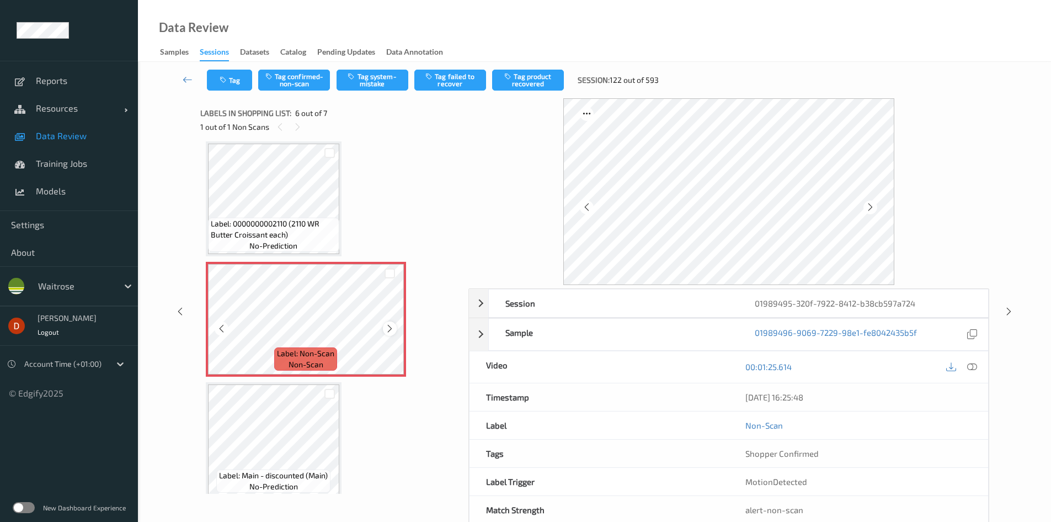
click at [387, 329] on icon at bounding box center [389, 328] width 9 height 10
click at [389, 330] on icon at bounding box center [389, 328] width 9 height 10
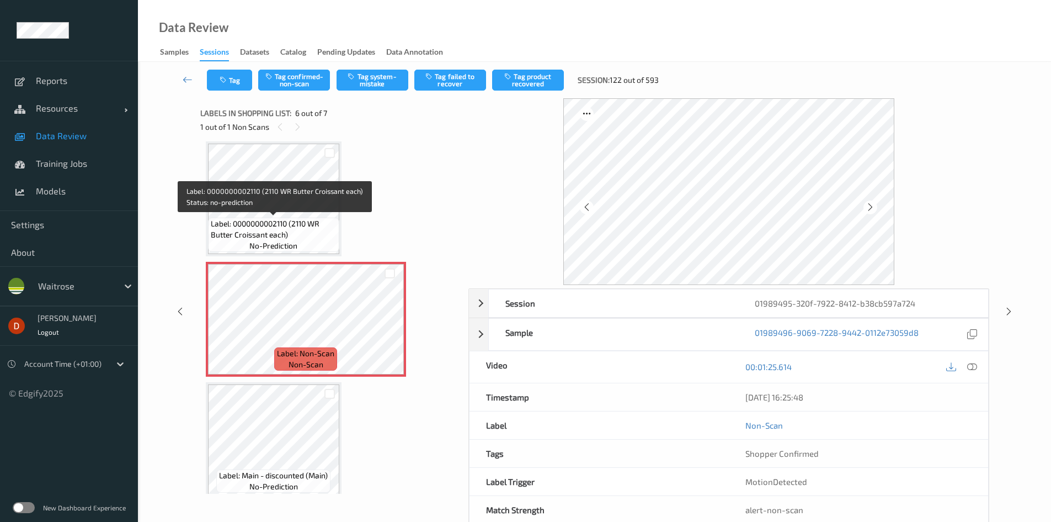
click at [319, 239] on span "Label: 0000000002110 (2110 WR Butter Croissant each)" at bounding box center [274, 229] width 126 height 22
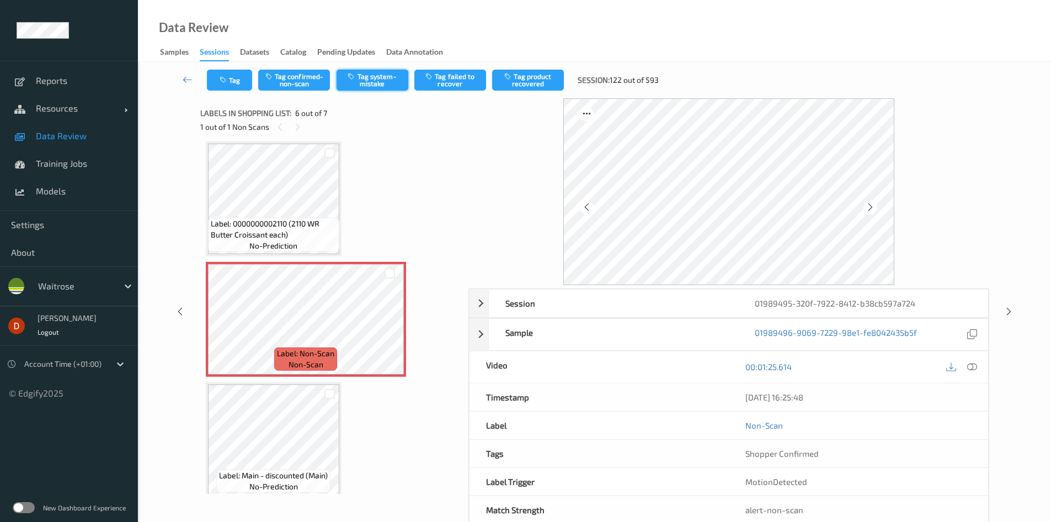
click at [370, 80] on button "Tag system-mistake" at bounding box center [373, 80] width 72 height 21
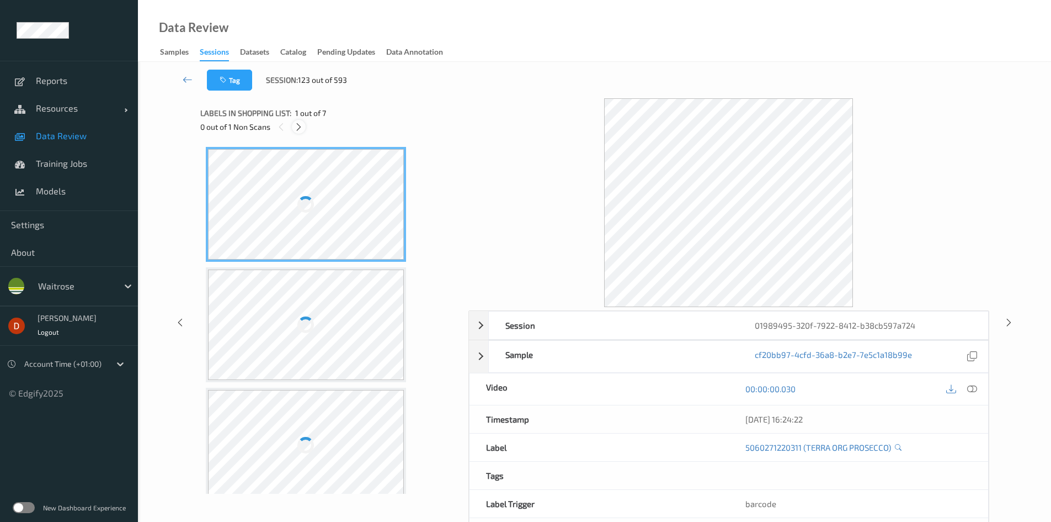
click at [300, 125] on icon at bounding box center [298, 127] width 9 height 10
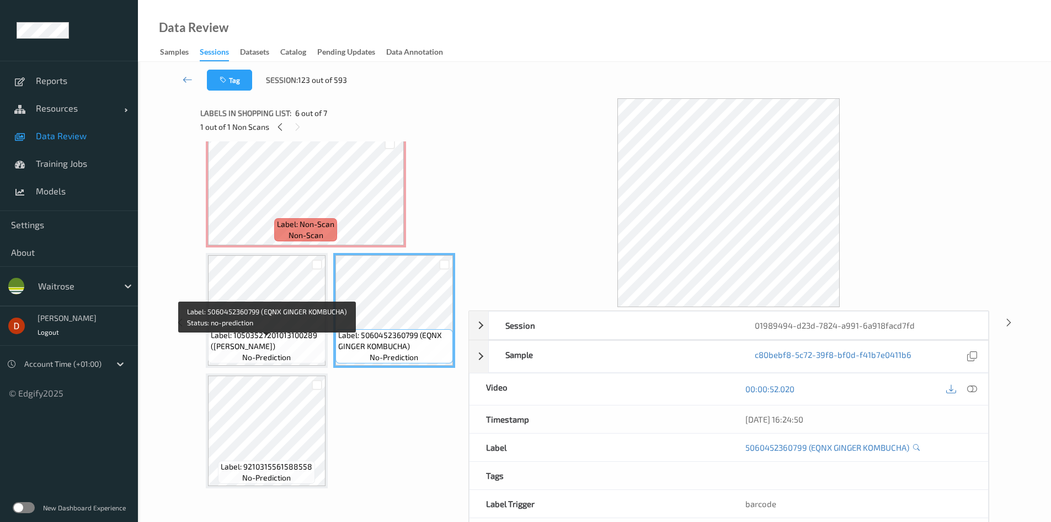
scroll to position [496, 0]
click at [264, 329] on span "Label: 10503527201013100289 (TAIKO YASAI SUSHI)" at bounding box center [267, 340] width 112 height 22
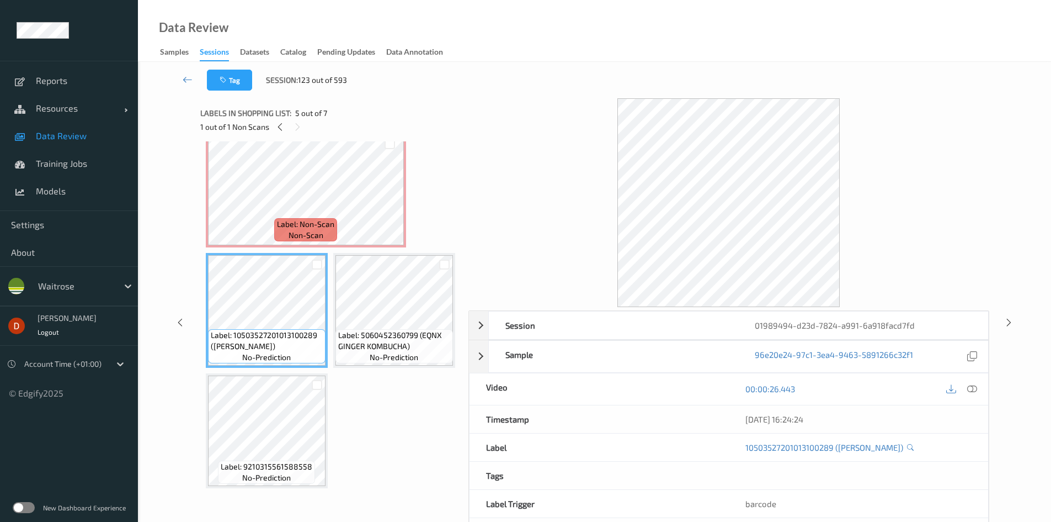
scroll to position [330, 0]
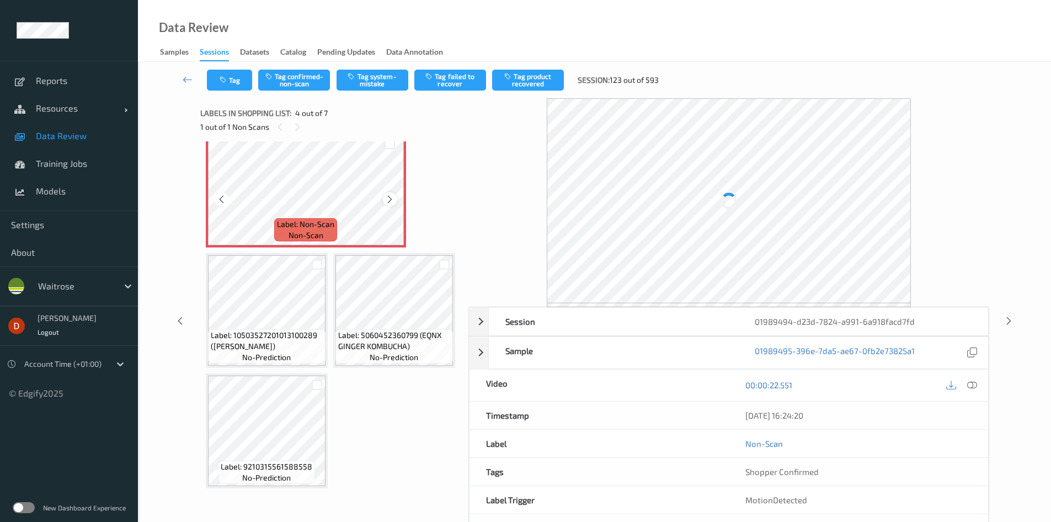
click at [386, 204] on icon at bounding box center [389, 199] width 9 height 10
click at [387, 204] on icon at bounding box center [389, 199] width 9 height 10
click at [301, 123] on div "Label: 5060452360799 (EQNX GINGER KOMBUCHA) no-prediction" at bounding box center [267, 105] width 118 height 34
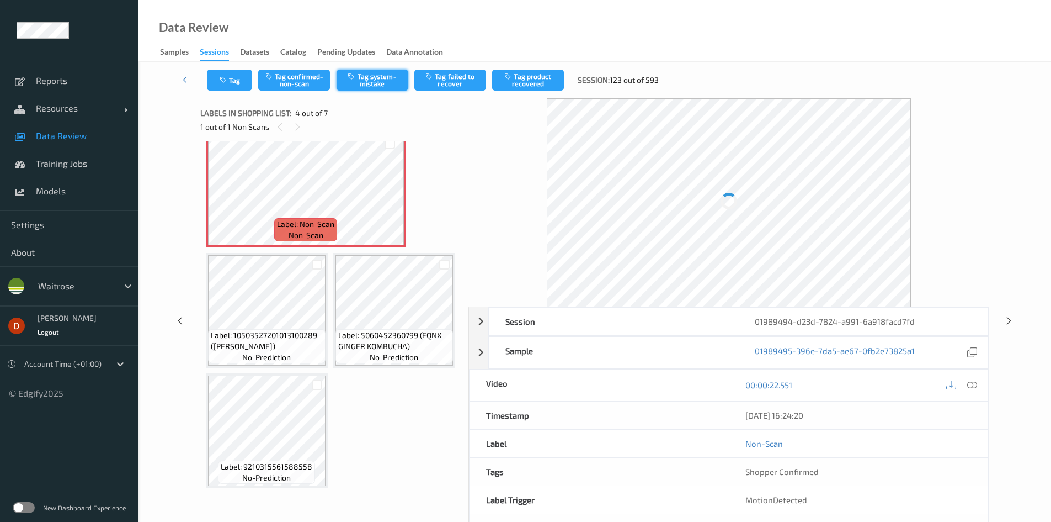
click at [359, 86] on button "Tag system-mistake" at bounding box center [373, 80] width 72 height 21
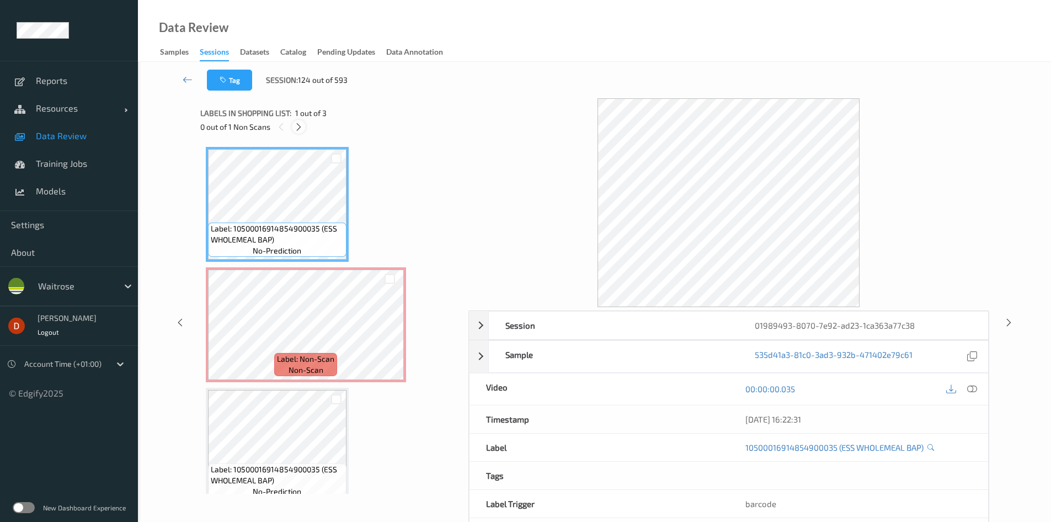
click at [296, 127] on icon at bounding box center [298, 127] width 9 height 10
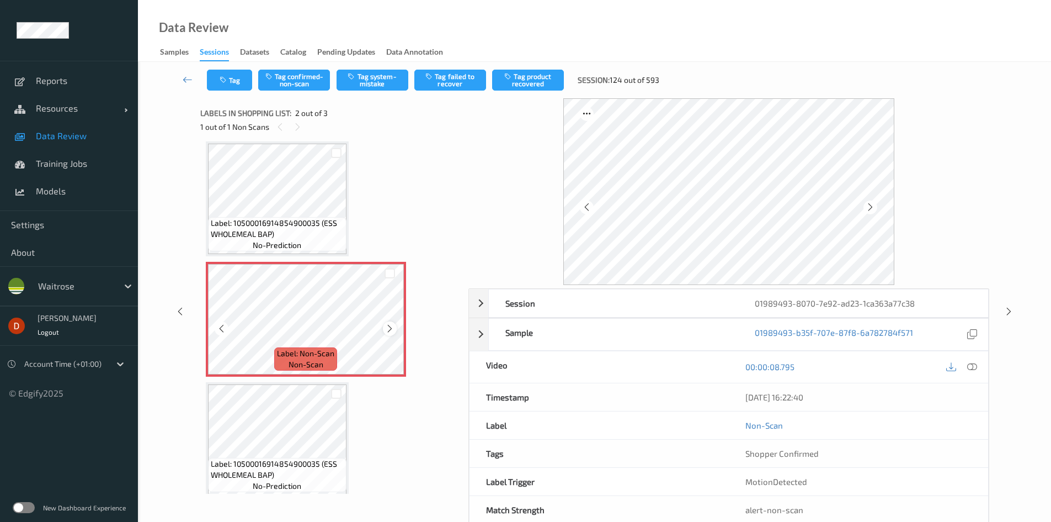
click at [390, 325] on icon at bounding box center [389, 328] width 9 height 10
click at [332, 217] on span "Label: 10500016914854900035 (ESS WHOLEMEAL BAP)" at bounding box center [277, 228] width 133 height 22
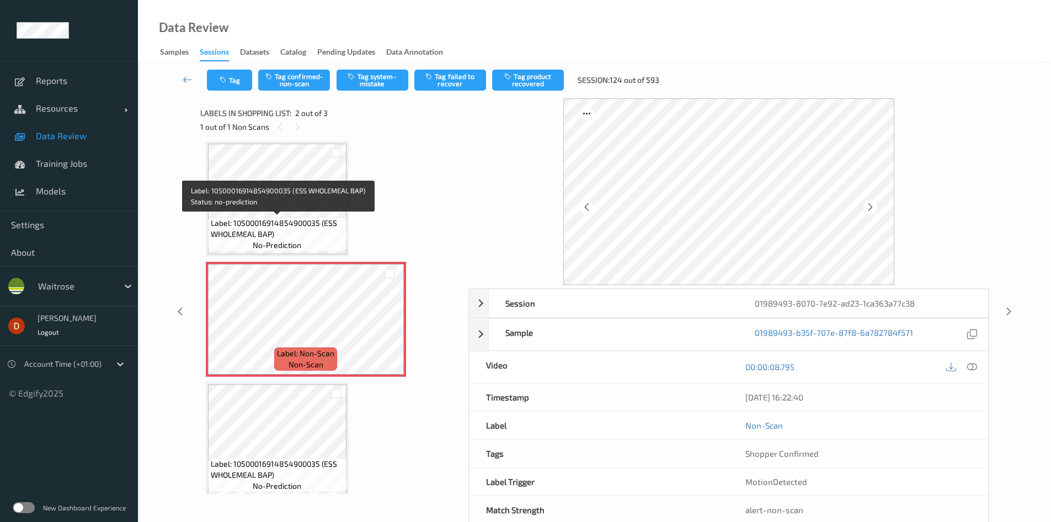
click at [310, 224] on span "Label: 10500016914854900035 (ESS WHOLEMEAL BAP)" at bounding box center [277, 228] width 133 height 22
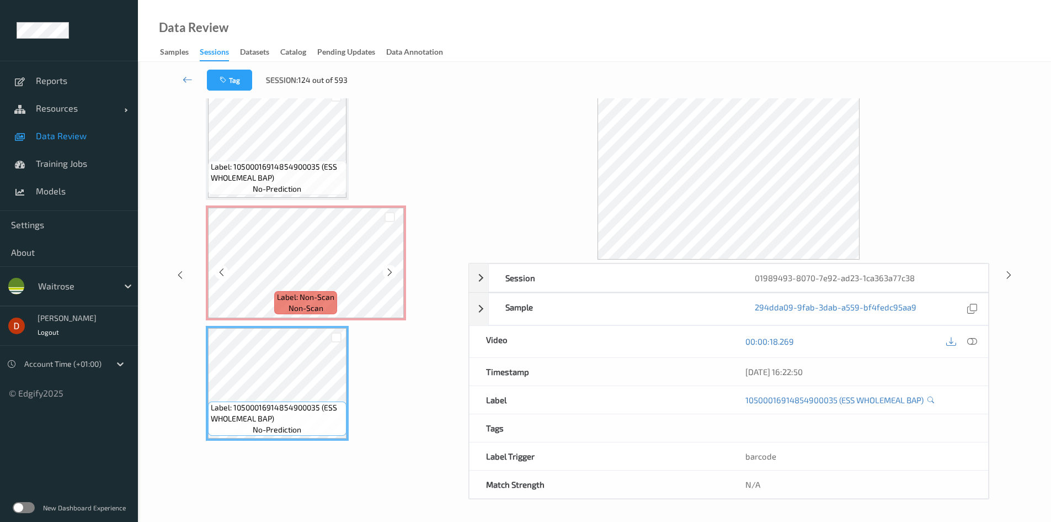
scroll to position [25, 0]
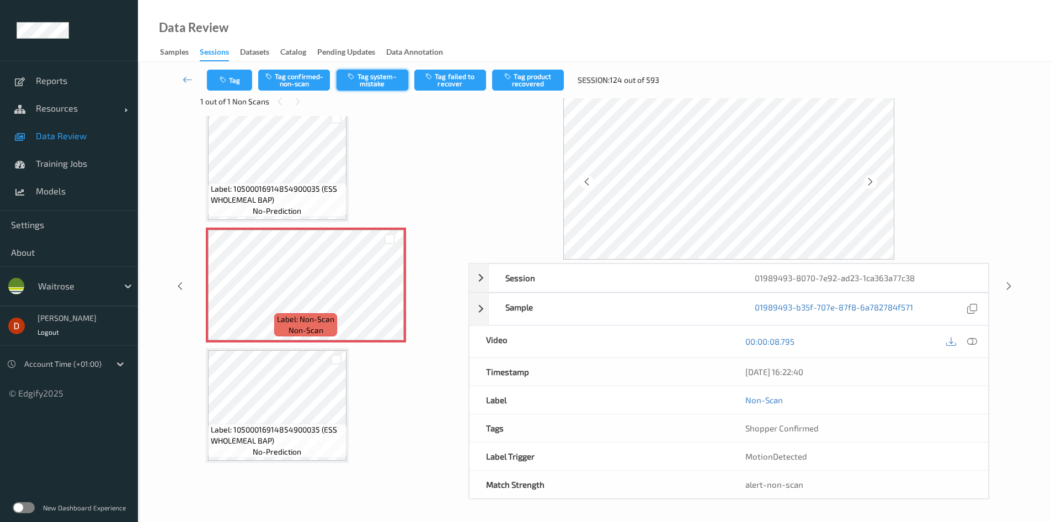
drag, startPoint x: 302, startPoint y: 75, endPoint x: 368, endPoint y: 76, distance: 65.7
click at [304, 75] on button "Tag confirmed-non-scan" at bounding box center [294, 80] width 72 height 21
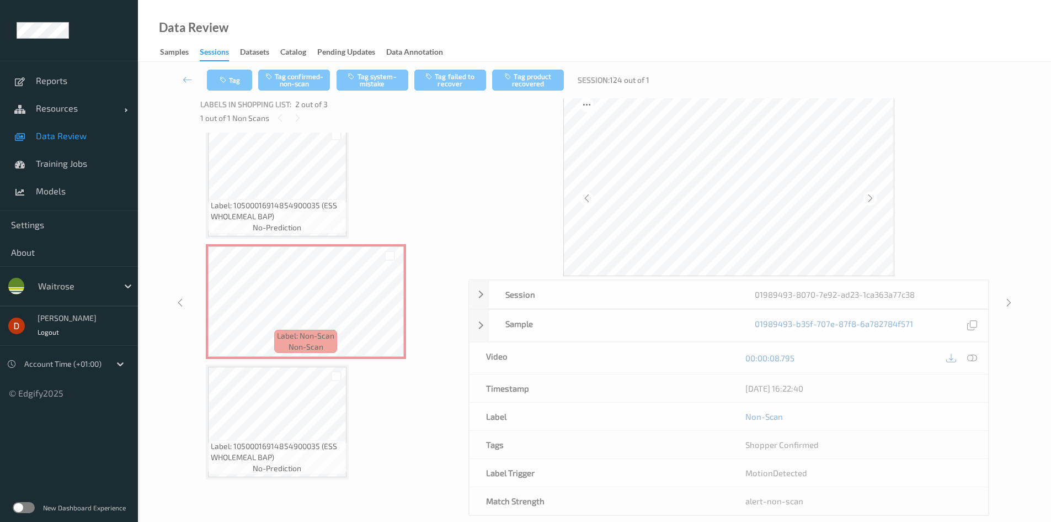
click at [448, 69] on div "Tag Tag confirmed-non-scan Tag system-mistake Tag failed to recover Tag product…" at bounding box center [595, 80] width 868 height 36
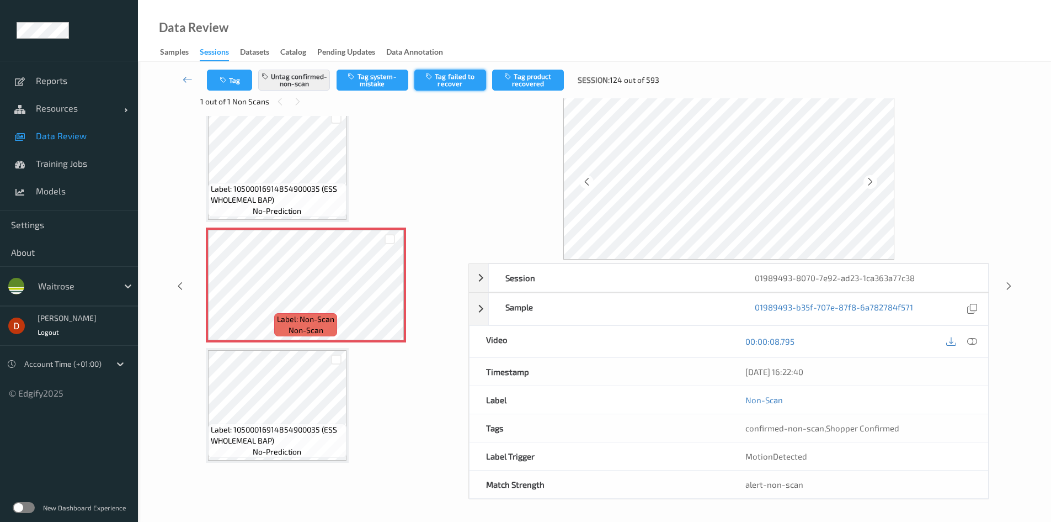
click at [454, 74] on button "Tag failed to recover" at bounding box center [450, 80] width 72 height 21
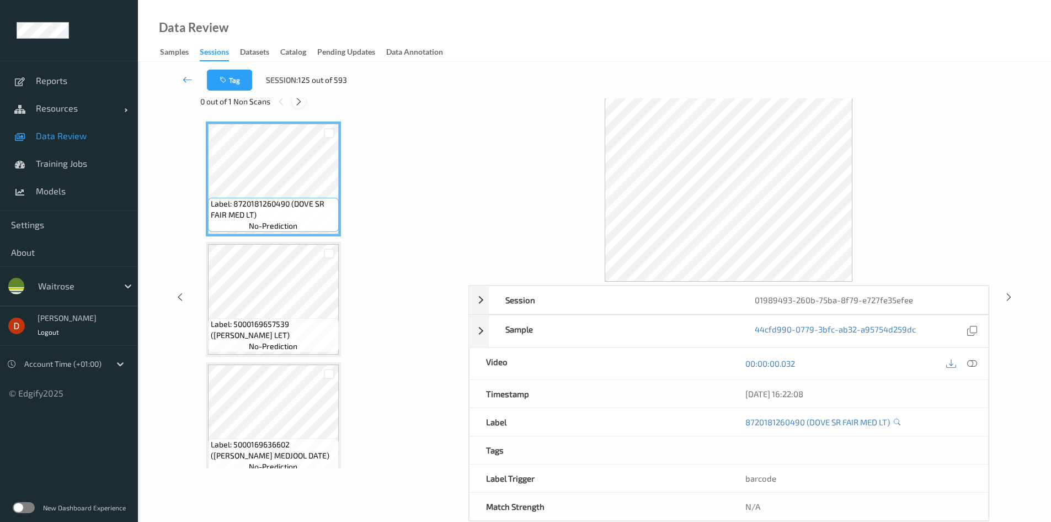
click at [299, 99] on icon at bounding box center [298, 102] width 9 height 10
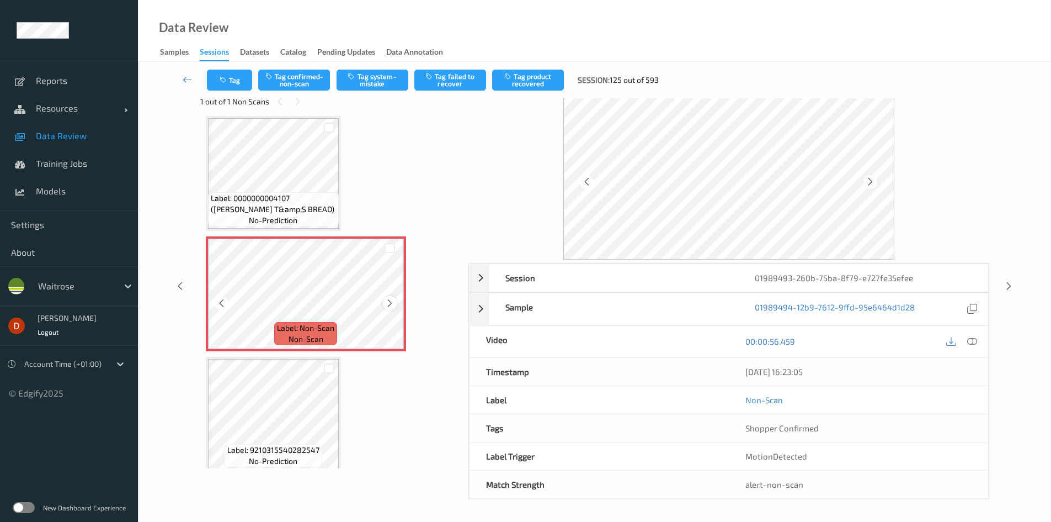
click at [391, 299] on icon at bounding box center [389, 303] width 9 height 10
click at [348, 87] on button "Tag system-mistake" at bounding box center [373, 80] width 72 height 21
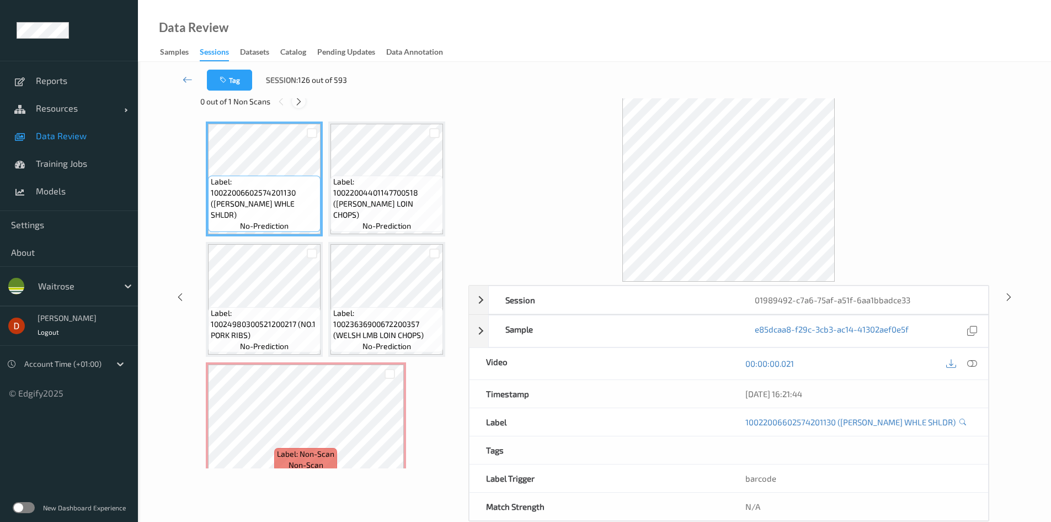
click at [303, 102] on icon at bounding box center [298, 102] width 9 height 10
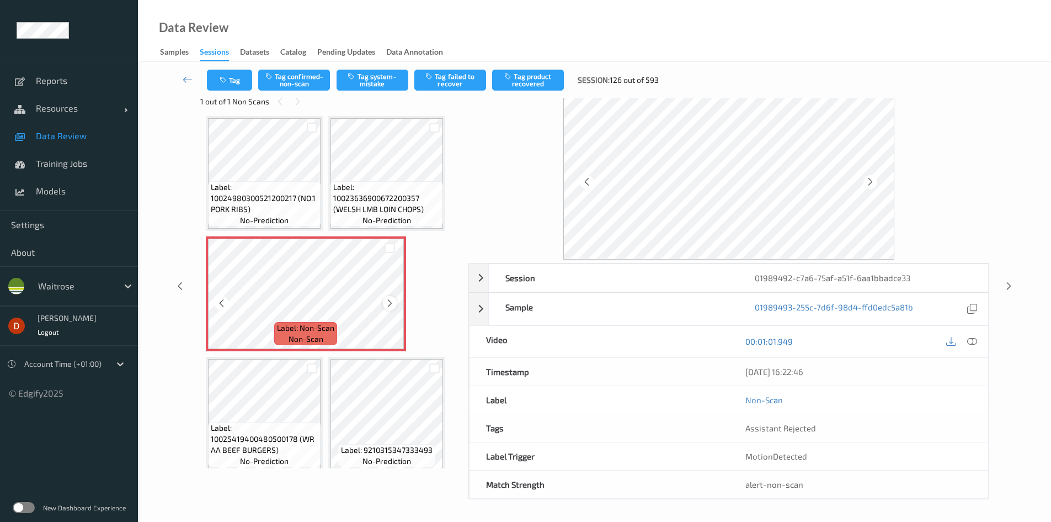
click at [389, 302] on icon at bounding box center [389, 303] width 9 height 10
click at [389, 299] on icon at bounding box center [389, 303] width 9 height 10
click at [304, 203] on span "Label: 10024980300521200217 (NO.1 PORK RIBS)" at bounding box center [264, 198] width 107 height 33
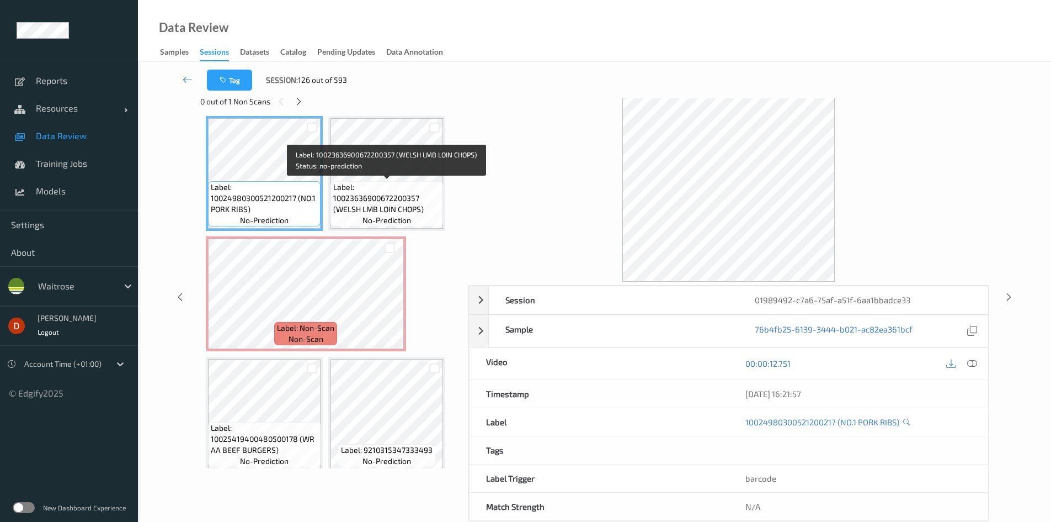
click at [391, 203] on span "Label: 10023636900672200357 (WELSH LMB LOIN CHOPS)" at bounding box center [386, 198] width 107 height 33
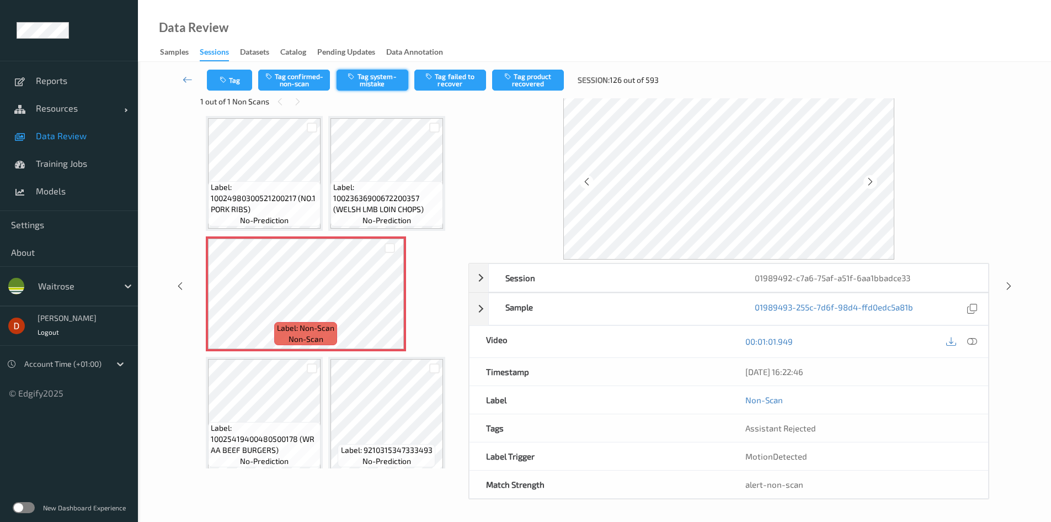
click at [371, 83] on button "Tag system-mistake" at bounding box center [373, 80] width 72 height 21
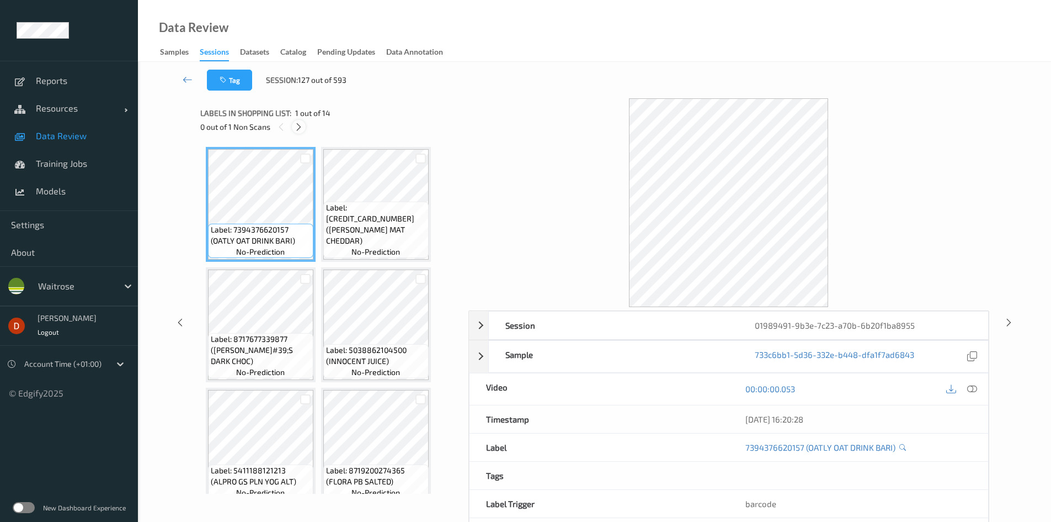
click at [301, 125] on icon at bounding box center [298, 127] width 9 height 10
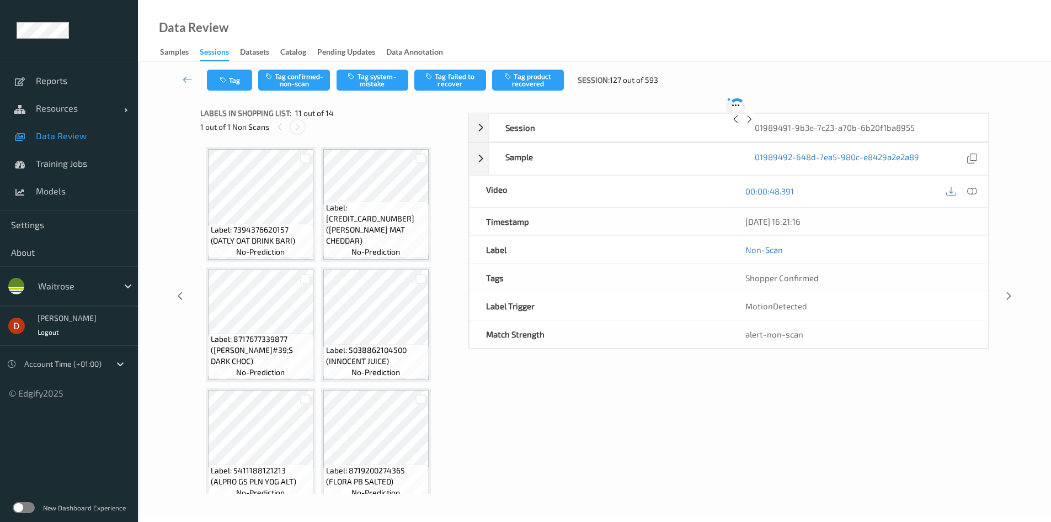
scroll to position [487, 0]
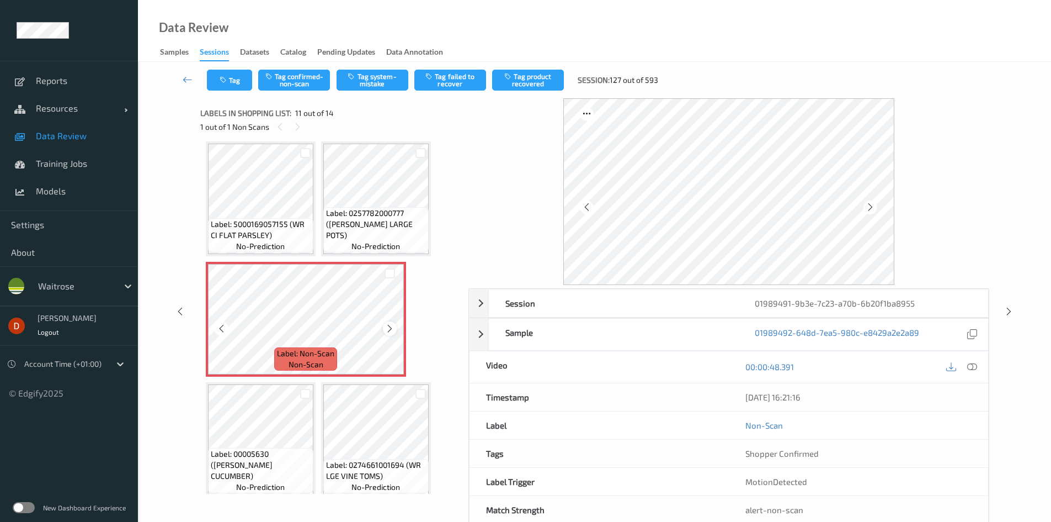
click at [387, 328] on icon at bounding box center [389, 328] width 9 height 10
click at [387, 327] on icon at bounding box center [389, 328] width 9 height 10
click at [389, 325] on icon at bounding box center [389, 328] width 9 height 10
click at [380, 80] on button "Tag system-mistake" at bounding box center [373, 80] width 72 height 21
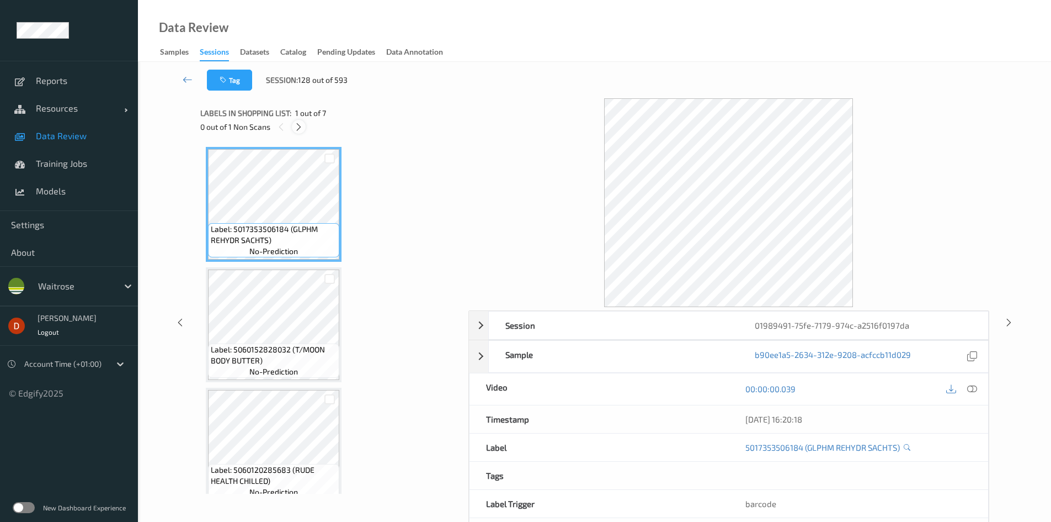
click at [299, 129] on icon at bounding box center [298, 127] width 9 height 10
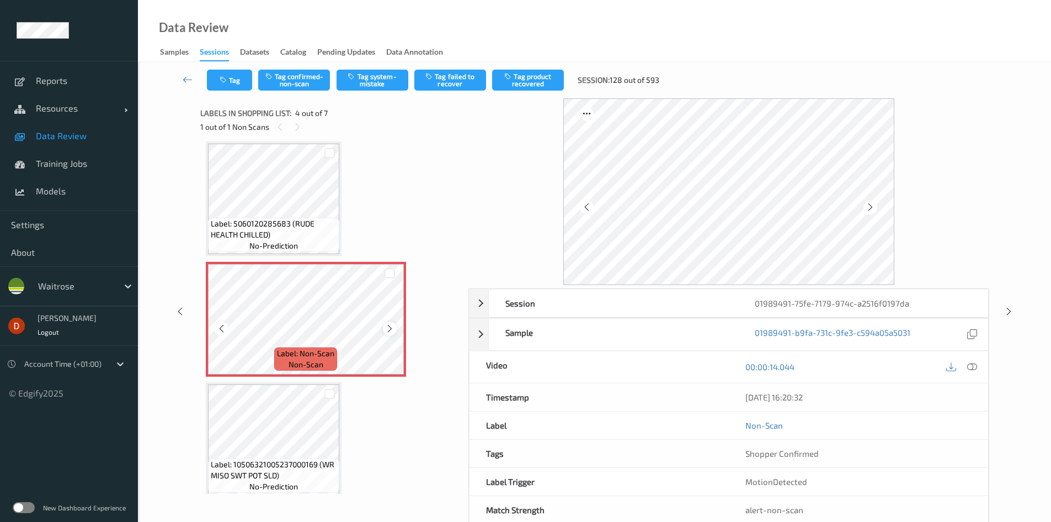
click at [391, 327] on icon at bounding box center [389, 328] width 9 height 10
click at [334, 238] on span "Label: 5060120285683 (RUDE HEALTH CHILLED)" at bounding box center [274, 229] width 126 height 22
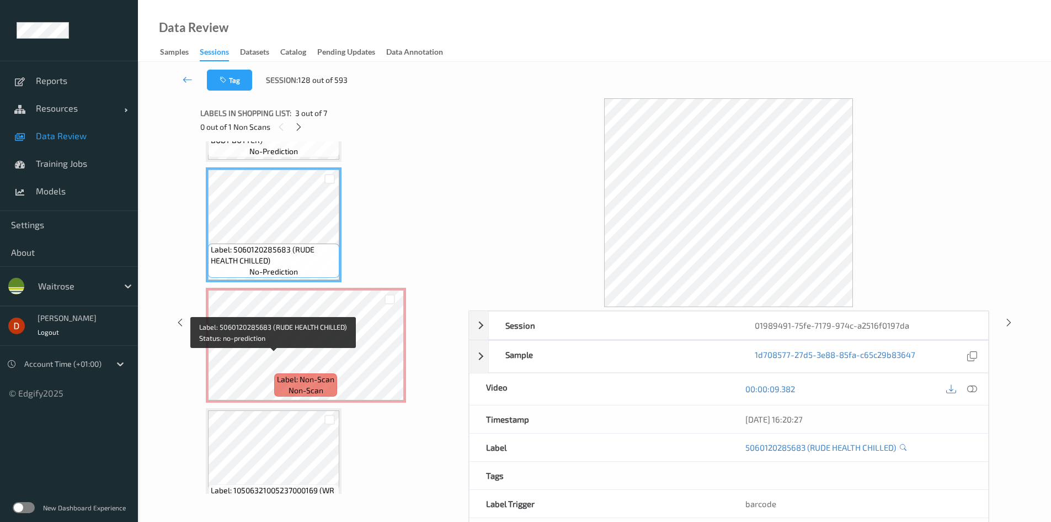
scroll to position [221, 0]
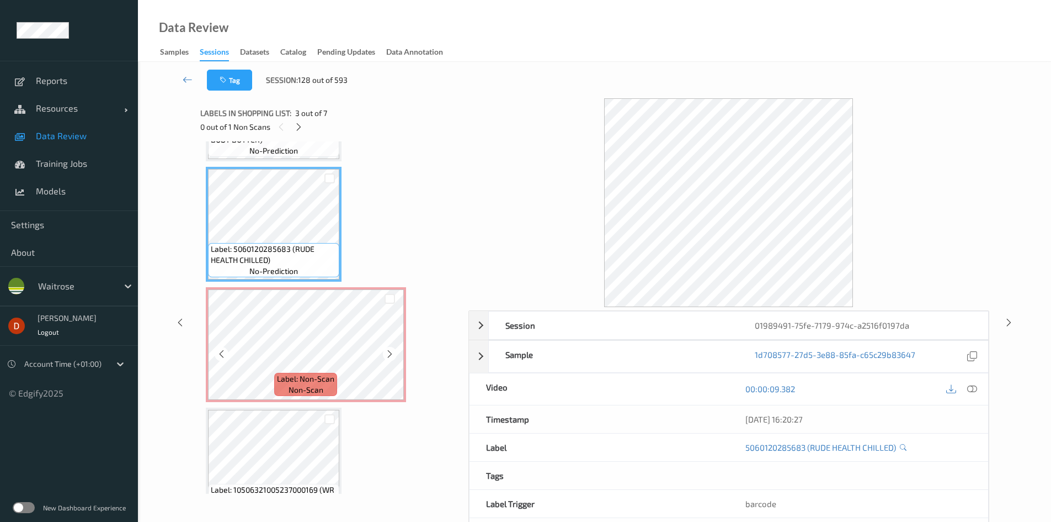
click at [312, 376] on span "Label: Non-Scan" at bounding box center [305, 378] width 57 height 11
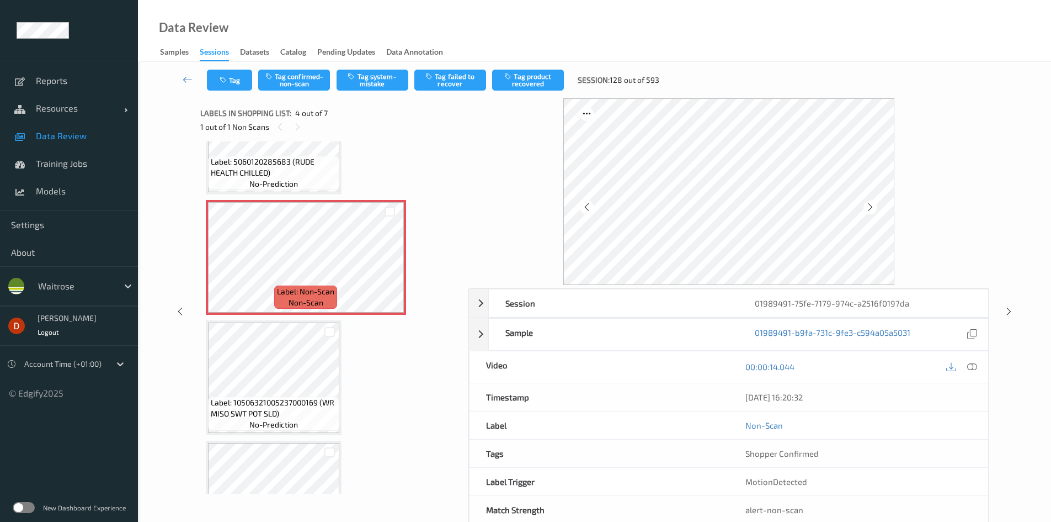
scroll to position [331, 0]
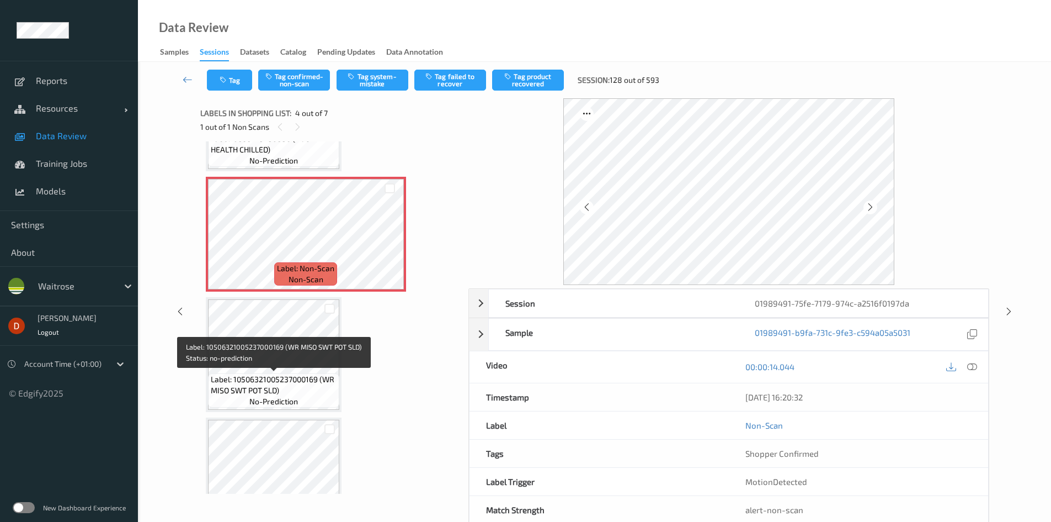
click at [308, 389] on span "Label: 10506321005237000169 (WR MISO SWT POT SLD)" at bounding box center [274, 385] width 126 height 22
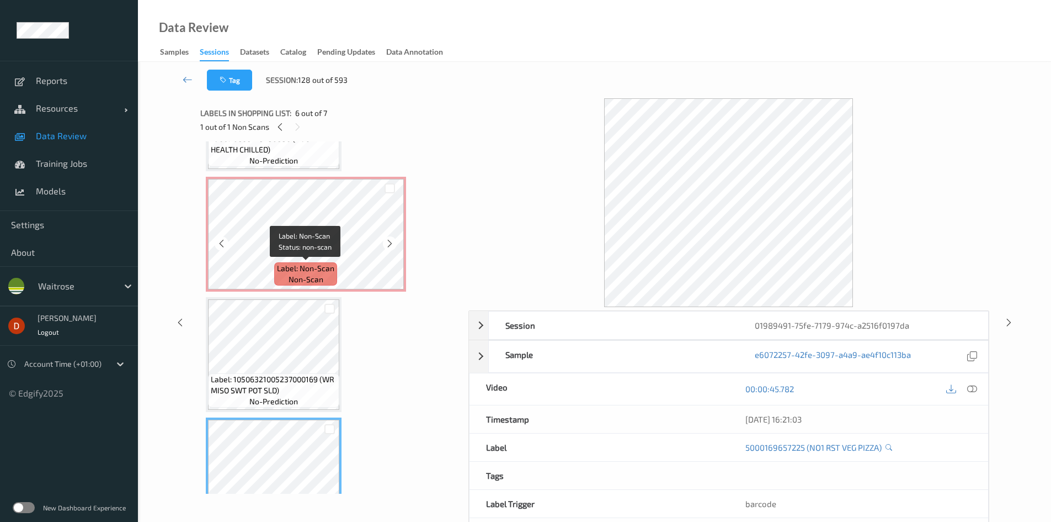
drag, startPoint x: 297, startPoint y: 274, endPoint x: 296, endPoint y: 268, distance: 6.2
click at [297, 274] on span "non-scan" at bounding box center [306, 279] width 35 height 11
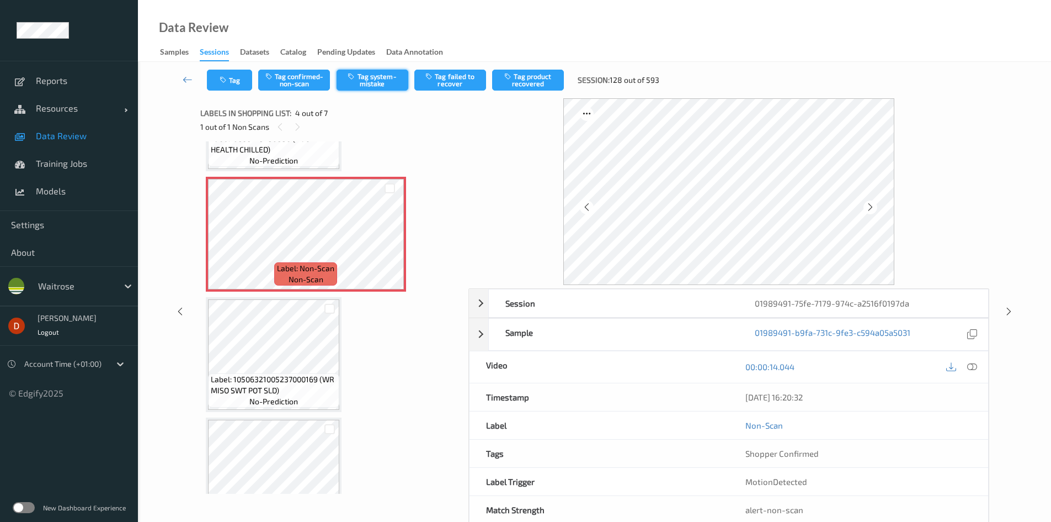
click at [354, 84] on button "Tag system-mistake" at bounding box center [373, 80] width 72 height 21
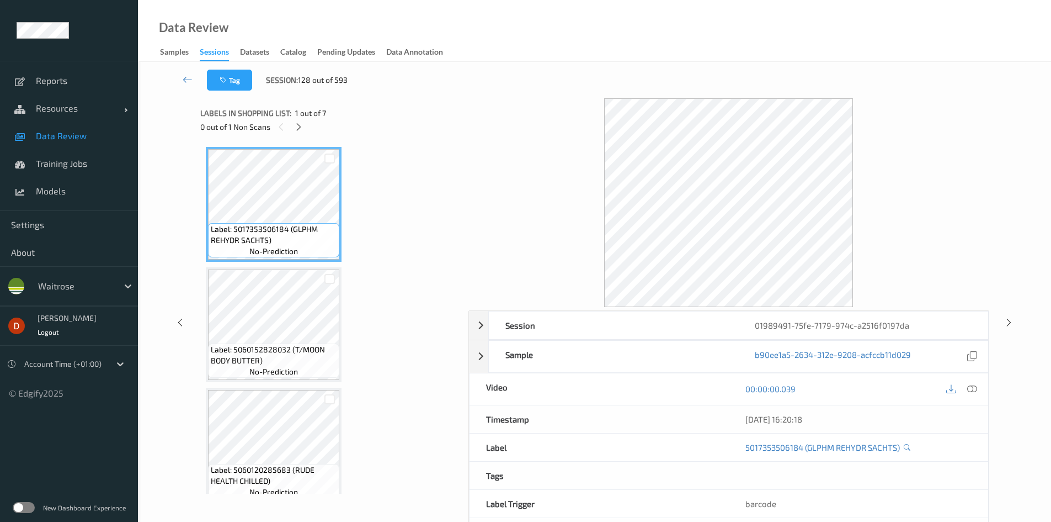
drag, startPoint x: 295, startPoint y: 122, endPoint x: 306, endPoint y: 137, distance: 18.7
click at [296, 122] on icon at bounding box center [298, 127] width 9 height 10
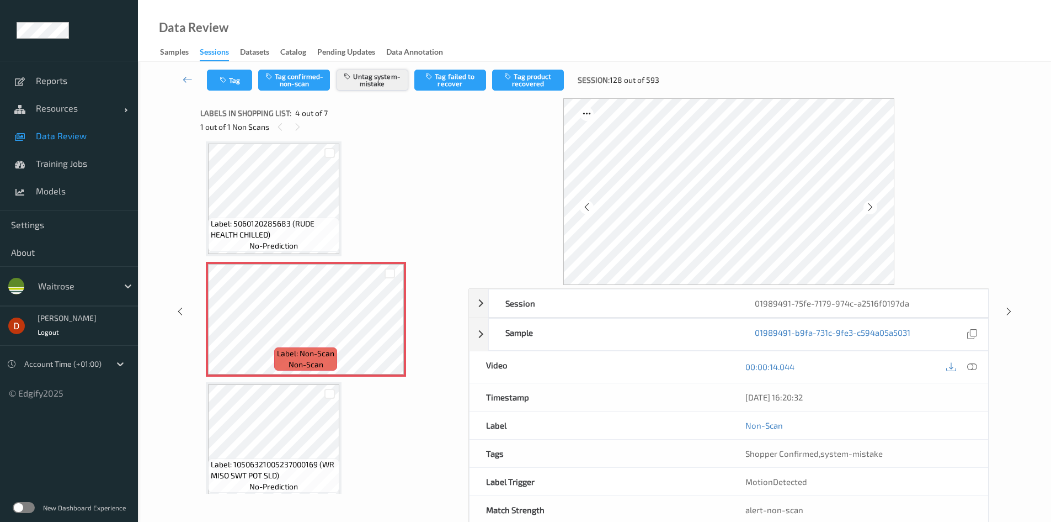
click at [371, 81] on button "Untag system-mistake" at bounding box center [373, 80] width 72 height 21
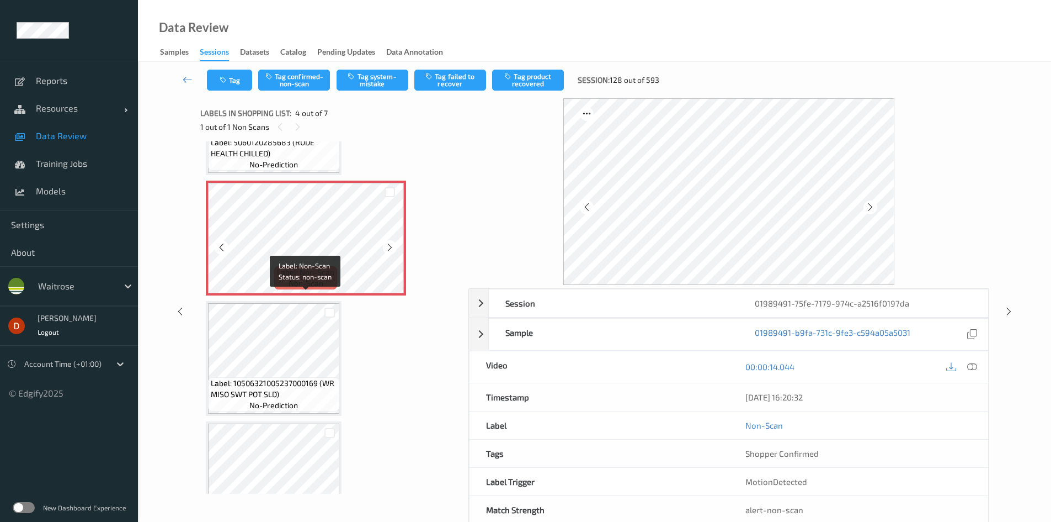
scroll to position [412, 0]
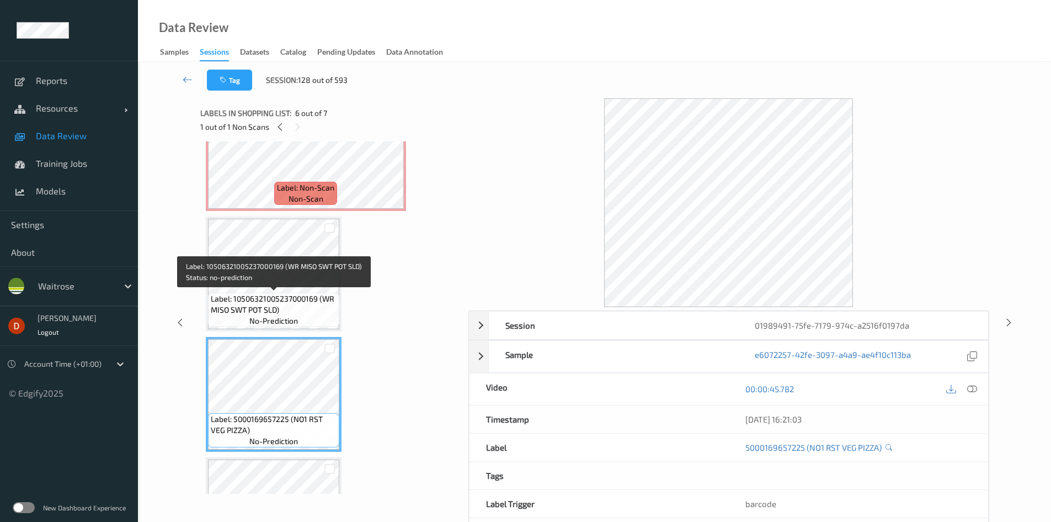
click at [290, 298] on span "Label: 10506321005237000169 (WR MISO SWT POT SLD)" at bounding box center [274, 304] width 126 height 22
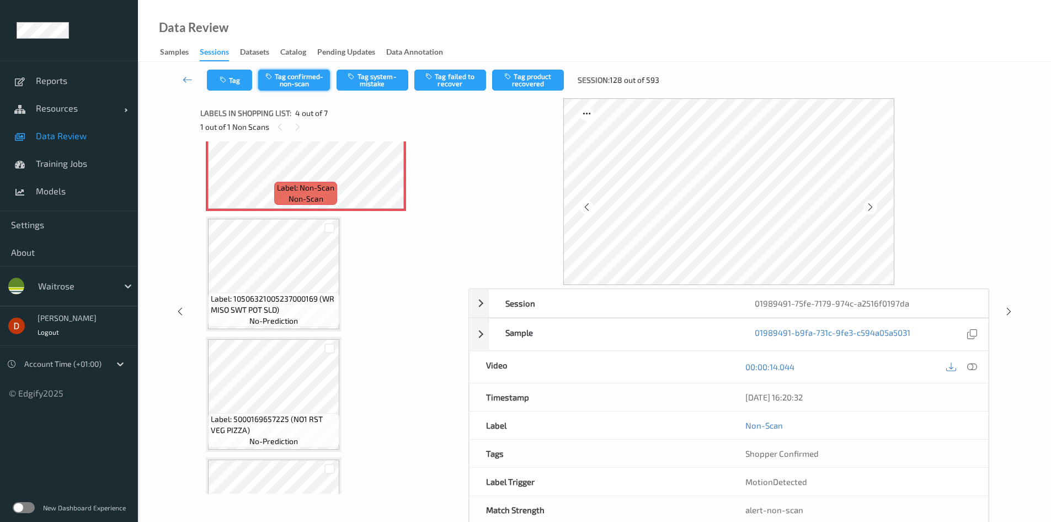
click at [298, 79] on button "Tag confirmed-non-scan" at bounding box center [294, 80] width 72 height 21
click at [544, 84] on button "Tag product recovered" at bounding box center [528, 80] width 72 height 21
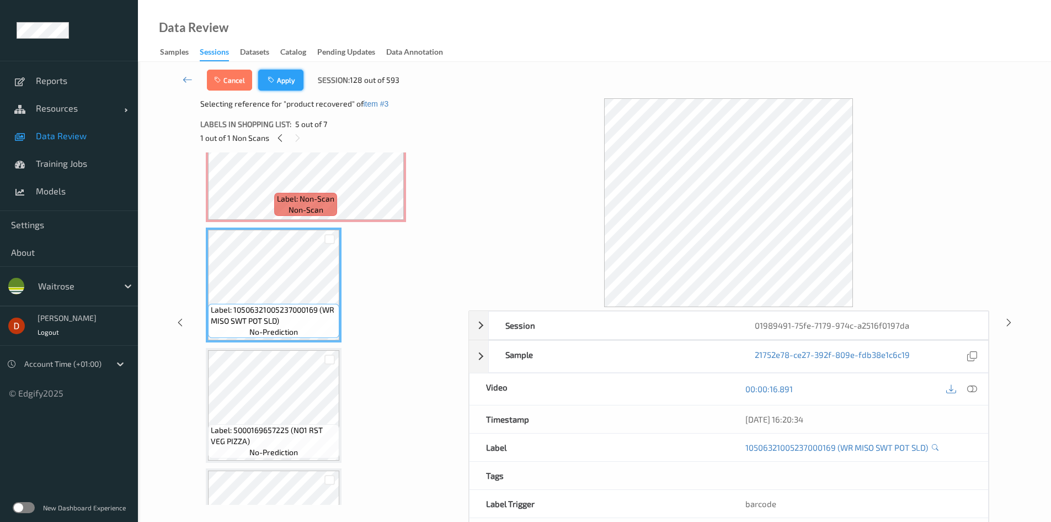
click at [287, 82] on button "Apply" at bounding box center [280, 80] width 45 height 21
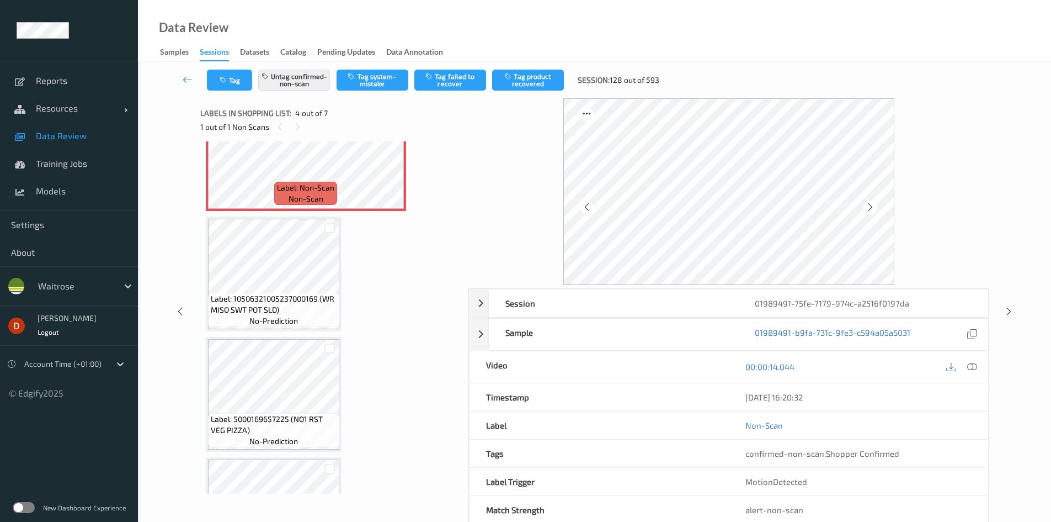
scroll to position [246, 0]
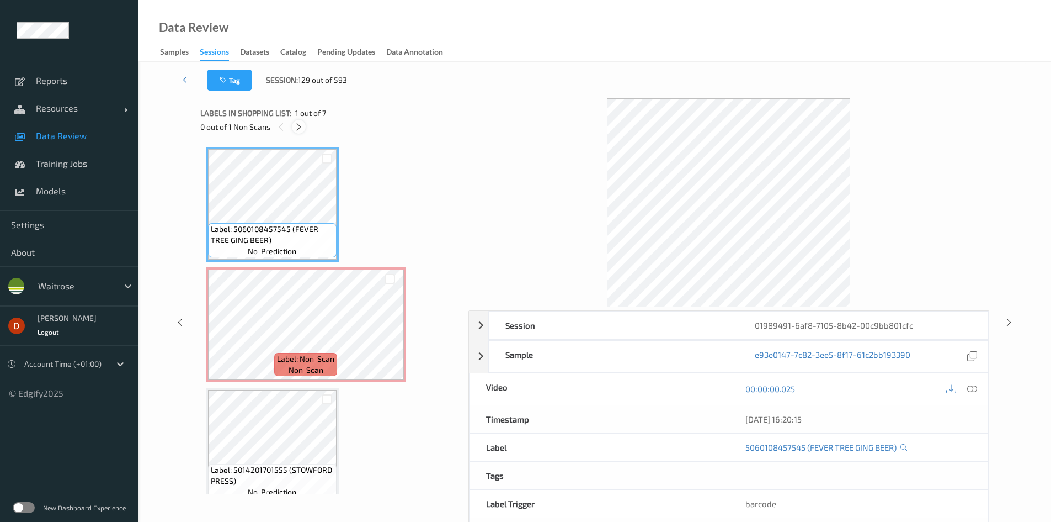
click at [305, 129] on div at bounding box center [299, 127] width 14 height 14
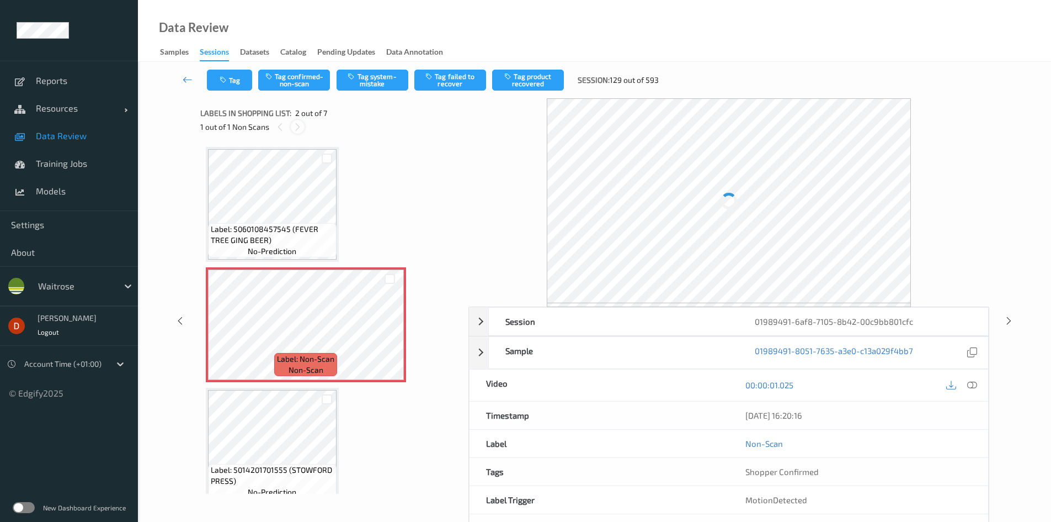
scroll to position [6, 0]
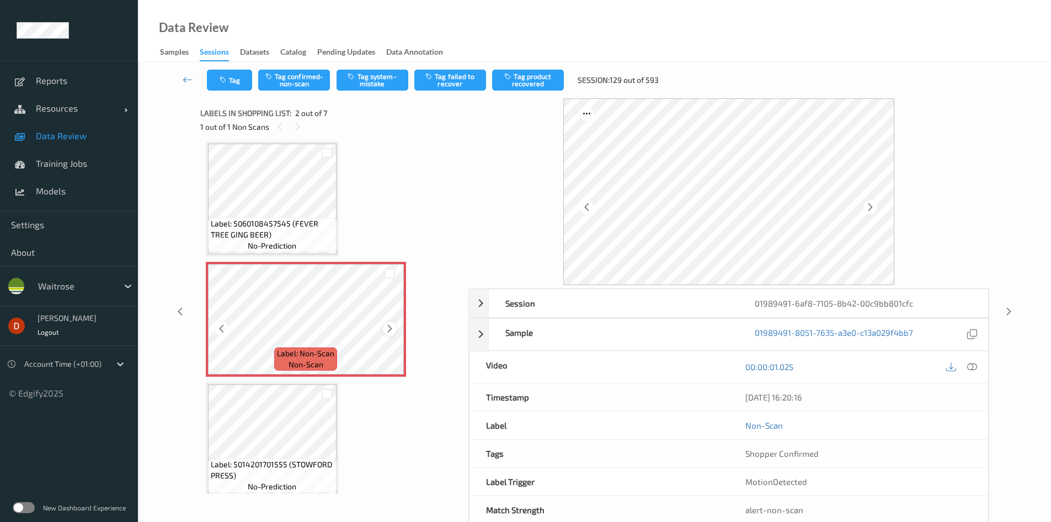
click at [387, 327] on icon at bounding box center [389, 328] width 9 height 10
click at [389, 327] on icon at bounding box center [389, 328] width 9 height 10
click at [326, 251] on div "Label: 5060108457545 (FEVER TREE GING BEER) no-prediction" at bounding box center [272, 234] width 129 height 34
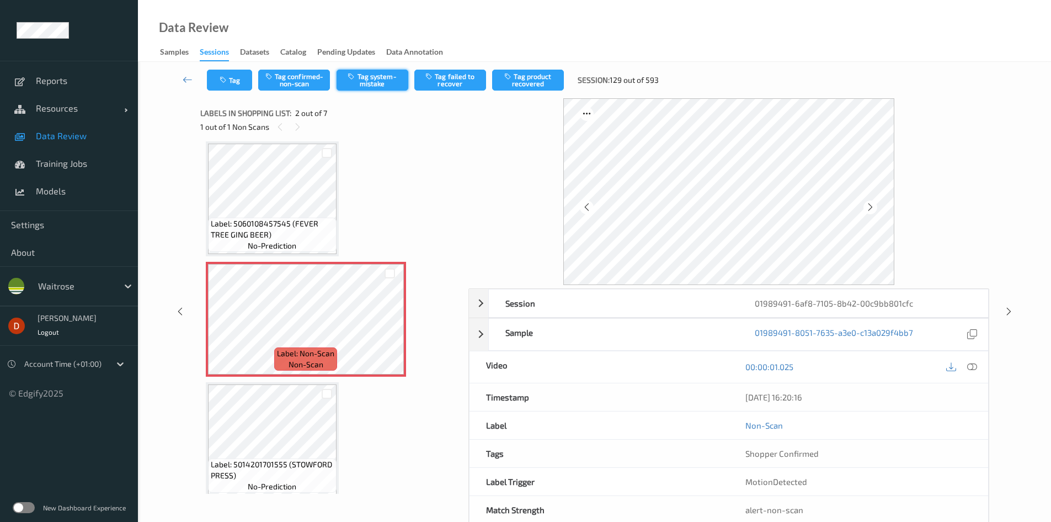
click at [353, 81] on button "Tag system-mistake" at bounding box center [373, 80] width 72 height 21
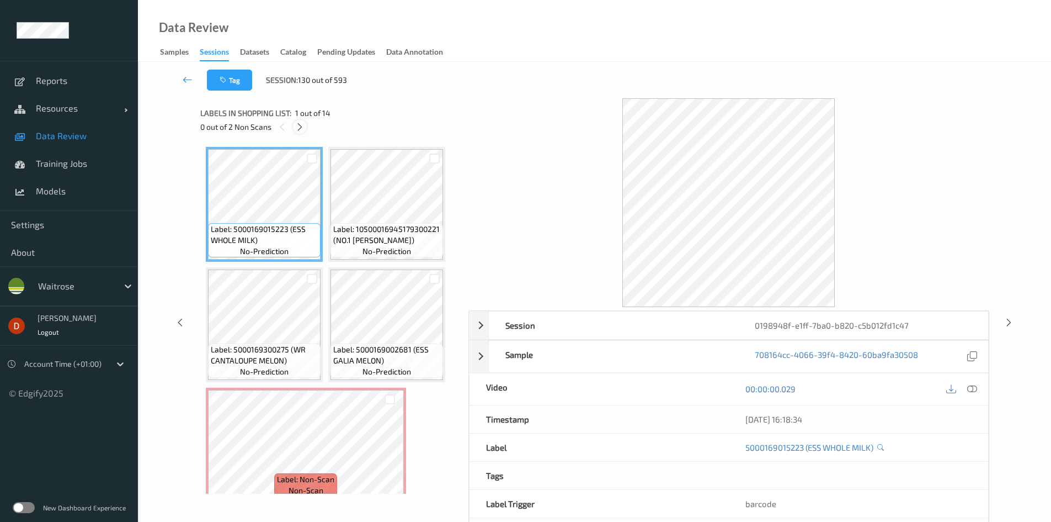
click at [299, 125] on icon at bounding box center [299, 127] width 9 height 10
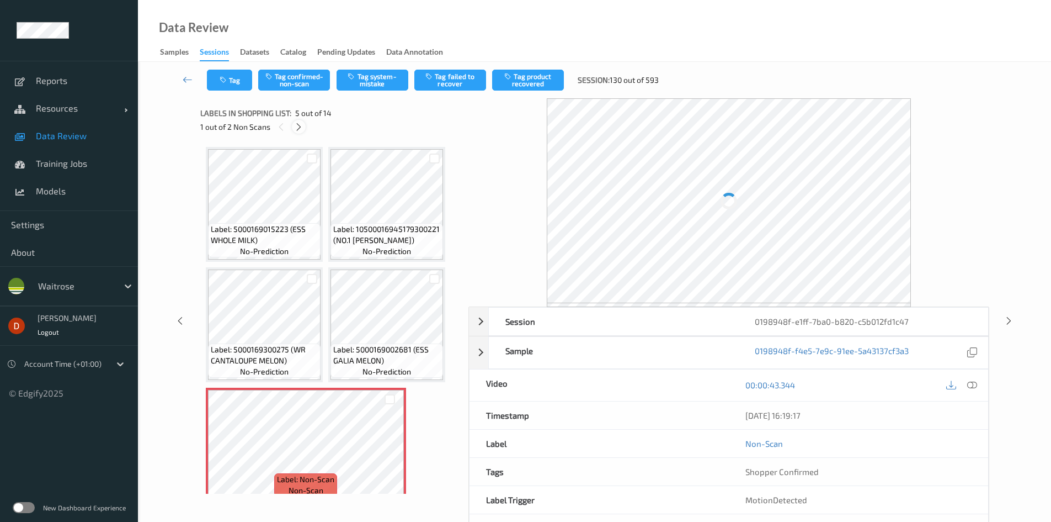
scroll to position [126, 0]
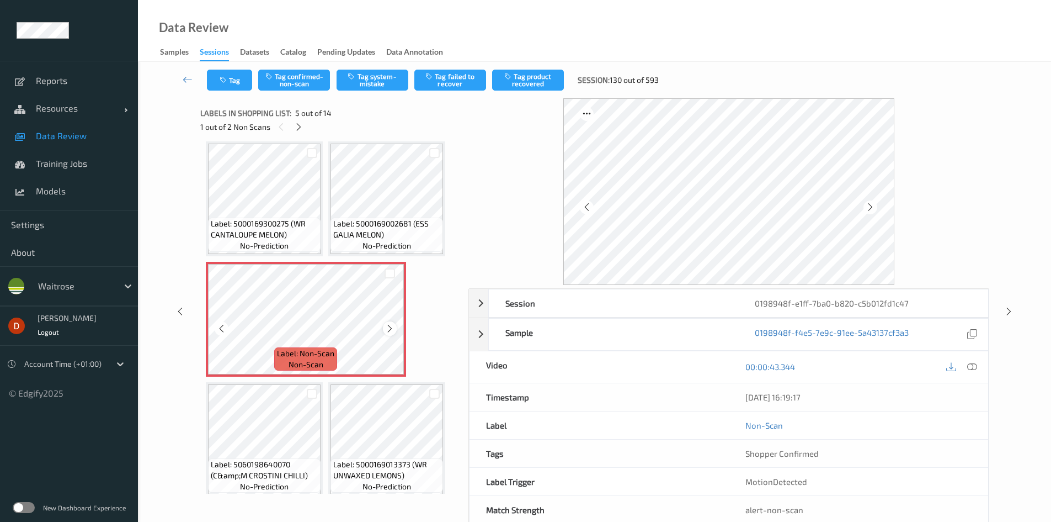
click at [392, 331] on icon at bounding box center [389, 328] width 9 height 10
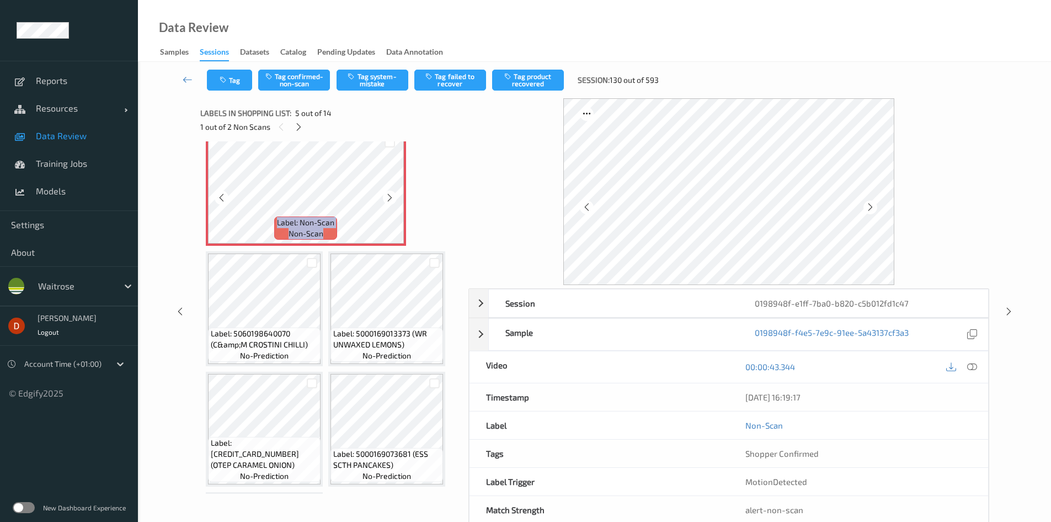
scroll to position [236, 0]
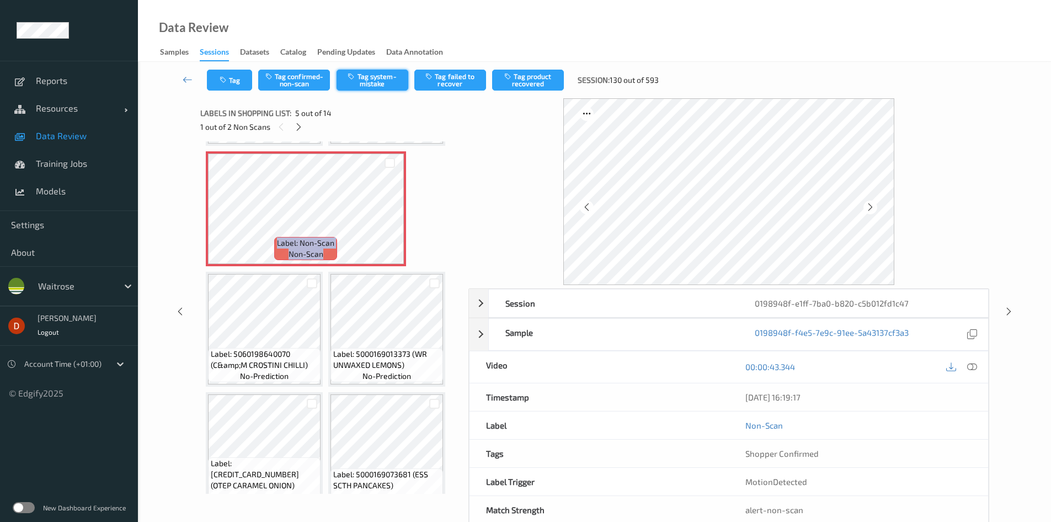
click at [374, 79] on button "Tag system-mistake" at bounding box center [373, 80] width 72 height 21
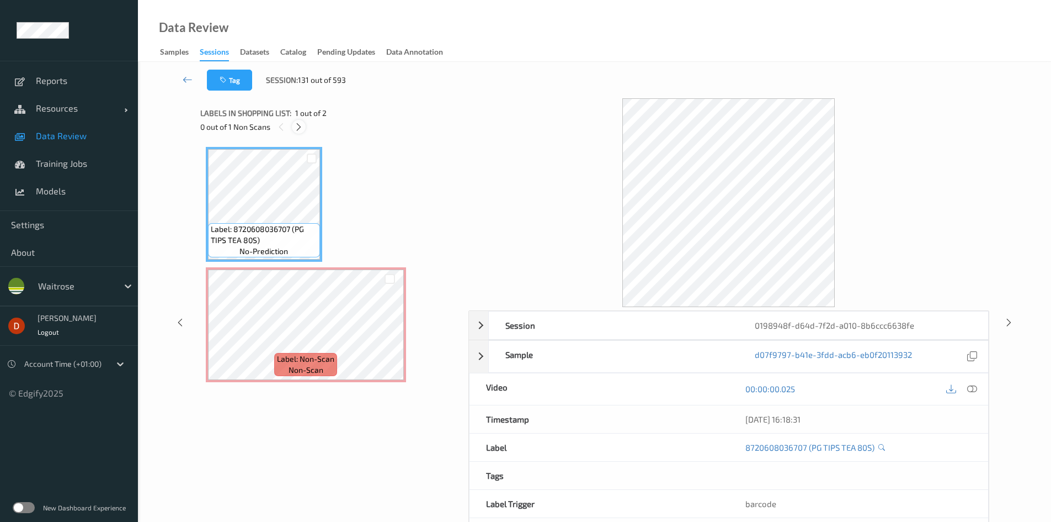
click at [304, 126] on icon at bounding box center [298, 127] width 9 height 10
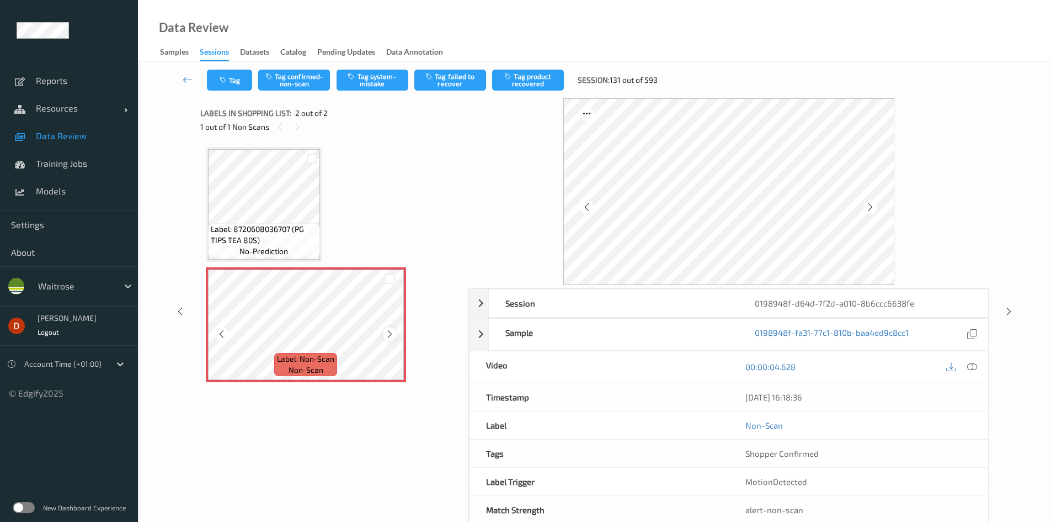
click at [384, 329] on div at bounding box center [390, 334] width 14 height 14
click at [369, 78] on button "Tag system-mistake" at bounding box center [373, 80] width 72 height 21
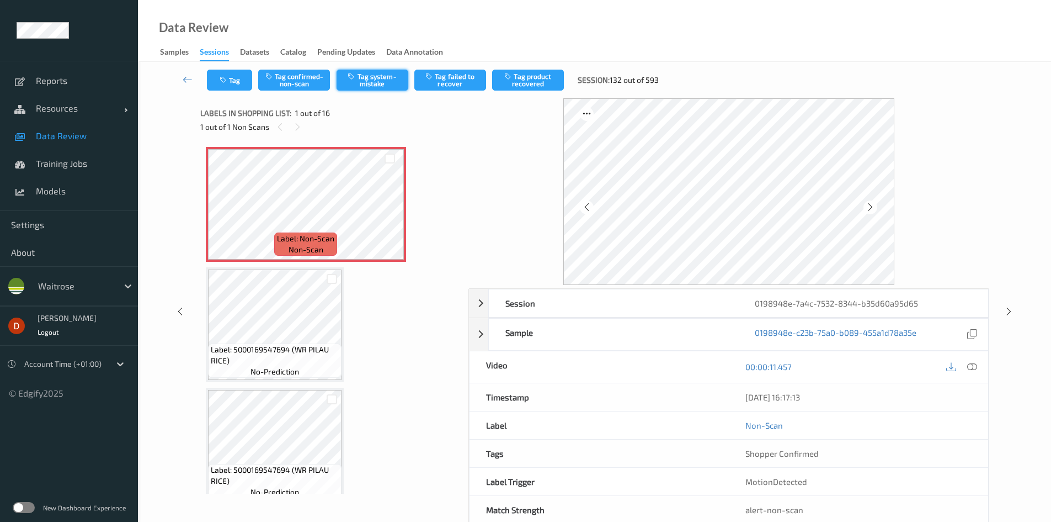
drag, startPoint x: 359, startPoint y: 66, endPoint x: 365, endPoint y: 77, distance: 11.8
click at [360, 67] on div "Tag Tag confirmed-non-scan Tag system-mistake Tag failed to recover Tag product…" at bounding box center [595, 80] width 868 height 36
click at [365, 77] on button "Tag system-mistake" at bounding box center [373, 80] width 72 height 21
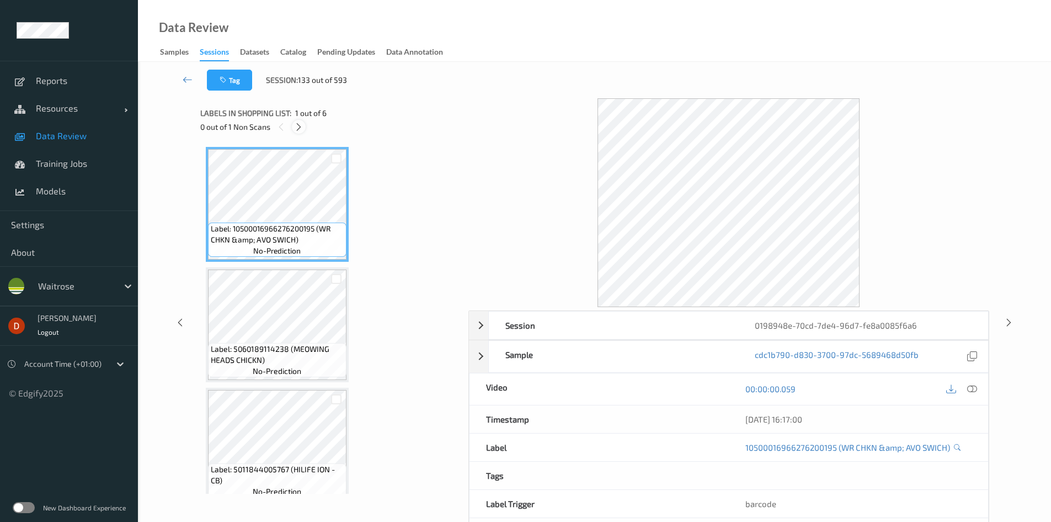
click at [299, 124] on icon at bounding box center [298, 127] width 9 height 10
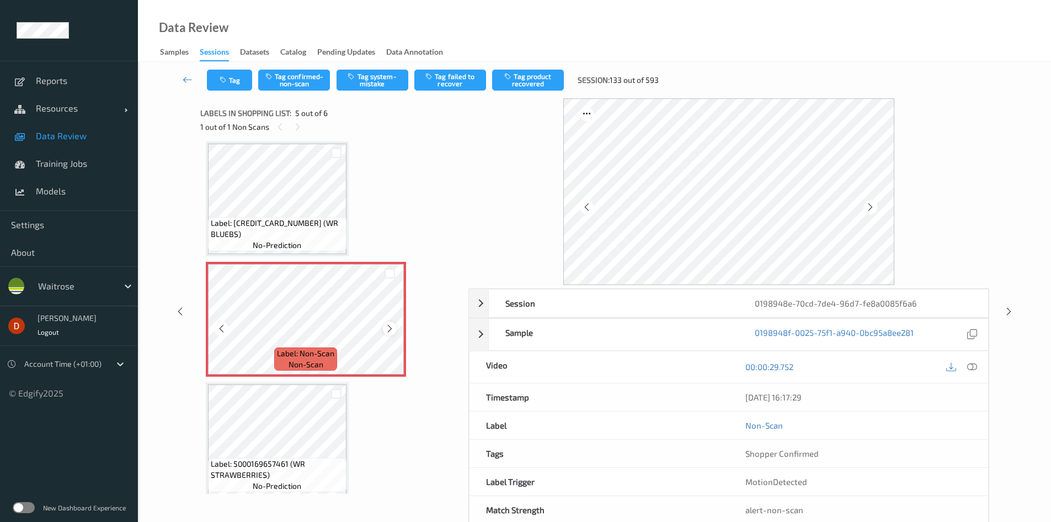
click at [389, 326] on icon at bounding box center [389, 328] width 9 height 10
click at [332, 234] on span "Label: 5000169292419 (WR BLUEBS)" at bounding box center [277, 228] width 133 height 22
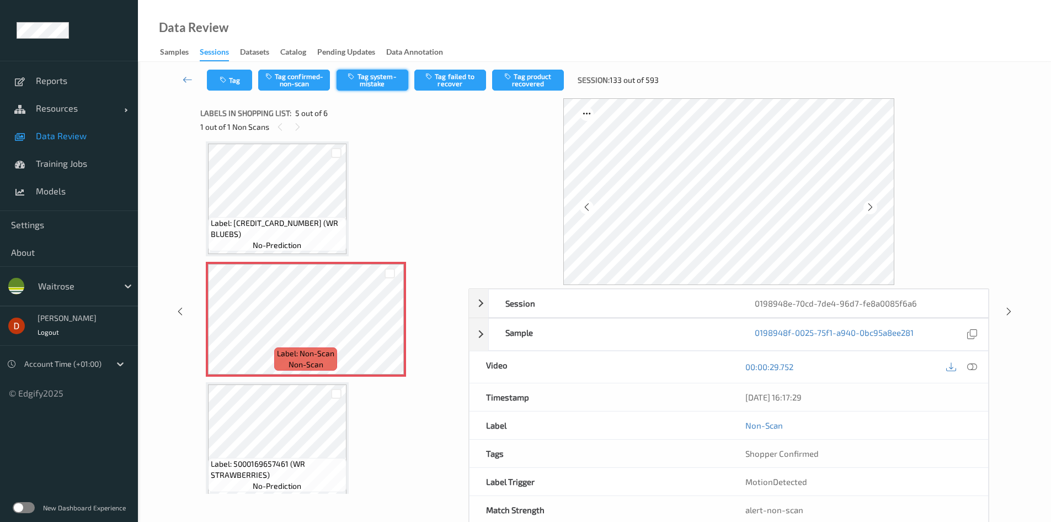
click at [366, 83] on button "Tag system-mistake" at bounding box center [373, 80] width 72 height 21
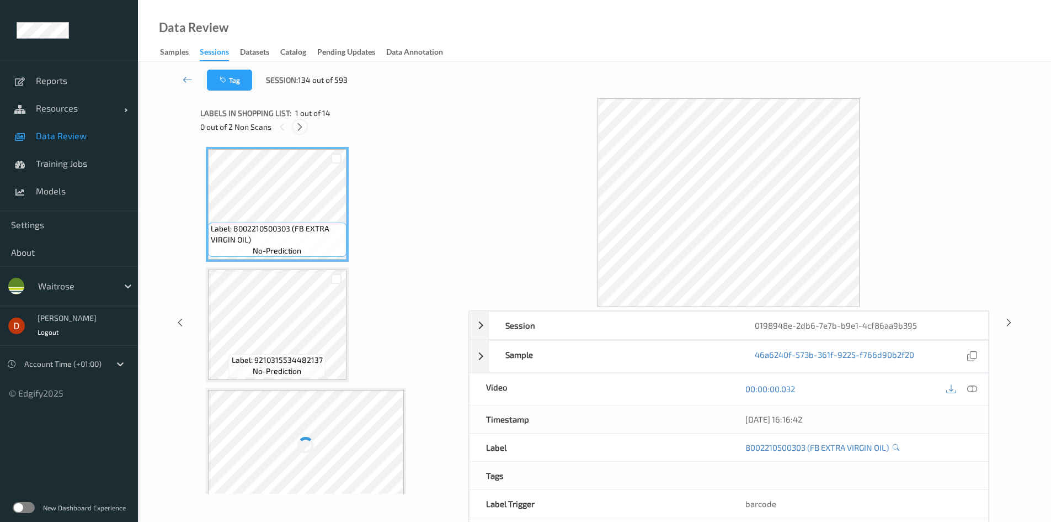
click at [301, 128] on icon at bounding box center [299, 127] width 9 height 10
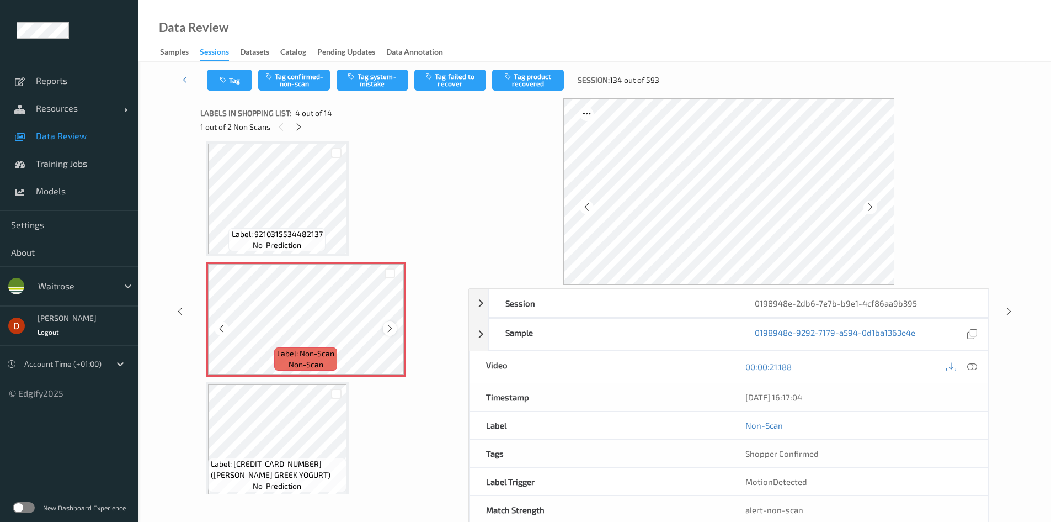
click at [383, 330] on div at bounding box center [390, 328] width 14 height 14
click at [384, 330] on div at bounding box center [390, 328] width 14 height 14
click at [306, 237] on span "Label: 9210315534482137" at bounding box center [277, 233] width 91 height 11
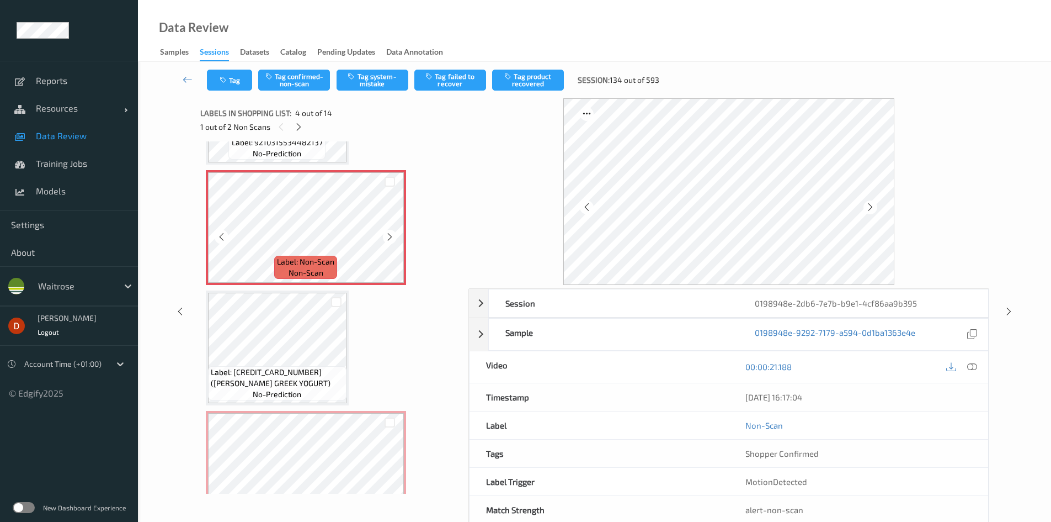
scroll to position [356, 0]
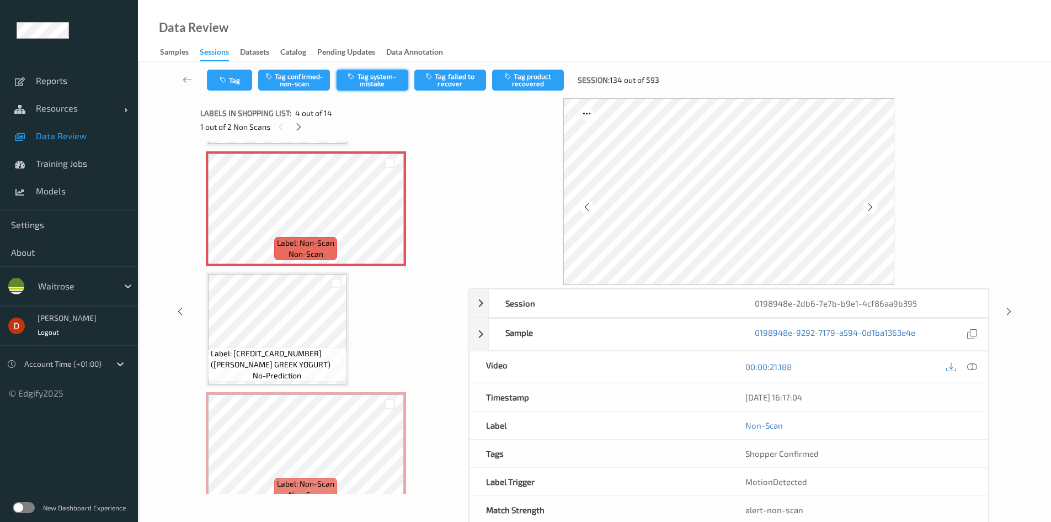
click at [365, 83] on button "Tag system-mistake" at bounding box center [373, 80] width 72 height 21
click at [296, 131] on icon at bounding box center [298, 127] width 9 height 10
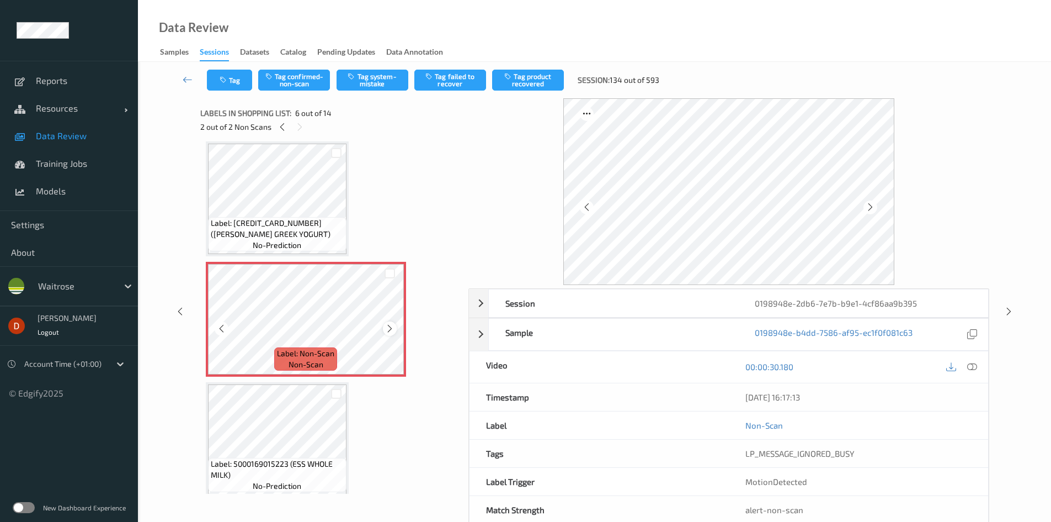
click at [391, 327] on icon at bounding box center [389, 328] width 9 height 10
click at [290, 86] on button "Tag confirmed-non-scan" at bounding box center [294, 80] width 72 height 21
click at [508, 83] on button "Tag product recovered" at bounding box center [528, 80] width 72 height 21
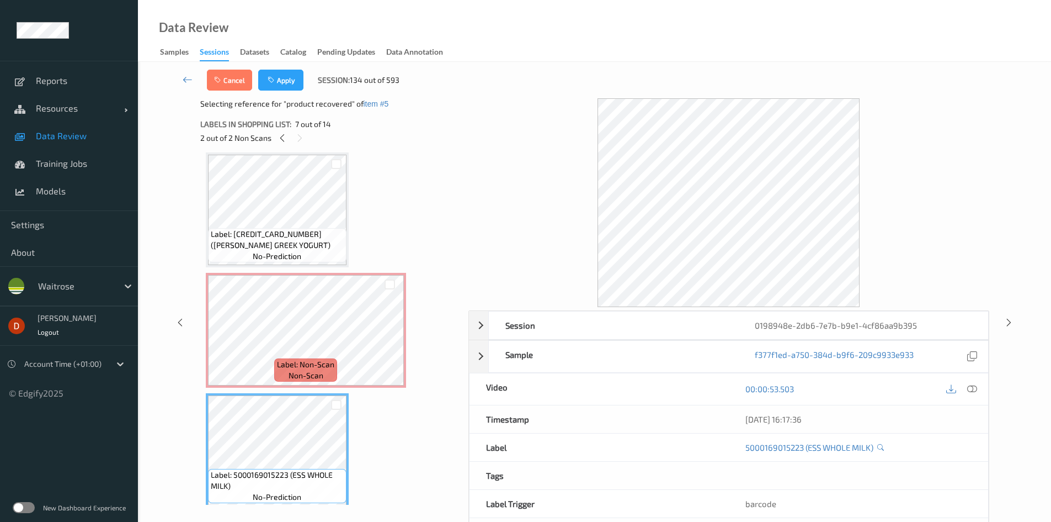
click at [304, 94] on div "Cancel Apply Session: 134 out of 593" at bounding box center [595, 80] width 868 height 36
click at [301, 88] on button "Apply" at bounding box center [280, 80] width 45 height 21
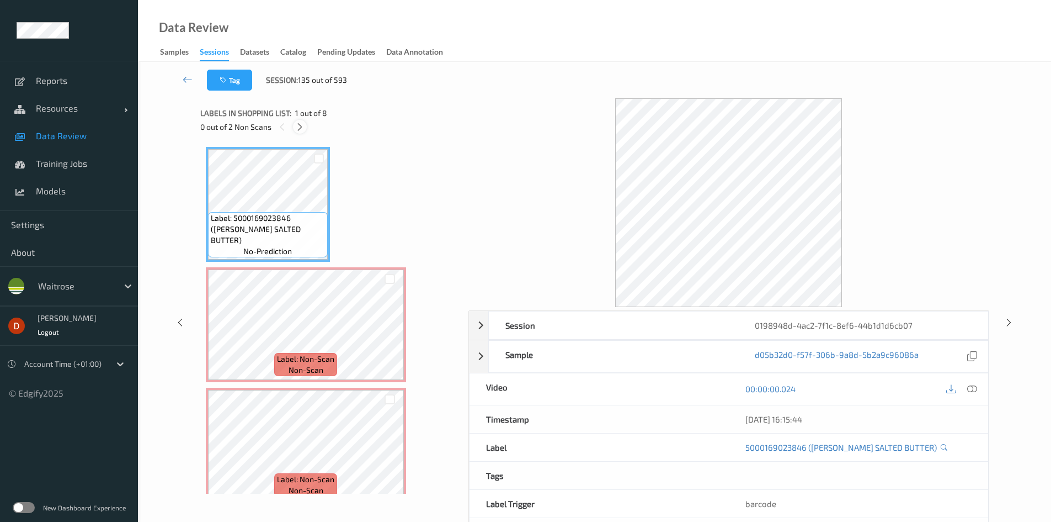
click at [297, 127] on icon at bounding box center [299, 127] width 9 height 10
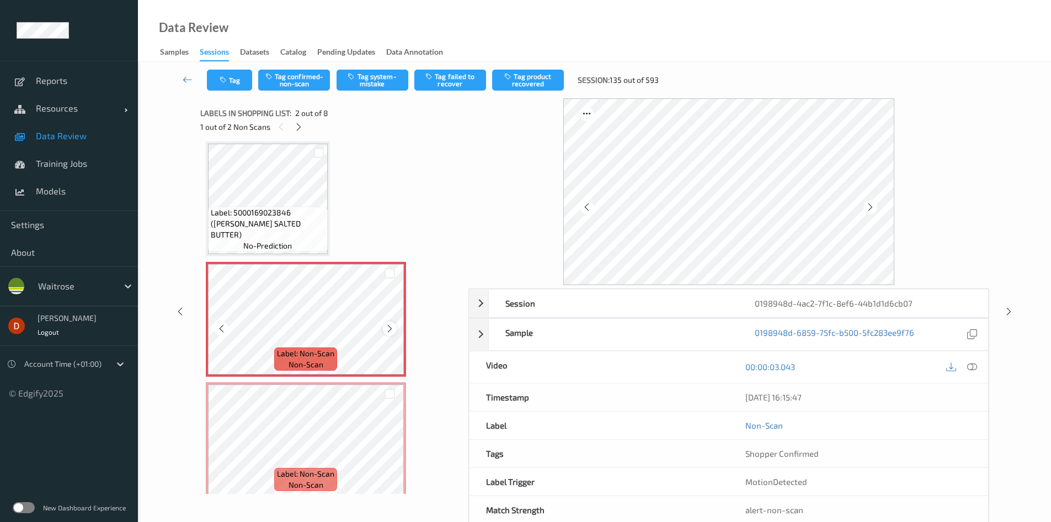
click at [390, 327] on icon at bounding box center [389, 328] width 9 height 10
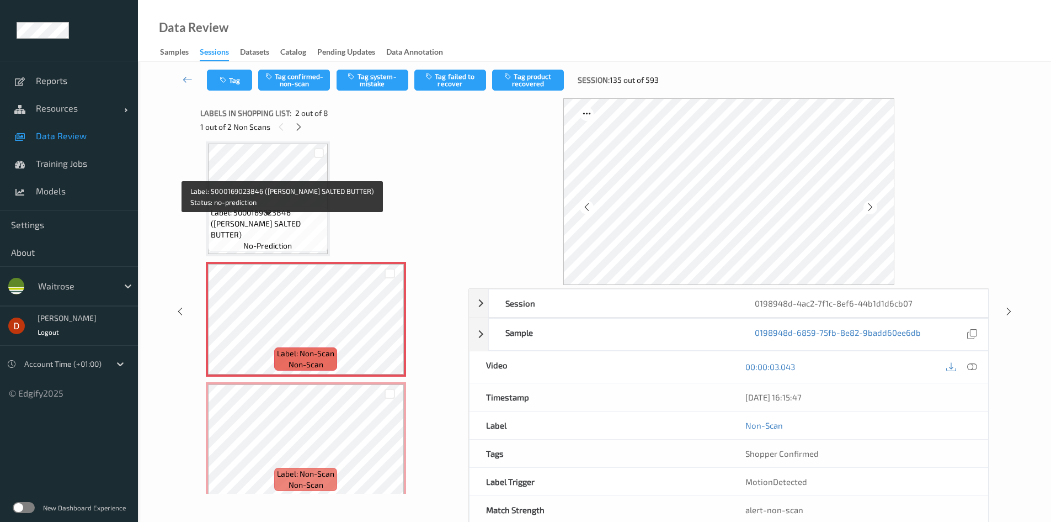
click at [304, 235] on span "Label: 5000169023846 (WR ESS SALTED BUTTER)" at bounding box center [268, 223] width 114 height 33
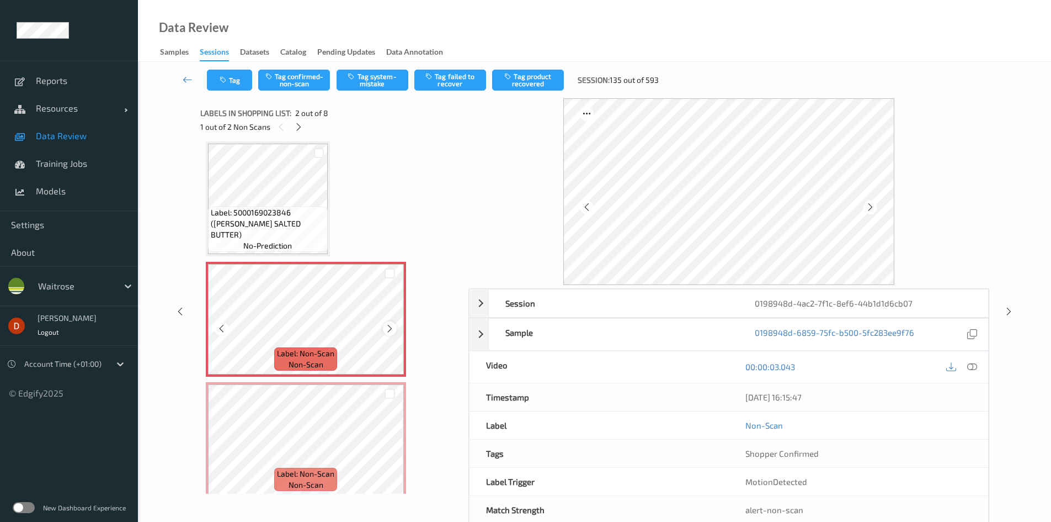
click at [387, 322] on div at bounding box center [390, 328] width 14 height 14
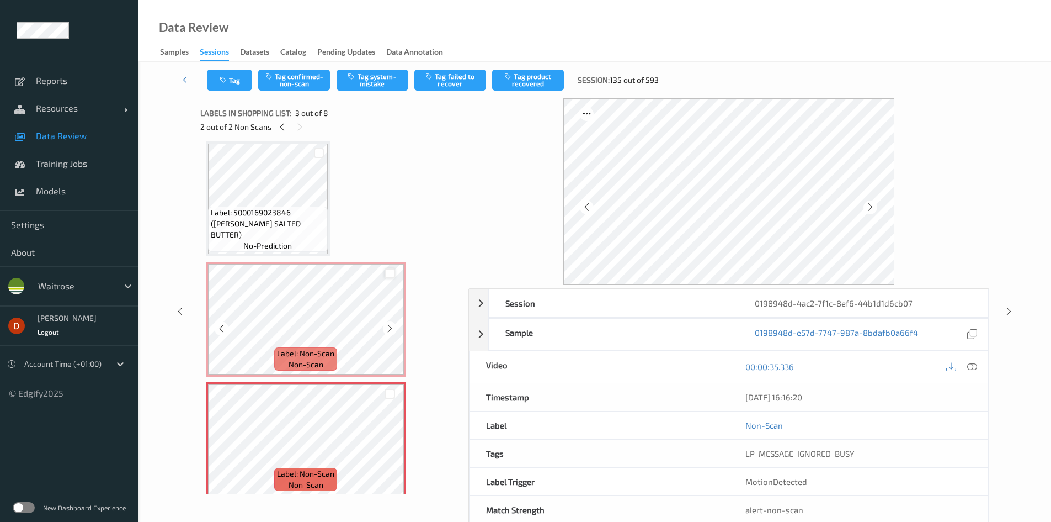
click at [389, 275] on div at bounding box center [390, 273] width 10 height 10
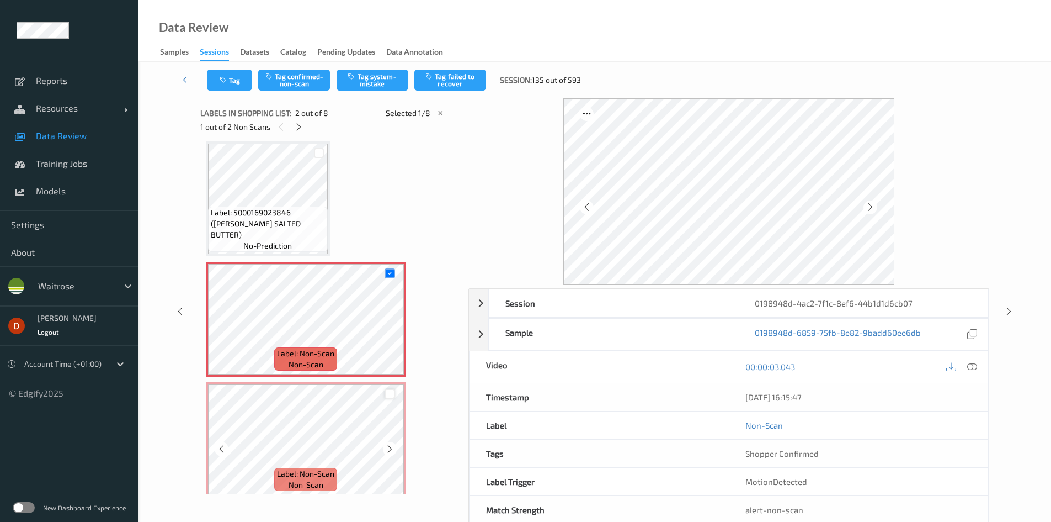
click at [389, 393] on div at bounding box center [390, 394] width 10 height 10
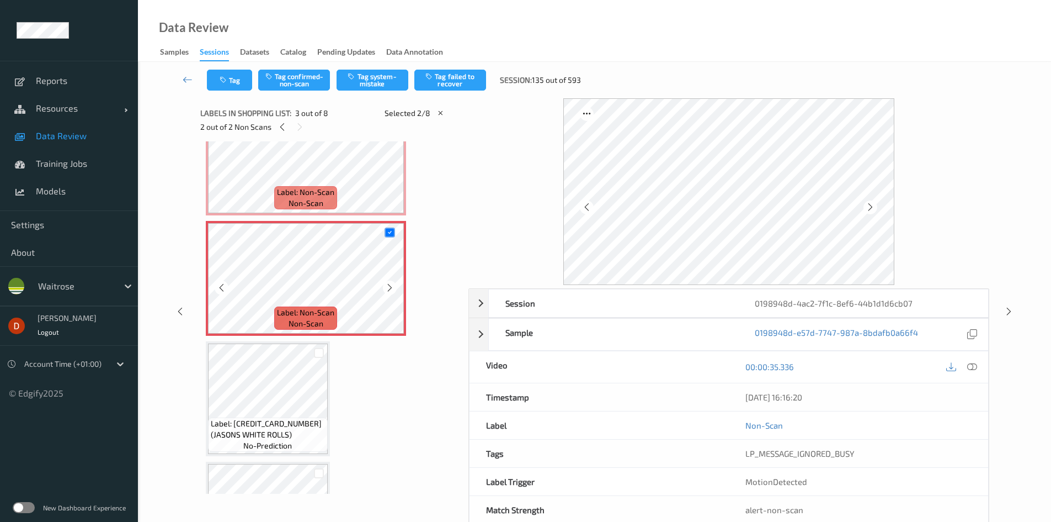
scroll to position [171, 0]
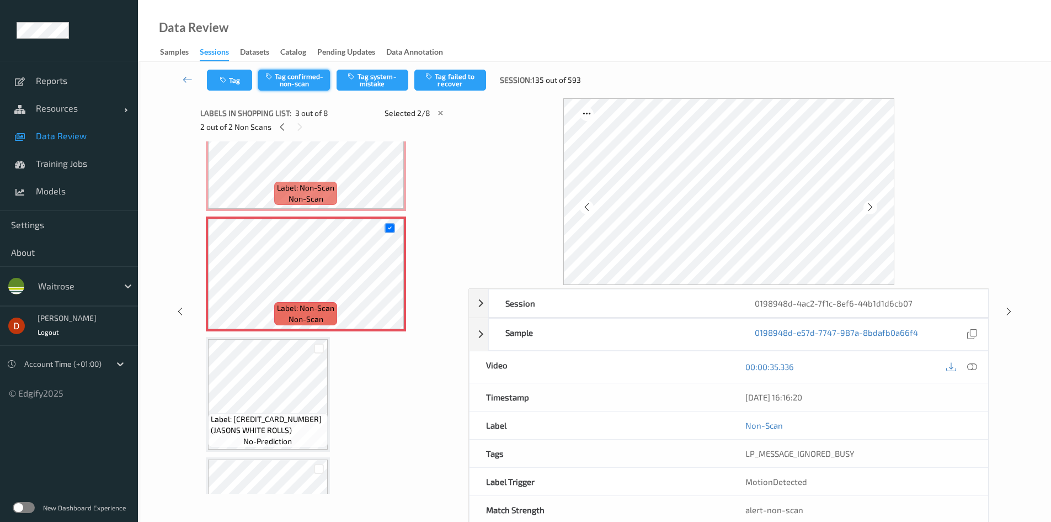
click at [294, 75] on button "Tag confirmed-non-scan" at bounding box center [294, 80] width 72 height 21
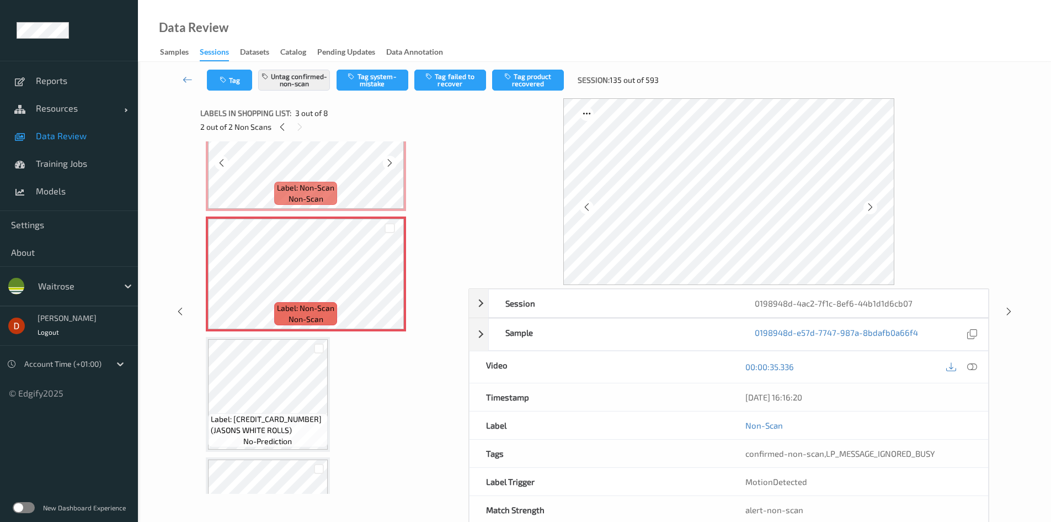
click at [359, 138] on div "Labels in shopping list: 3 out of 8 2 out of 2 Non Scans" at bounding box center [330, 119] width 260 height 43
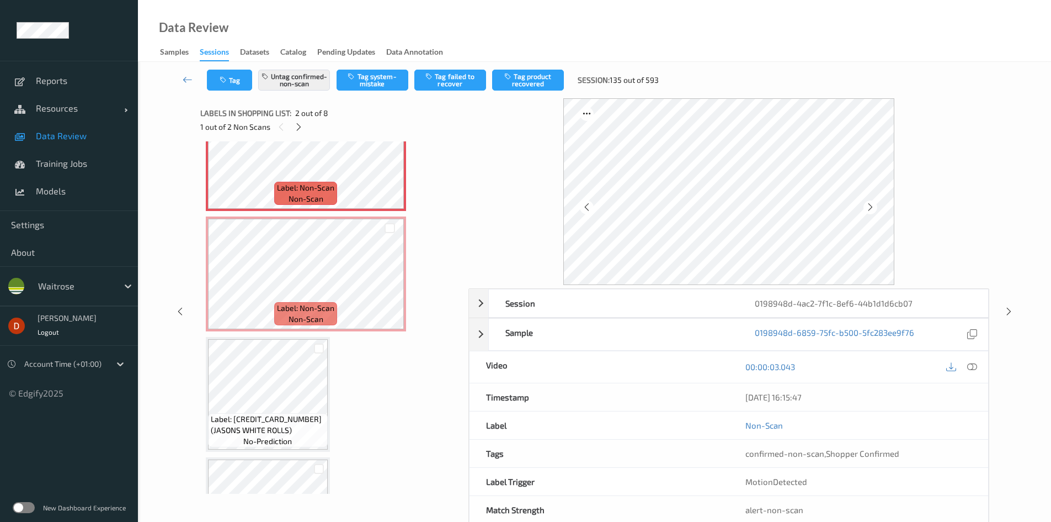
click at [549, 84] on button "Tag product recovered" at bounding box center [528, 80] width 72 height 21
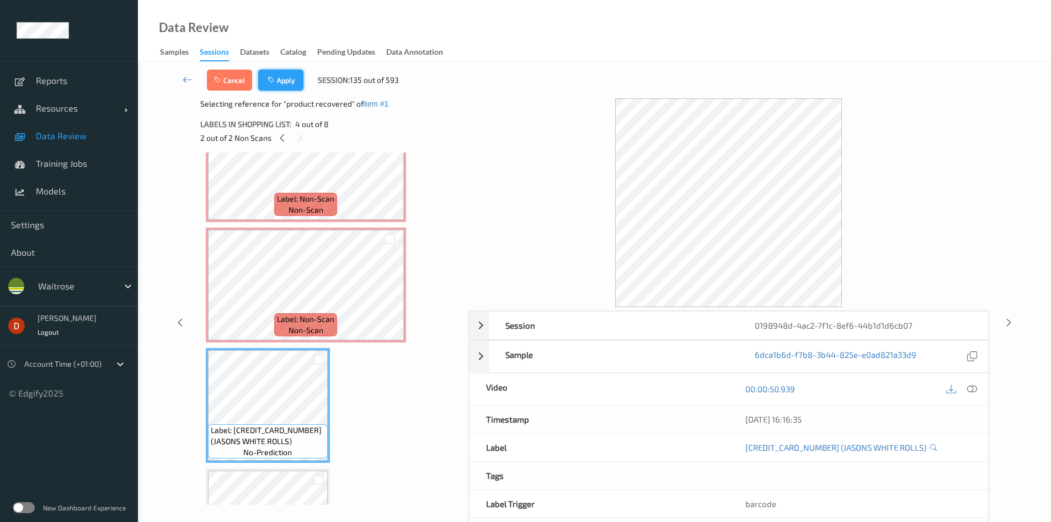
click at [286, 84] on button "Apply" at bounding box center [280, 80] width 45 height 21
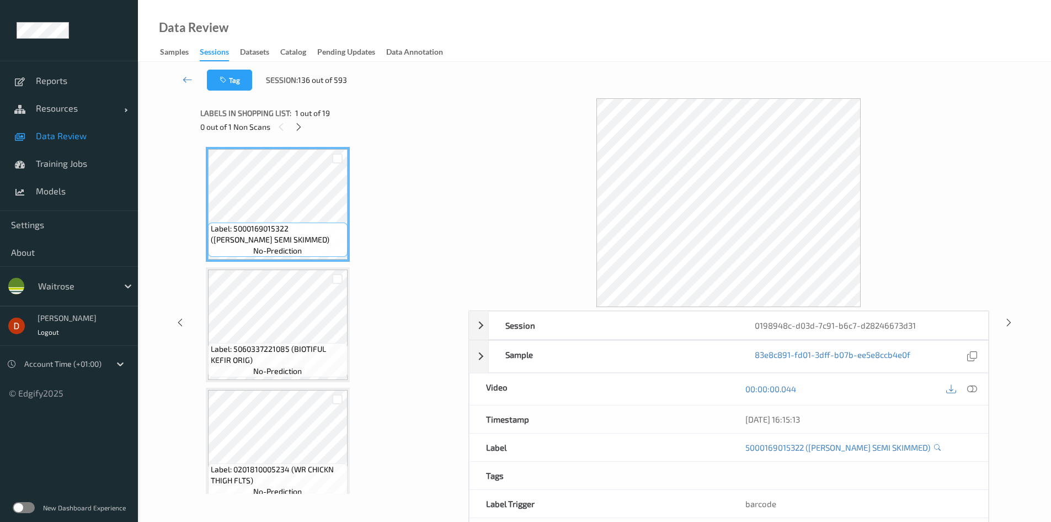
click at [299, 135] on div "Labels in shopping list: 1 out of 19 0 out of 1 Non Scans" at bounding box center [330, 119] width 260 height 43
click at [297, 126] on icon at bounding box center [298, 127] width 9 height 10
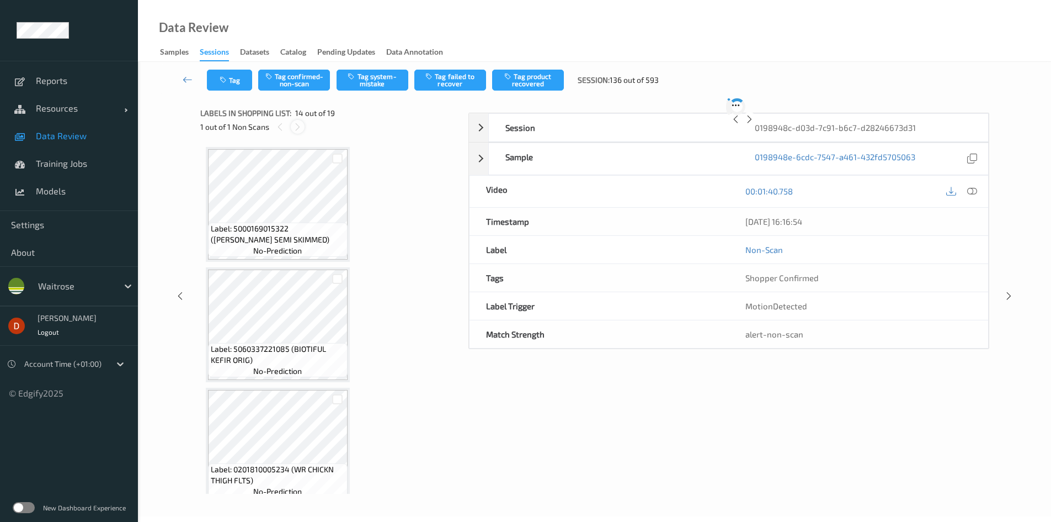
scroll to position [1449, 0]
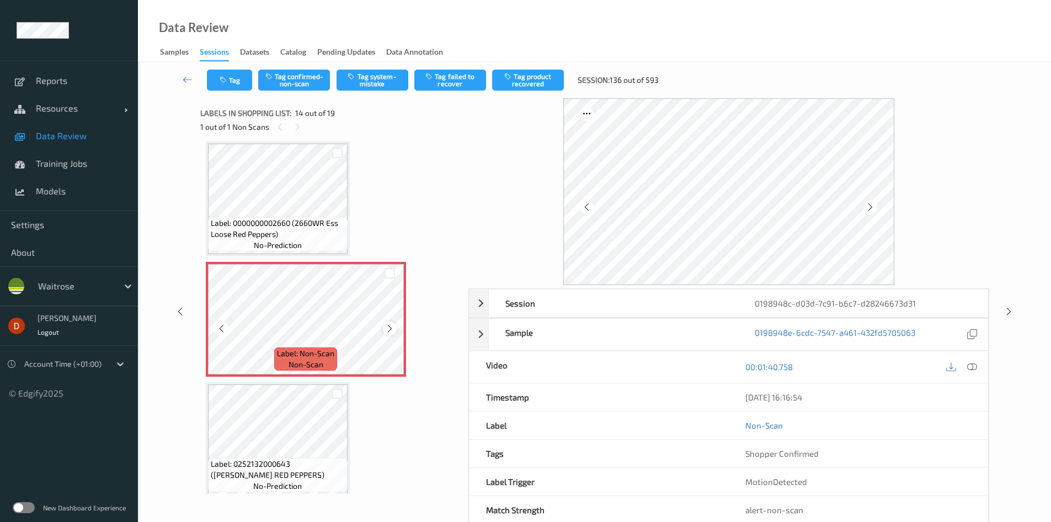
click at [384, 327] on div "Label: Non-Scan non-scan" at bounding box center [306, 319] width 200 height 115
click at [388, 327] on icon at bounding box center [389, 328] width 9 height 10
click at [389, 327] on icon at bounding box center [389, 328] width 9 height 10
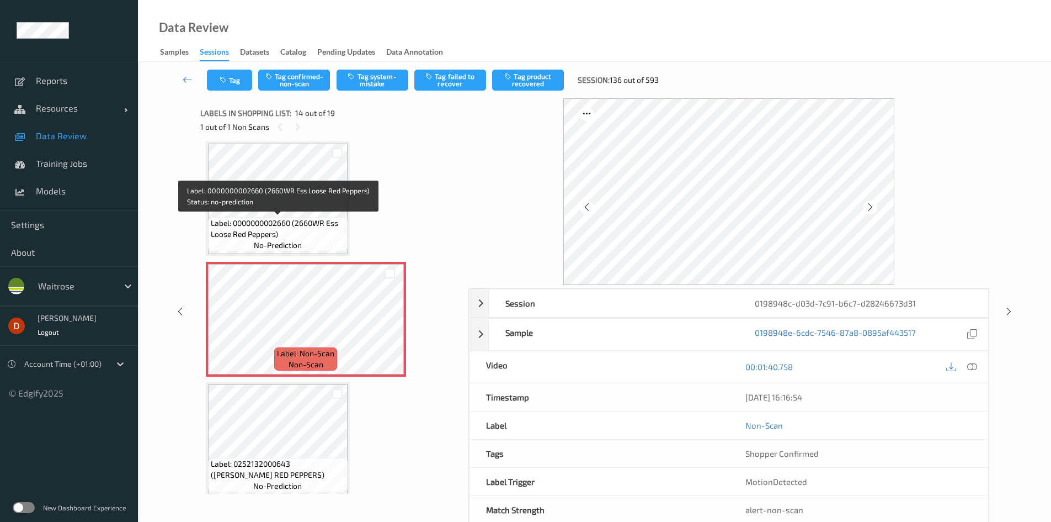
click at [309, 226] on span "Label: 0000000002660 (2660WR Ess Loose Red Peppers)" at bounding box center [278, 228] width 134 height 22
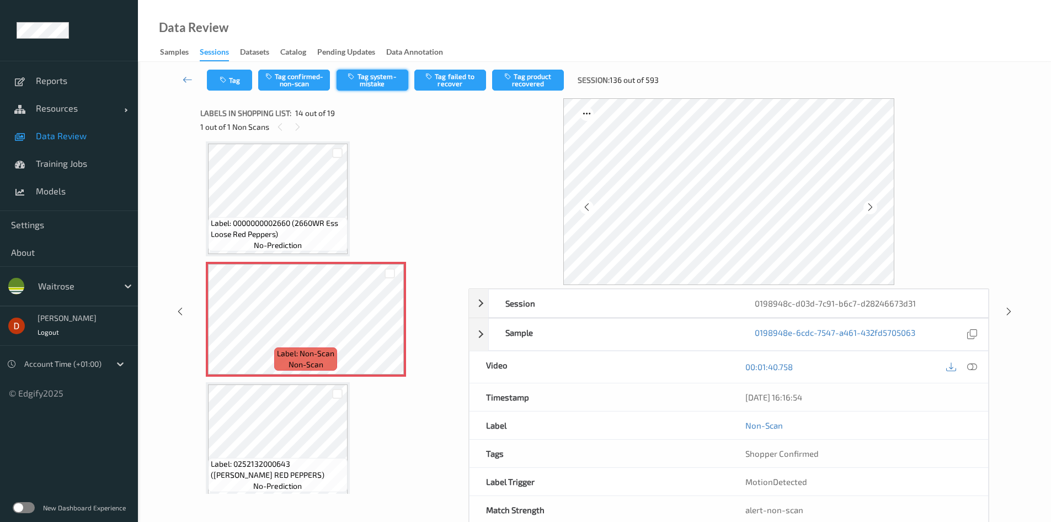
click at [371, 79] on button "Tag system-mistake" at bounding box center [373, 80] width 72 height 21
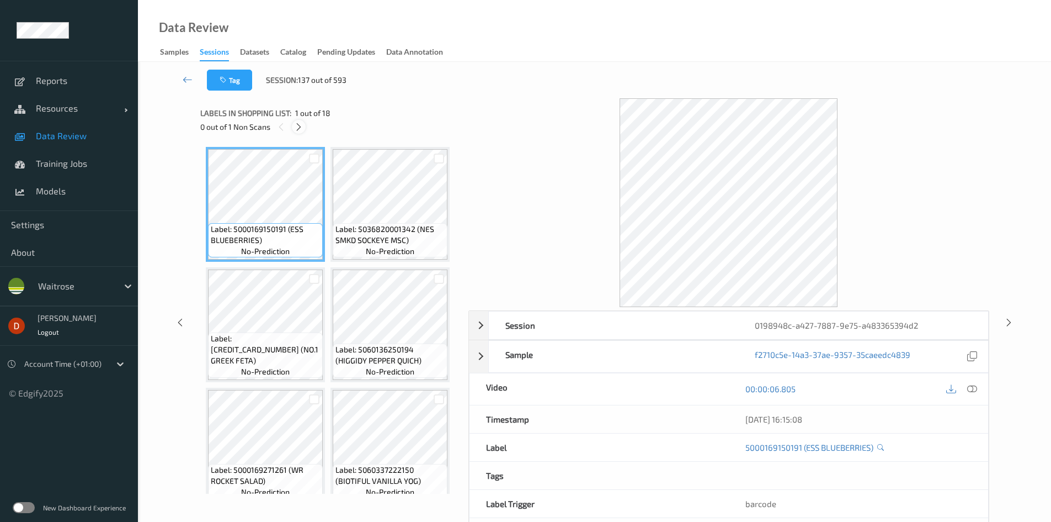
click at [299, 123] on icon at bounding box center [298, 127] width 9 height 10
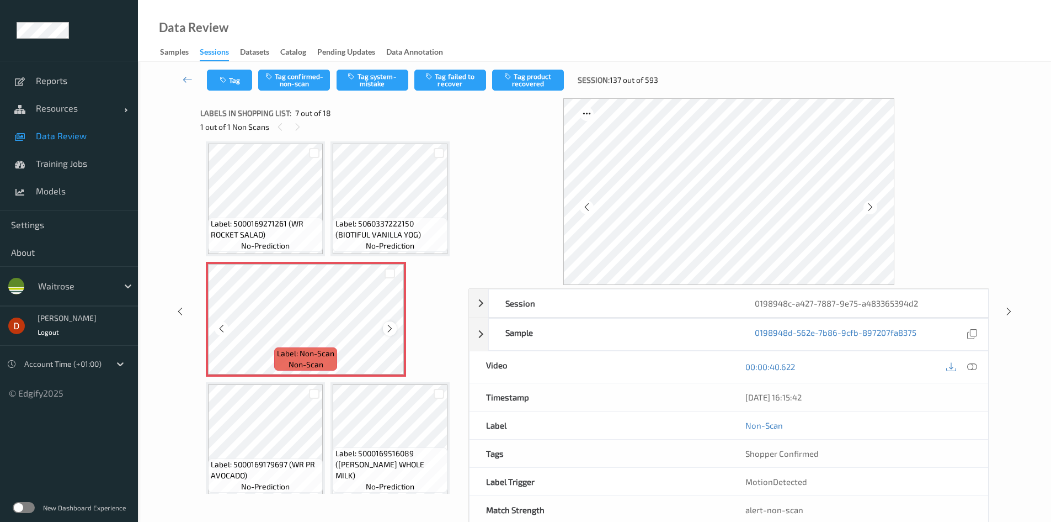
click at [383, 328] on div at bounding box center [390, 328] width 14 height 14
click at [384, 328] on div at bounding box center [390, 328] width 14 height 14
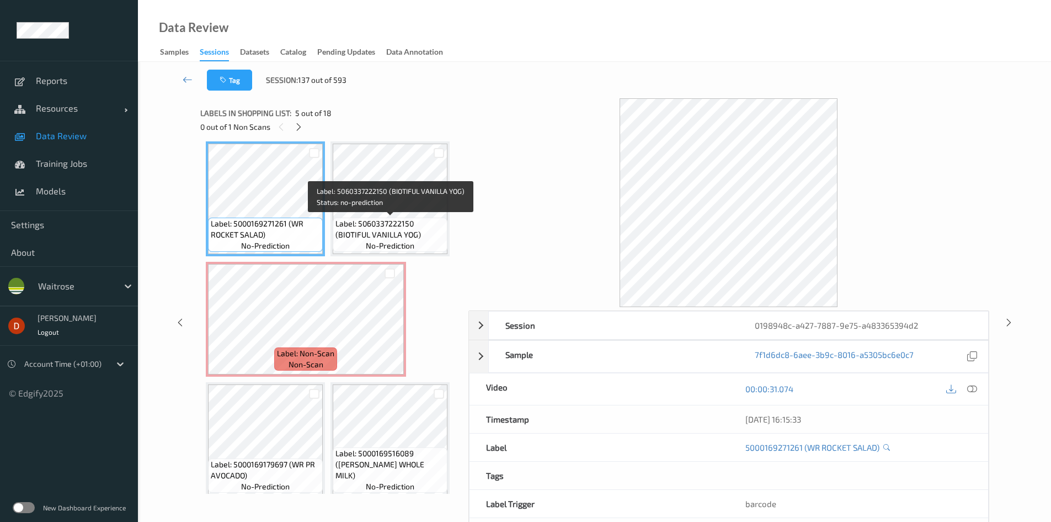
click at [407, 226] on span "Label: 5060337222150 (BIOTIFUL VANILLA YOG)" at bounding box center [390, 229] width 109 height 22
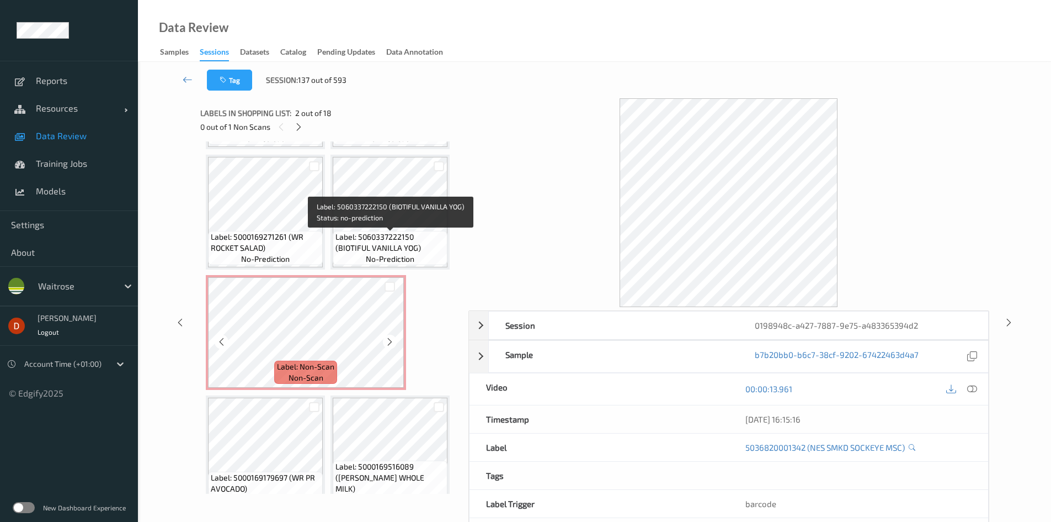
scroll to position [276, 0]
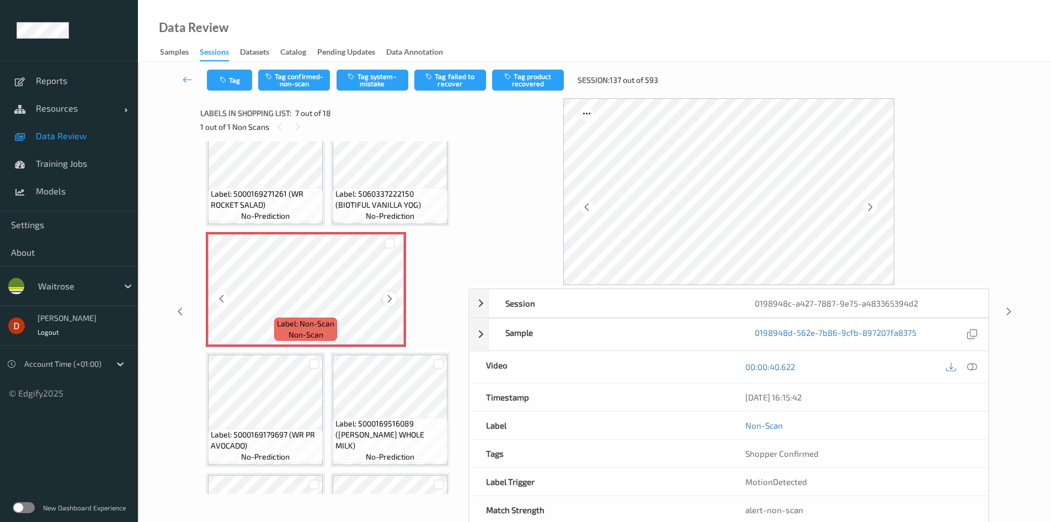
click at [391, 301] on icon at bounding box center [389, 299] width 9 height 10
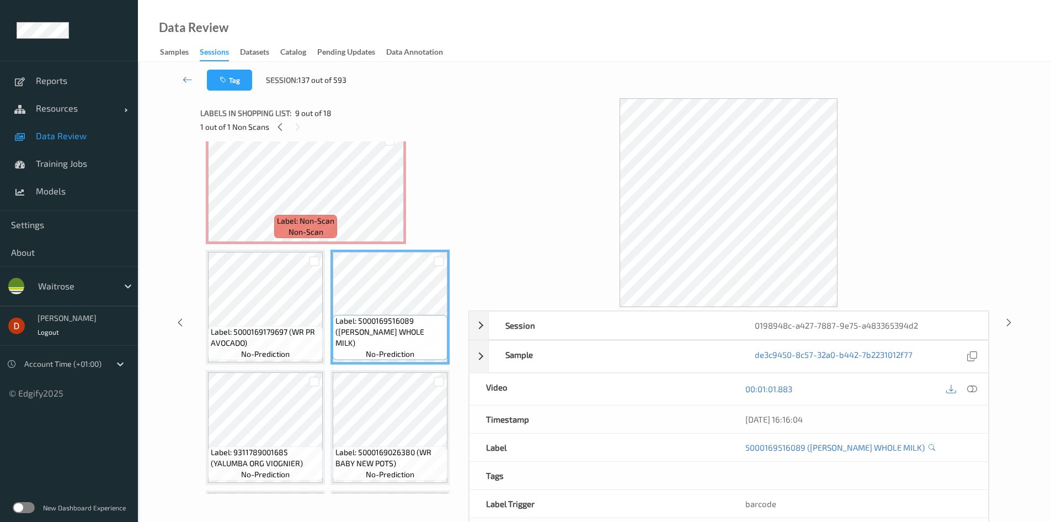
scroll to position [331, 0]
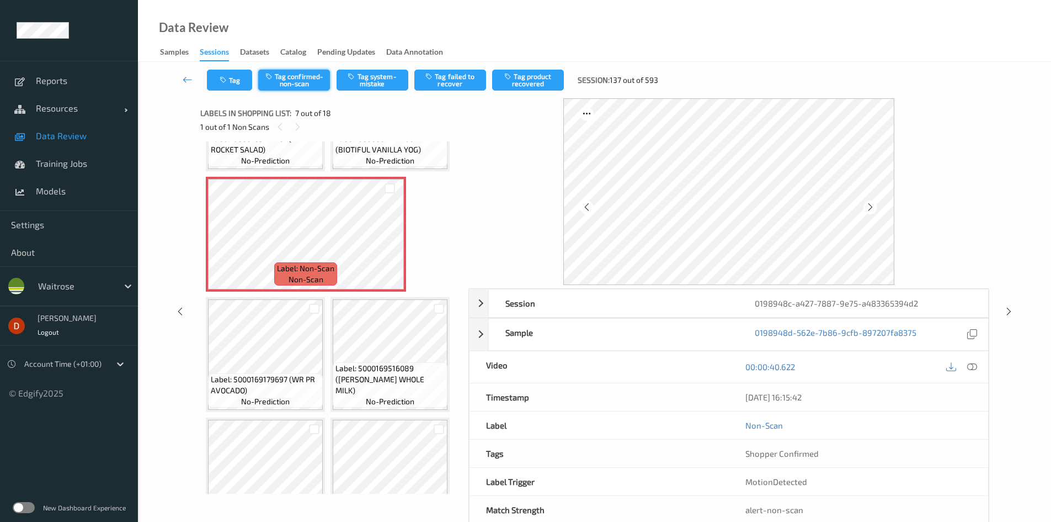
click at [311, 81] on button "Tag confirmed-non-scan" at bounding box center [294, 80] width 72 height 21
click at [525, 83] on button "Tag product recovered" at bounding box center [528, 80] width 72 height 21
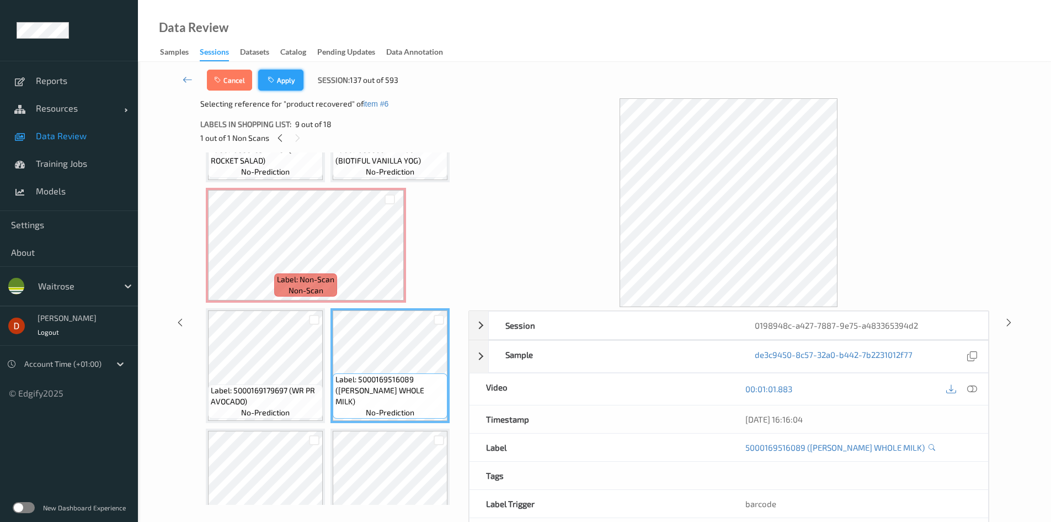
click at [300, 77] on button "Apply" at bounding box center [280, 80] width 45 height 21
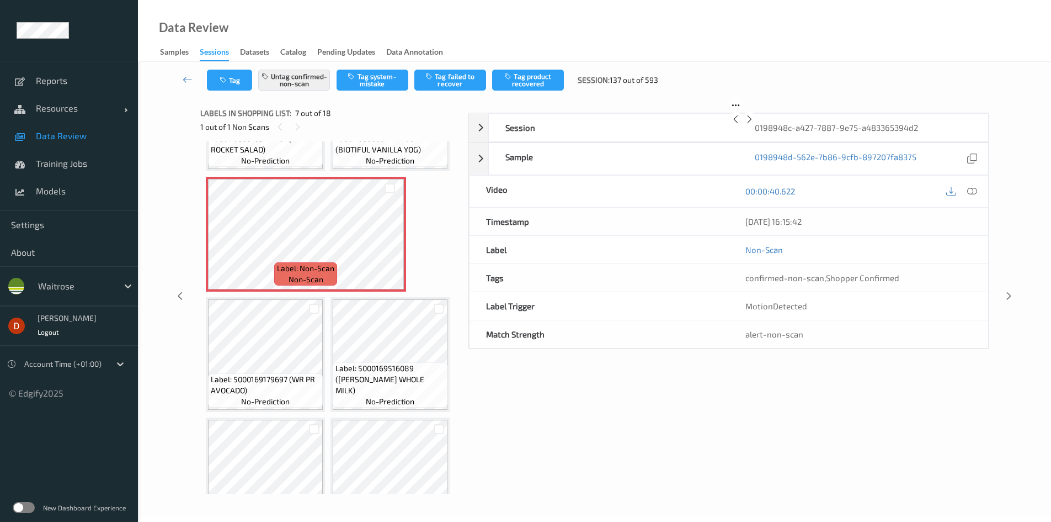
scroll to position [246, 0]
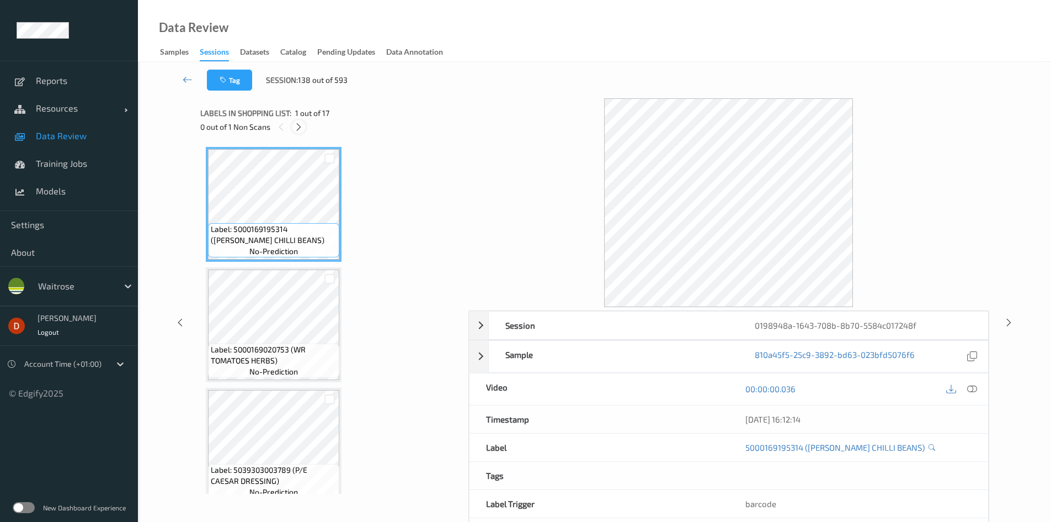
click at [294, 130] on icon at bounding box center [298, 127] width 9 height 10
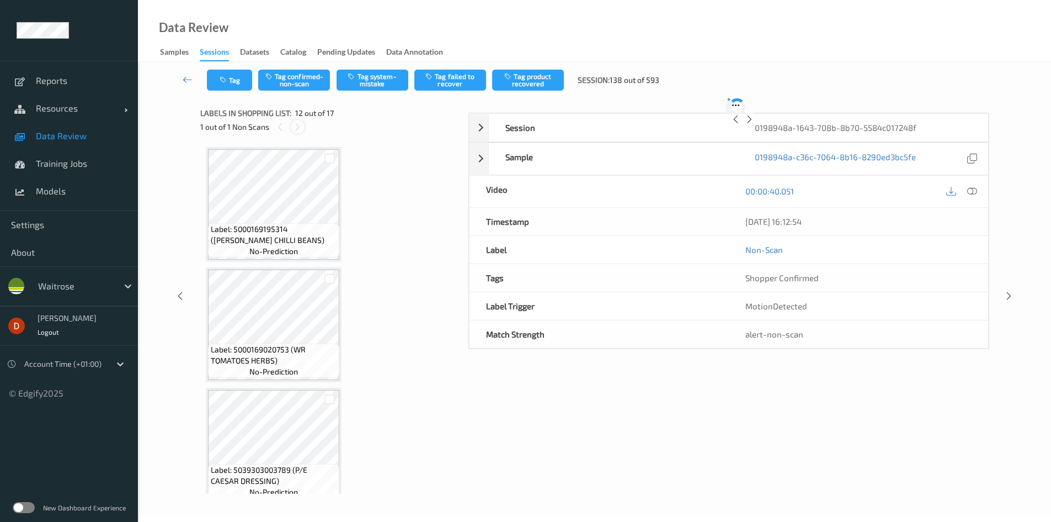
scroll to position [1209, 0]
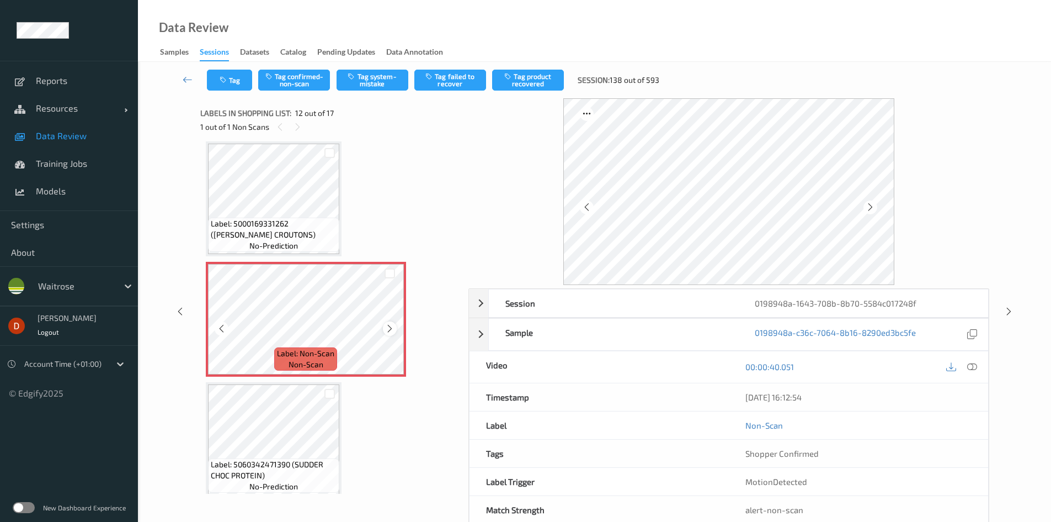
click at [389, 327] on icon at bounding box center [389, 328] width 9 height 10
click at [292, 227] on span "Label: 5000169331262 (WR PEPPER CROUTONS)" at bounding box center [274, 229] width 126 height 22
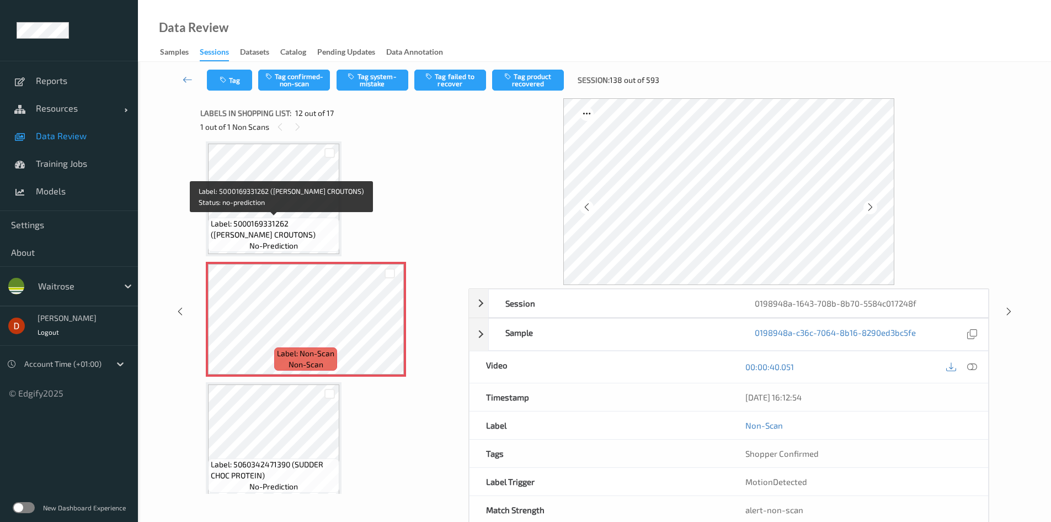
click at [279, 224] on span "Label: 5000169331262 (WR PEPPER CROUTONS)" at bounding box center [274, 229] width 126 height 22
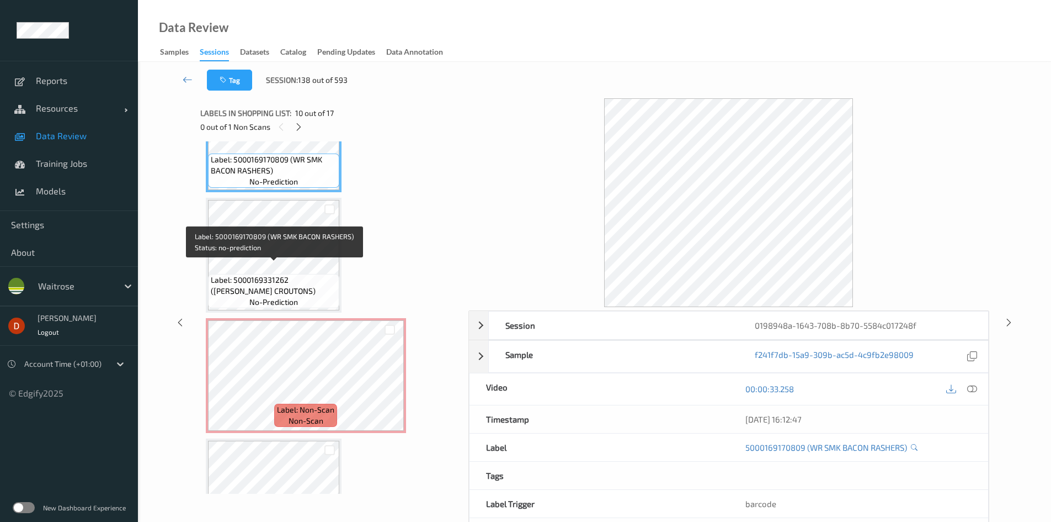
scroll to position [1153, 0]
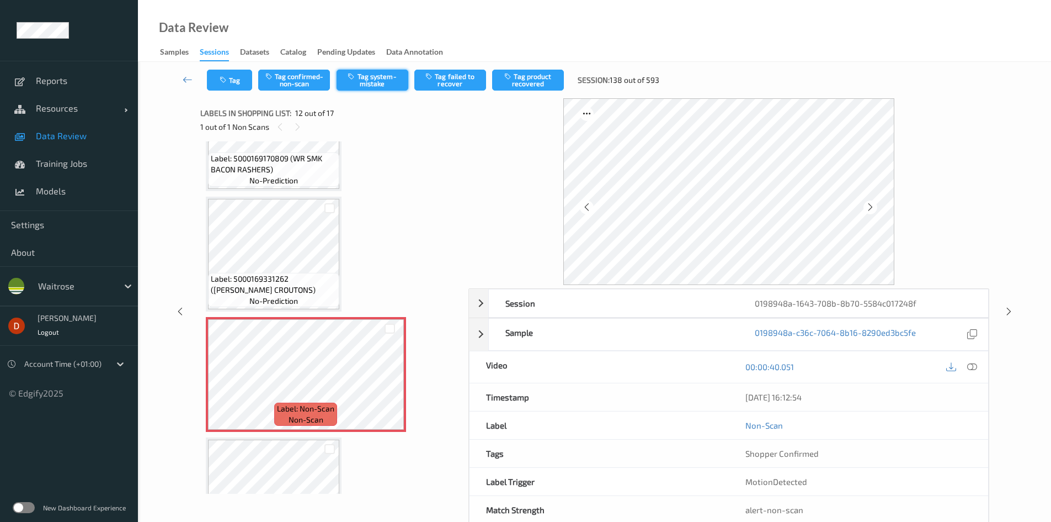
click at [355, 86] on button "Tag system-mistake" at bounding box center [373, 80] width 72 height 21
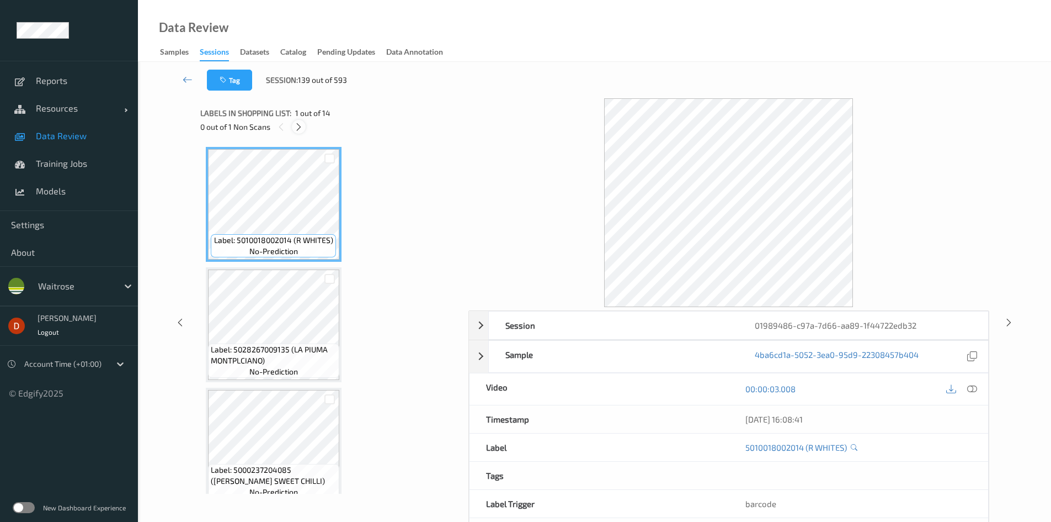
click at [301, 130] on icon at bounding box center [298, 127] width 9 height 10
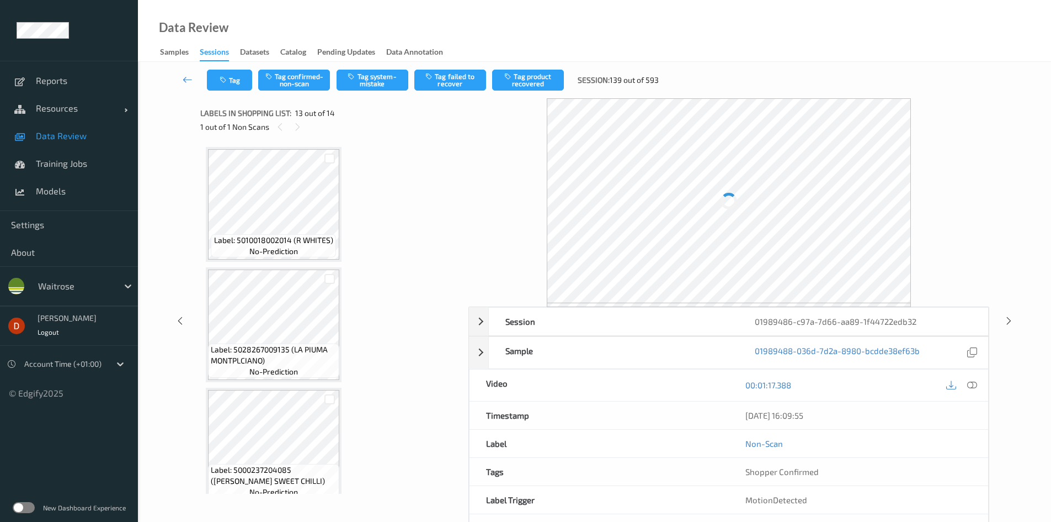
scroll to position [1329, 0]
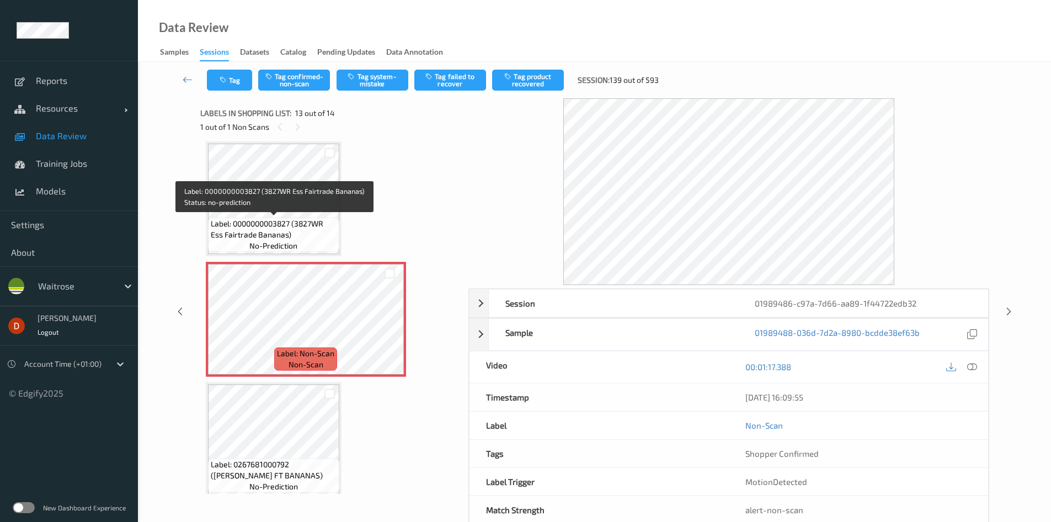
click at [295, 219] on span "Label: 0000000003827 (3827WR Ess Fairtrade Bananas)" at bounding box center [274, 229] width 126 height 22
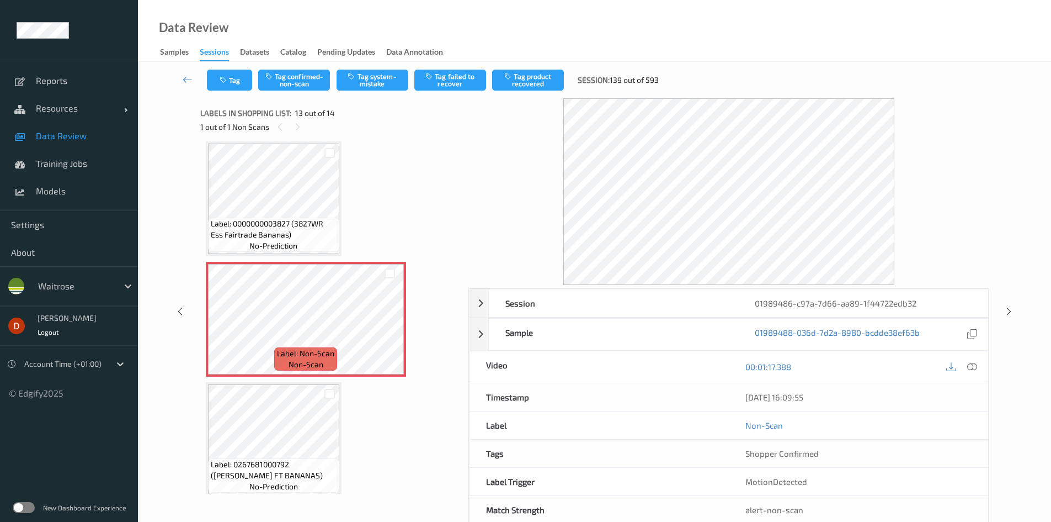
click at [367, 68] on div "Tag Tag confirmed-non-scan Tag system-mistake Tag failed to recover Tag product…" at bounding box center [595, 80] width 868 height 36
click at [369, 89] on button "Tag system-mistake" at bounding box center [373, 80] width 72 height 21
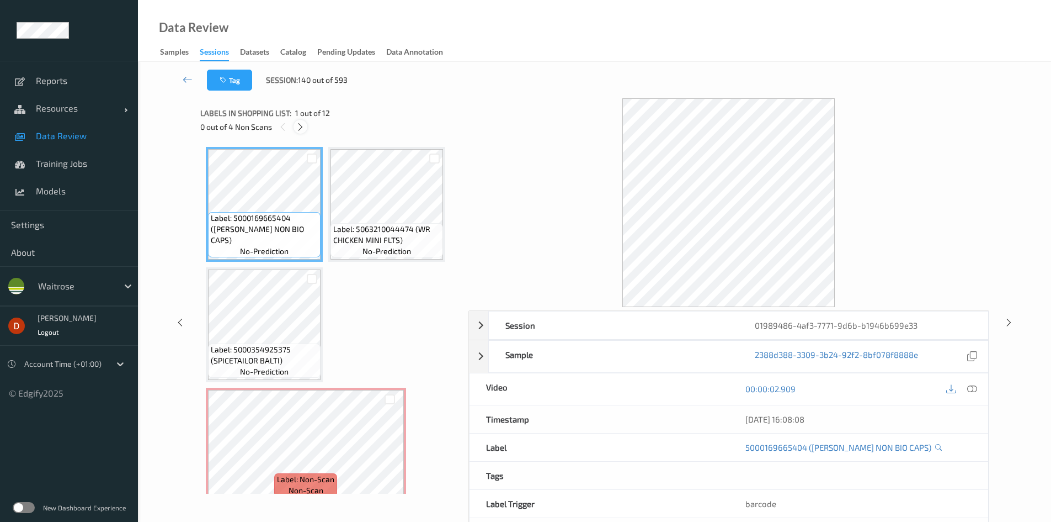
click at [296, 130] on icon at bounding box center [300, 127] width 9 height 10
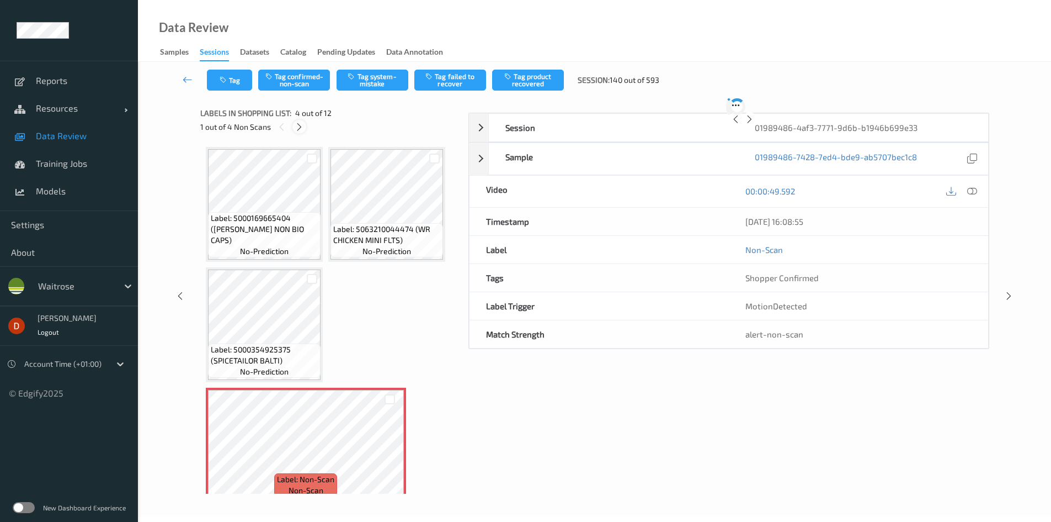
scroll to position [126, 0]
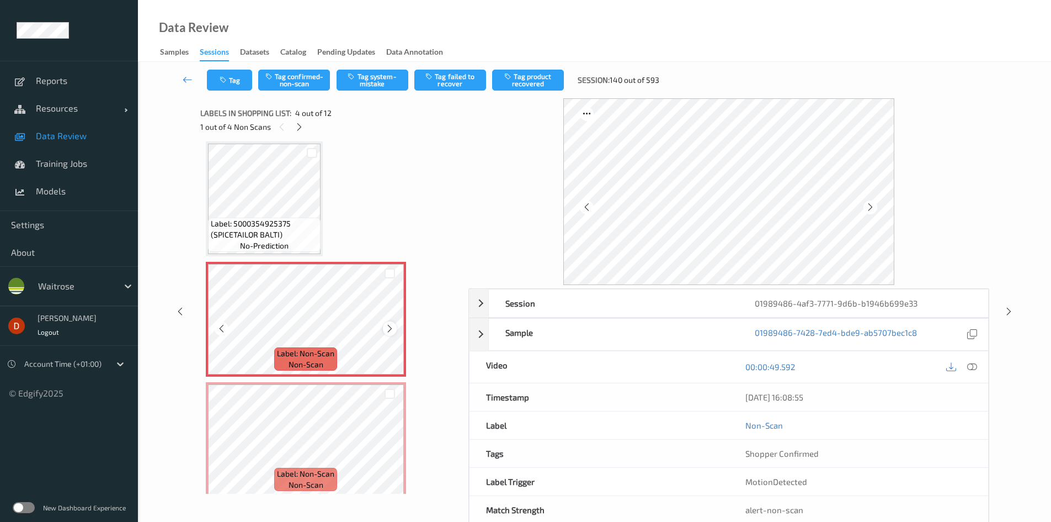
click at [389, 327] on icon at bounding box center [389, 328] width 9 height 10
click at [302, 232] on span "Label: 5000354925375 (SPICETAILOR BALTI)" at bounding box center [264, 229] width 107 height 22
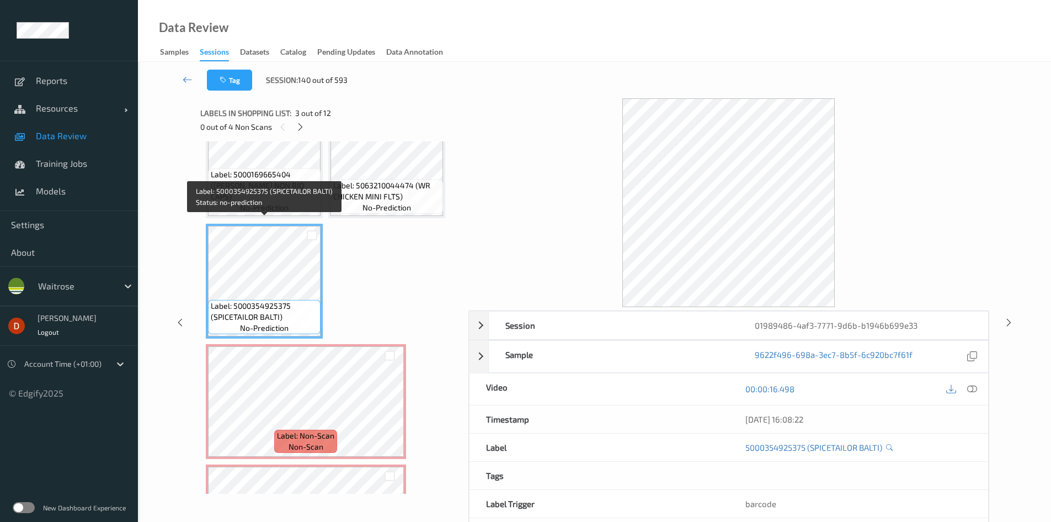
scroll to position [0, 0]
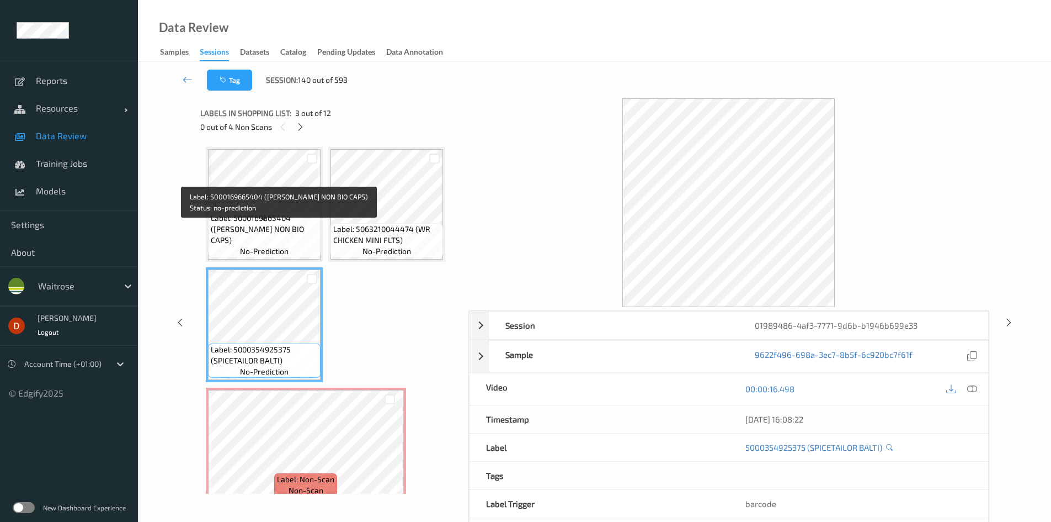
click at [297, 233] on span "Label: 5000169665404 (WR ESS NON BIO CAPS)" at bounding box center [264, 228] width 107 height 33
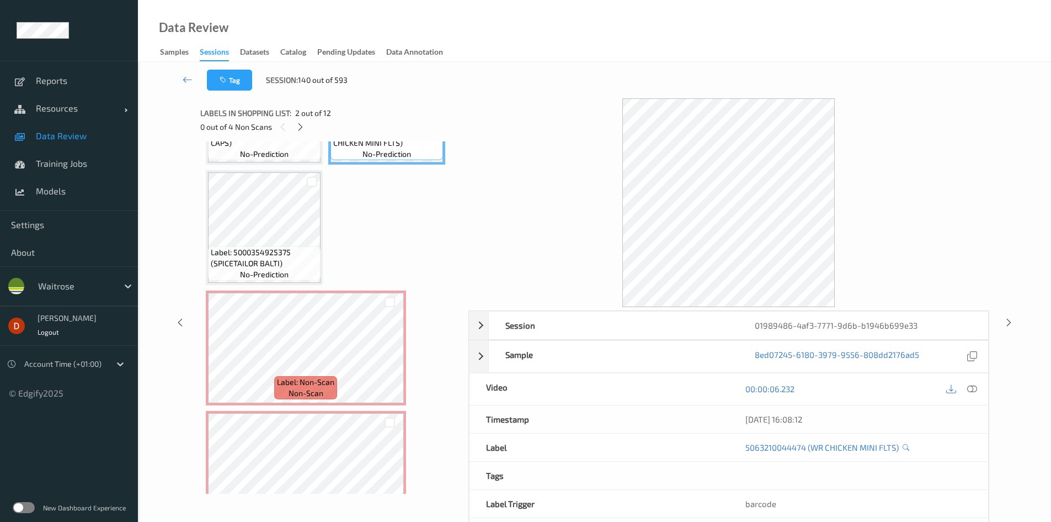
scroll to position [110, 0]
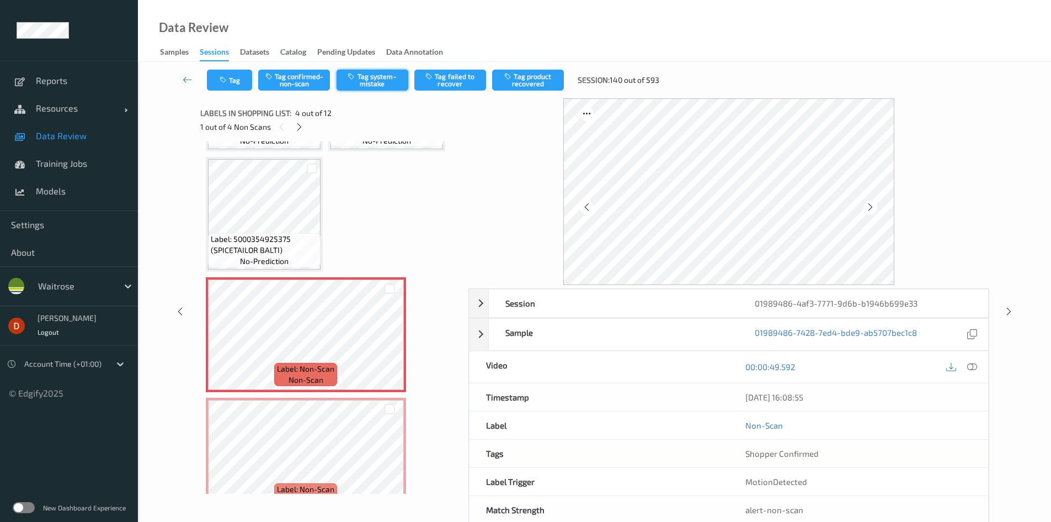
click at [369, 85] on button "Tag system-mistake" at bounding box center [373, 80] width 72 height 21
click at [297, 125] on icon at bounding box center [299, 127] width 9 height 10
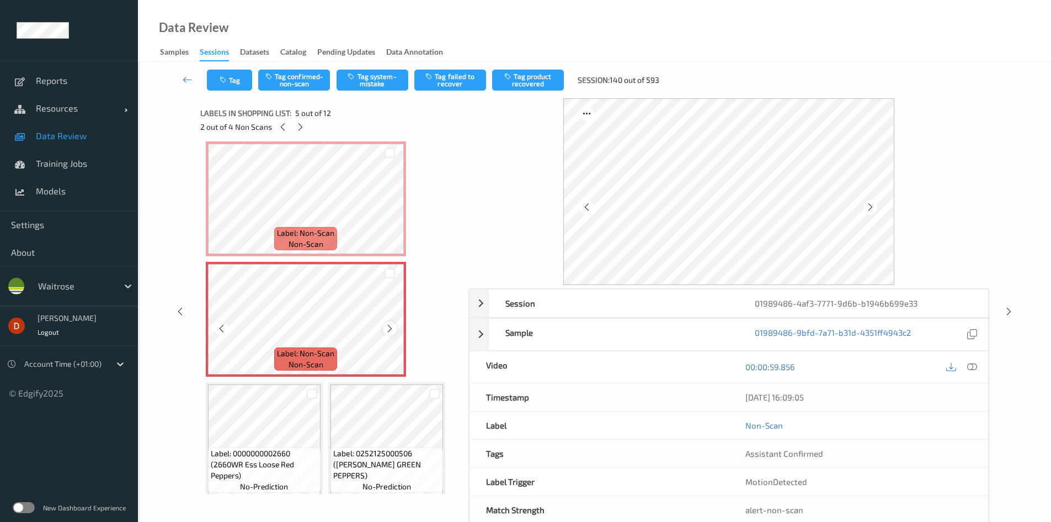
click at [390, 323] on icon at bounding box center [389, 328] width 9 height 10
click at [385, 333] on icon at bounding box center [389, 328] width 9 height 10
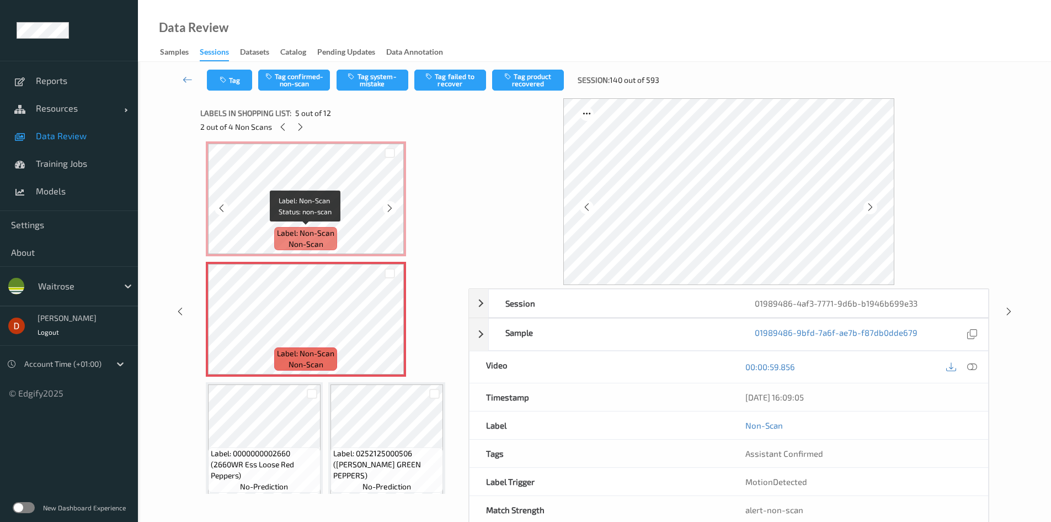
click at [334, 235] on span "Label: Non-Scan" at bounding box center [305, 232] width 57 height 11
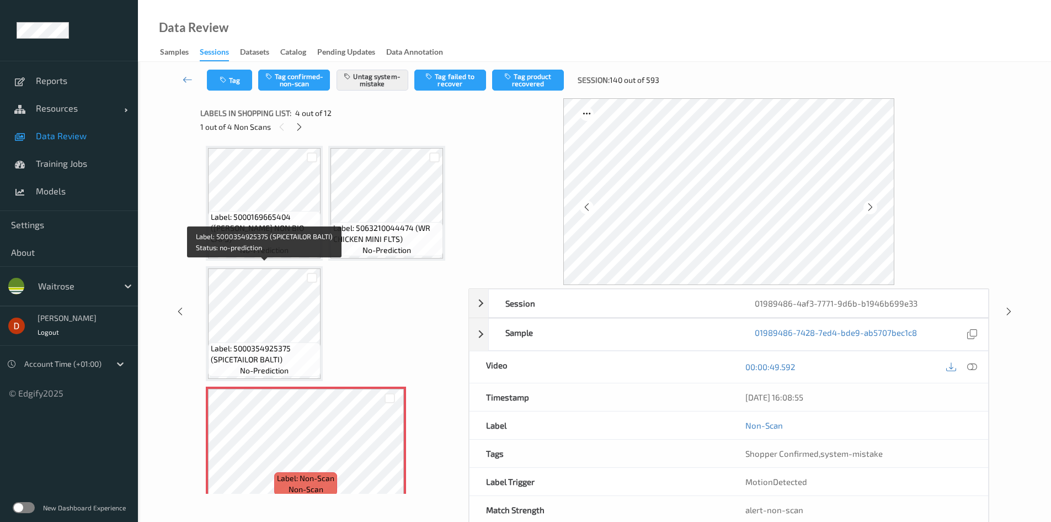
scroll to position [0, 0]
click at [300, 127] on icon at bounding box center [299, 127] width 9 height 10
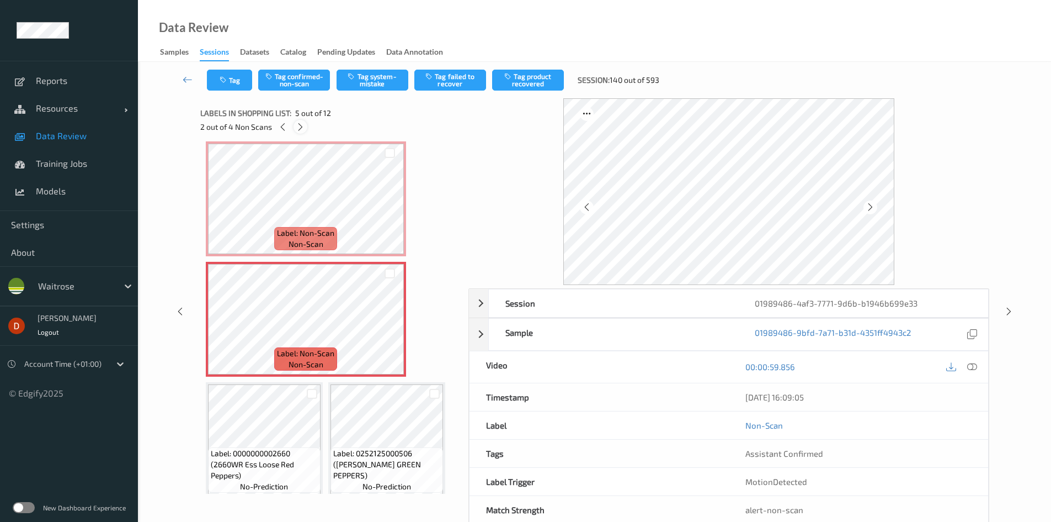
click at [297, 128] on icon at bounding box center [300, 127] width 9 height 10
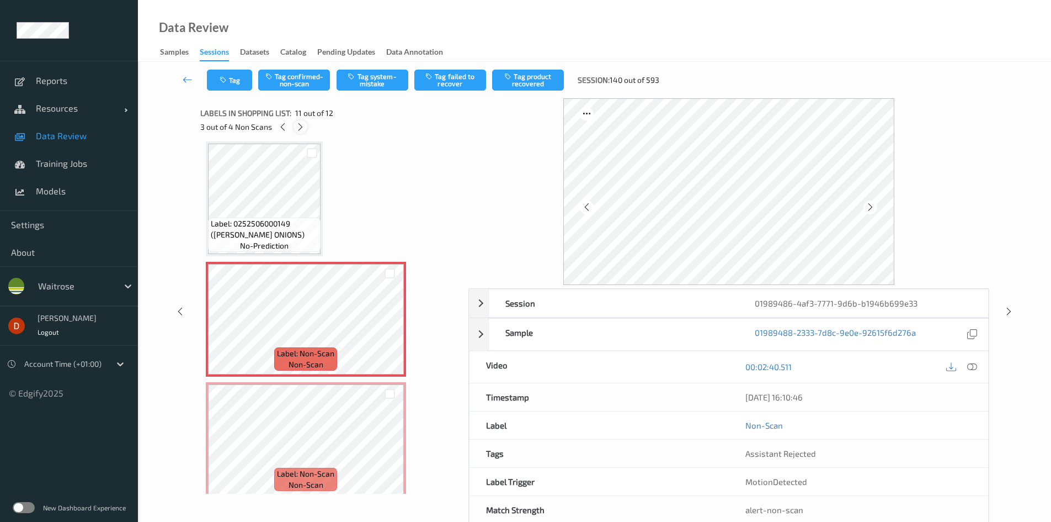
click at [297, 128] on icon at bounding box center [300, 127] width 9 height 10
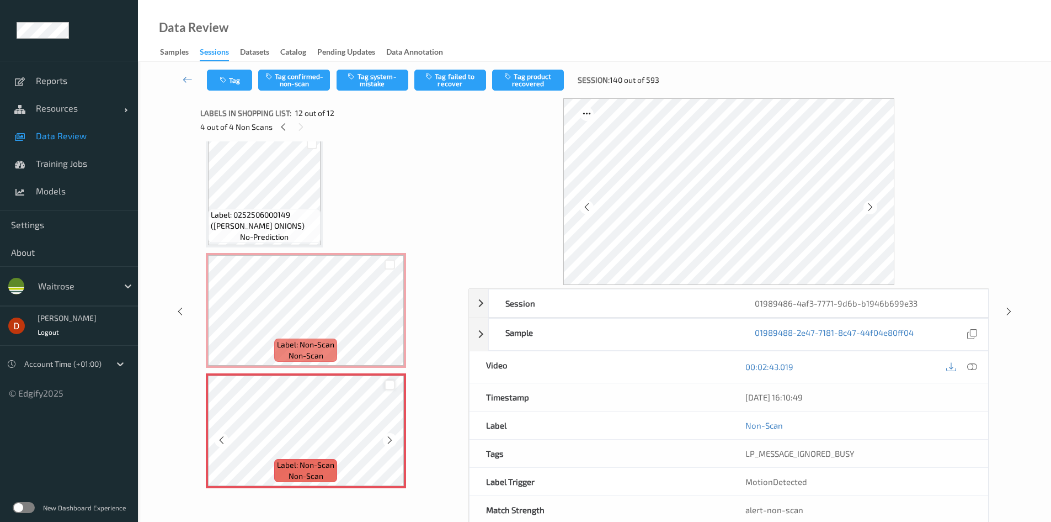
click at [386, 385] on div at bounding box center [390, 385] width 10 height 10
click at [393, 260] on div at bounding box center [390, 264] width 10 height 10
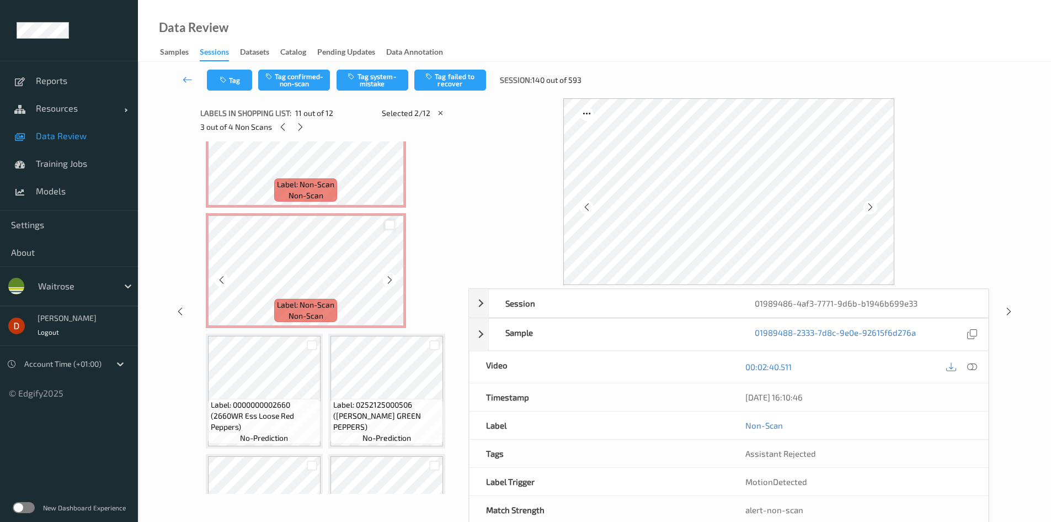
click at [388, 228] on div at bounding box center [390, 225] width 10 height 10
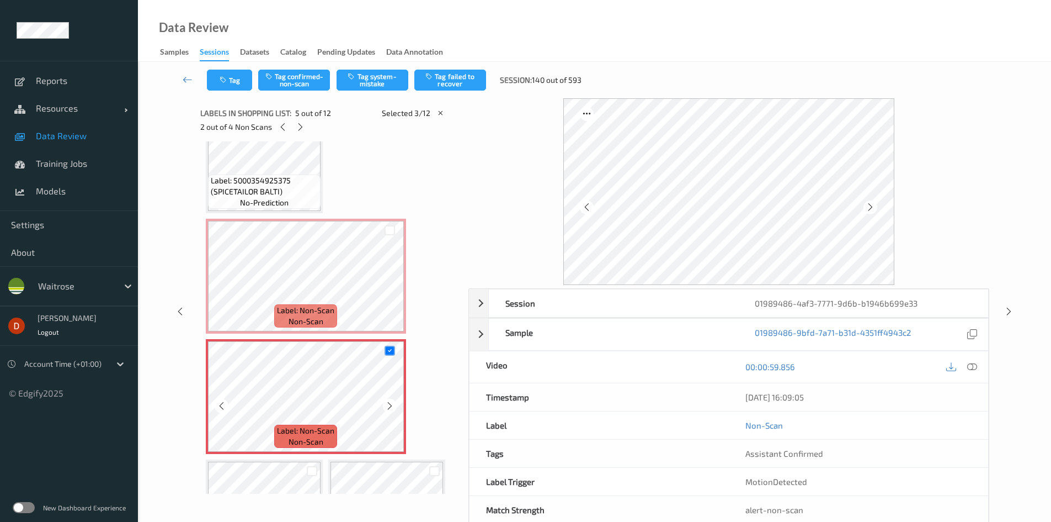
scroll to position [74, 0]
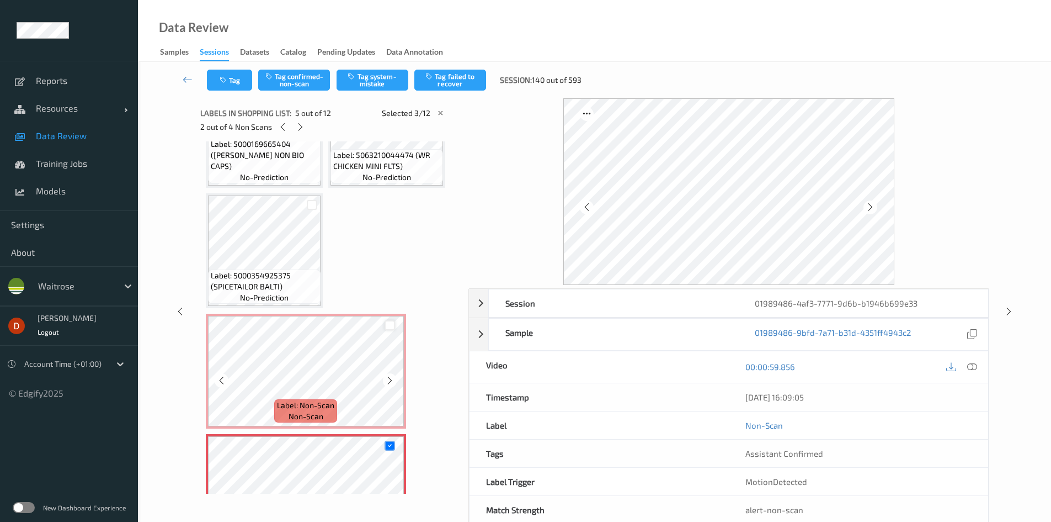
click at [392, 327] on div at bounding box center [390, 325] width 10 height 10
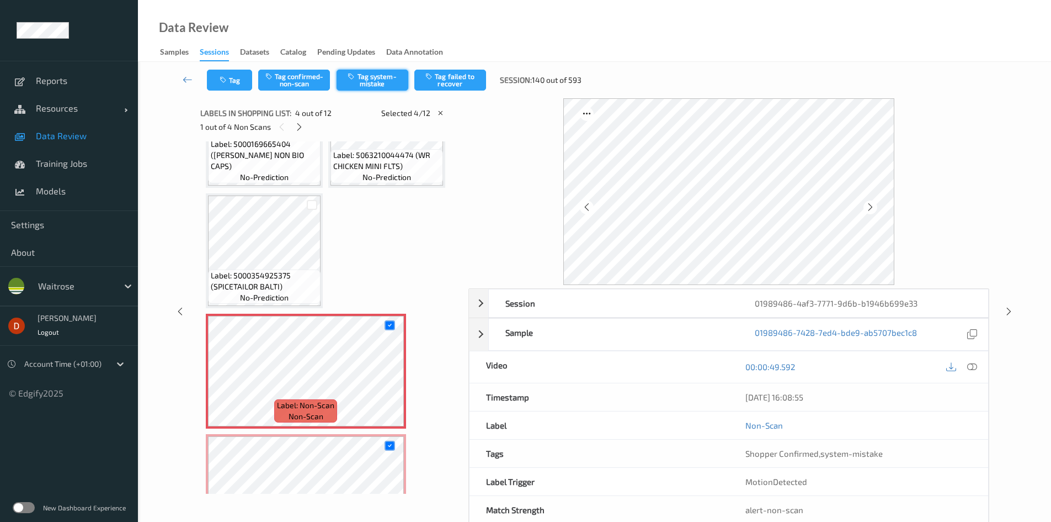
click at [353, 81] on button "Tag system-mistake" at bounding box center [373, 80] width 72 height 21
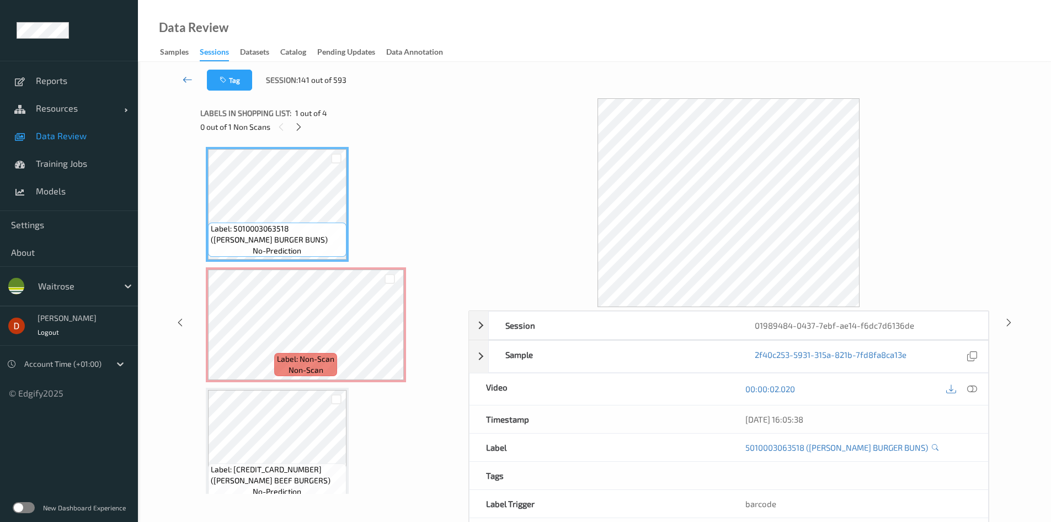
click at [186, 76] on icon at bounding box center [188, 79] width 10 height 11
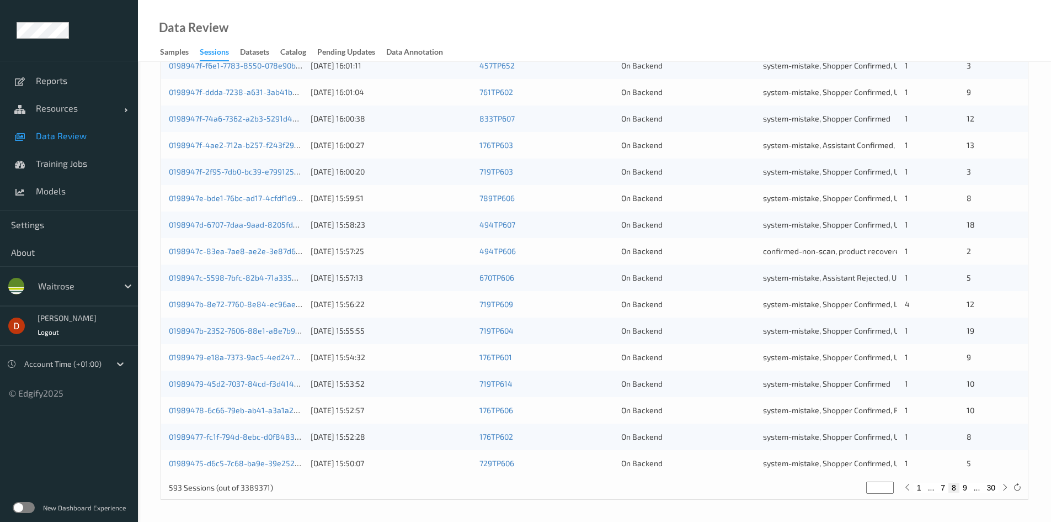
scroll to position [309, 0]
click at [966, 483] on button "9" at bounding box center [965, 487] width 11 height 10
type input "*"
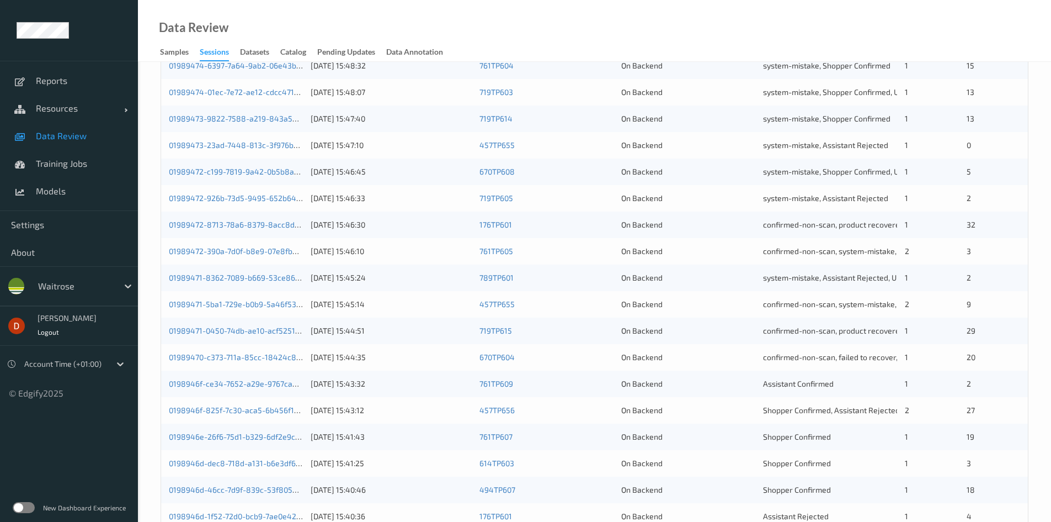
scroll to position [0, 0]
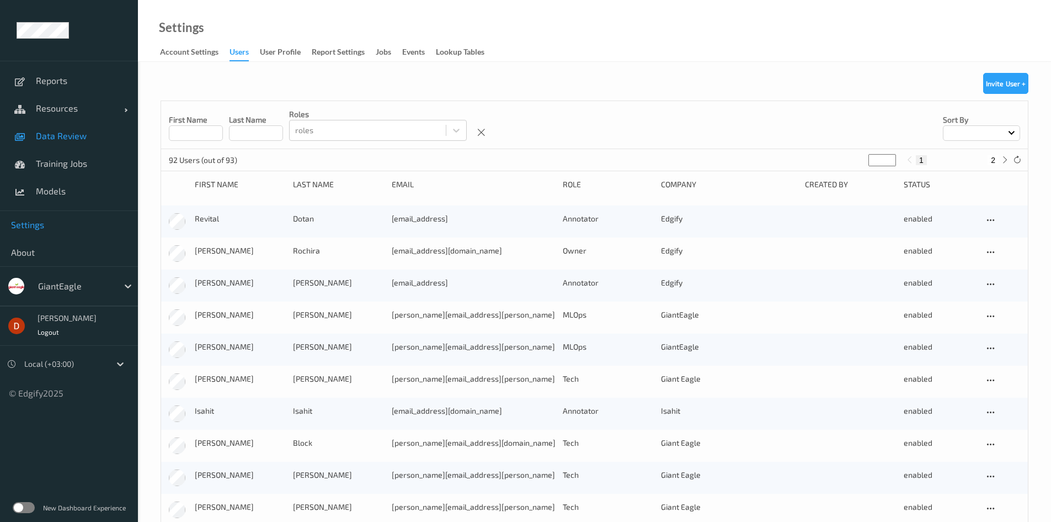
click at [56, 140] on span "Data Review" at bounding box center [81, 135] width 91 height 11
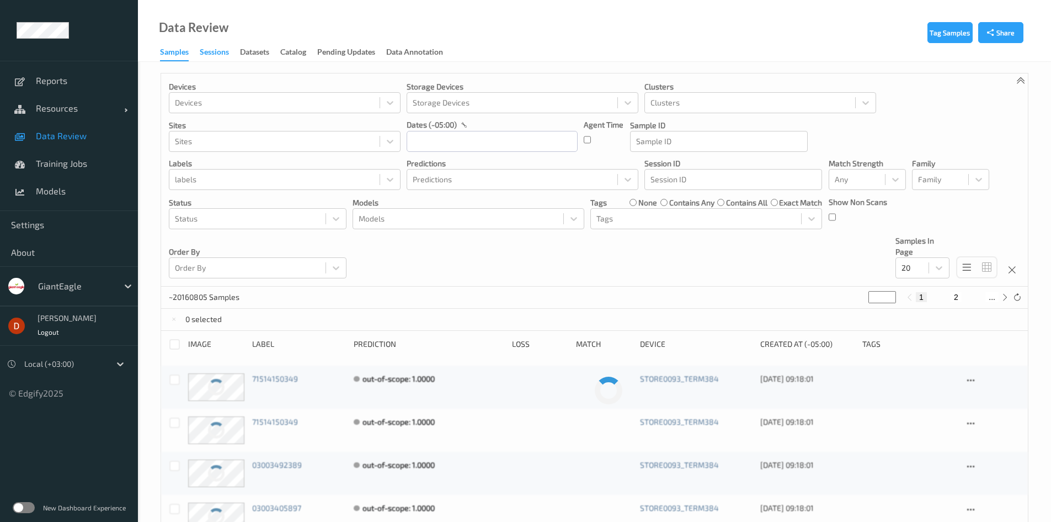
click at [226, 55] on div "Sessions" at bounding box center [214, 53] width 29 height 14
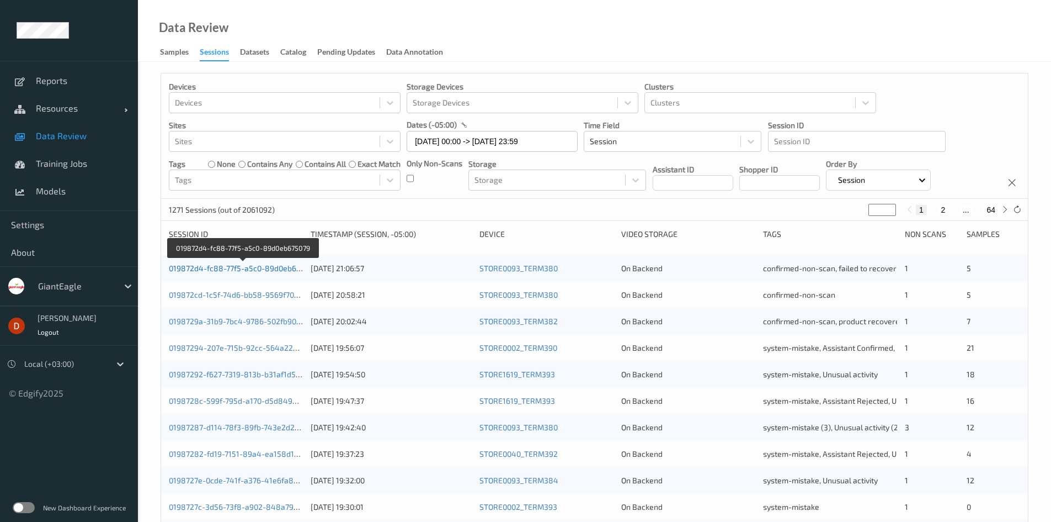
click at [265, 265] on link "019872d4-fc88-77f5-a5c0-89d0eb675079" at bounding box center [243, 267] width 148 height 9
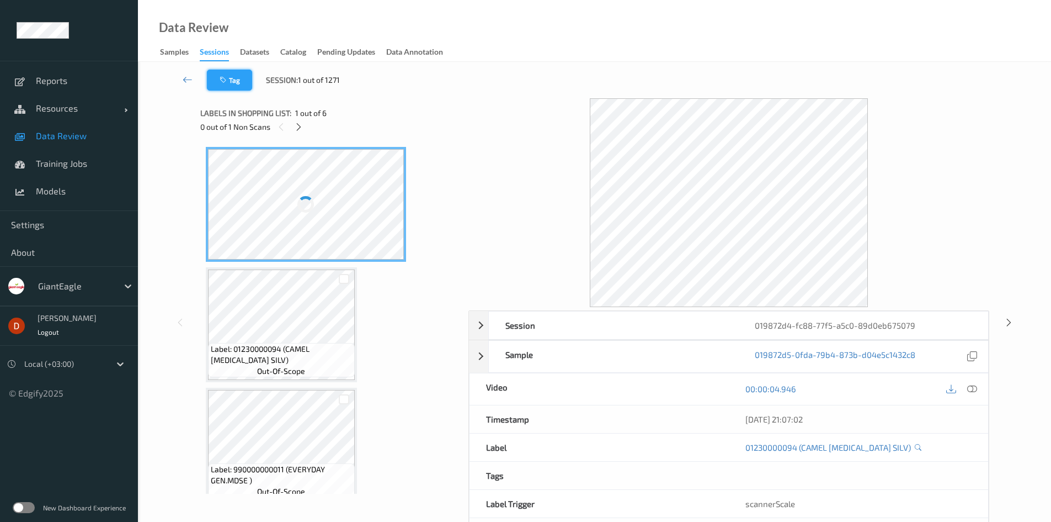
click at [228, 70] on button "Tag" at bounding box center [229, 80] width 45 height 21
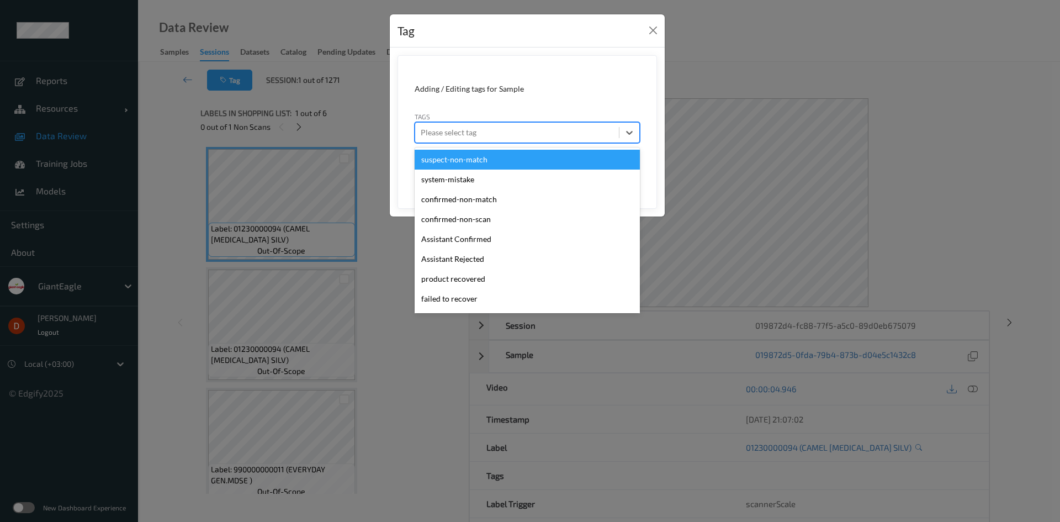
click at [476, 138] on div at bounding box center [517, 132] width 193 height 13
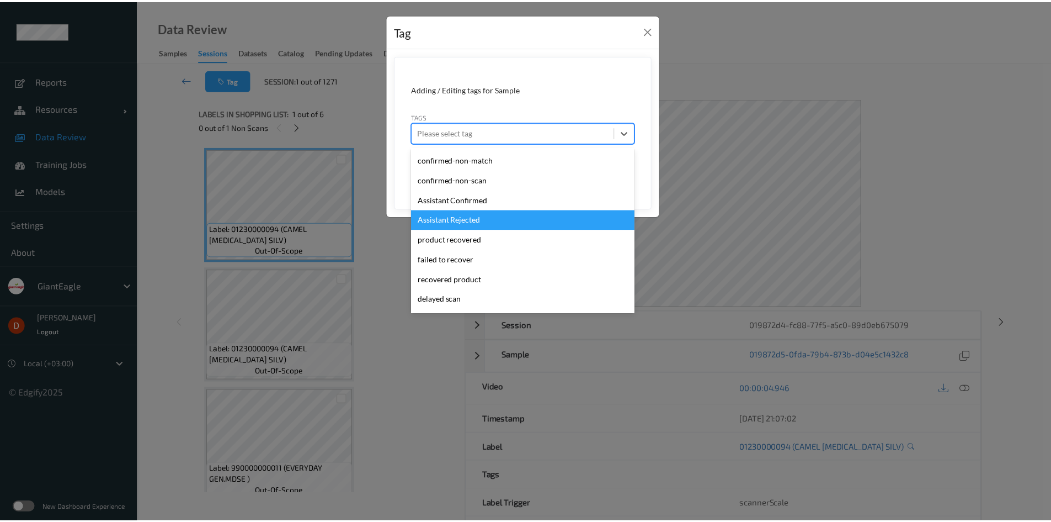
scroll to position [117, 0]
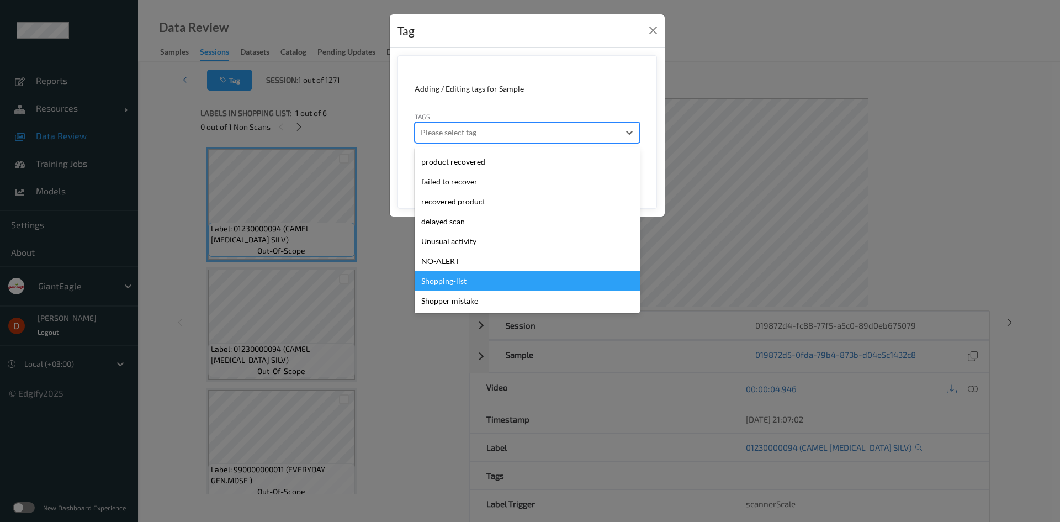
click at [906, 216] on div "Tag Adding / Editing tags for Sample Tags option Shopping-list focused, 13 of 1…" at bounding box center [530, 261] width 1060 height 522
